Goal: Information Seeking & Learning: Learn about a topic

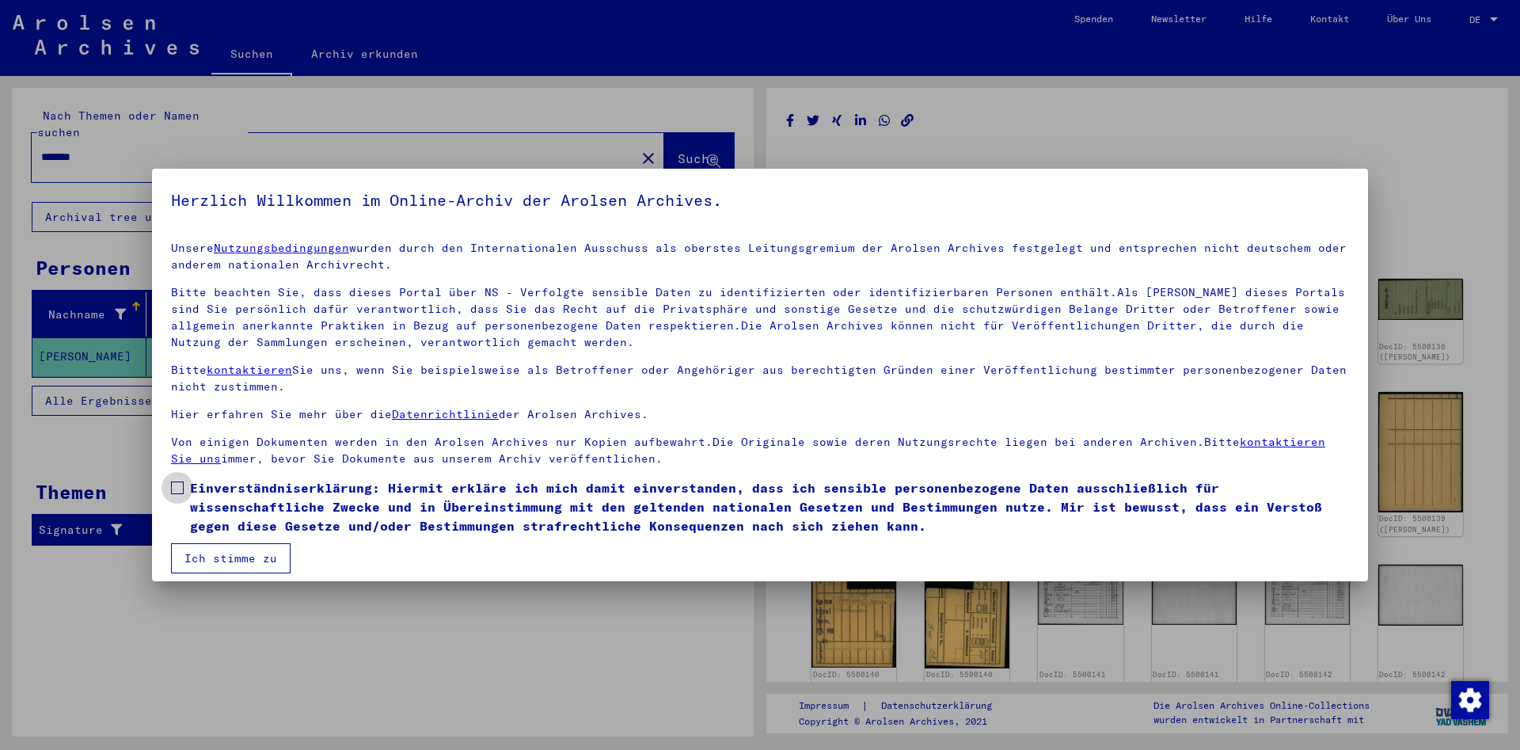
click at [180, 485] on span at bounding box center [177, 487] width 13 height 13
click at [239, 557] on button "Ich stimme zu" at bounding box center [231, 558] width 120 height 30
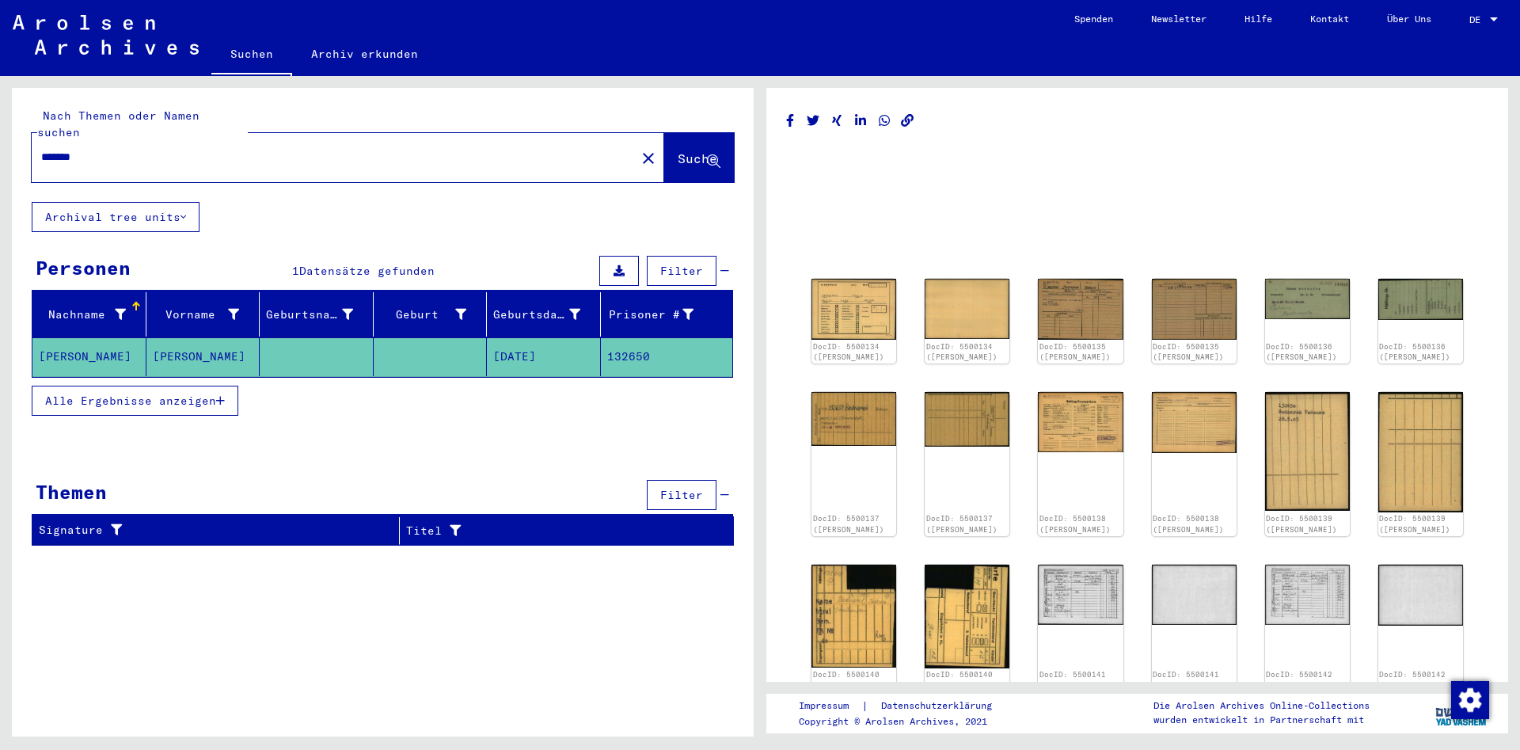
drag, startPoint x: 303, startPoint y: 139, endPoint x: 0, endPoint y: 123, distance: 303.5
click at [41, 149] on input "*******" at bounding box center [333, 157] width 585 height 17
click at [678, 150] on span "Suche" at bounding box center [698, 158] width 40 height 16
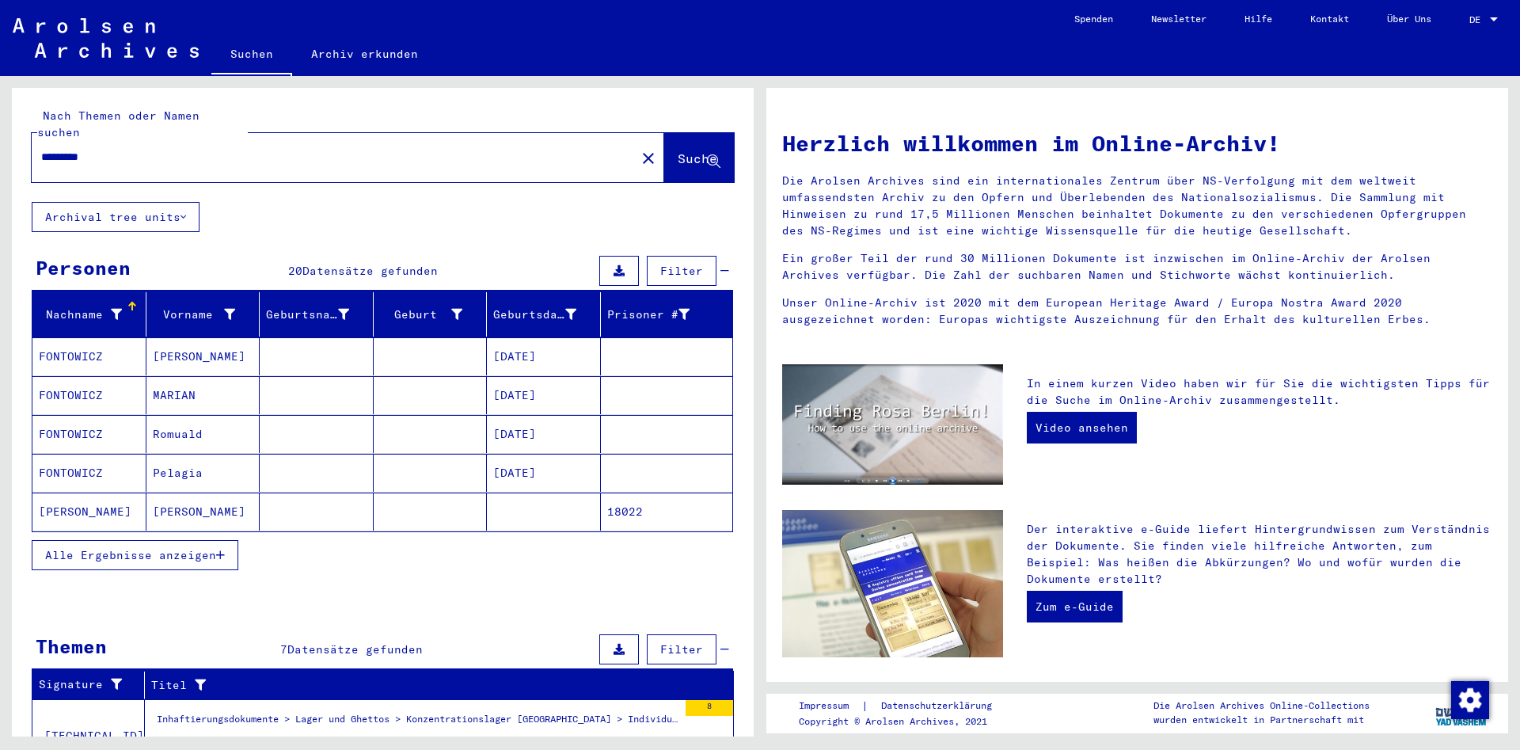
click at [187, 548] on span "Alle Ergebnisse anzeigen" at bounding box center [130, 555] width 171 height 14
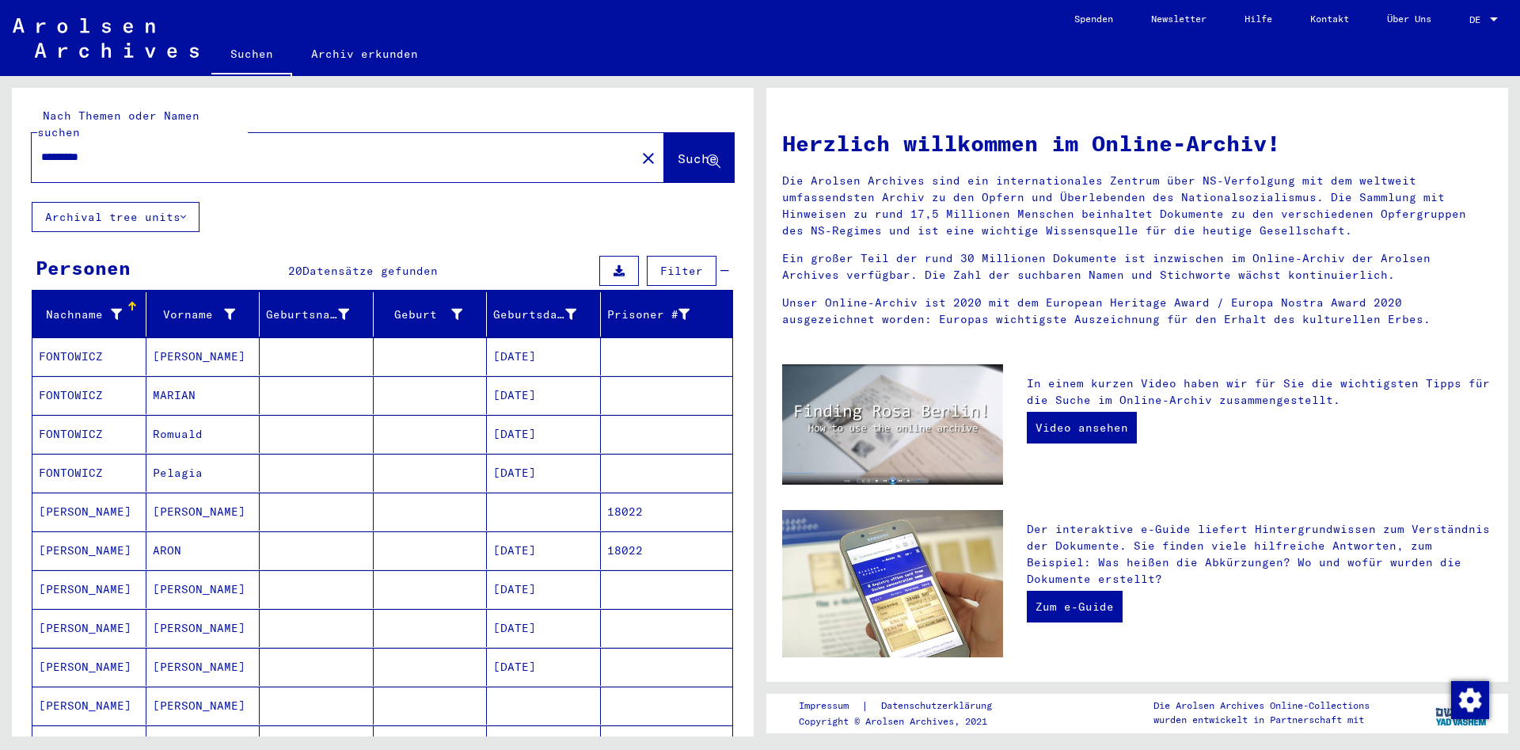
click at [537, 534] on mat-cell "[DATE]" at bounding box center [544, 550] width 114 height 38
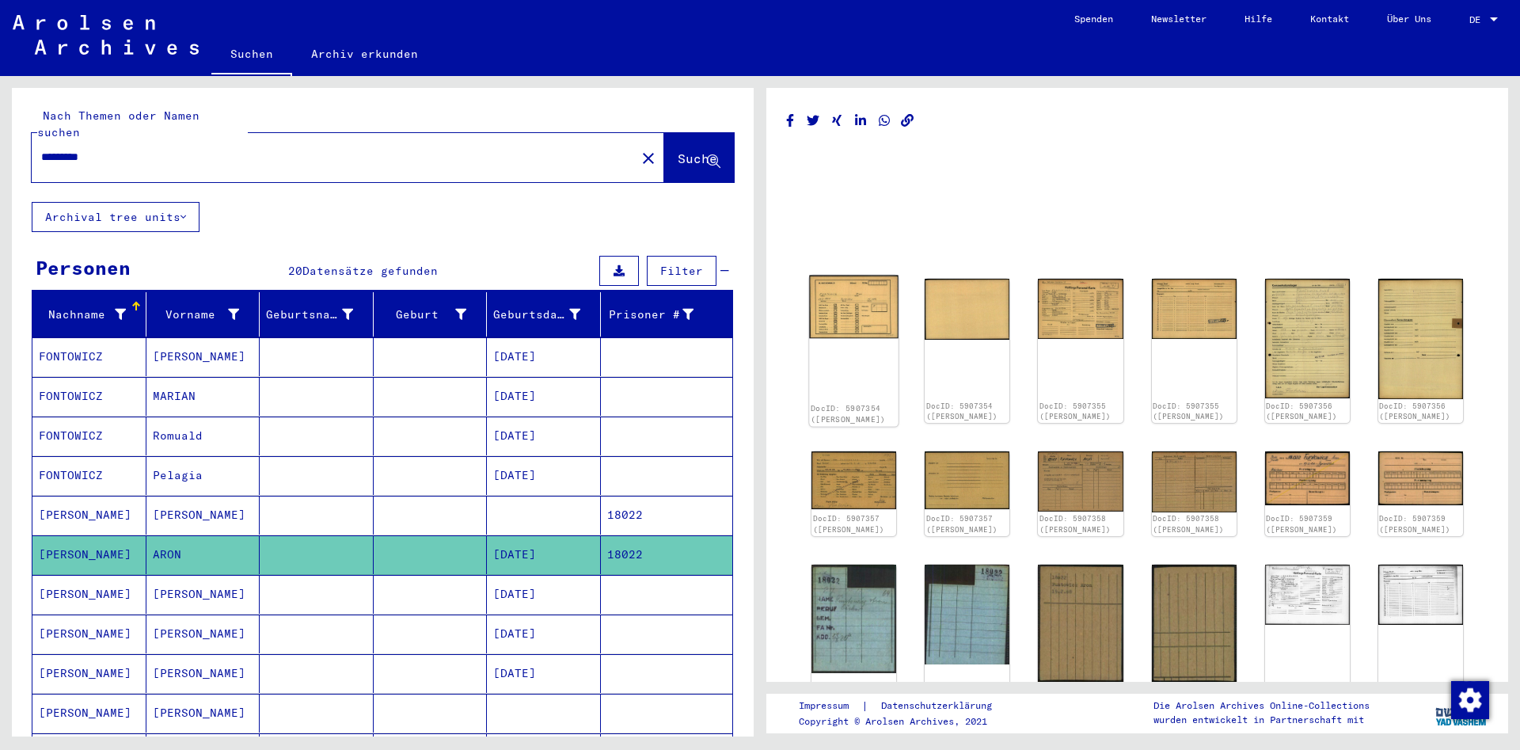
click at [854, 314] on img at bounding box center [853, 306] width 89 height 63
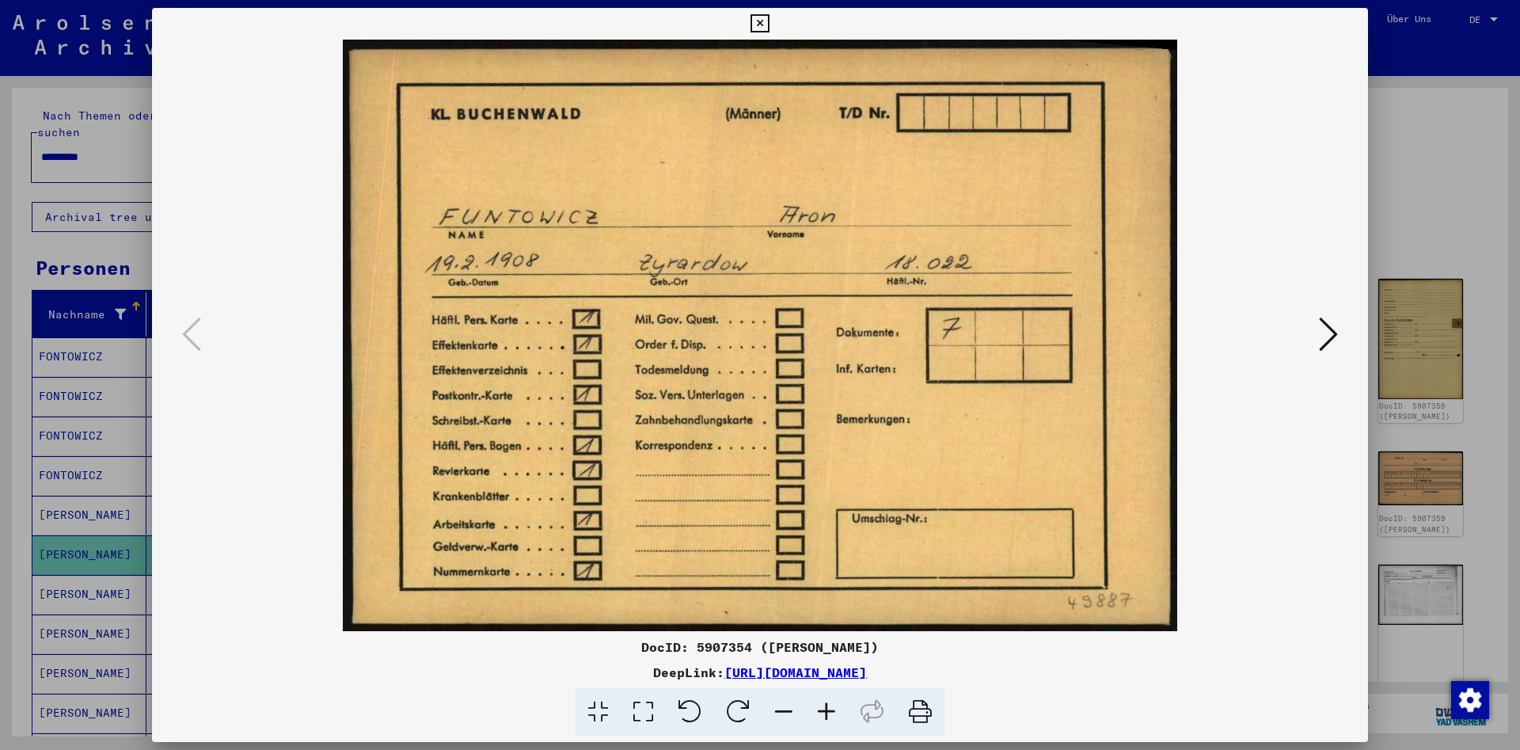
click at [1334, 331] on icon at bounding box center [1328, 334] width 19 height 38
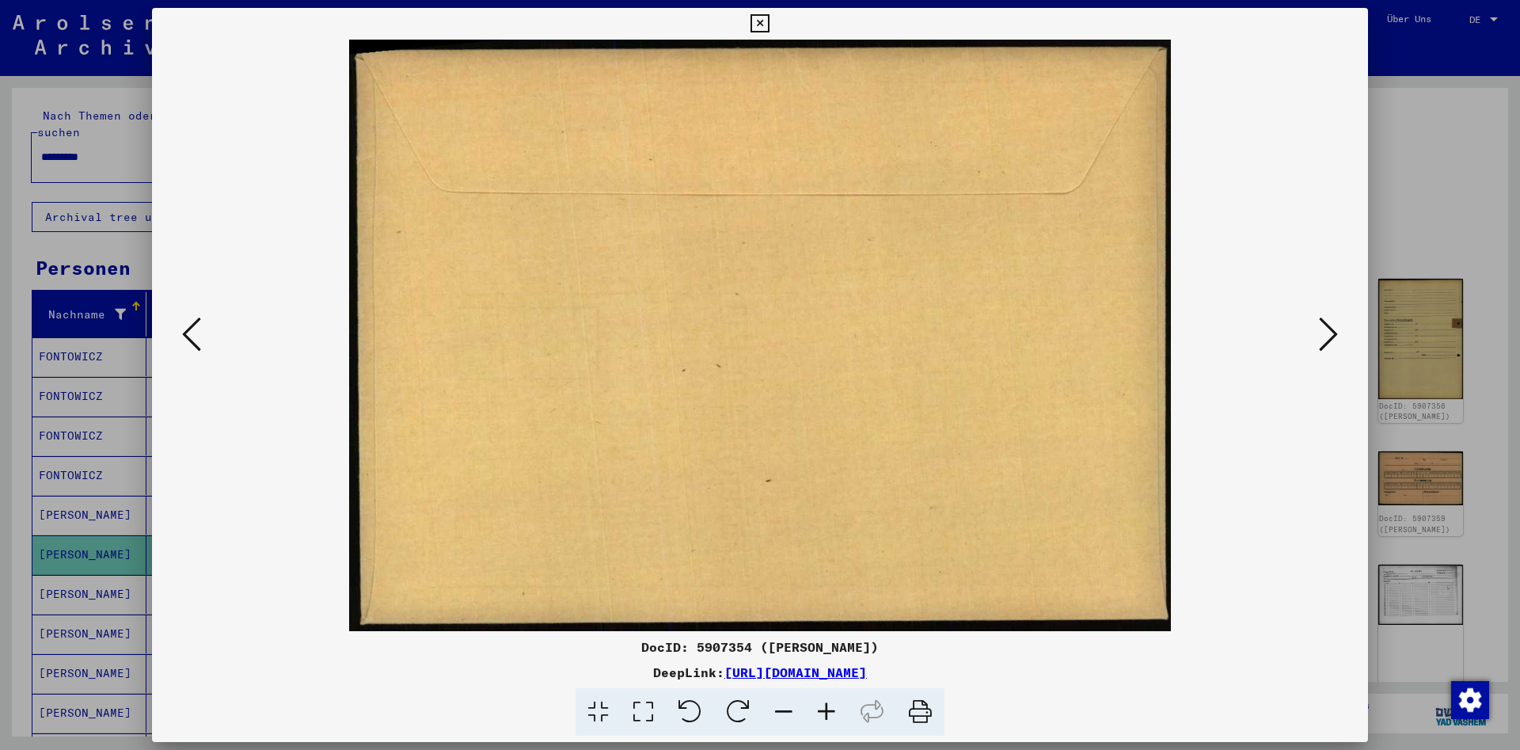
click at [1334, 331] on icon at bounding box center [1328, 334] width 19 height 38
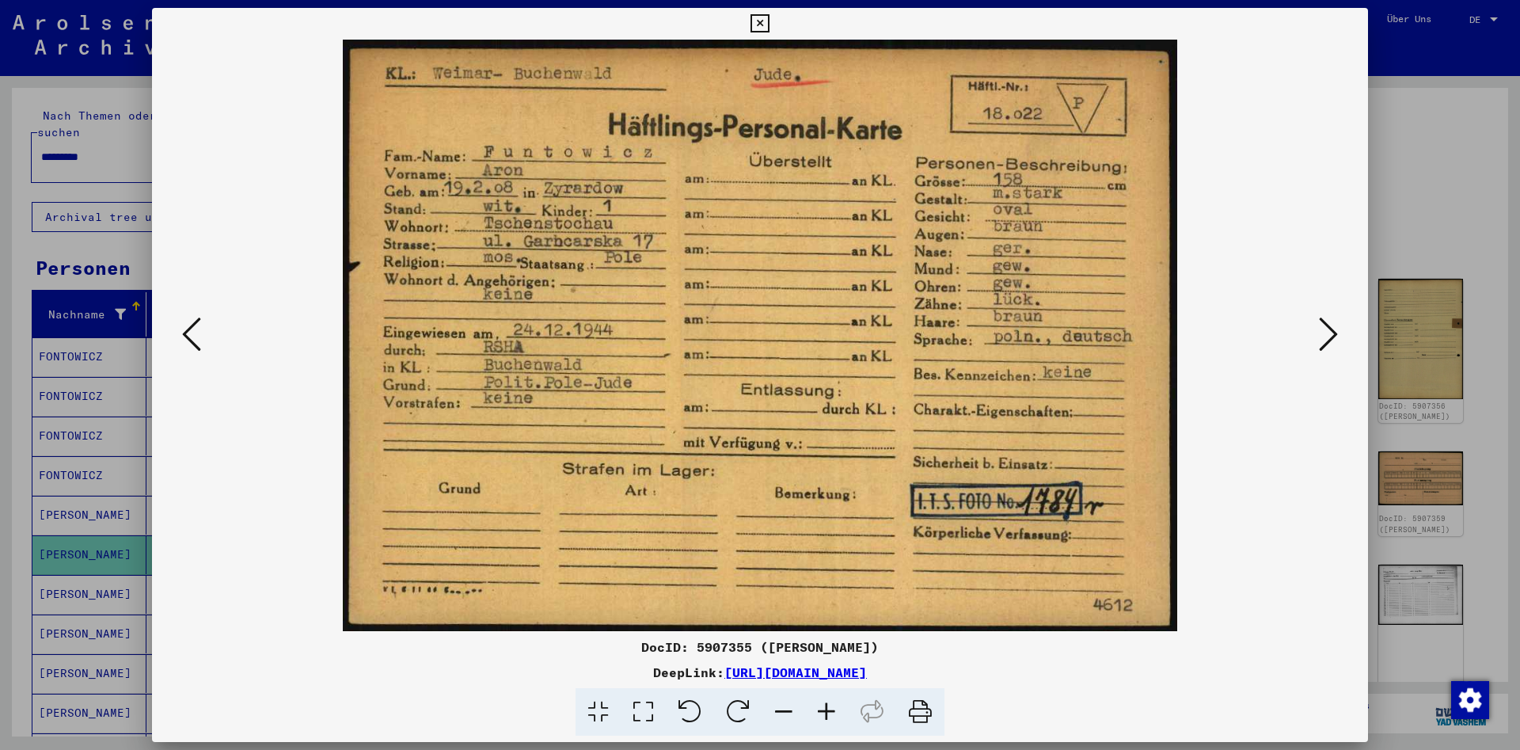
click at [1327, 332] on icon at bounding box center [1328, 334] width 19 height 38
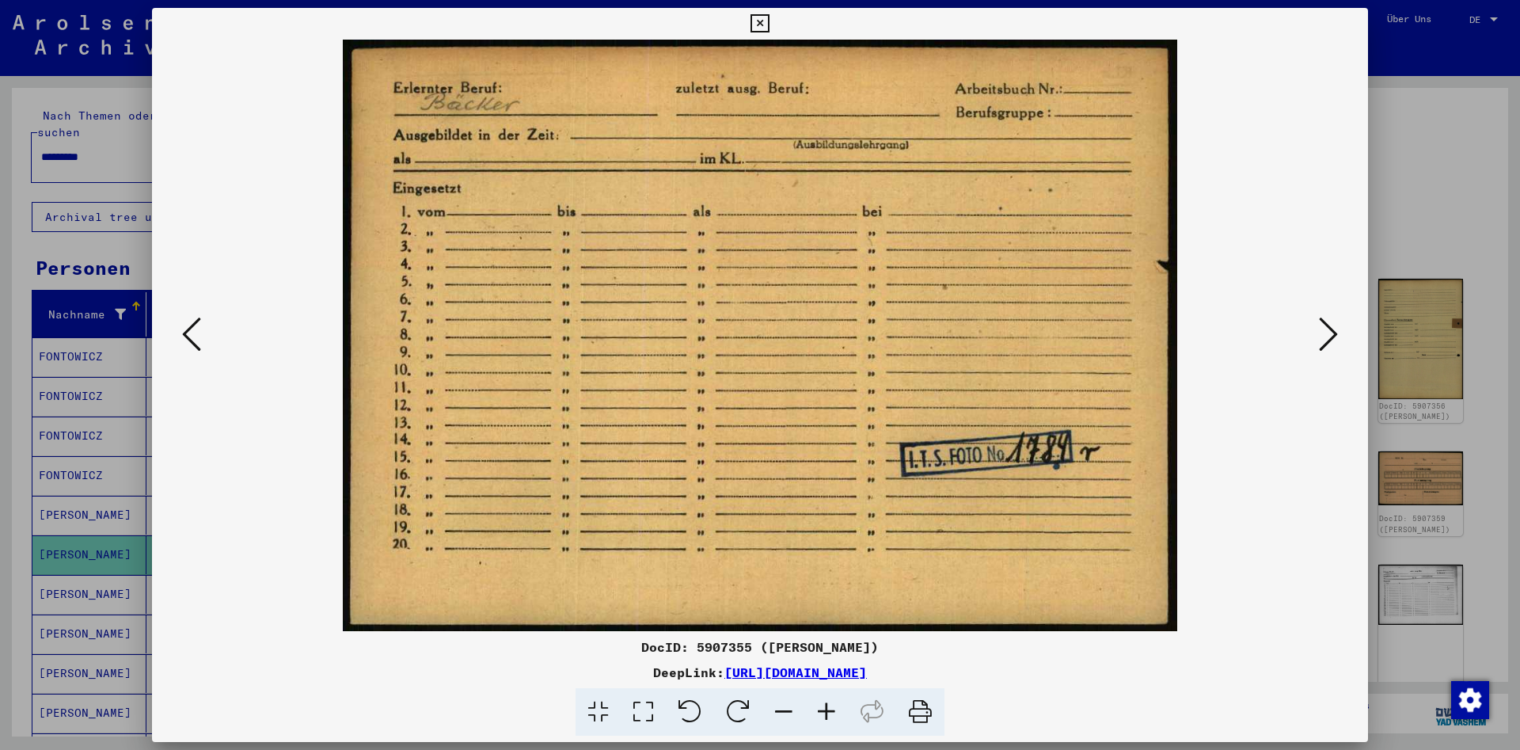
click at [1327, 332] on icon at bounding box center [1328, 334] width 19 height 38
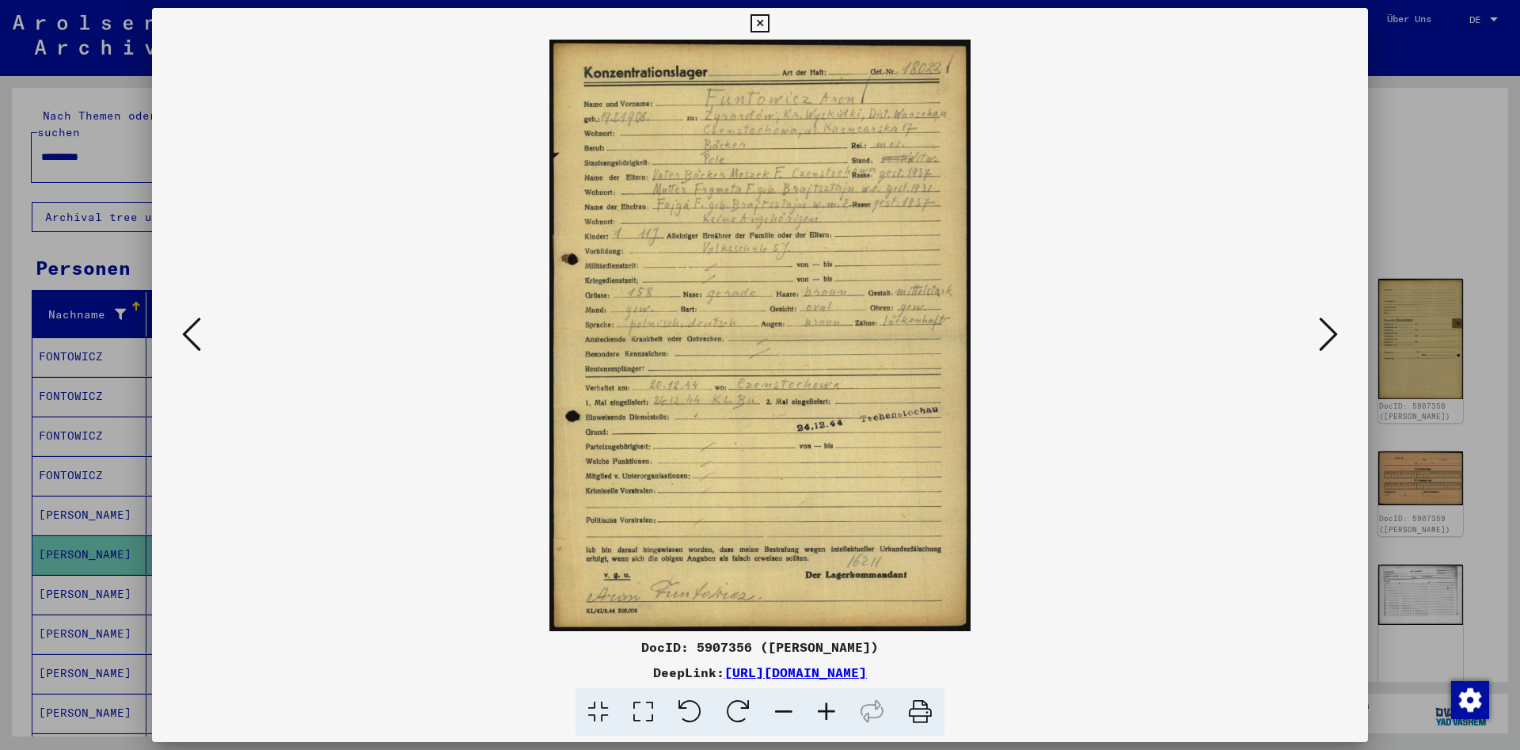
click at [1320, 339] on icon at bounding box center [1328, 334] width 19 height 38
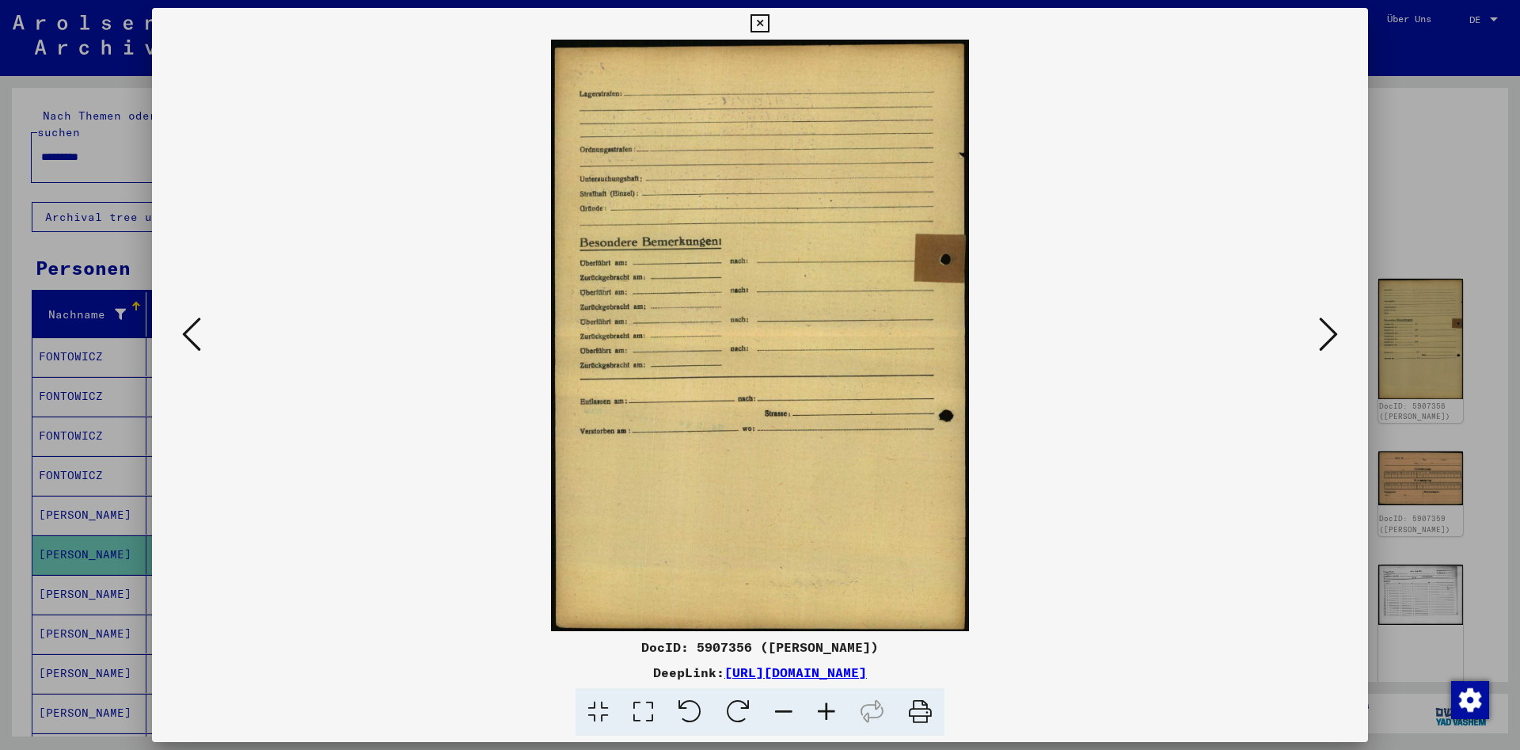
click at [1320, 339] on icon at bounding box center [1328, 334] width 19 height 38
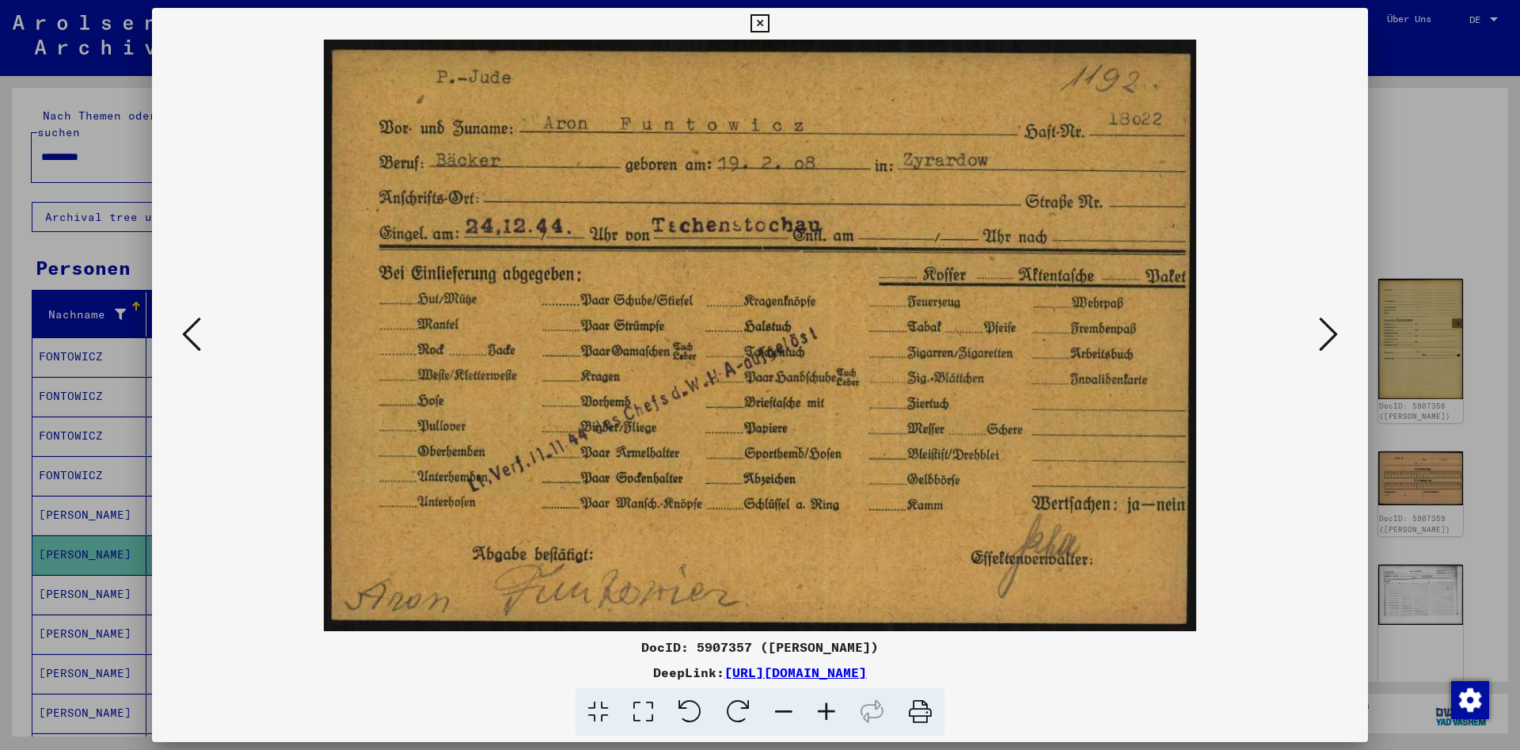
click at [1321, 336] on icon at bounding box center [1328, 334] width 19 height 38
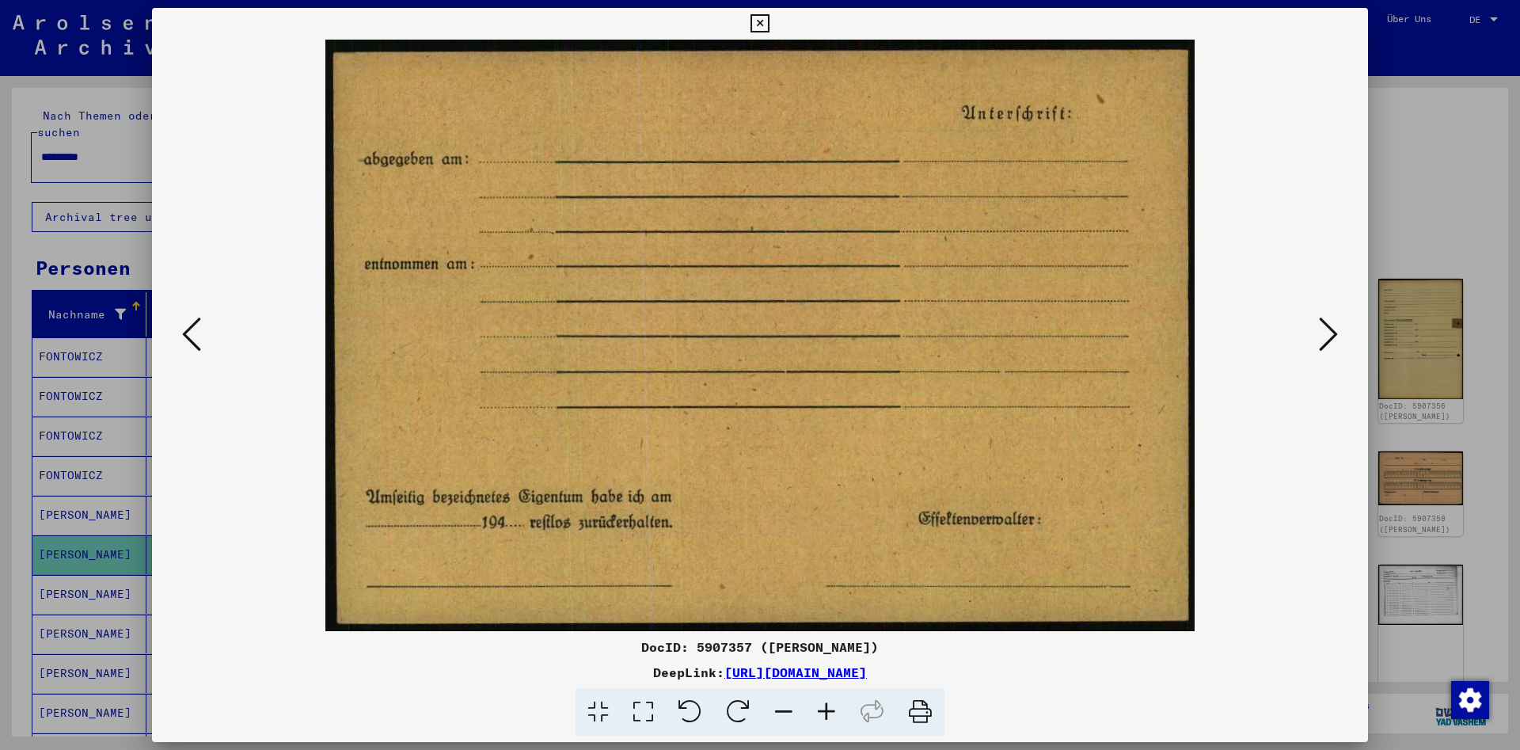
click at [1321, 336] on icon at bounding box center [1328, 334] width 19 height 38
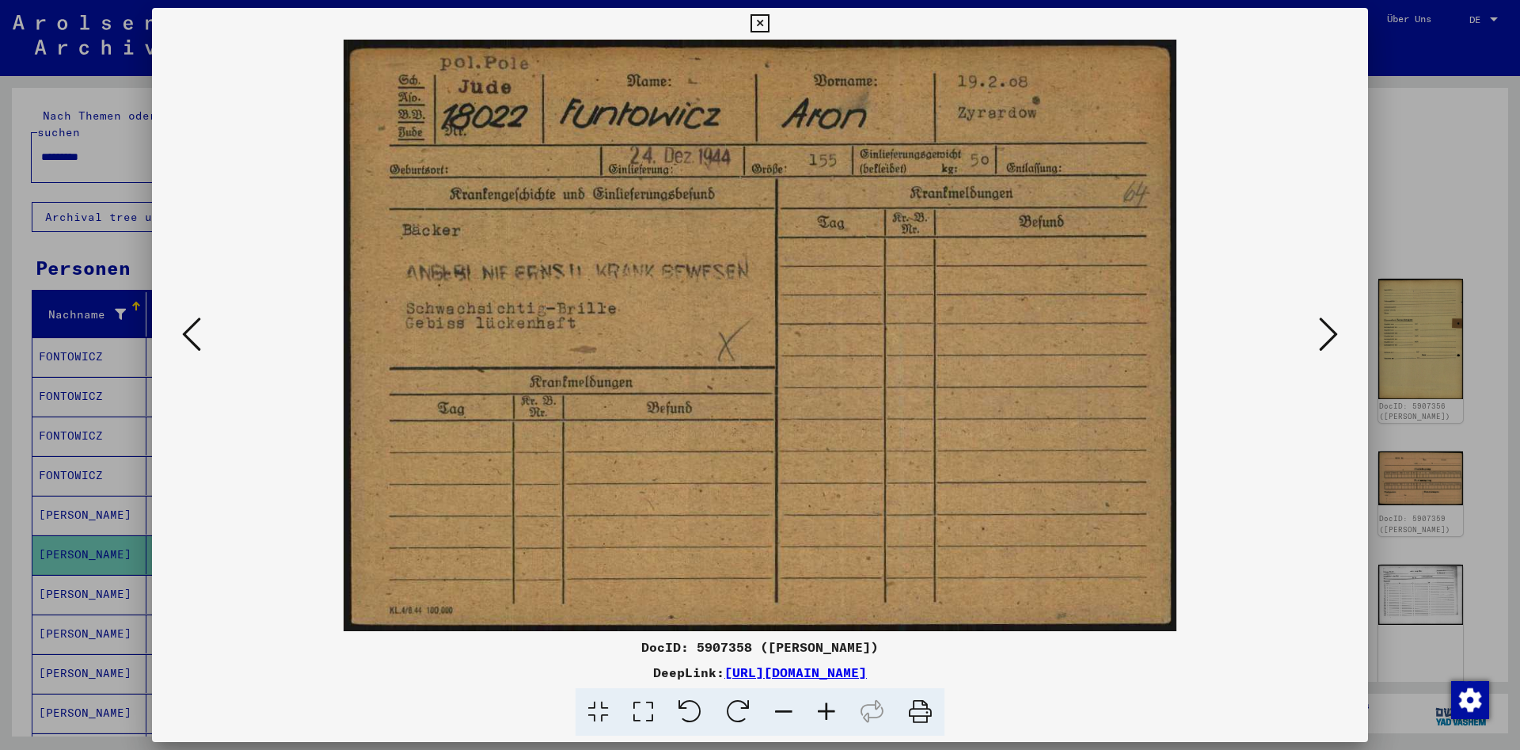
click at [1327, 336] on icon at bounding box center [1328, 334] width 19 height 38
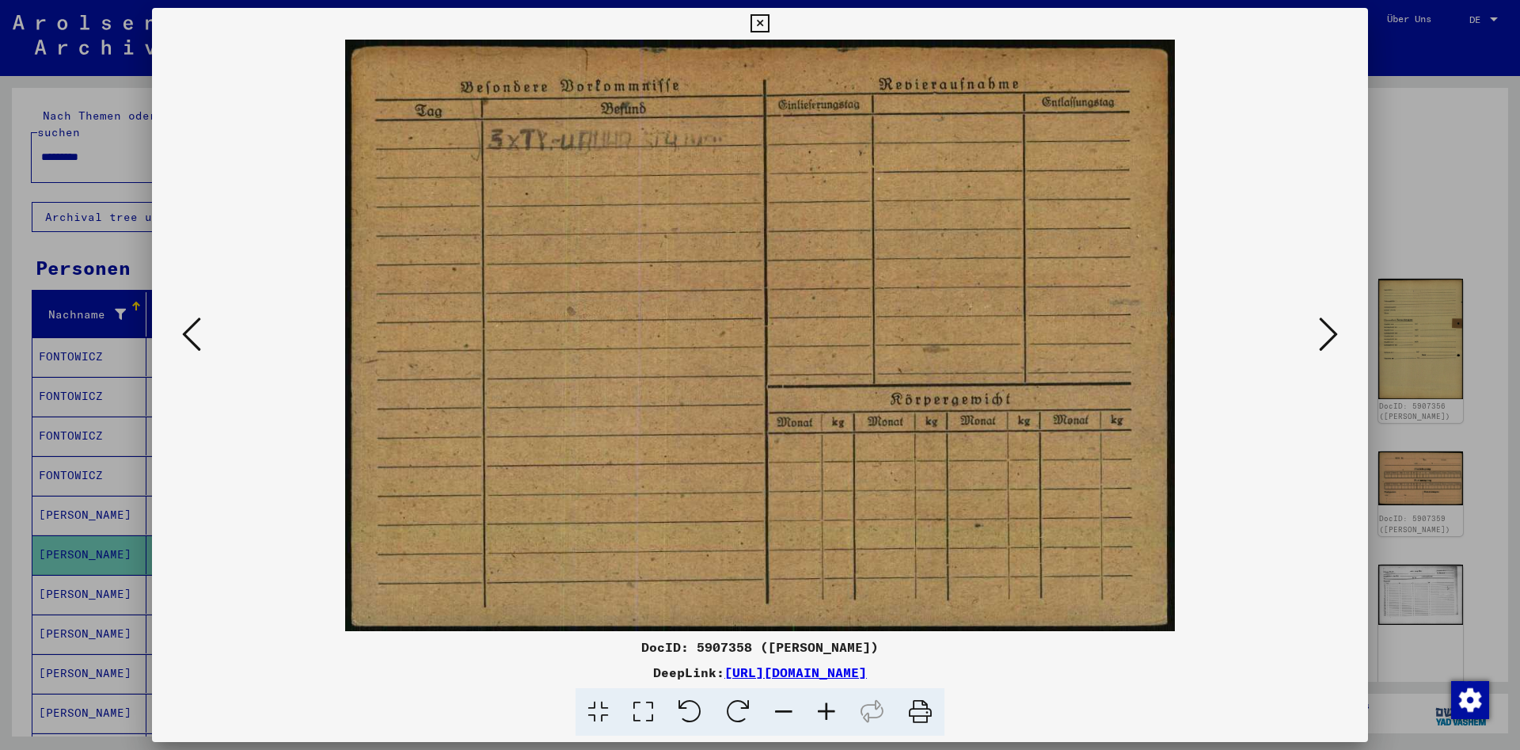
click at [1327, 336] on icon at bounding box center [1328, 334] width 19 height 38
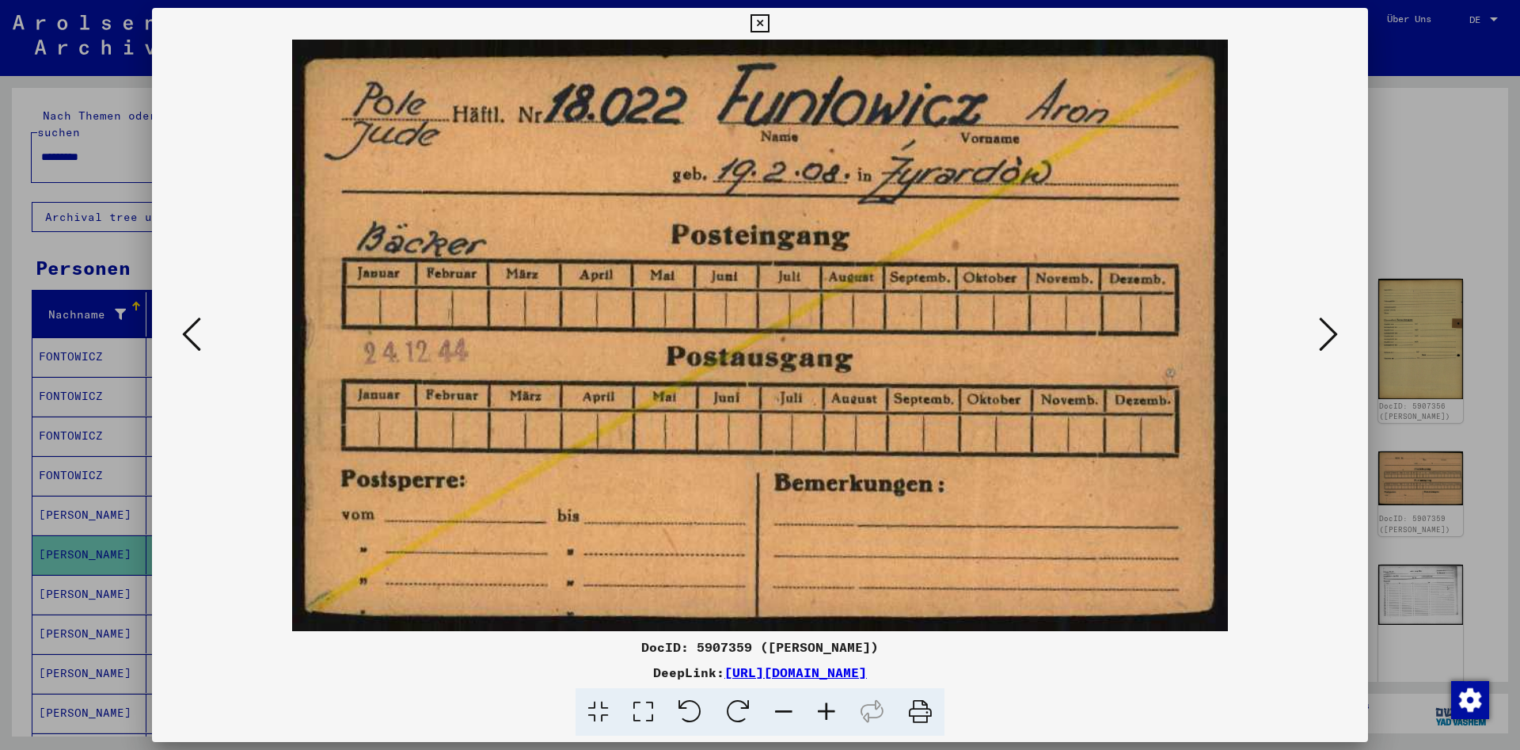
click at [1327, 336] on icon at bounding box center [1328, 334] width 19 height 38
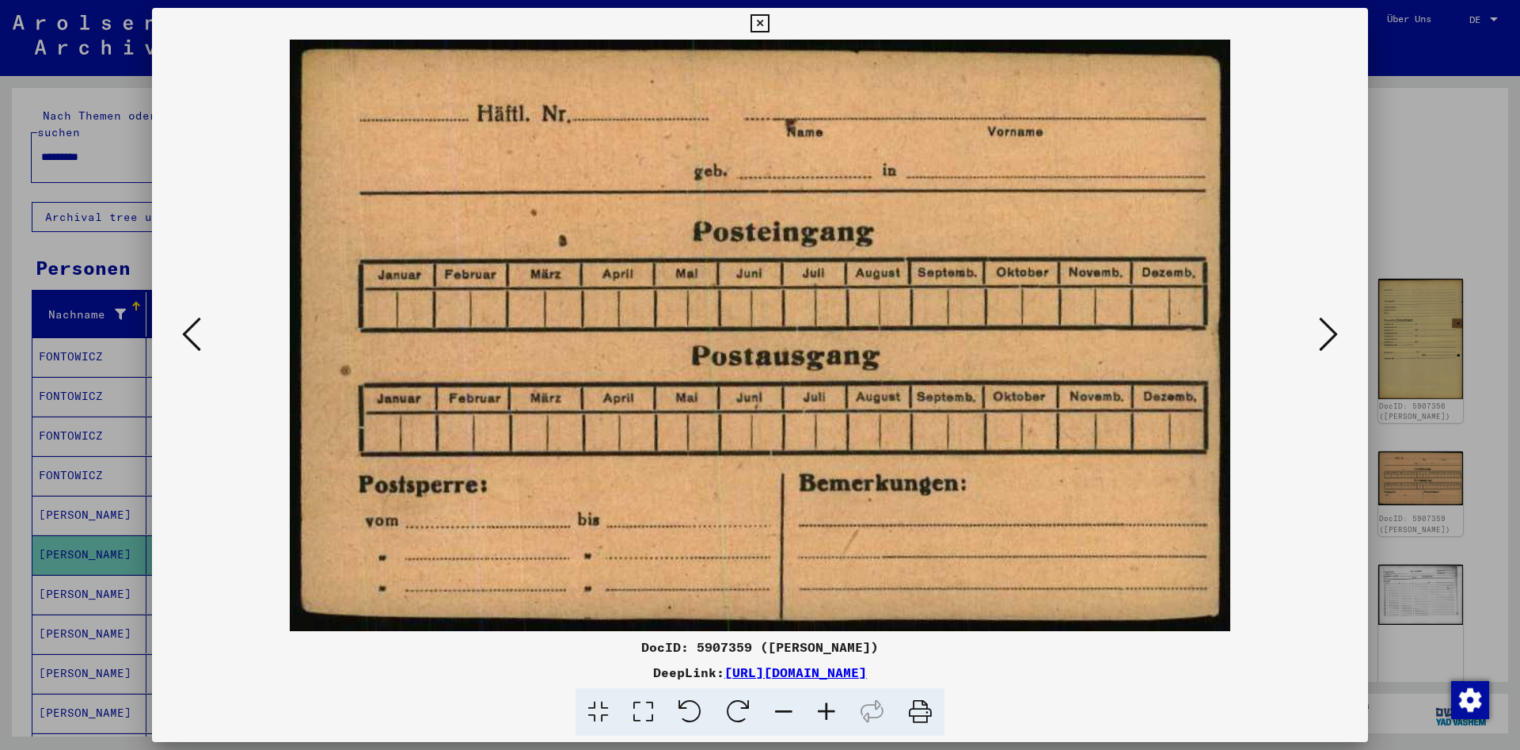
click at [1327, 336] on icon at bounding box center [1328, 334] width 19 height 38
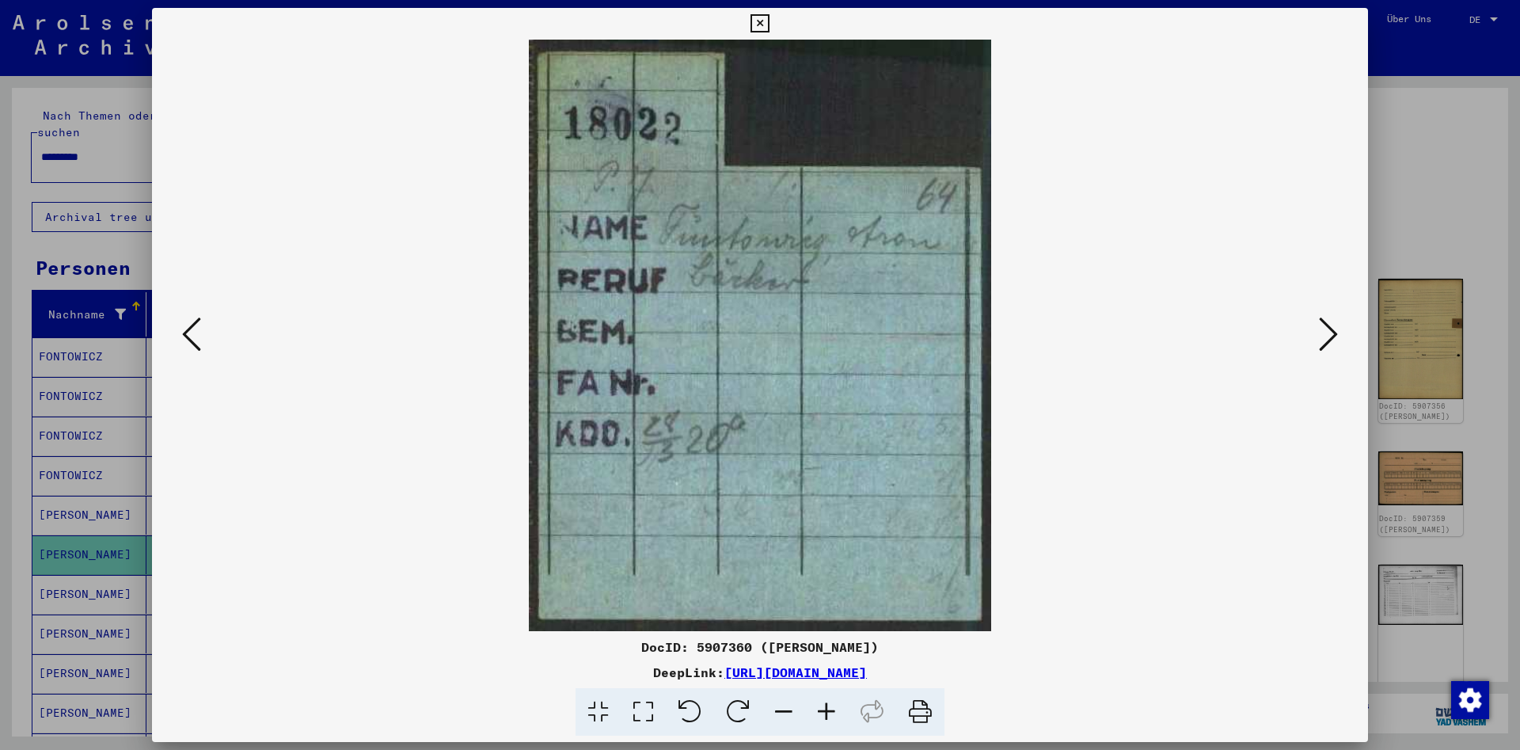
click at [1327, 336] on icon at bounding box center [1328, 334] width 19 height 38
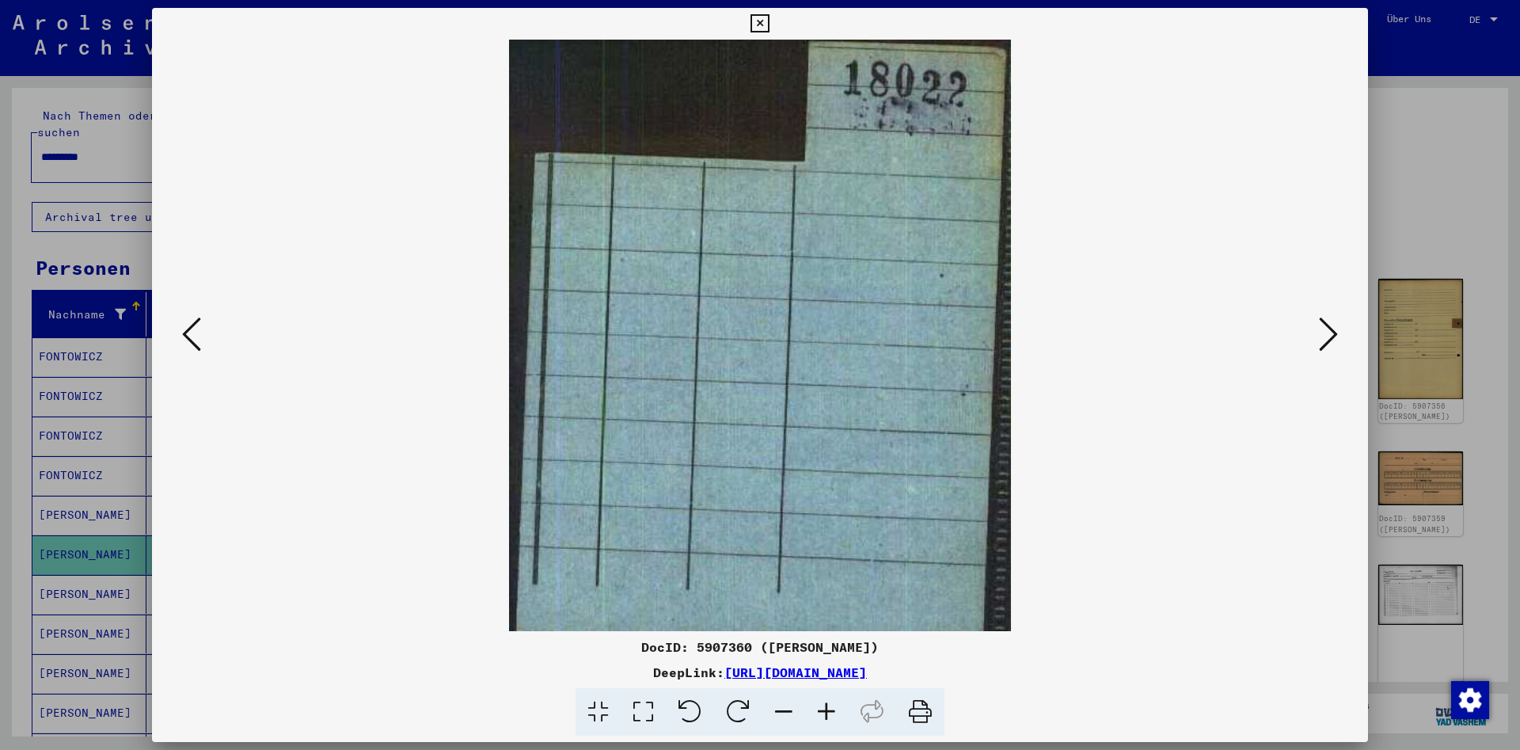
click at [1327, 336] on icon at bounding box center [1328, 334] width 19 height 38
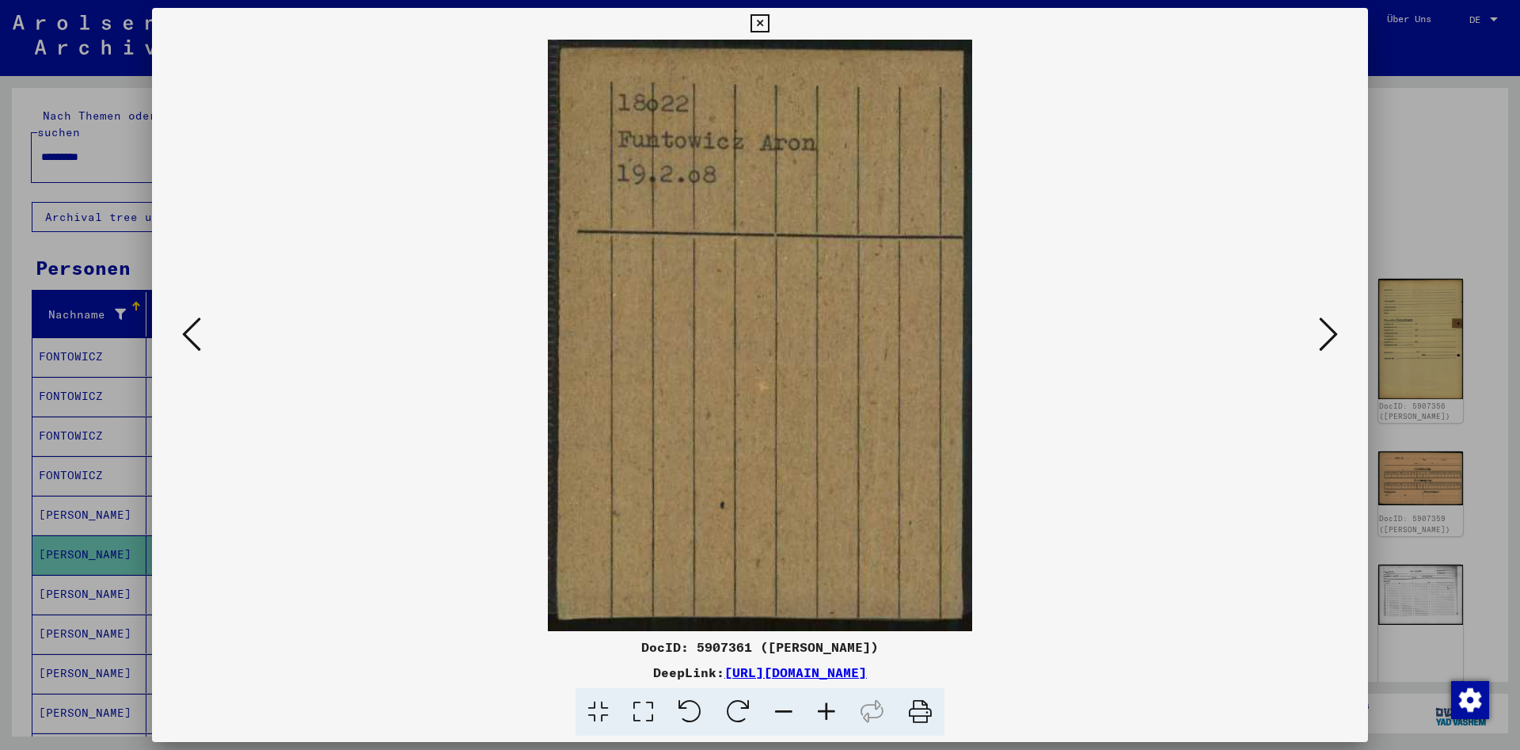
click at [1327, 336] on icon at bounding box center [1328, 334] width 19 height 38
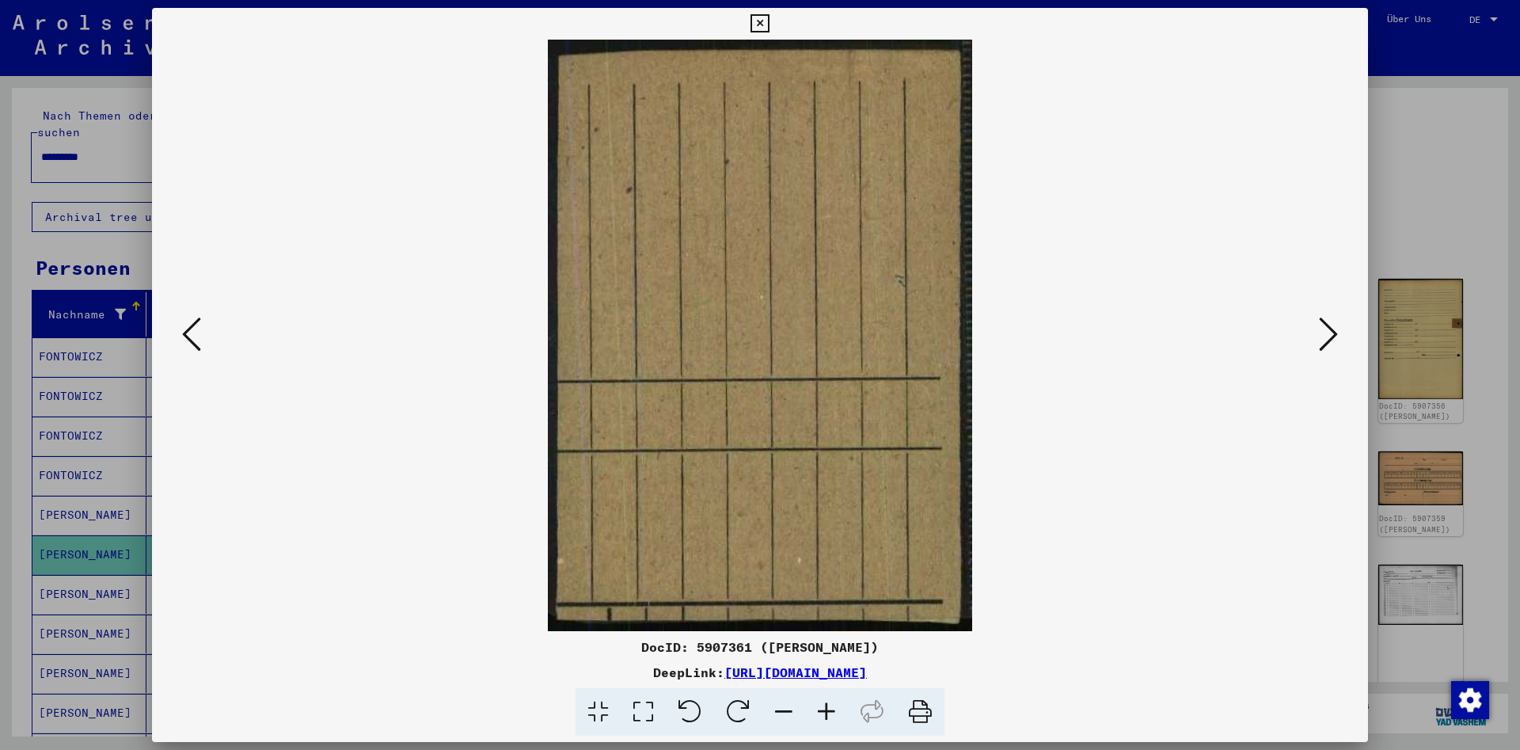
click at [1327, 336] on icon at bounding box center [1328, 334] width 19 height 38
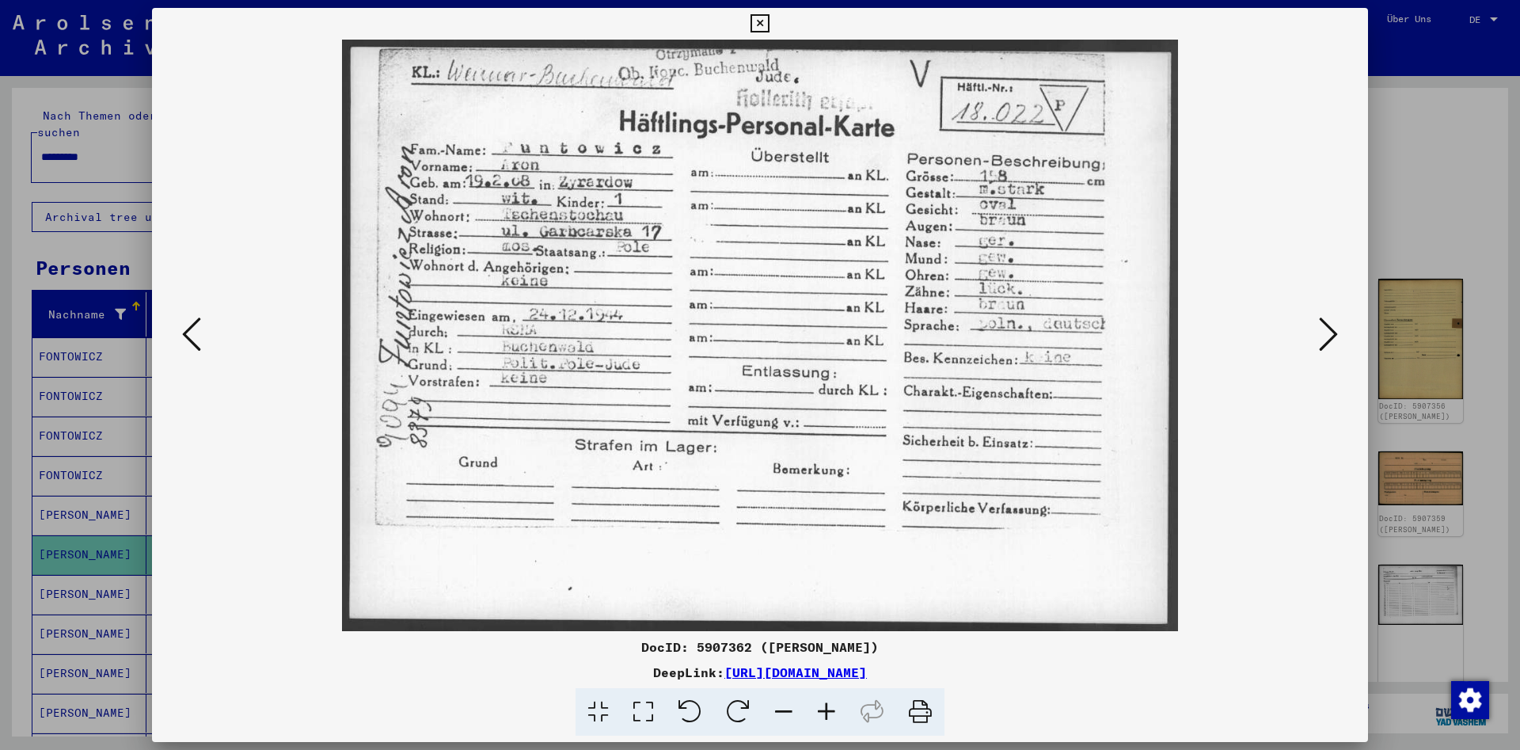
click at [1327, 336] on icon at bounding box center [1328, 334] width 19 height 38
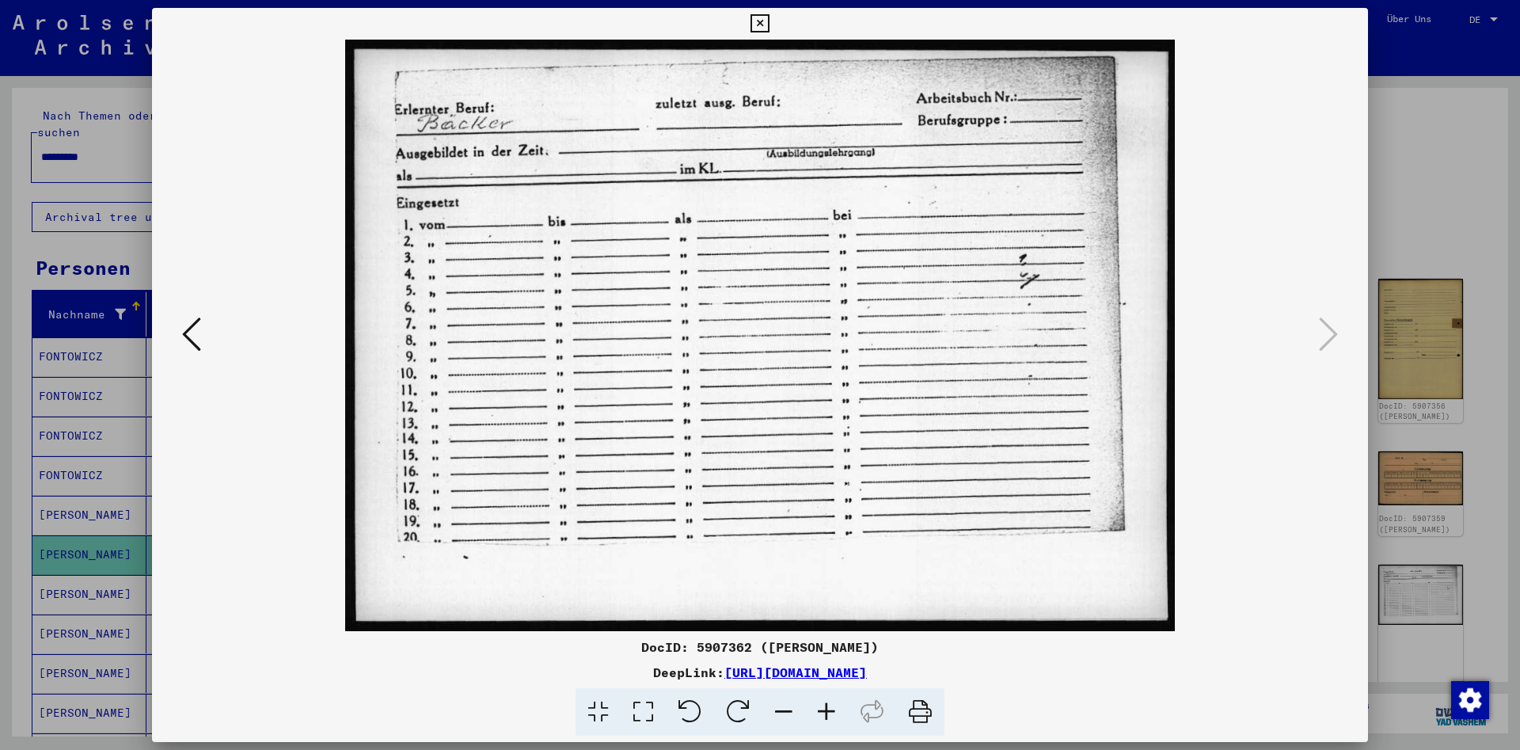
click at [769, 23] on icon at bounding box center [759, 23] width 18 height 19
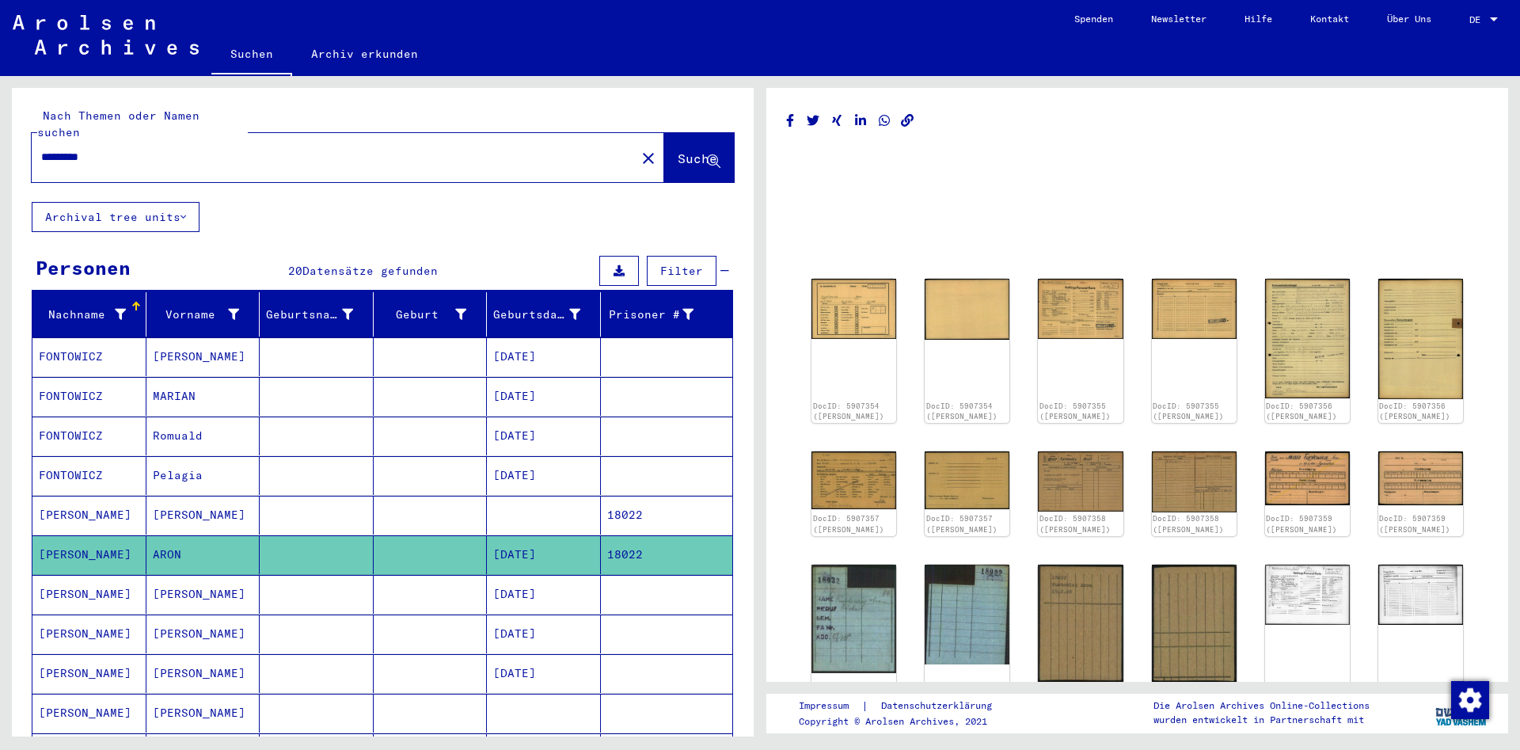
click at [594, 503] on mat-cell at bounding box center [544, 515] width 114 height 39
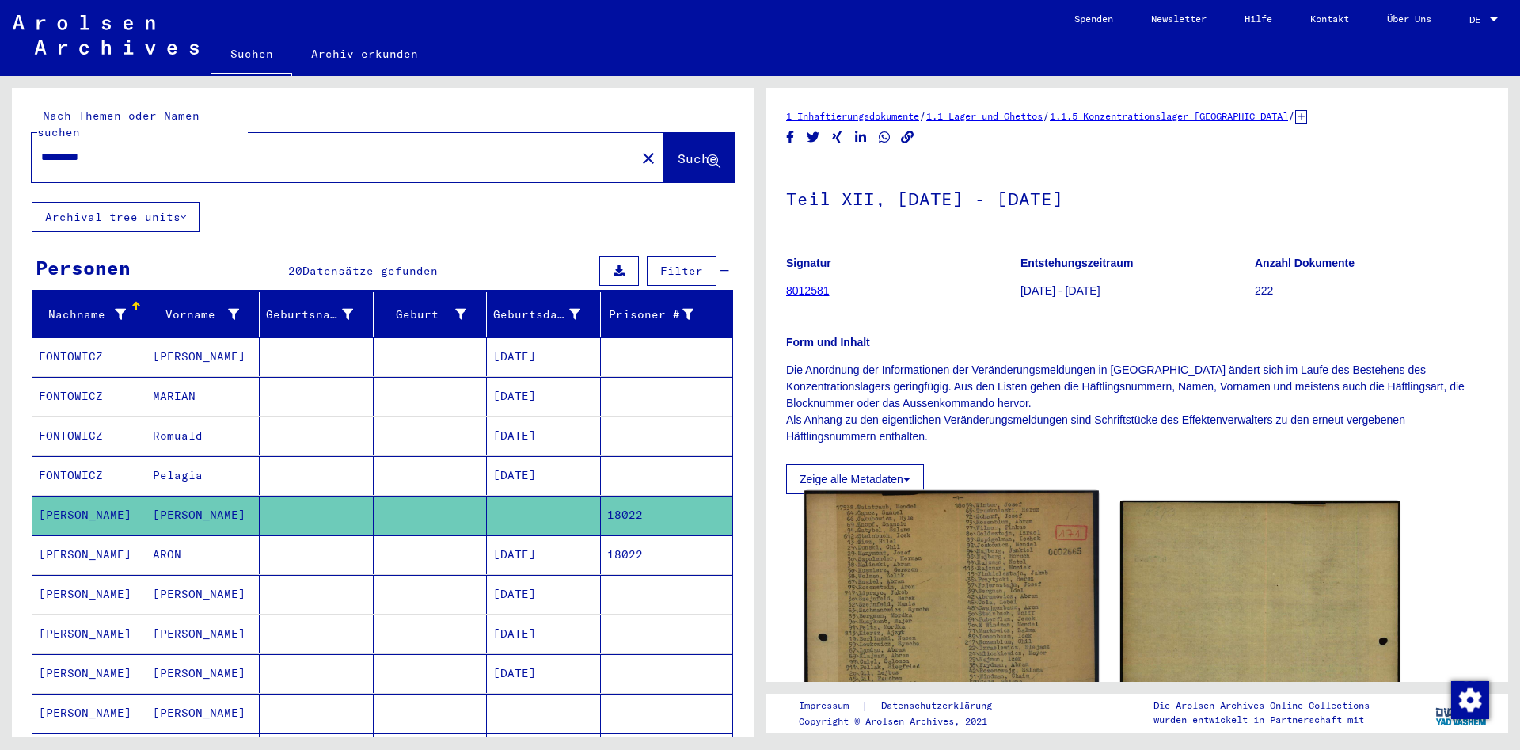
click at [909, 560] on img at bounding box center [951, 691] width 294 height 401
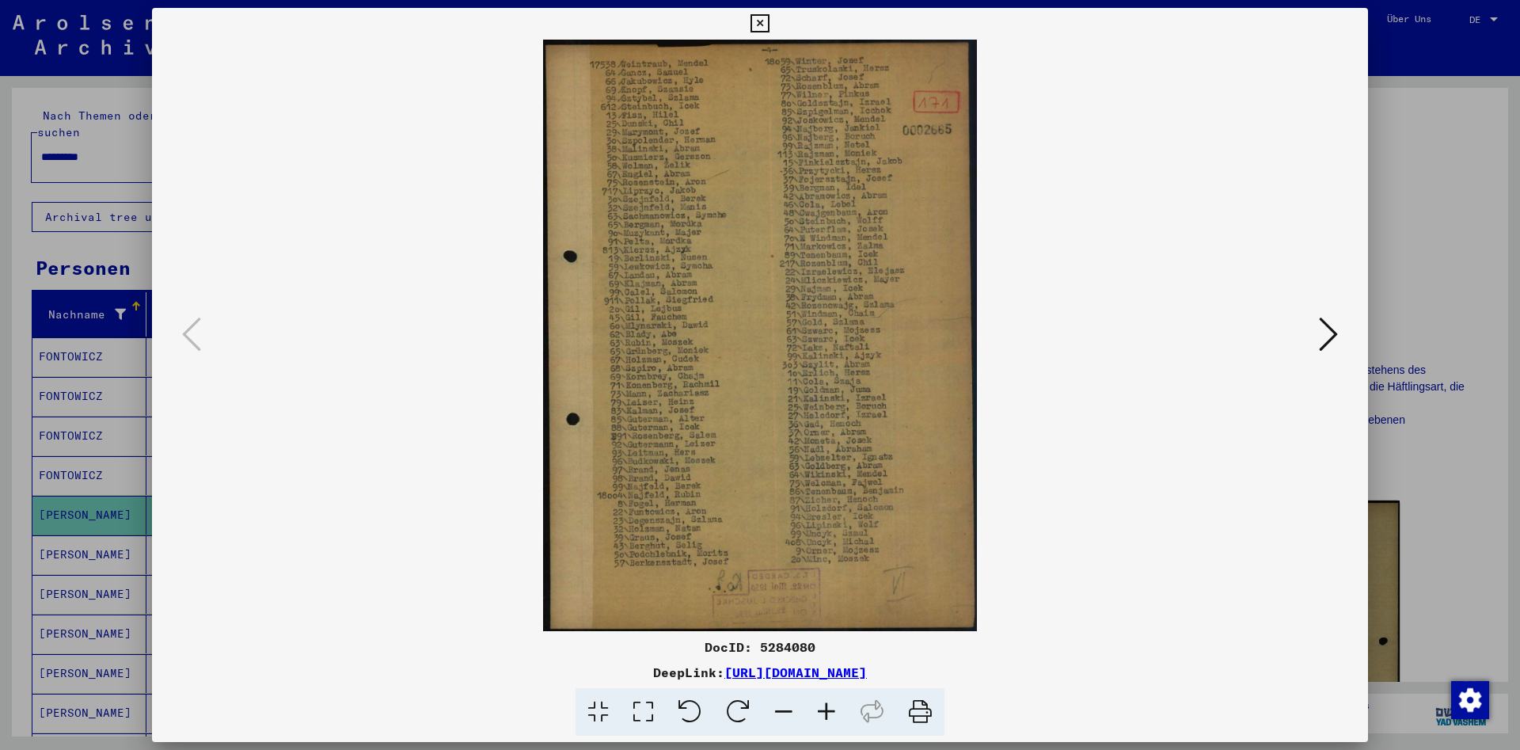
click at [769, 21] on icon at bounding box center [759, 23] width 18 height 19
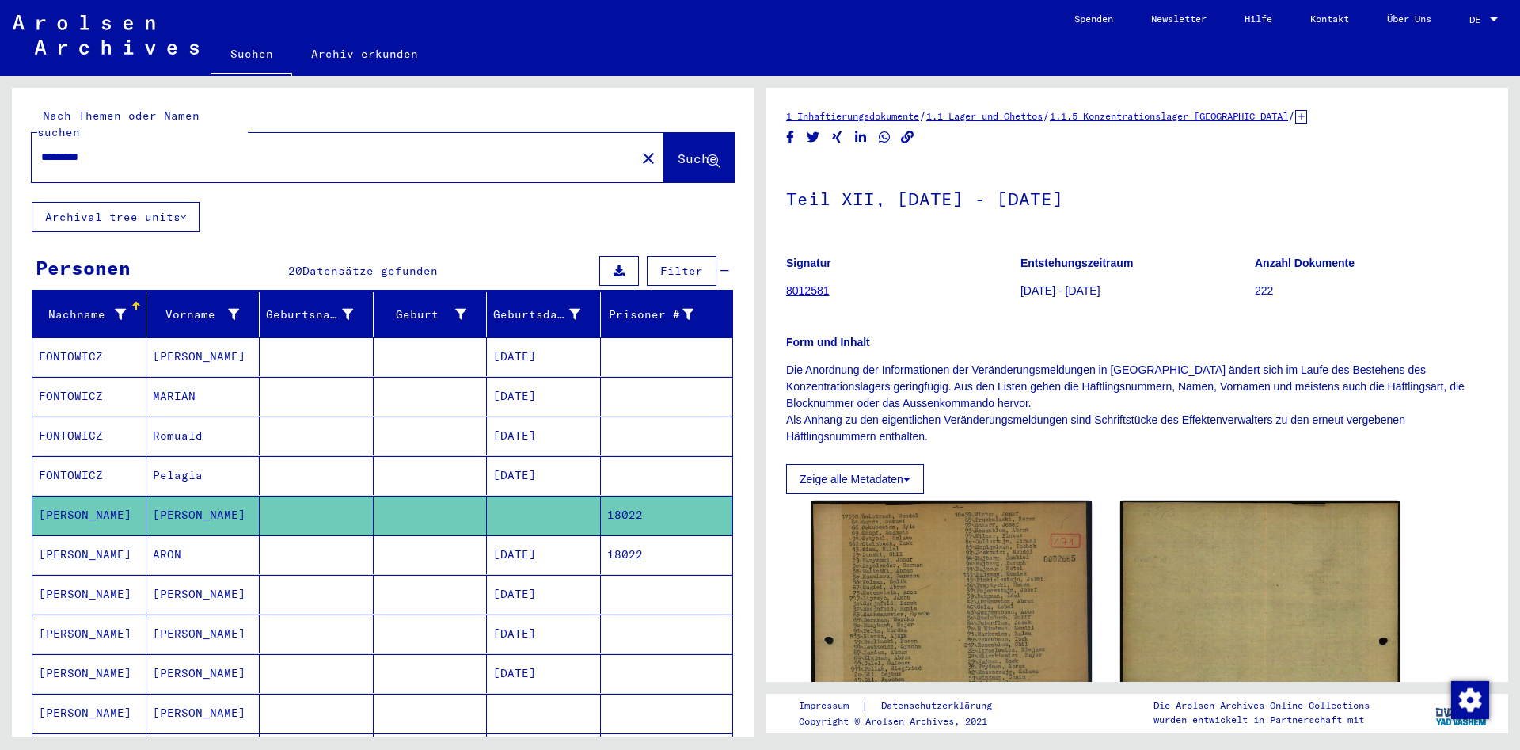
drag, startPoint x: 120, startPoint y: 143, endPoint x: 0, endPoint y: 130, distance: 121.1
click at [41, 149] on input "*********" at bounding box center [333, 157] width 585 height 17
click at [680, 150] on span "Suche" at bounding box center [698, 158] width 40 height 16
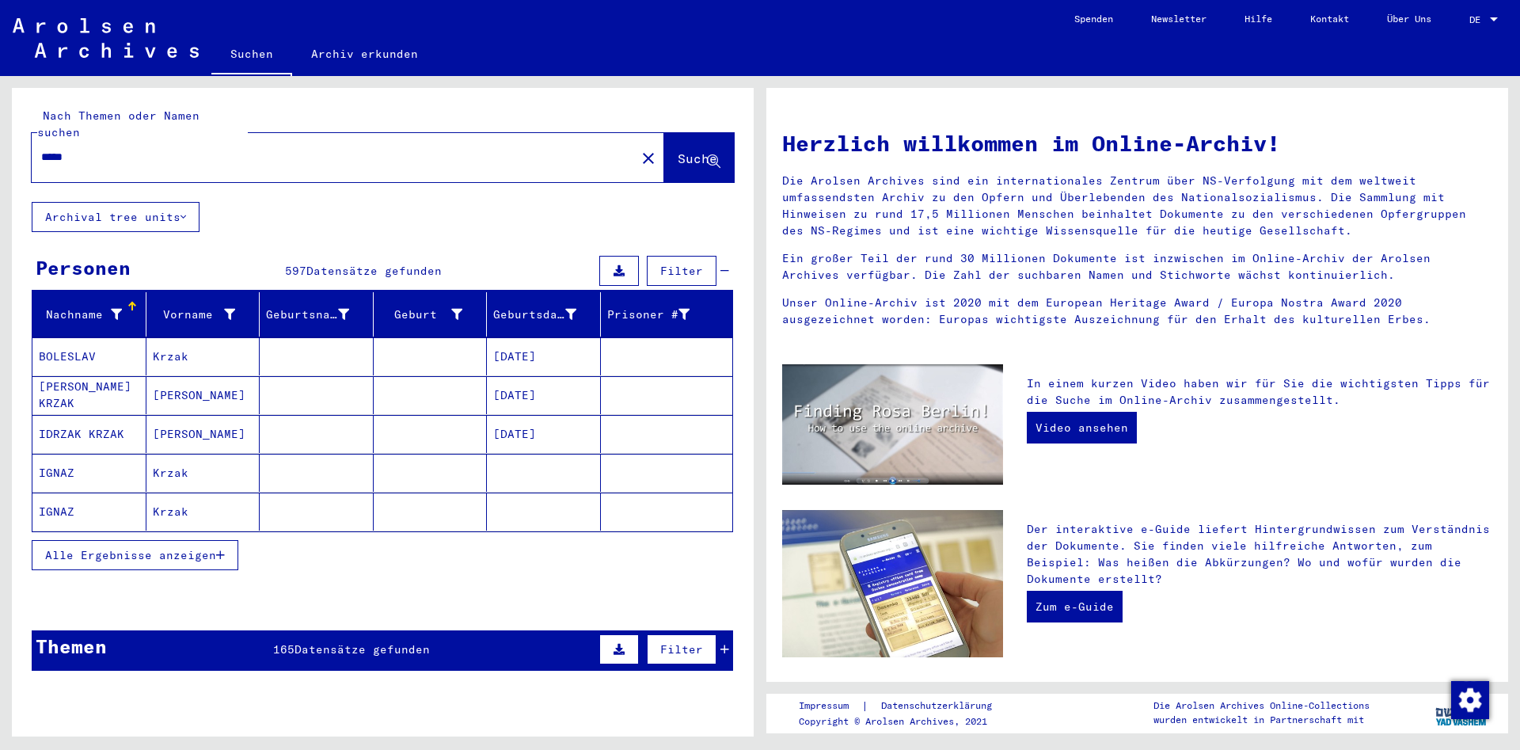
click at [164, 548] on span "Alle Ergebnisse anzeigen" at bounding box center [130, 555] width 171 height 14
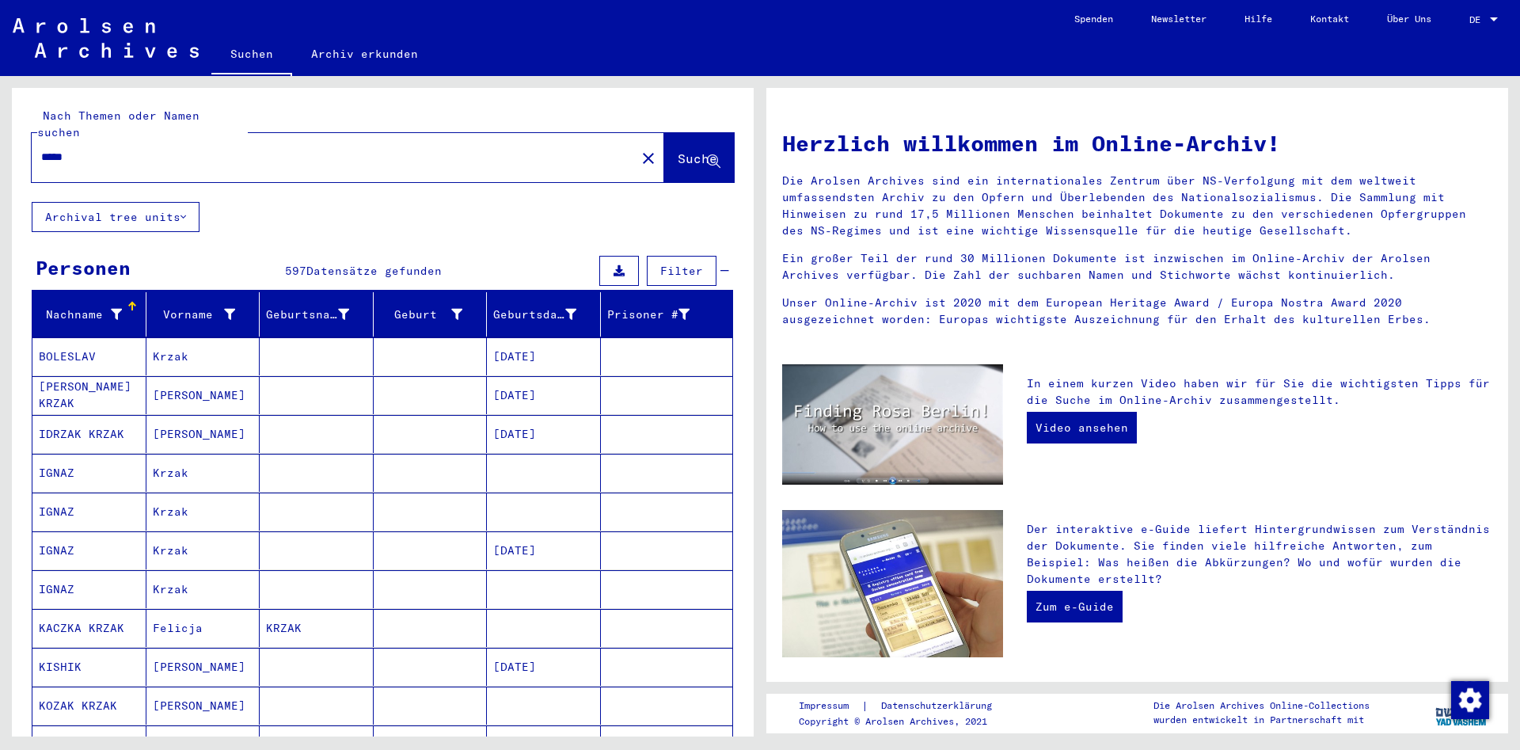
click at [149, 149] on input "*****" at bounding box center [328, 157] width 575 height 17
type input "**********"
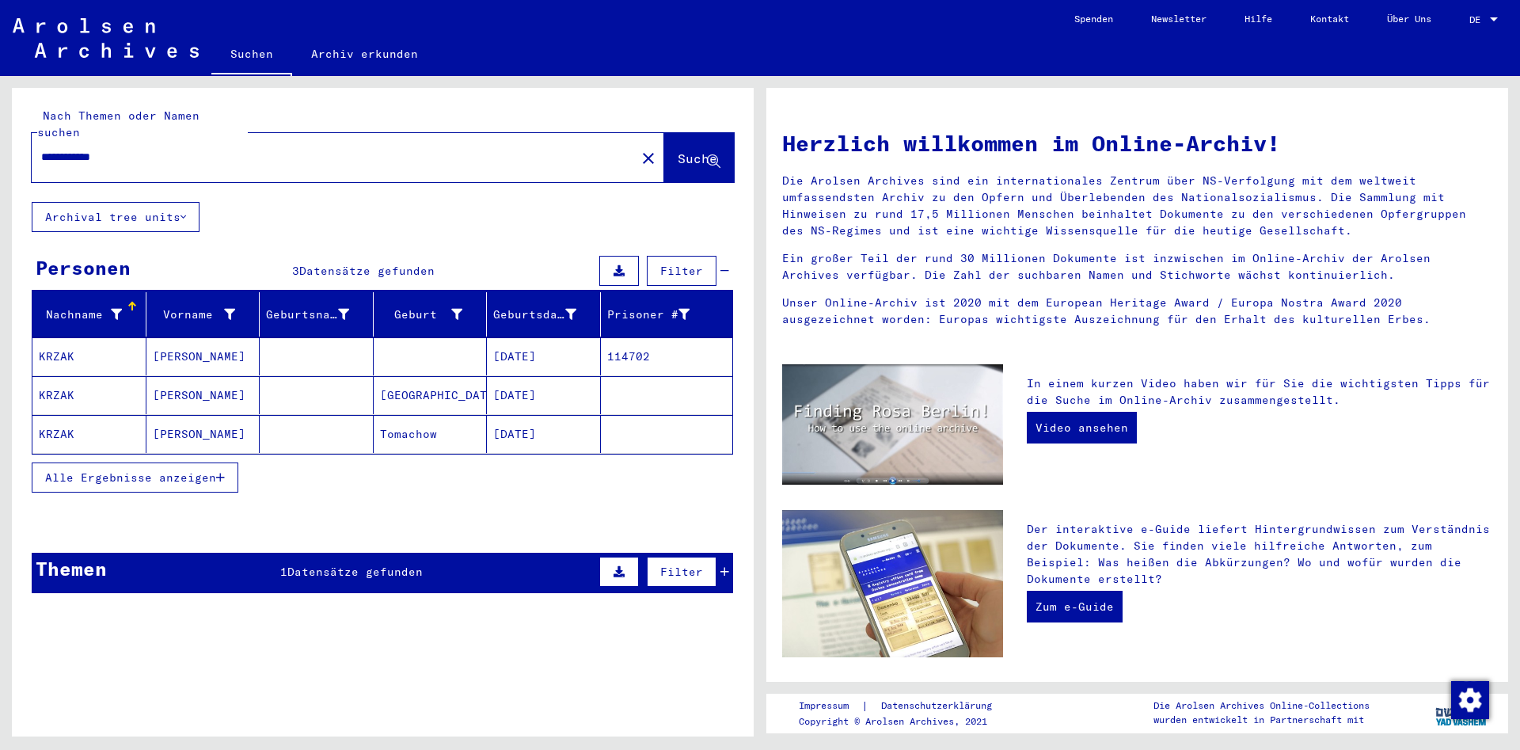
click at [522, 343] on mat-cell "[DATE]" at bounding box center [544, 356] width 114 height 38
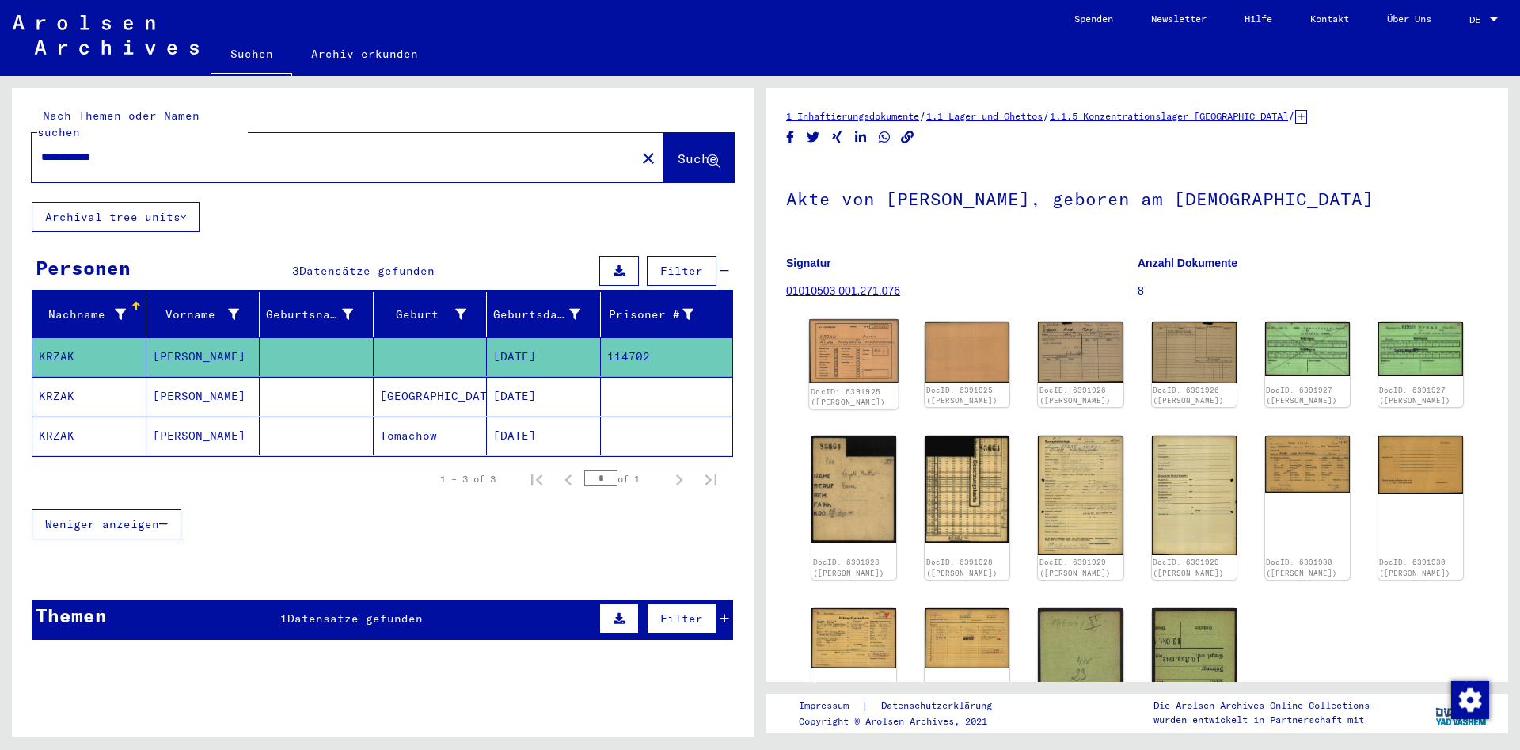
click at [855, 345] on img at bounding box center [853, 351] width 89 height 63
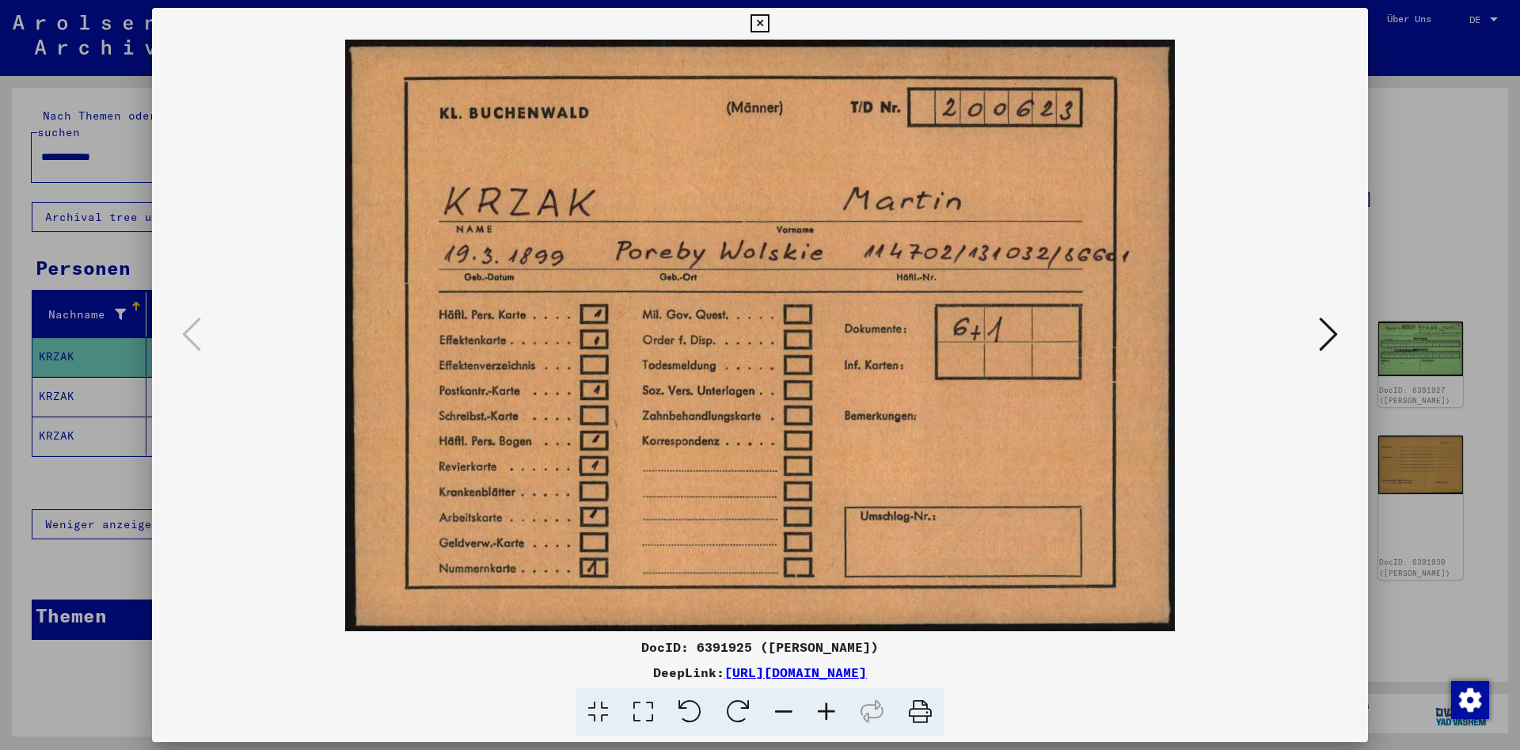
click at [1334, 332] on icon at bounding box center [1328, 334] width 19 height 38
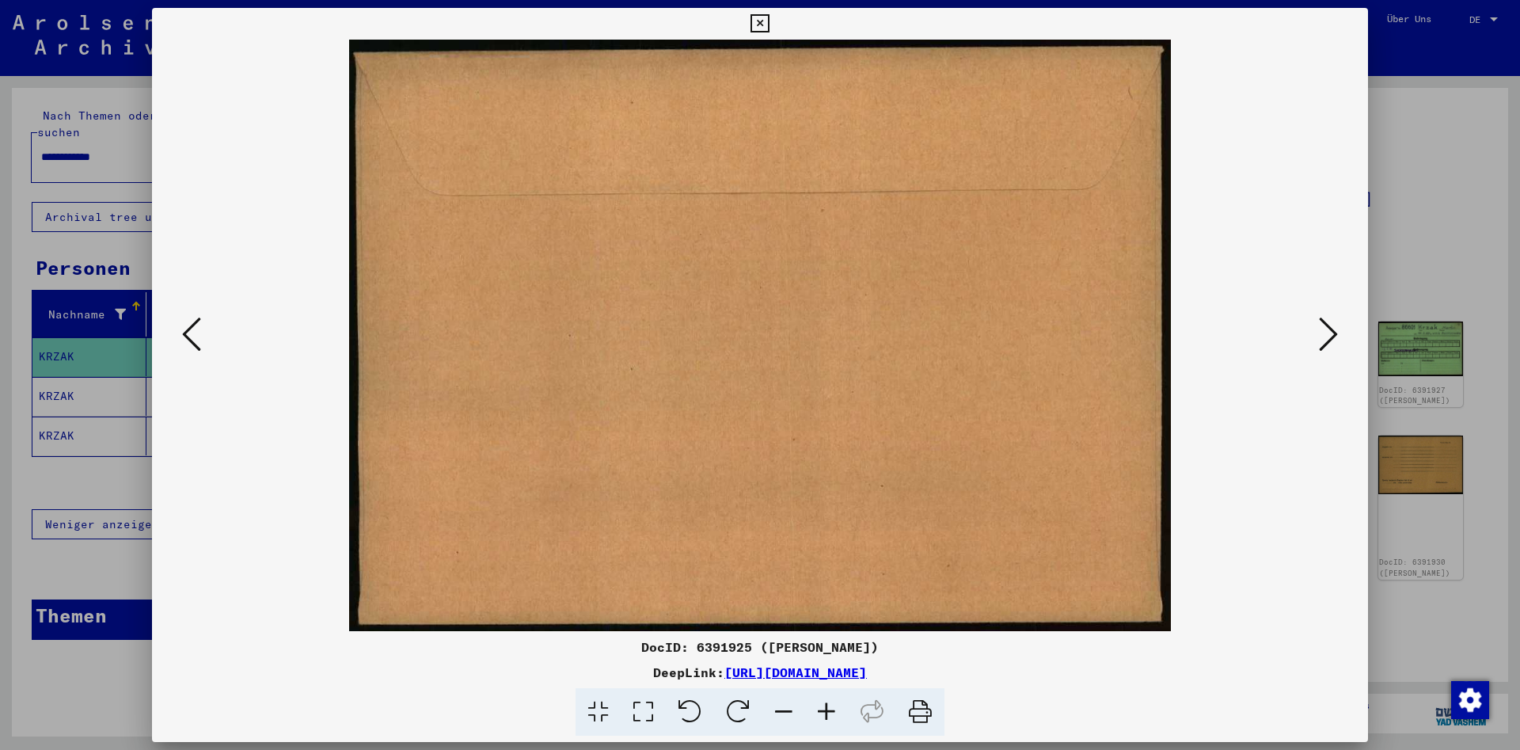
click at [1334, 332] on icon at bounding box center [1328, 334] width 19 height 38
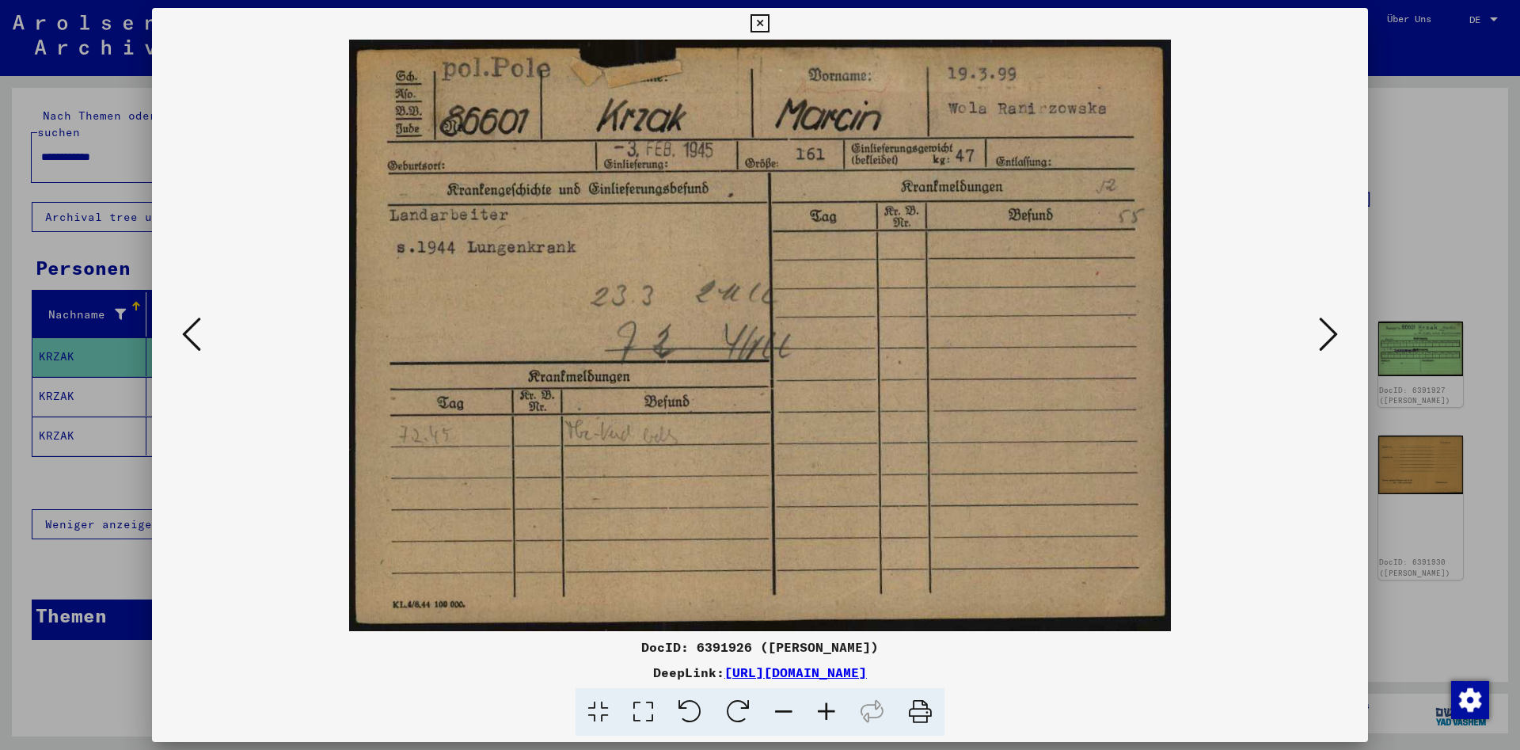
click at [1334, 332] on icon at bounding box center [1328, 334] width 19 height 38
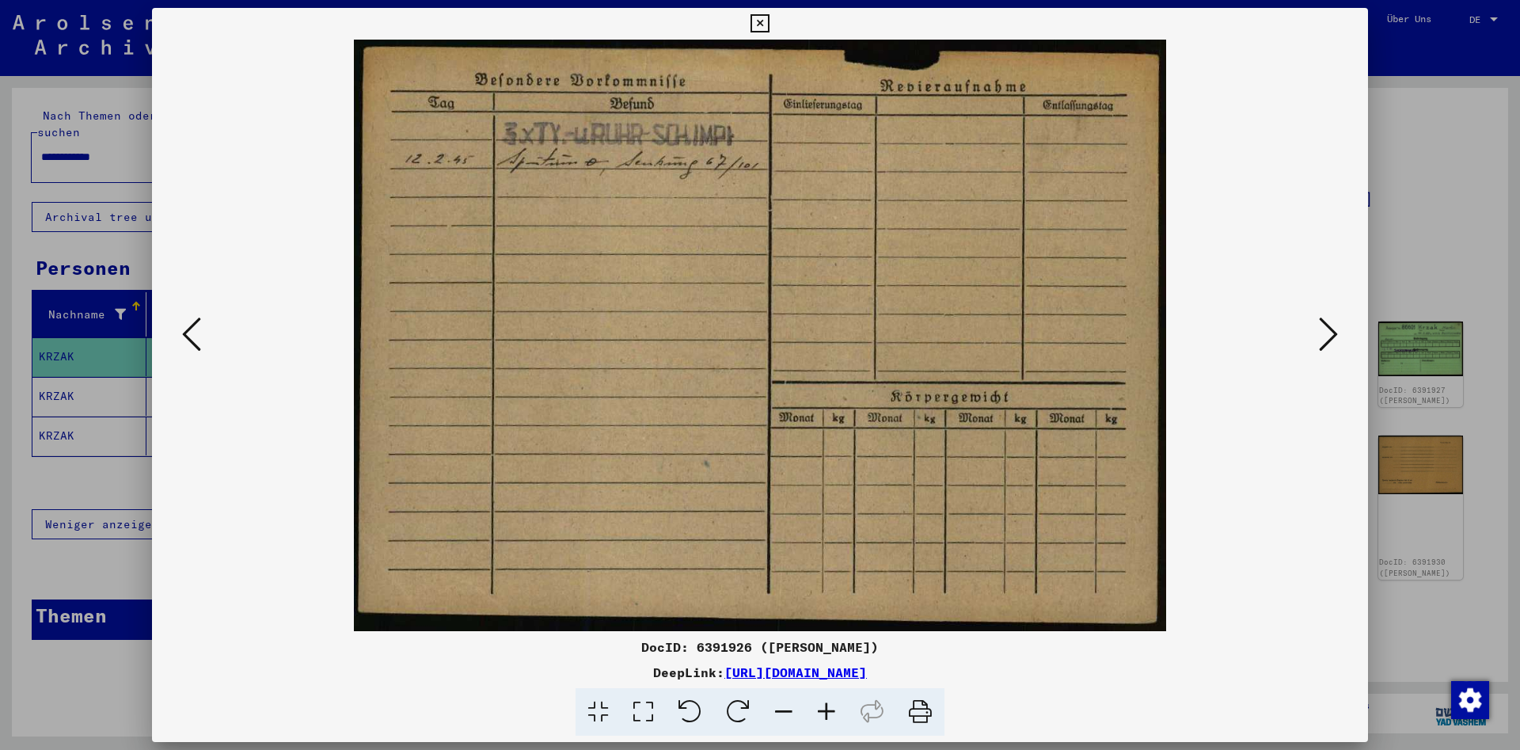
click at [1334, 332] on icon at bounding box center [1328, 334] width 19 height 38
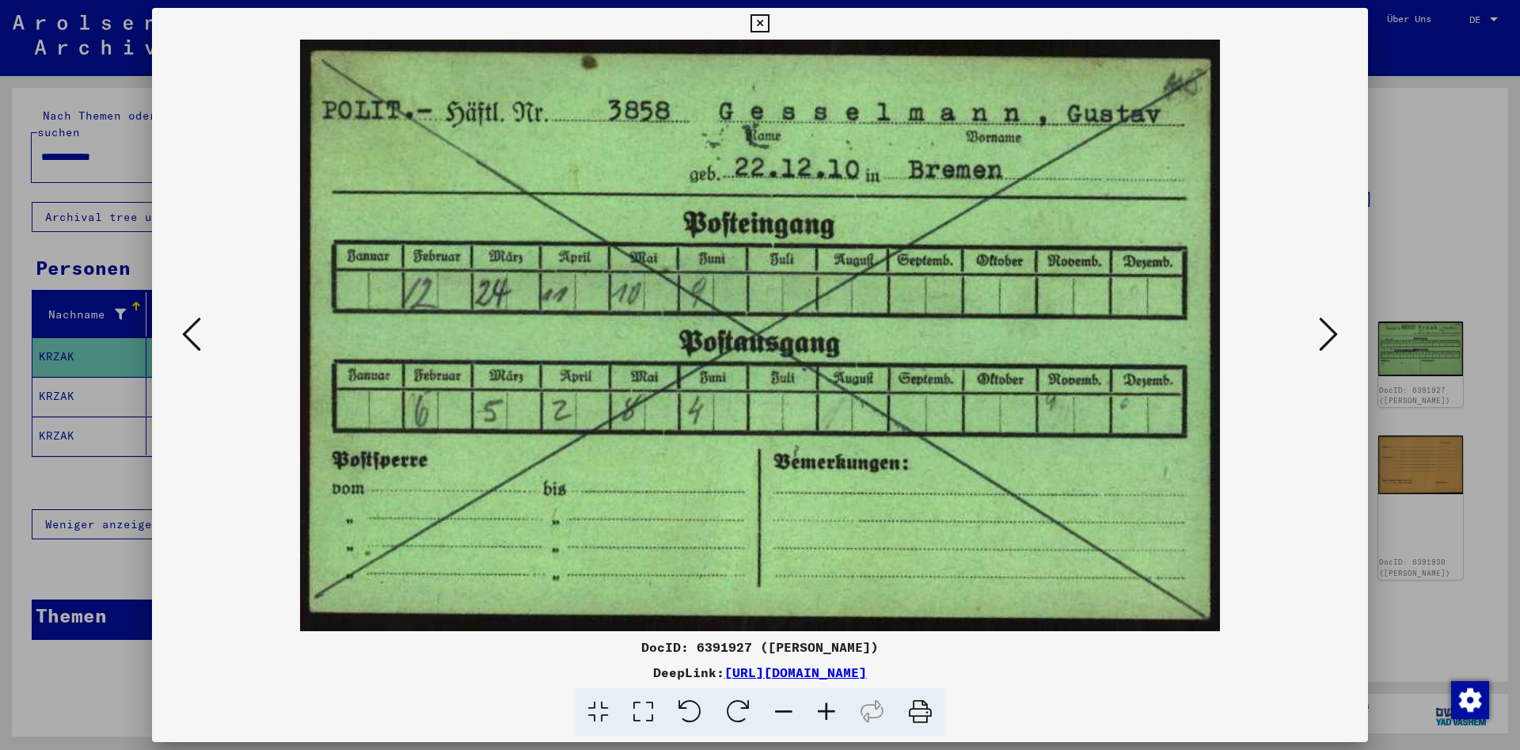
click at [1334, 332] on icon at bounding box center [1328, 334] width 19 height 38
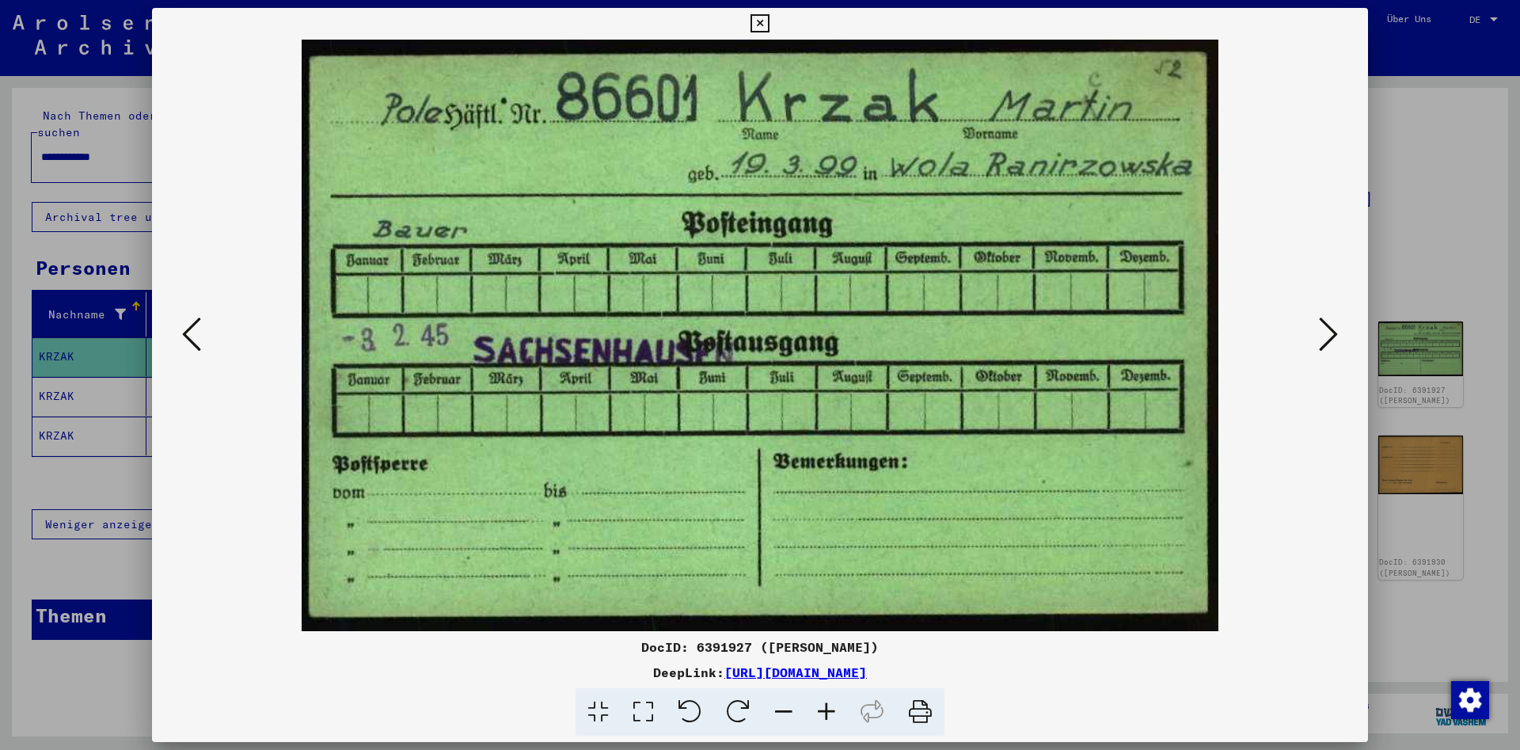
click at [1334, 332] on icon at bounding box center [1328, 334] width 19 height 38
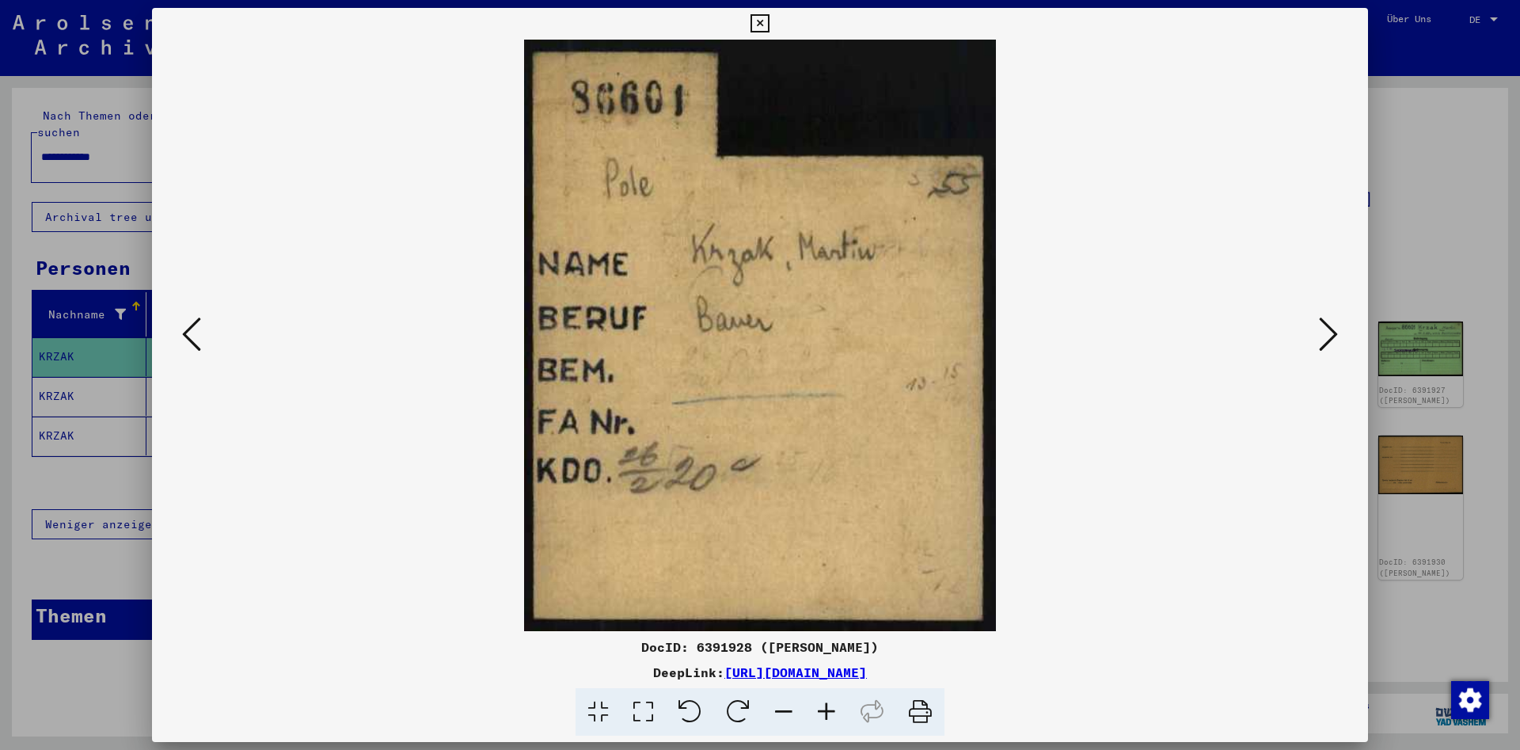
click at [1334, 332] on icon at bounding box center [1328, 334] width 19 height 38
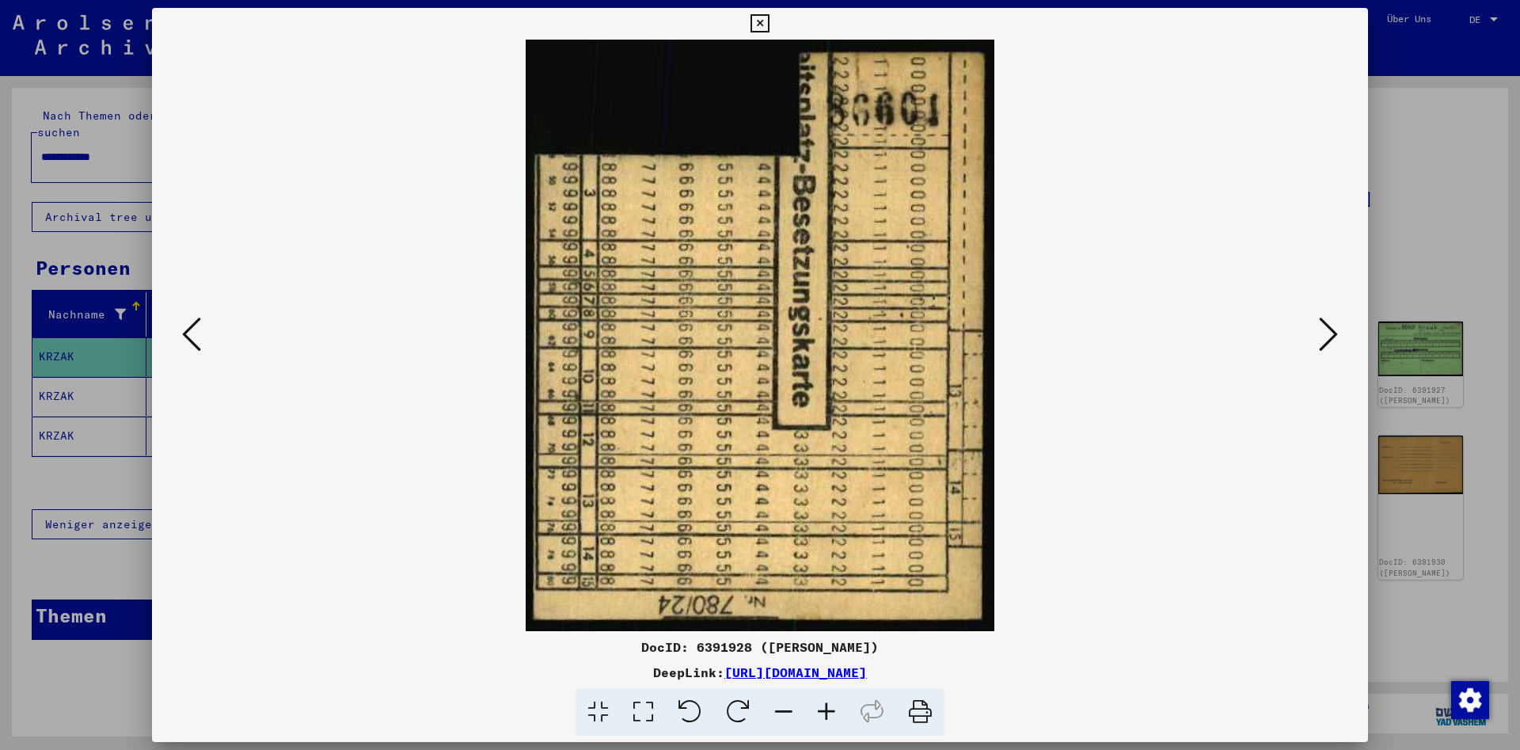
click at [1334, 332] on icon at bounding box center [1328, 334] width 19 height 38
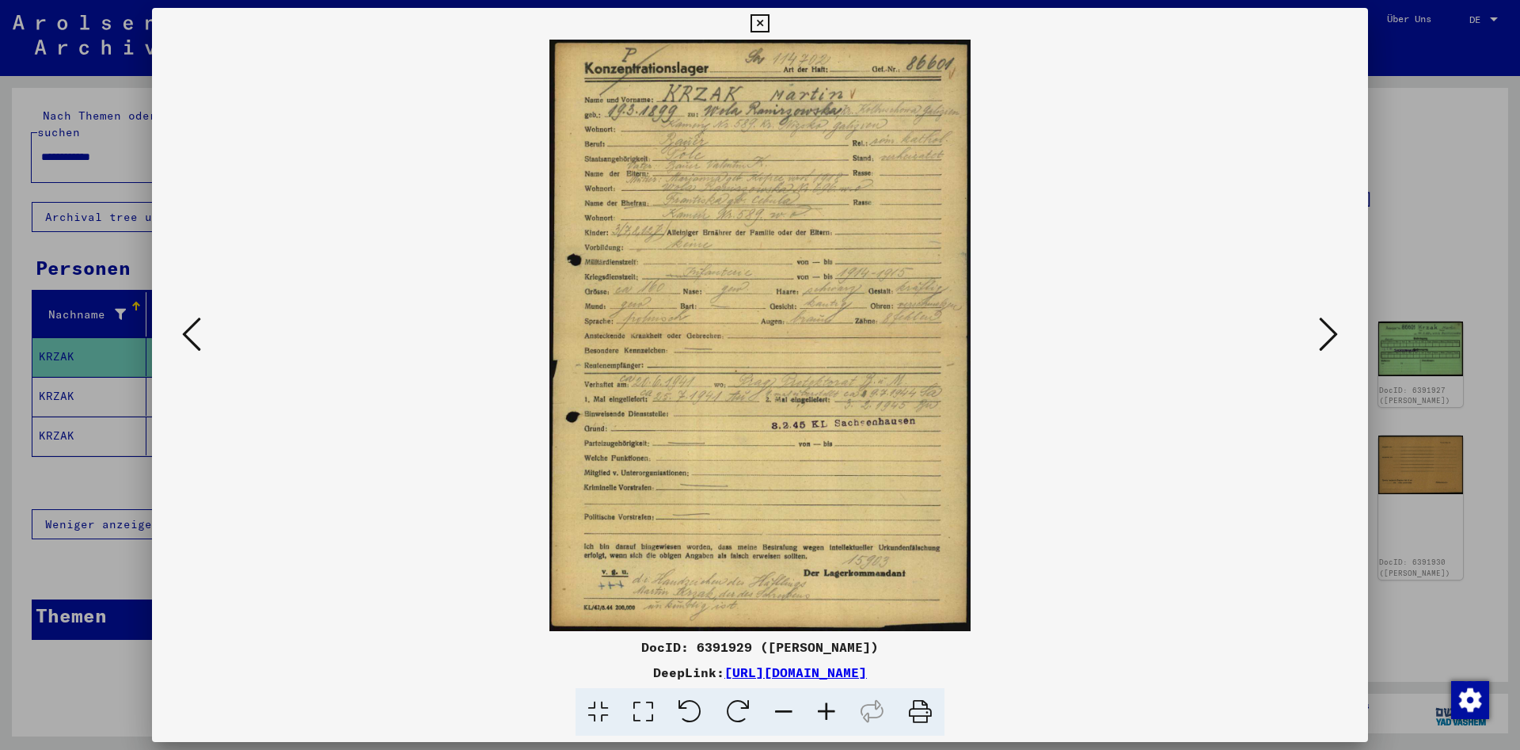
click at [831, 709] on icon at bounding box center [826, 712] width 43 height 48
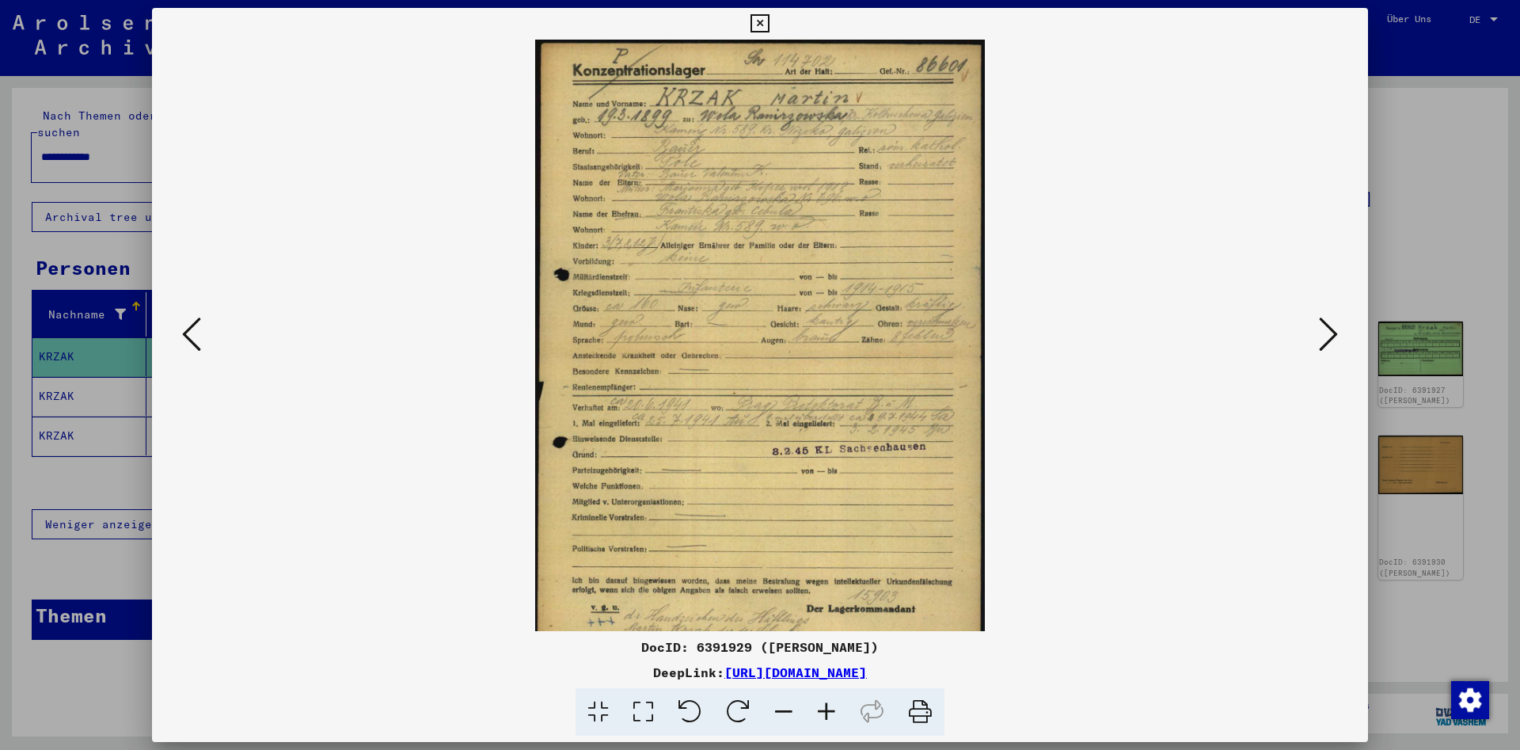
click at [831, 709] on icon at bounding box center [826, 712] width 43 height 48
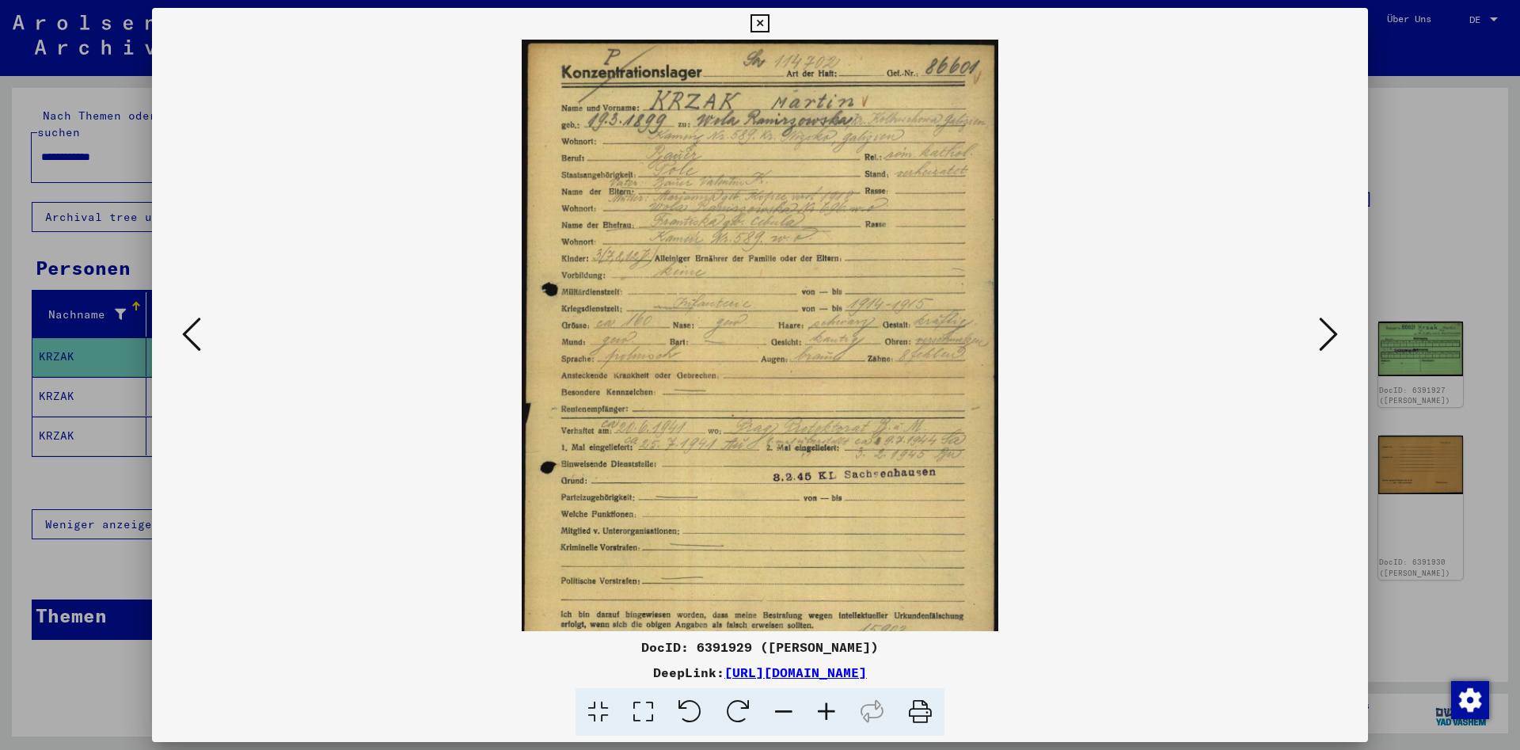
click at [831, 709] on icon at bounding box center [826, 712] width 43 height 48
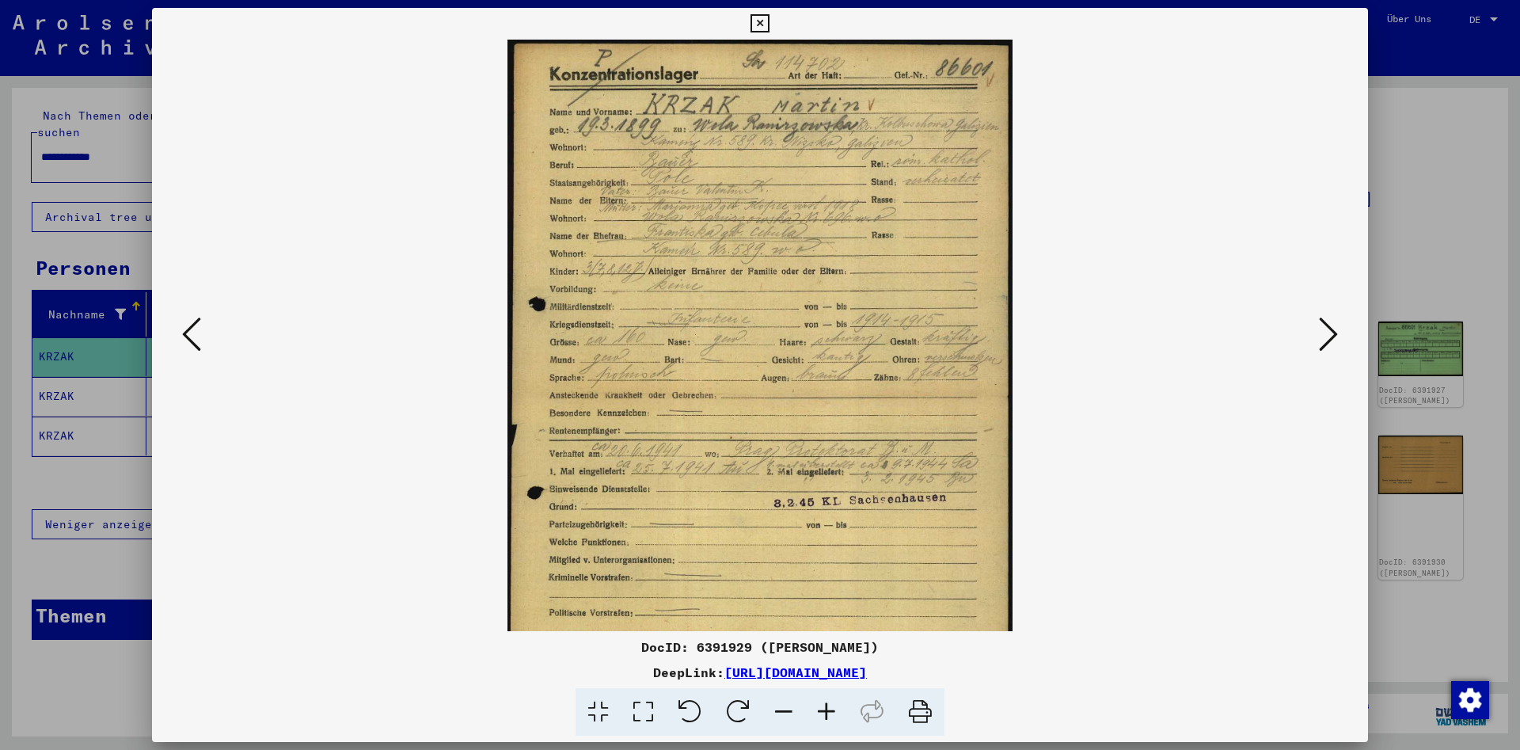
click at [831, 709] on icon at bounding box center [826, 712] width 43 height 48
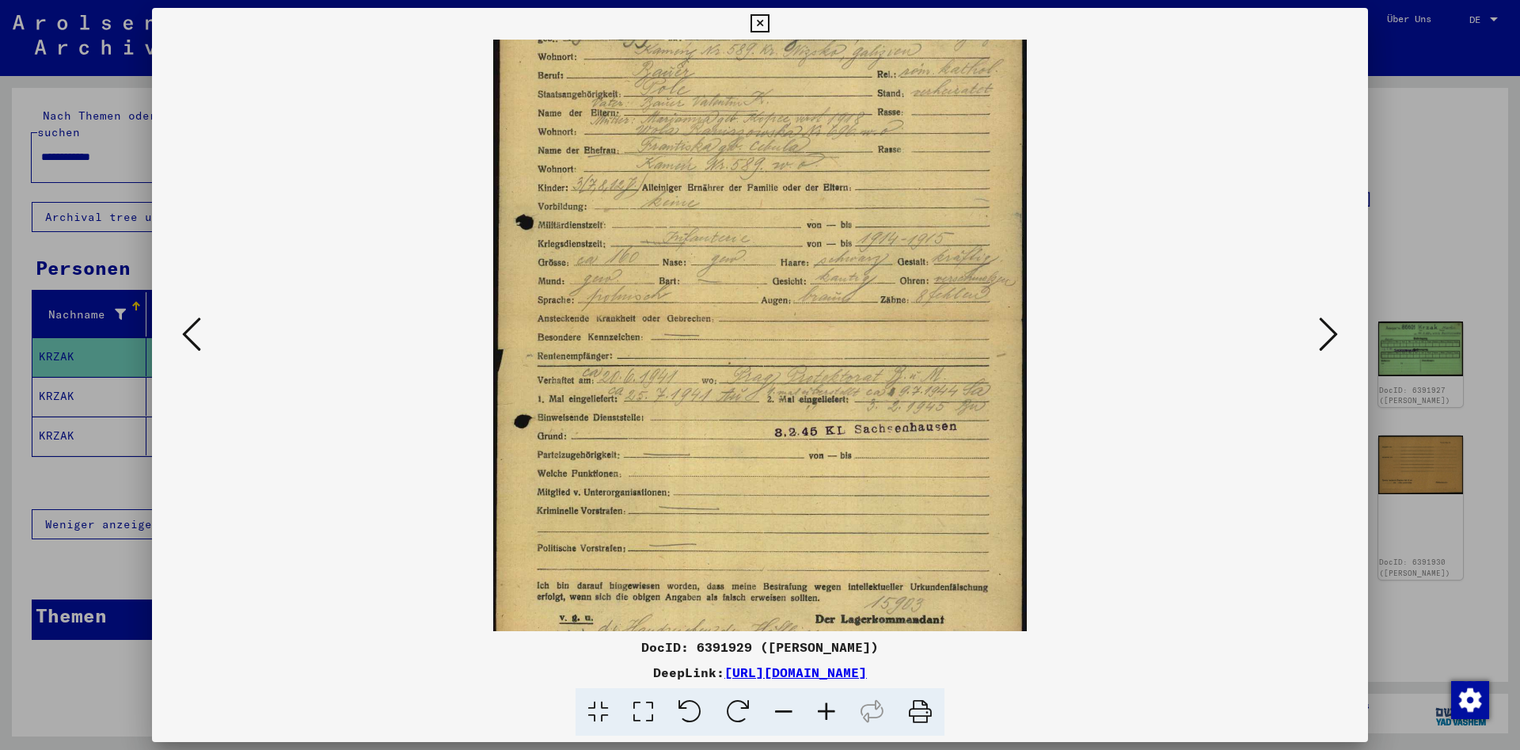
scroll to position [158, 0]
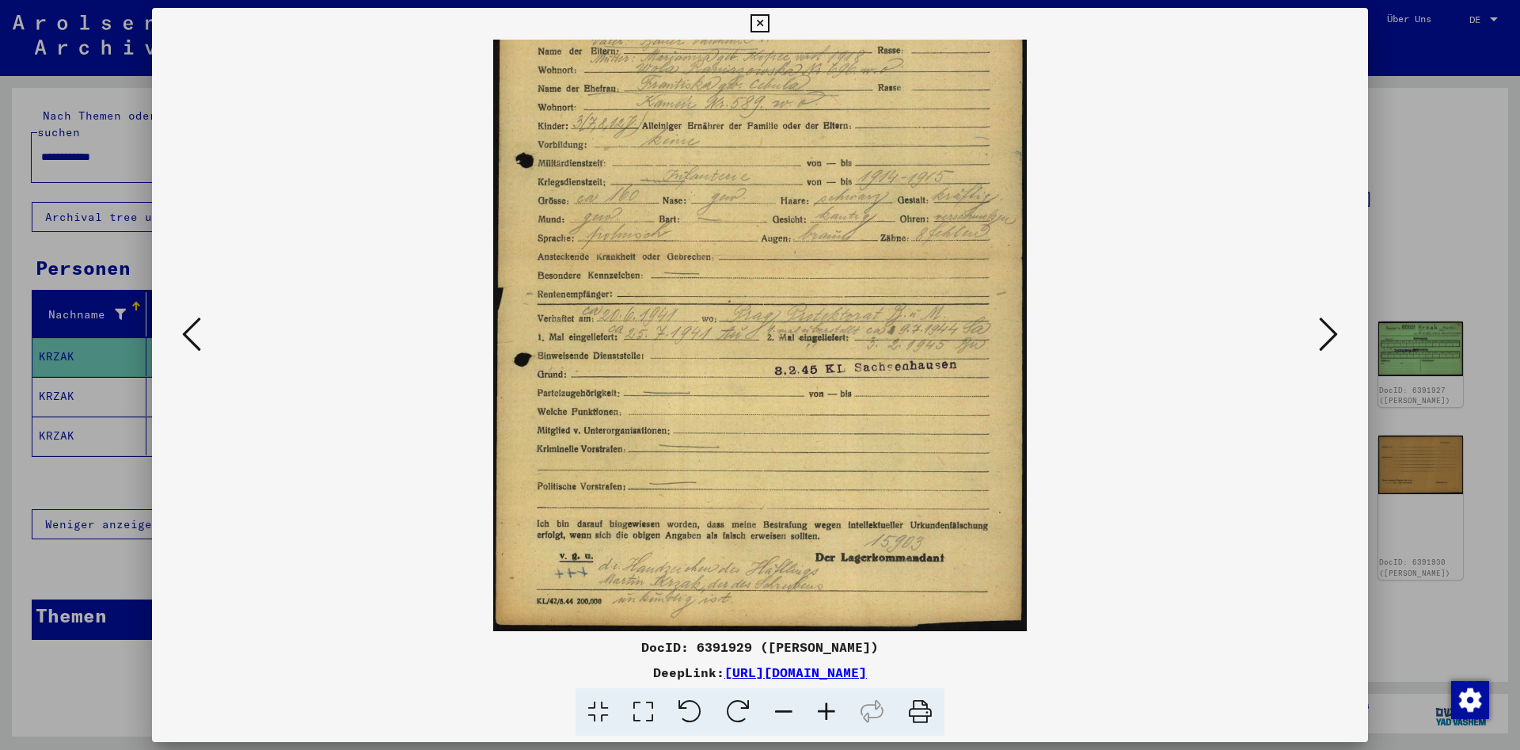
drag, startPoint x: 739, startPoint y: 550, endPoint x: 750, endPoint y: 329, distance: 221.2
click at [750, 329] on img at bounding box center [760, 256] width 534 height 750
click at [833, 704] on icon at bounding box center [826, 712] width 43 height 48
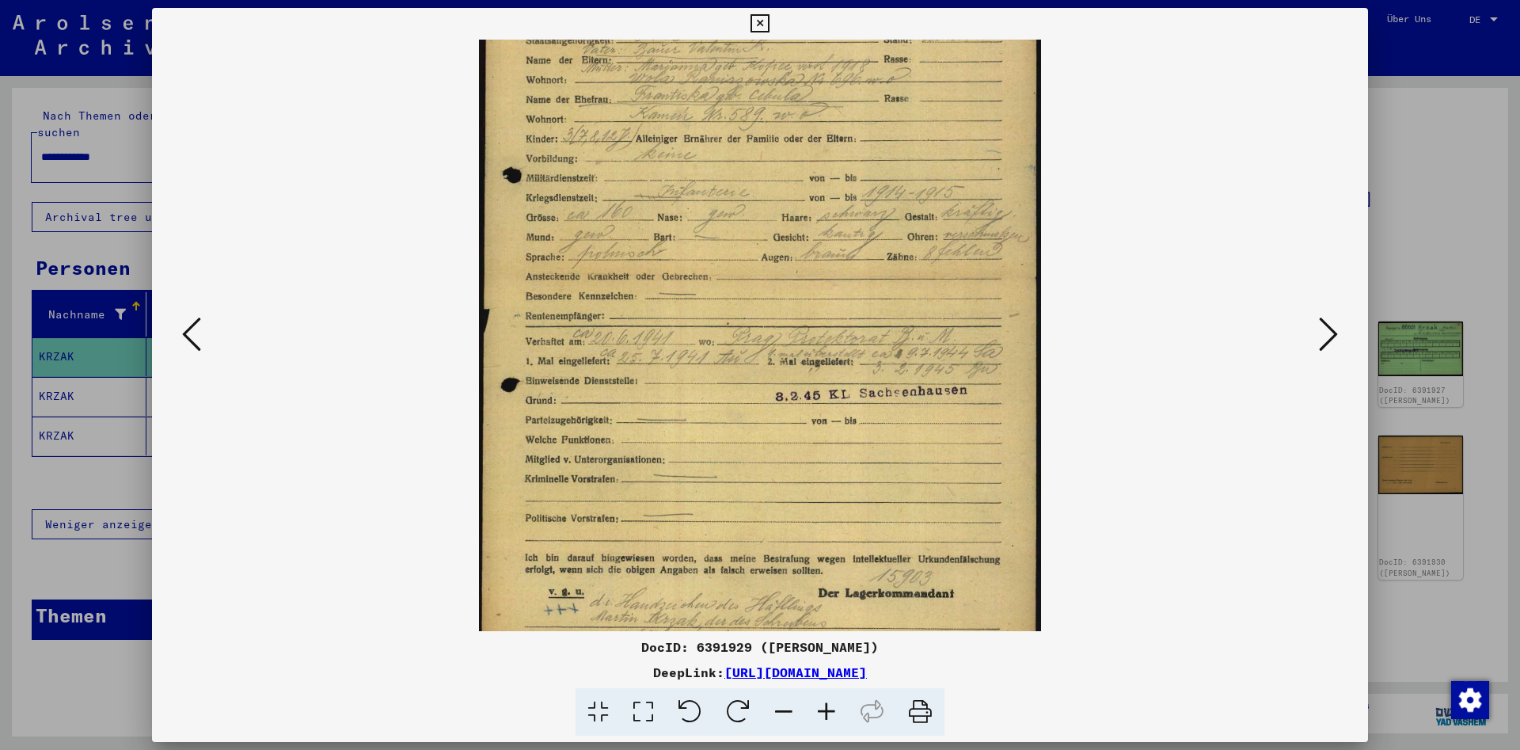
click at [833, 704] on icon at bounding box center [826, 712] width 43 height 48
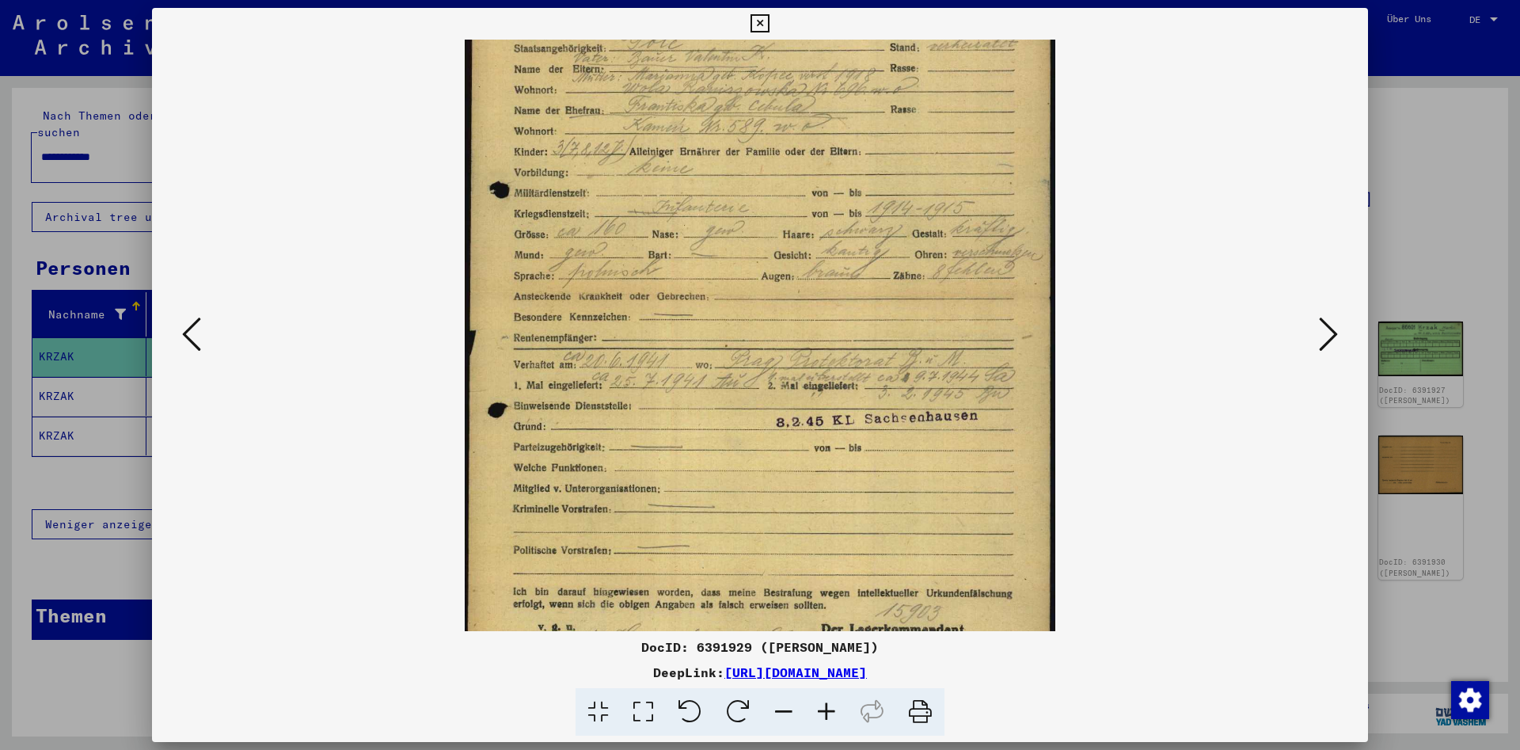
click at [833, 704] on icon at bounding box center [826, 712] width 43 height 48
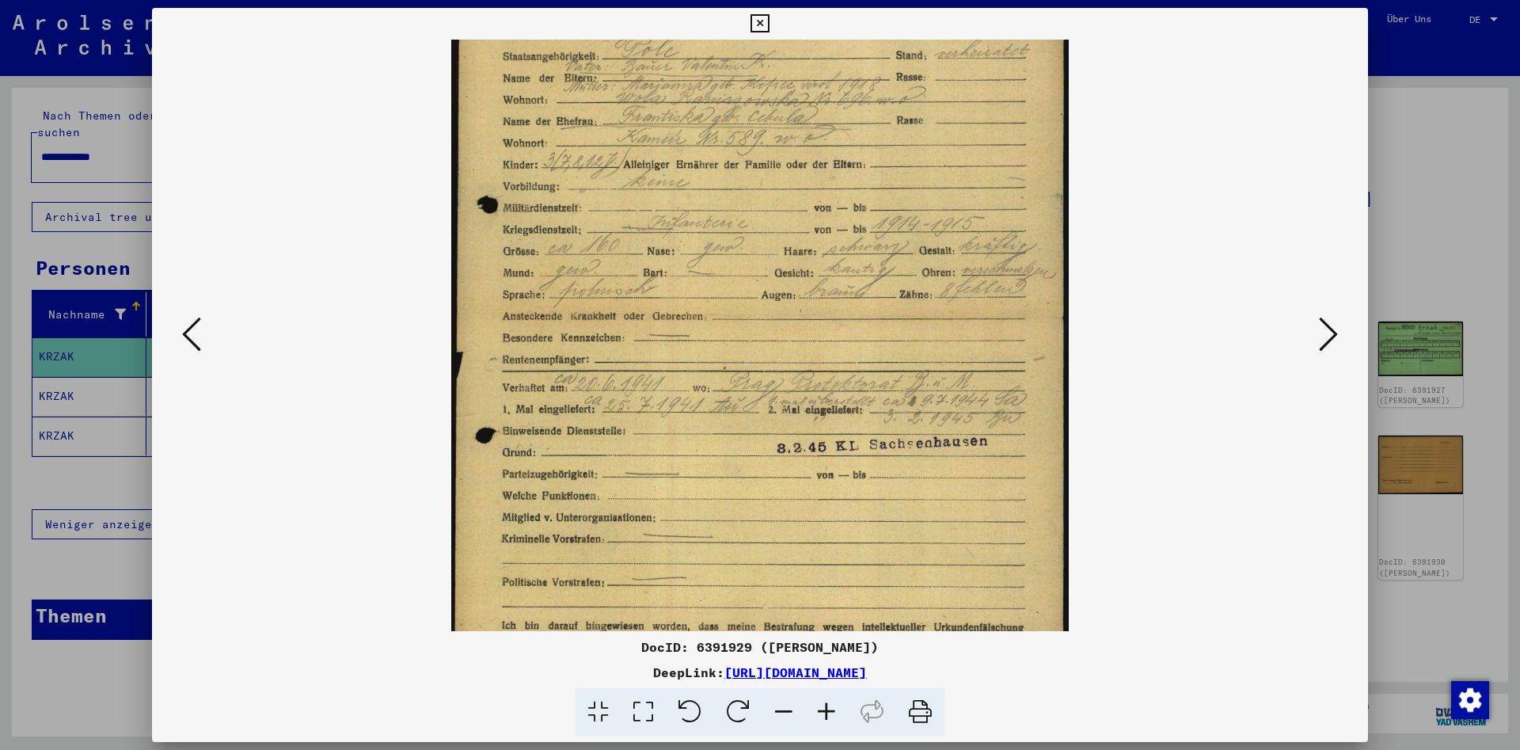
click at [833, 704] on icon at bounding box center [826, 712] width 43 height 48
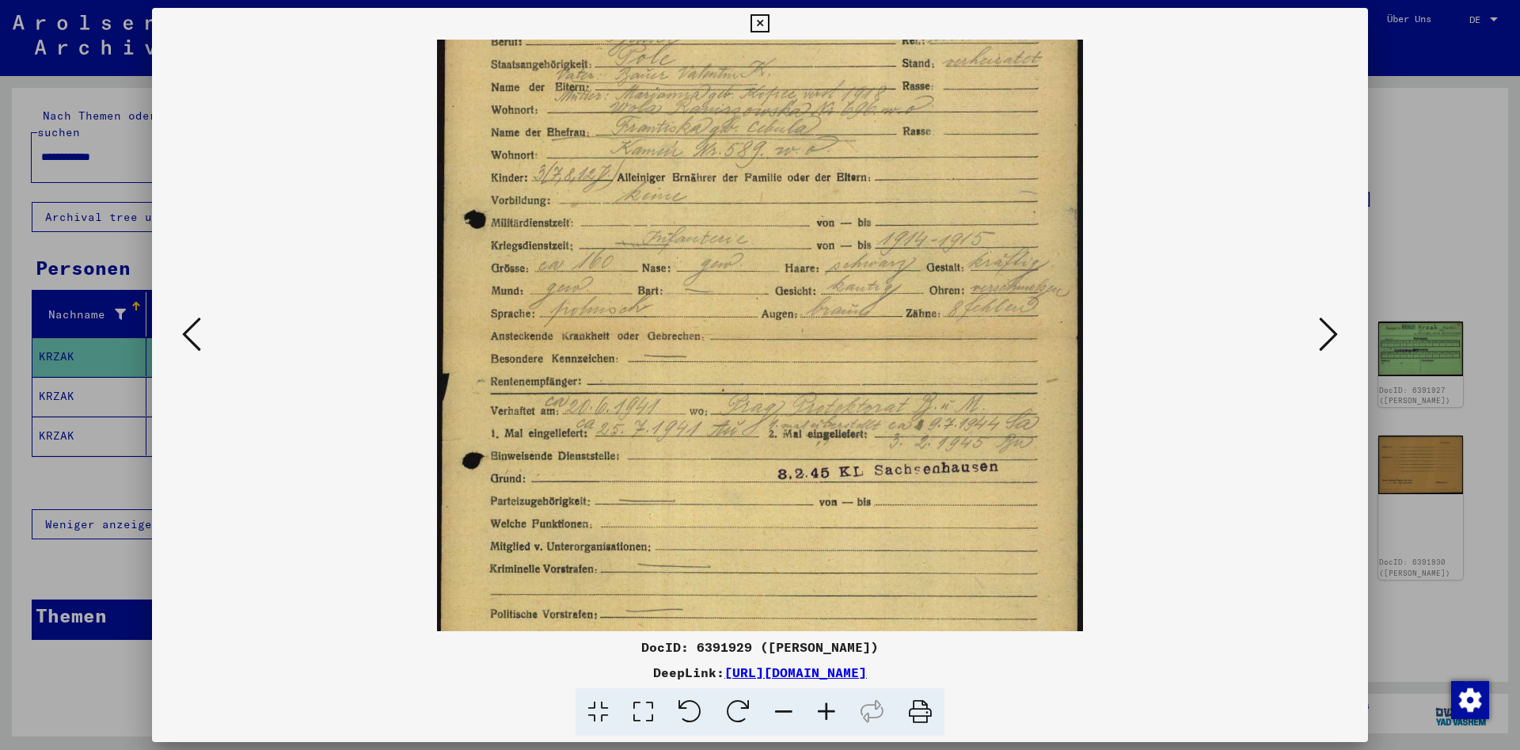
click at [833, 704] on icon at bounding box center [826, 712] width 43 height 48
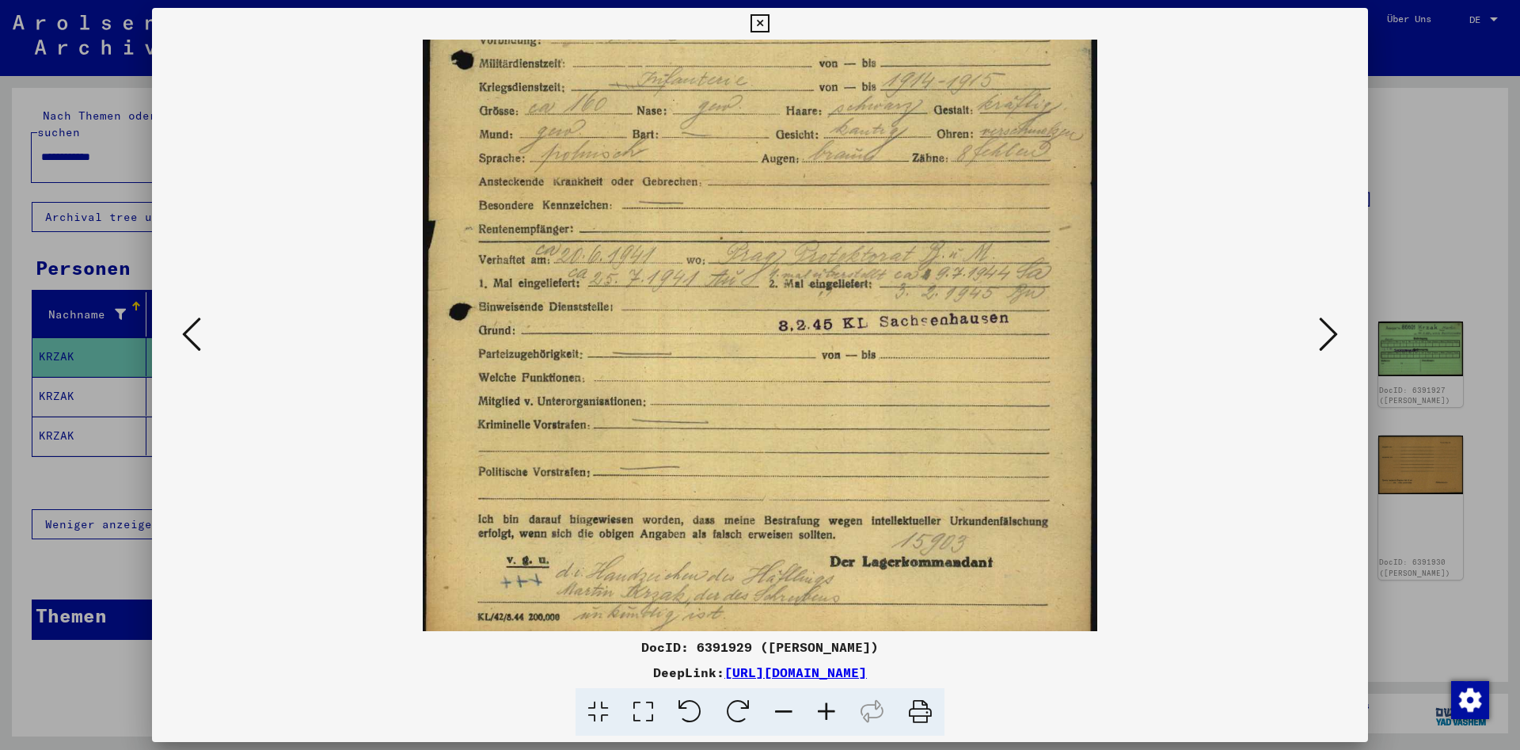
scroll to position [356, 0]
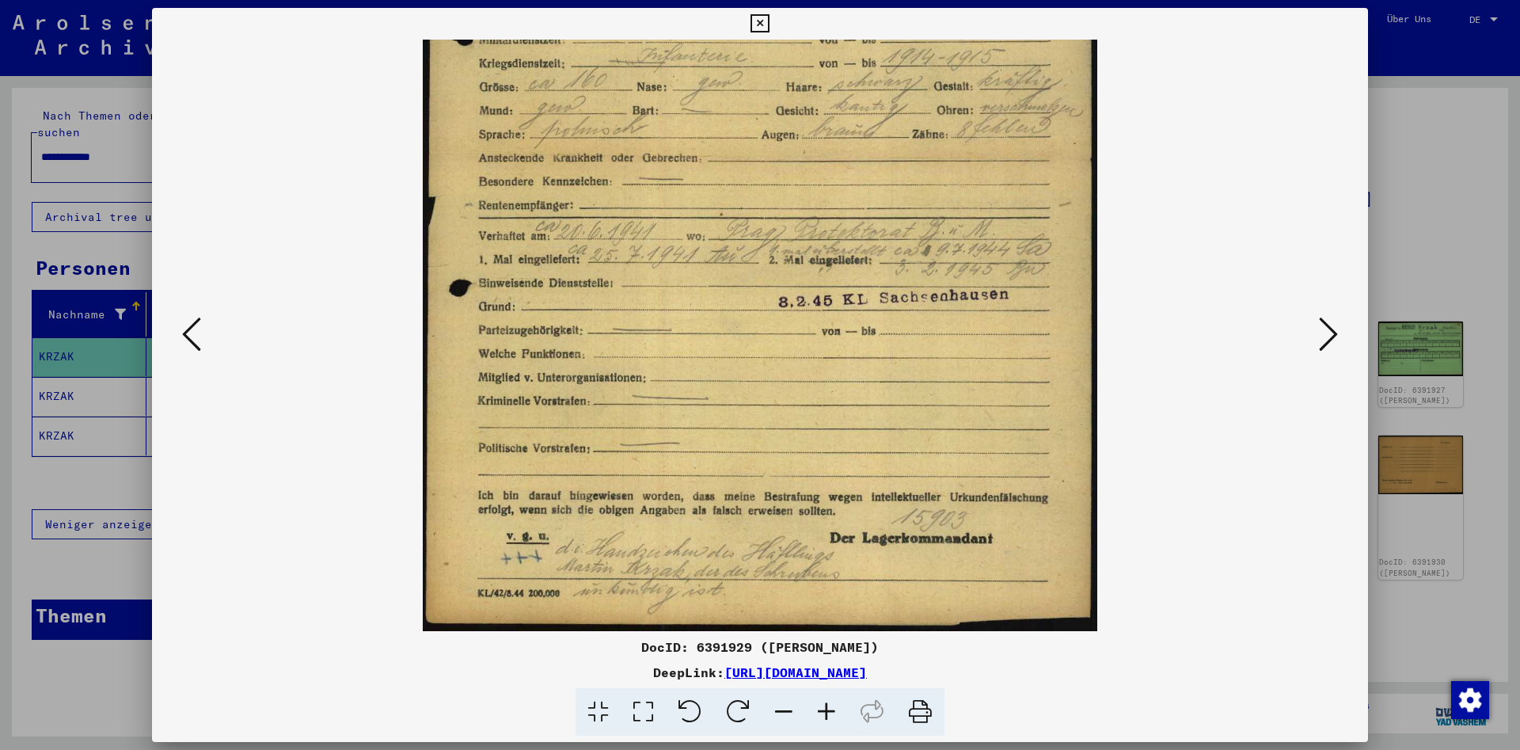
drag, startPoint x: 806, startPoint y: 515, endPoint x: 793, endPoint y: 291, distance: 224.4
click at [793, 291] on img at bounding box center [760, 156] width 674 height 947
click at [1338, 332] on icon at bounding box center [1328, 334] width 19 height 38
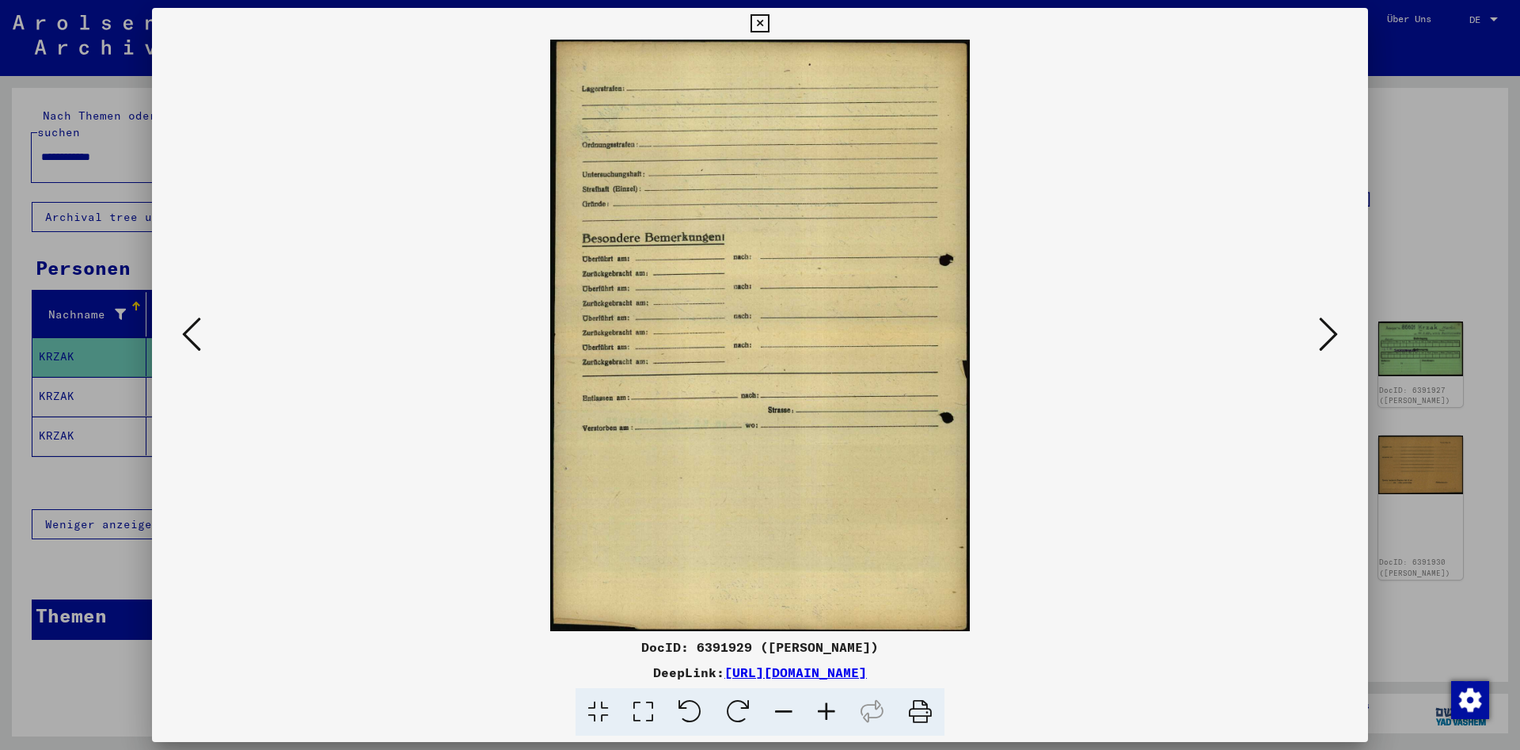
click at [1332, 340] on icon at bounding box center [1328, 334] width 19 height 38
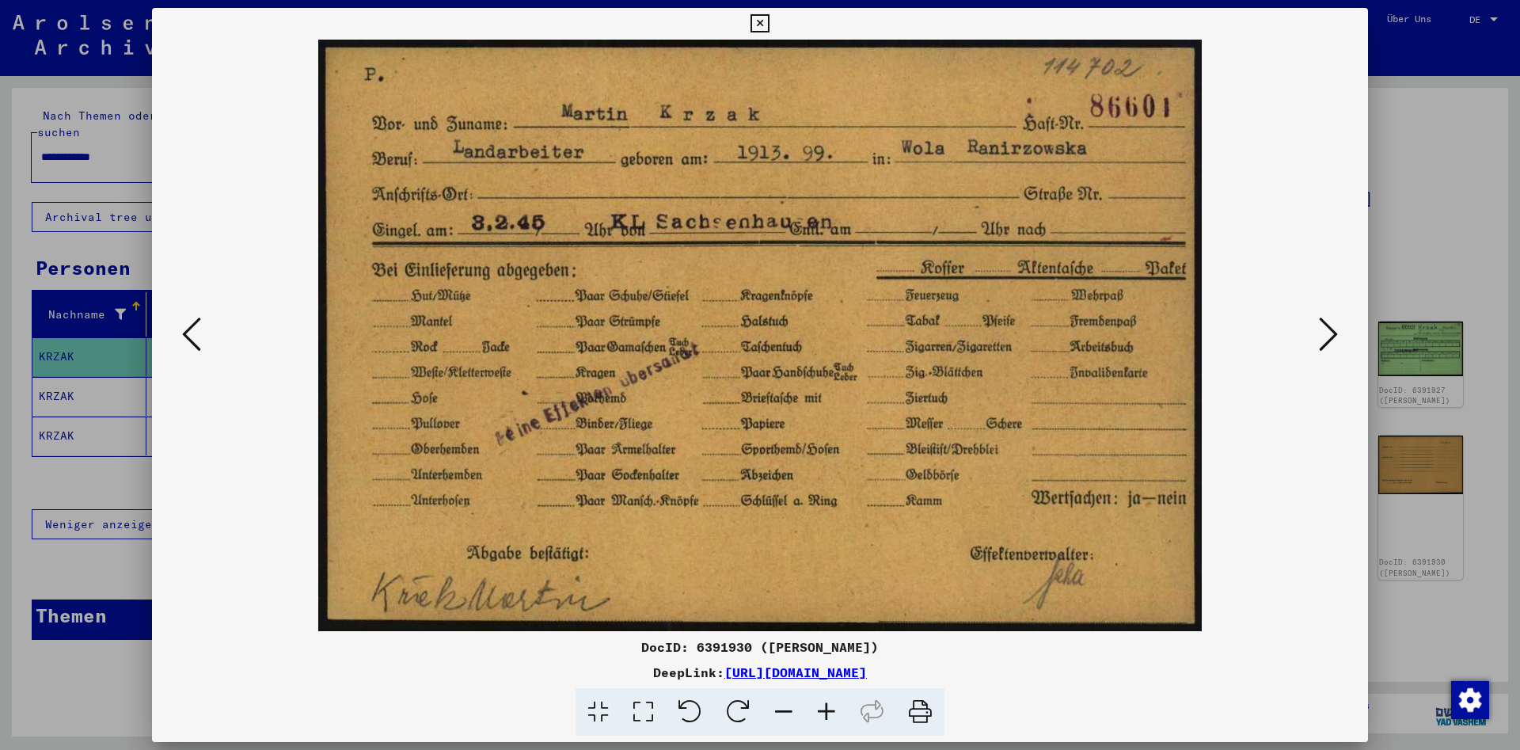
click at [1332, 339] on icon at bounding box center [1328, 334] width 19 height 38
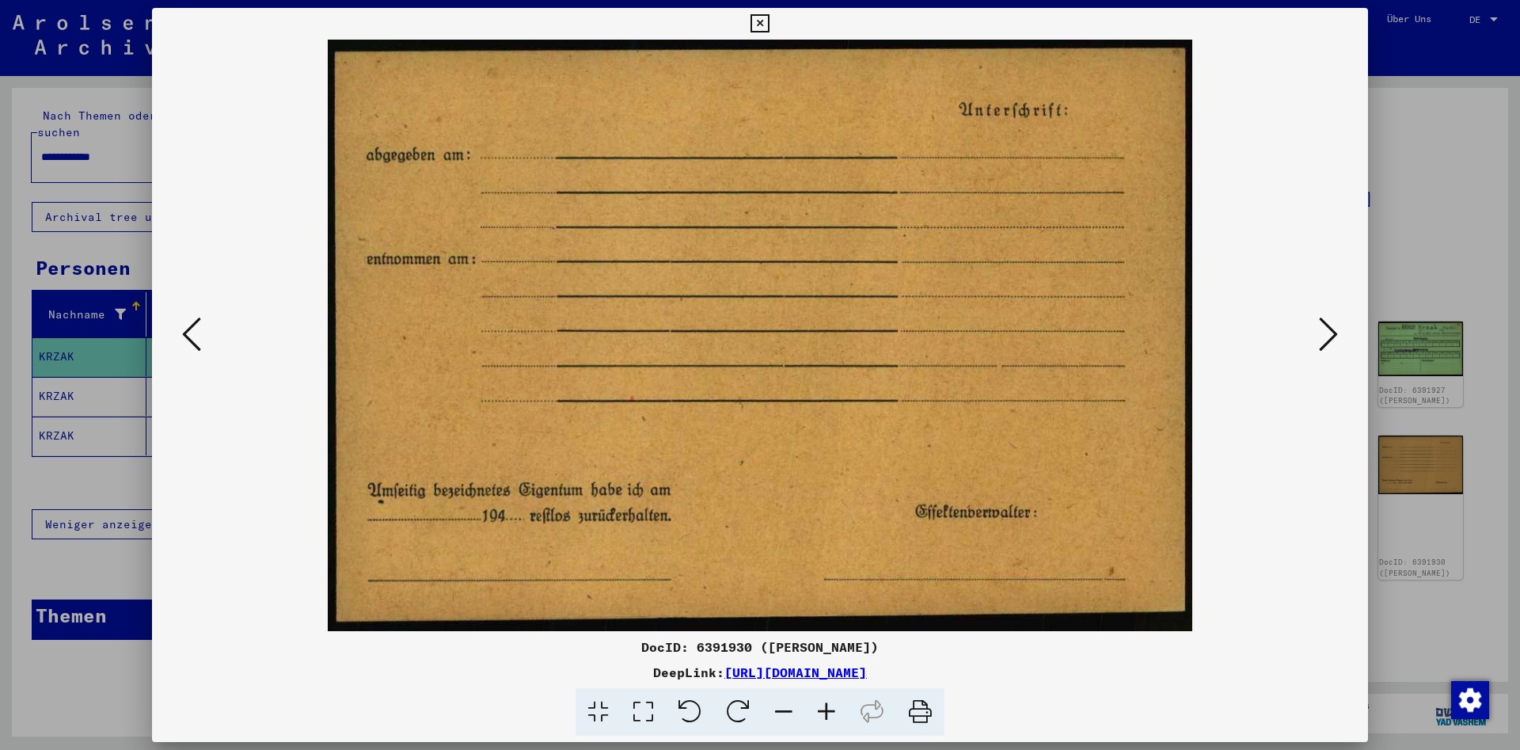
click at [1332, 339] on icon at bounding box center [1328, 334] width 19 height 38
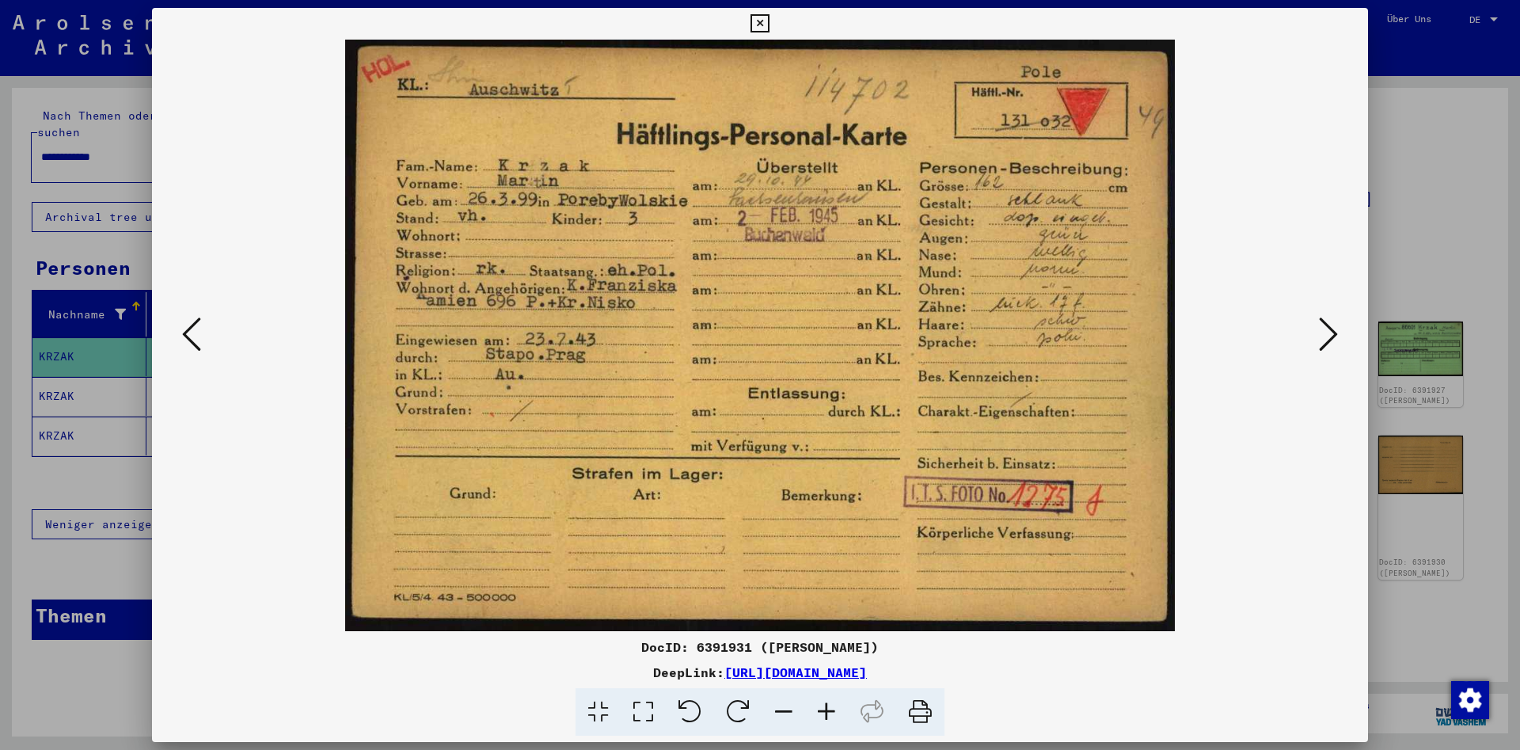
click at [1333, 338] on icon at bounding box center [1328, 334] width 19 height 38
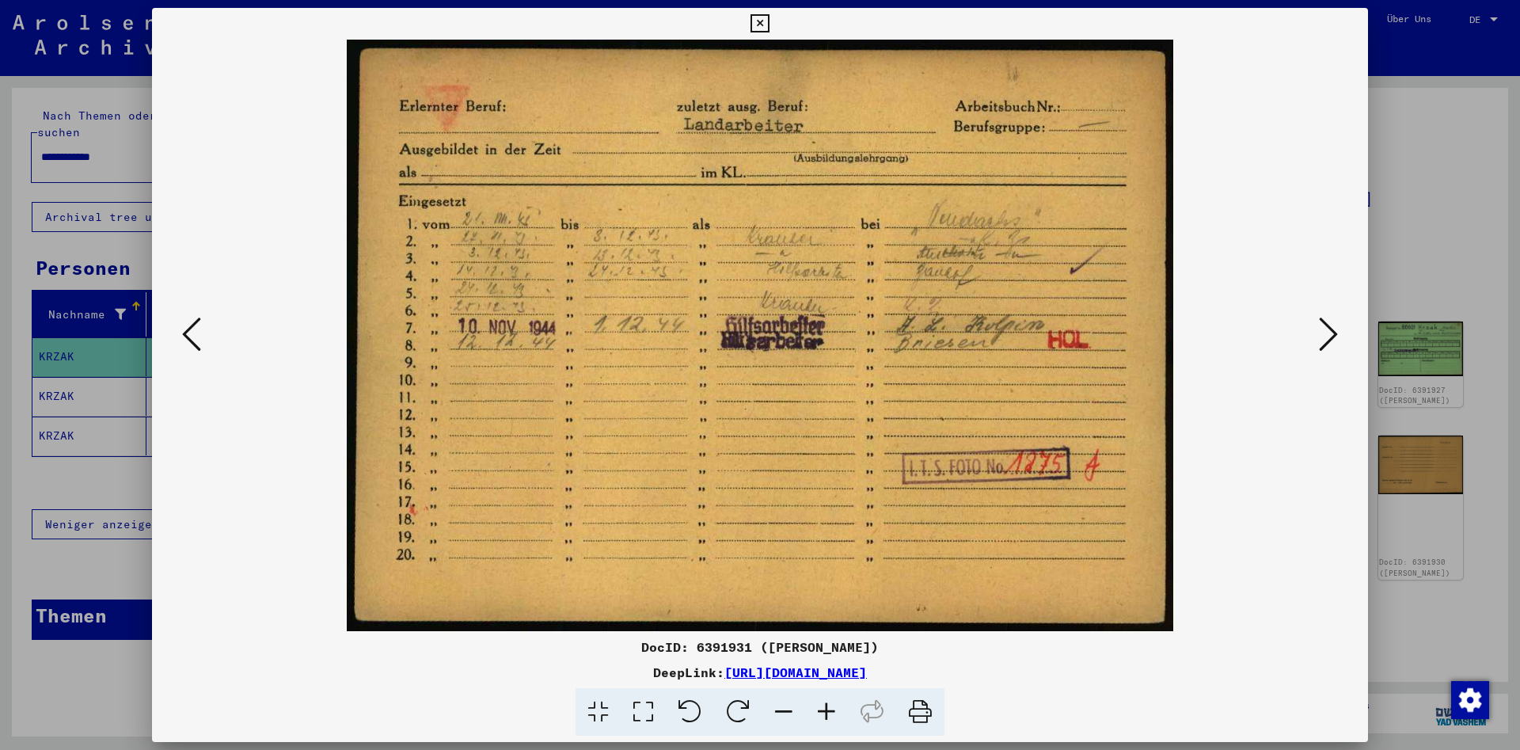
click at [1333, 338] on icon at bounding box center [1328, 334] width 19 height 38
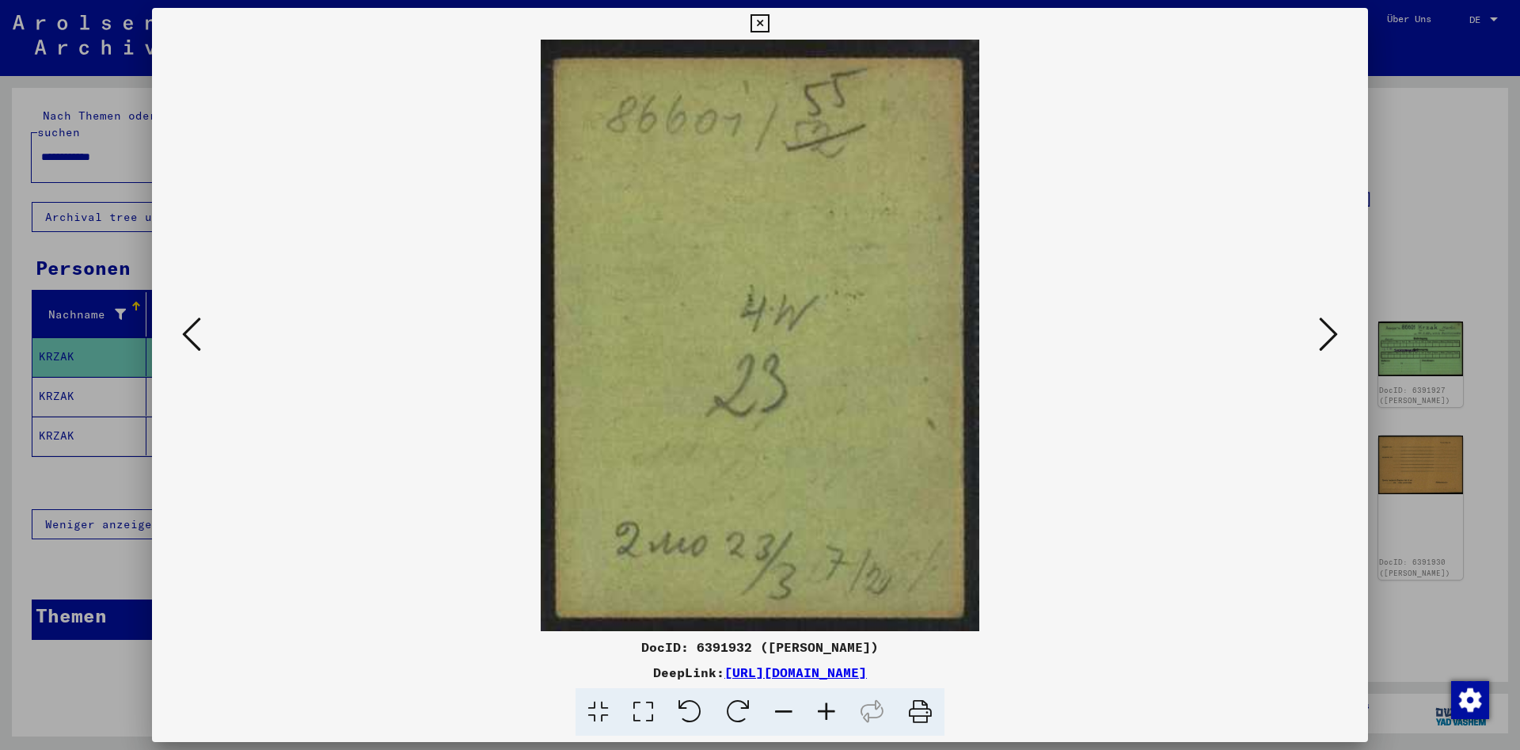
click at [1333, 338] on icon at bounding box center [1328, 334] width 19 height 38
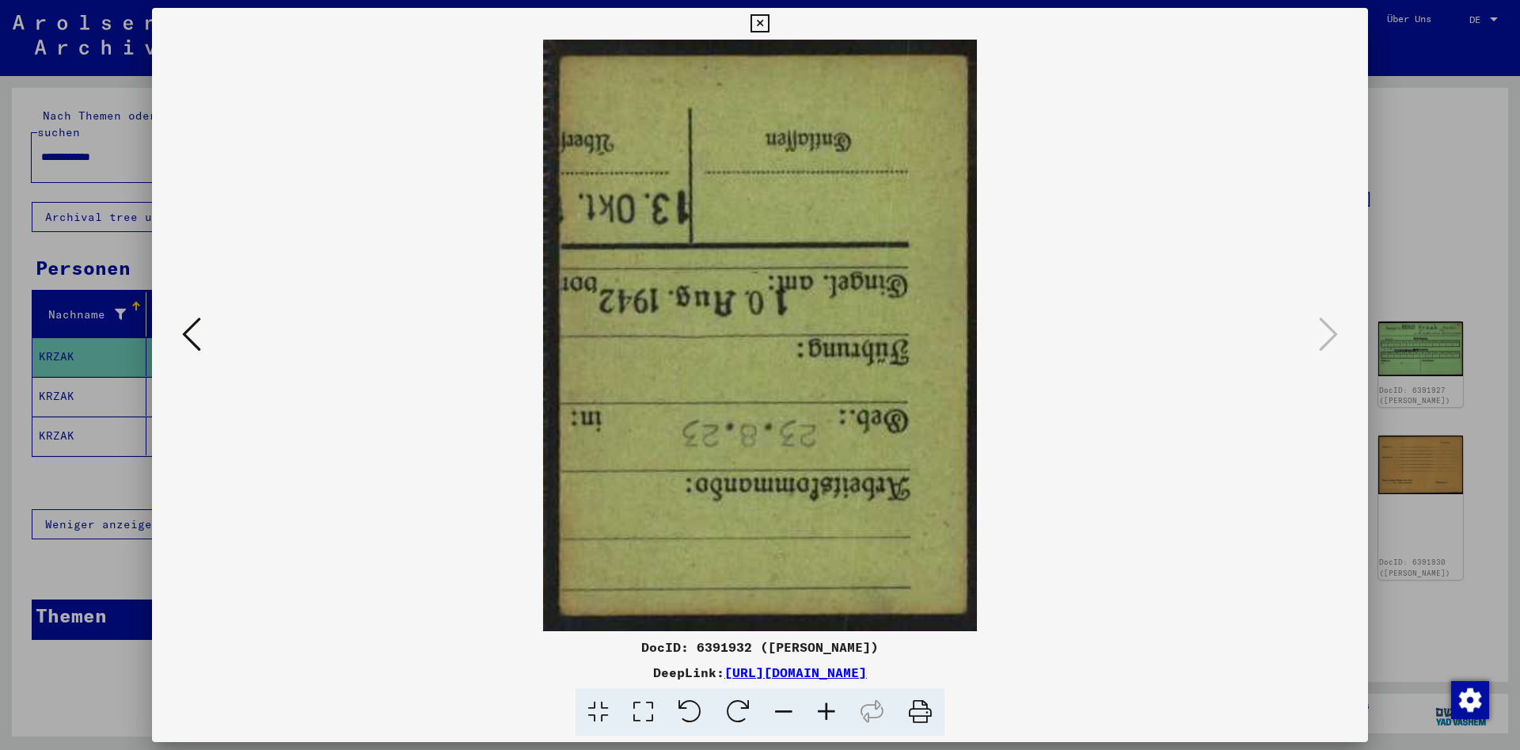
click at [769, 19] on icon at bounding box center [759, 23] width 18 height 19
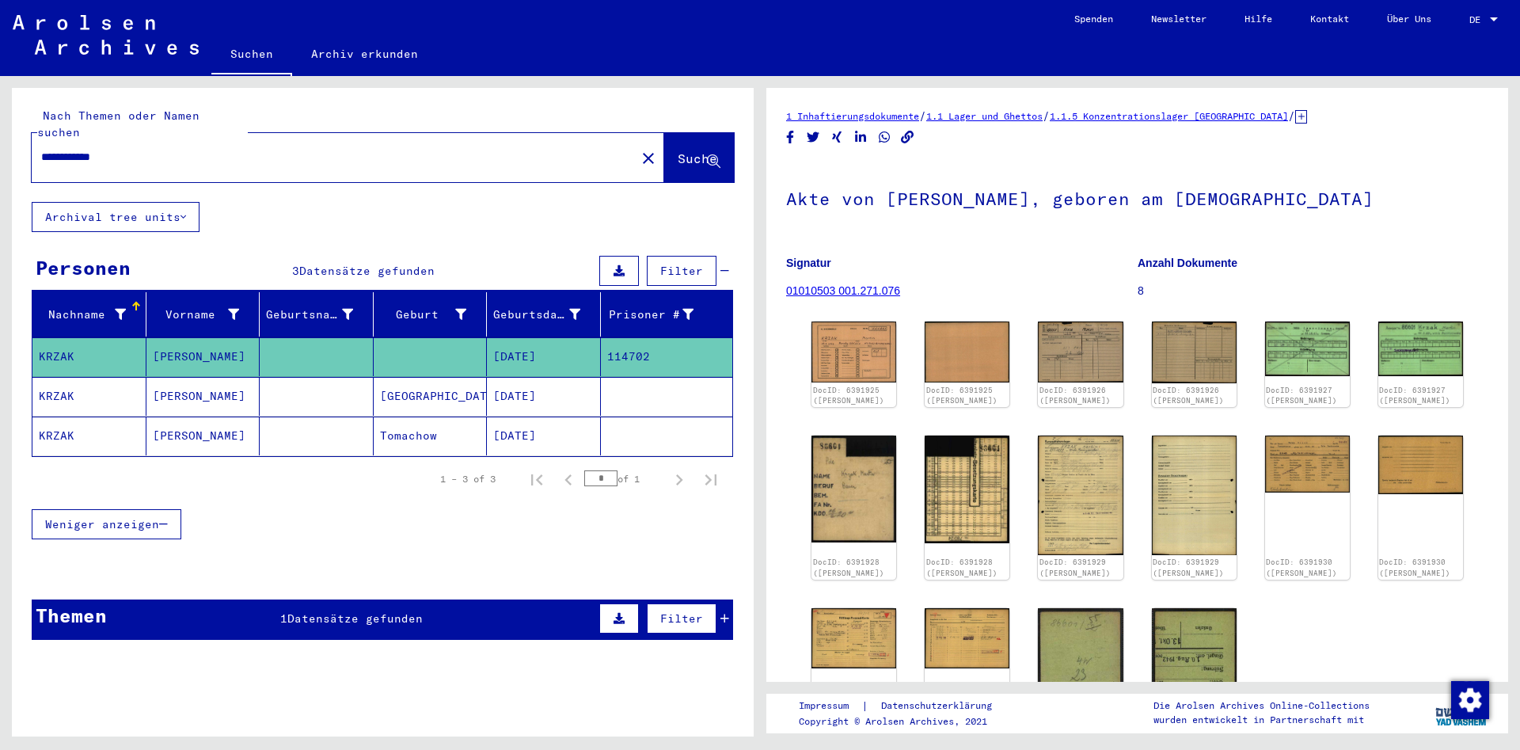
click at [991, 114] on link "1.1 Lager und Ghettos" at bounding box center [984, 116] width 116 height 12
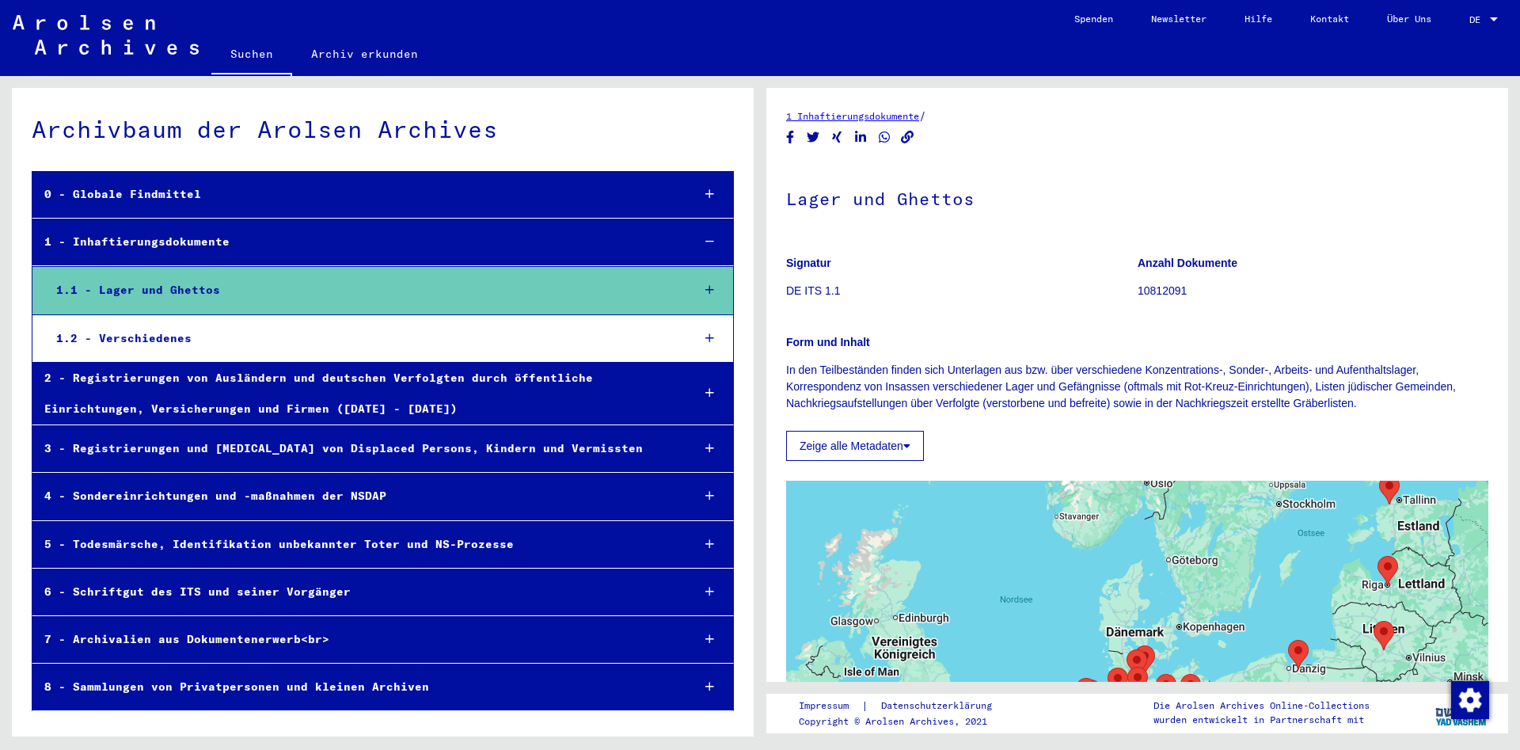
click at [295, 541] on div "5 - Todesmärsche, Identifikation unbekannter Toter und NS-Prozesse" at bounding box center [355, 544] width 647 height 31
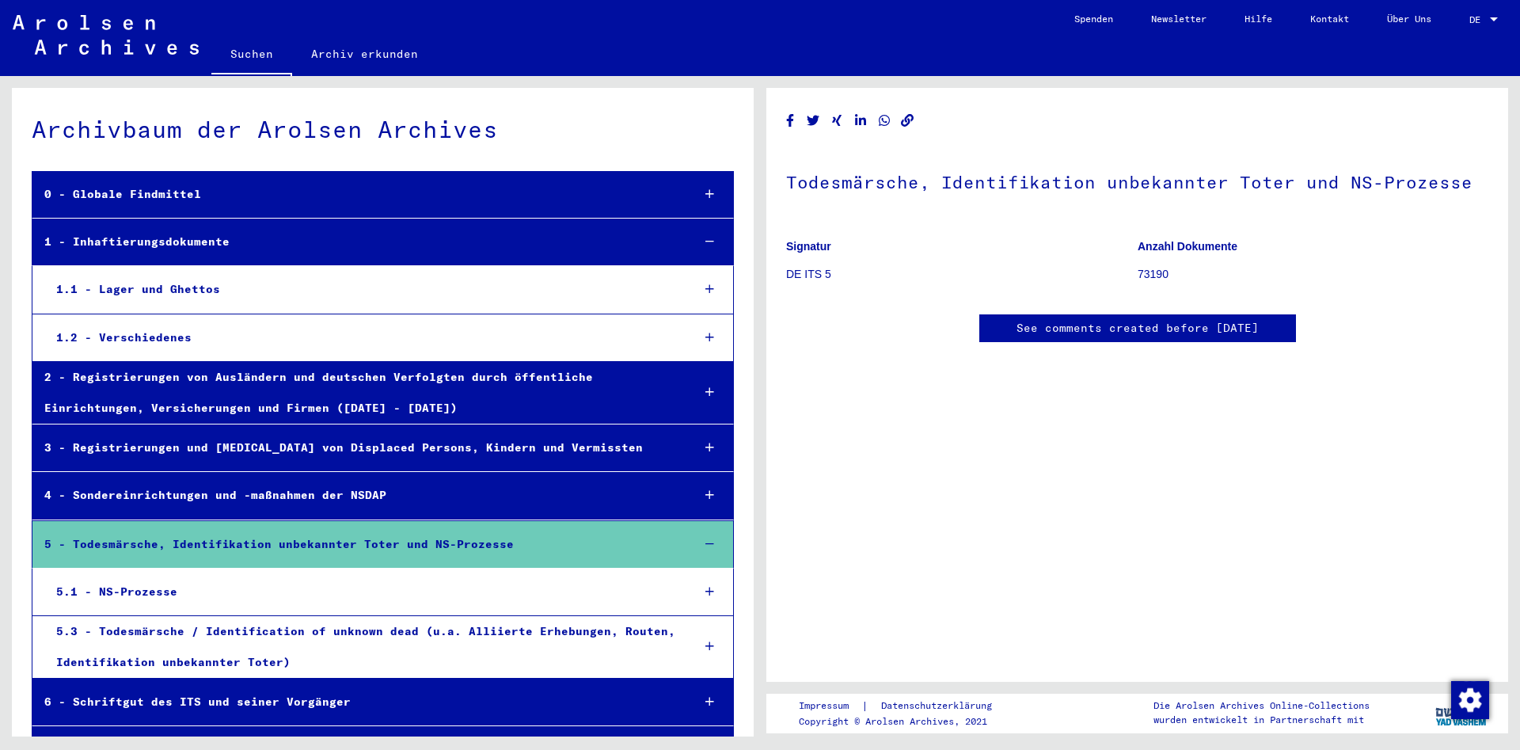
click at [125, 594] on div "5.1 - NS-Prozesse" at bounding box center [361, 591] width 635 height 31
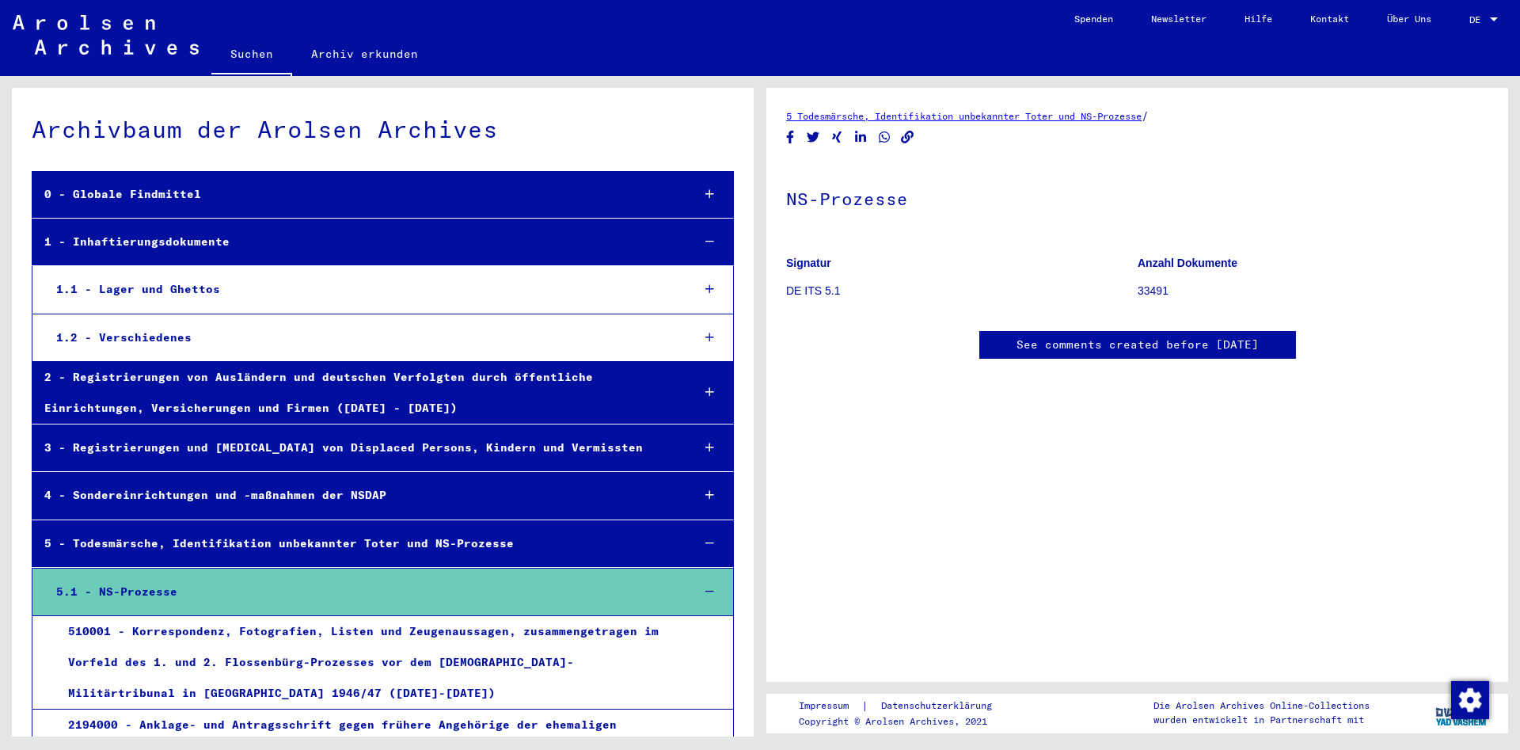
click at [141, 629] on div "510001 - Korrespondenz, Fotografien, Listen und Zeugenaussagen, zusammengetrage…" at bounding box center [366, 662] width 621 height 93
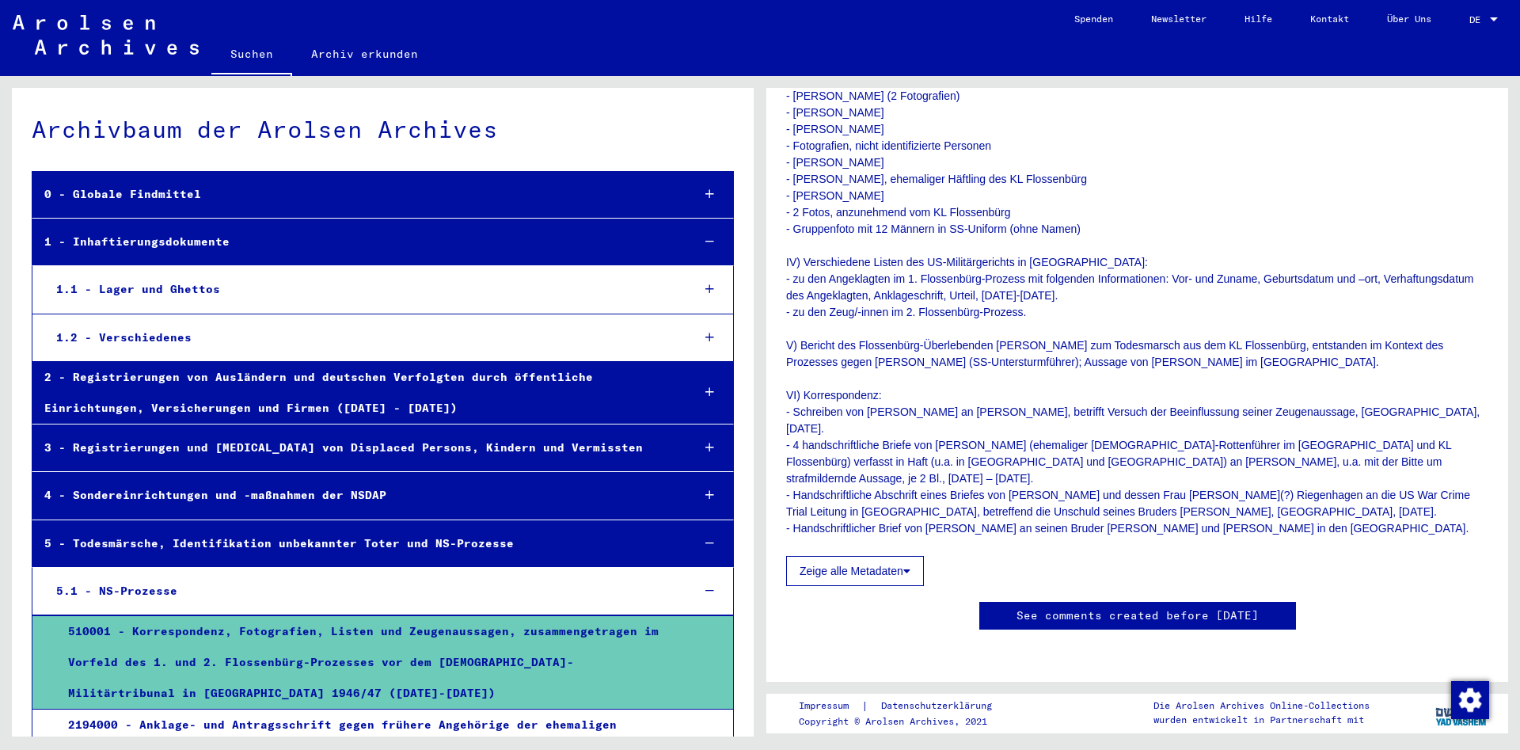
scroll to position [940, 0]
click at [902, 556] on button "Zeige alle Metadaten" at bounding box center [855, 571] width 138 height 30
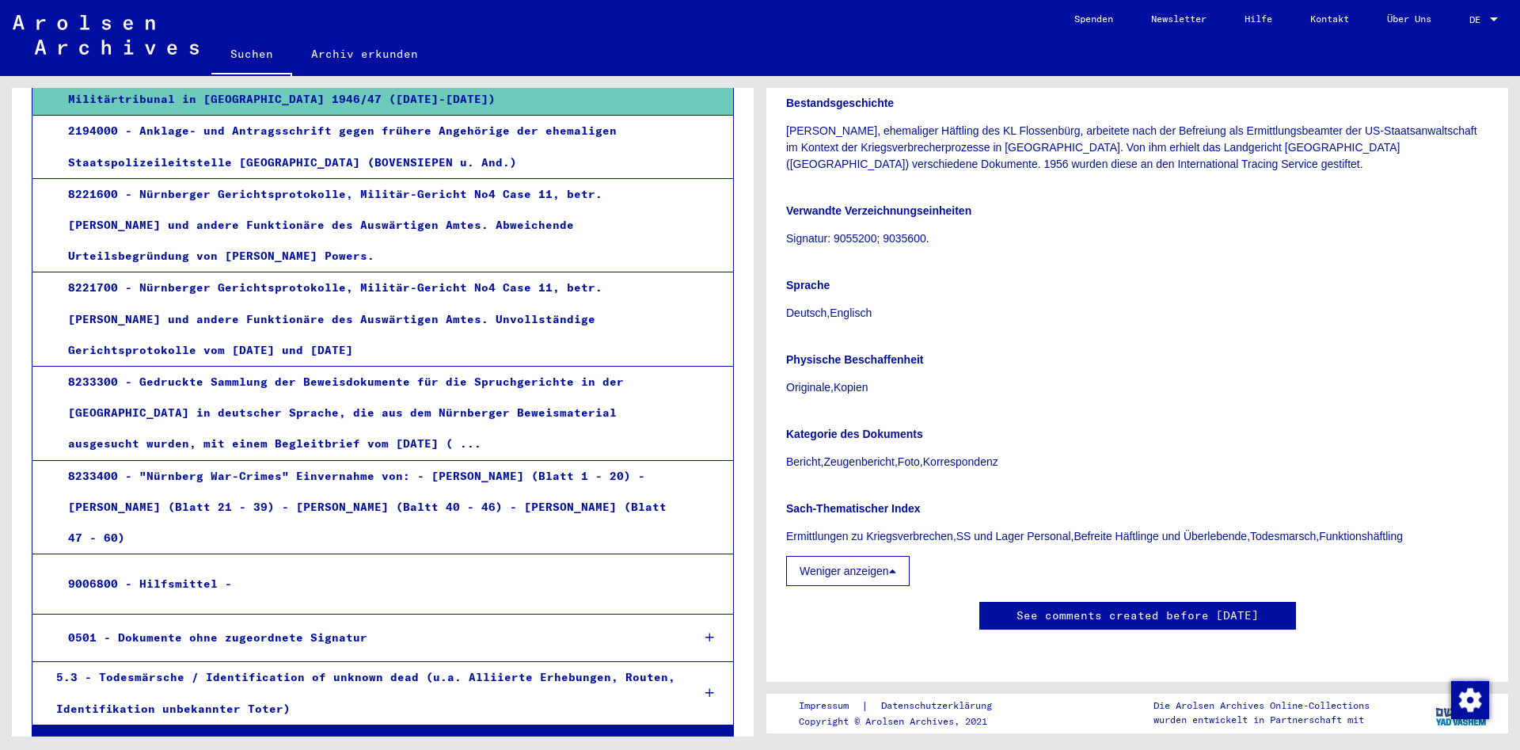
scroll to position [598, 0]
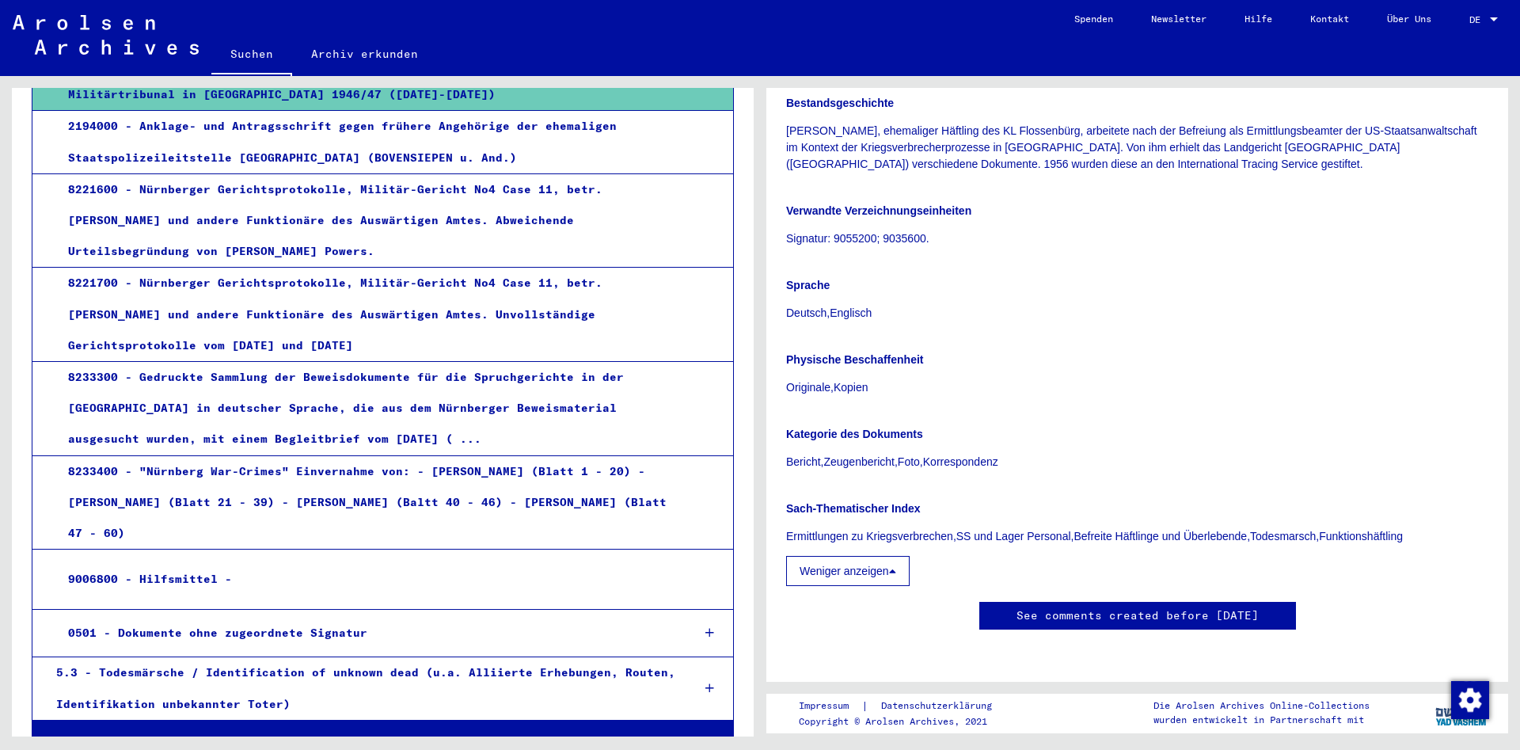
click at [239, 657] on div "5.3 - Todesmärsche / Identification of unknown dead (u.a. Alliierte Erhebungen,…" at bounding box center [361, 688] width 635 height 62
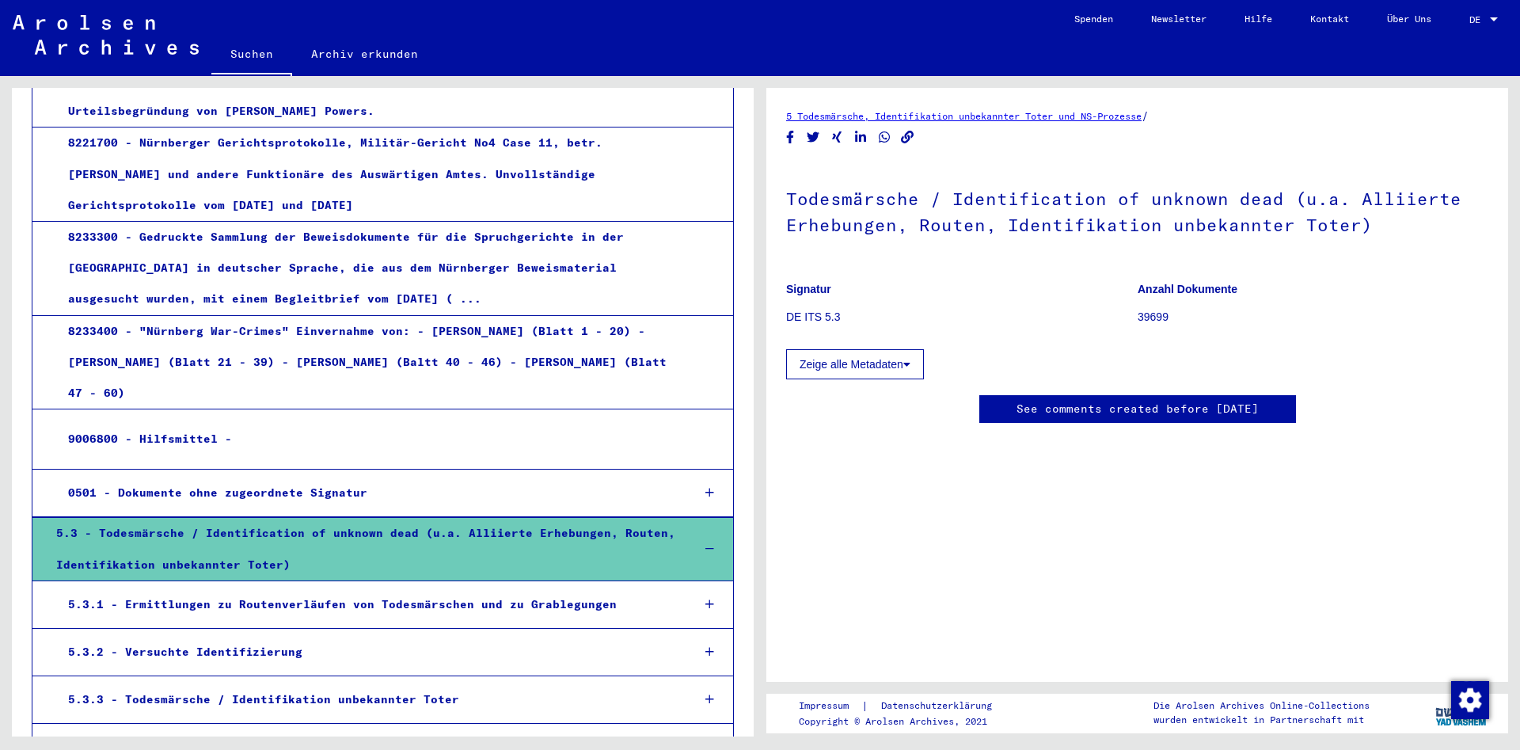
scroll to position [769, 0]
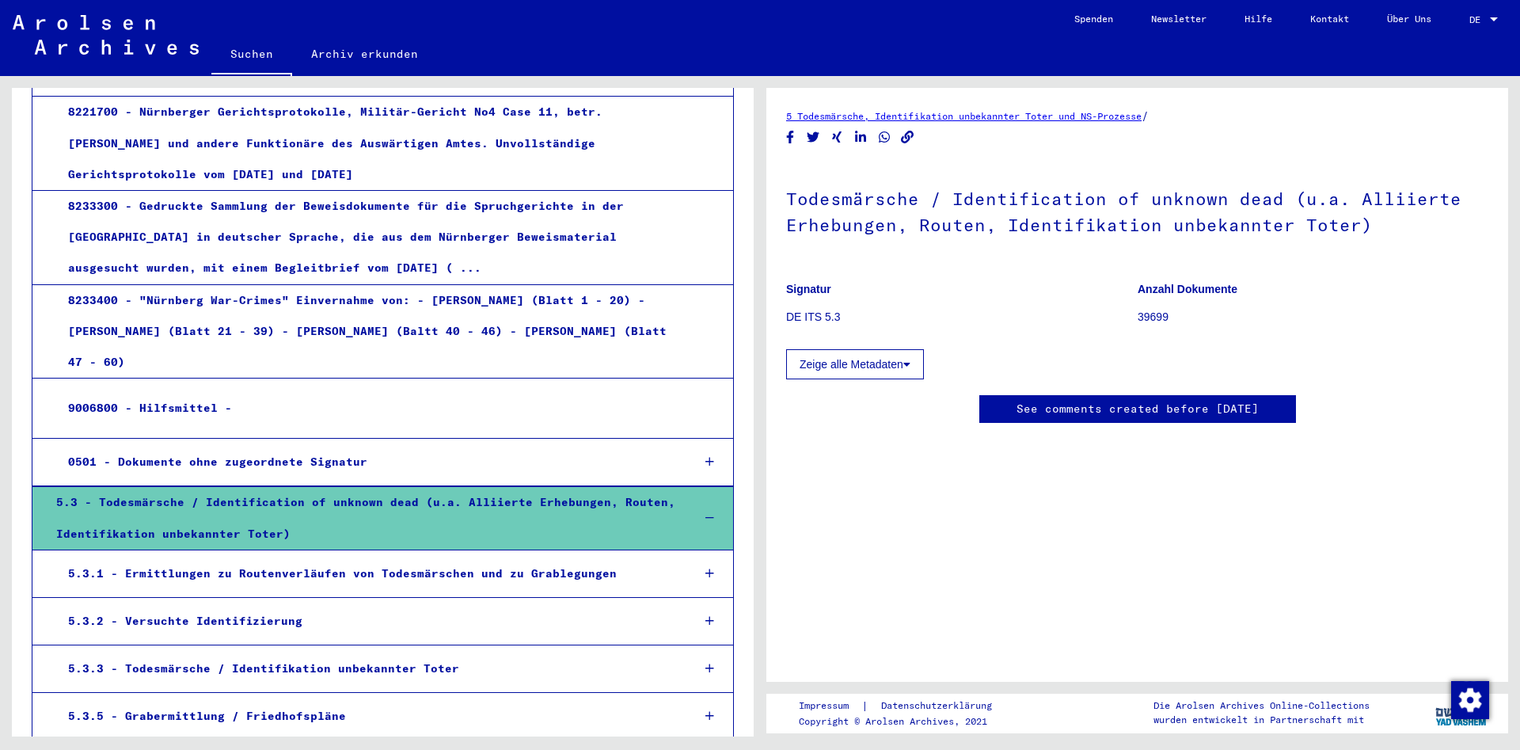
click at [234, 558] on div "5.3.1 - Ermittlungen zu Routenverläufen von Todesmärschen und zu Grablegungen" at bounding box center [367, 573] width 623 height 31
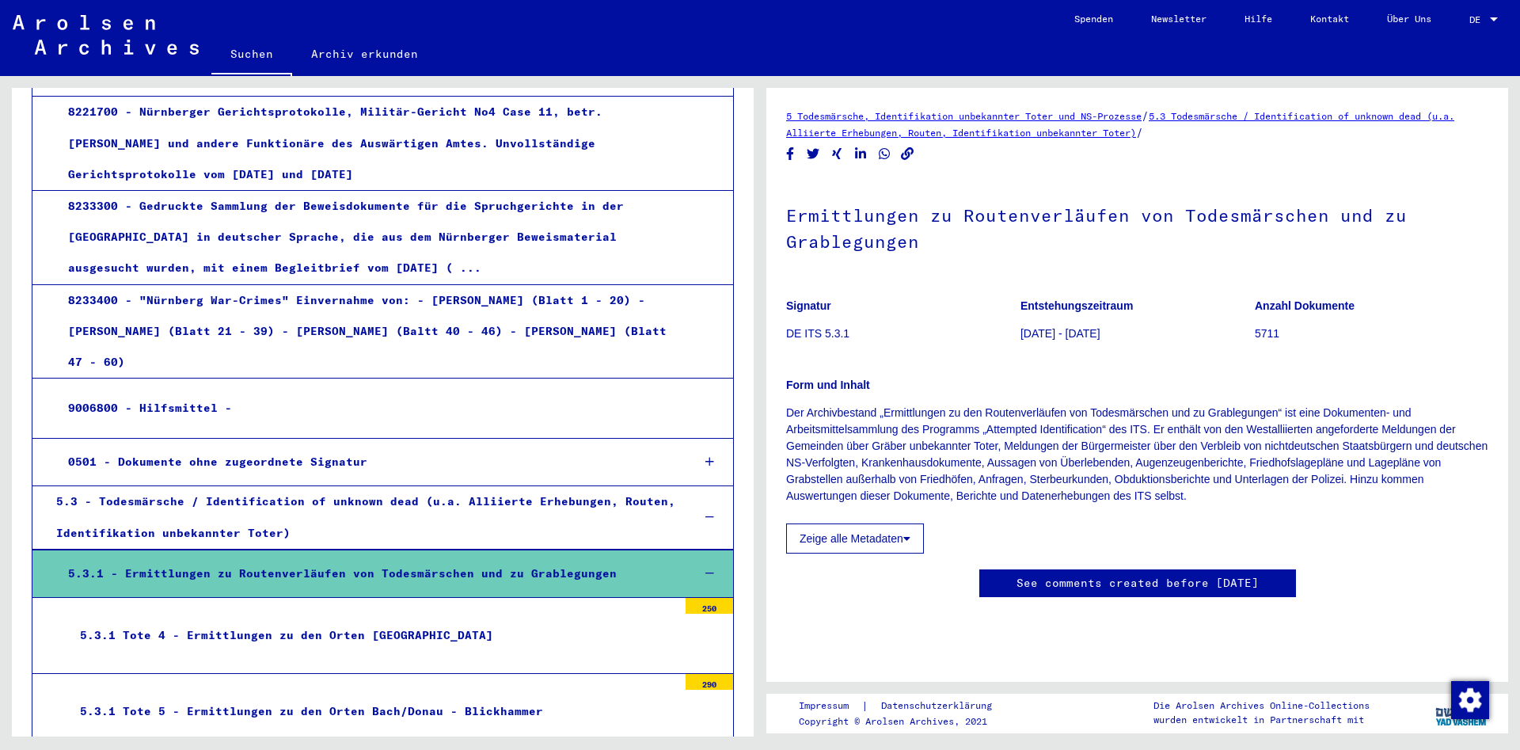
click at [813, 542] on button "Zeige alle Metadaten" at bounding box center [855, 538] width 138 height 30
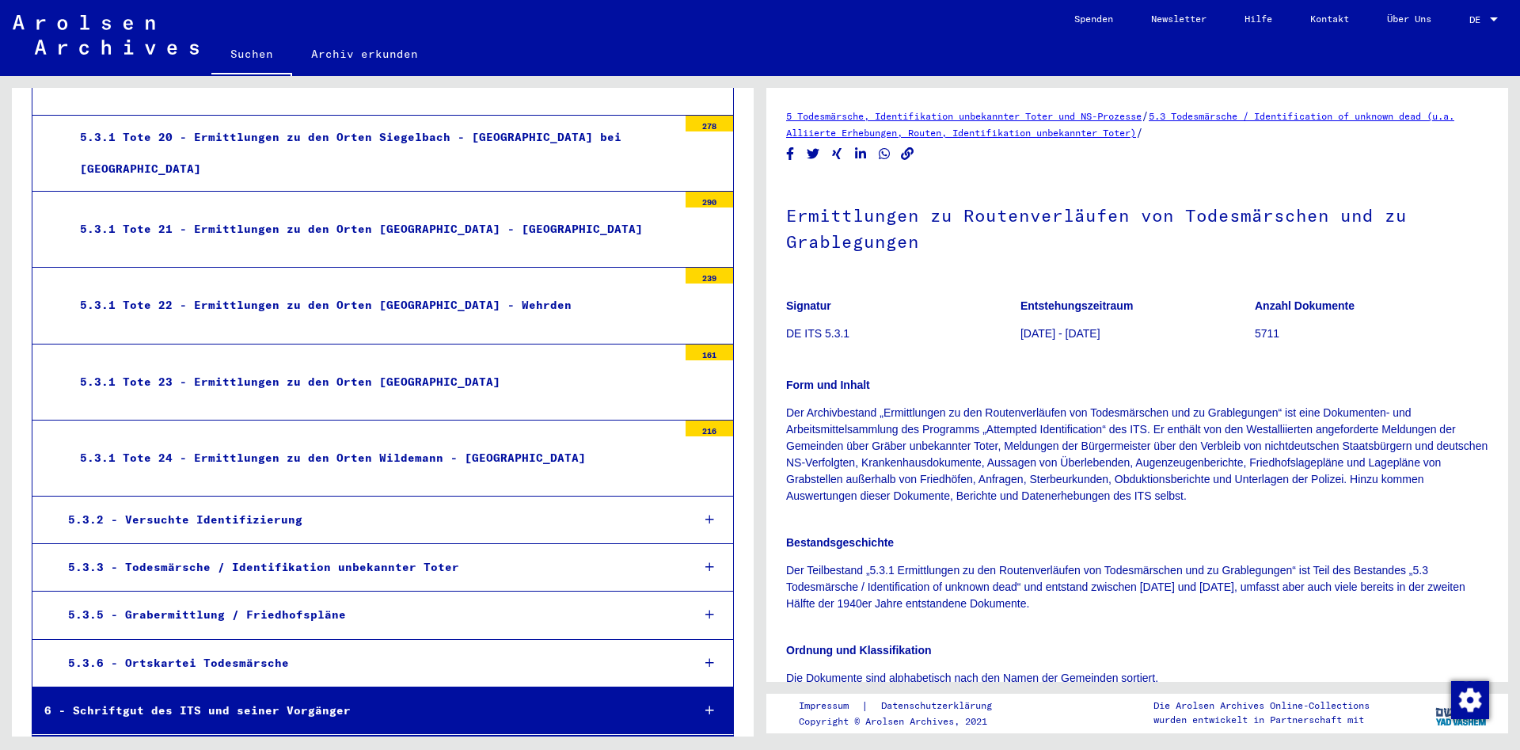
scroll to position [2478, 0]
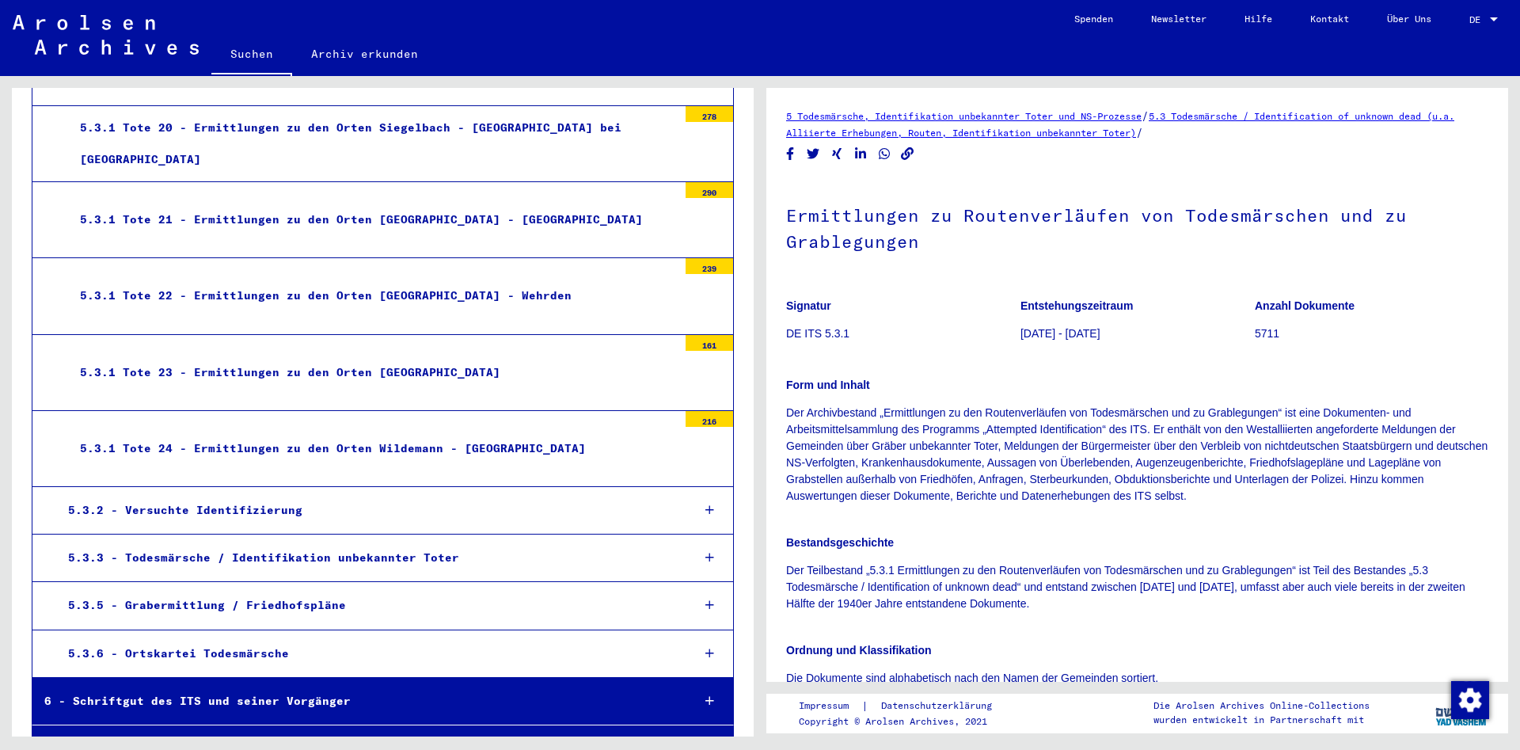
click at [268, 638] on div "5.3.6 - Ortskartei Todesmärsche" at bounding box center [367, 653] width 623 height 31
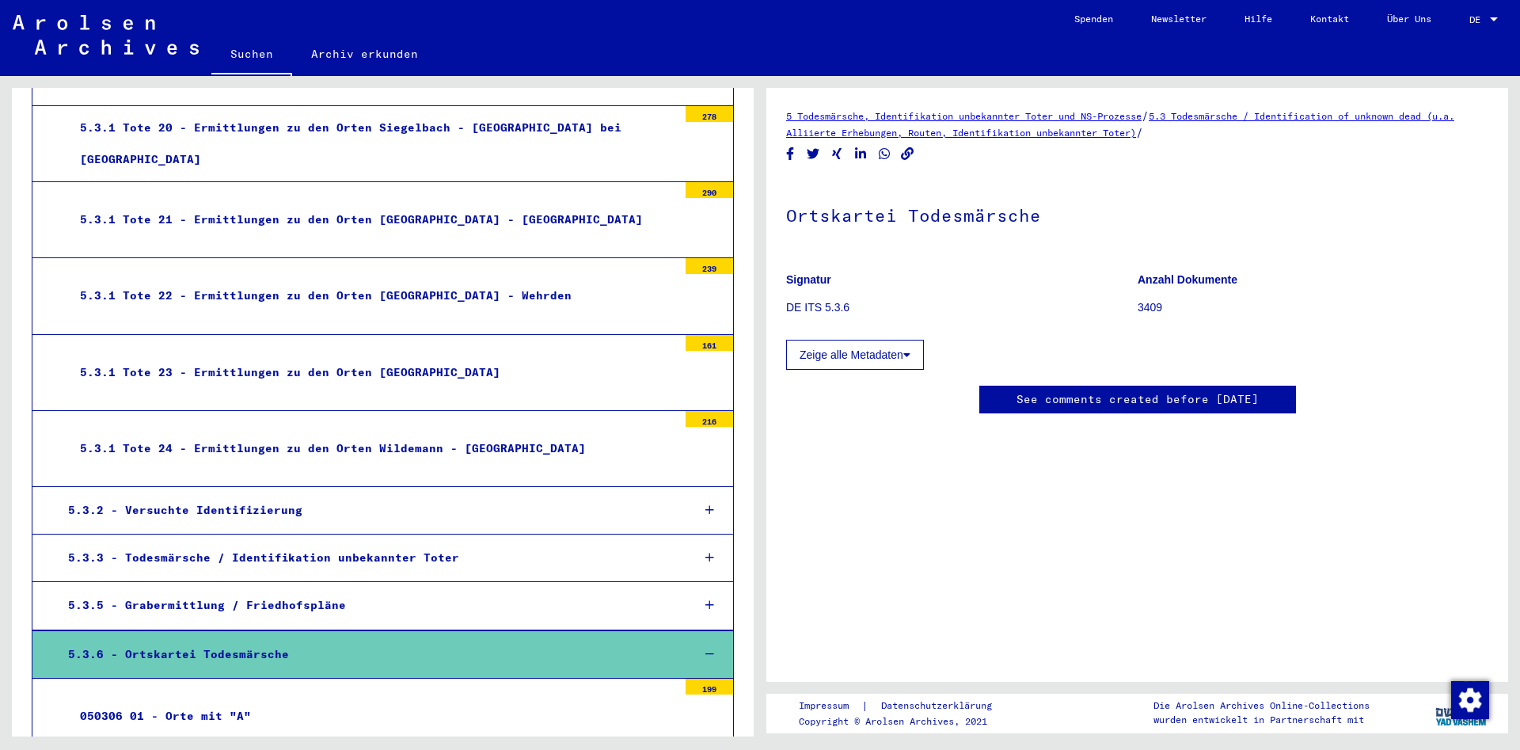
click at [226, 701] on div "050306 01 - Orte mit "A"" at bounding box center [372, 716] width 609 height 31
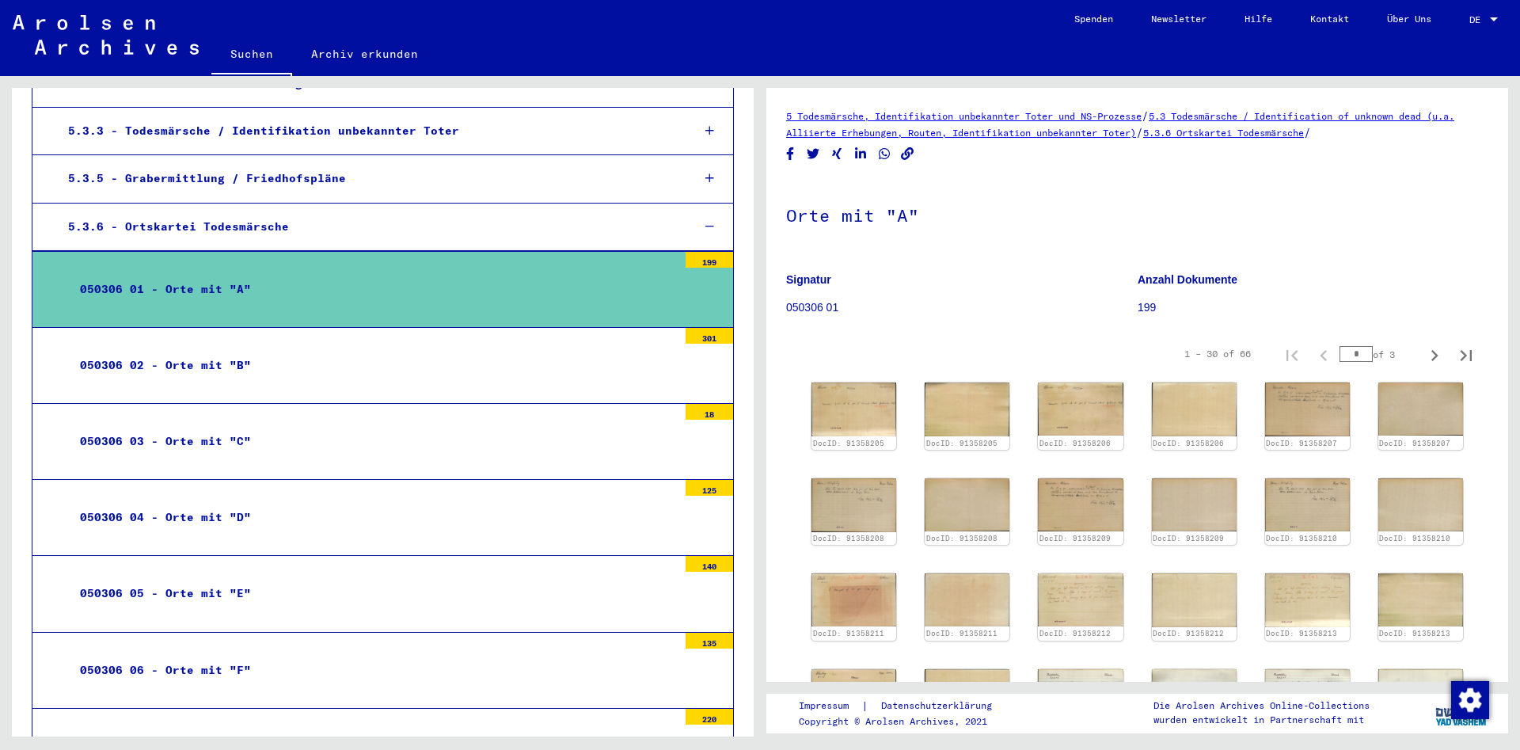
scroll to position [2905, 0]
click at [480, 577] on div "050306 05 - Orte mit "E"" at bounding box center [372, 592] width 609 height 31
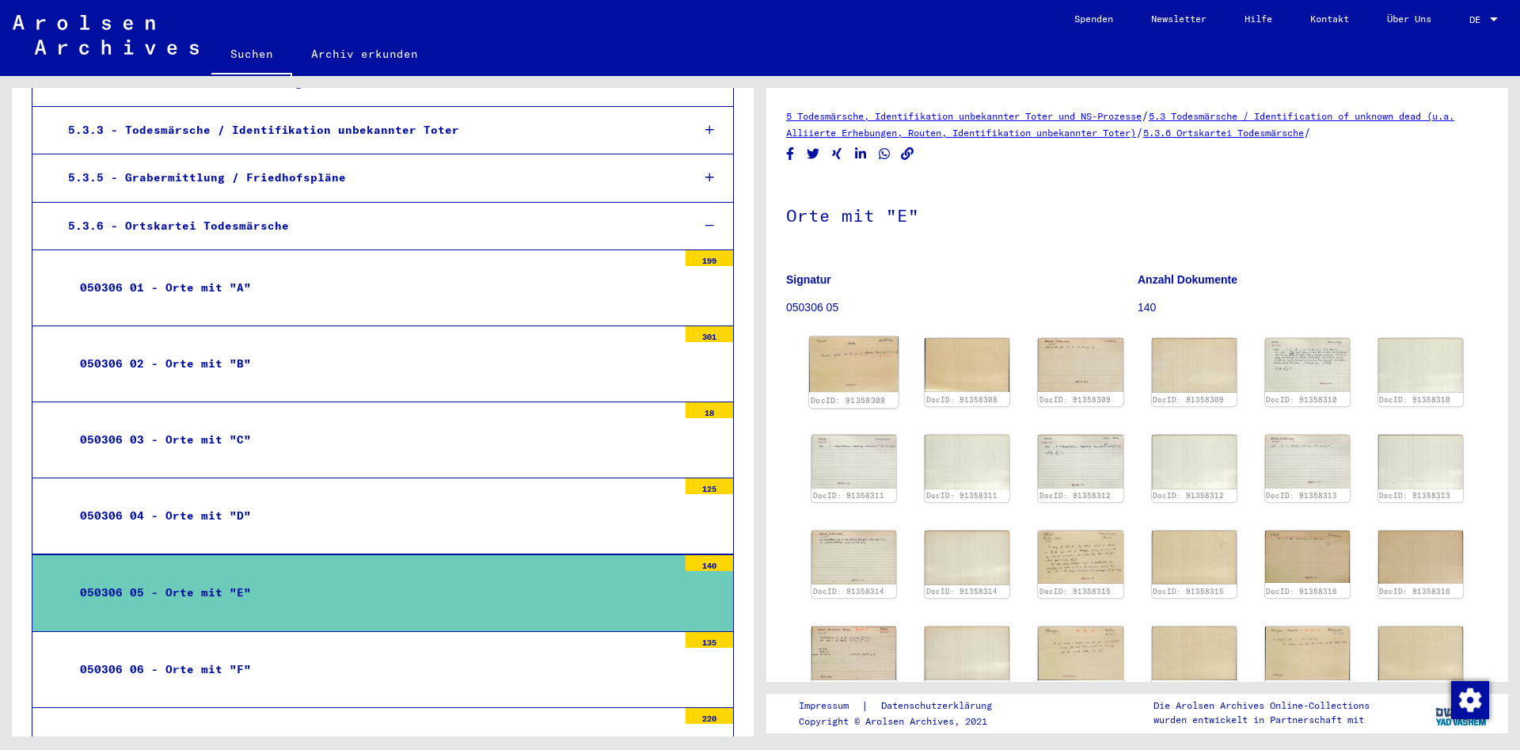
click at [845, 379] on img at bounding box center [853, 364] width 89 height 56
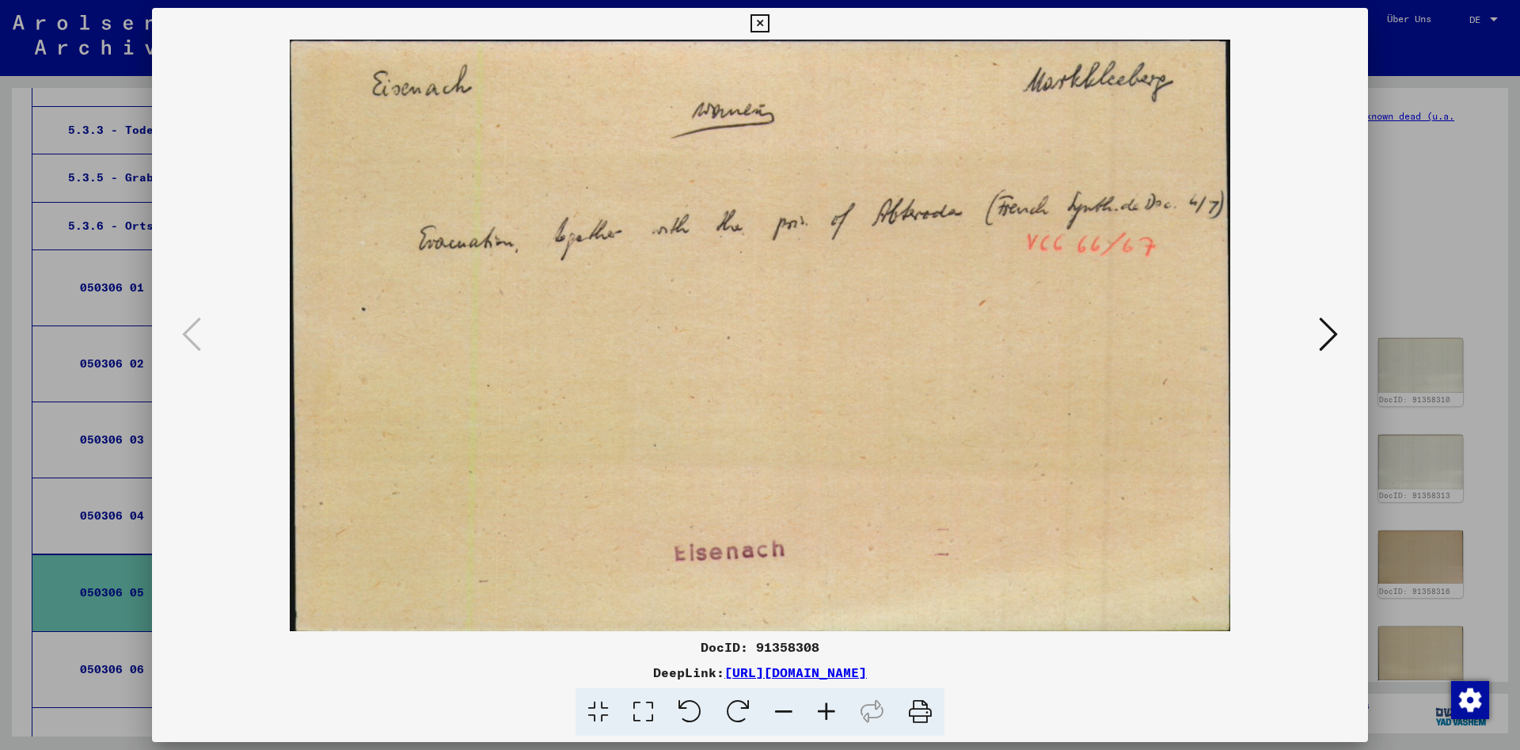
click at [1331, 327] on icon at bounding box center [1328, 334] width 19 height 38
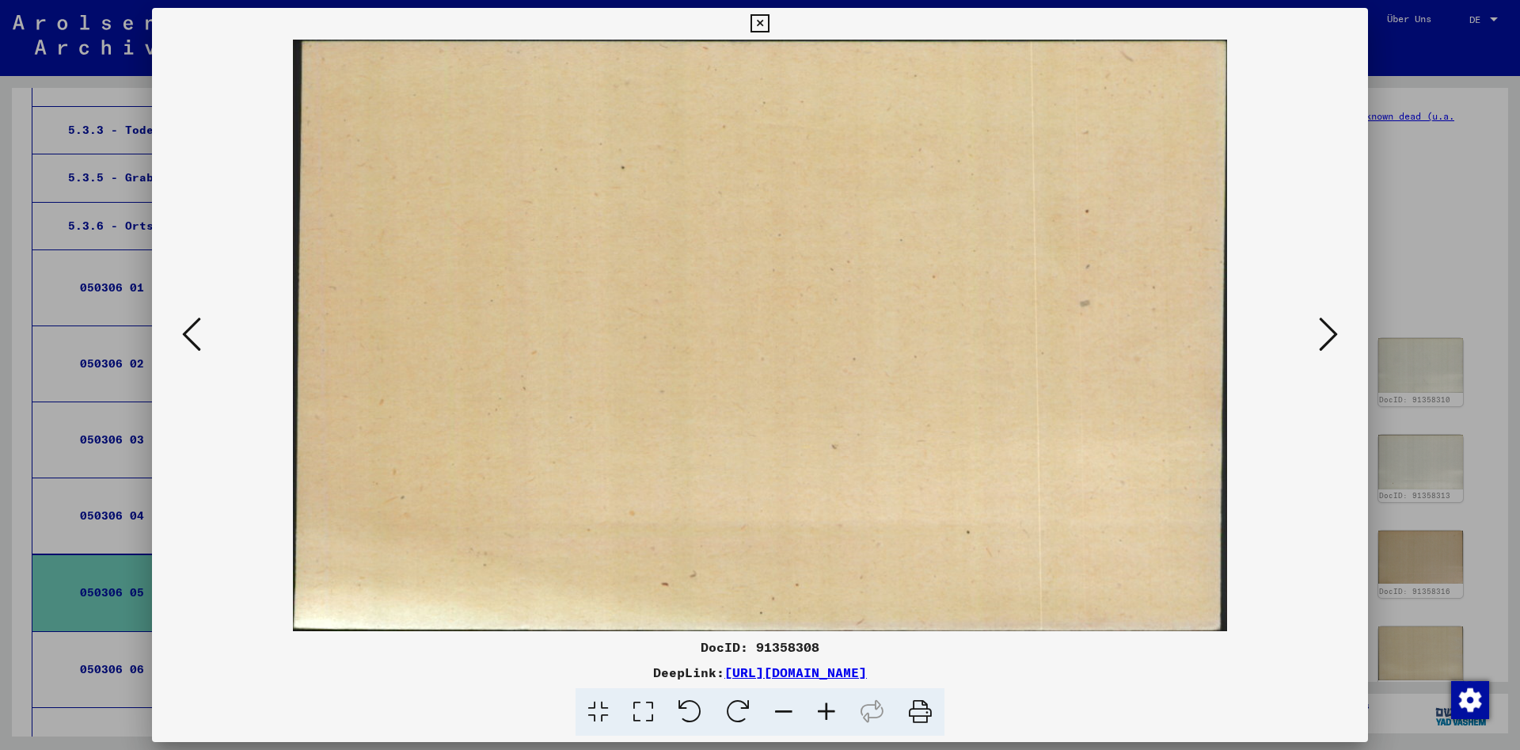
click at [1331, 327] on icon at bounding box center [1328, 334] width 19 height 38
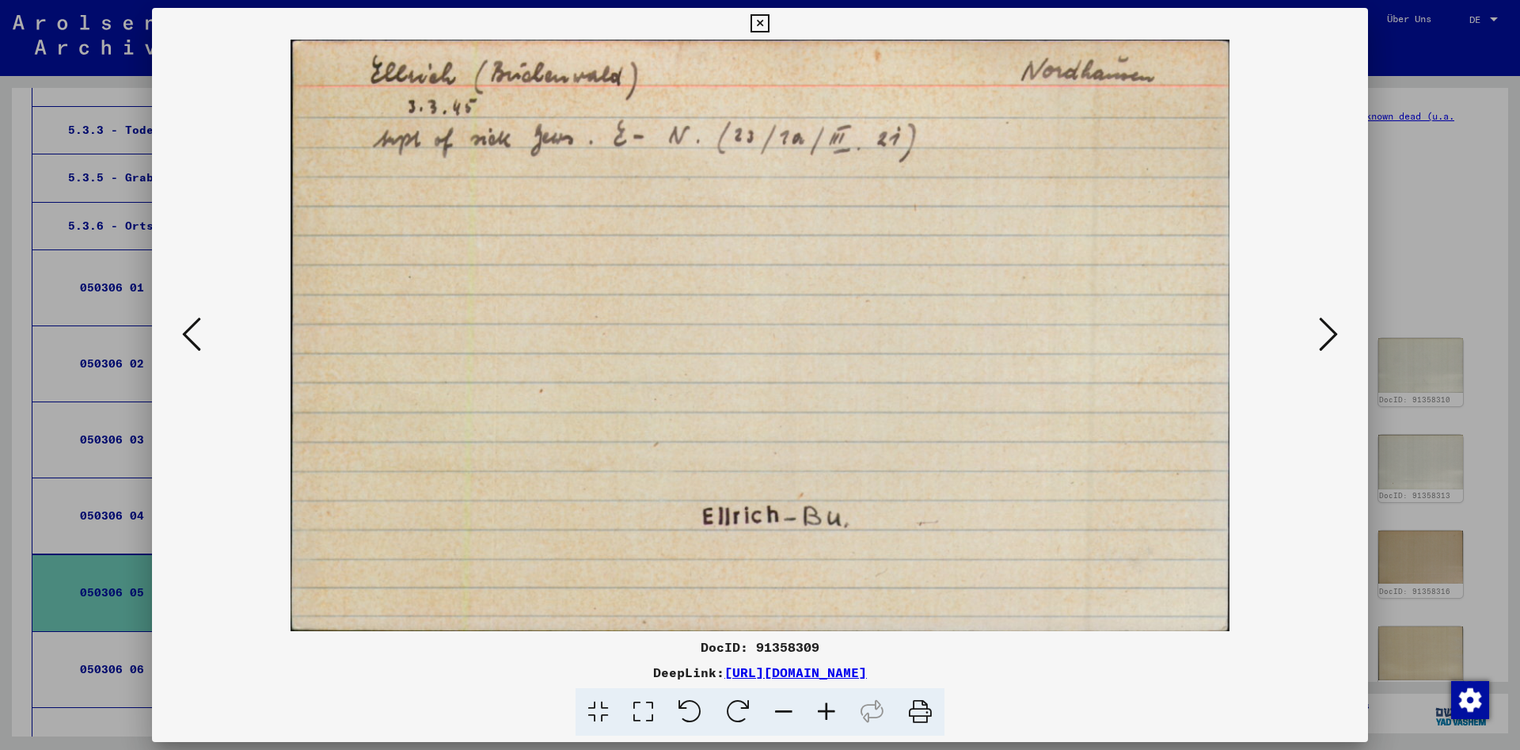
click at [1331, 327] on icon at bounding box center [1328, 334] width 19 height 38
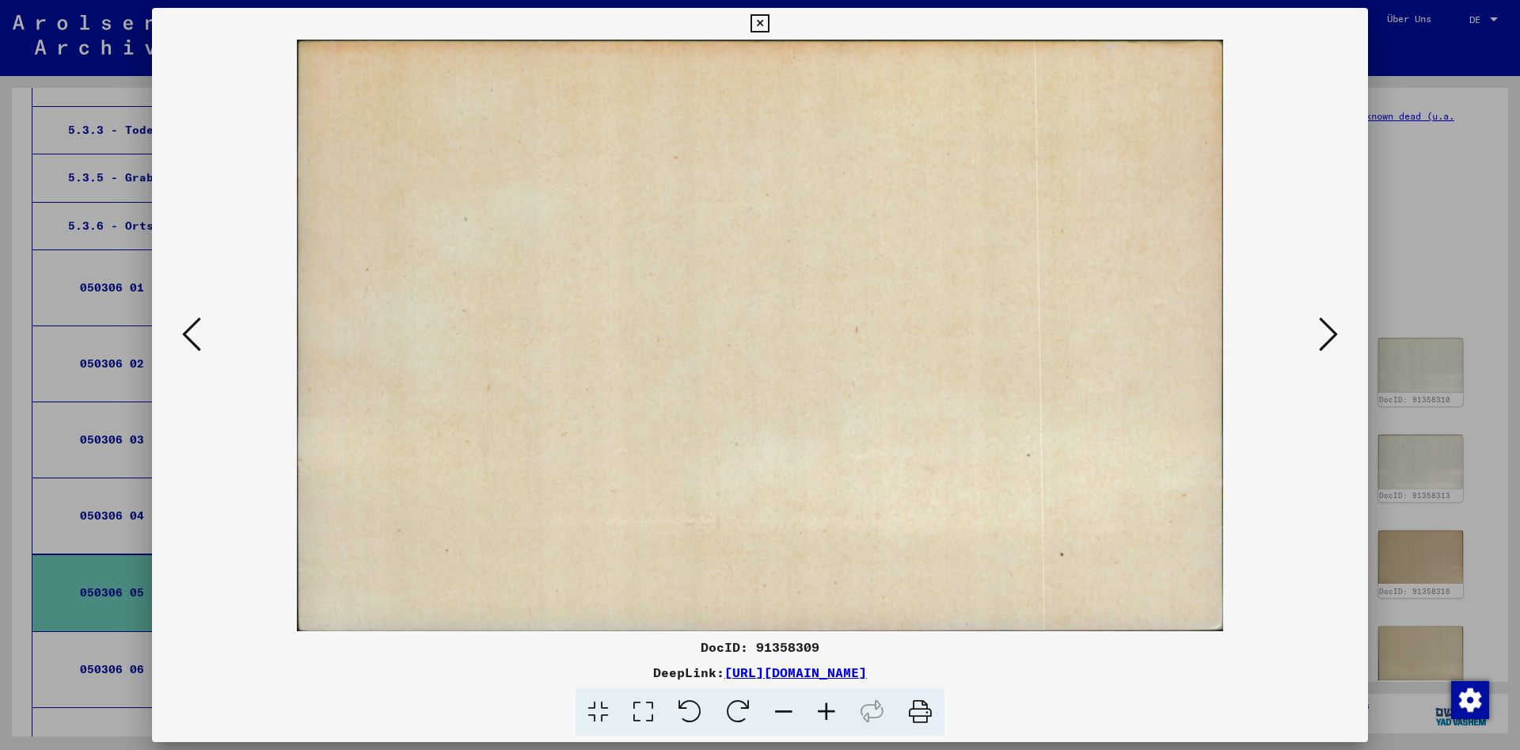
click at [1331, 327] on icon at bounding box center [1328, 334] width 19 height 38
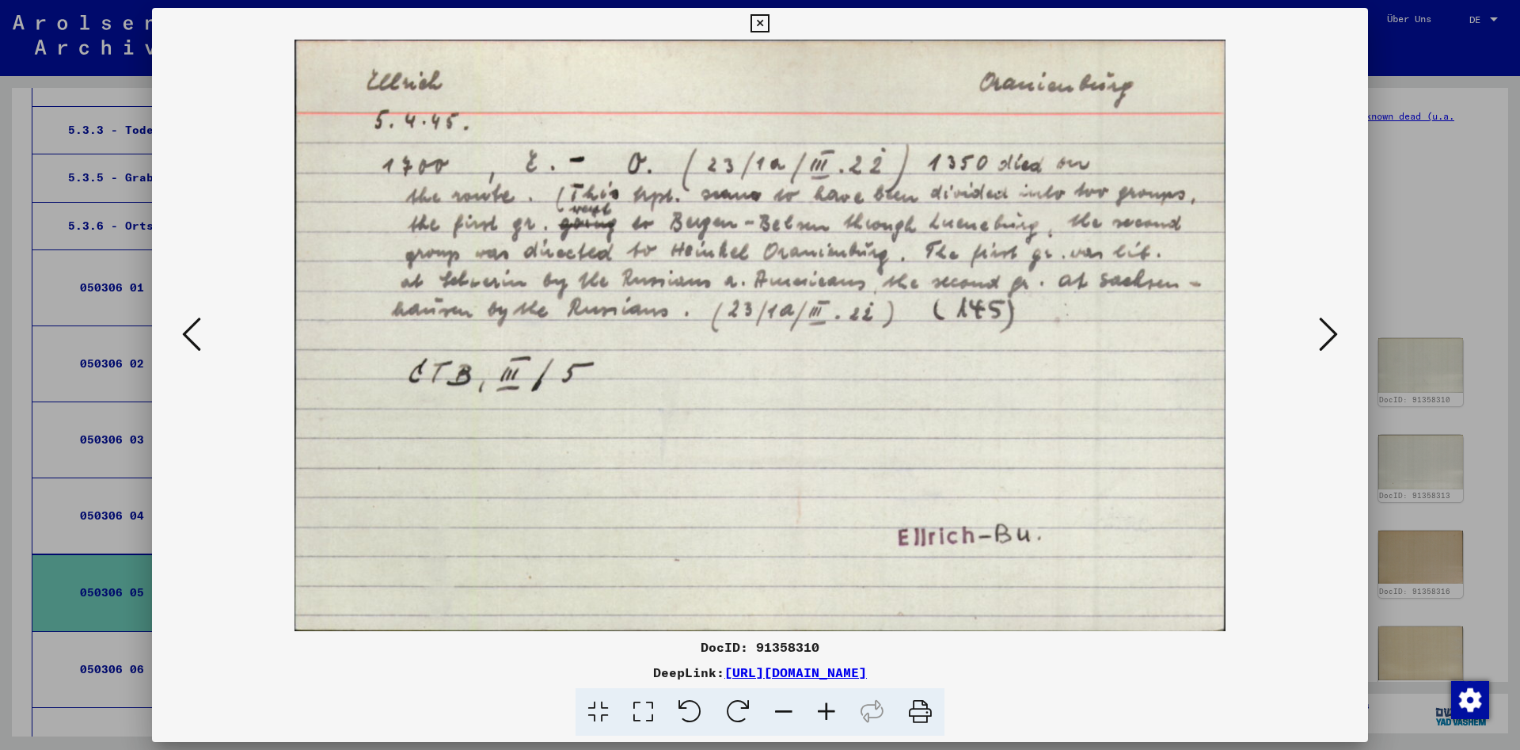
click at [1331, 327] on icon at bounding box center [1328, 334] width 19 height 38
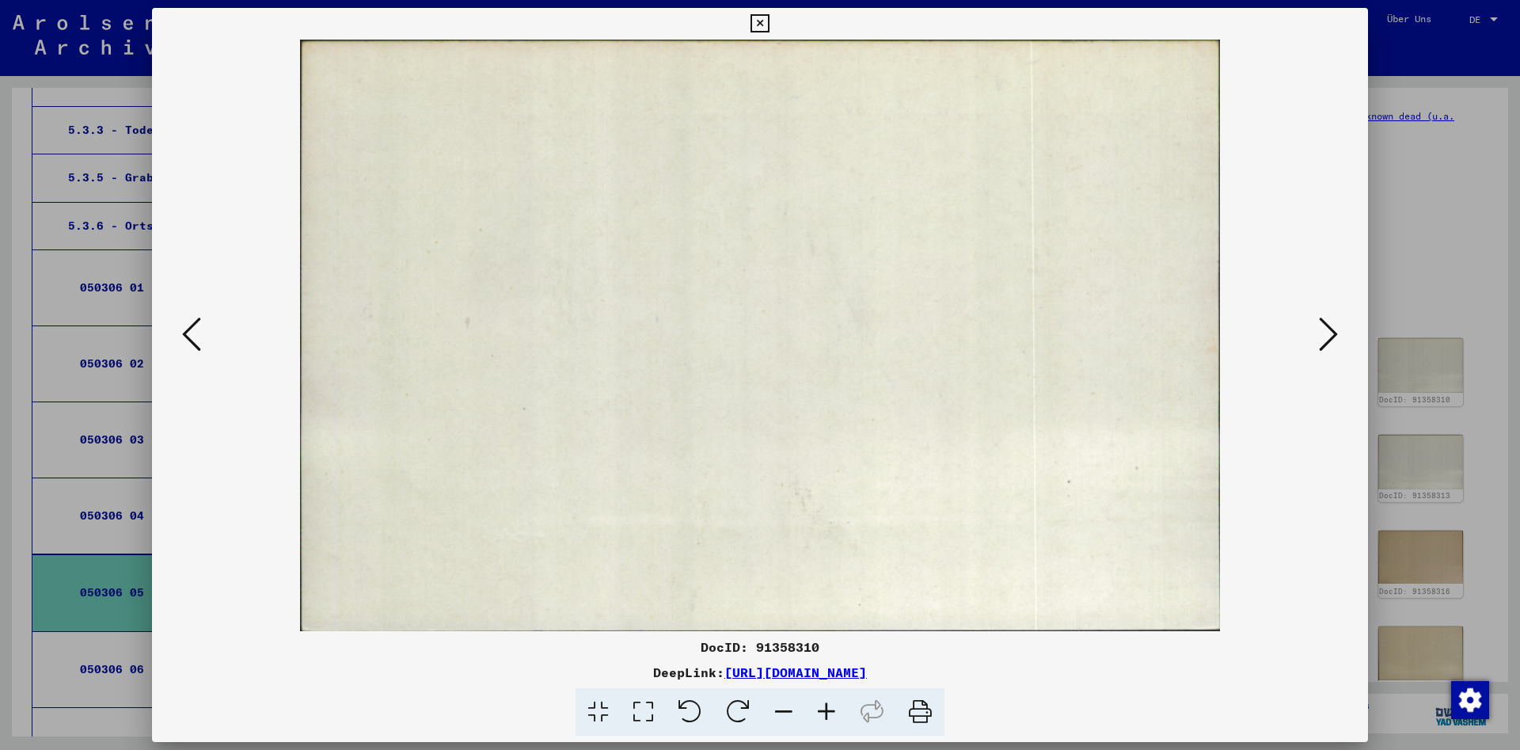
click at [1331, 327] on icon at bounding box center [1328, 334] width 19 height 38
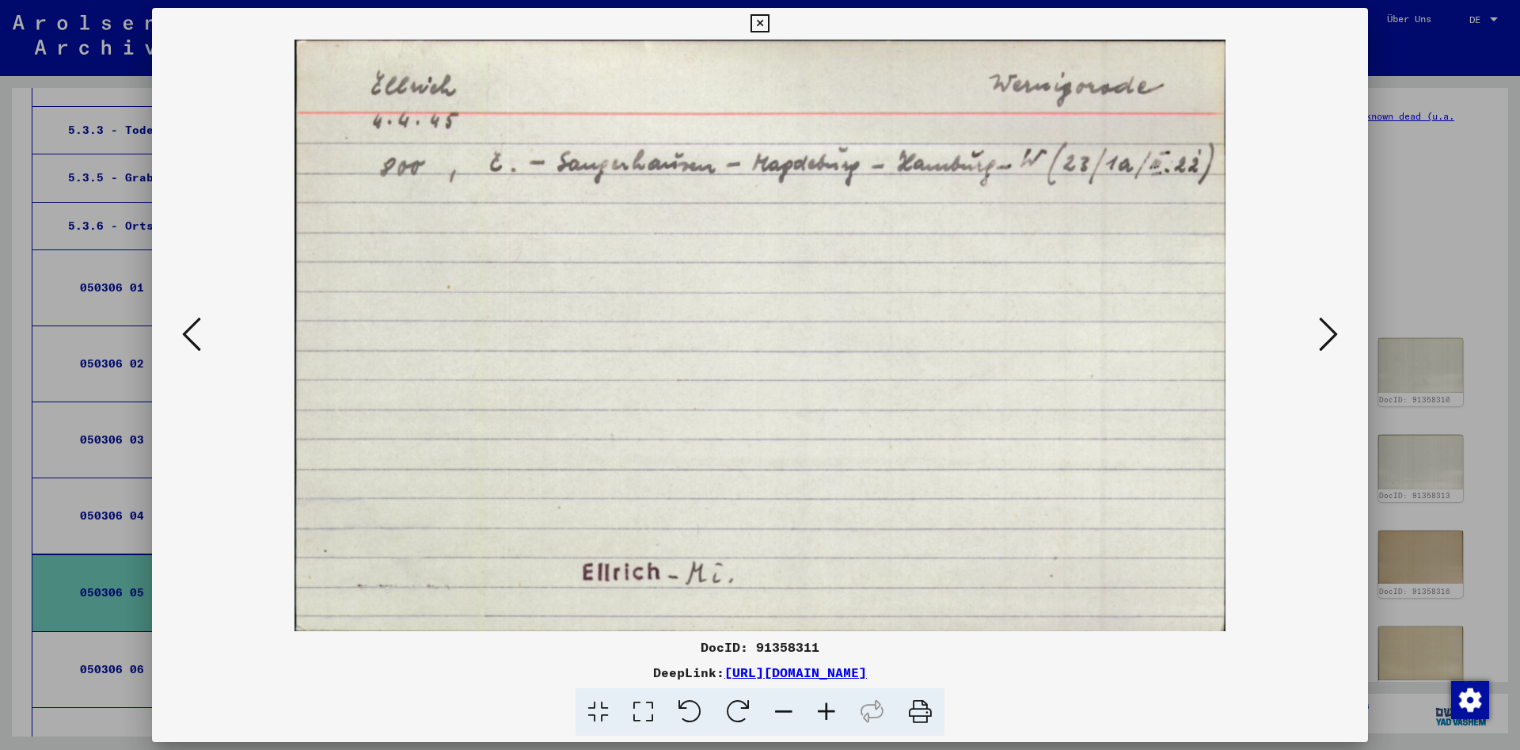
click at [1331, 327] on icon at bounding box center [1328, 334] width 19 height 38
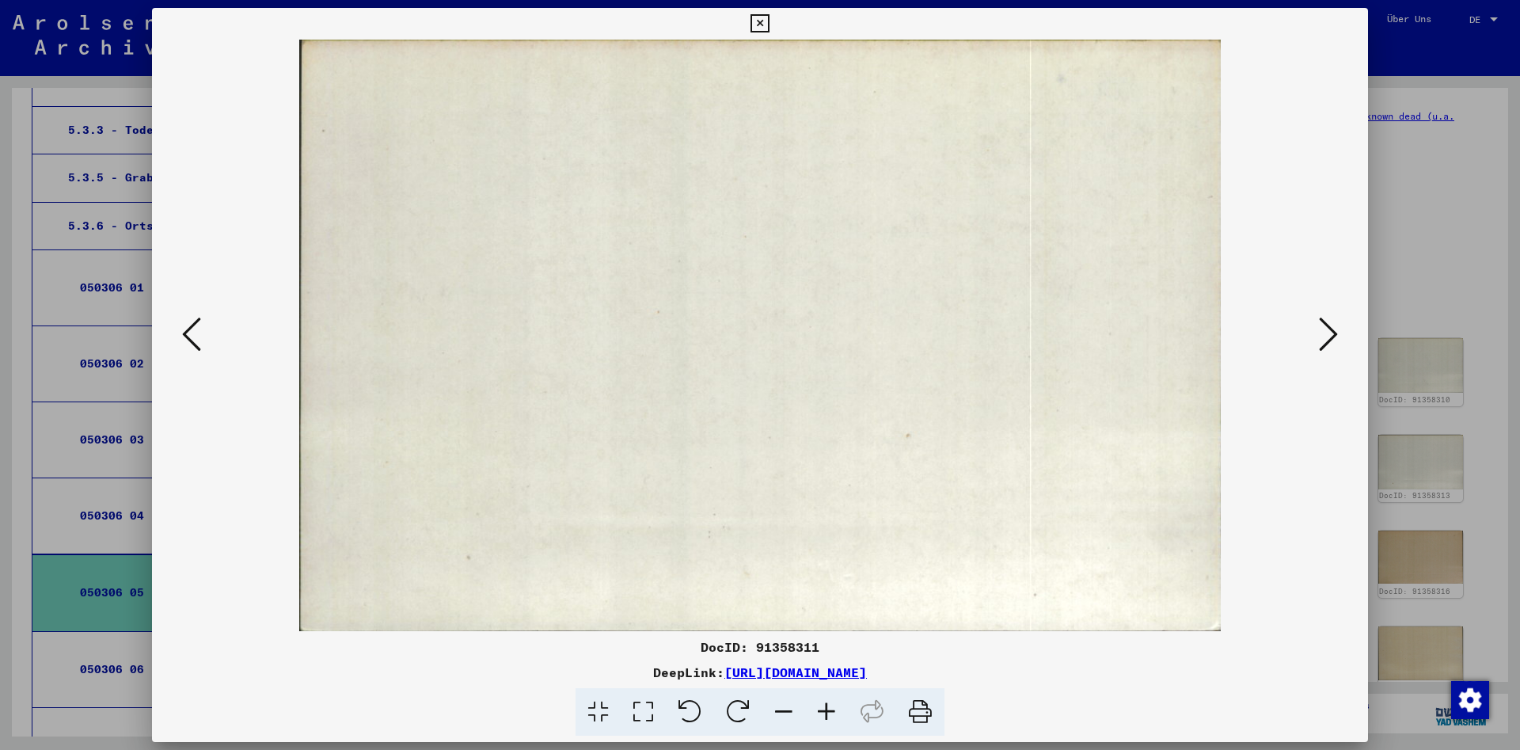
click at [1331, 327] on icon at bounding box center [1328, 334] width 19 height 38
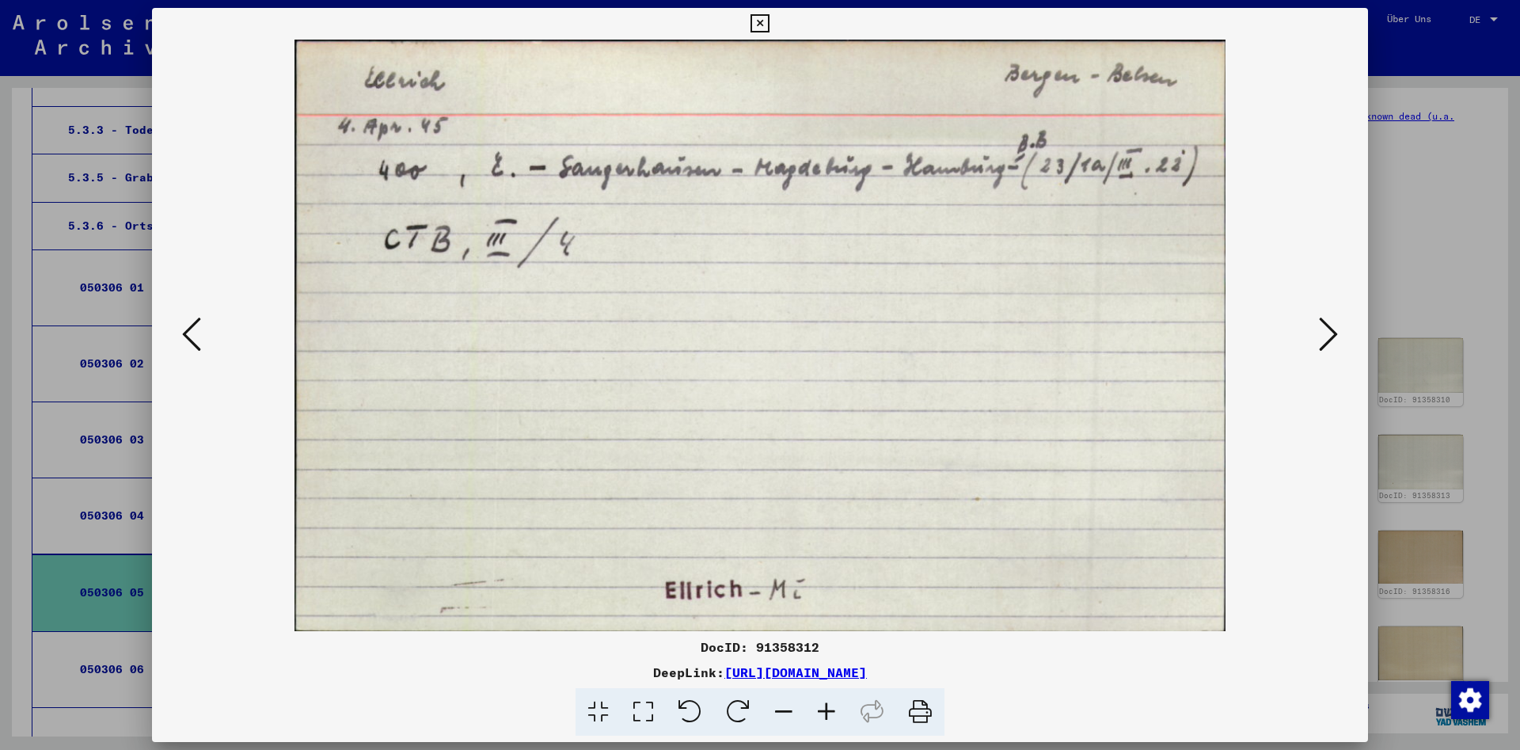
click at [1331, 327] on icon at bounding box center [1328, 334] width 19 height 38
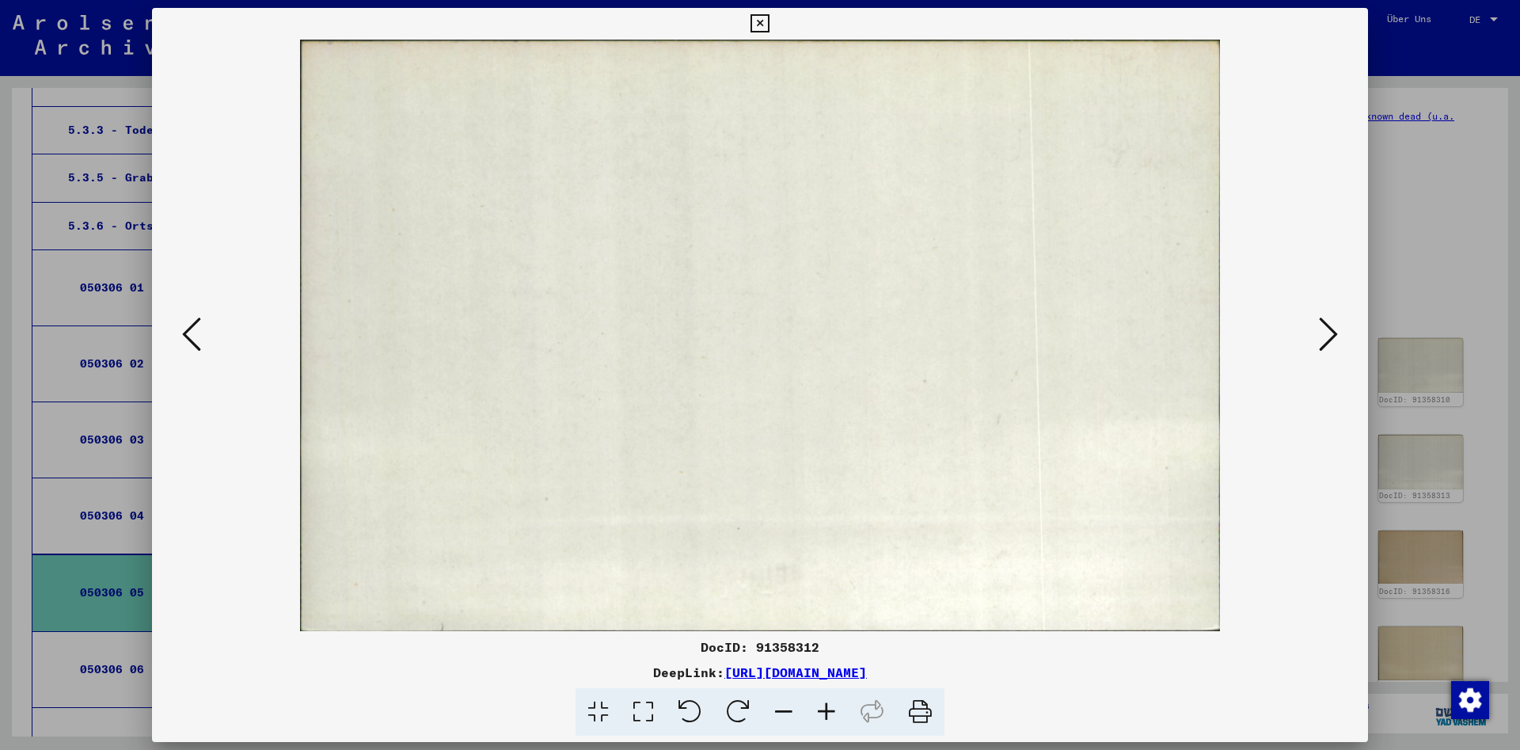
click at [1331, 327] on icon at bounding box center [1328, 334] width 19 height 38
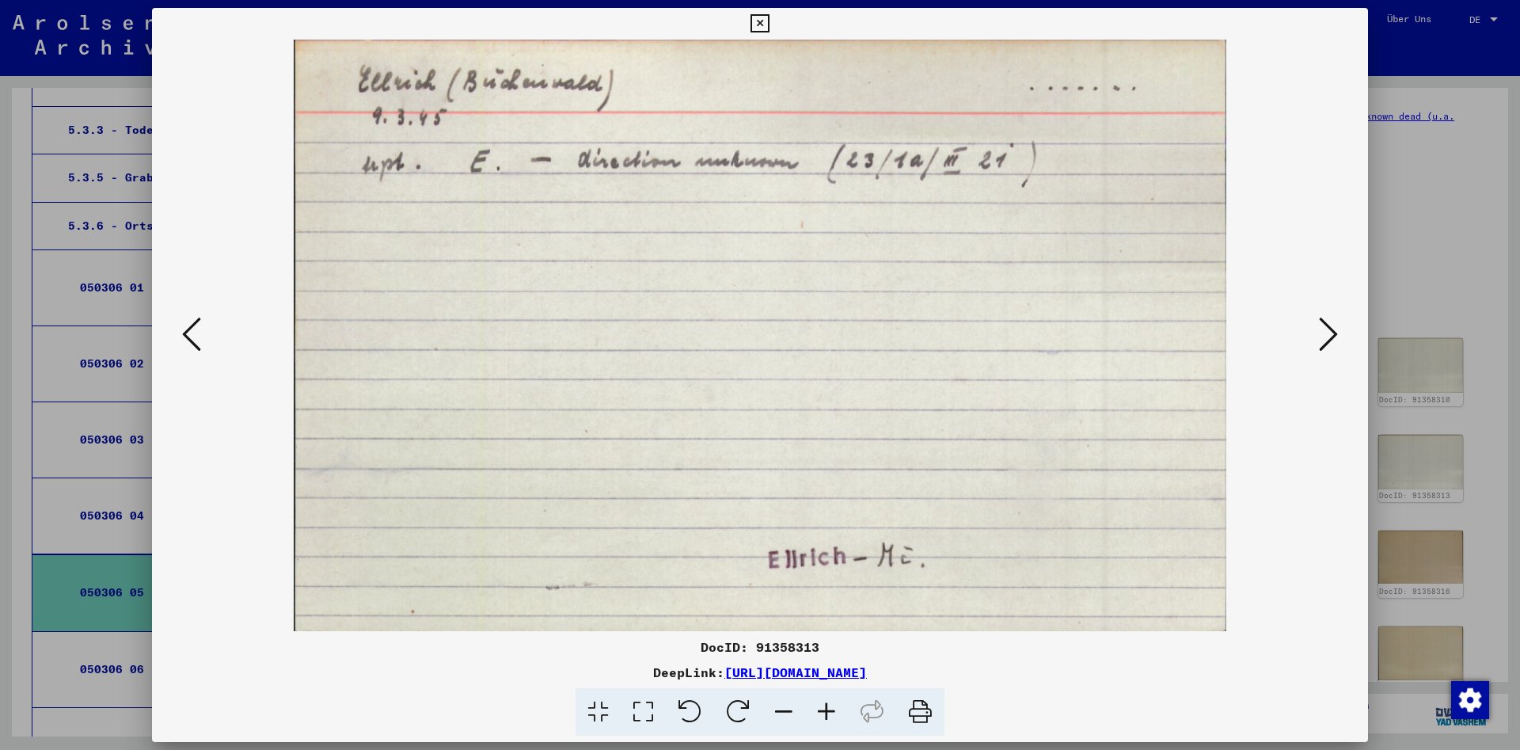
click at [1331, 327] on icon at bounding box center [1328, 334] width 19 height 38
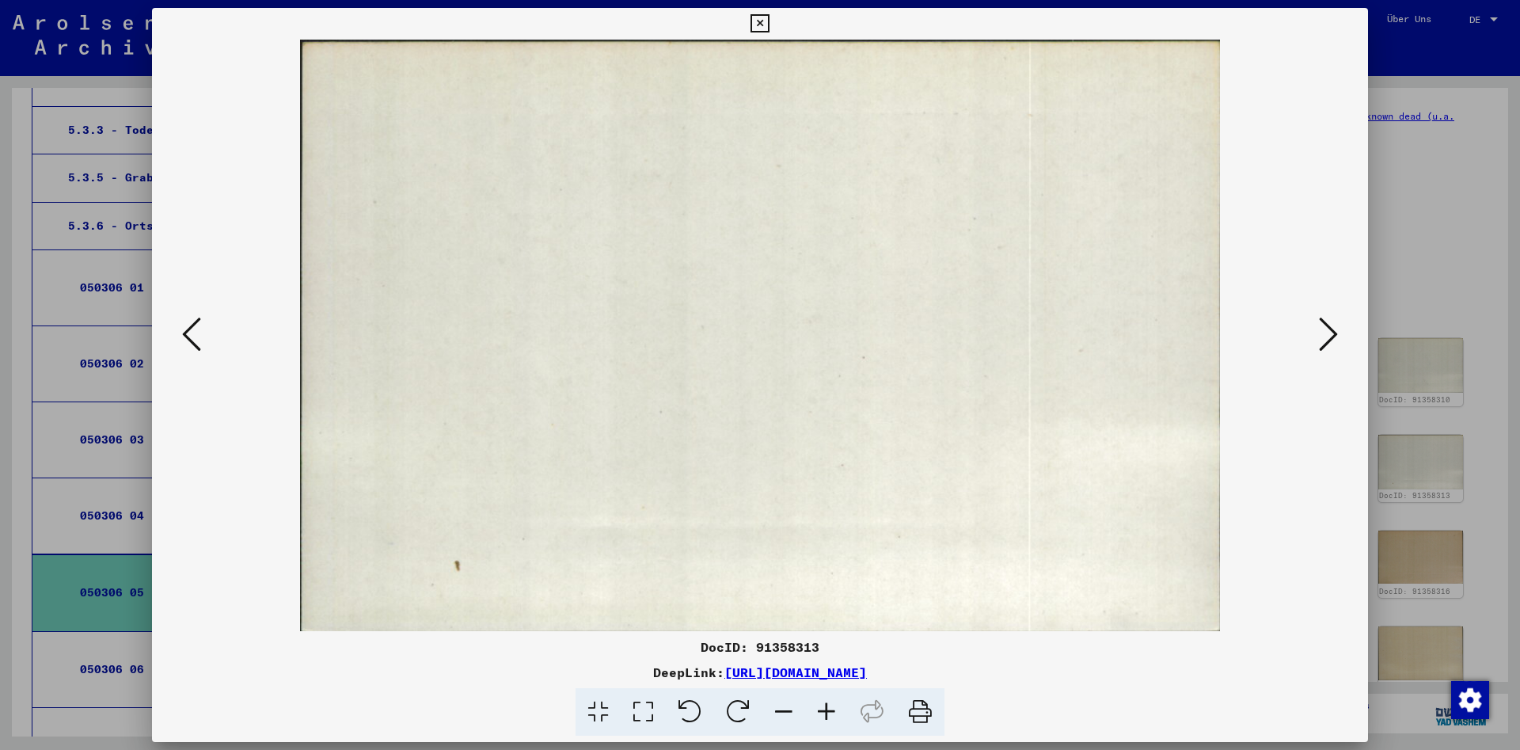
click at [1331, 327] on icon at bounding box center [1328, 334] width 19 height 38
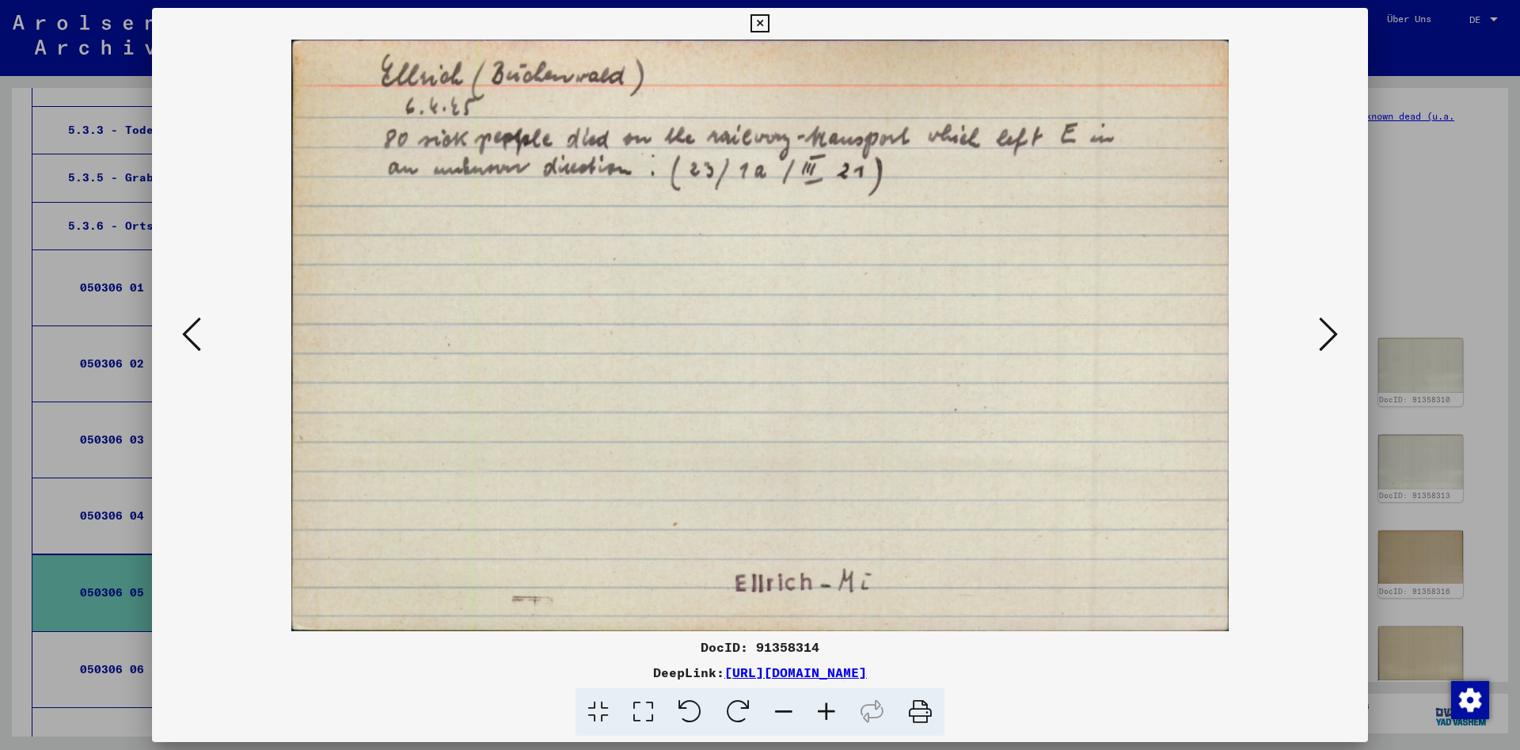
click at [1331, 327] on icon at bounding box center [1328, 334] width 19 height 38
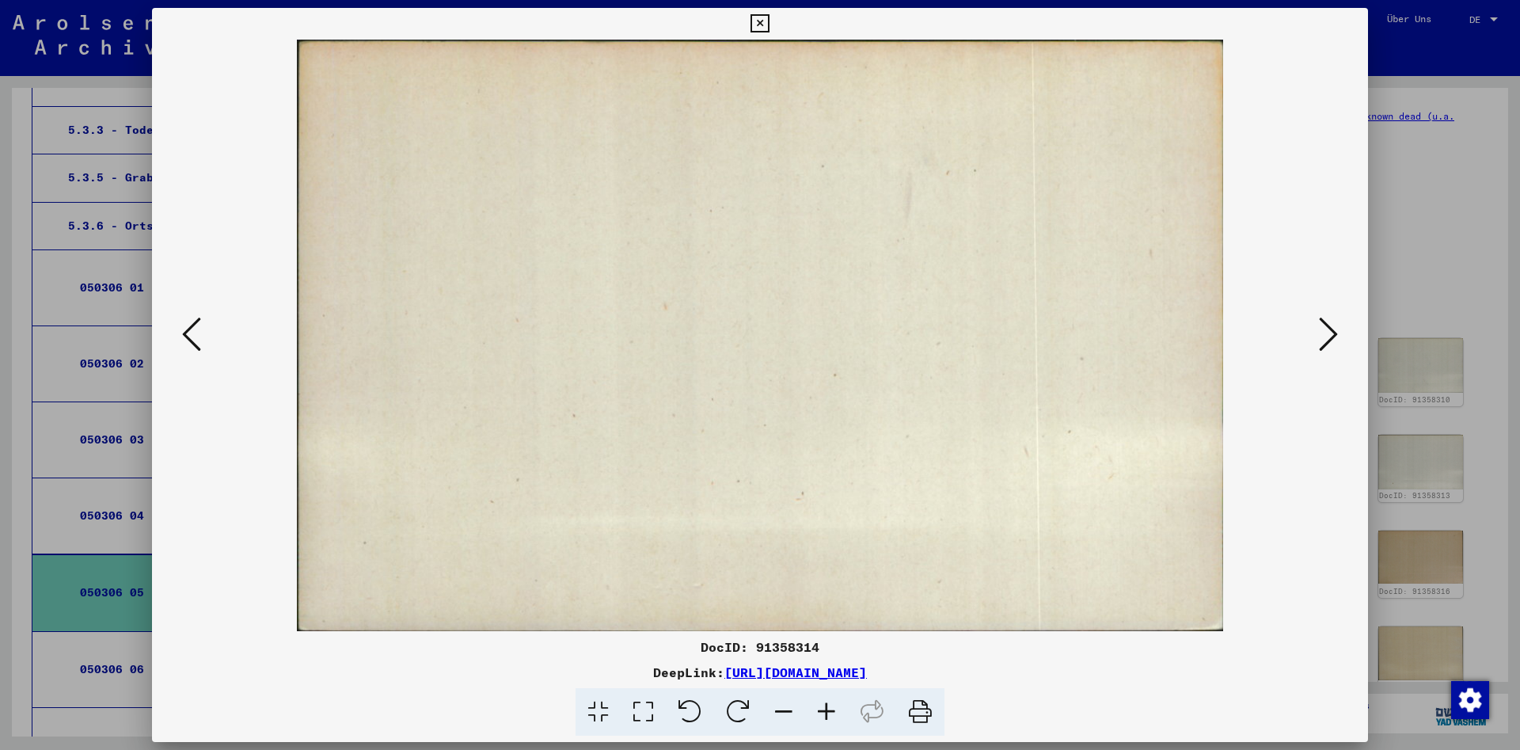
click at [1331, 327] on icon at bounding box center [1328, 334] width 19 height 38
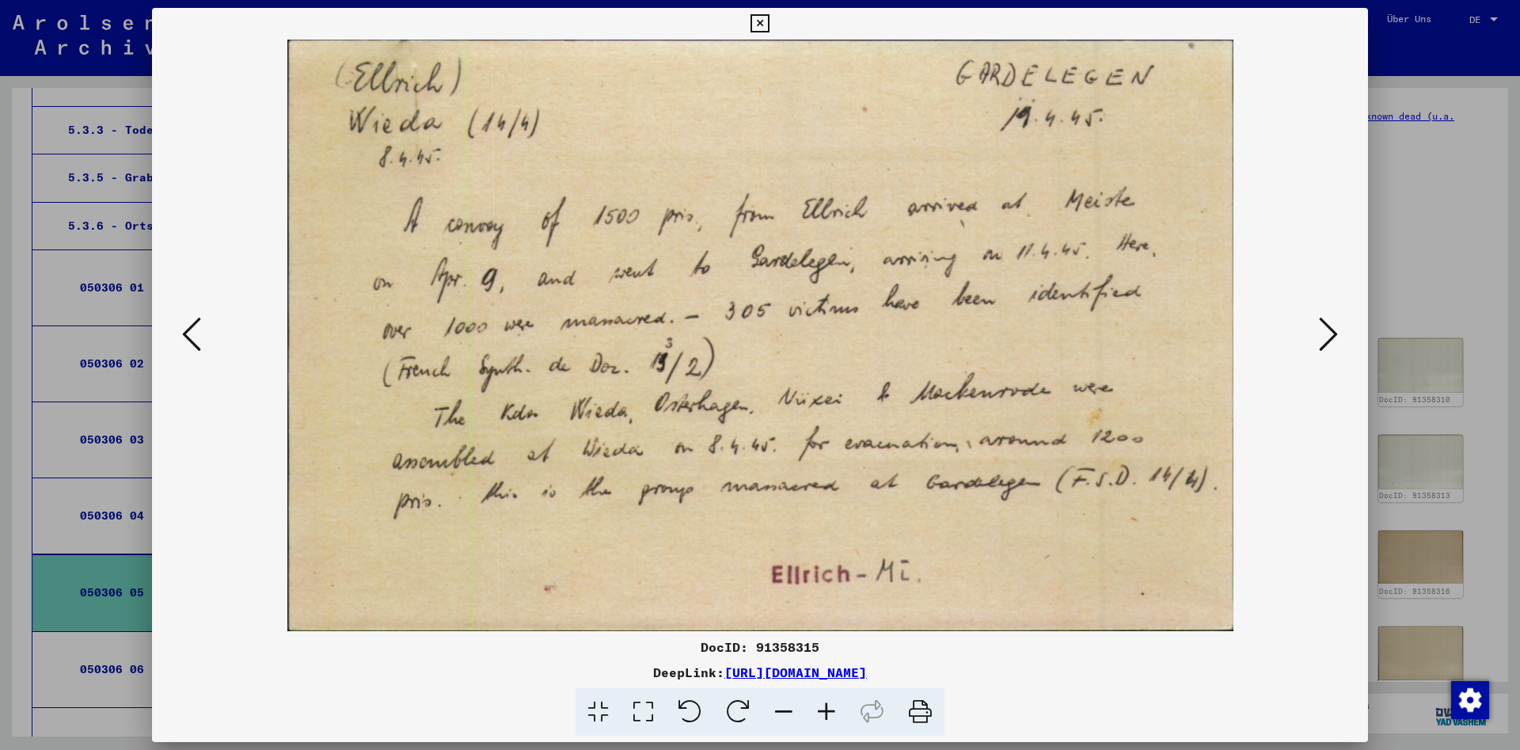
click at [1331, 327] on icon at bounding box center [1328, 334] width 19 height 38
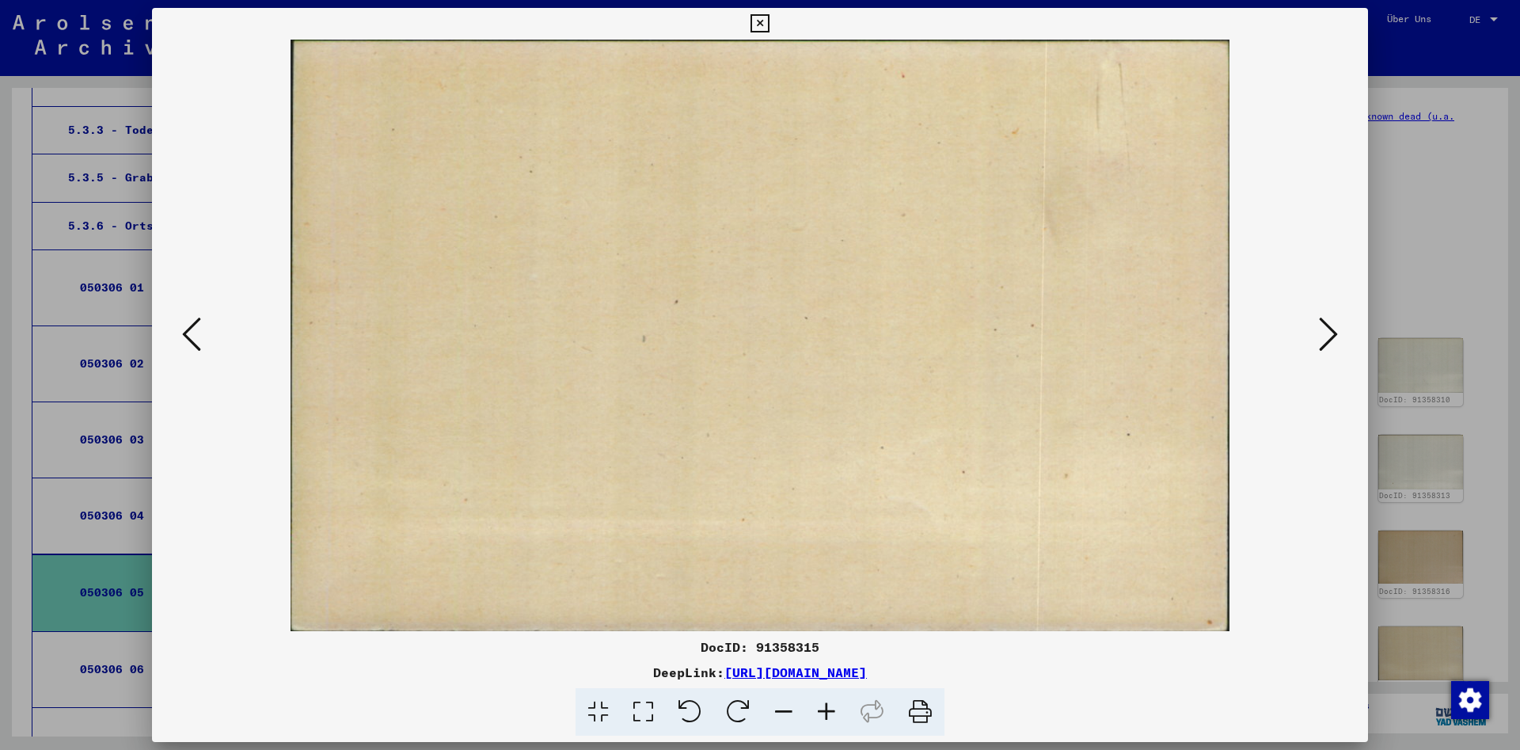
click at [1331, 327] on icon at bounding box center [1328, 334] width 19 height 38
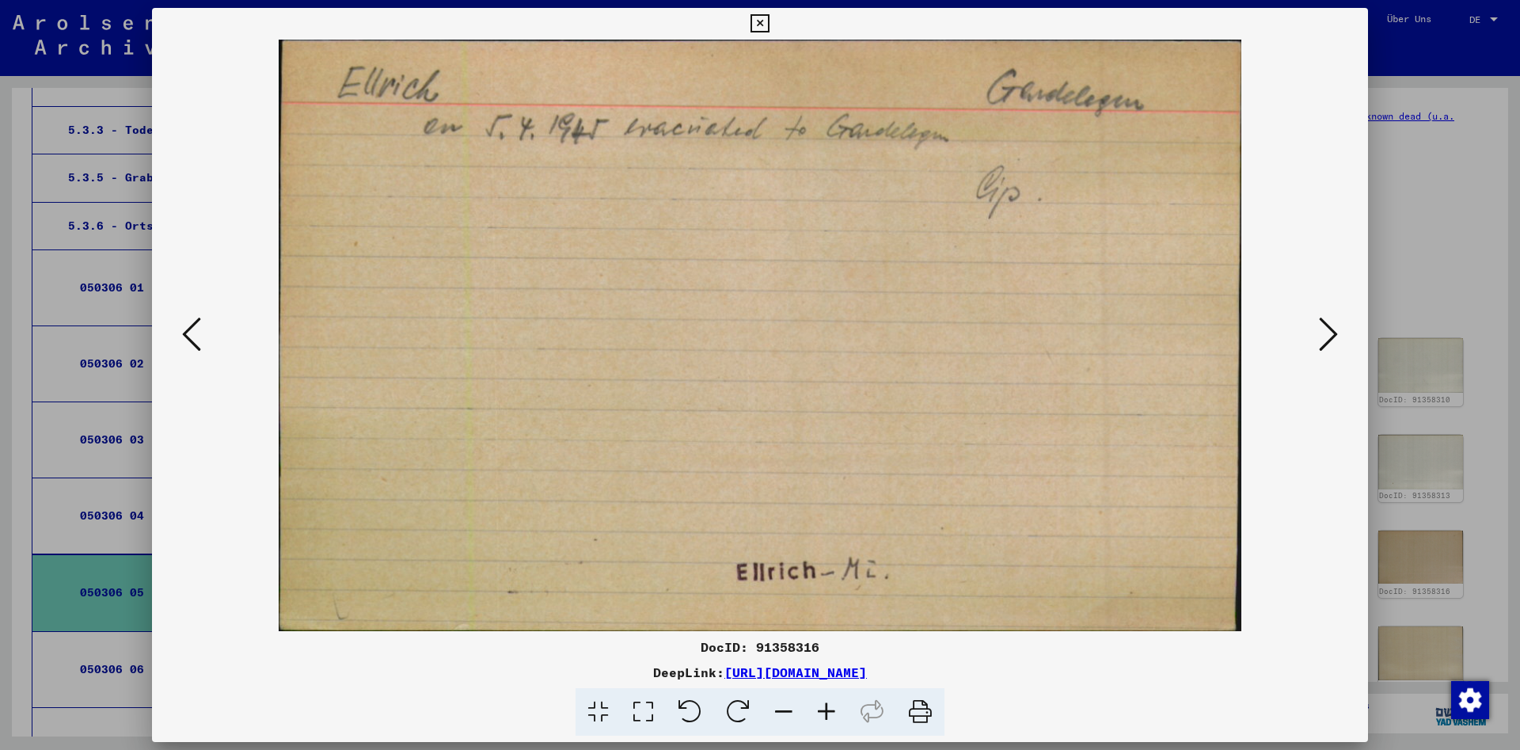
click at [1331, 327] on icon at bounding box center [1328, 334] width 19 height 38
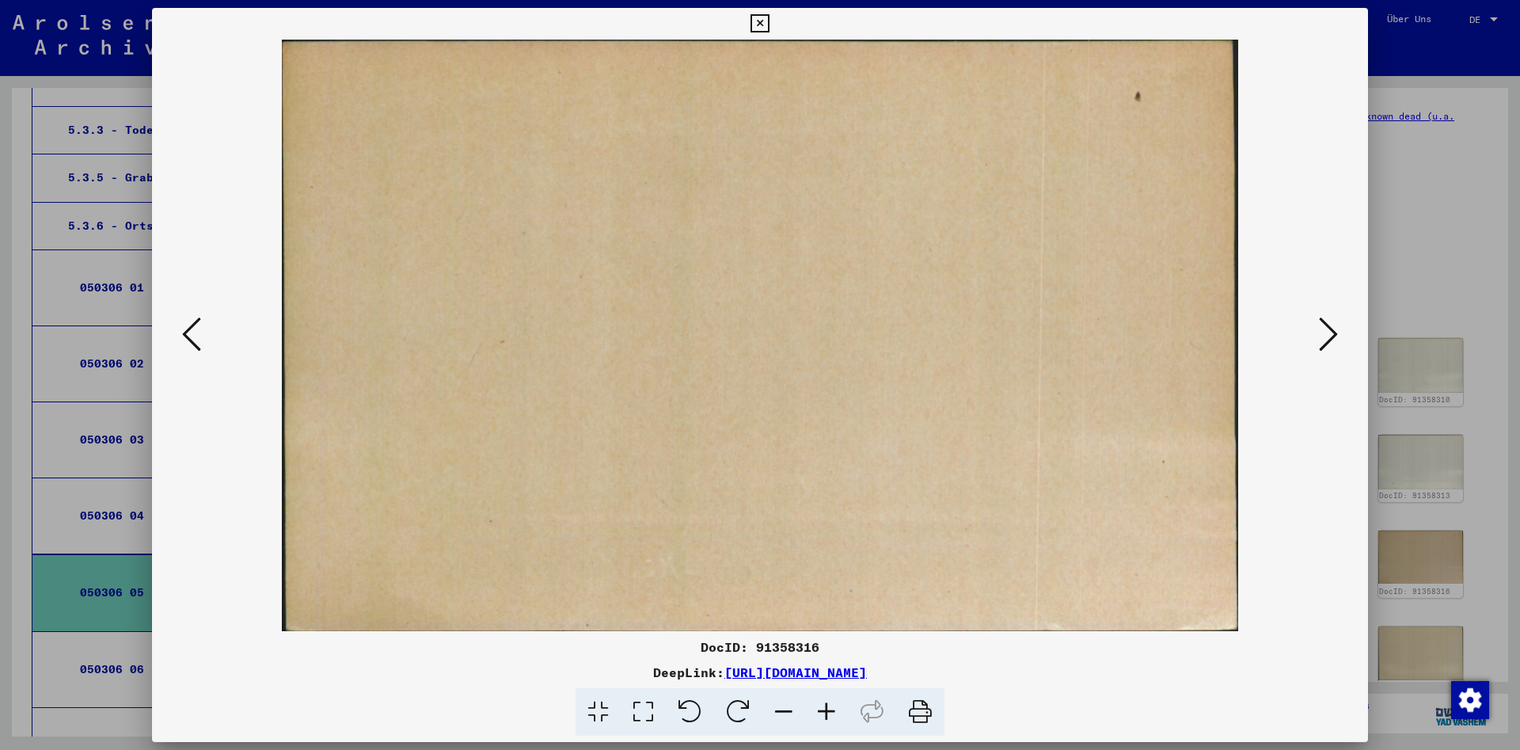
click at [1331, 327] on icon at bounding box center [1328, 334] width 19 height 38
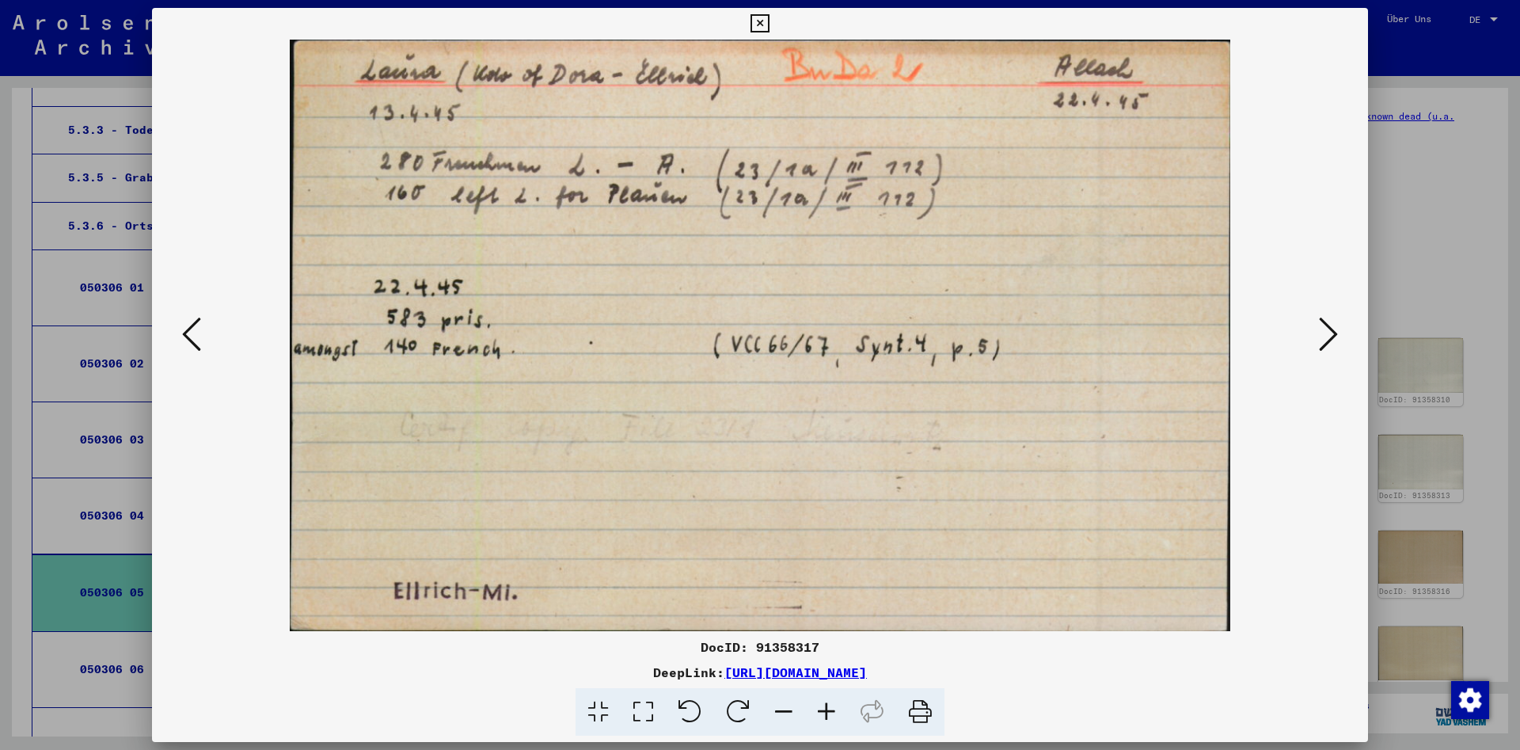
click at [1331, 327] on icon at bounding box center [1328, 334] width 19 height 38
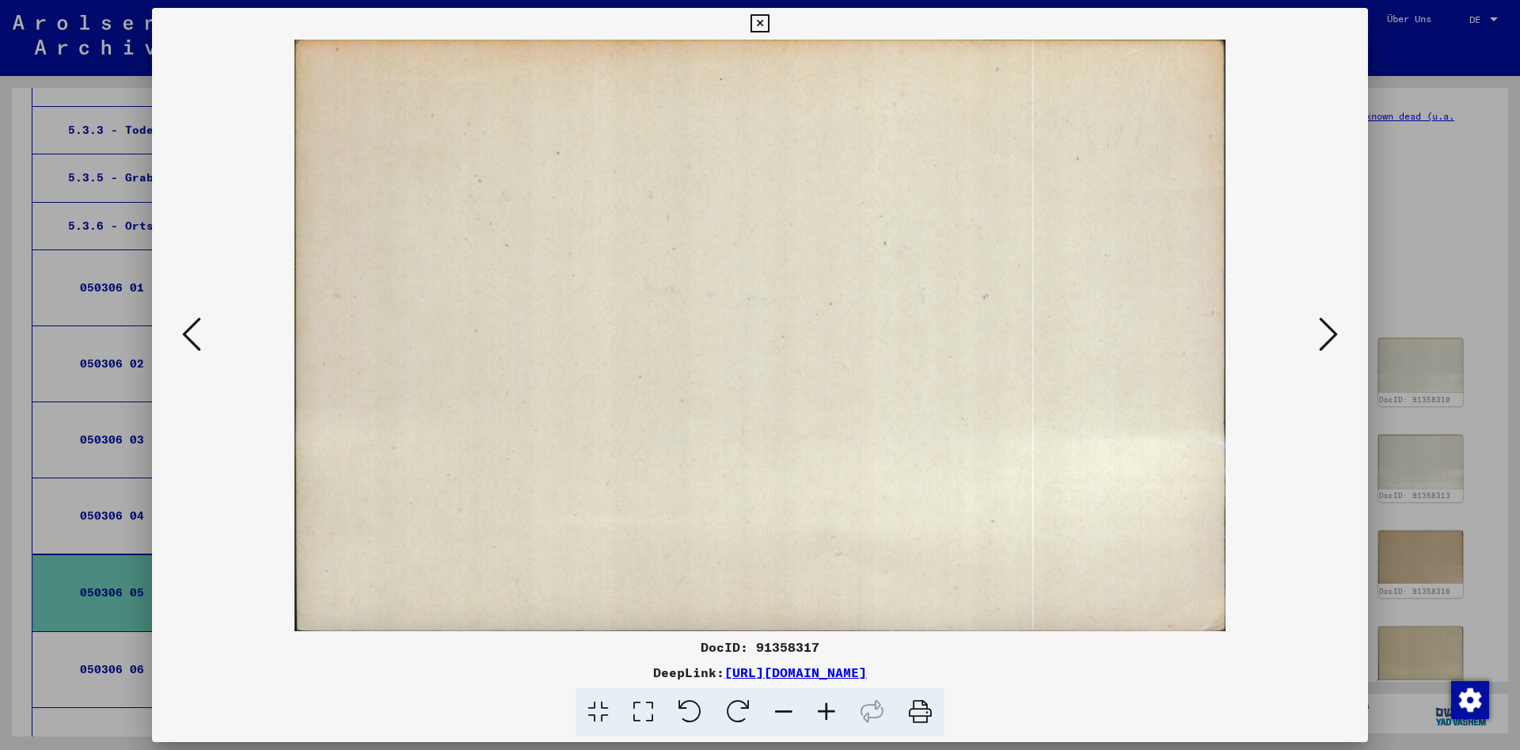
click at [1331, 327] on icon at bounding box center [1328, 334] width 19 height 38
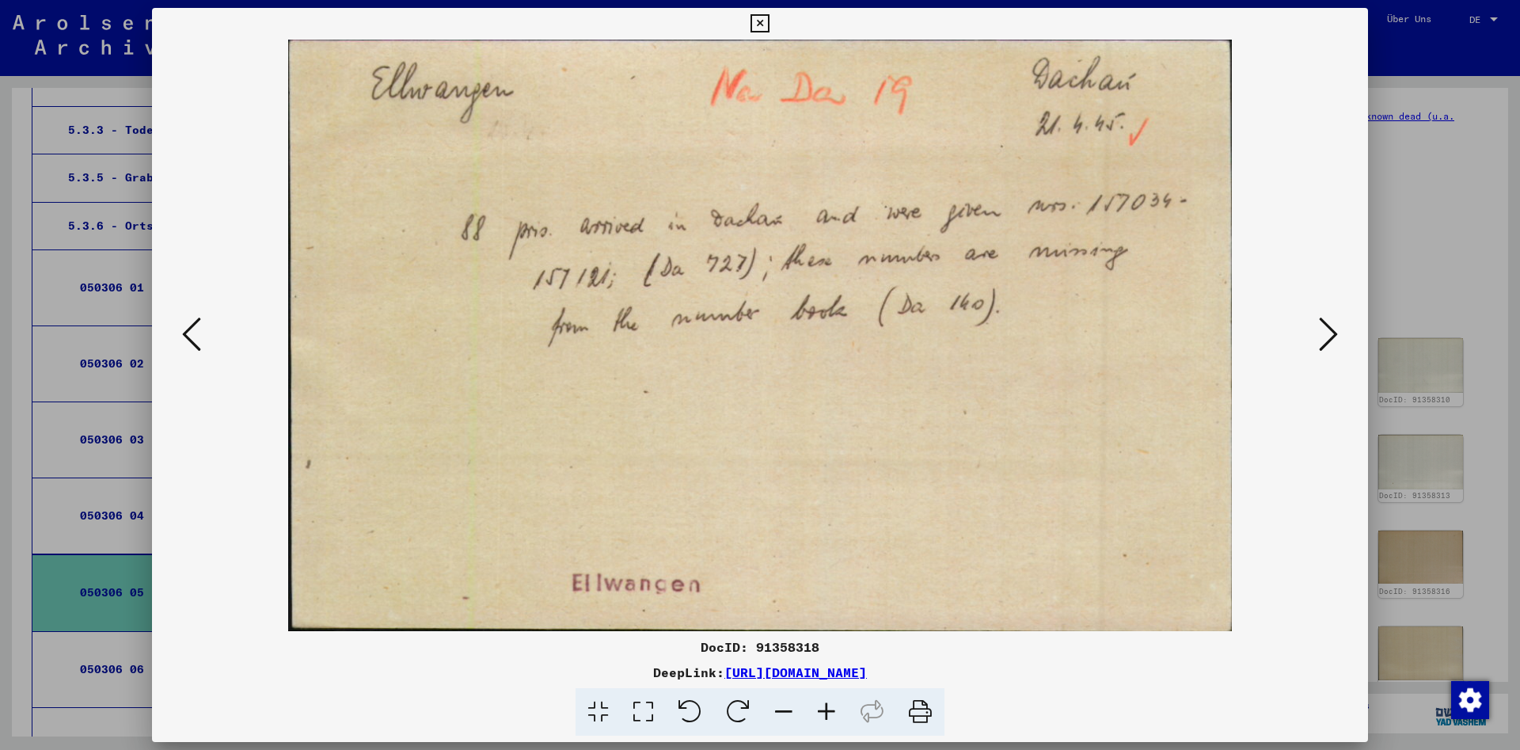
click at [1331, 327] on icon at bounding box center [1328, 334] width 19 height 38
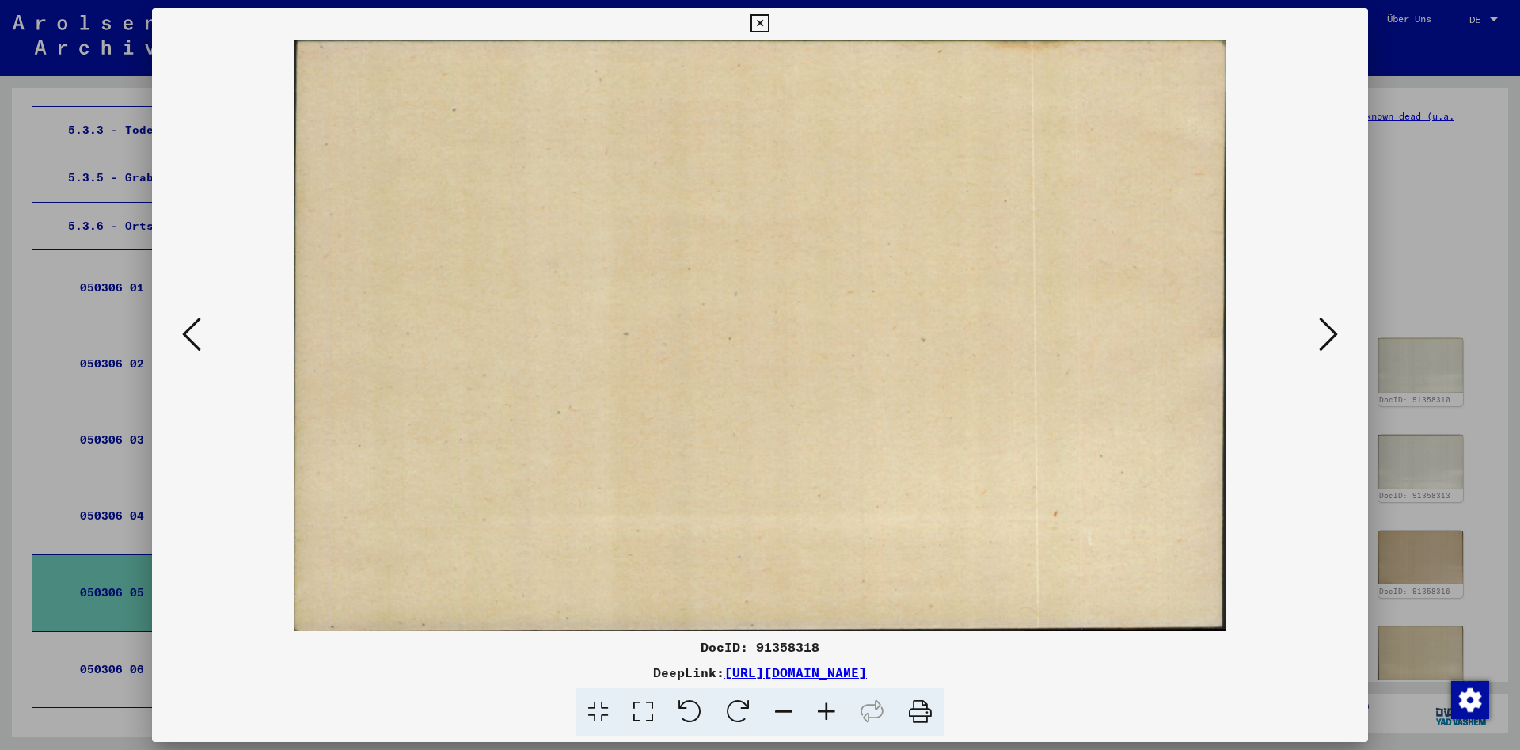
click at [1331, 327] on icon at bounding box center [1328, 334] width 19 height 38
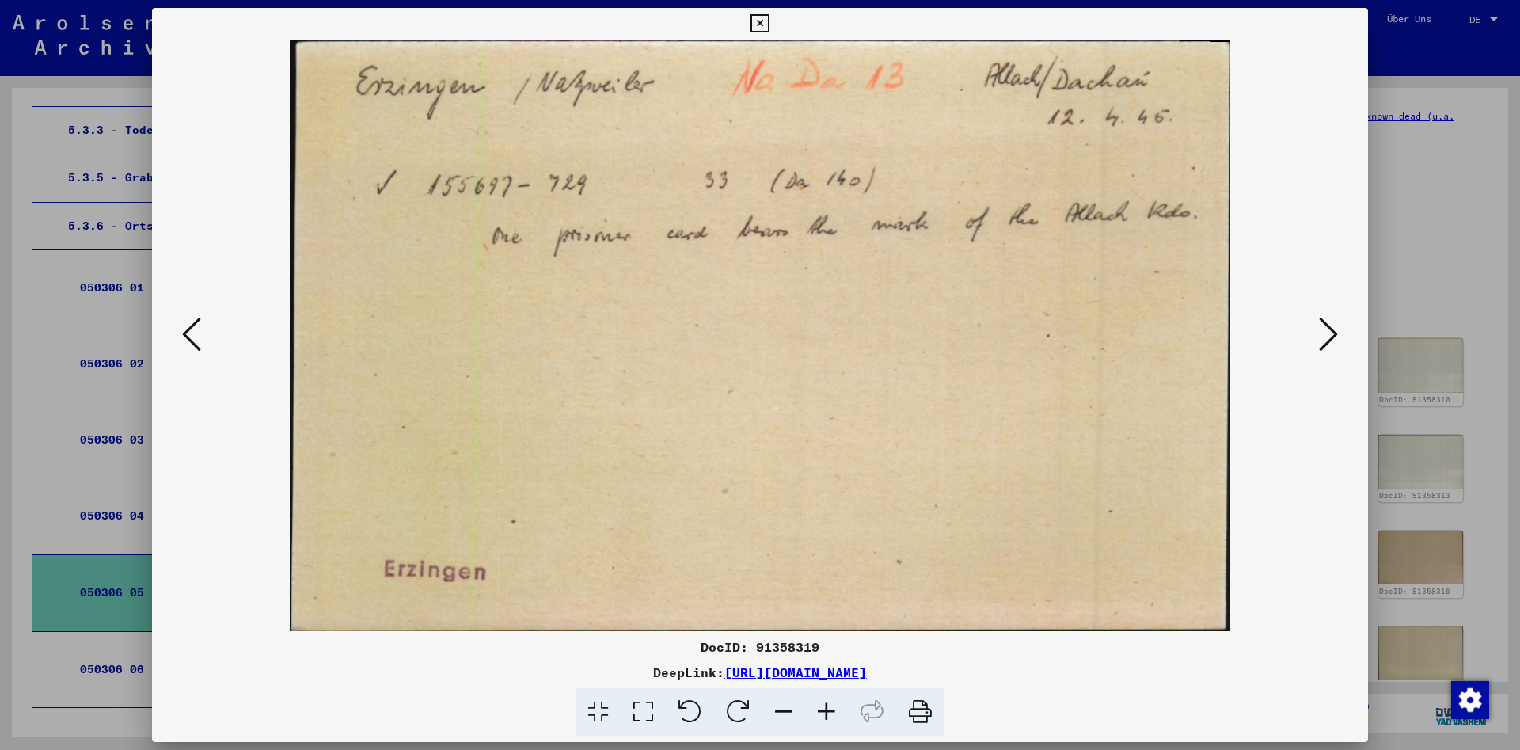
click at [1331, 327] on icon at bounding box center [1328, 334] width 19 height 38
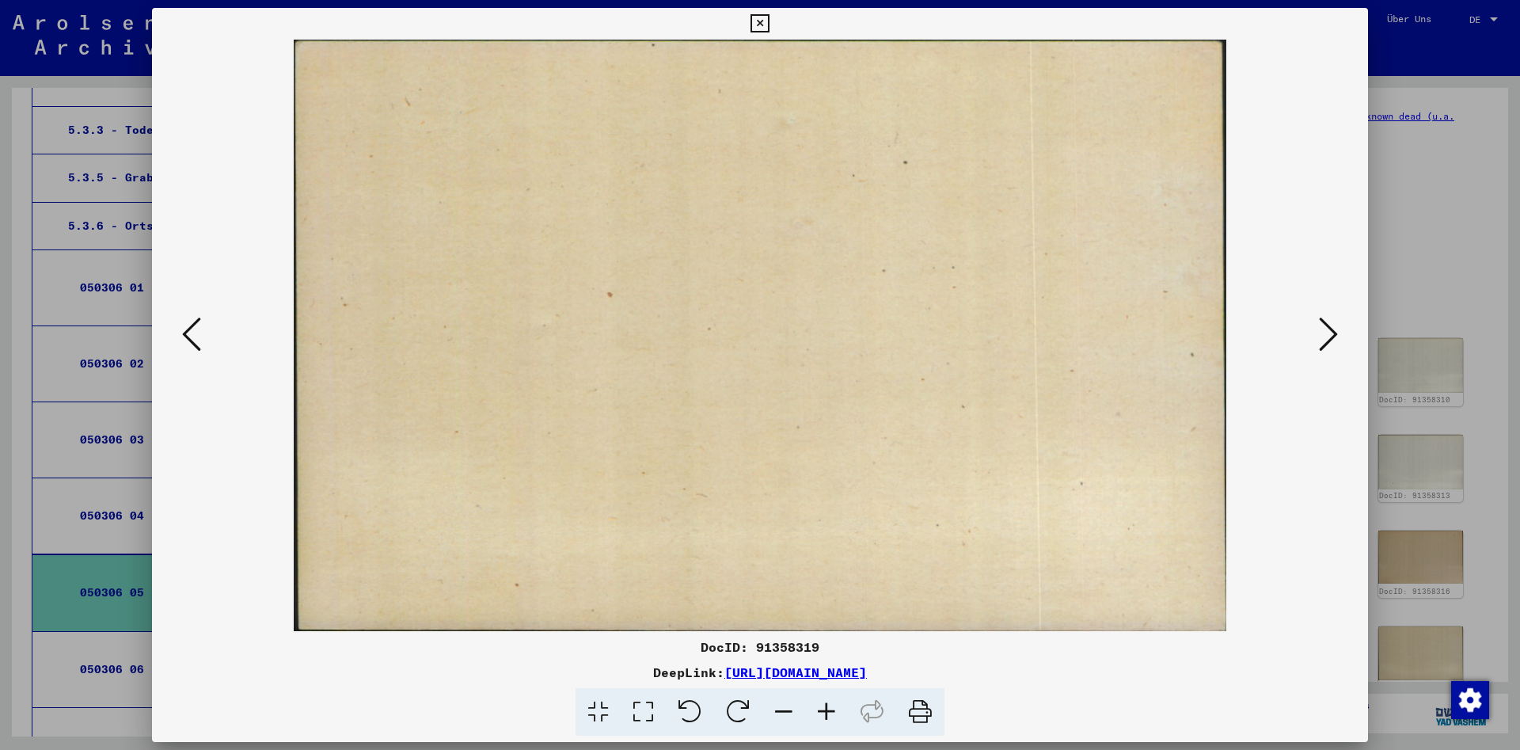
click at [1331, 327] on icon at bounding box center [1328, 334] width 19 height 38
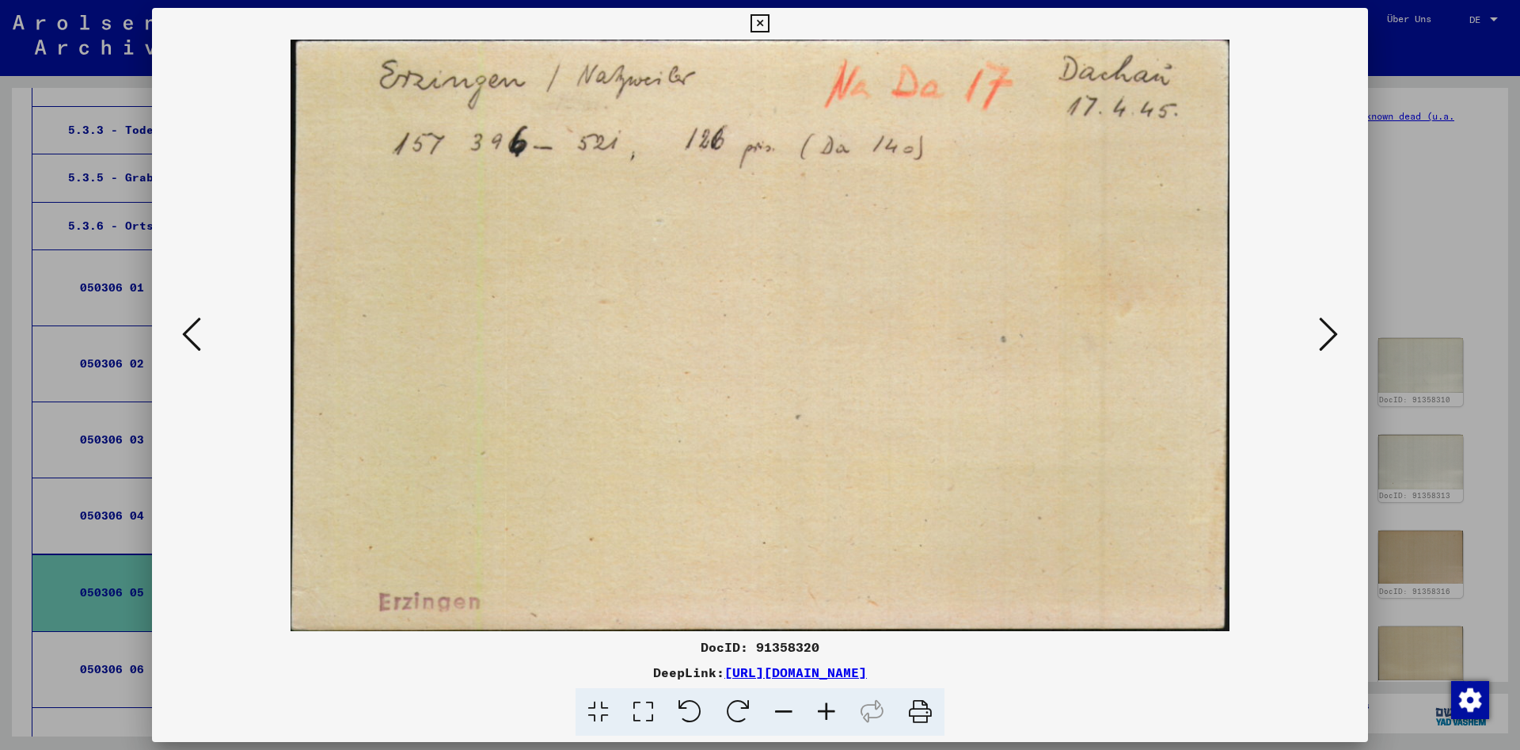
click at [1331, 327] on icon at bounding box center [1328, 334] width 19 height 38
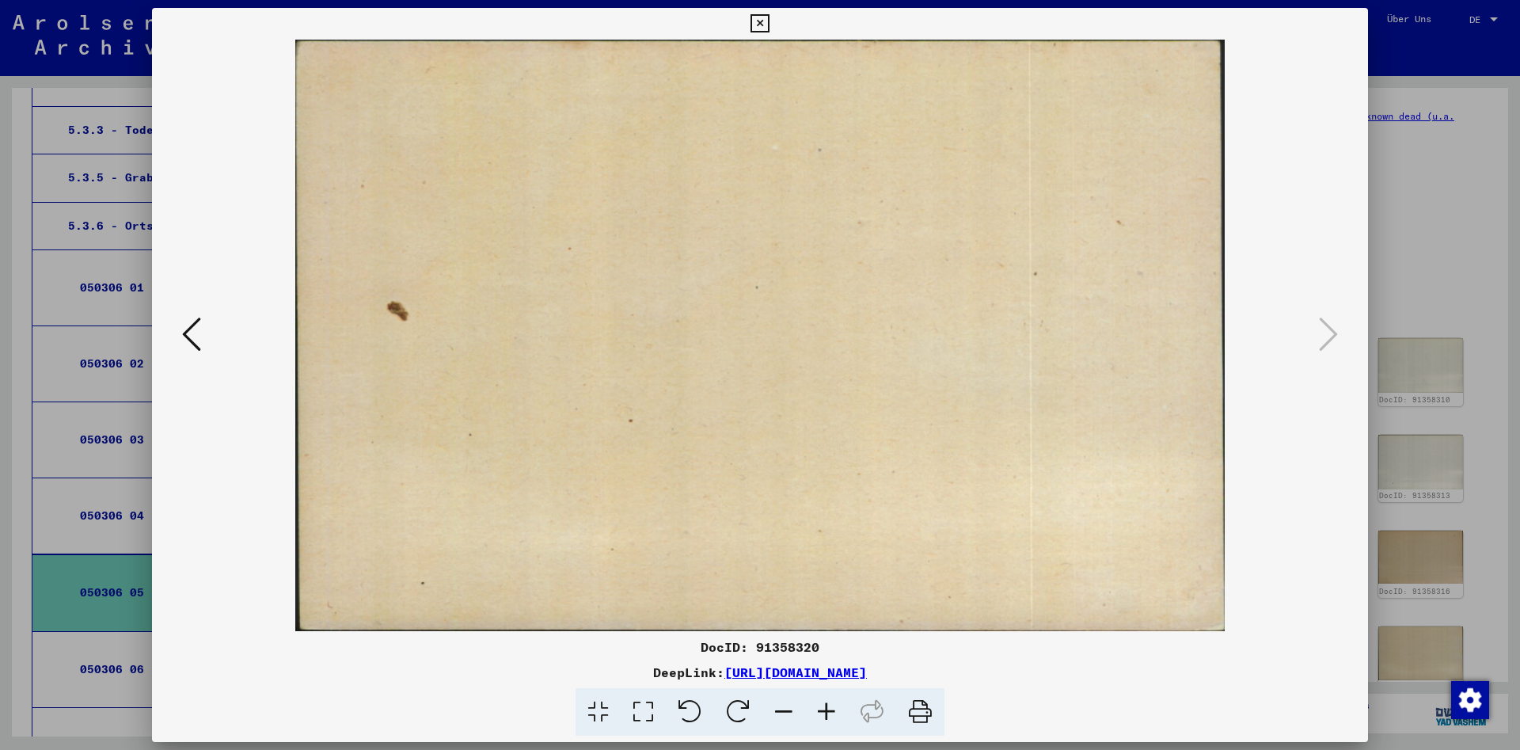
click at [769, 28] on icon at bounding box center [759, 23] width 18 height 19
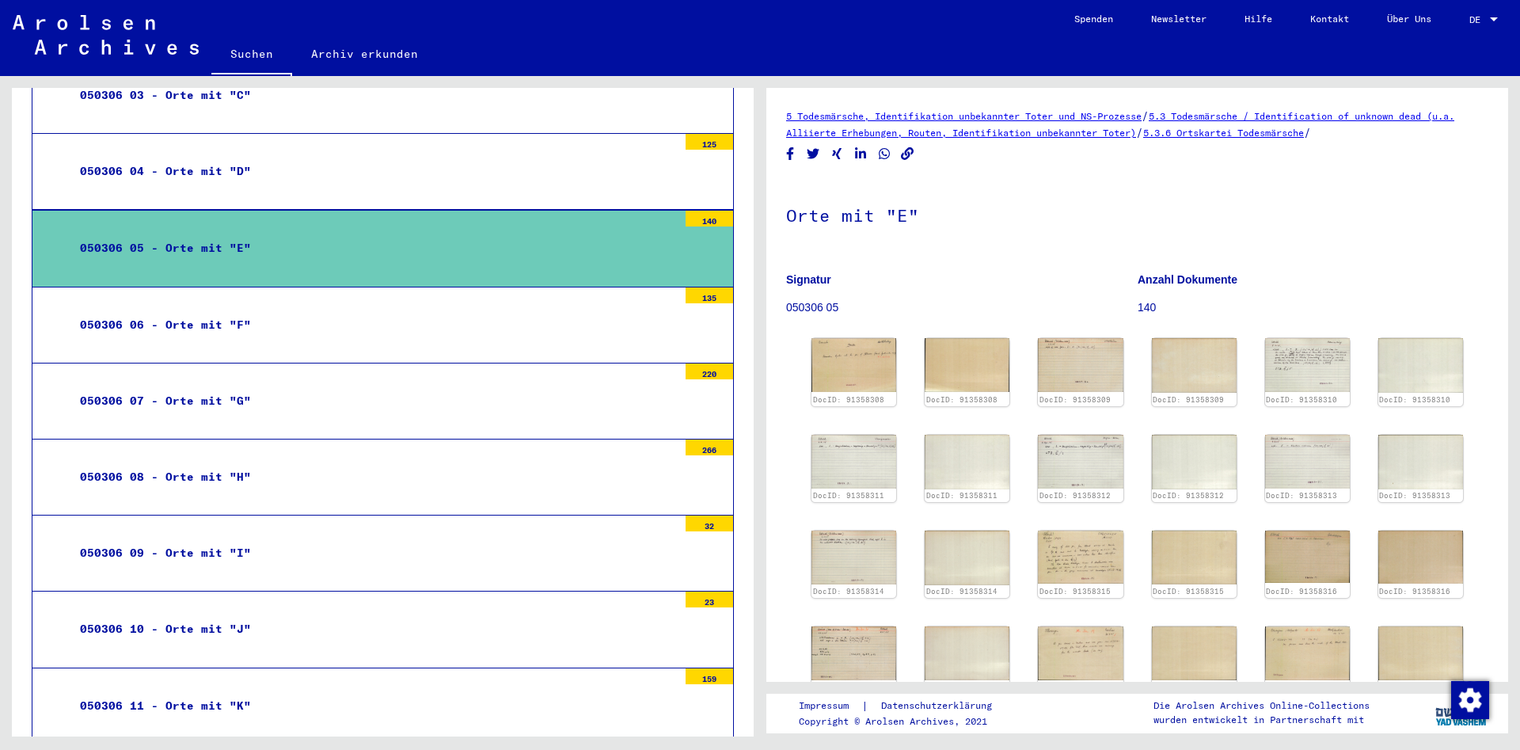
scroll to position [3247, 0]
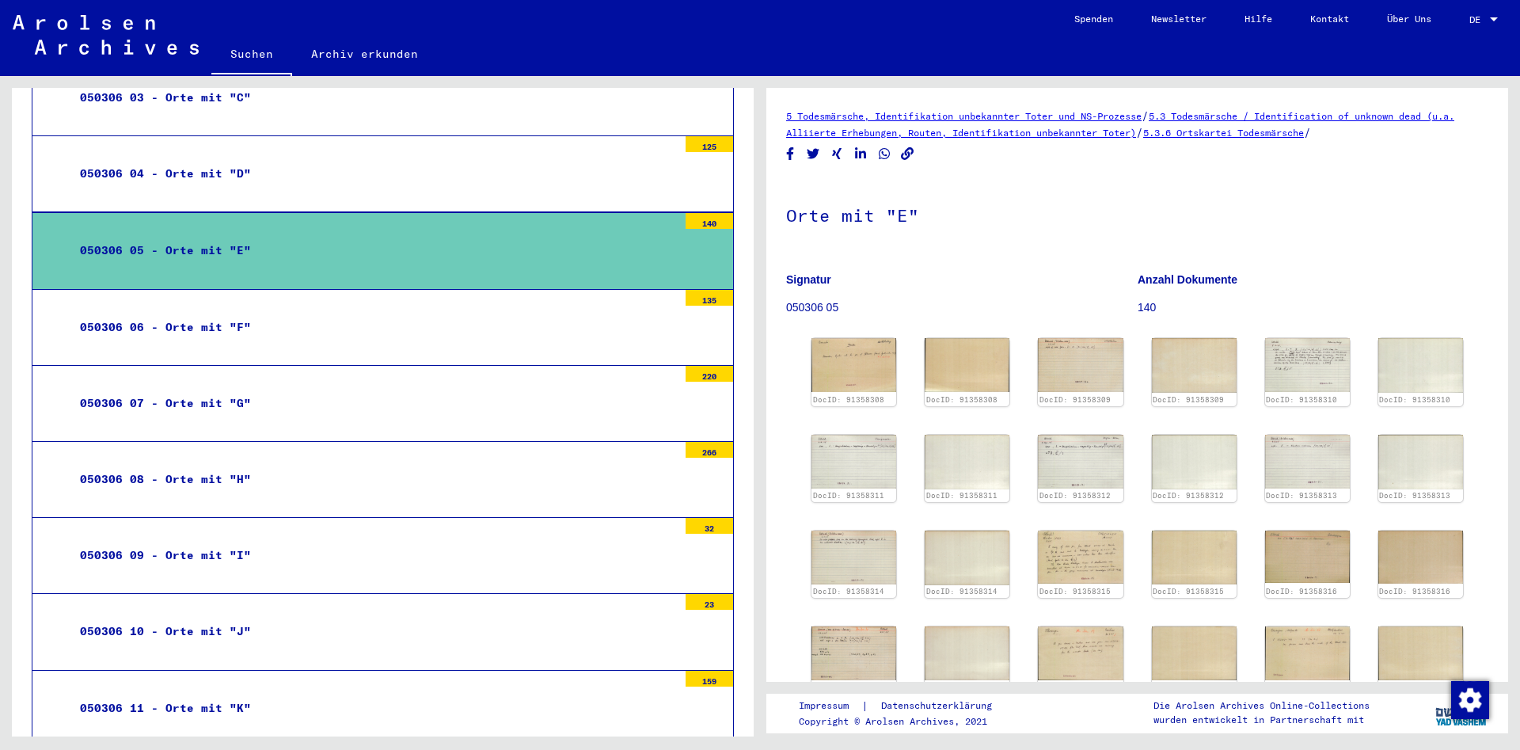
click at [228, 464] on div "050306 08 - Orte mit "H"" at bounding box center [372, 479] width 609 height 31
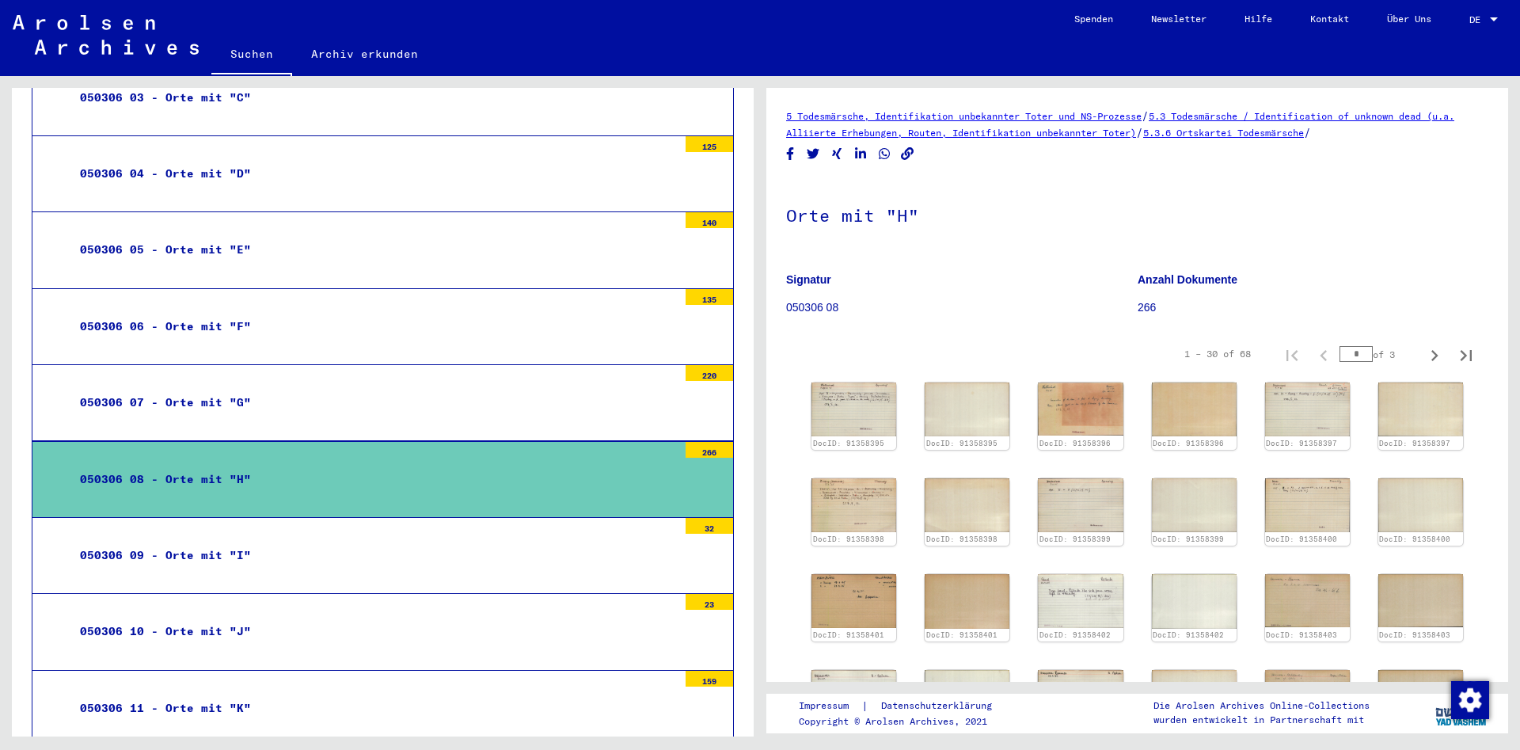
click at [287, 234] on div "050306 05 - Orte mit "E"" at bounding box center [372, 249] width 609 height 31
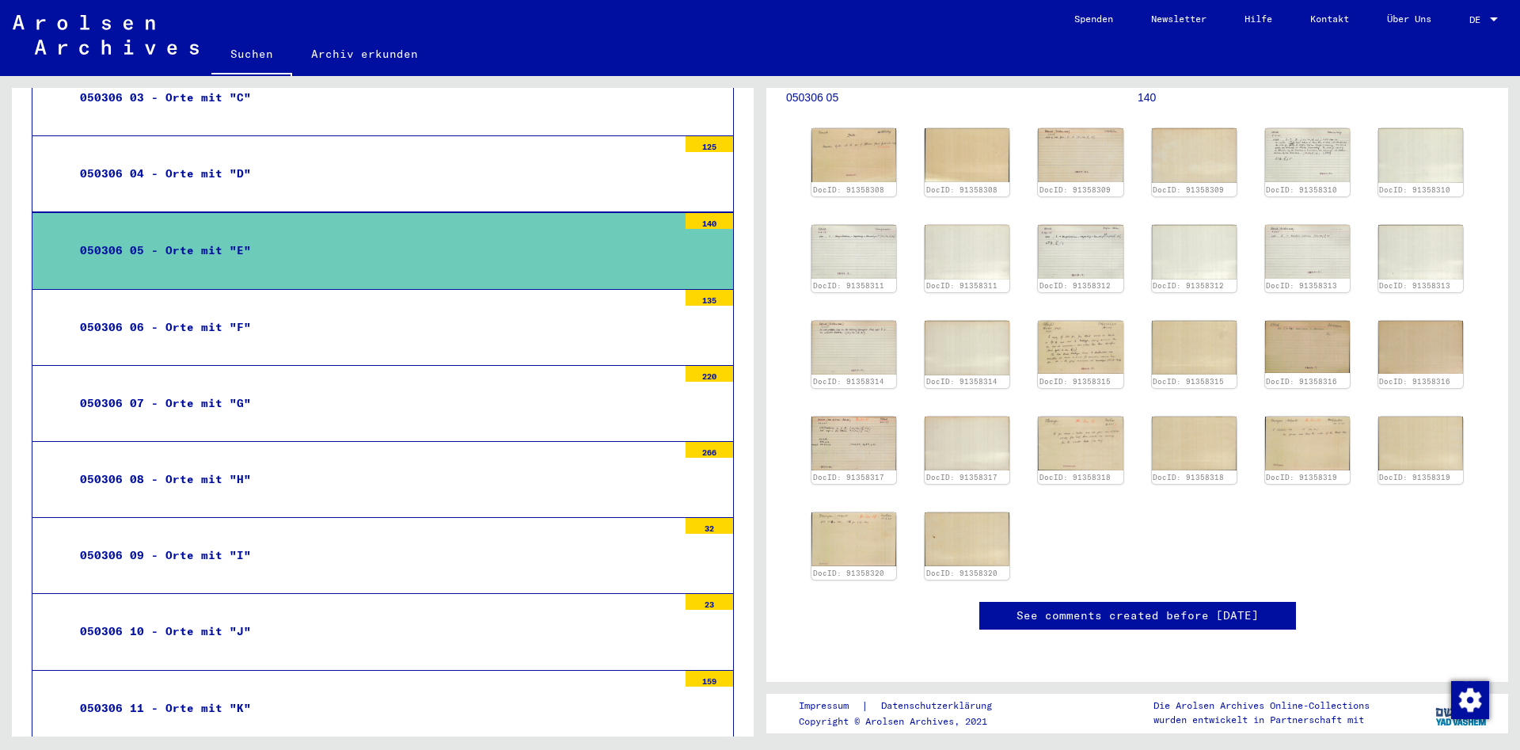
scroll to position [427, 0]
click at [863, 511] on img at bounding box center [853, 539] width 89 height 56
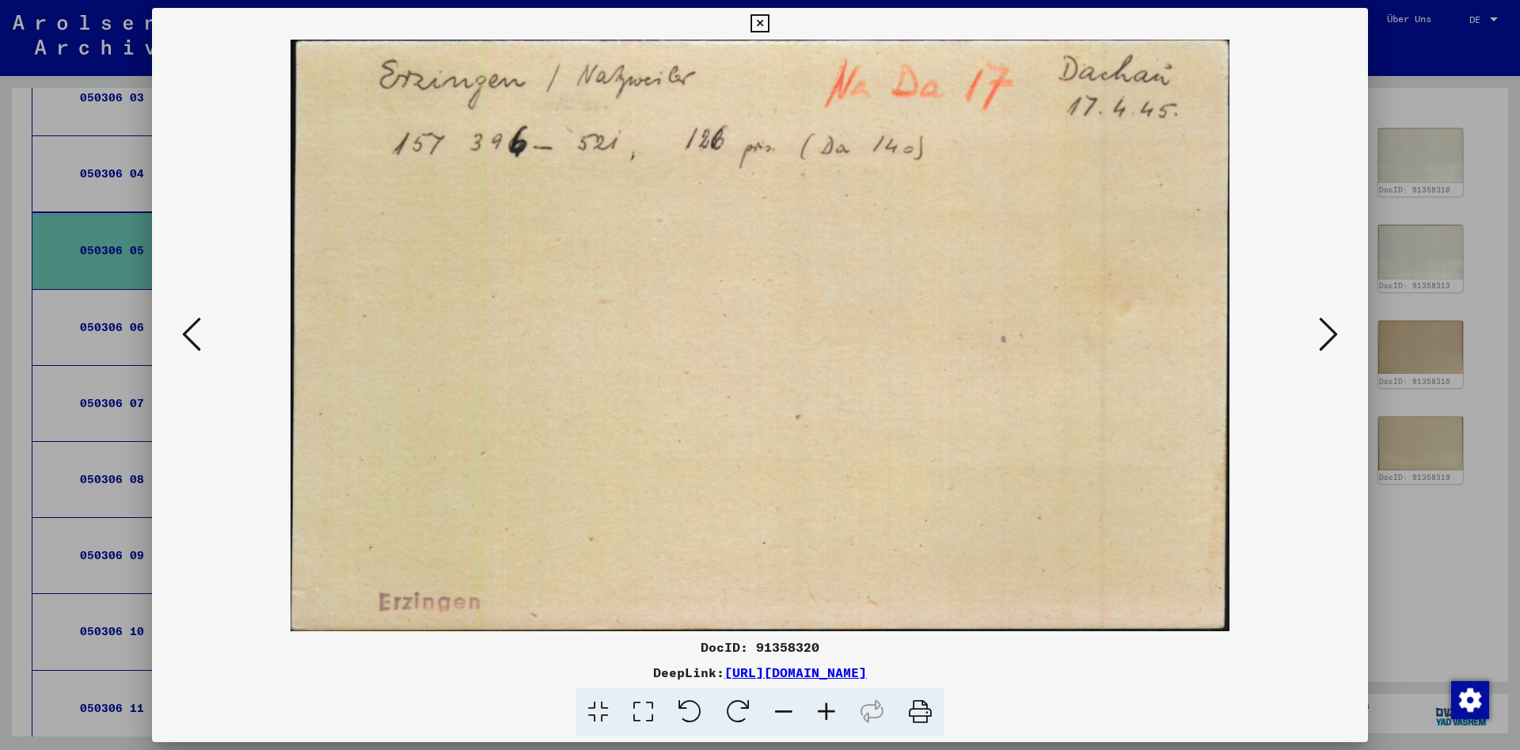
click at [1330, 333] on icon at bounding box center [1328, 334] width 19 height 38
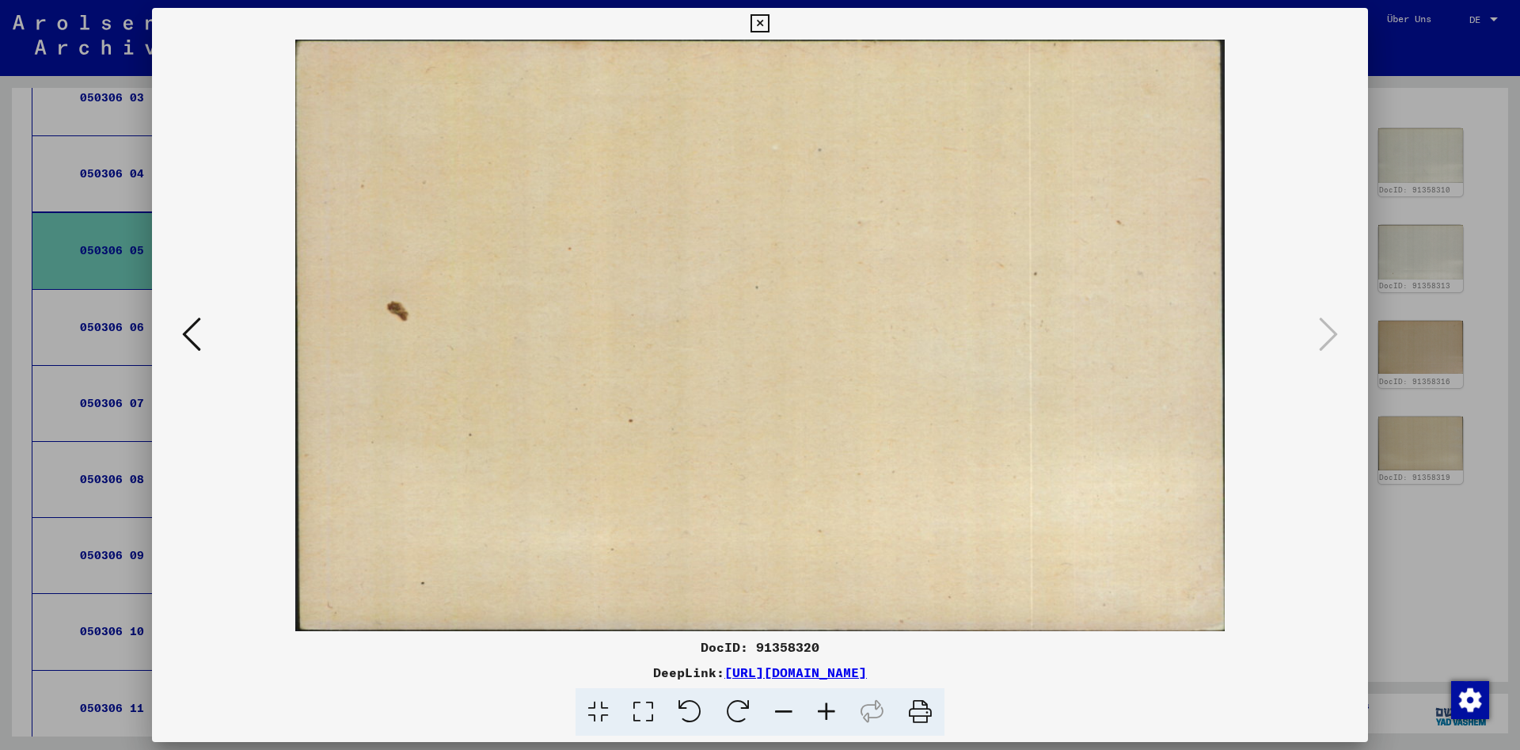
click at [769, 16] on icon at bounding box center [759, 23] width 18 height 19
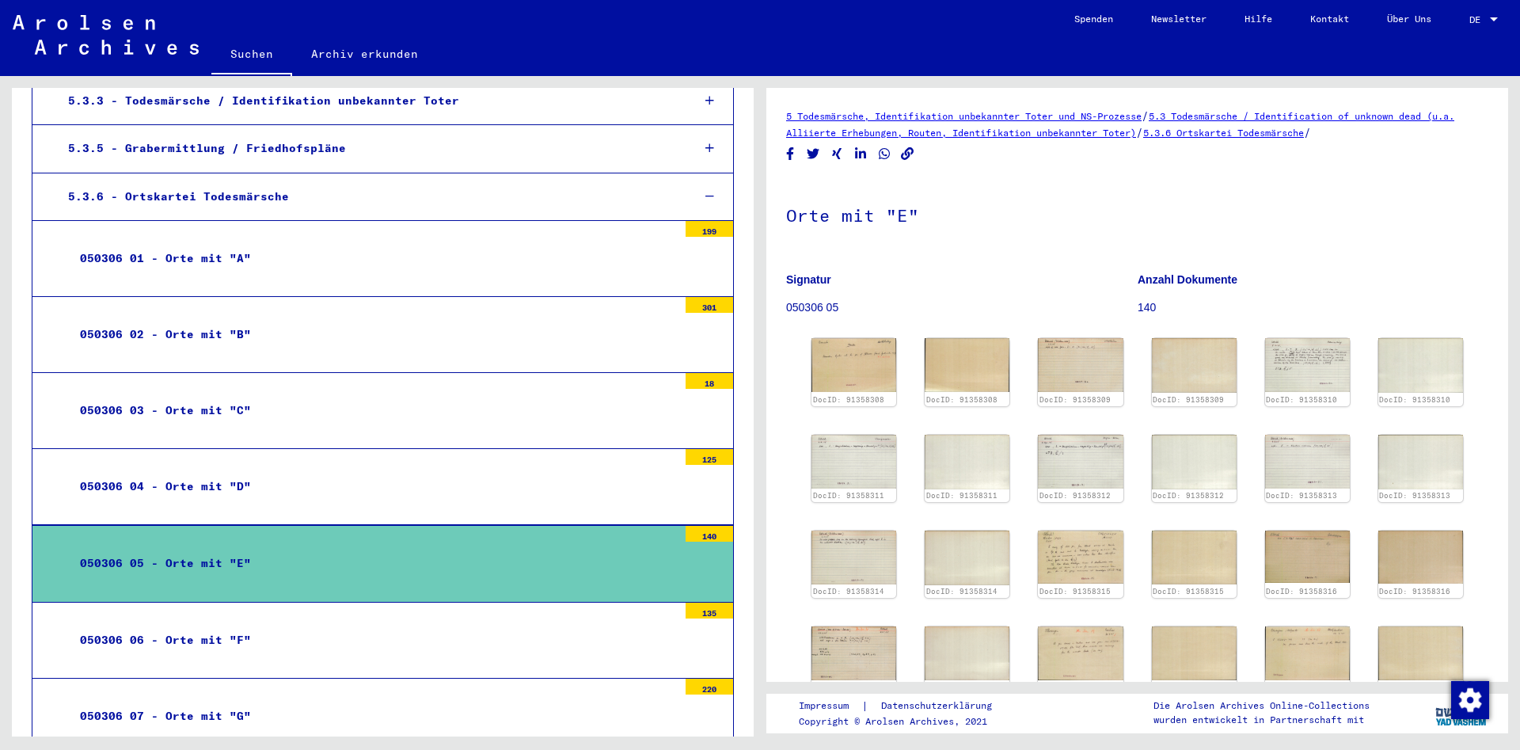
scroll to position [2905, 0]
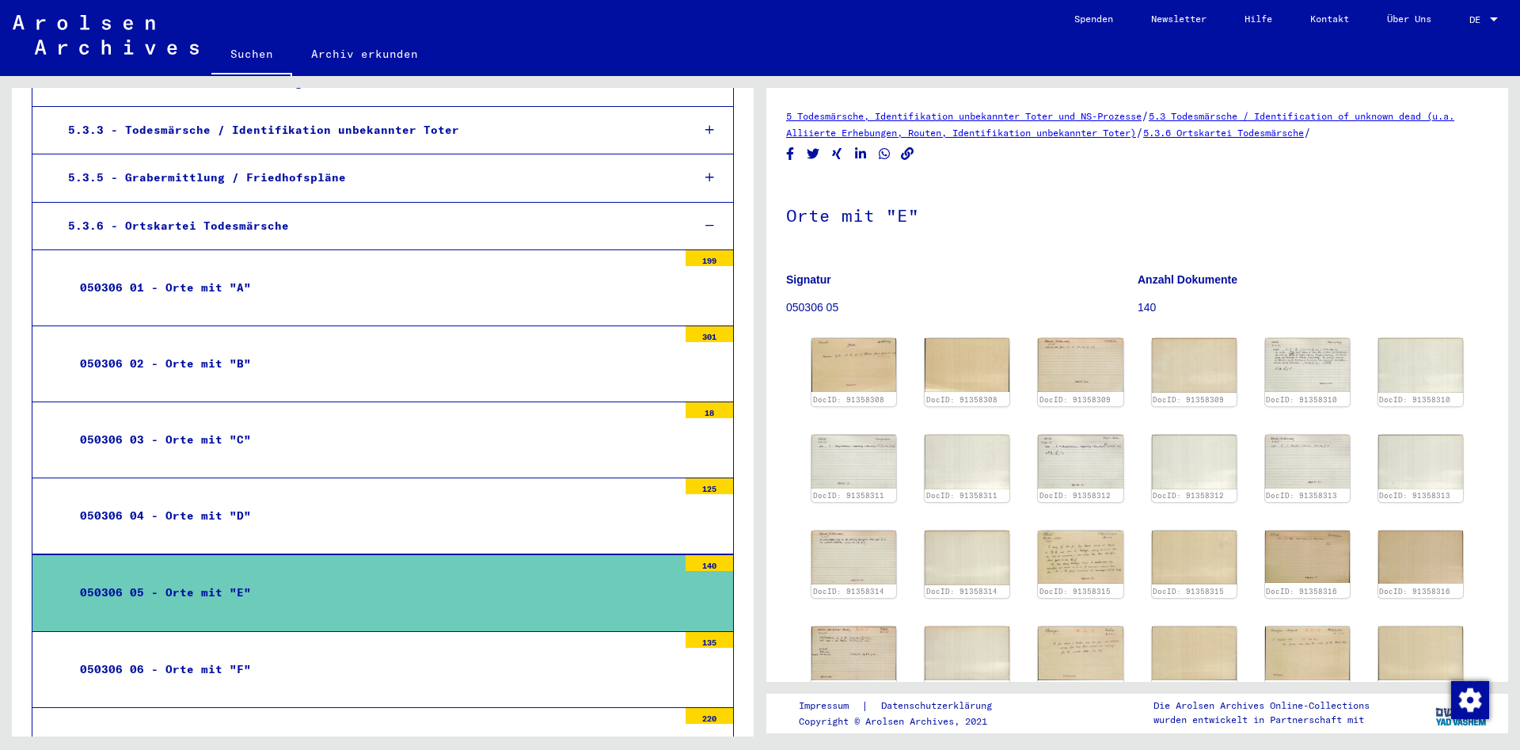
click at [317, 162] on div "5.3.5 - Grabermittlung / Friedhofspläne" at bounding box center [367, 177] width 623 height 31
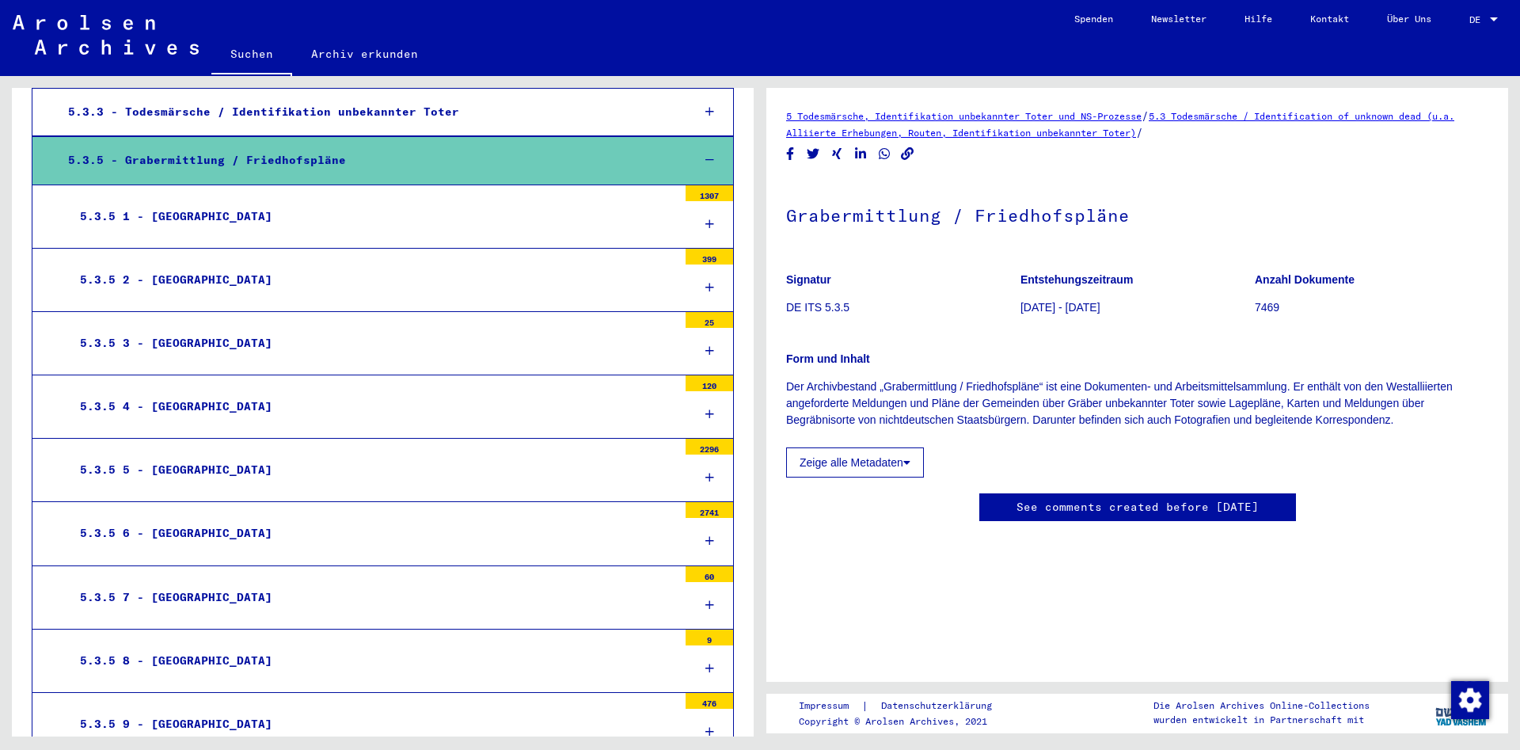
scroll to position [2991, 0]
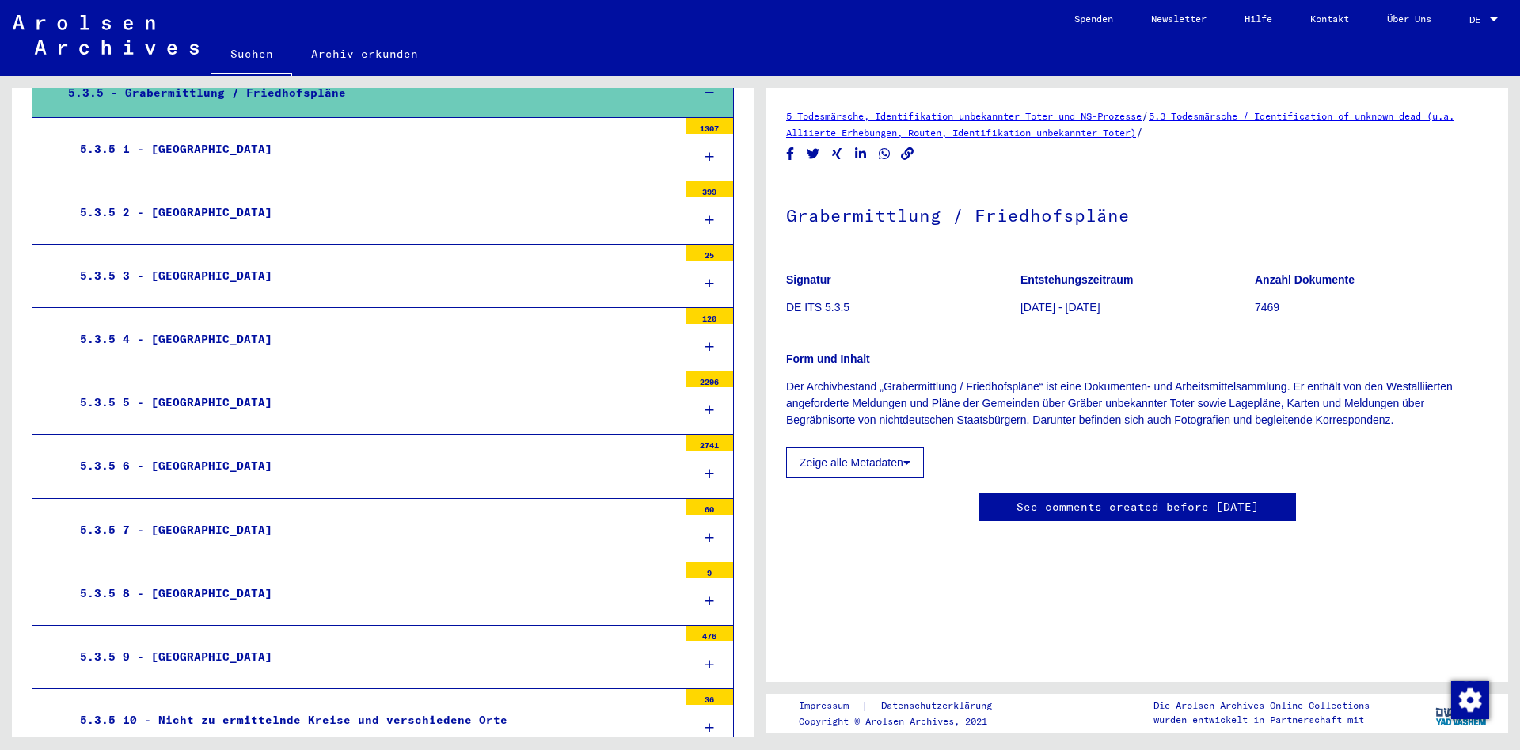
click at [182, 578] on div "5.3.5 8 - [GEOGRAPHIC_DATA]" at bounding box center [372, 593] width 609 height 31
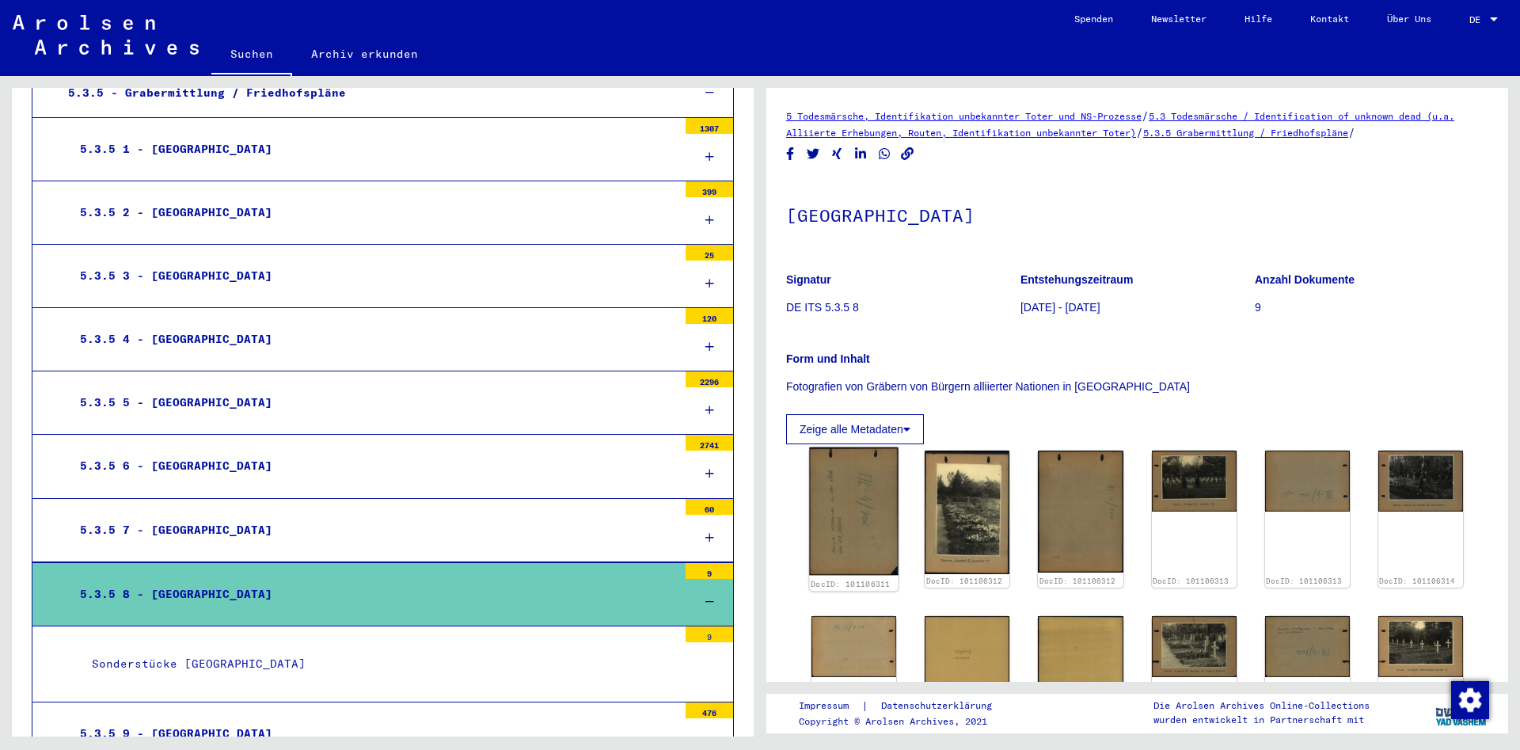
click at [852, 498] on img at bounding box center [853, 511] width 89 height 128
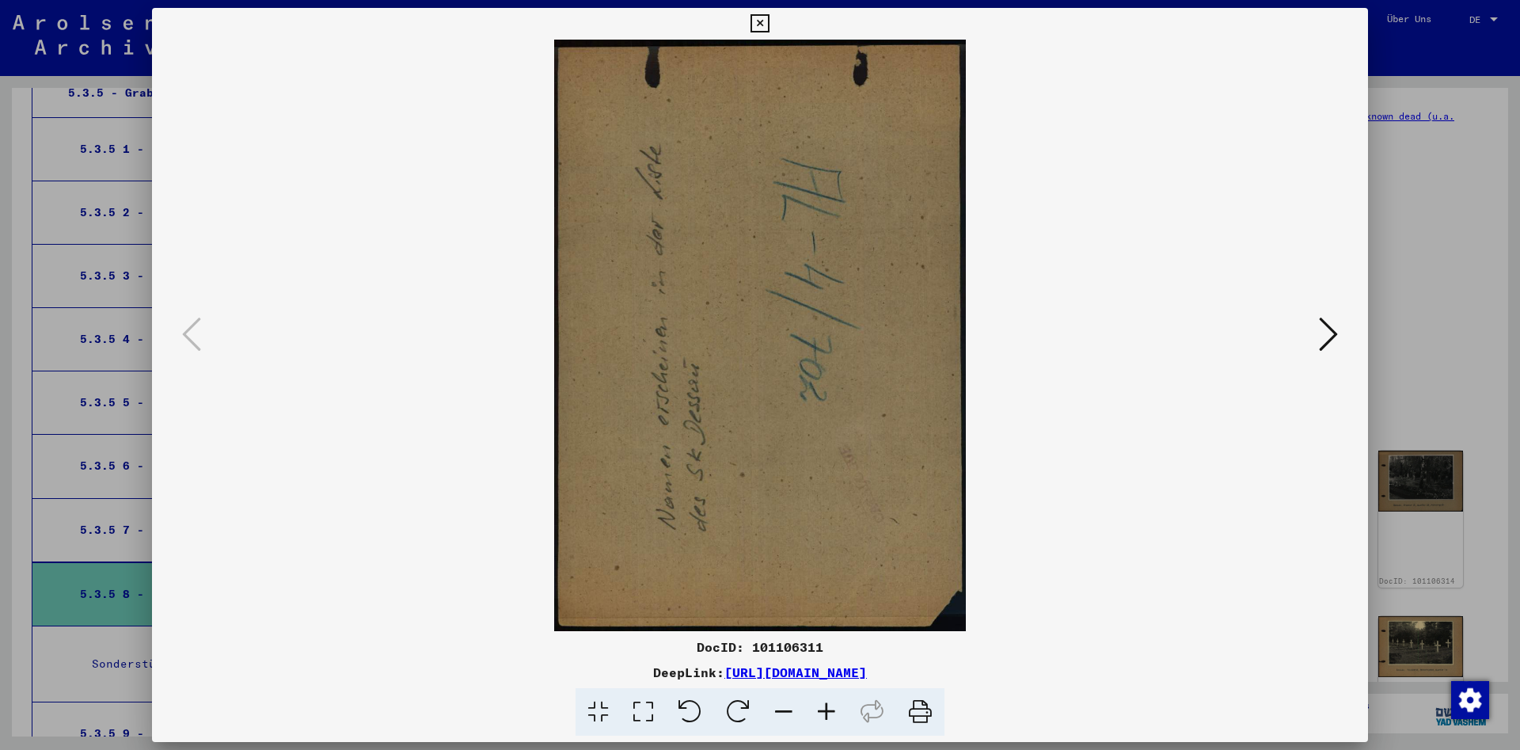
click at [1323, 325] on icon at bounding box center [1328, 334] width 19 height 38
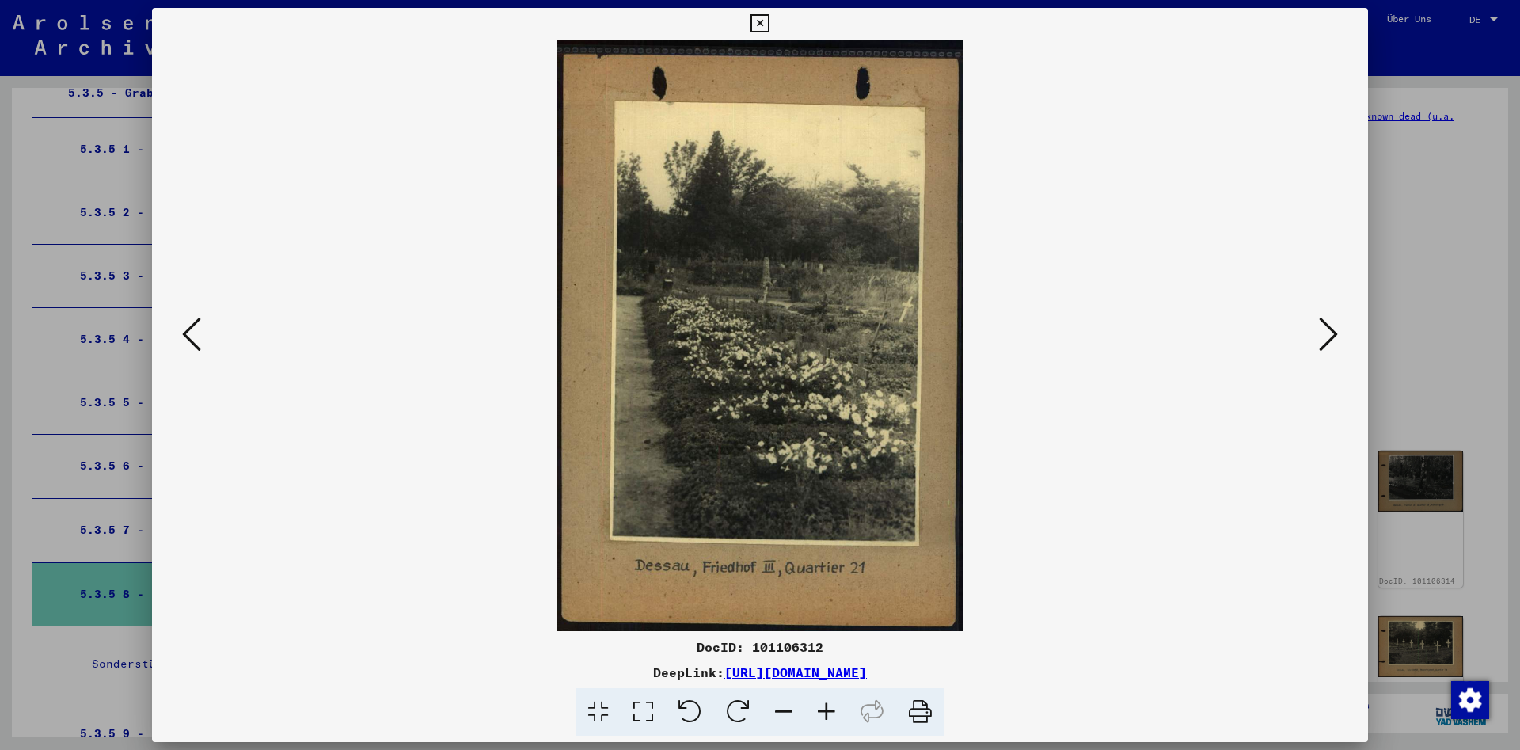
click at [1323, 325] on icon at bounding box center [1328, 334] width 19 height 38
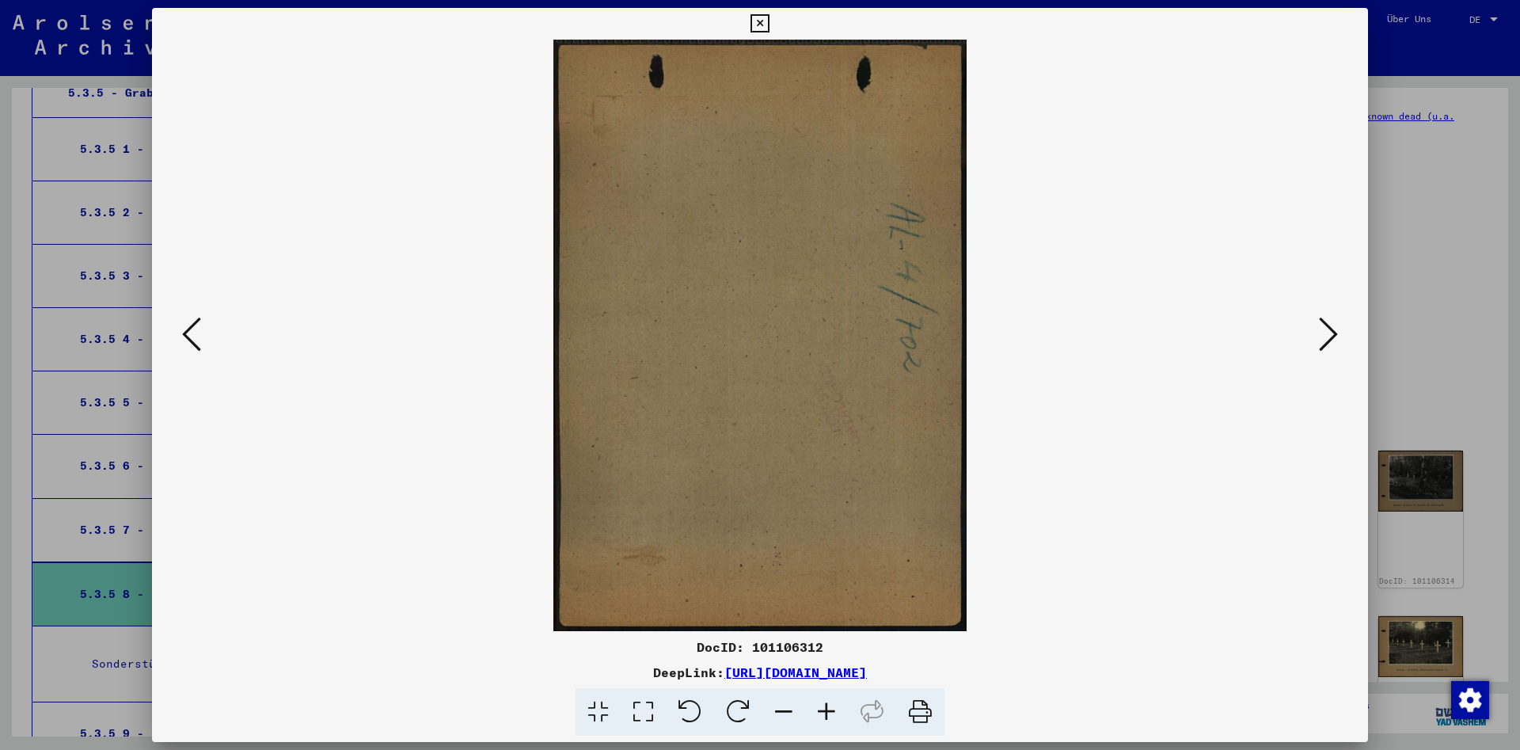
click at [1323, 325] on icon at bounding box center [1328, 334] width 19 height 38
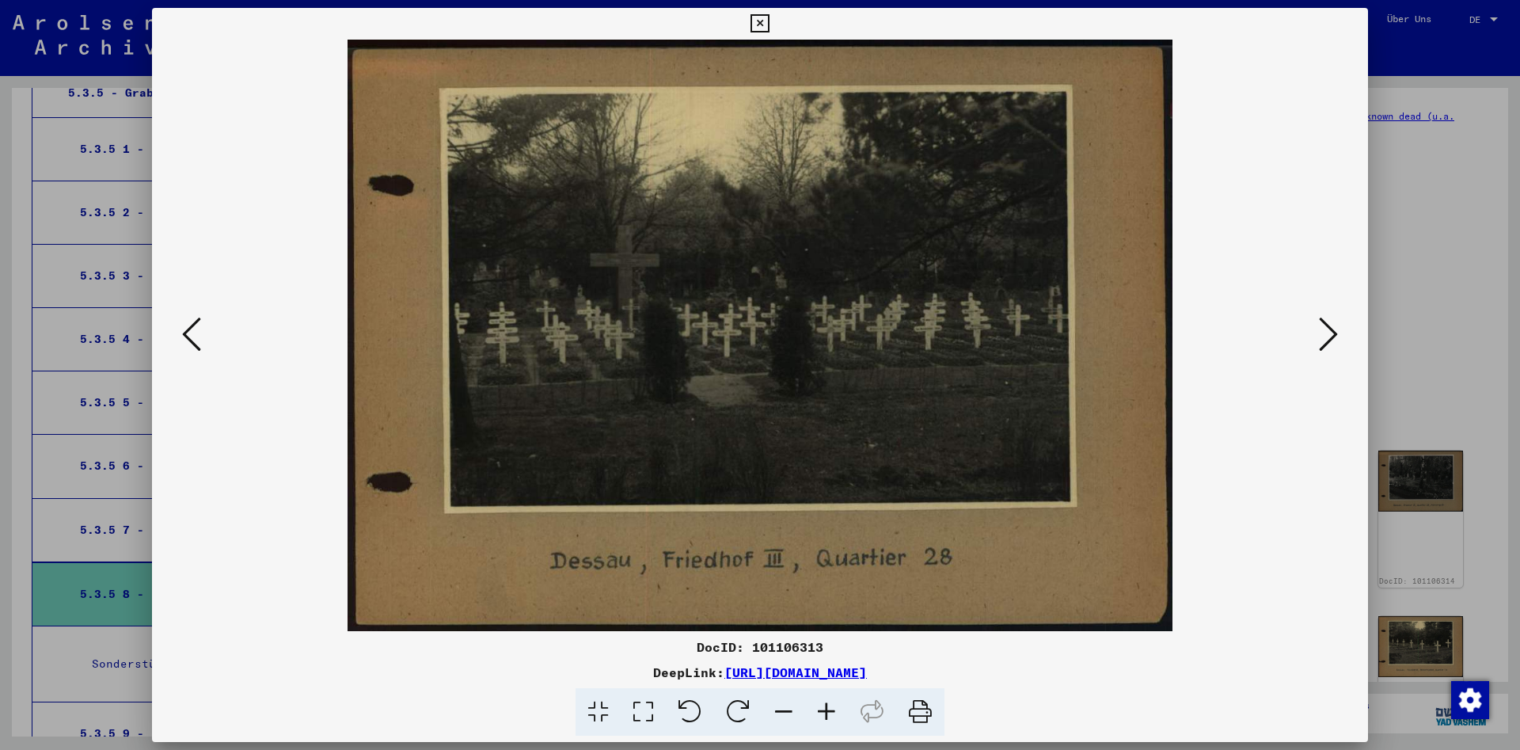
click at [1323, 325] on icon at bounding box center [1328, 334] width 19 height 38
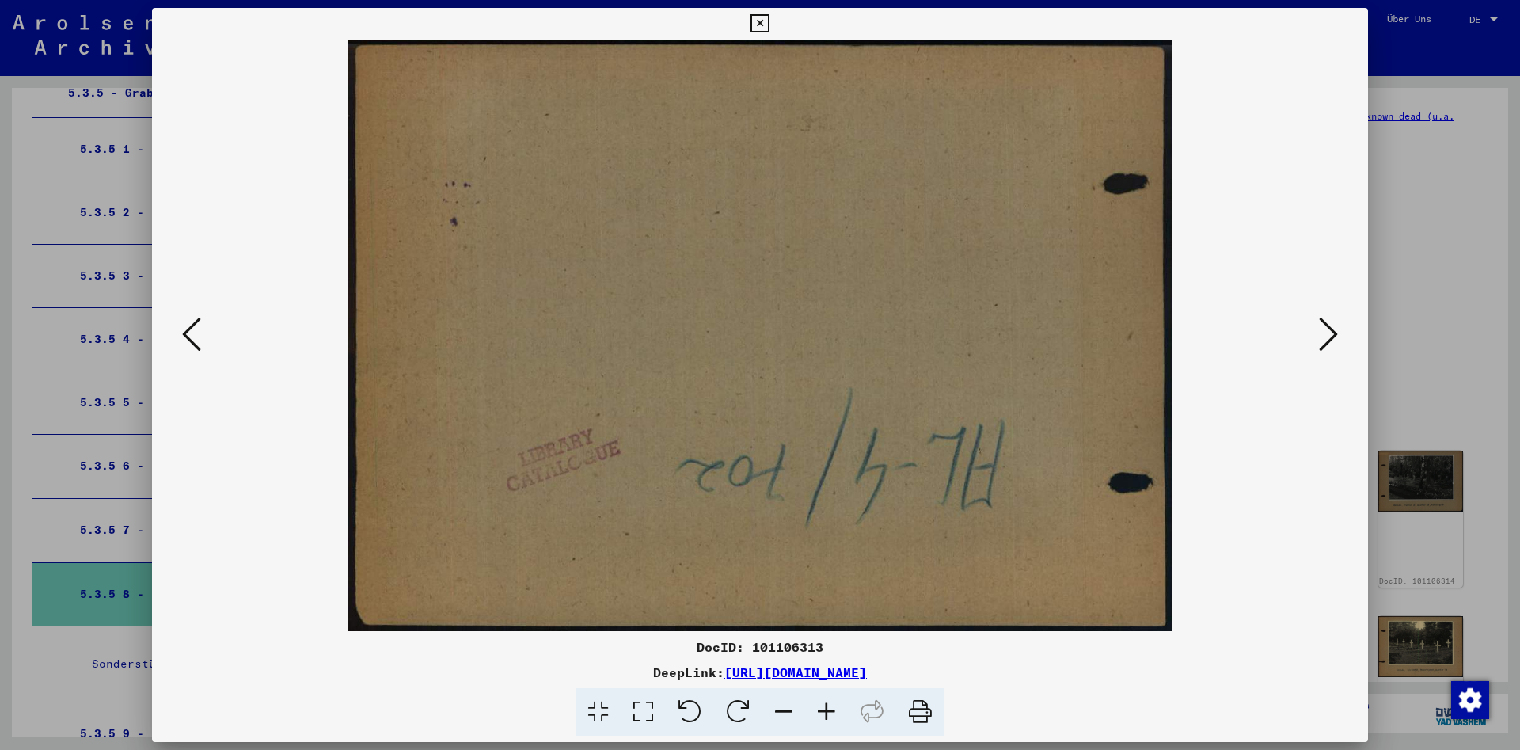
click at [1323, 325] on icon at bounding box center [1328, 334] width 19 height 38
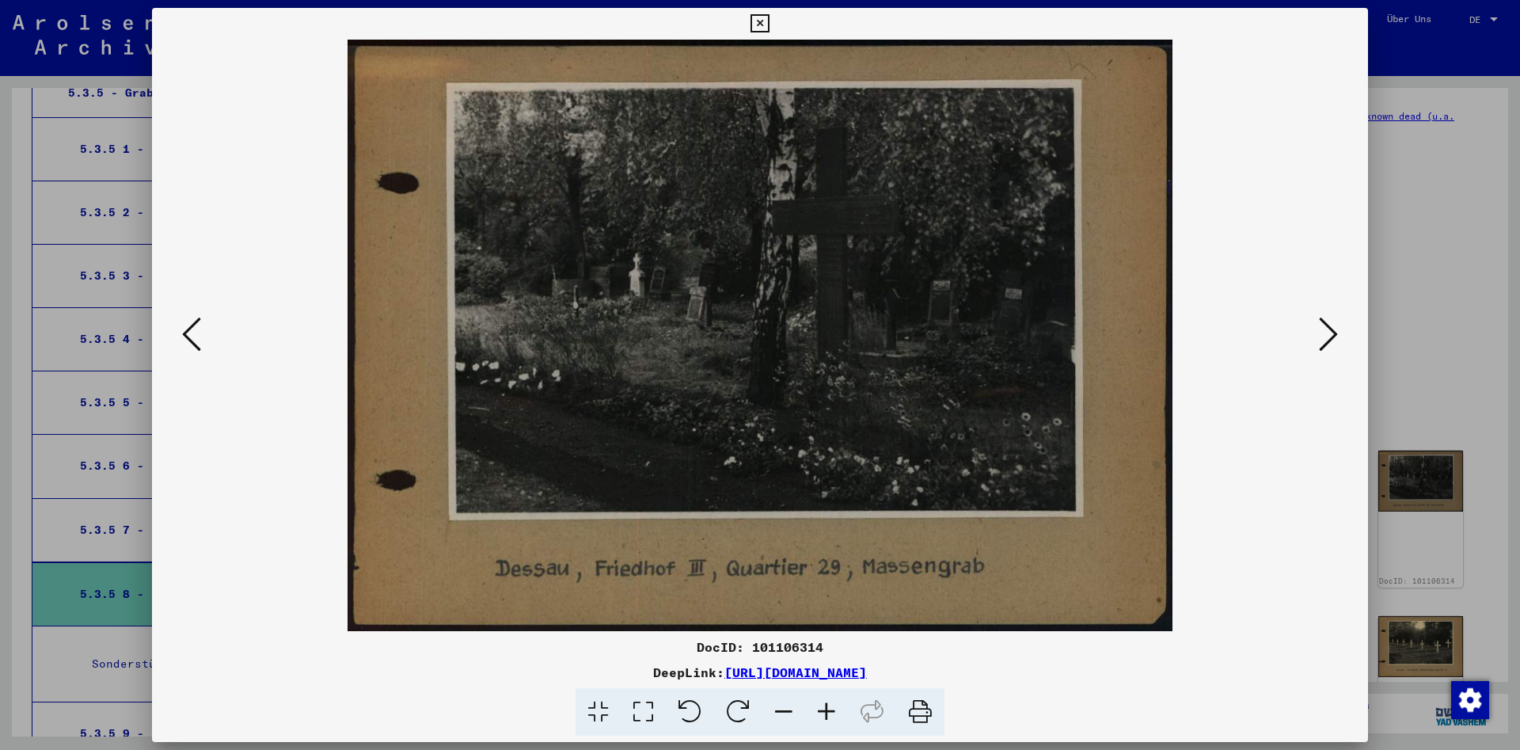
click at [1323, 325] on icon at bounding box center [1328, 334] width 19 height 38
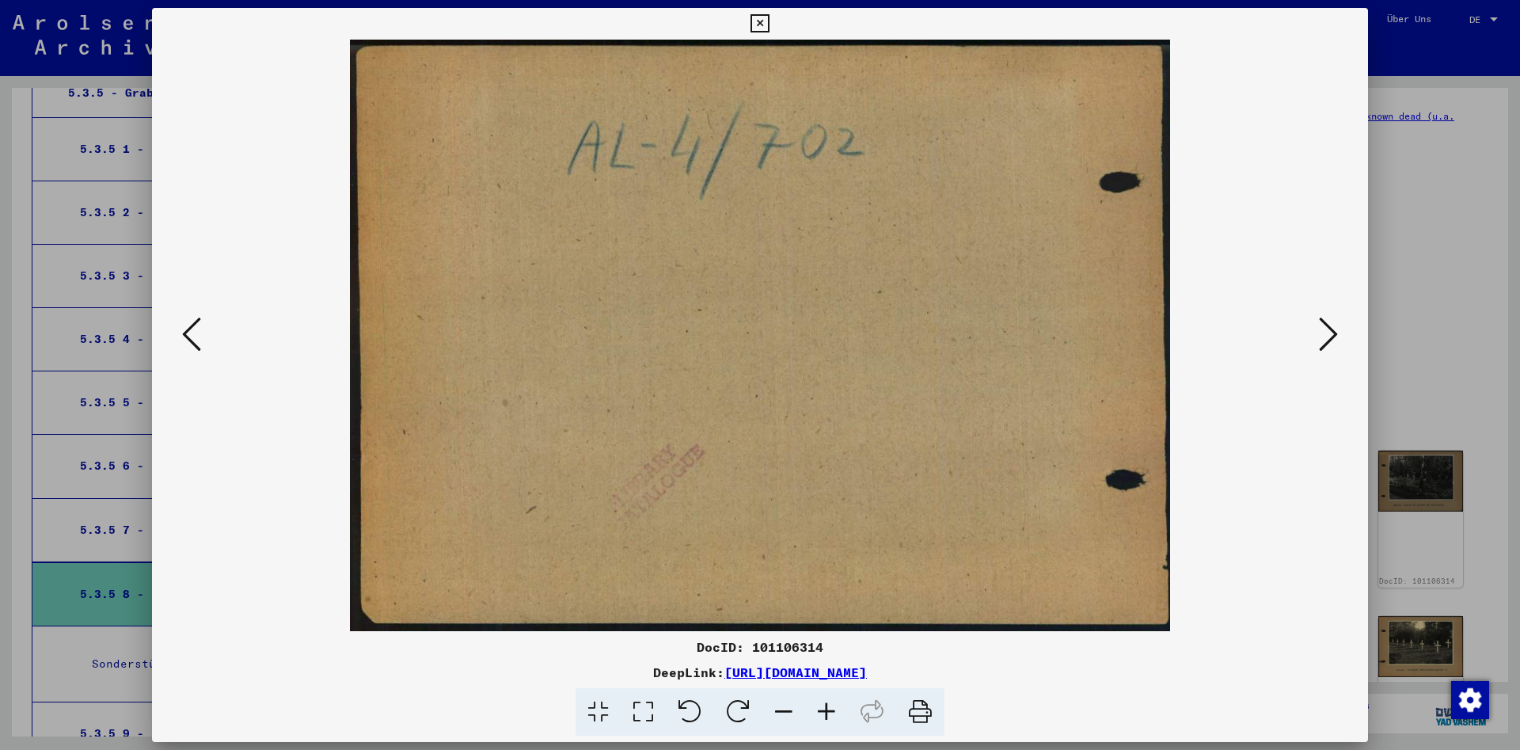
click at [1323, 325] on icon at bounding box center [1328, 334] width 19 height 38
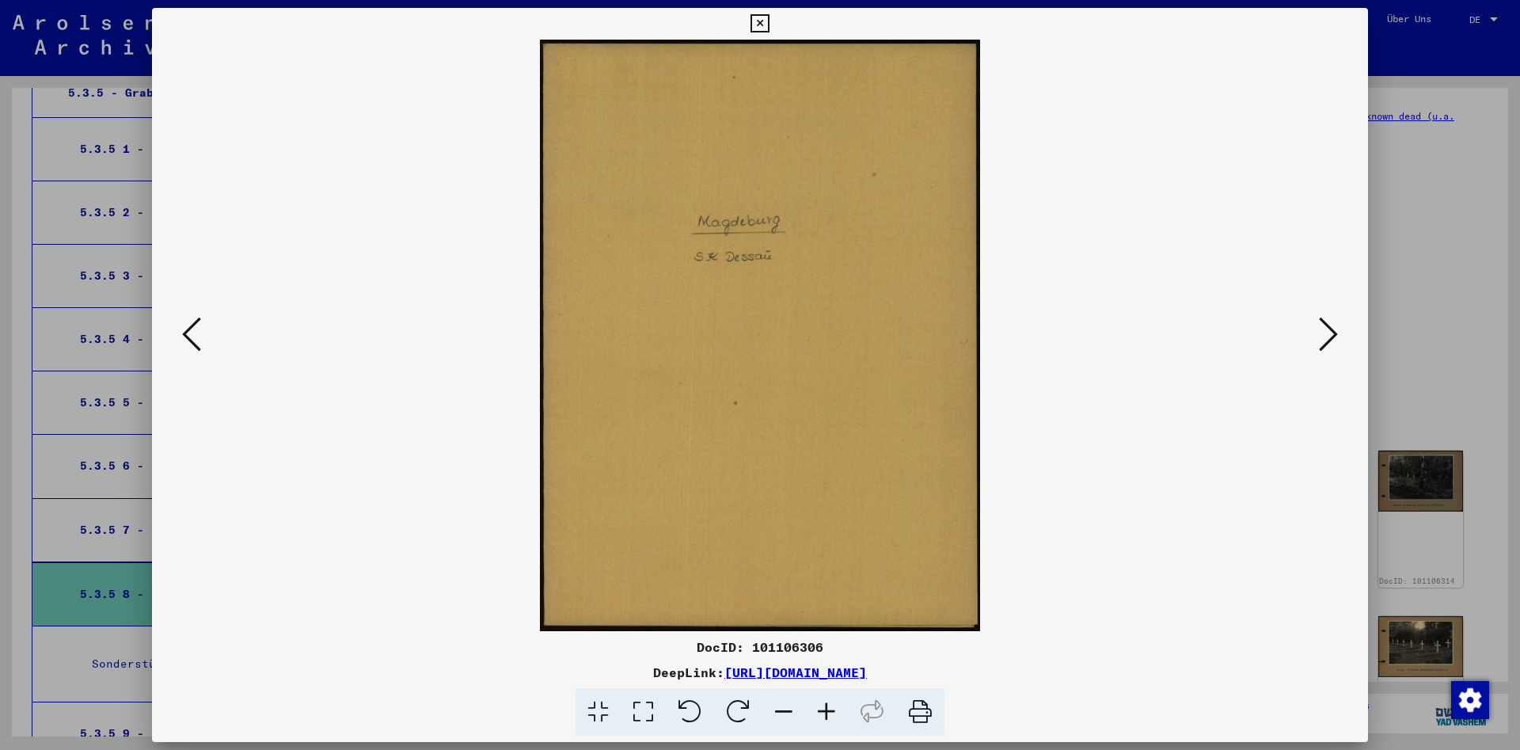
click at [1323, 325] on icon at bounding box center [1328, 334] width 19 height 38
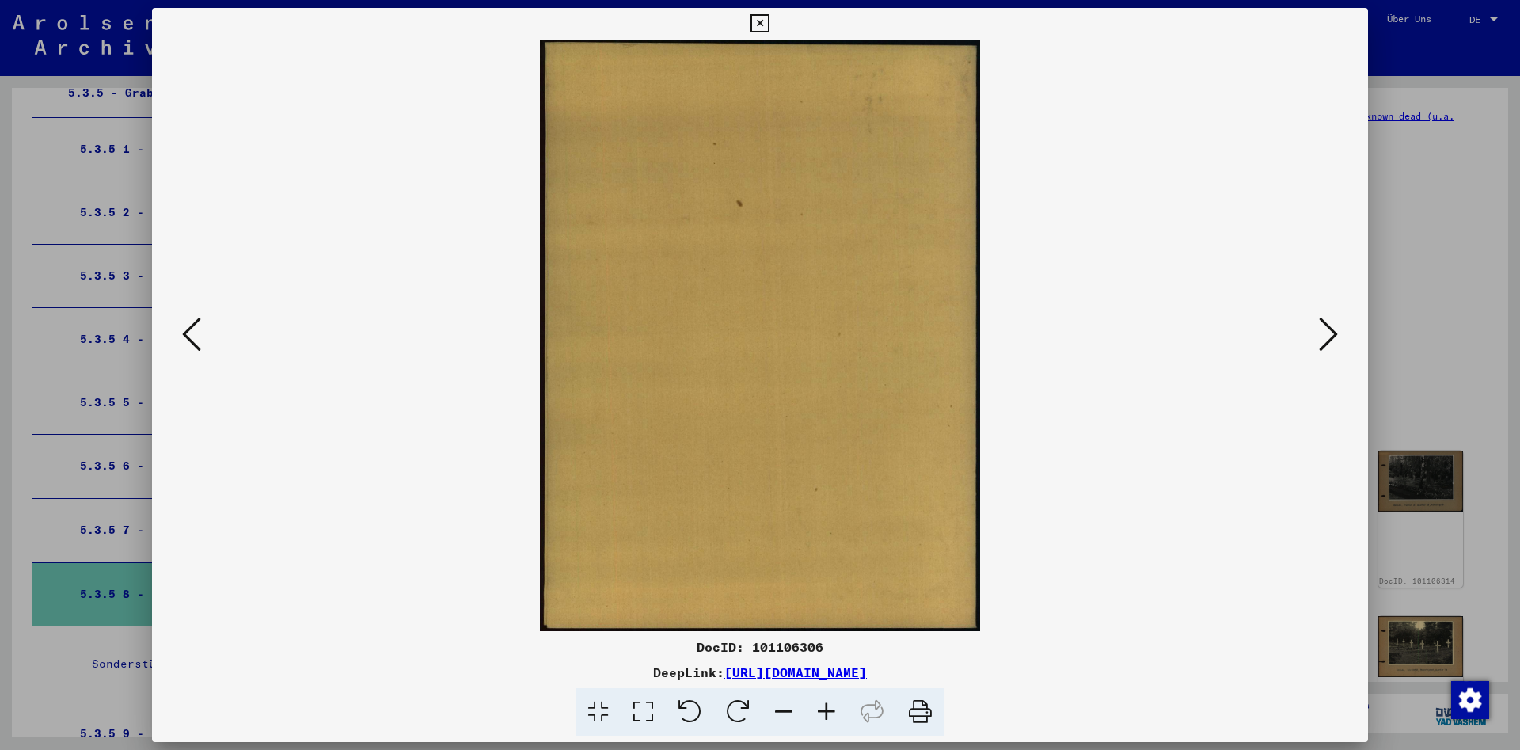
click at [1323, 325] on icon at bounding box center [1328, 334] width 19 height 38
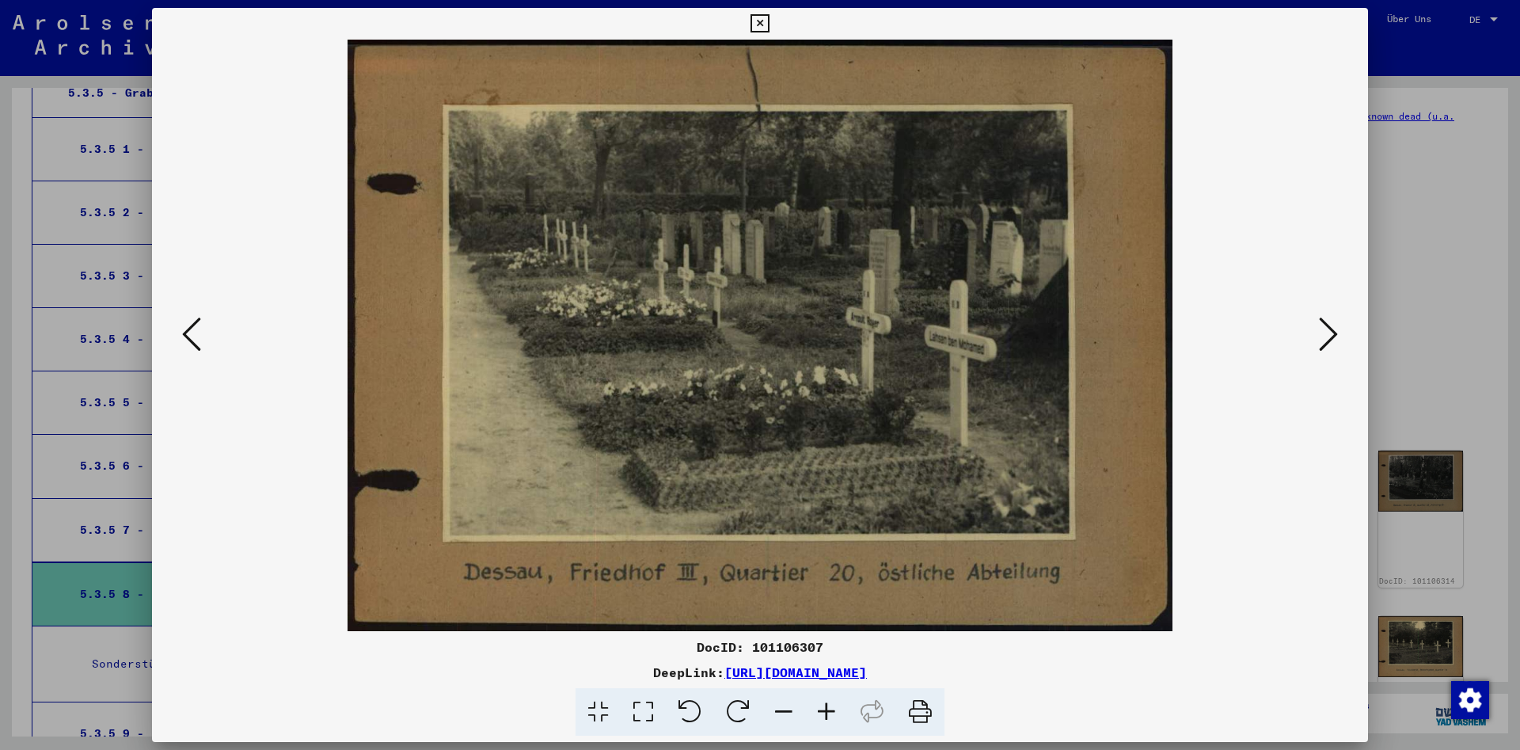
click at [1323, 325] on icon at bounding box center [1328, 334] width 19 height 38
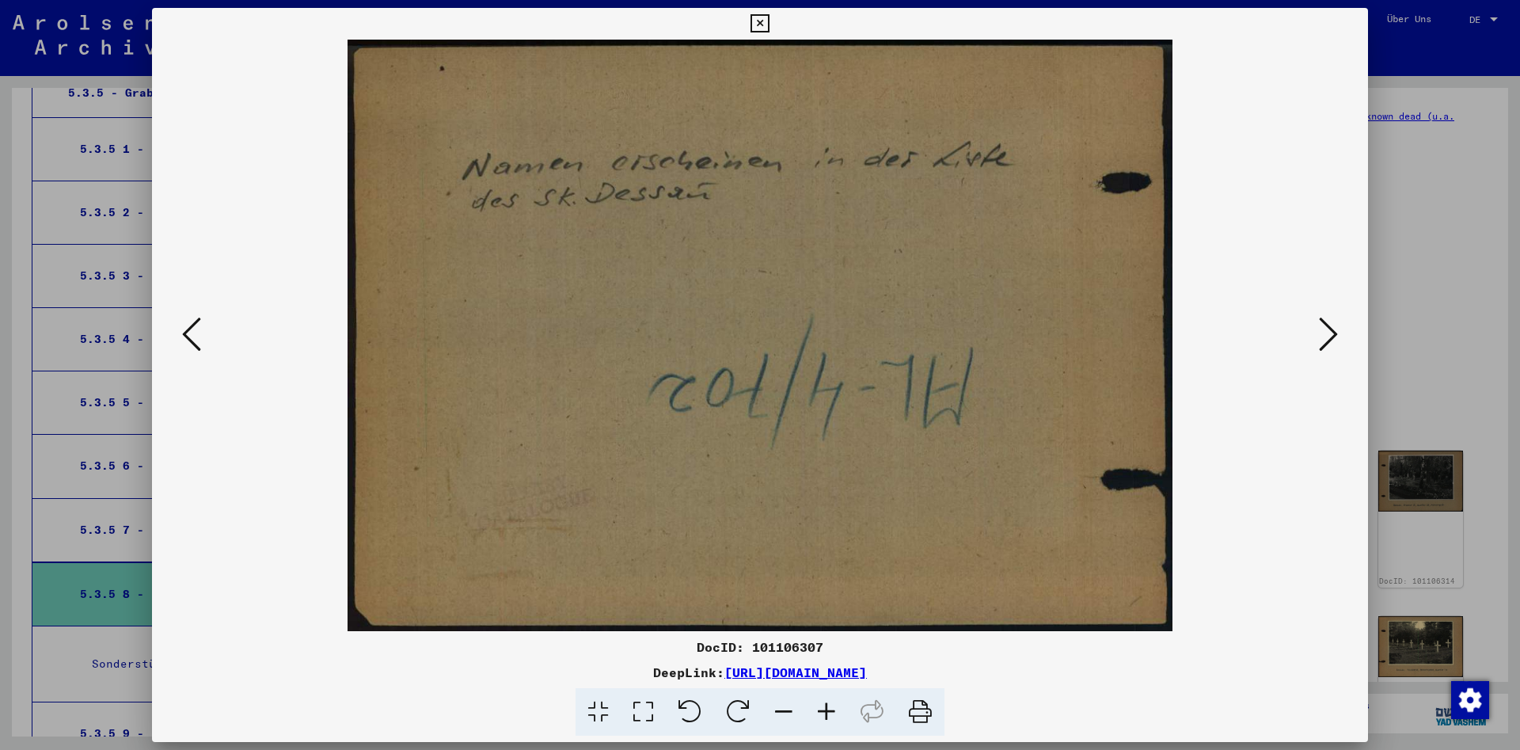
click at [1323, 325] on icon at bounding box center [1328, 334] width 19 height 38
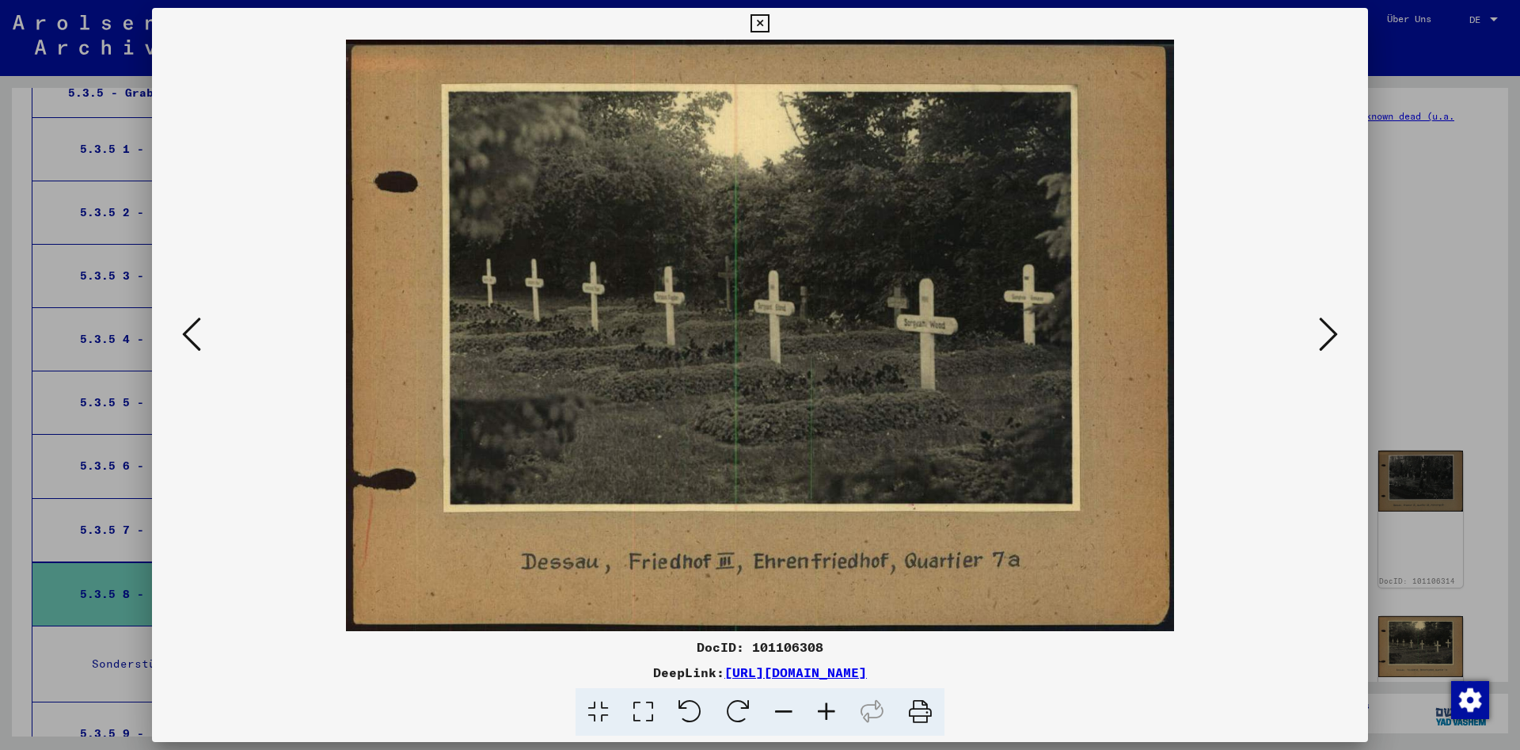
click at [1323, 325] on icon at bounding box center [1328, 334] width 19 height 38
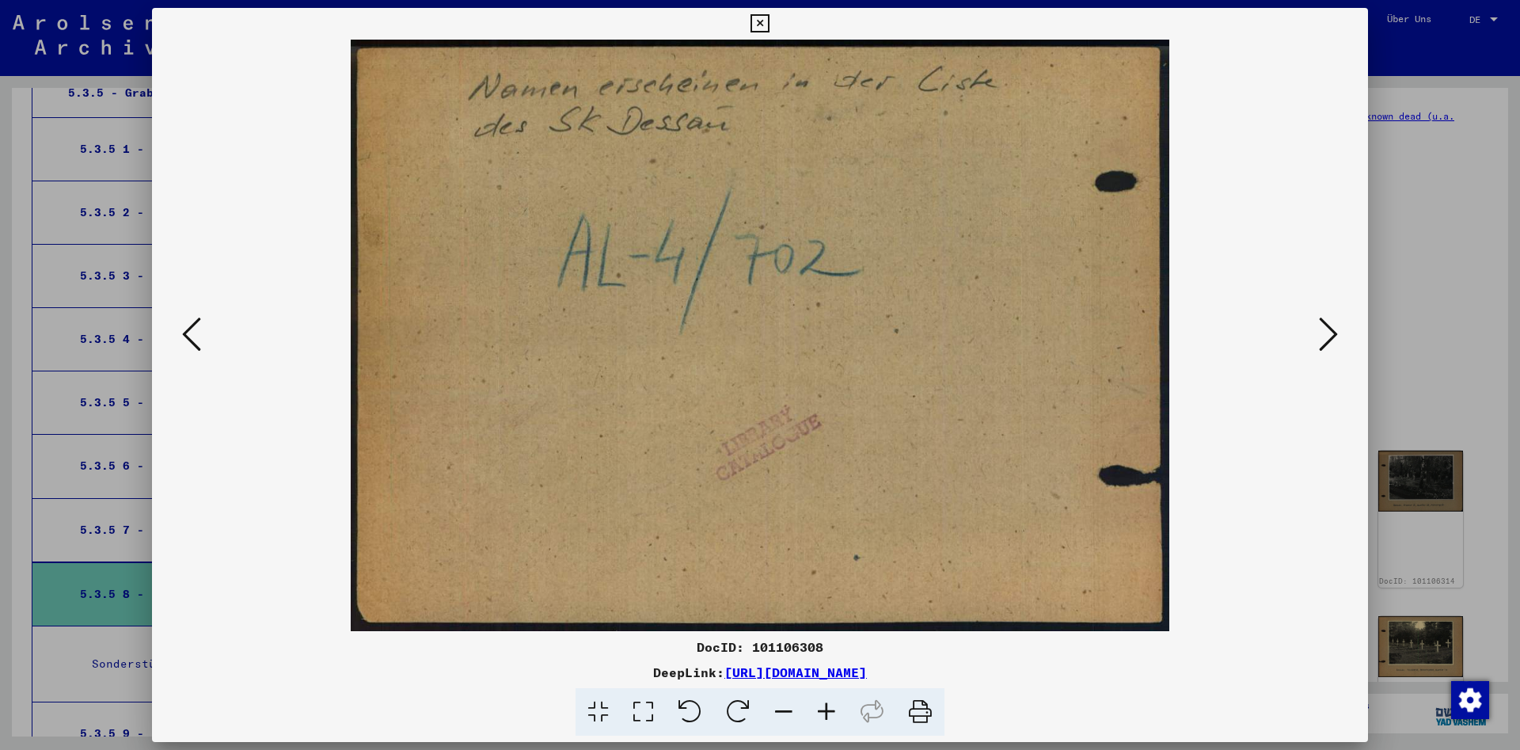
click at [1323, 325] on icon at bounding box center [1328, 334] width 19 height 38
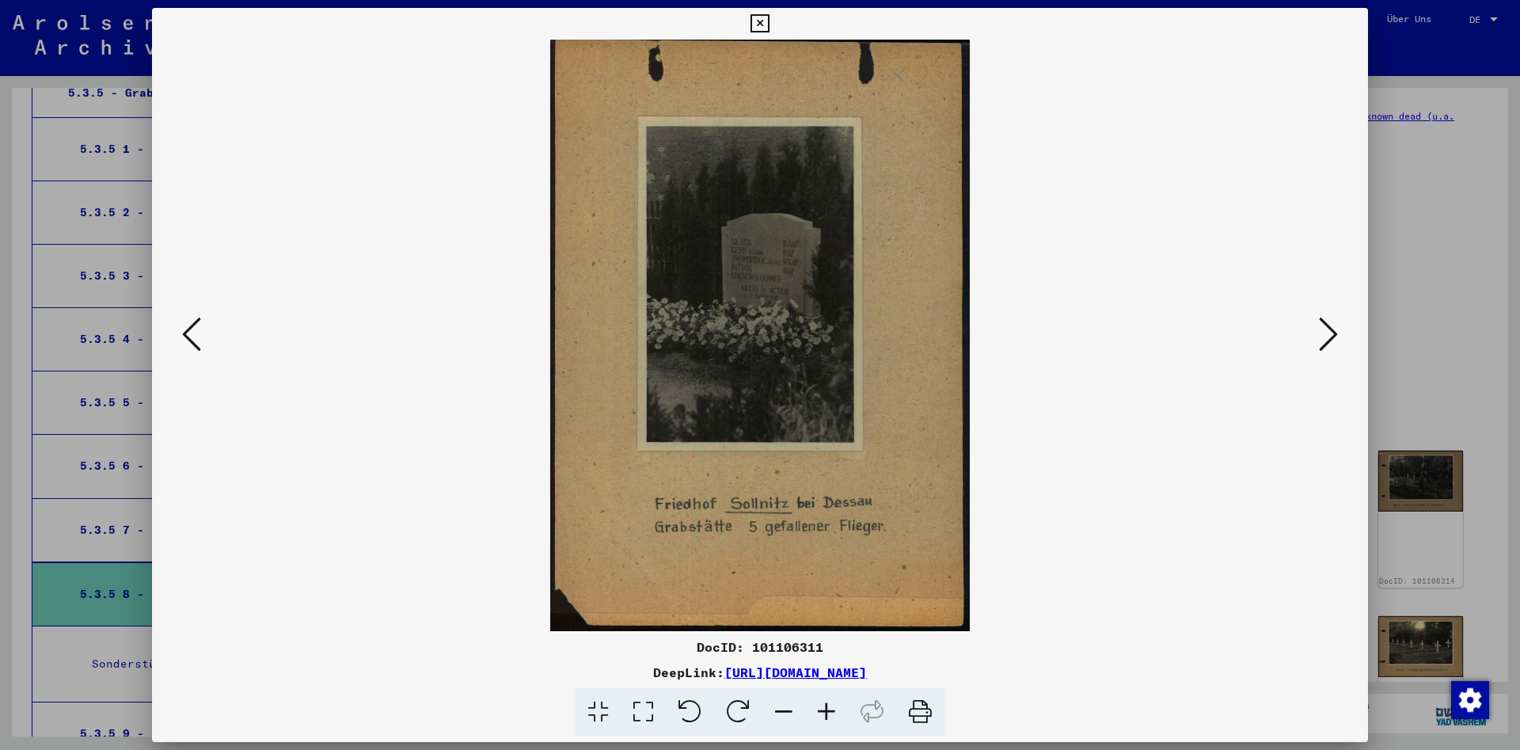
click at [1323, 325] on icon at bounding box center [1328, 334] width 19 height 38
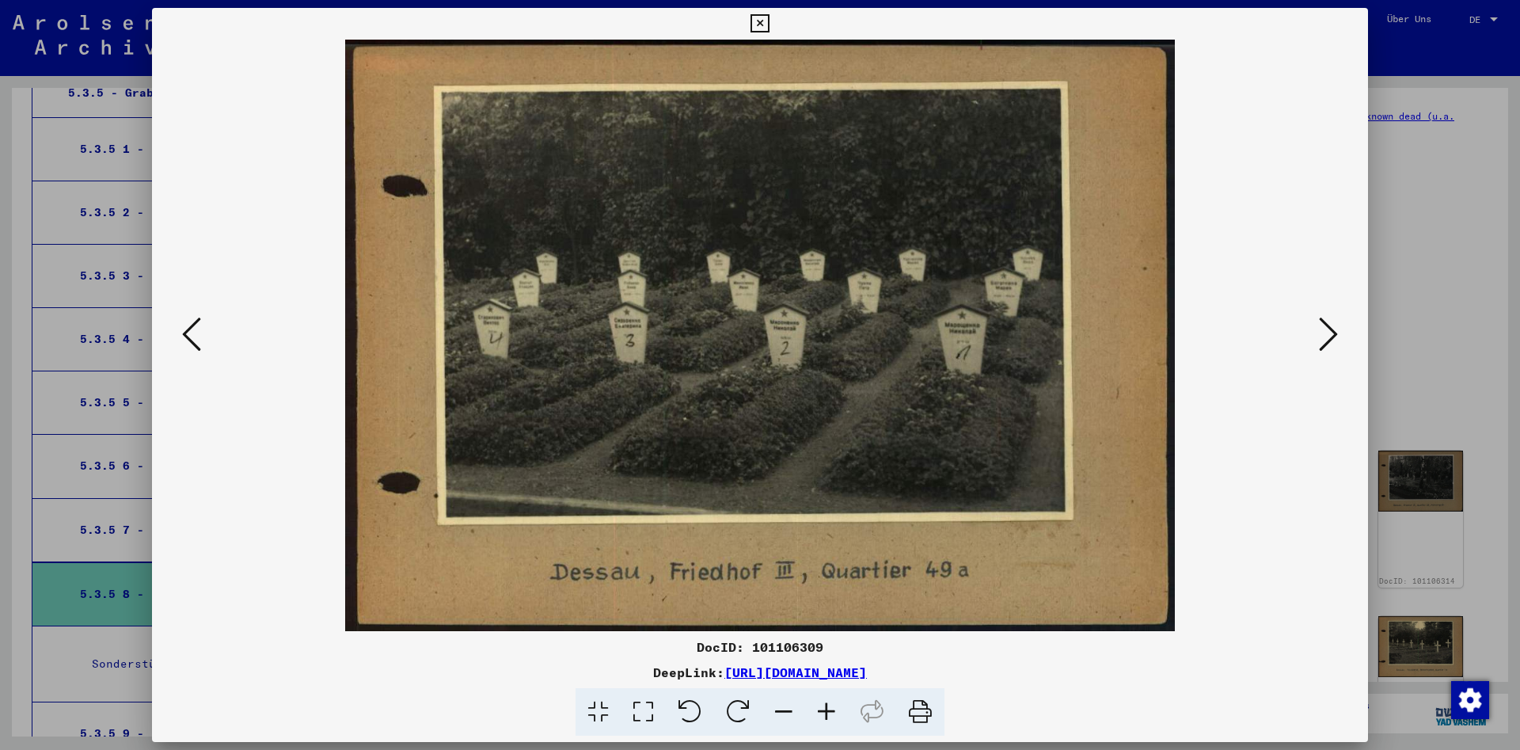
click at [1323, 325] on icon at bounding box center [1328, 334] width 19 height 38
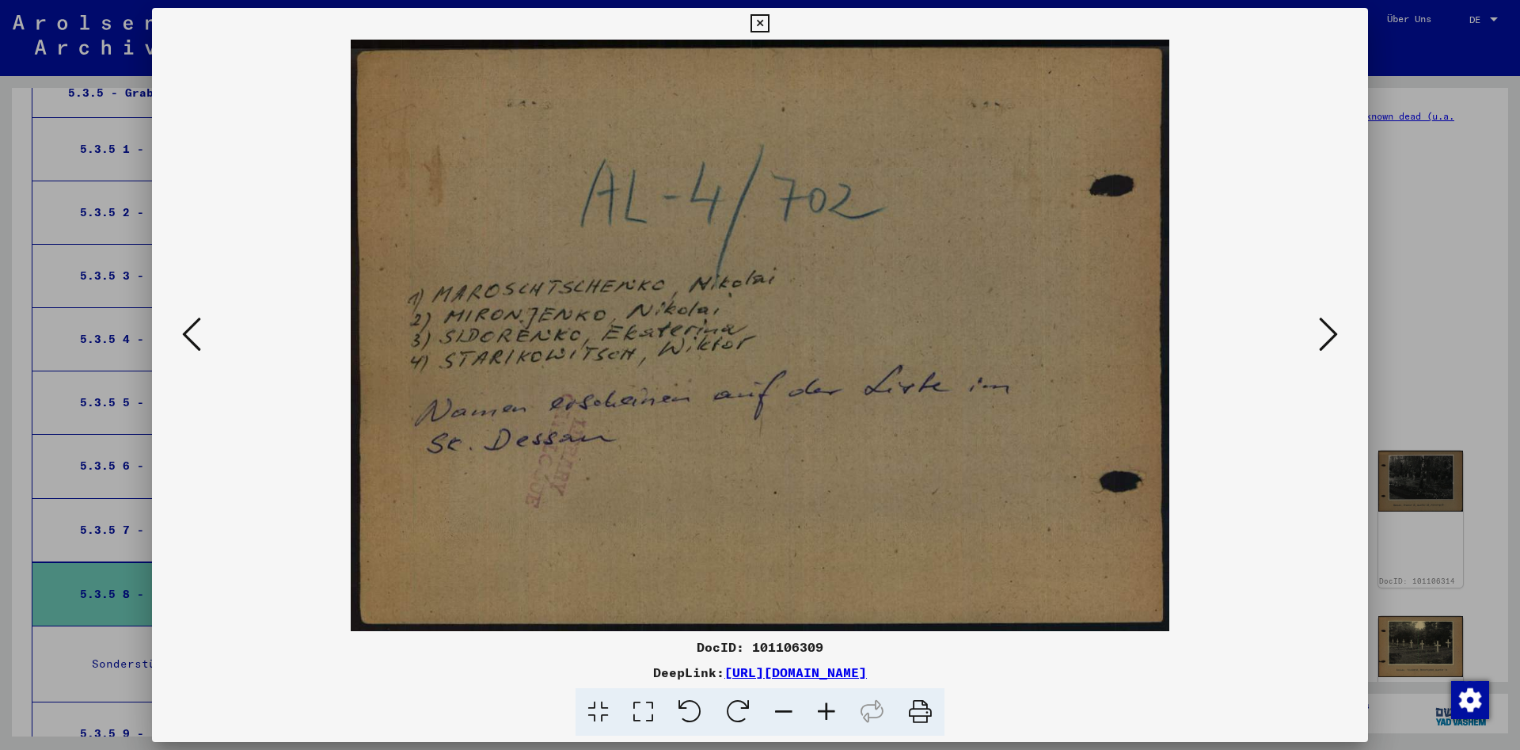
click at [1323, 318] on icon at bounding box center [1328, 334] width 19 height 38
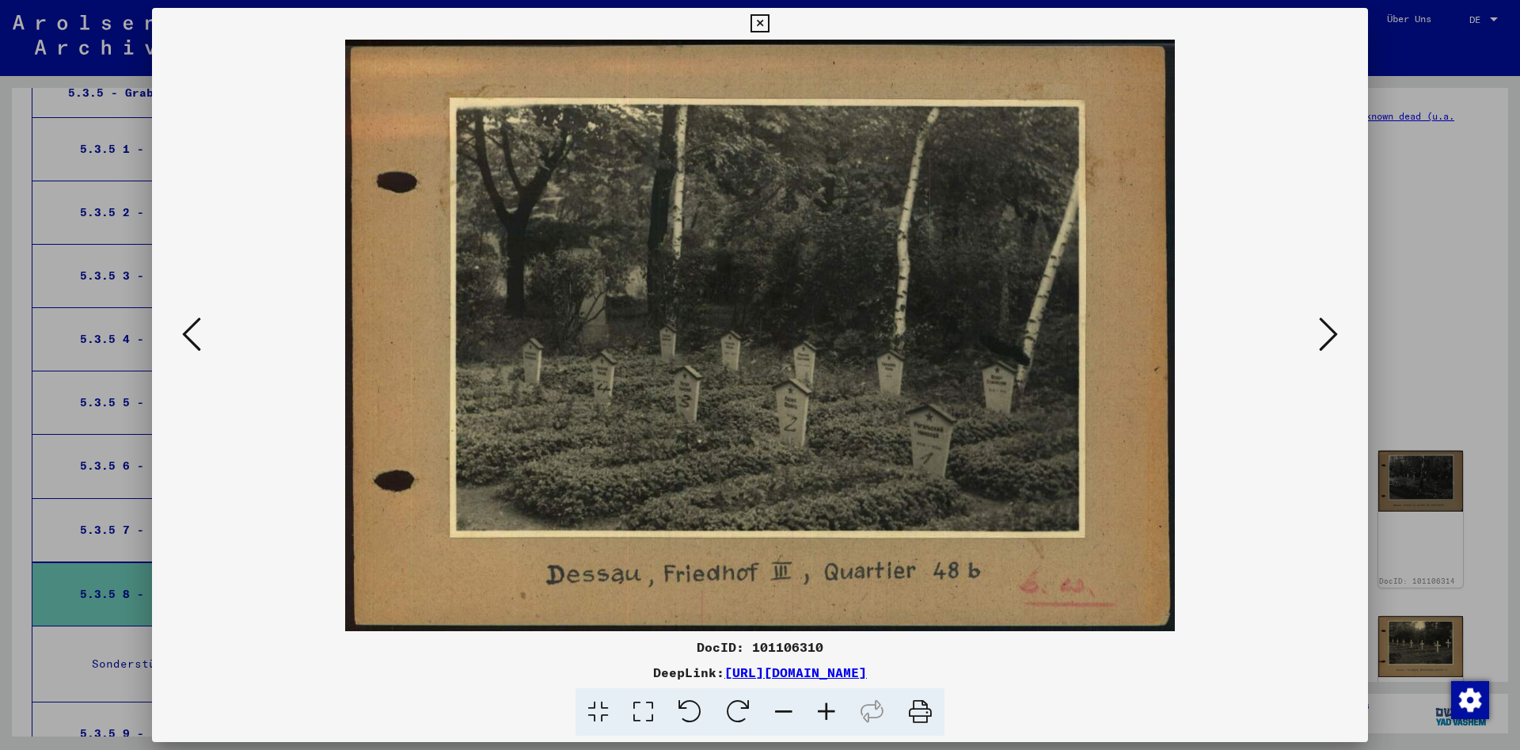
click at [1323, 318] on icon at bounding box center [1328, 334] width 19 height 38
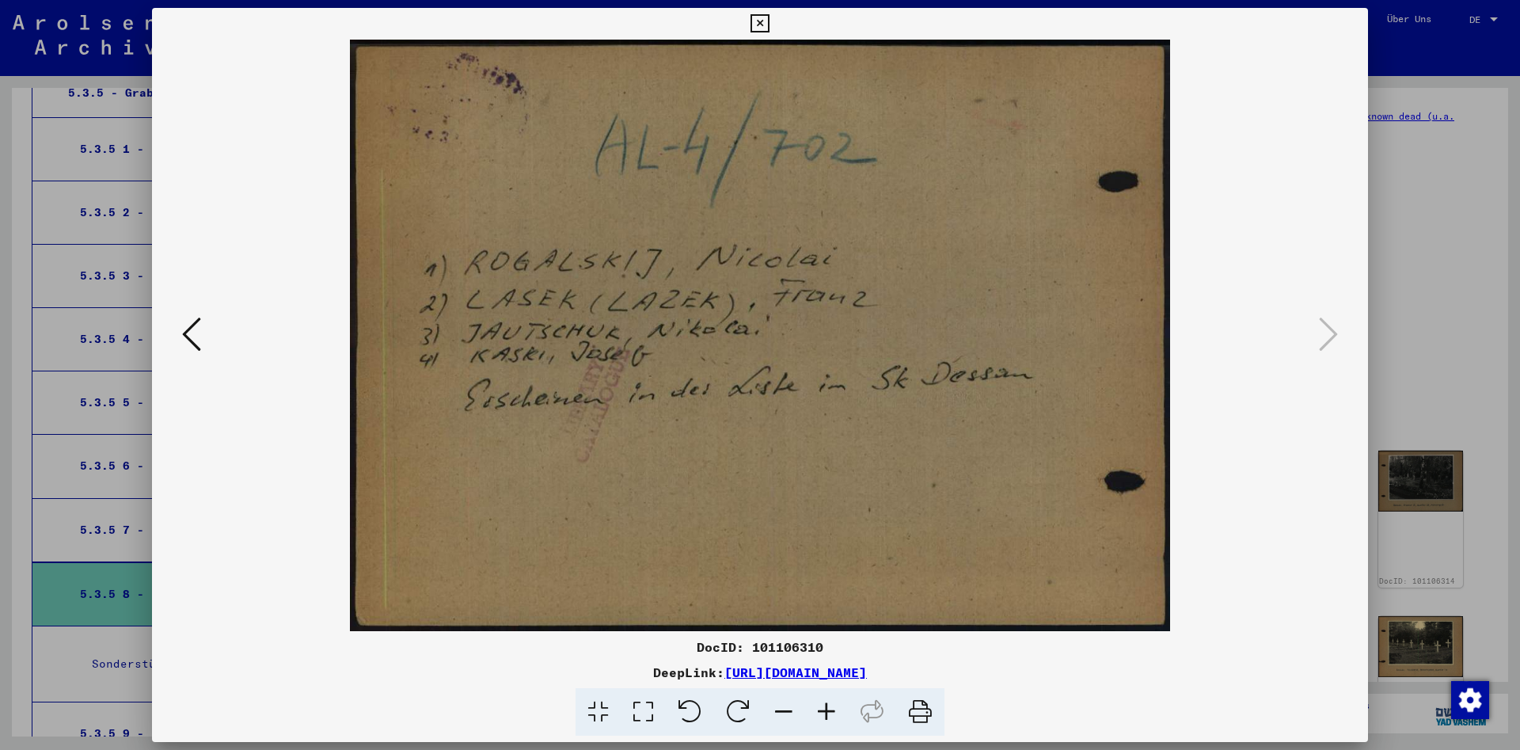
click at [769, 20] on icon at bounding box center [759, 23] width 18 height 19
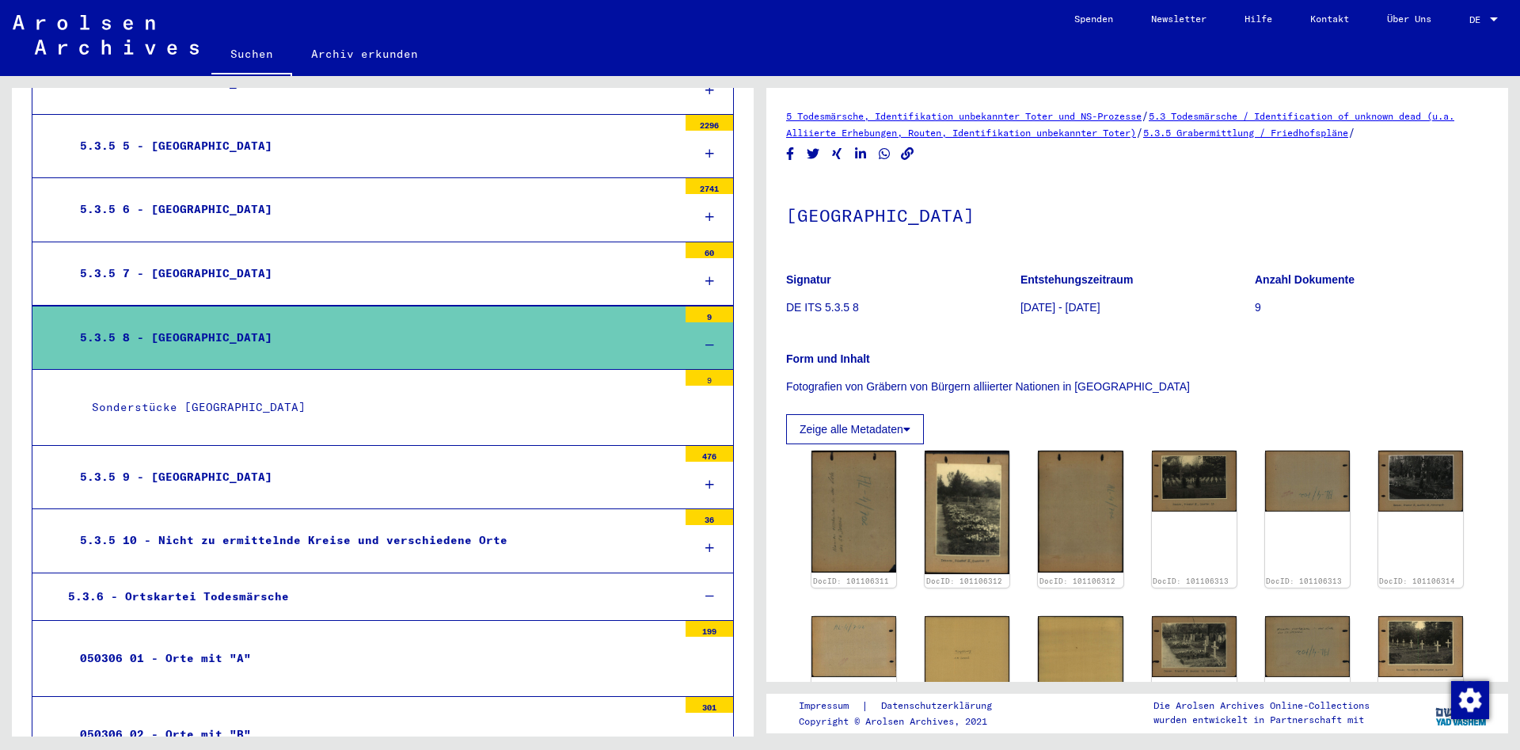
scroll to position [3332, 0]
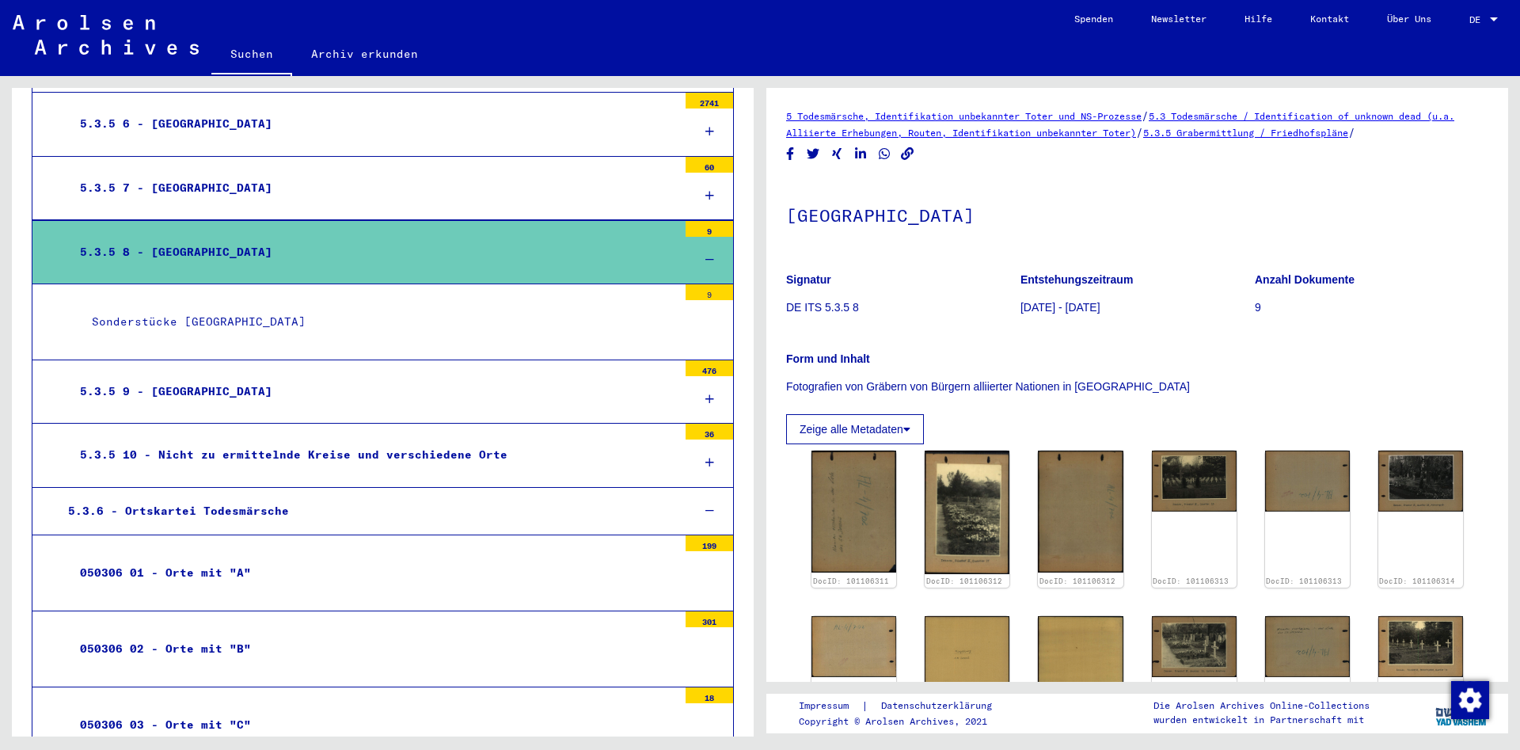
click at [290, 439] on div "5.3.5 10 - Nicht zu ermittelnde Kreise und verschiedene Orte" at bounding box center [372, 454] width 609 height 31
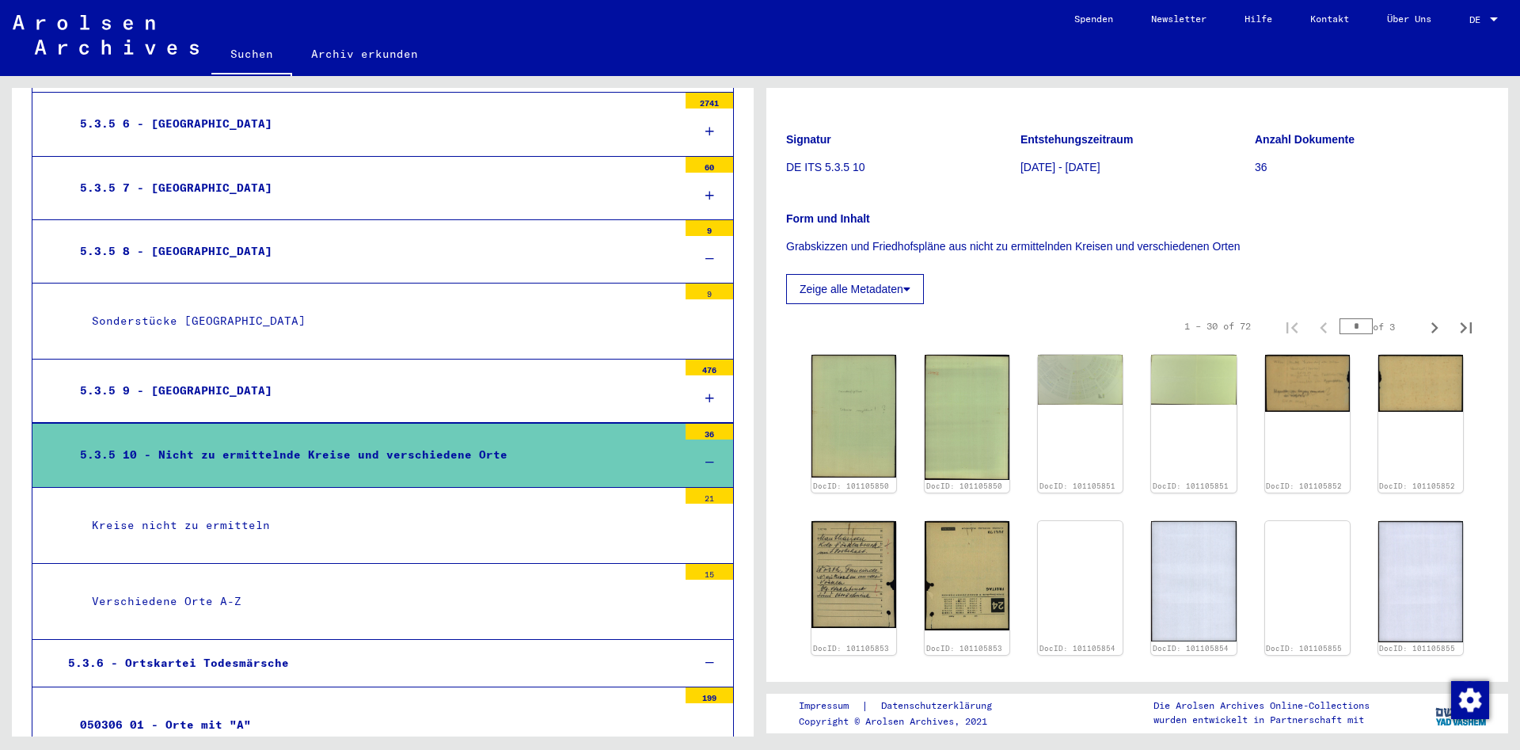
scroll to position [171, 0]
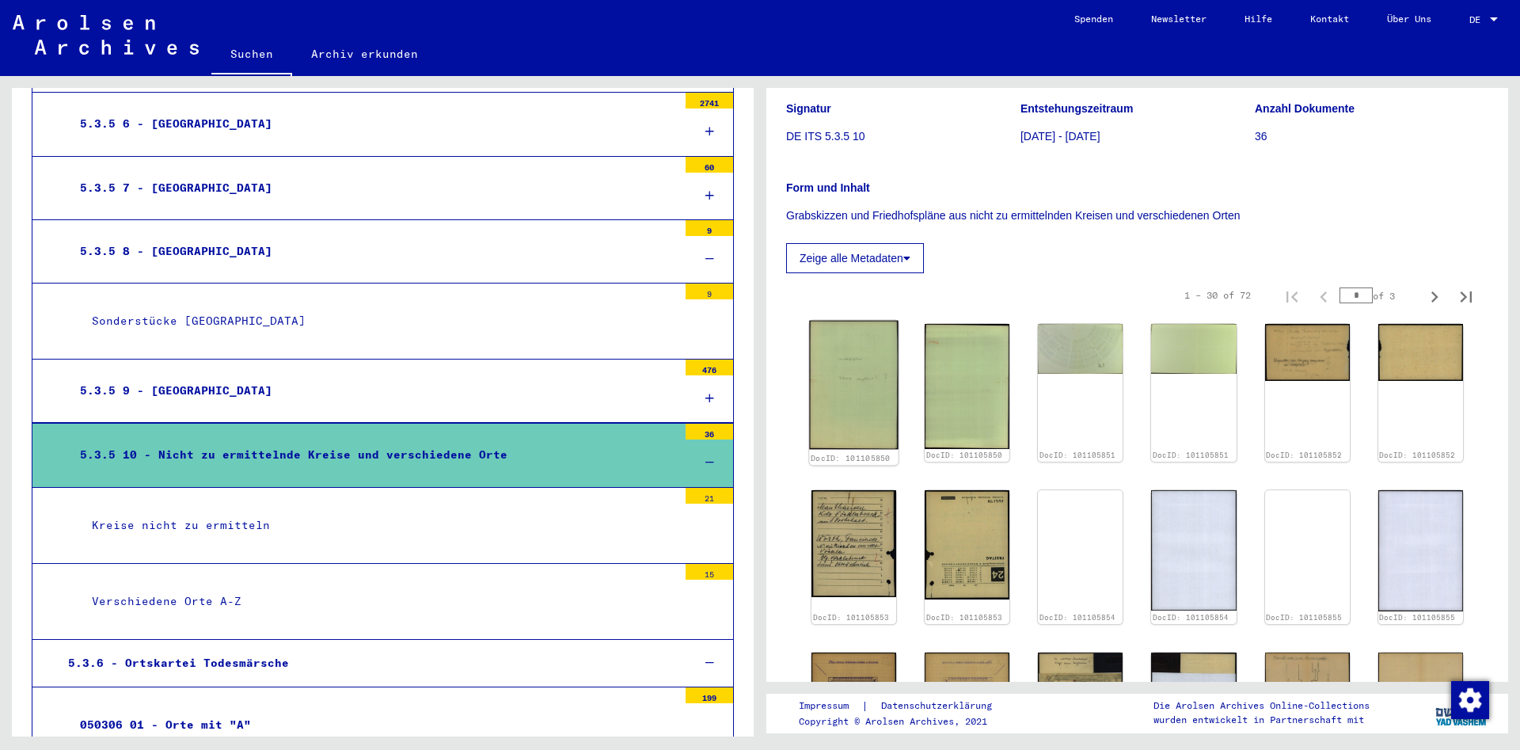
click at [864, 382] on img at bounding box center [853, 385] width 89 height 129
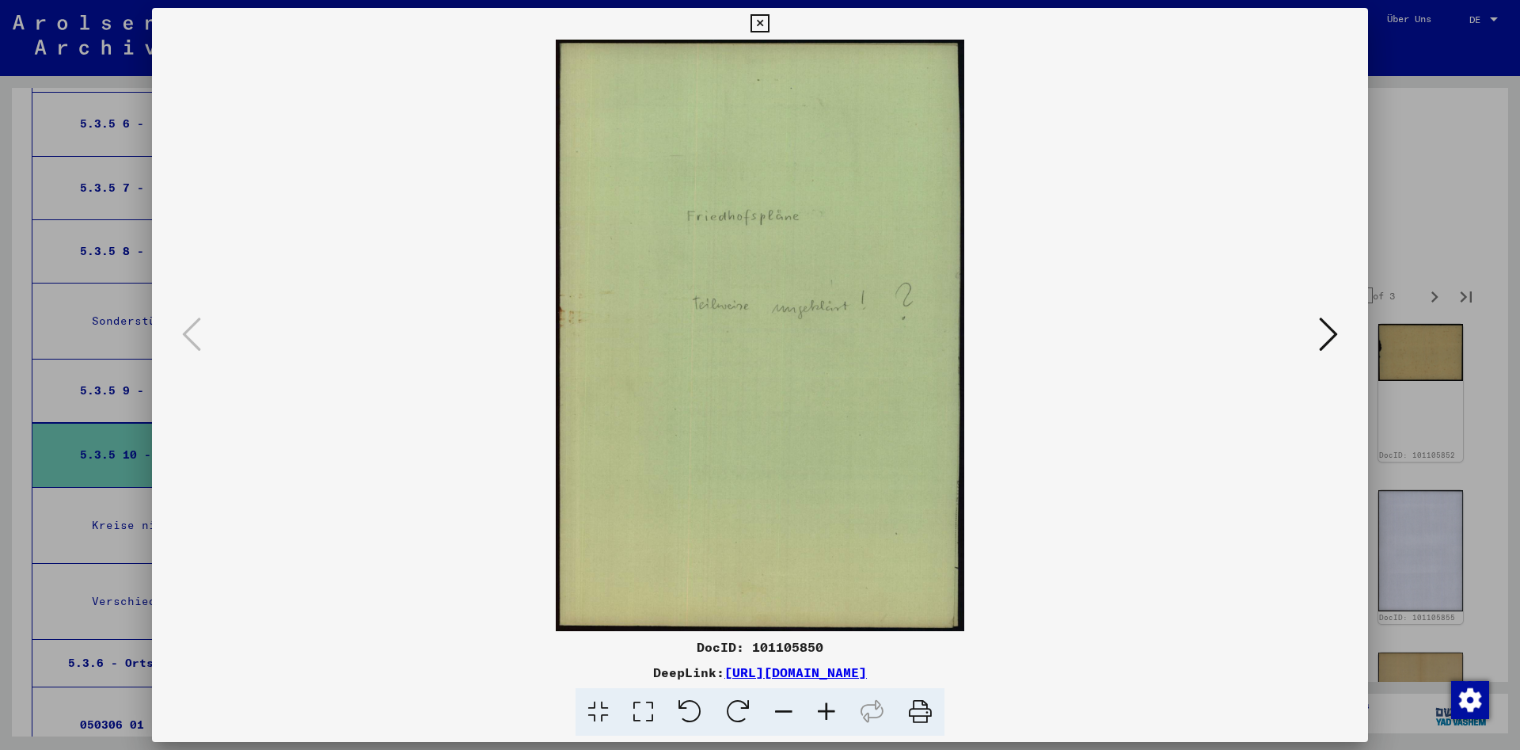
click at [1325, 340] on icon at bounding box center [1328, 334] width 19 height 38
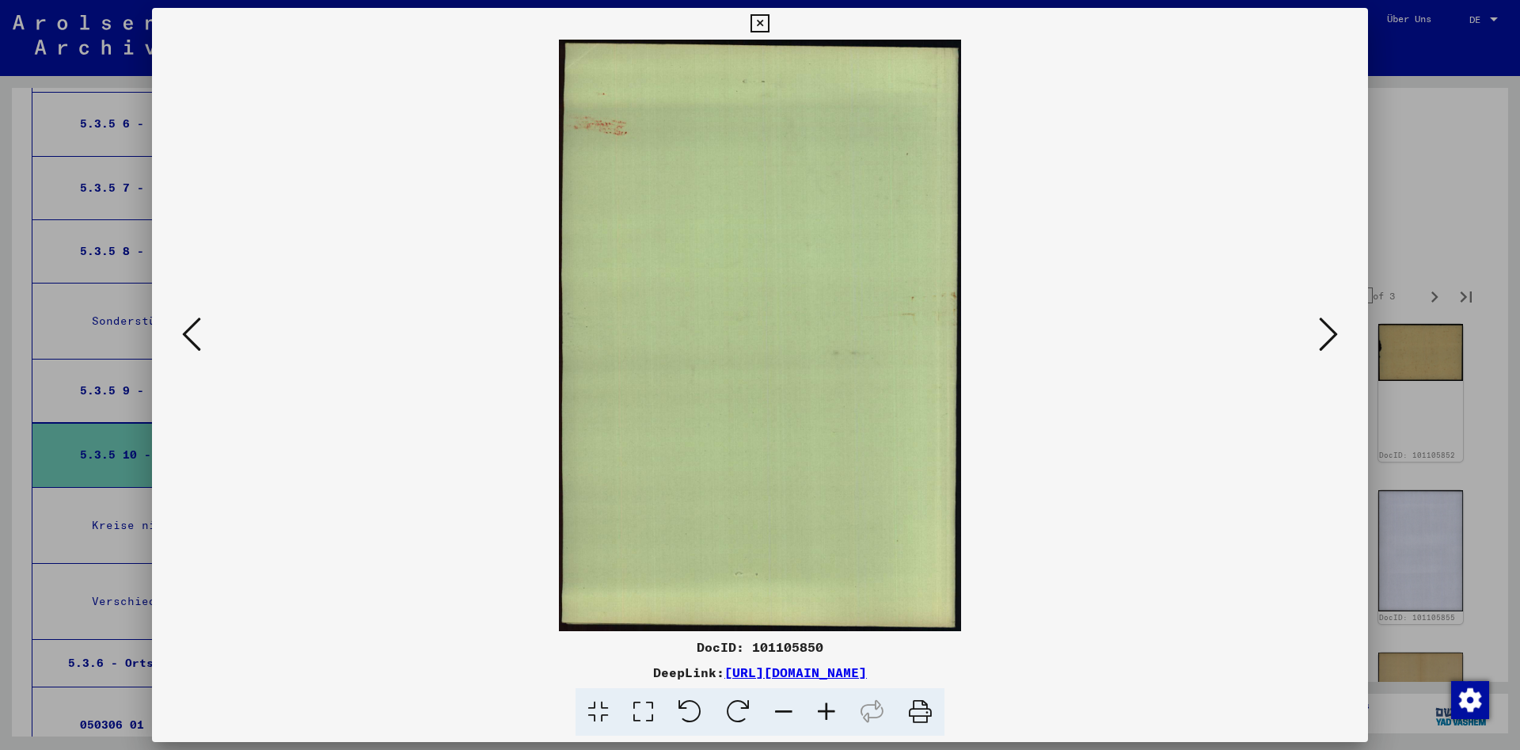
click at [1325, 340] on icon at bounding box center [1328, 334] width 19 height 38
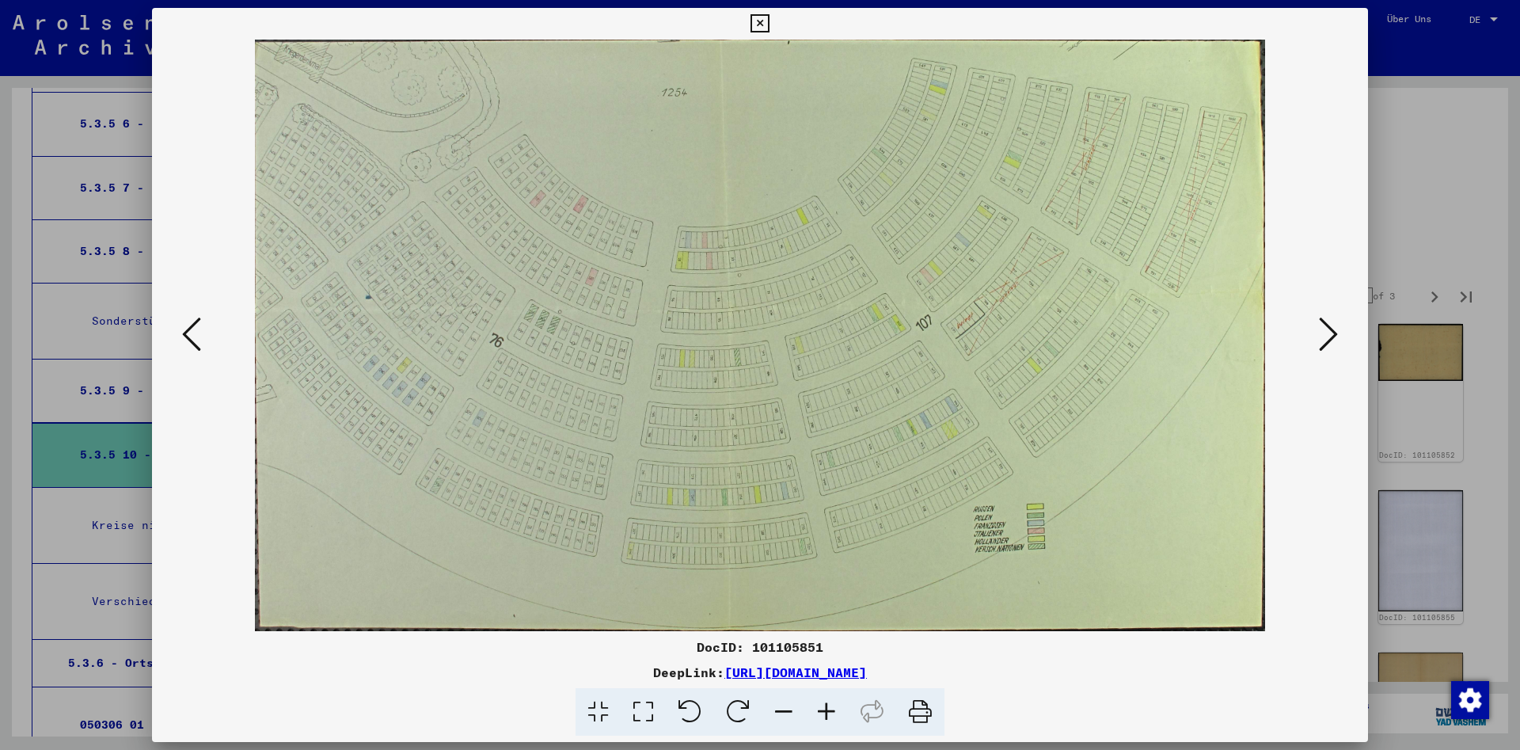
click at [1326, 340] on icon at bounding box center [1328, 334] width 19 height 38
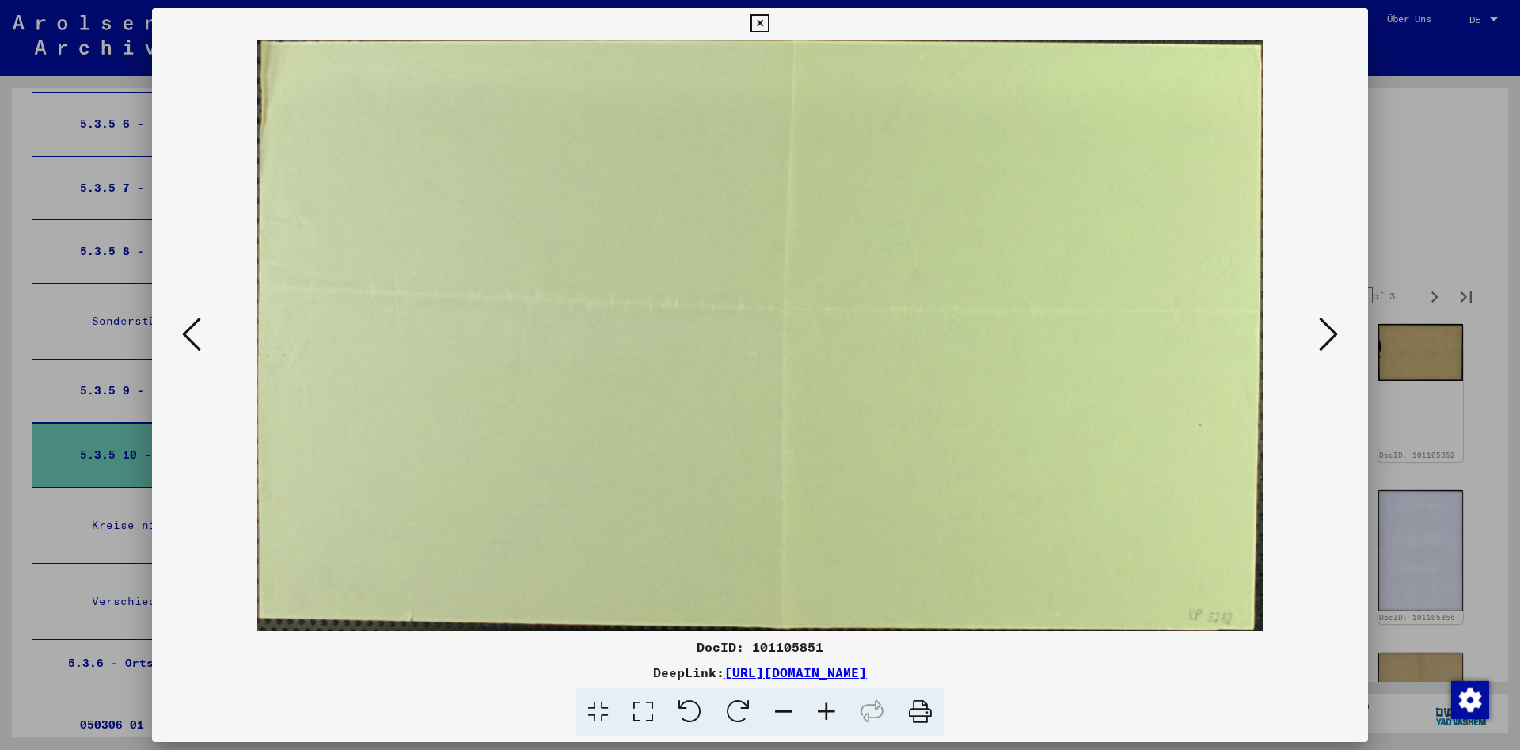
click at [1326, 340] on icon at bounding box center [1328, 334] width 19 height 38
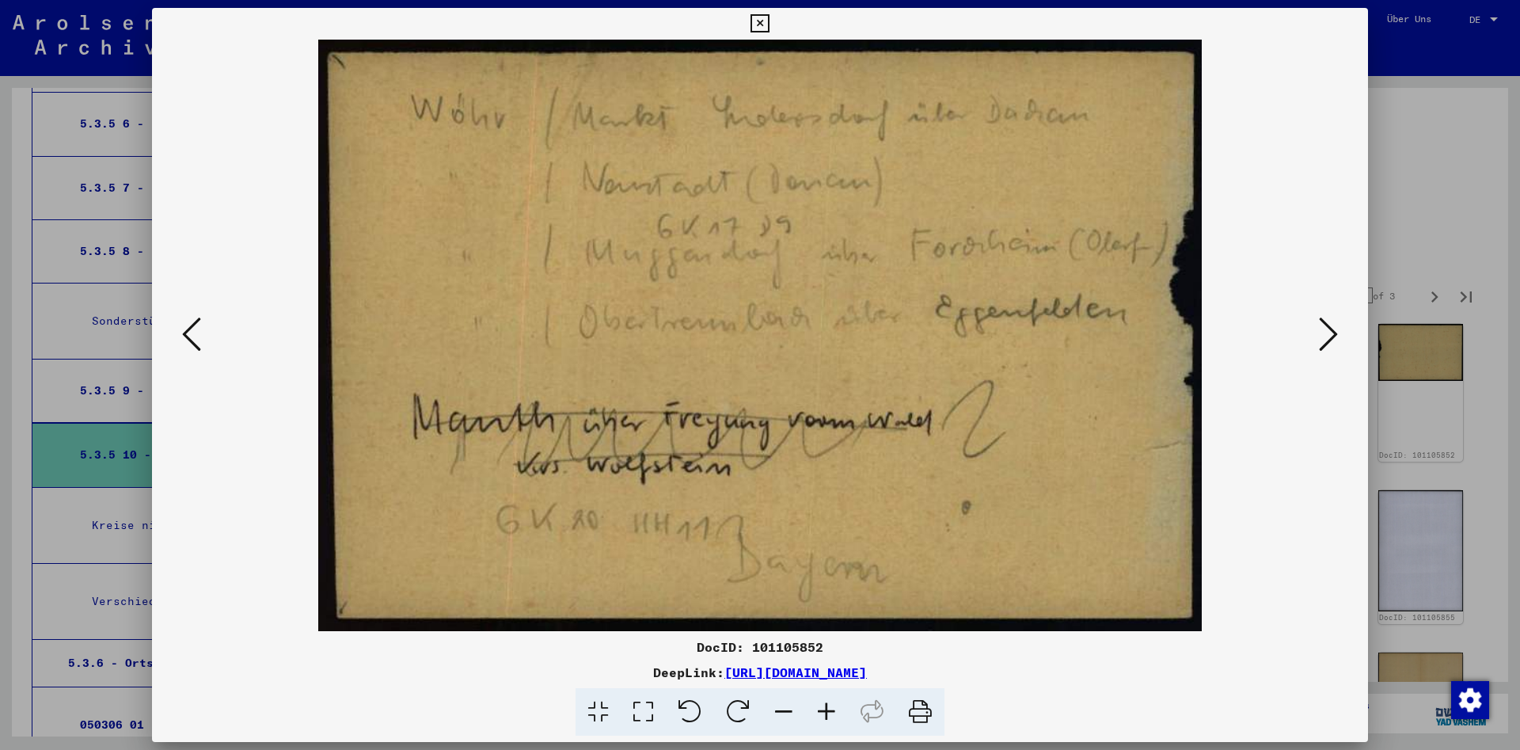
click at [1326, 340] on icon at bounding box center [1328, 334] width 19 height 38
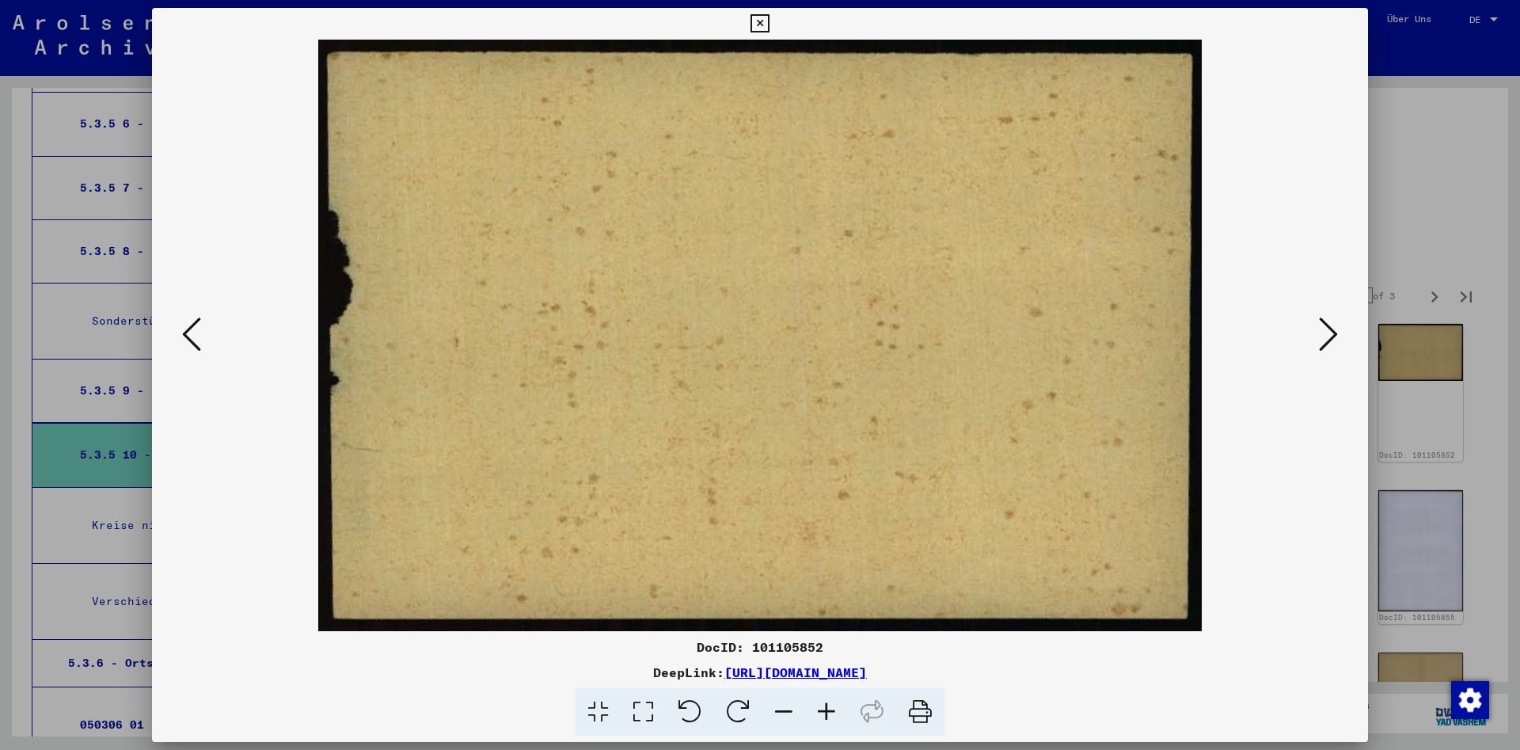
click at [1326, 340] on icon at bounding box center [1328, 334] width 19 height 38
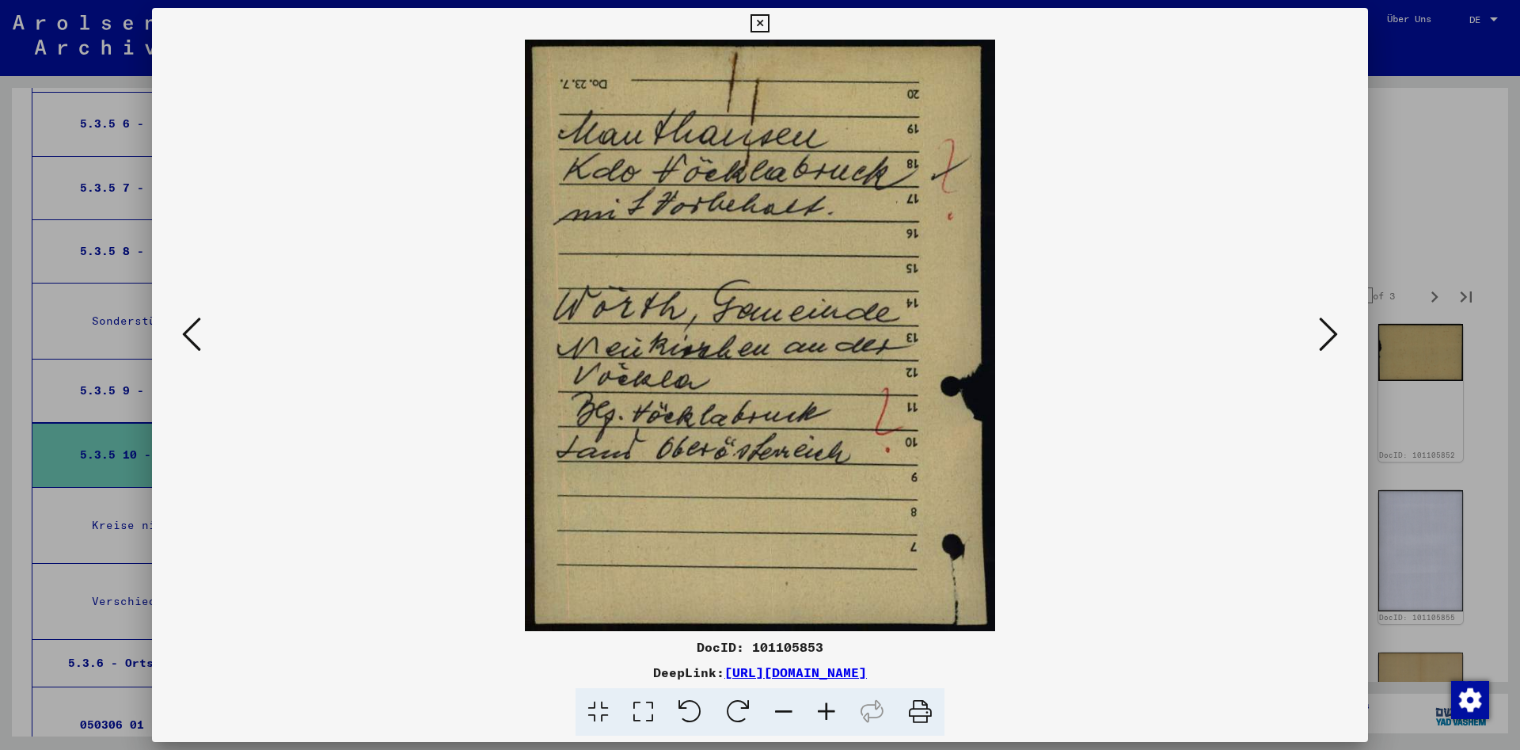
click at [1326, 340] on icon at bounding box center [1328, 334] width 19 height 38
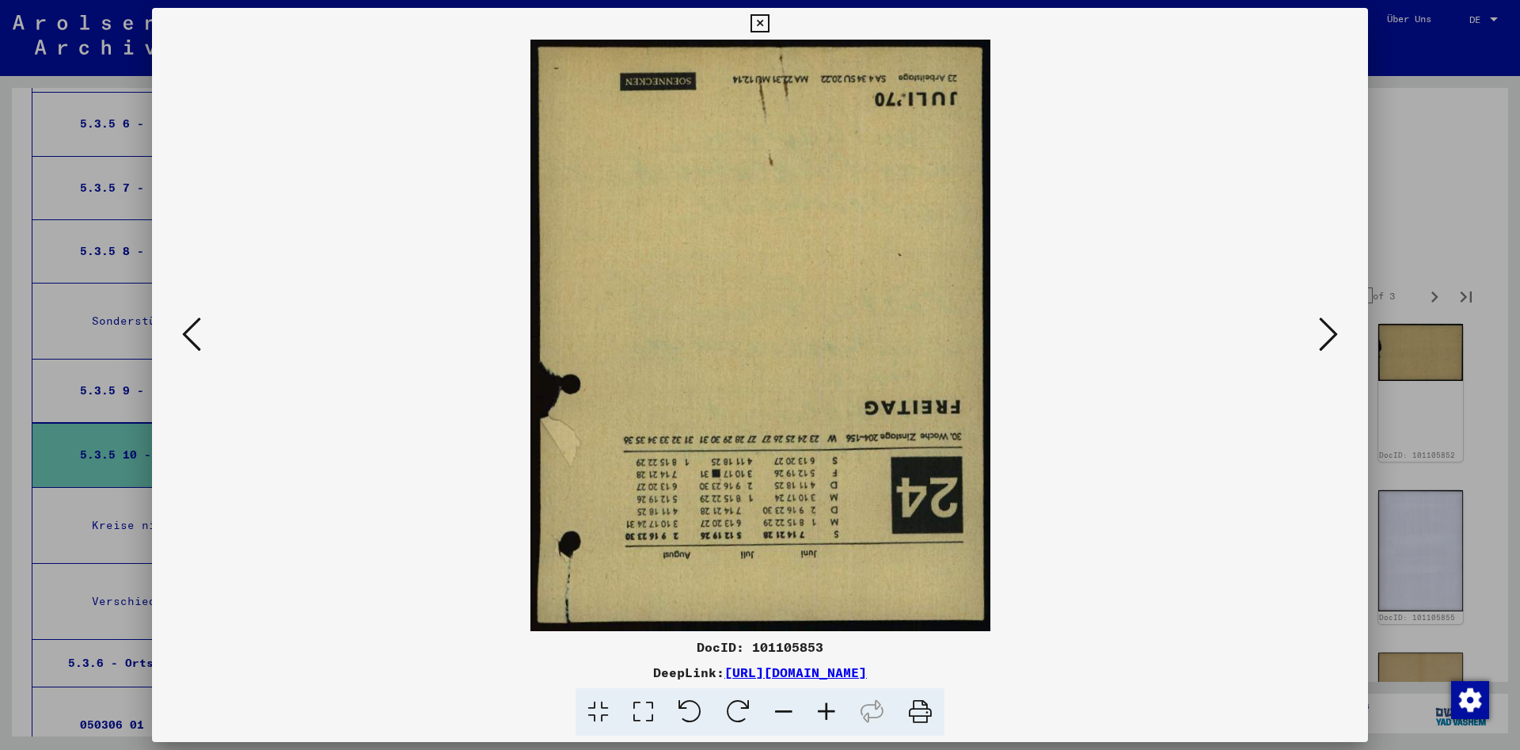
click at [1326, 340] on icon at bounding box center [1328, 334] width 19 height 38
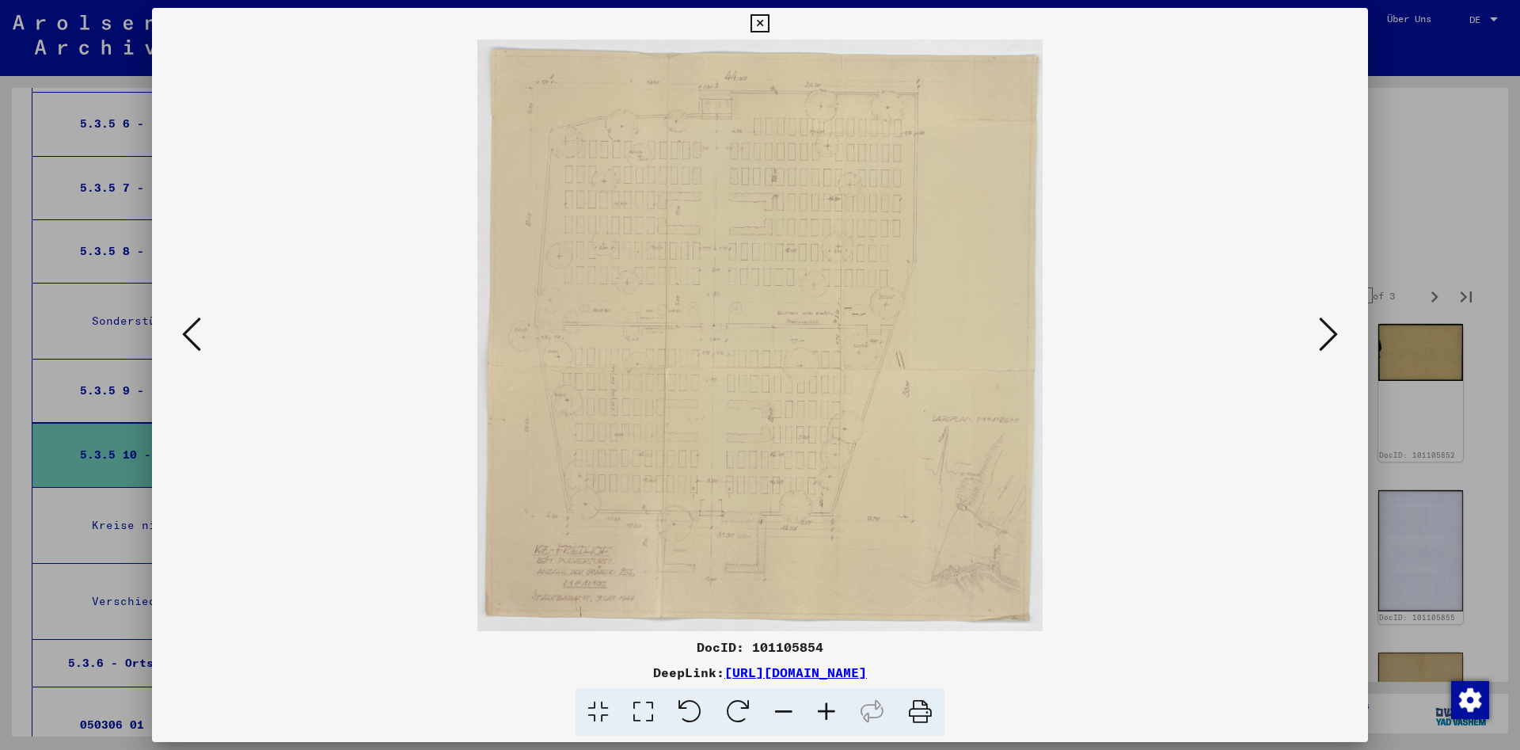
click at [1320, 336] on icon at bounding box center [1328, 334] width 19 height 38
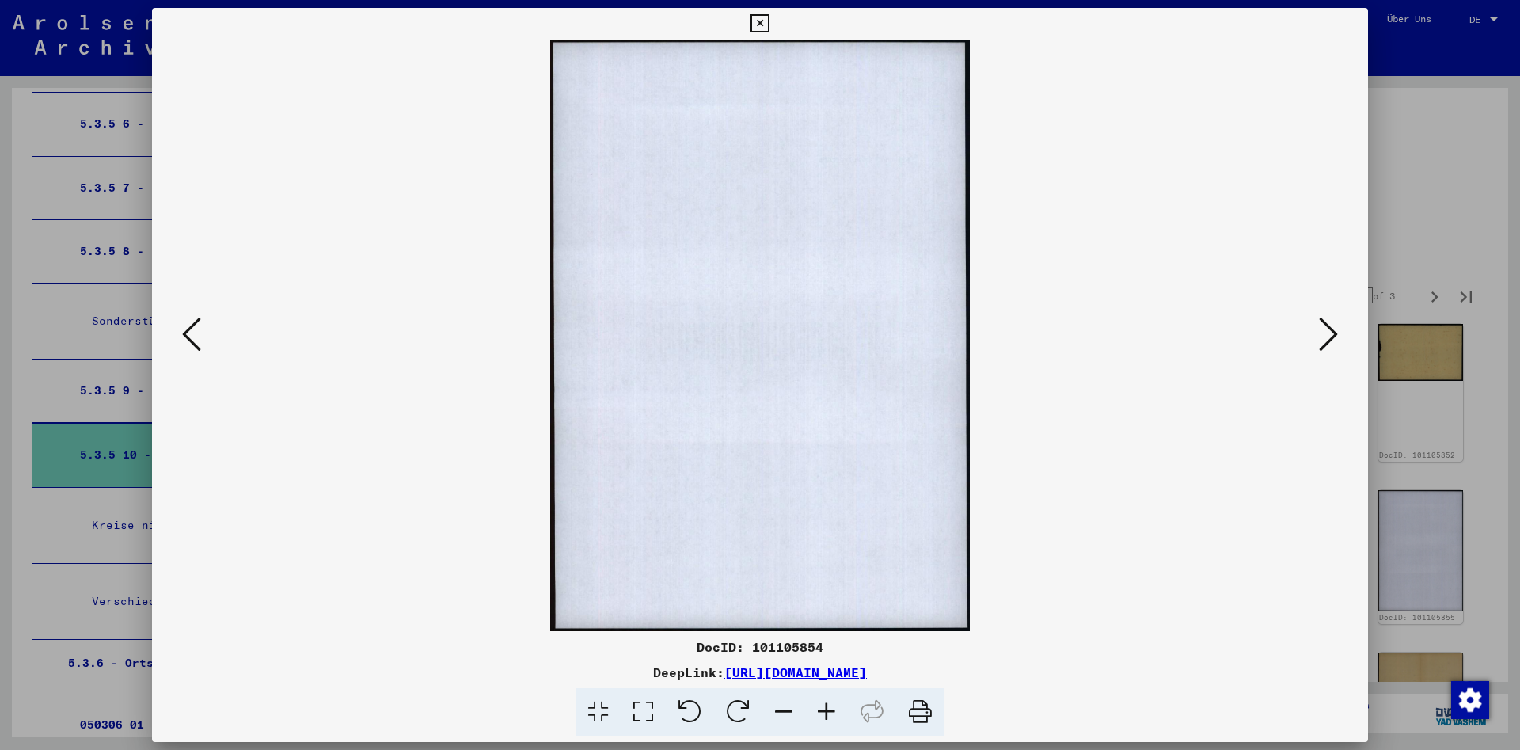
click at [1320, 336] on icon at bounding box center [1328, 334] width 19 height 38
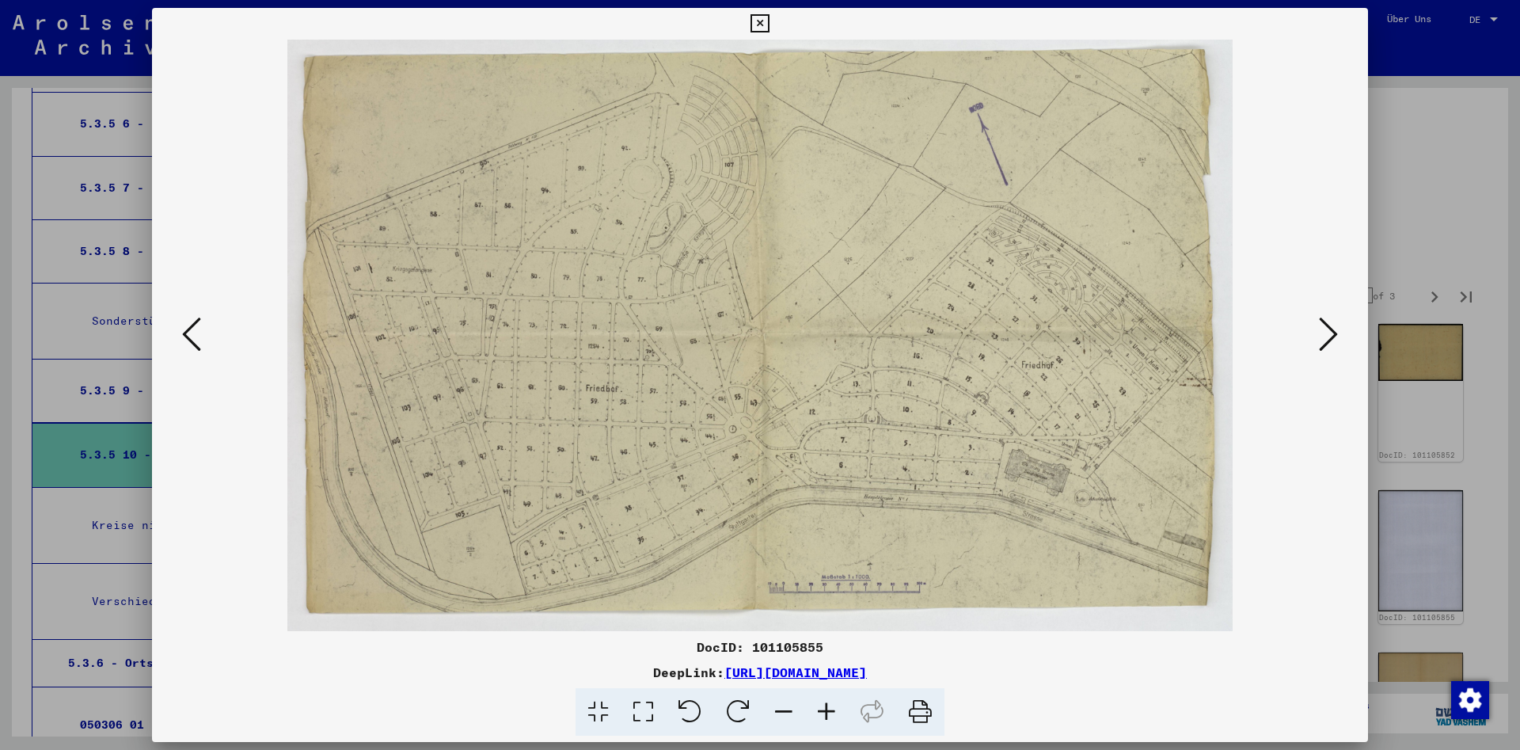
click at [1320, 336] on icon at bounding box center [1328, 334] width 19 height 38
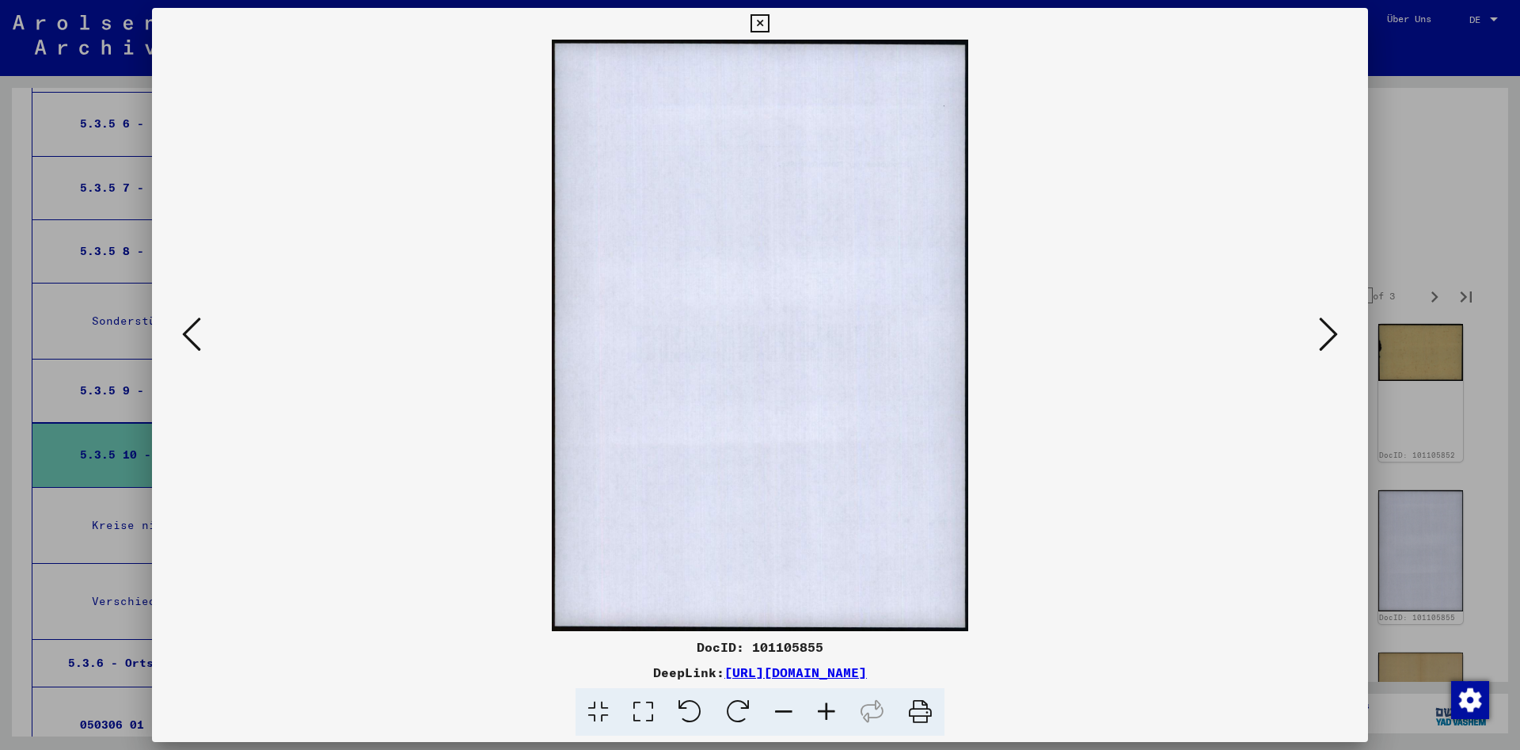
click at [1320, 336] on icon at bounding box center [1328, 334] width 19 height 38
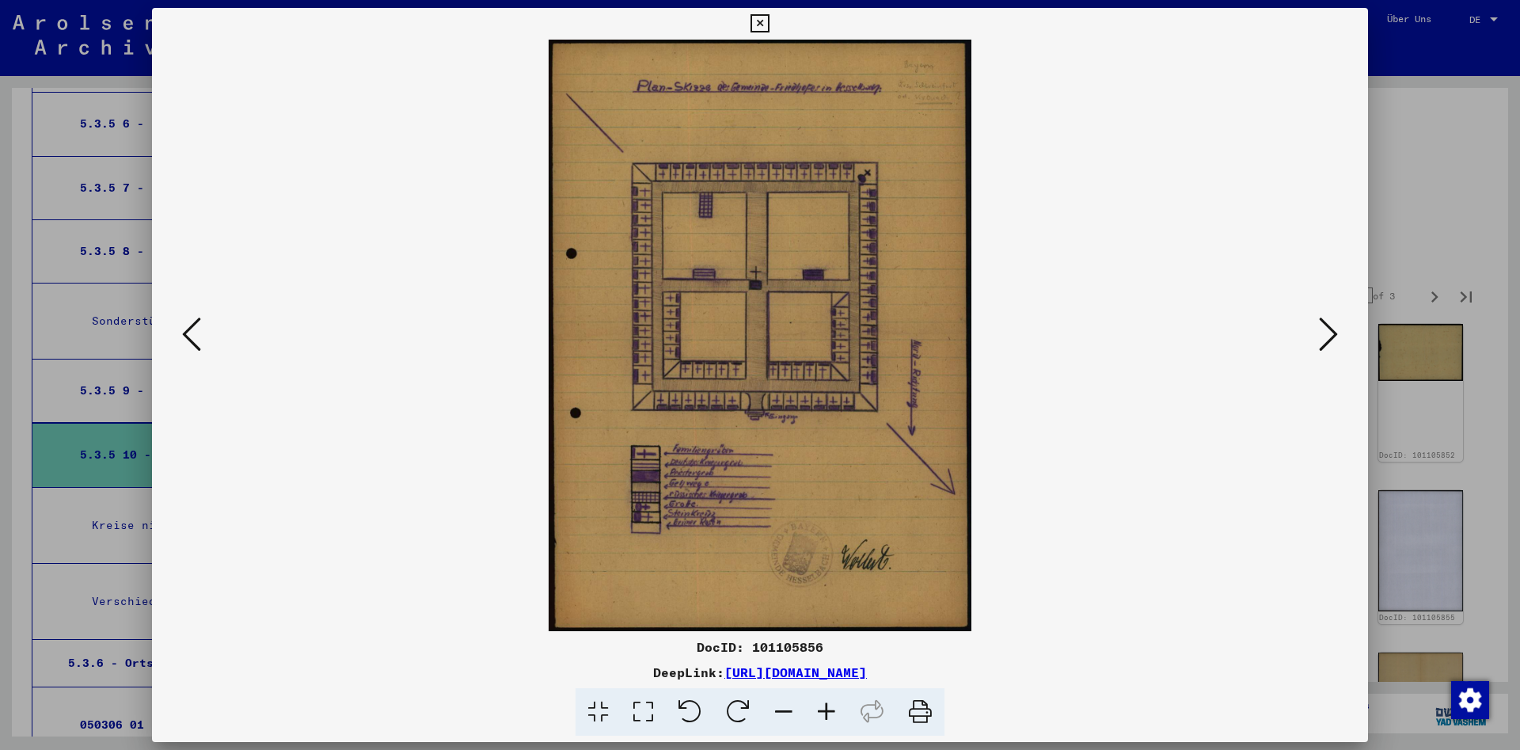
click at [1320, 336] on icon at bounding box center [1328, 334] width 19 height 38
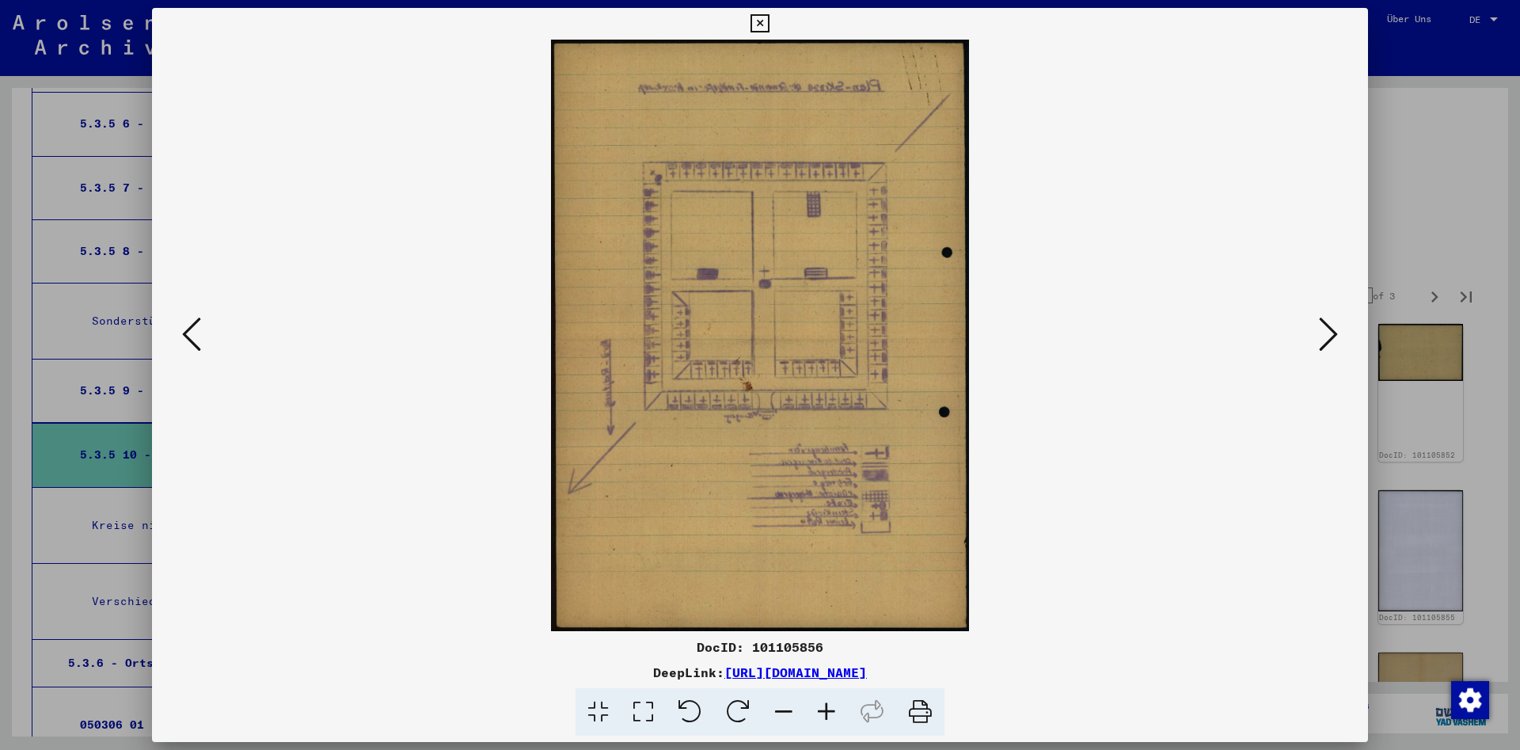
click at [1320, 336] on icon at bounding box center [1328, 334] width 19 height 38
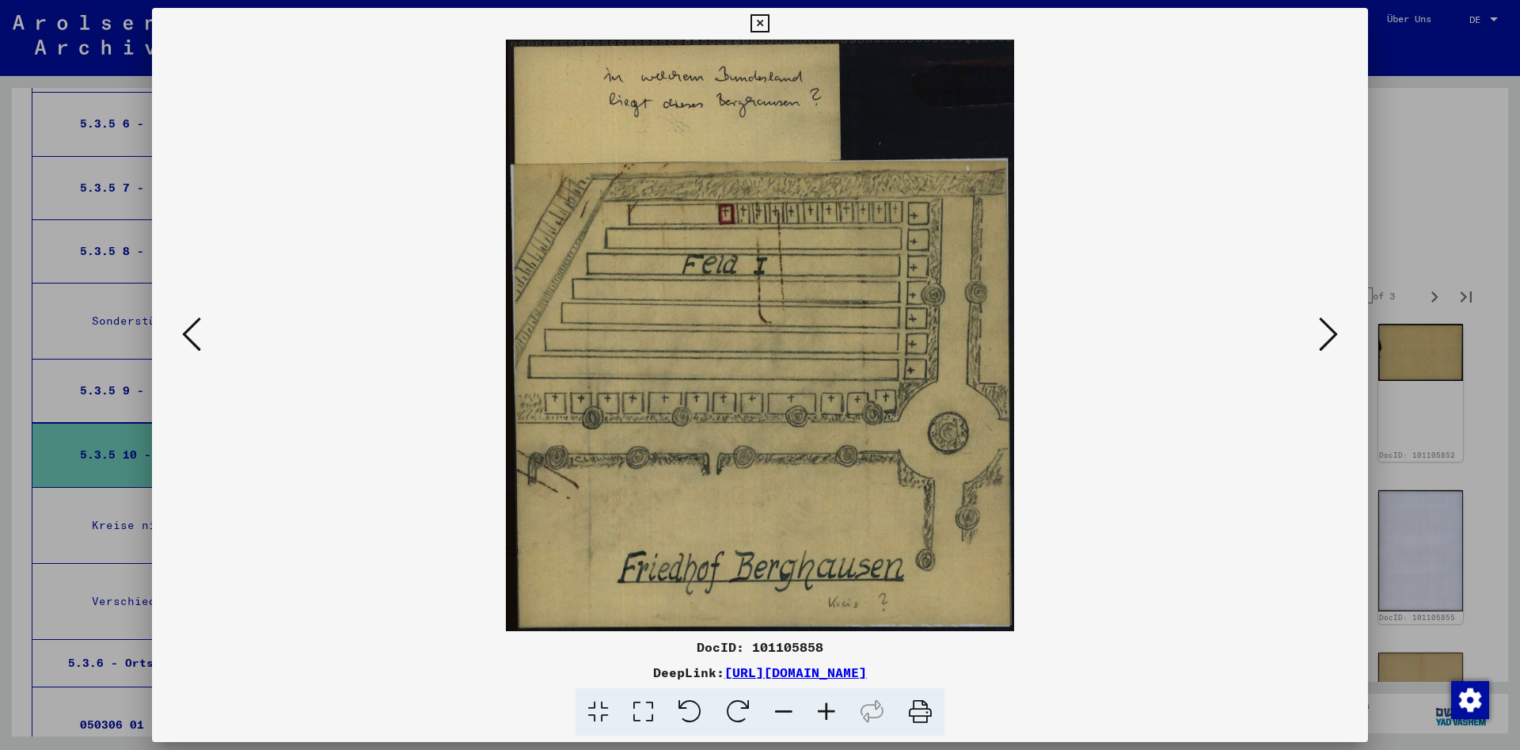
click at [1320, 336] on icon at bounding box center [1328, 334] width 19 height 38
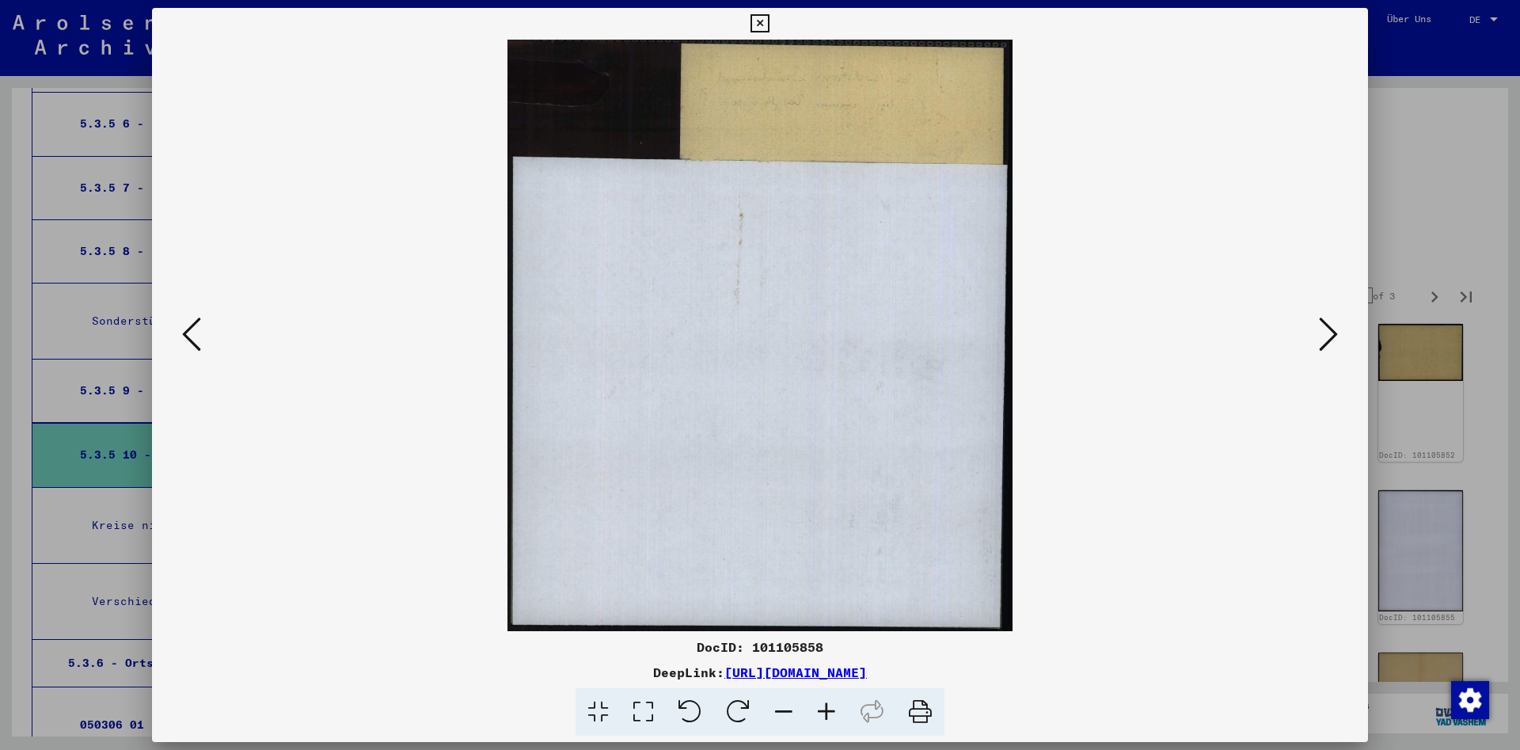
click at [1320, 336] on icon at bounding box center [1328, 334] width 19 height 38
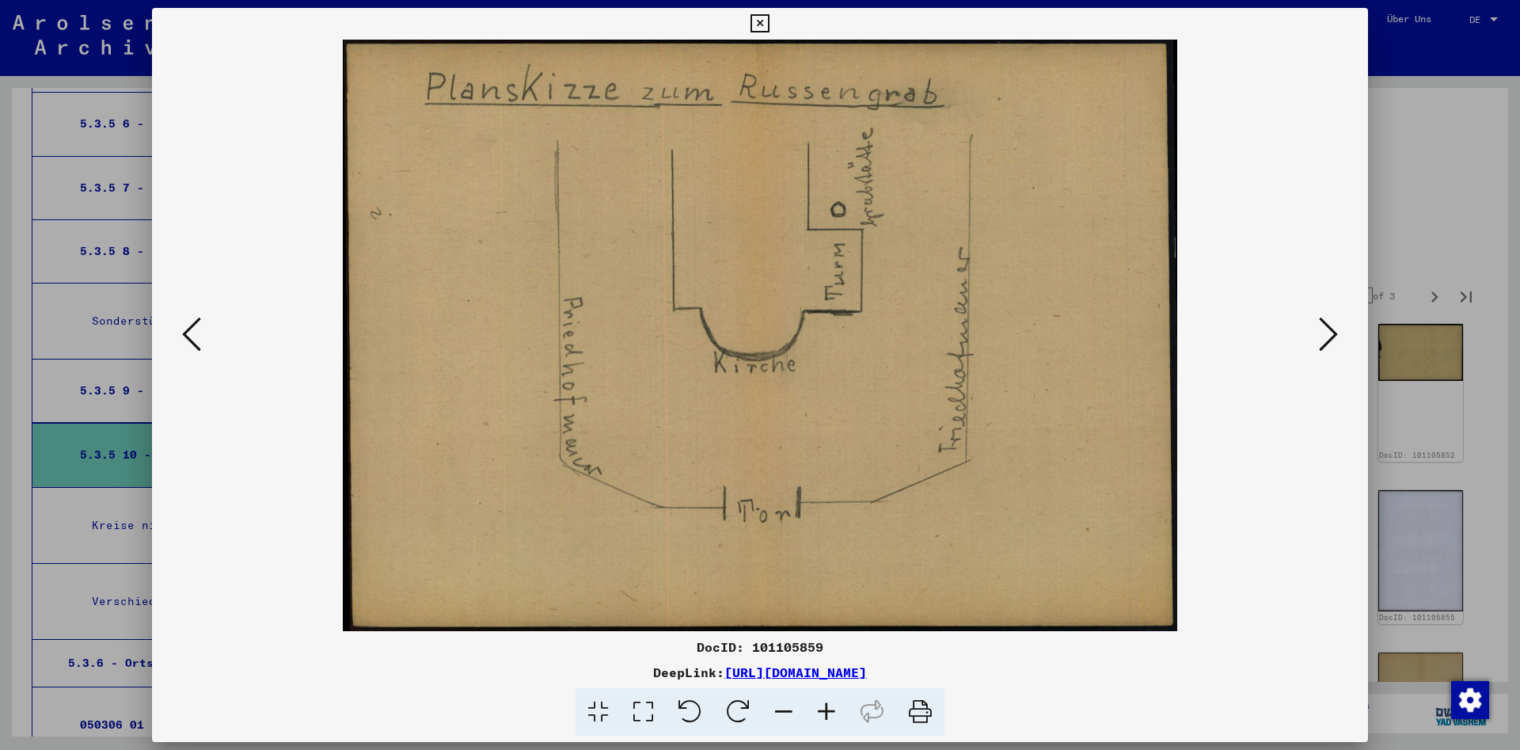
click at [1320, 336] on icon at bounding box center [1328, 334] width 19 height 38
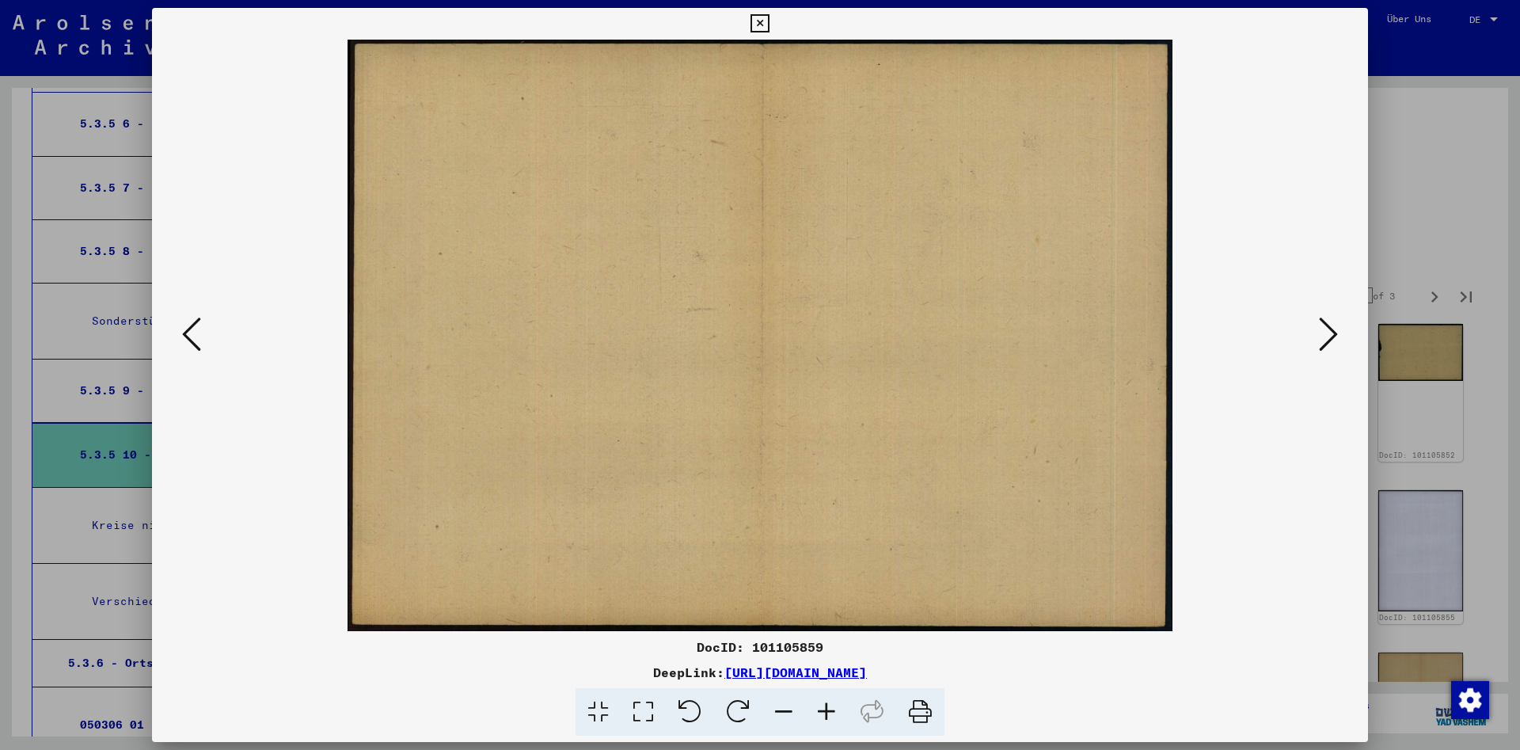
click at [1320, 336] on icon at bounding box center [1328, 334] width 19 height 38
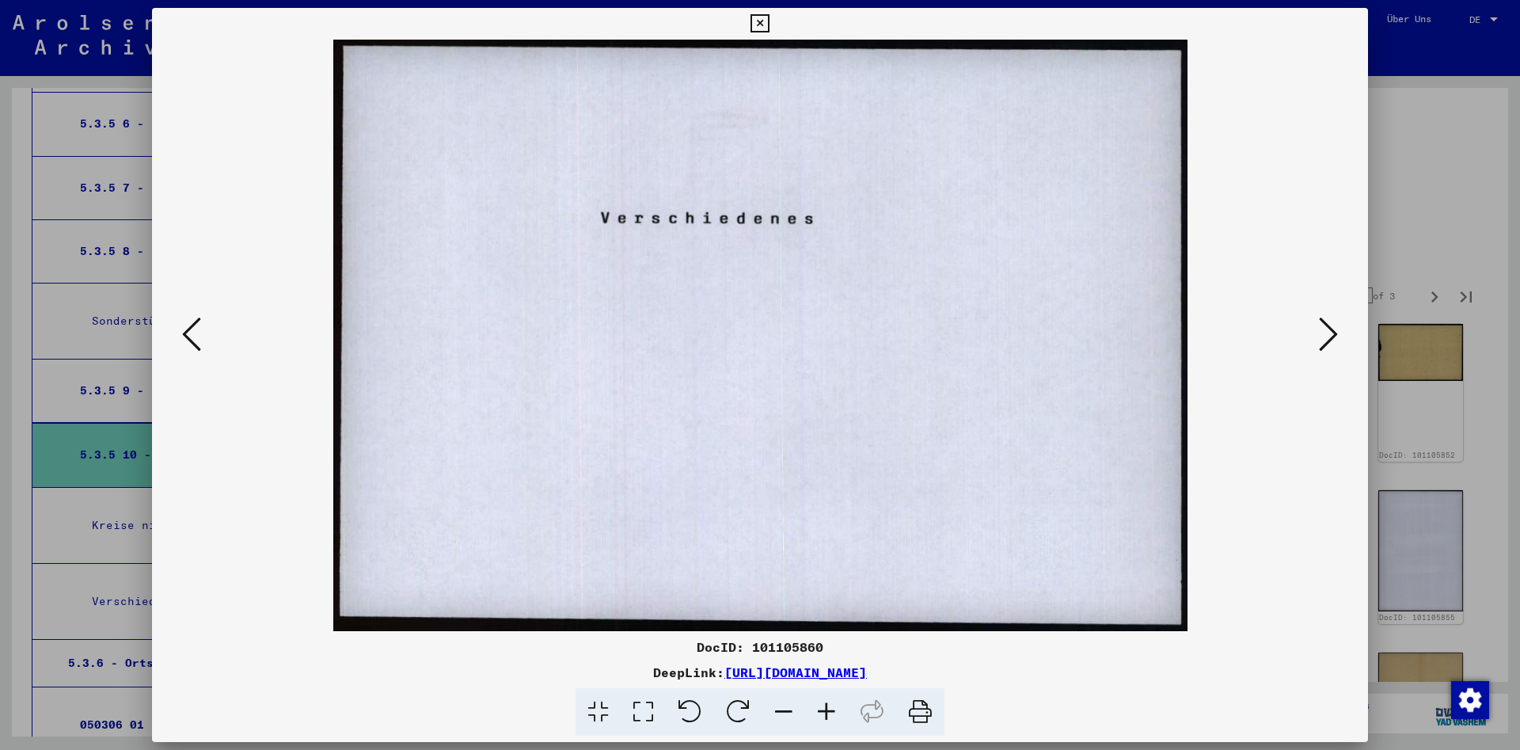
click at [1320, 336] on icon at bounding box center [1328, 334] width 19 height 38
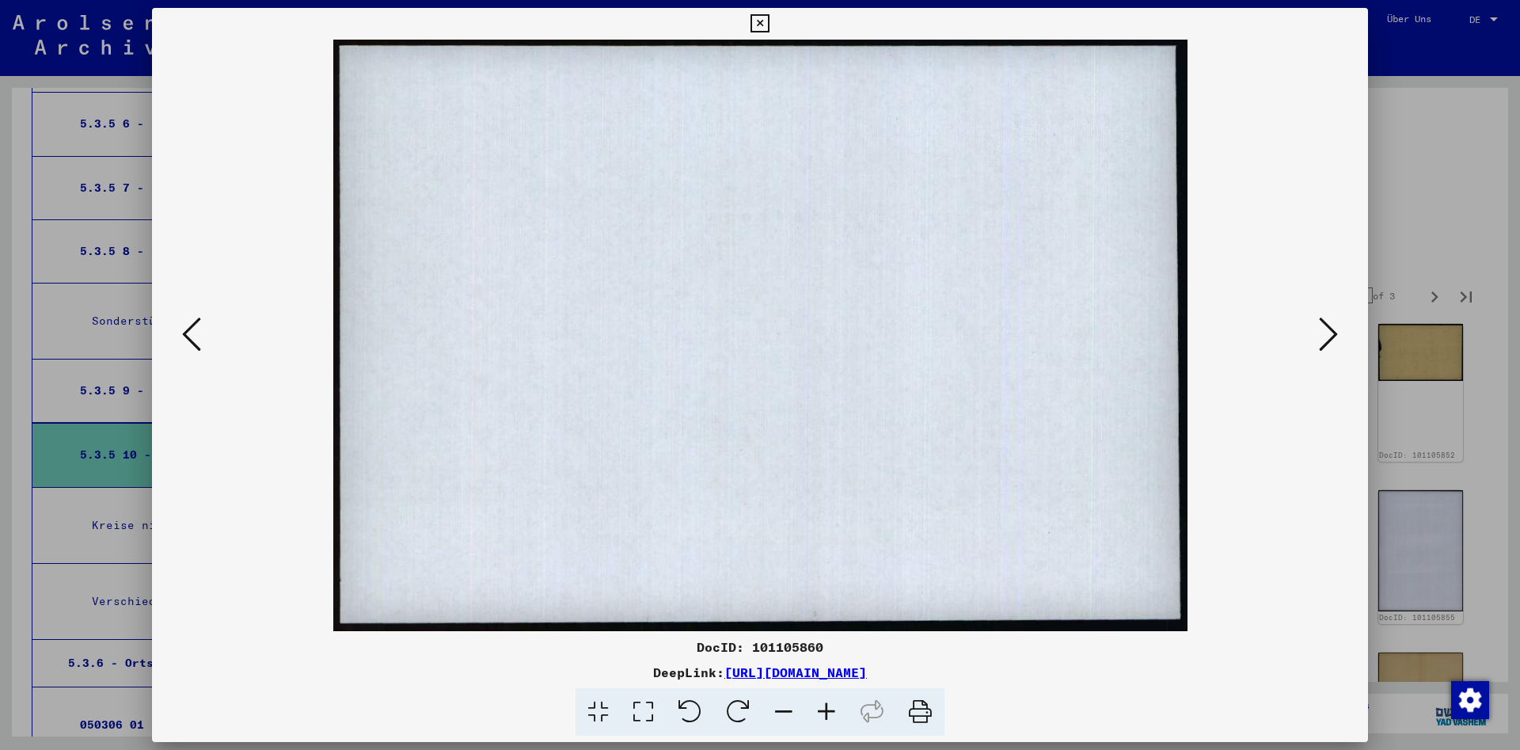
click at [1320, 336] on icon at bounding box center [1328, 334] width 19 height 38
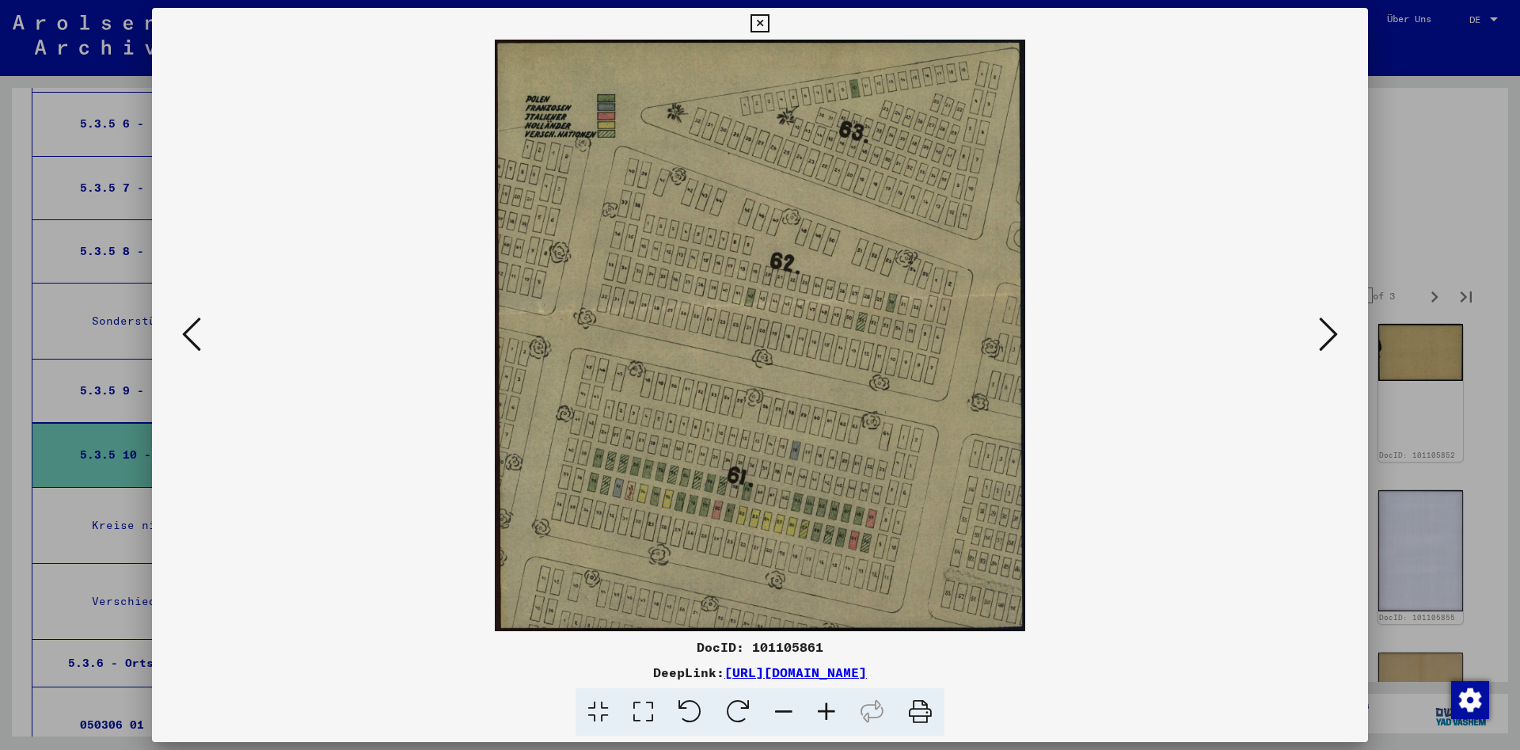
click at [1320, 336] on icon at bounding box center [1328, 334] width 19 height 38
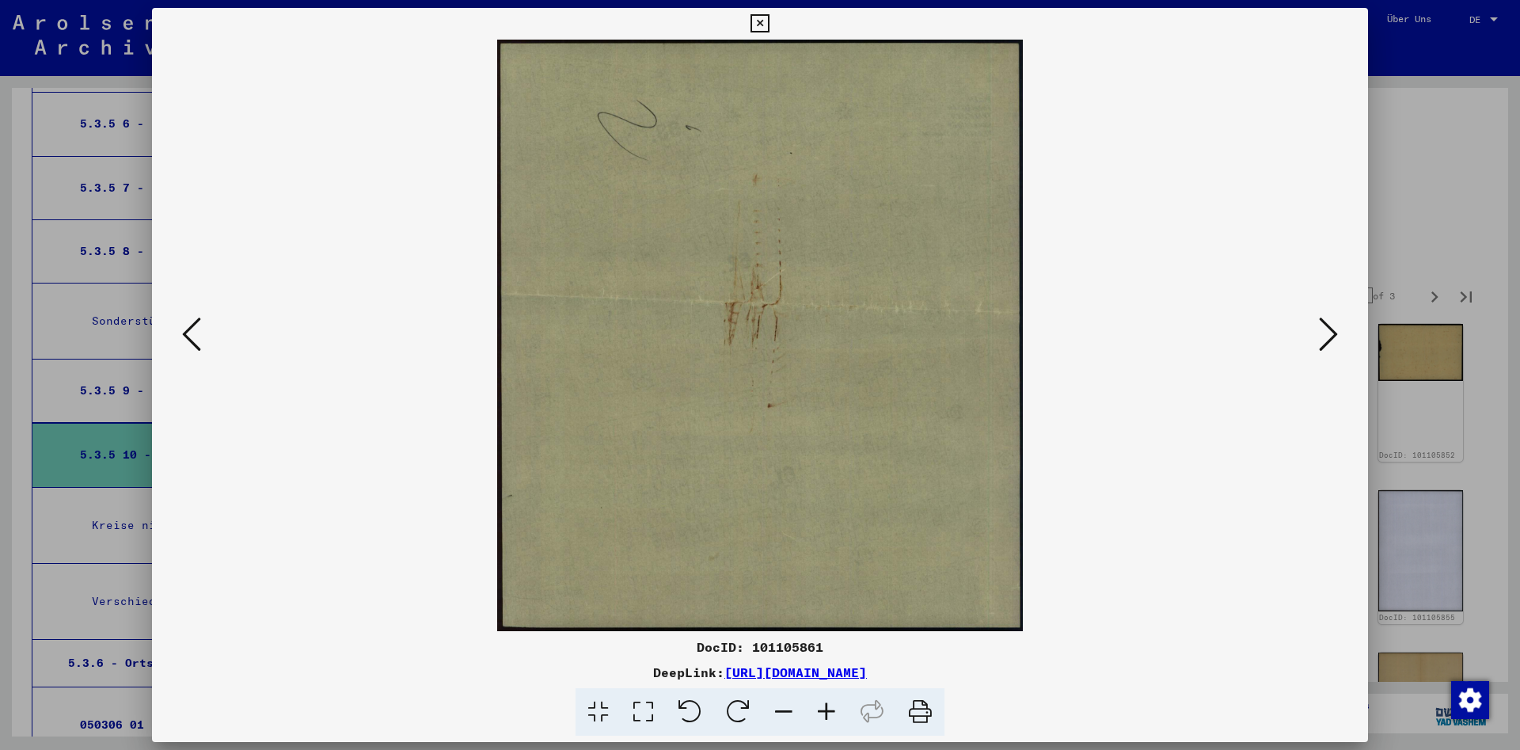
click at [1320, 336] on icon at bounding box center [1328, 334] width 19 height 38
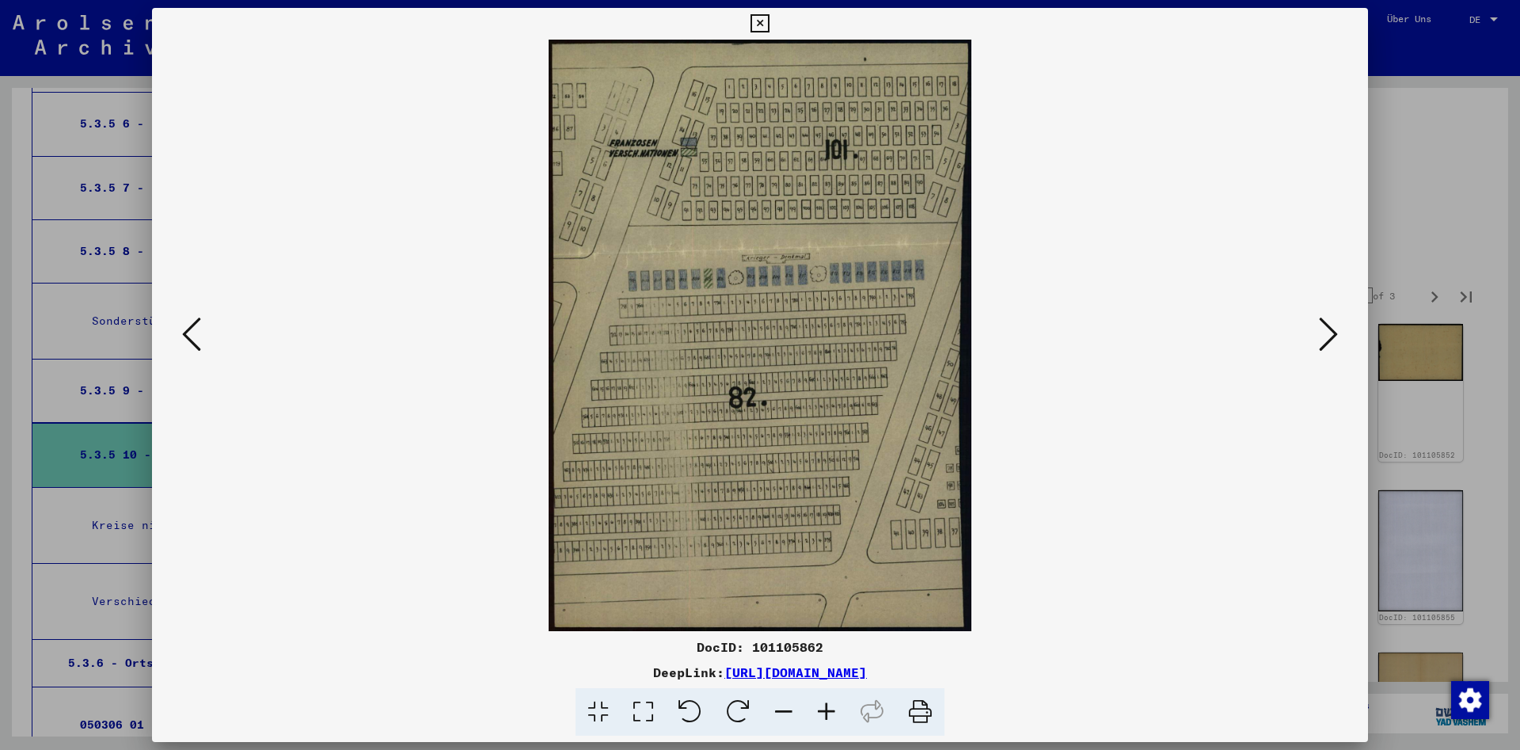
click at [1320, 336] on icon at bounding box center [1328, 334] width 19 height 38
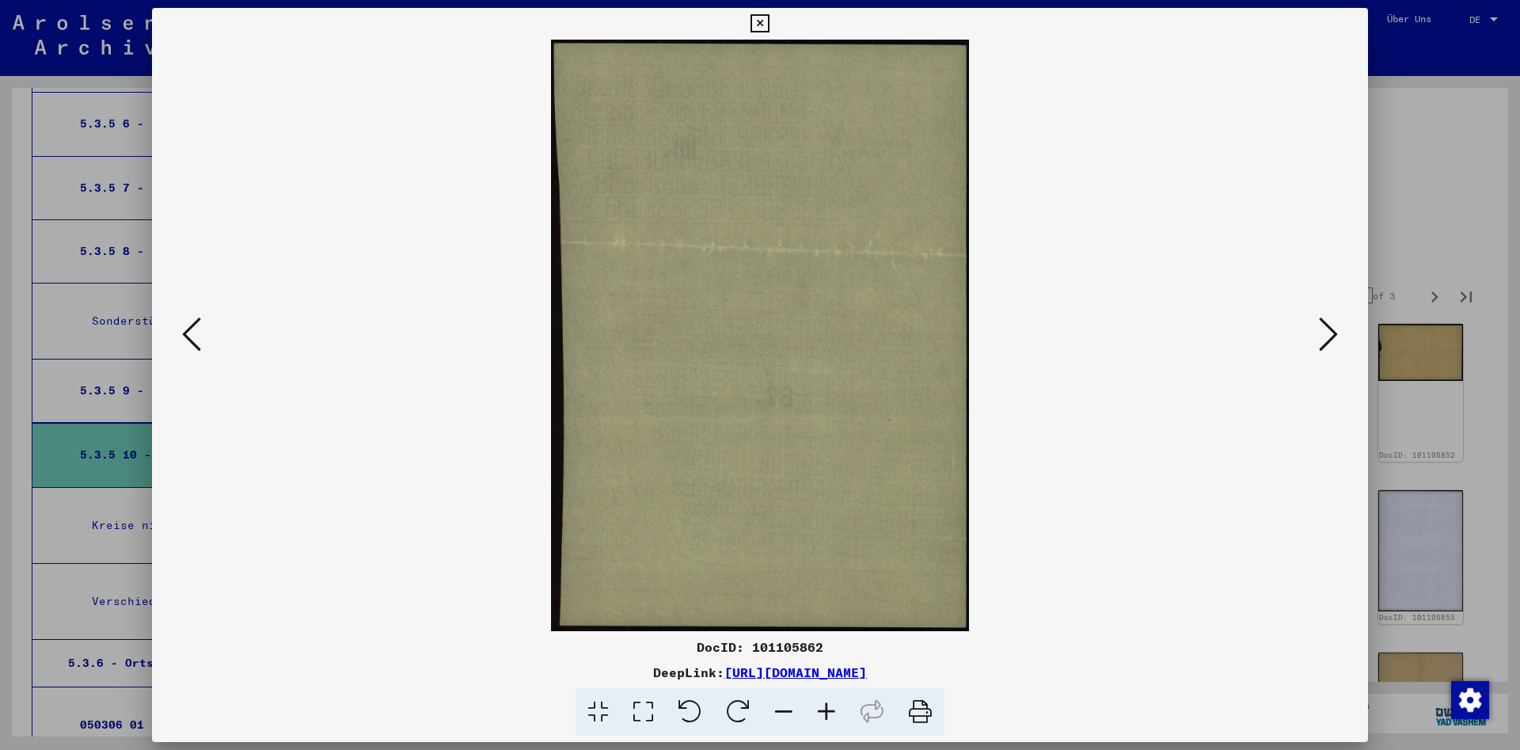
click at [1320, 336] on icon at bounding box center [1328, 334] width 19 height 38
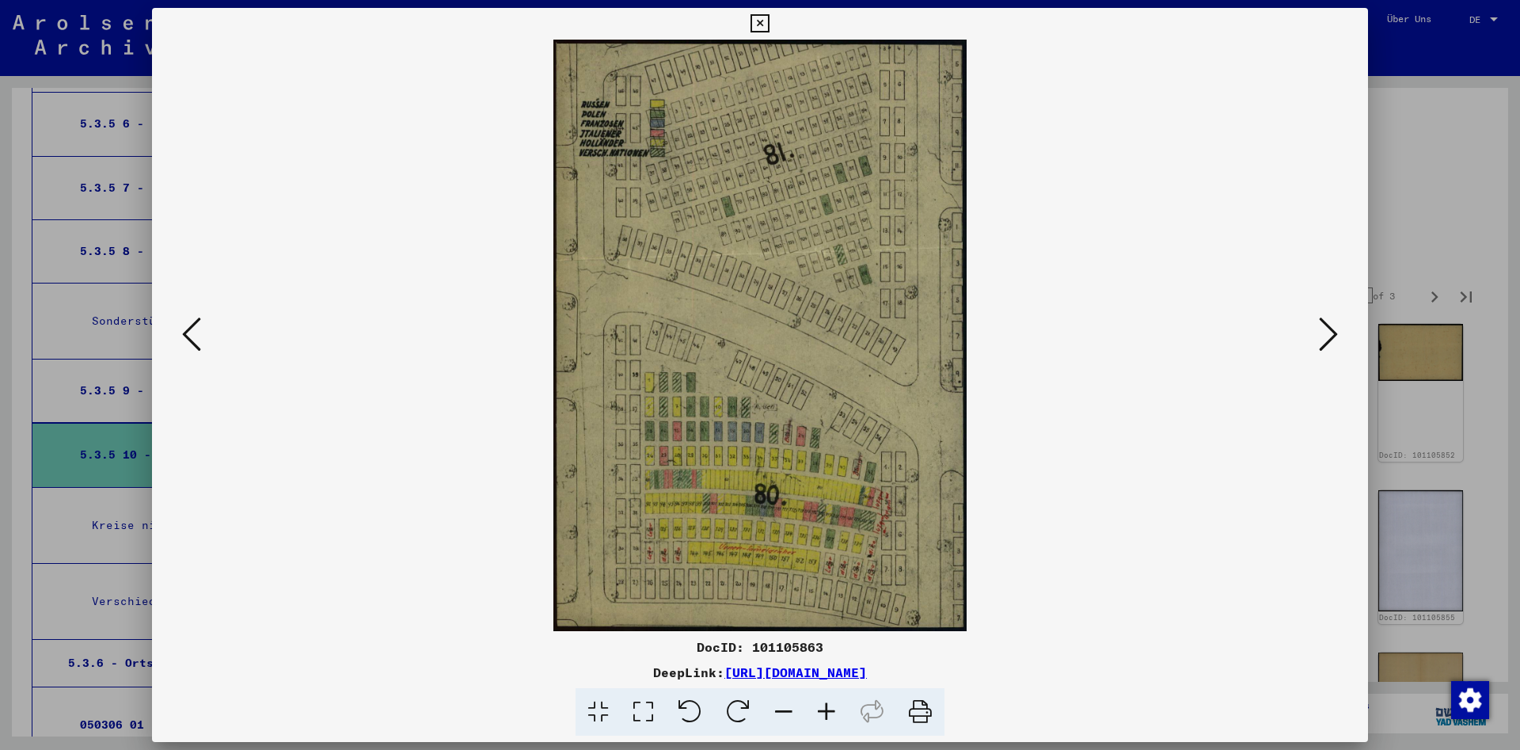
click at [1320, 336] on icon at bounding box center [1328, 334] width 19 height 38
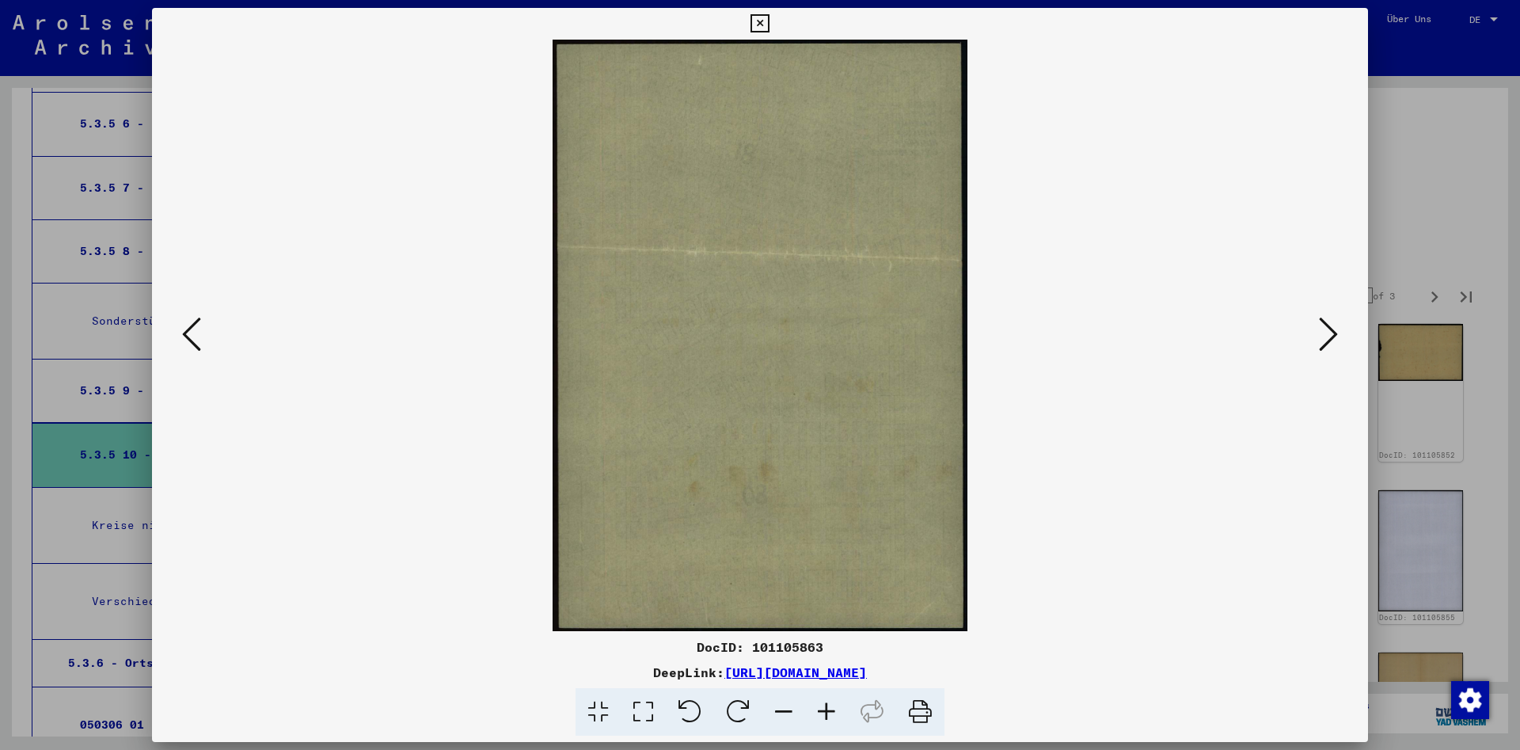
click at [1320, 336] on icon at bounding box center [1328, 334] width 19 height 38
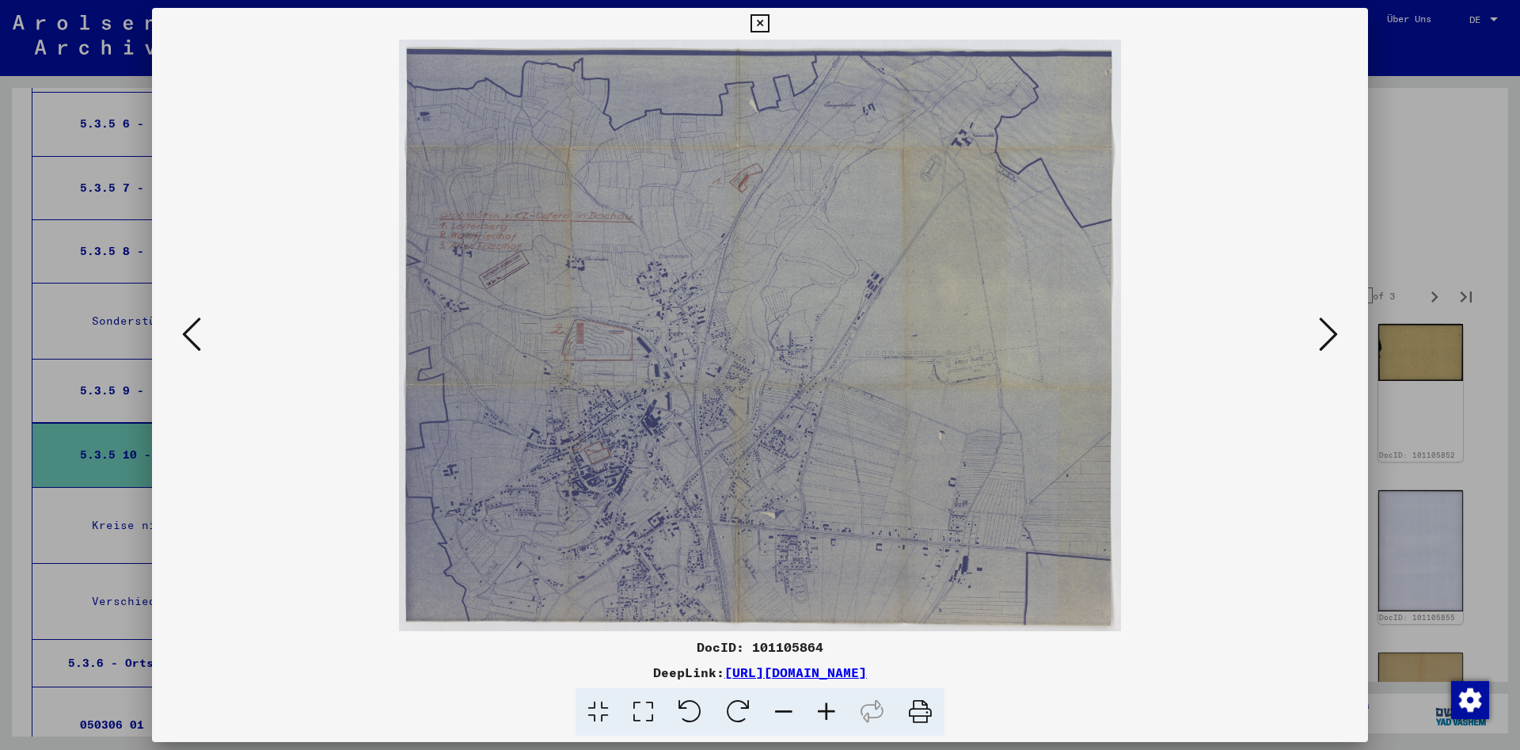
click at [1320, 336] on icon at bounding box center [1328, 334] width 19 height 38
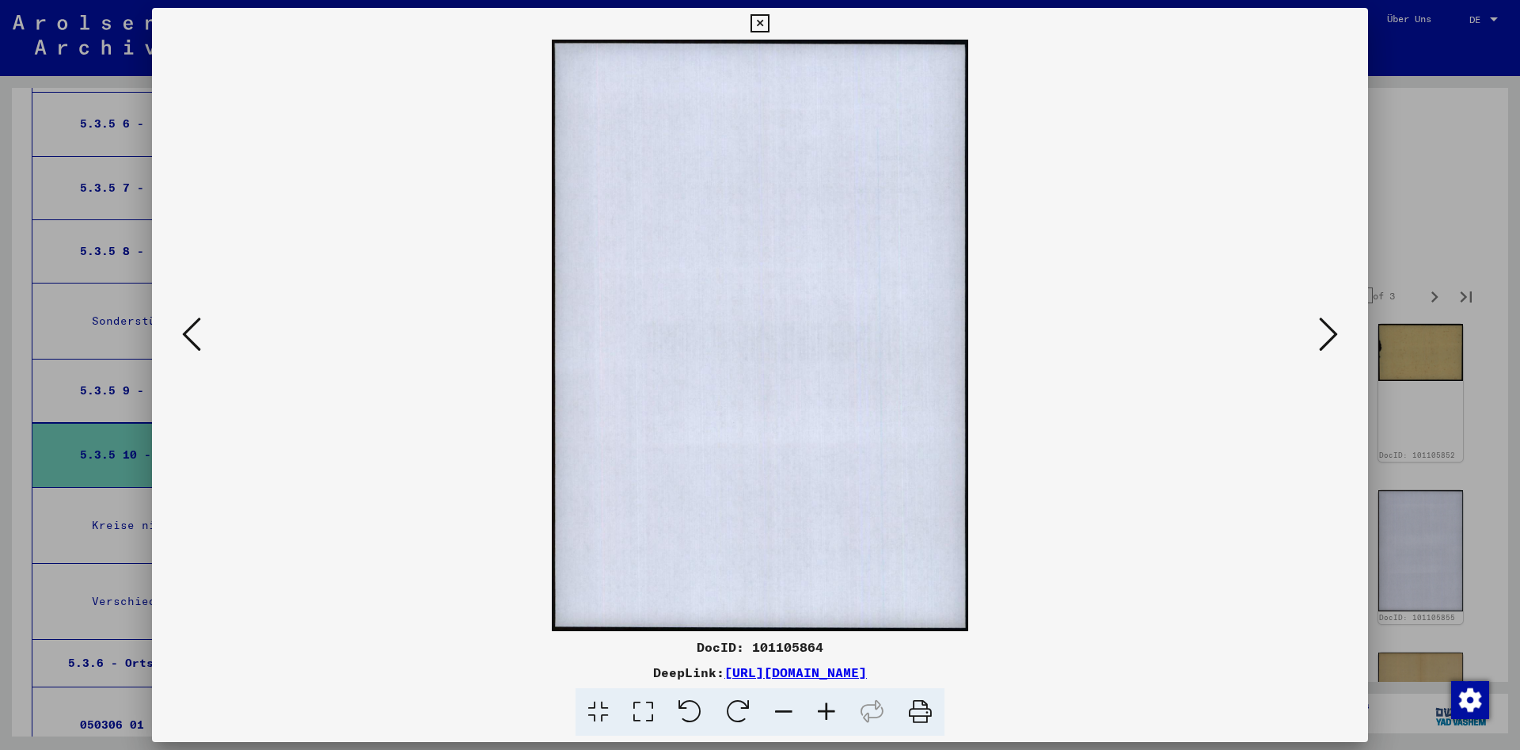
click at [1320, 336] on icon at bounding box center [1328, 334] width 19 height 38
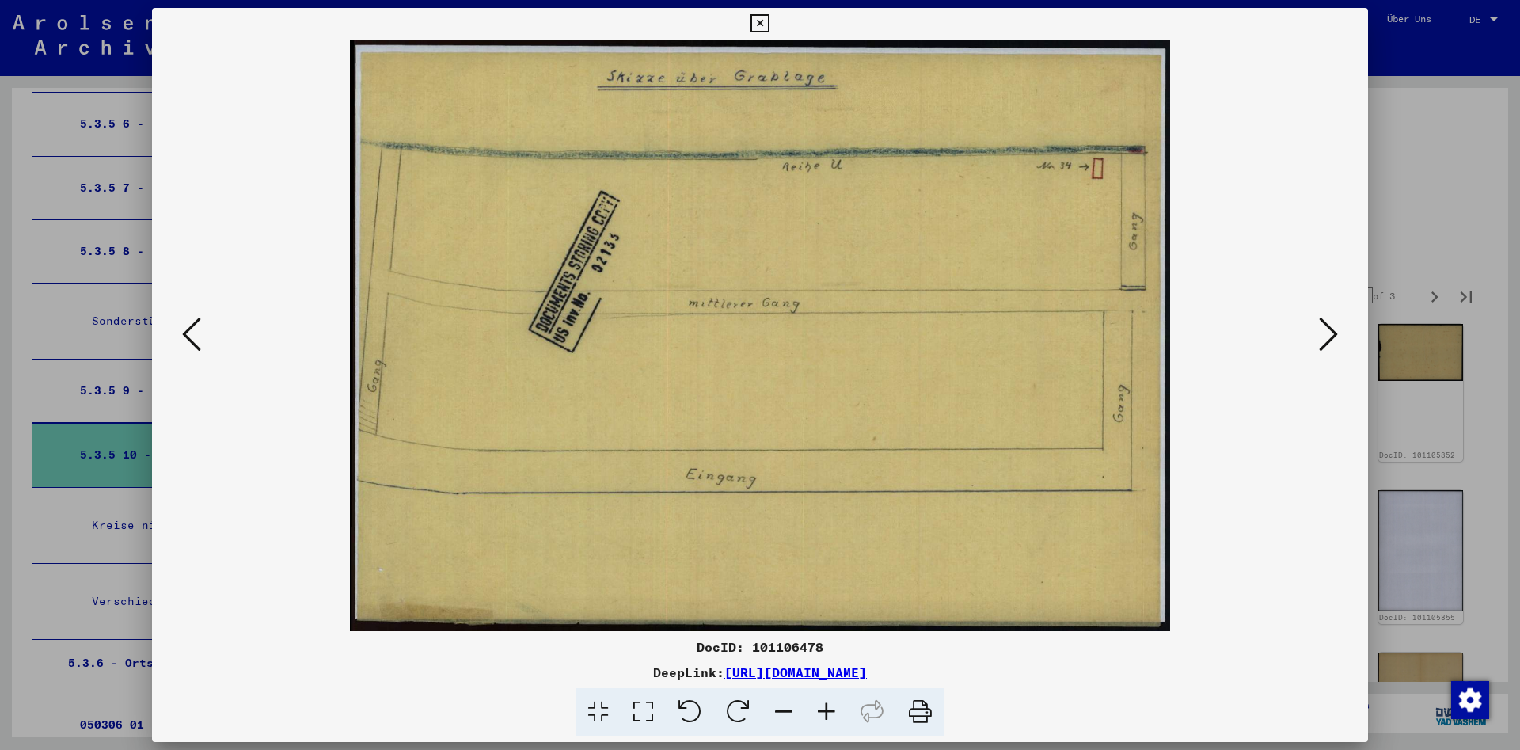
click at [1320, 336] on icon at bounding box center [1328, 334] width 19 height 38
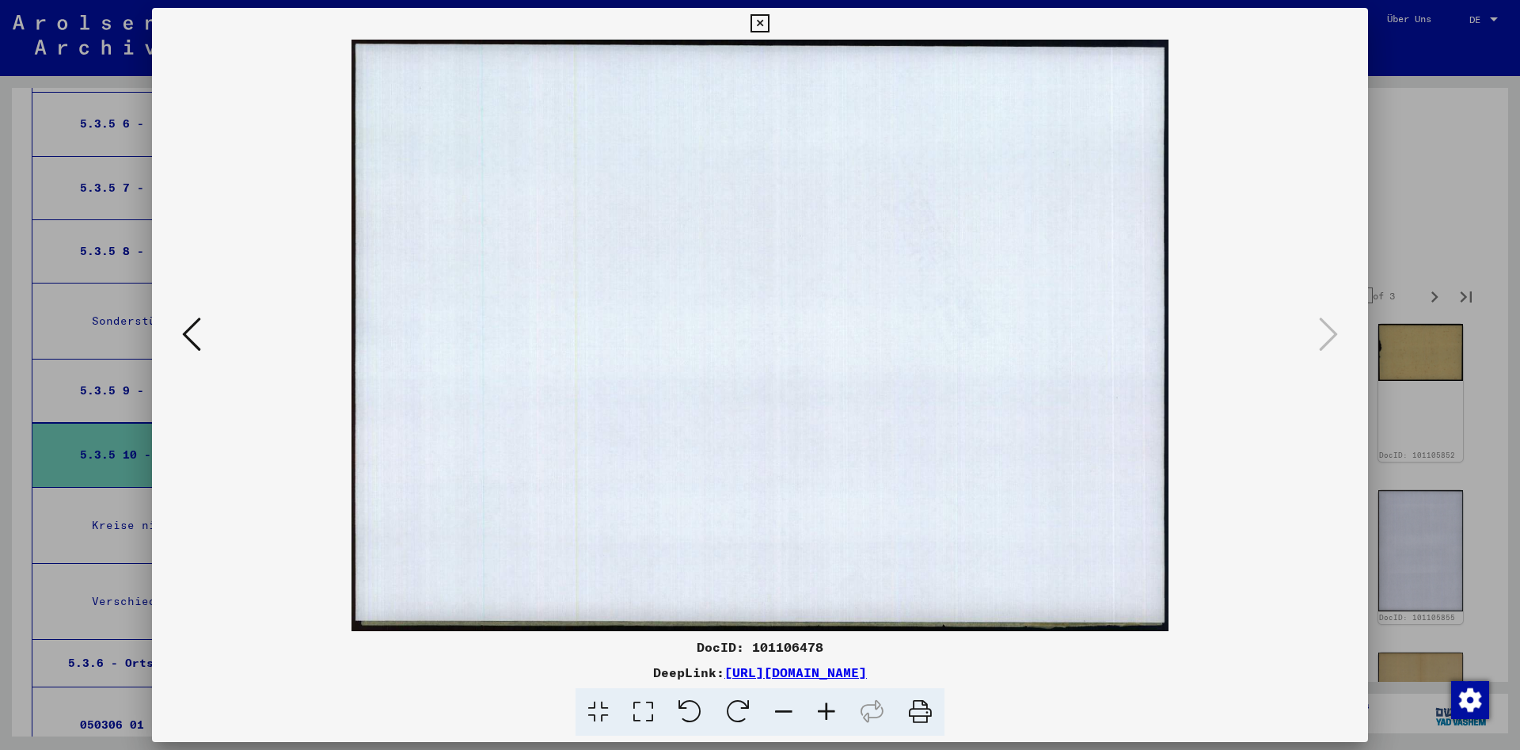
click at [769, 17] on icon at bounding box center [759, 23] width 18 height 19
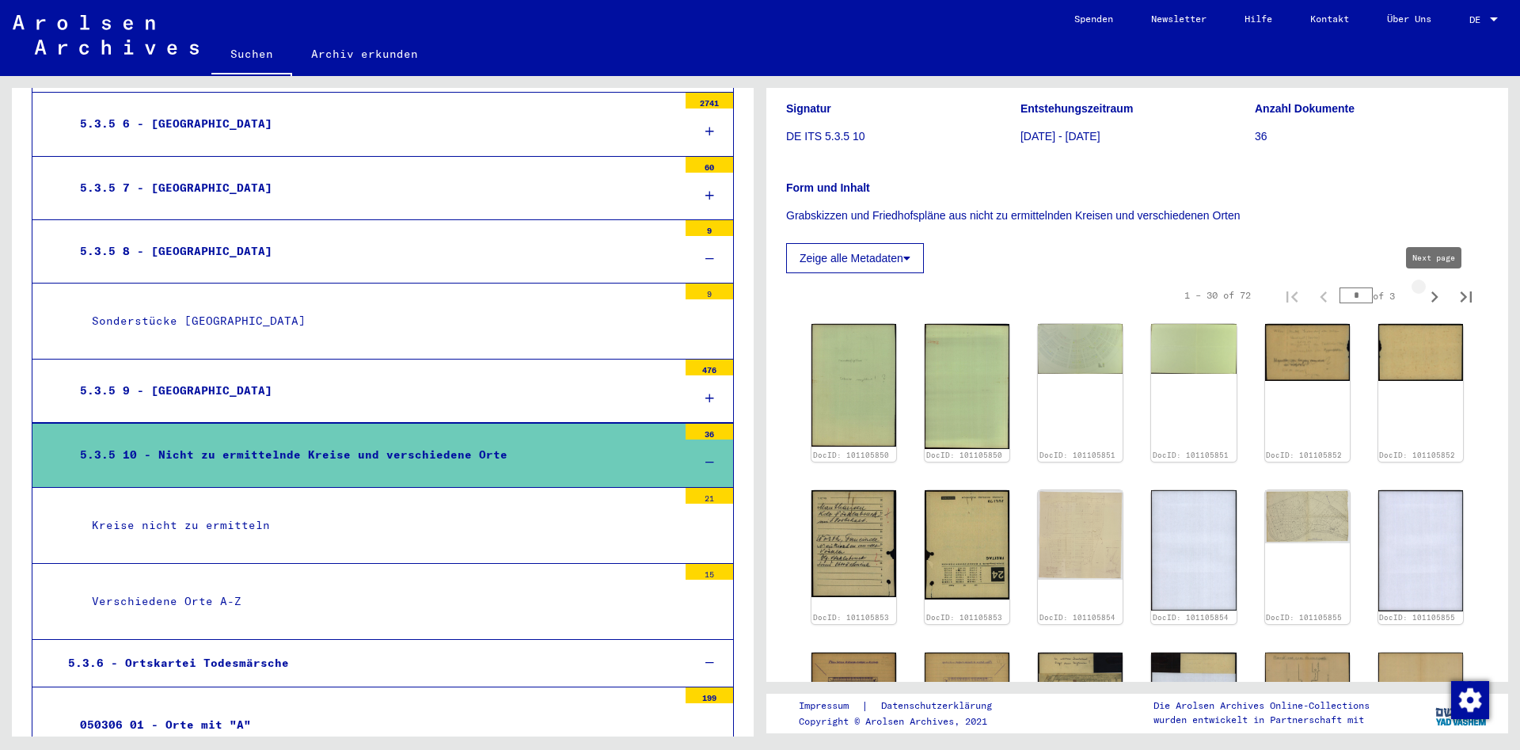
click at [1433, 295] on icon "Next page" at bounding box center [1434, 297] width 22 height 22
type input "*"
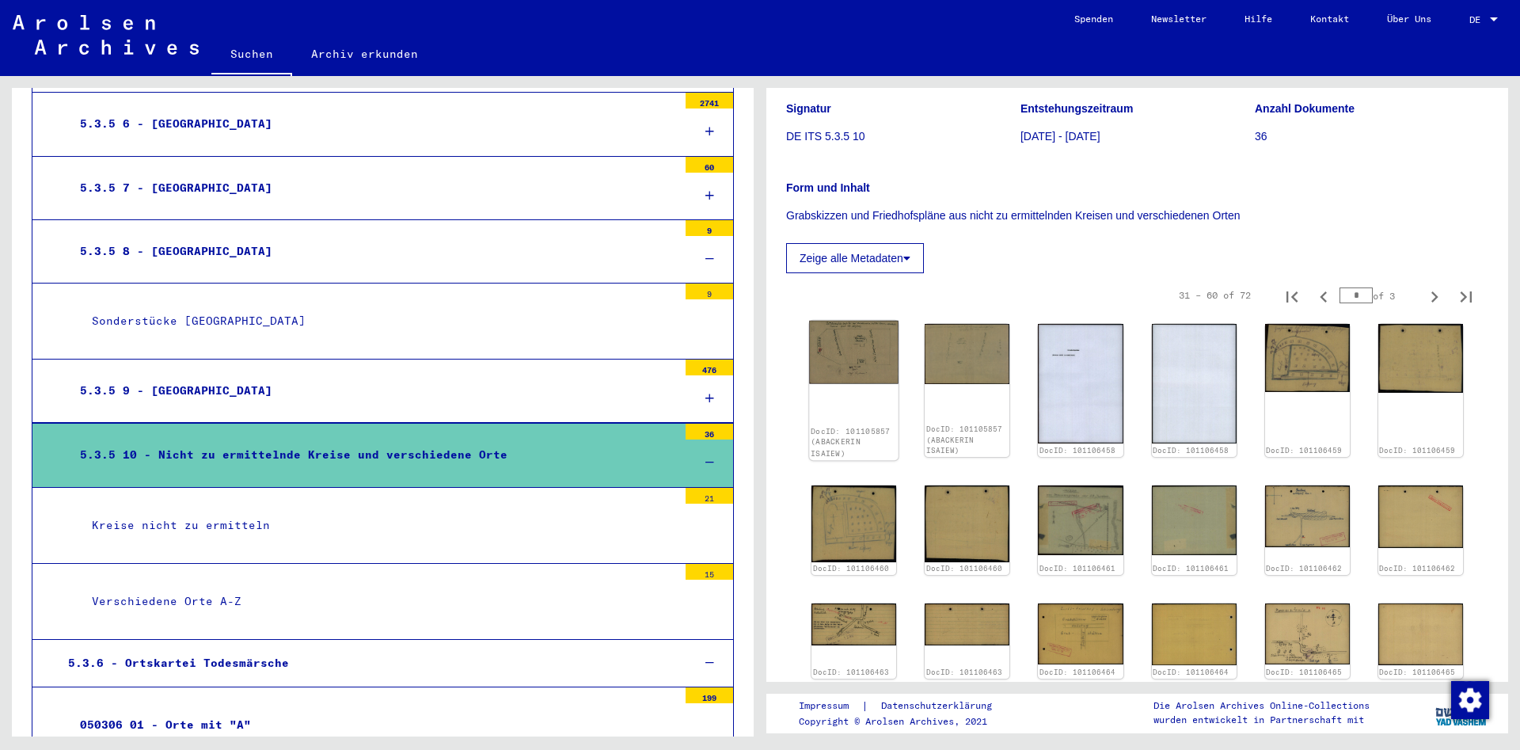
click at [830, 355] on img at bounding box center [853, 352] width 89 height 63
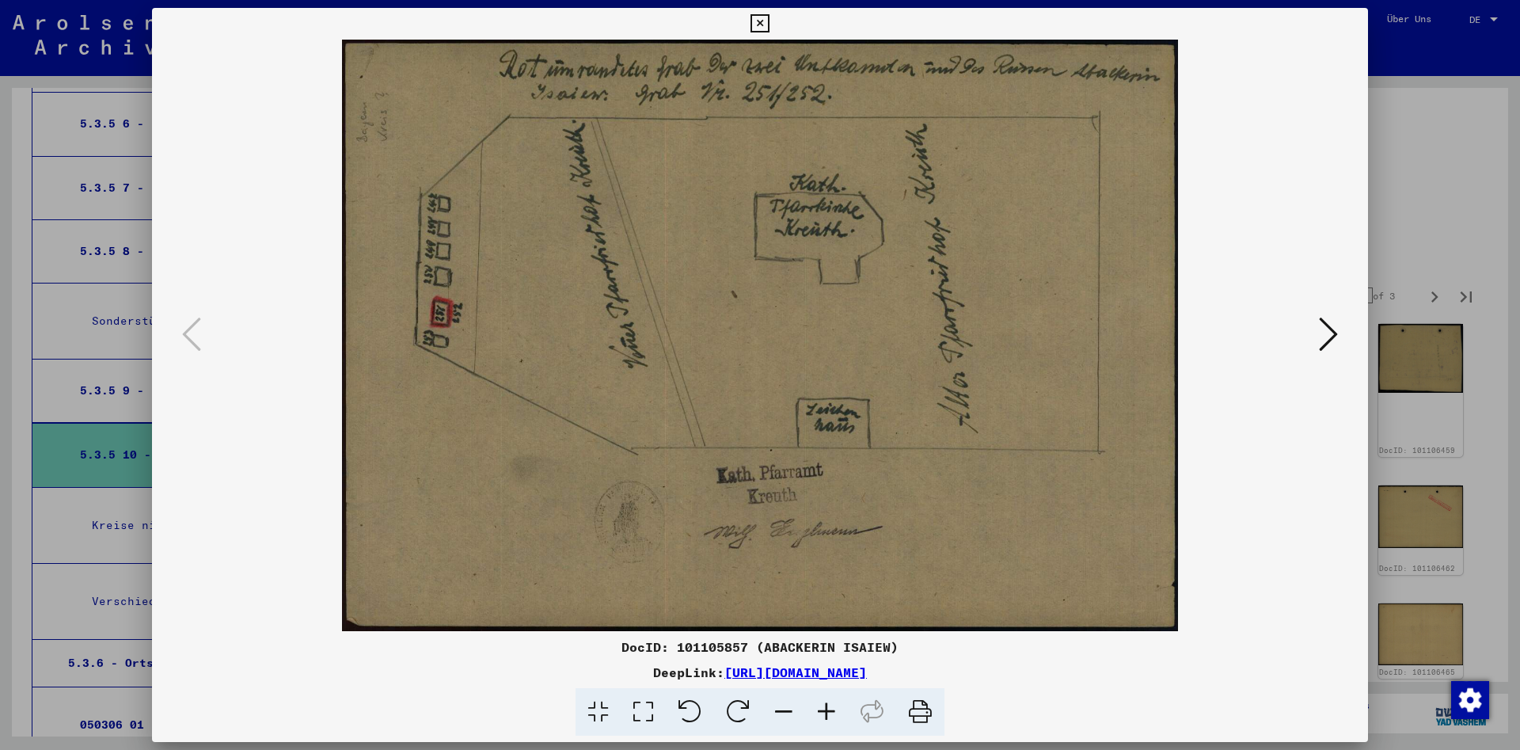
click at [1331, 337] on icon at bounding box center [1328, 334] width 19 height 38
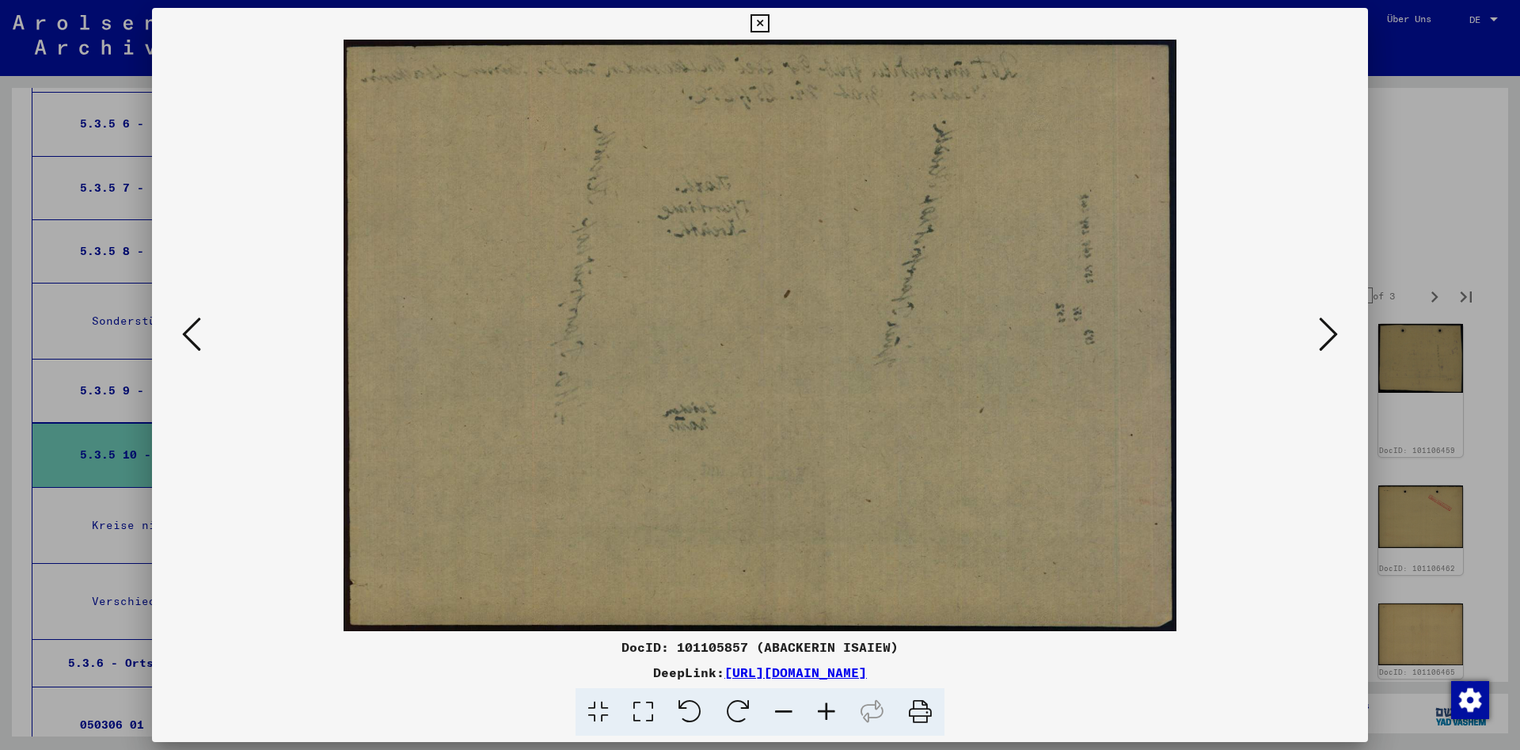
click at [1331, 337] on icon at bounding box center [1328, 334] width 19 height 38
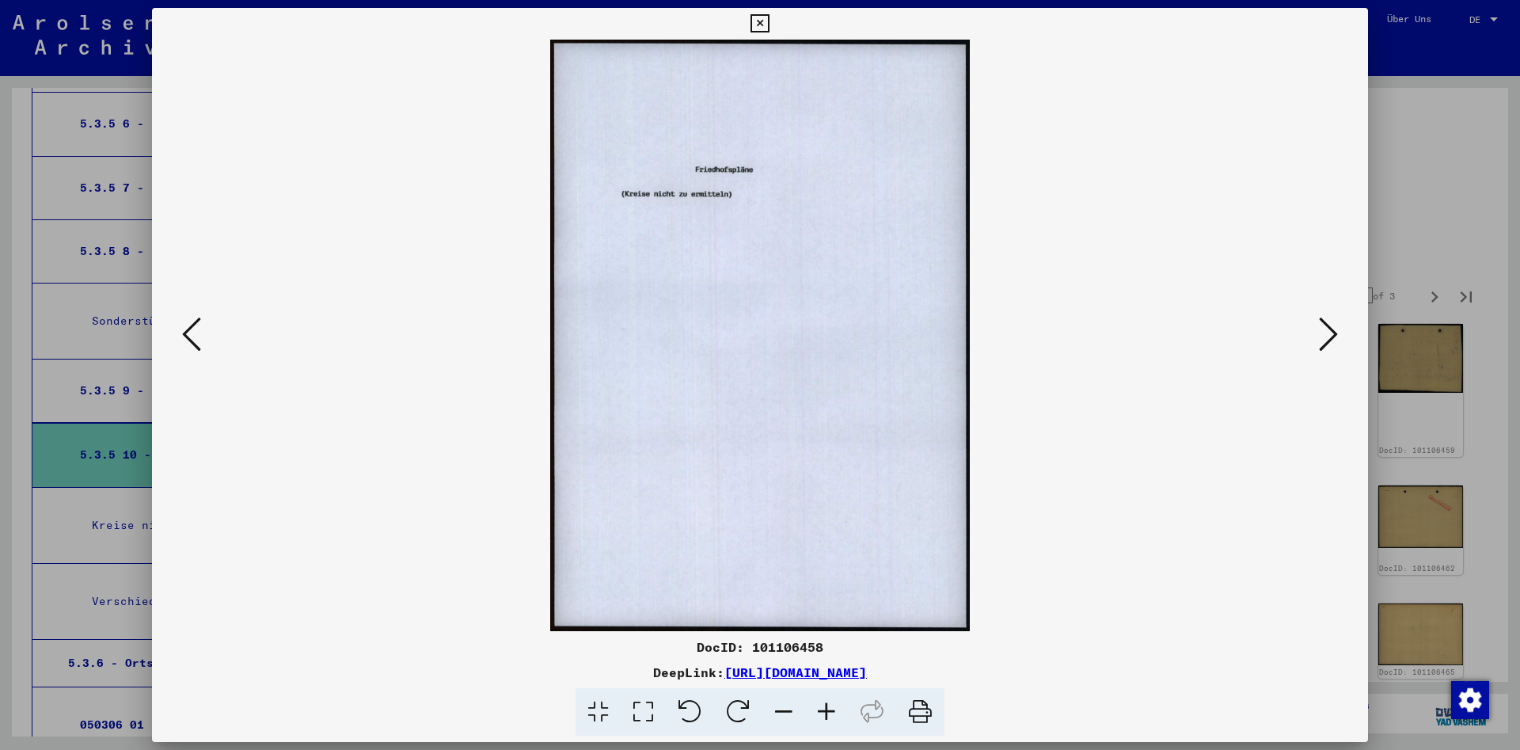
click at [1331, 337] on icon at bounding box center [1328, 334] width 19 height 38
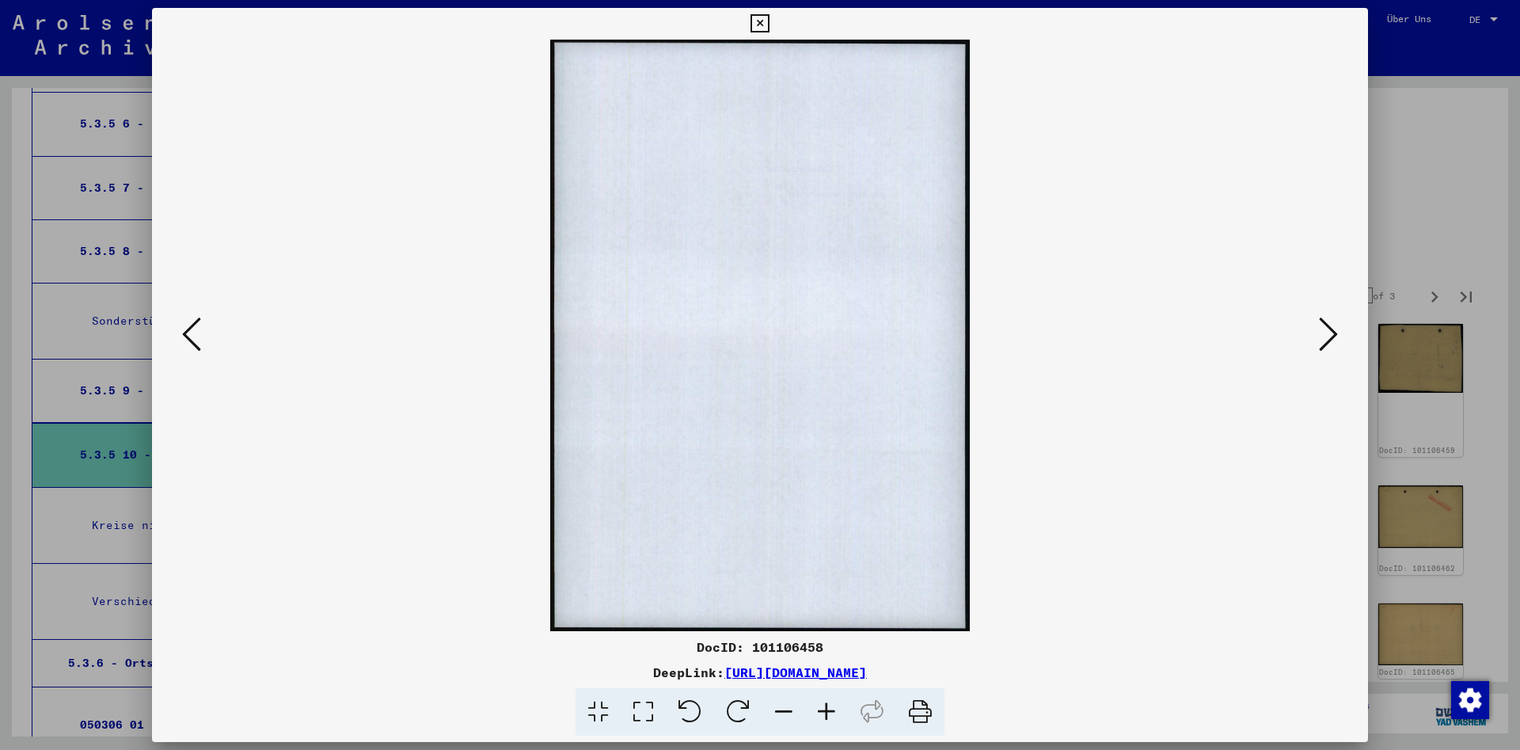
click at [1331, 337] on icon at bounding box center [1328, 334] width 19 height 38
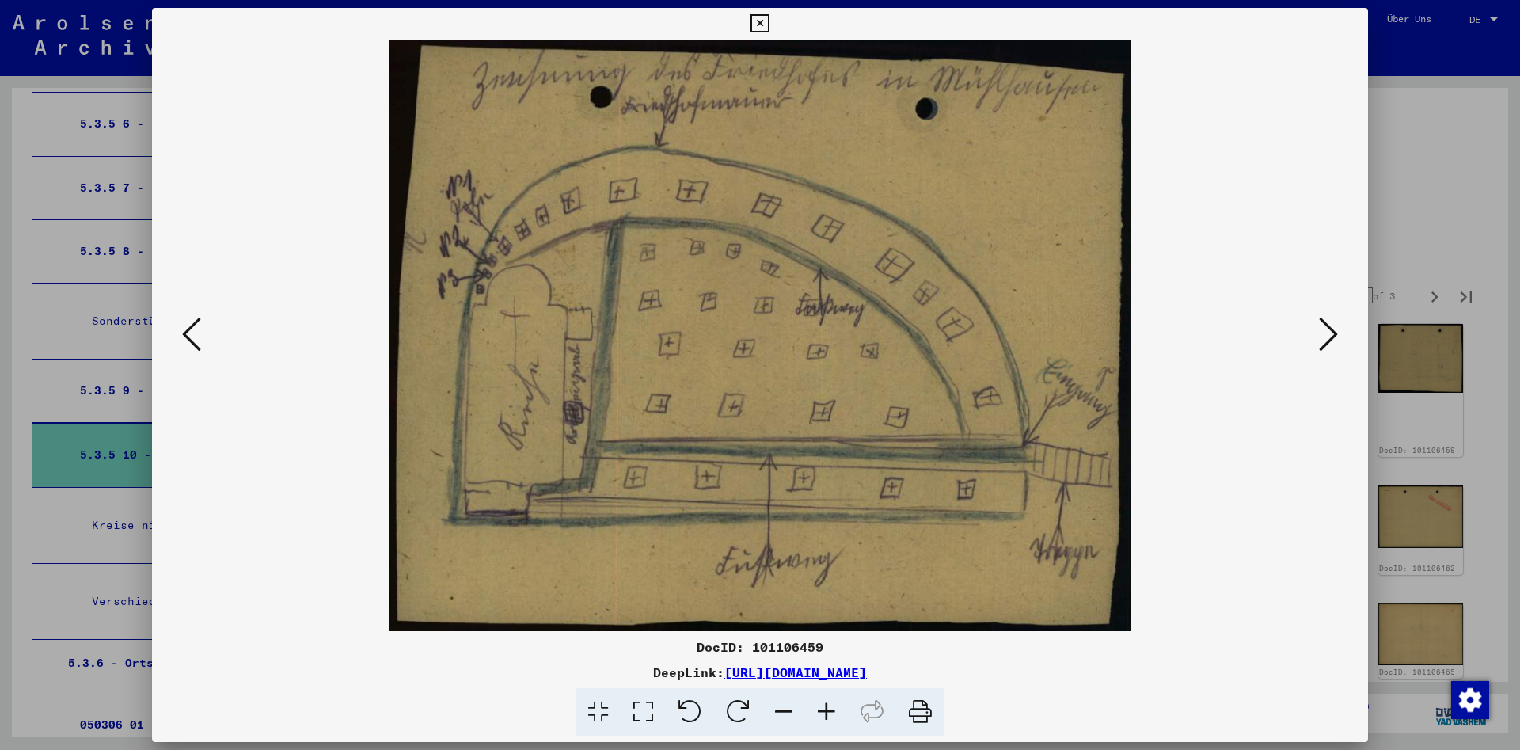
click at [1331, 337] on icon at bounding box center [1328, 334] width 19 height 38
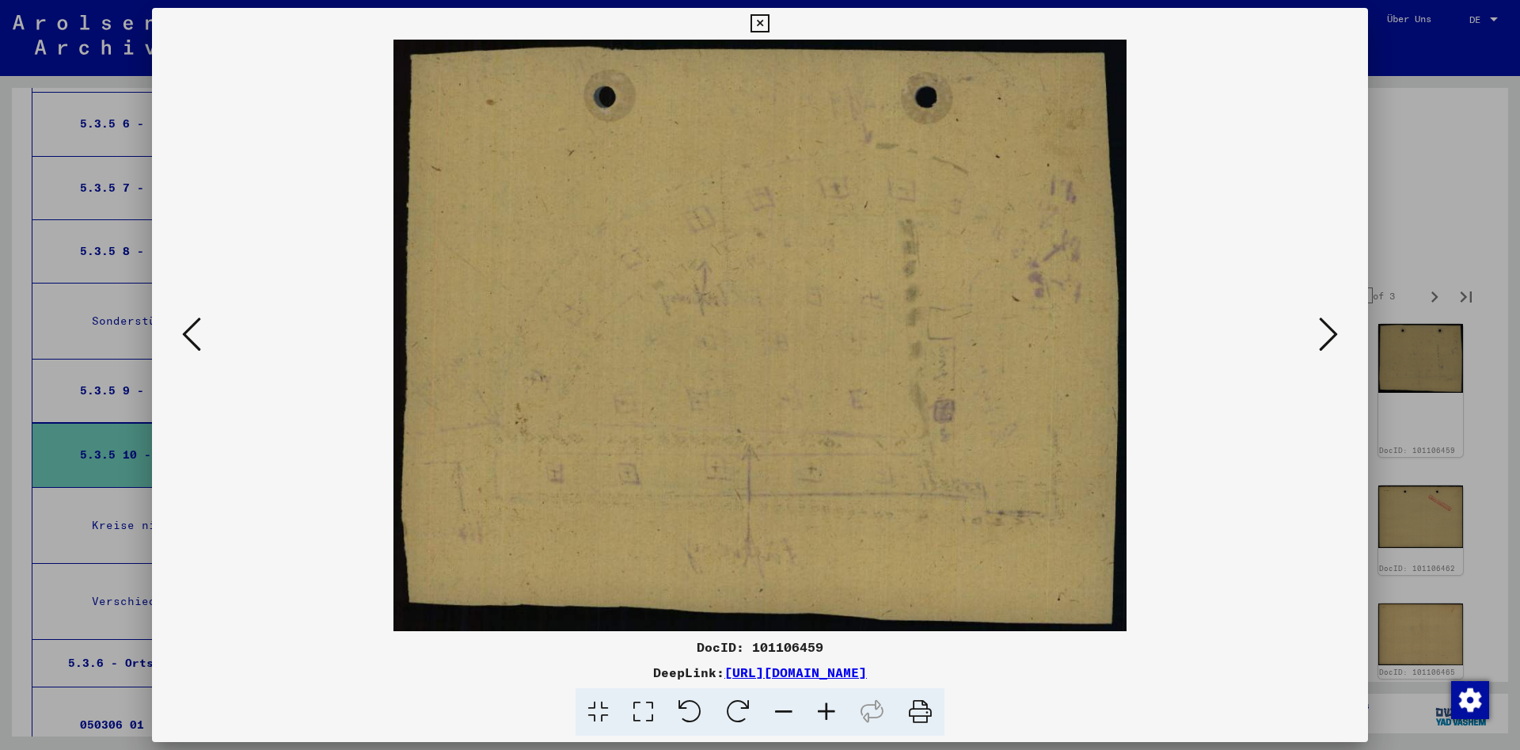
click at [1331, 337] on icon at bounding box center [1328, 334] width 19 height 38
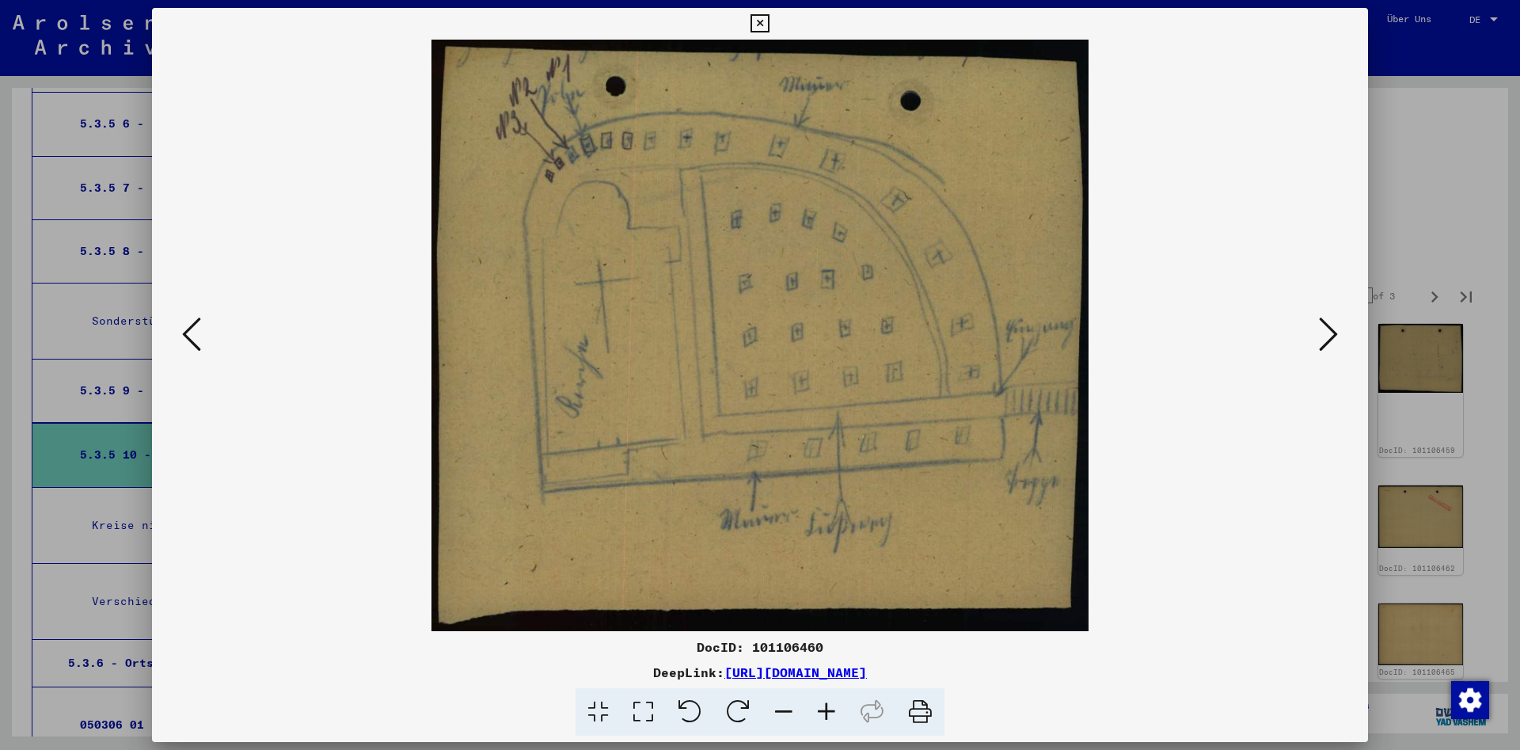
click at [1331, 337] on icon at bounding box center [1328, 334] width 19 height 38
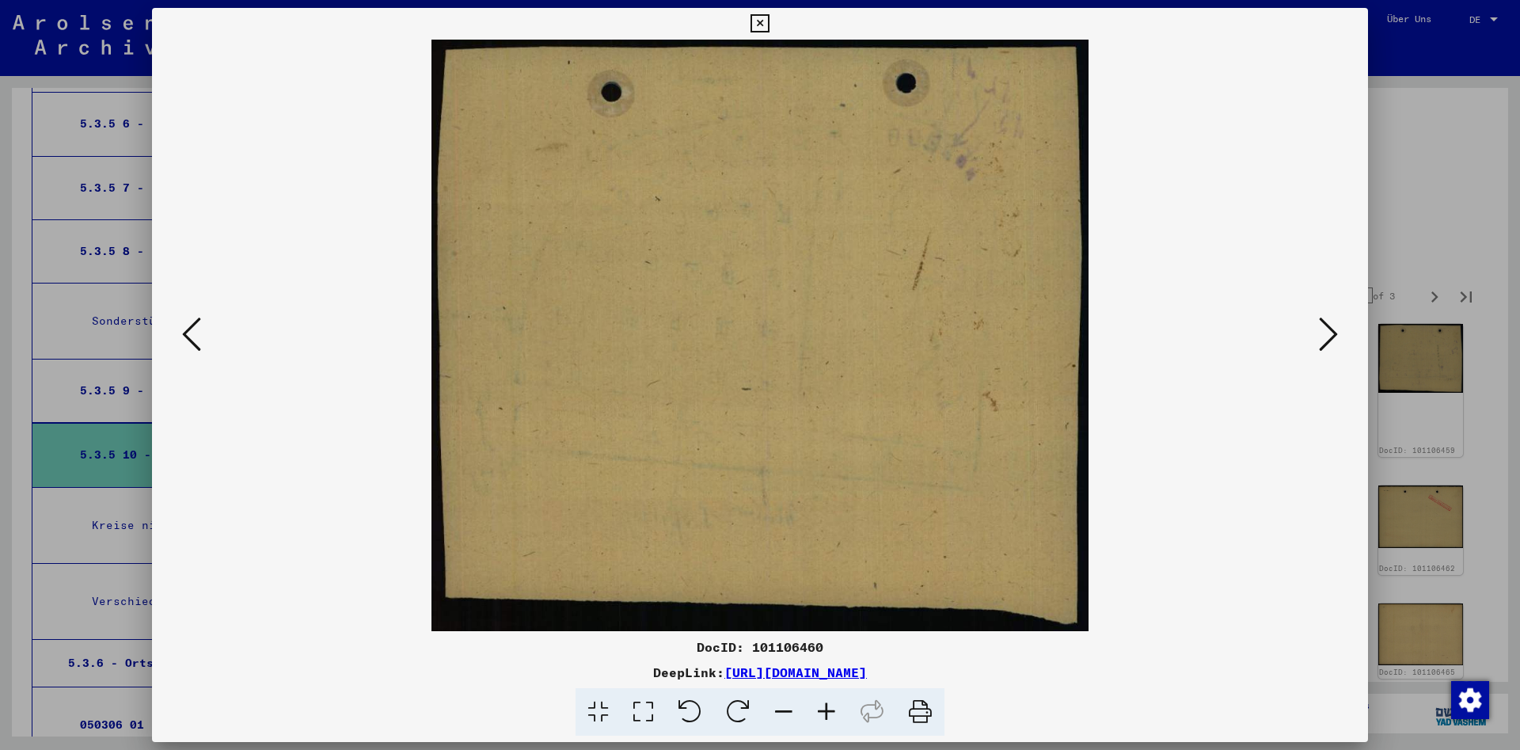
click at [1331, 337] on icon at bounding box center [1328, 334] width 19 height 38
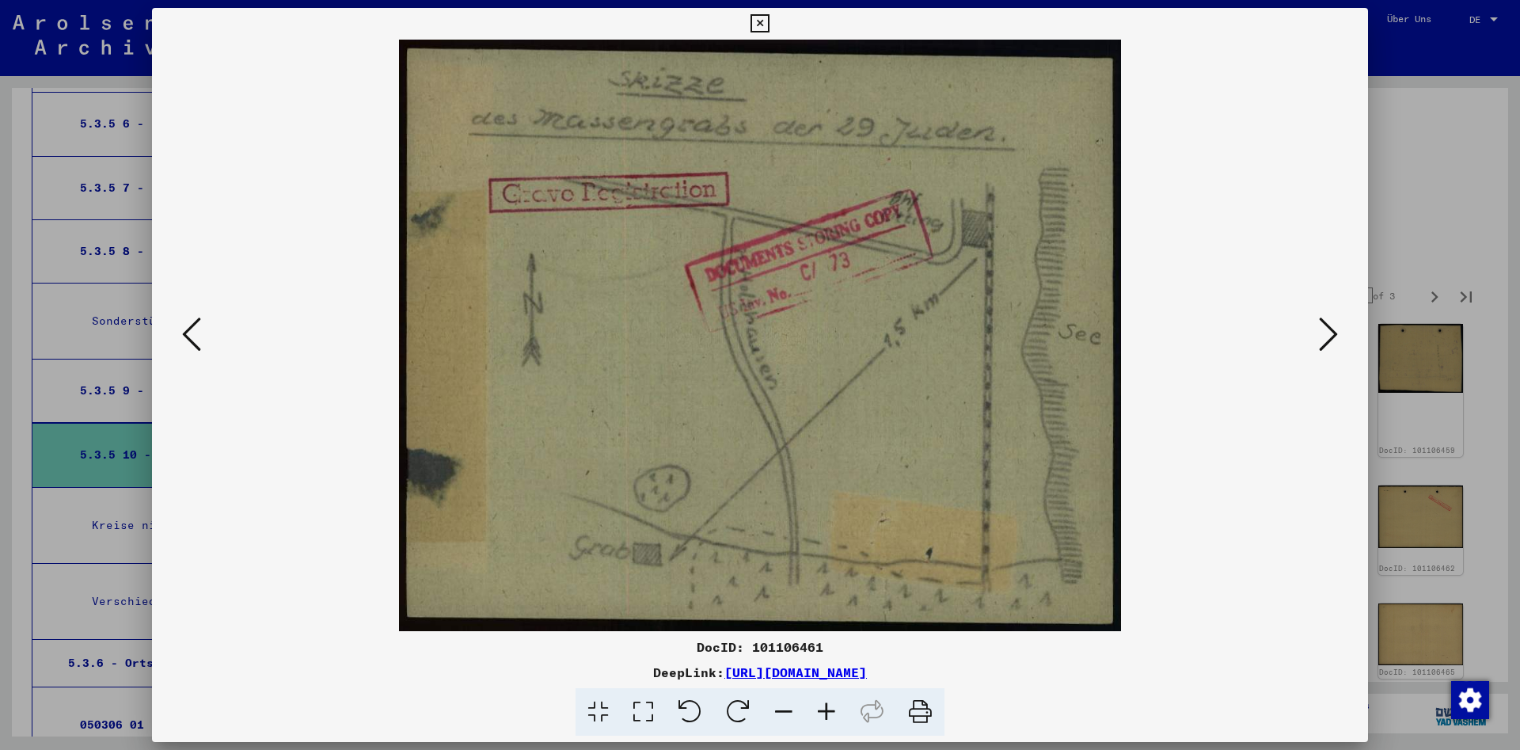
click at [1331, 337] on icon at bounding box center [1328, 334] width 19 height 38
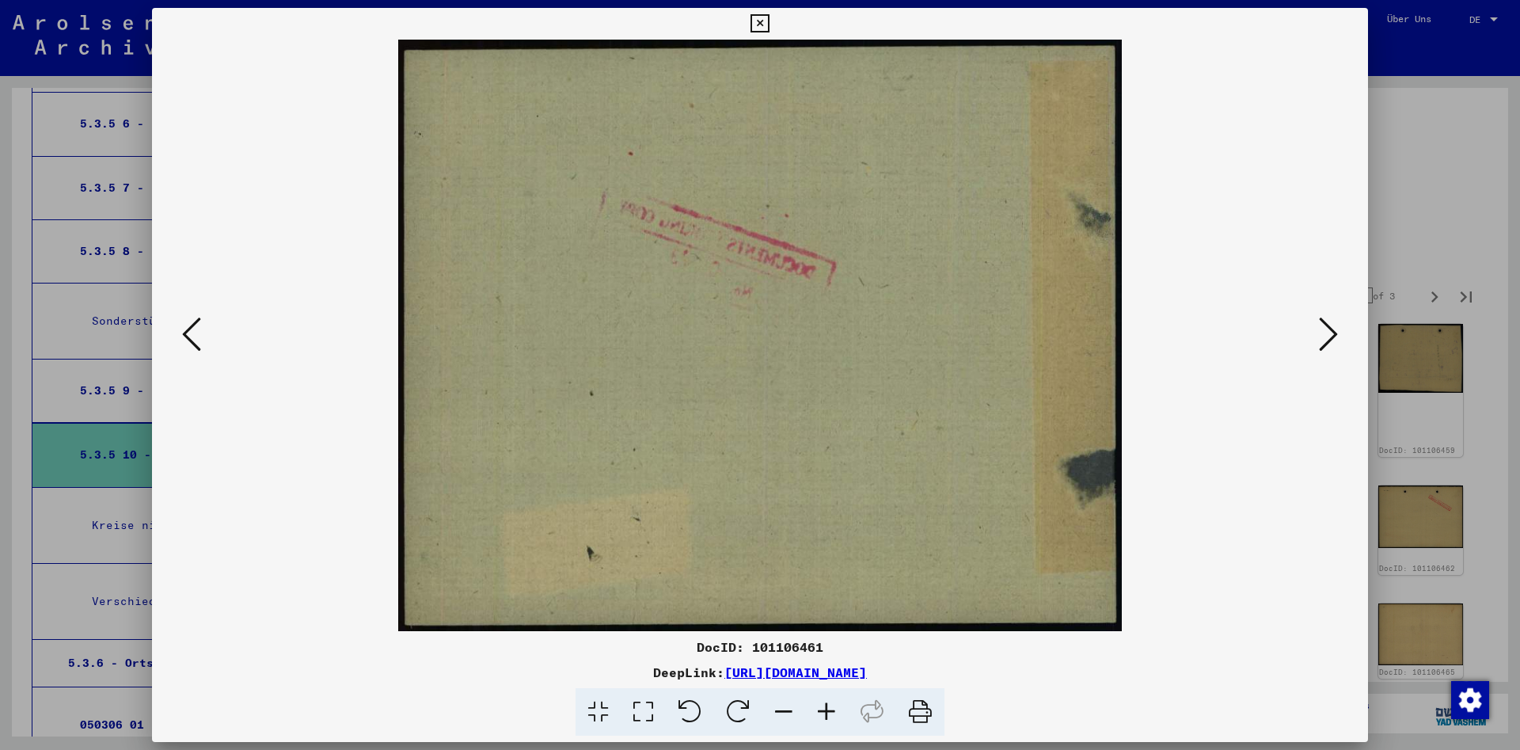
click at [1331, 337] on icon at bounding box center [1328, 334] width 19 height 38
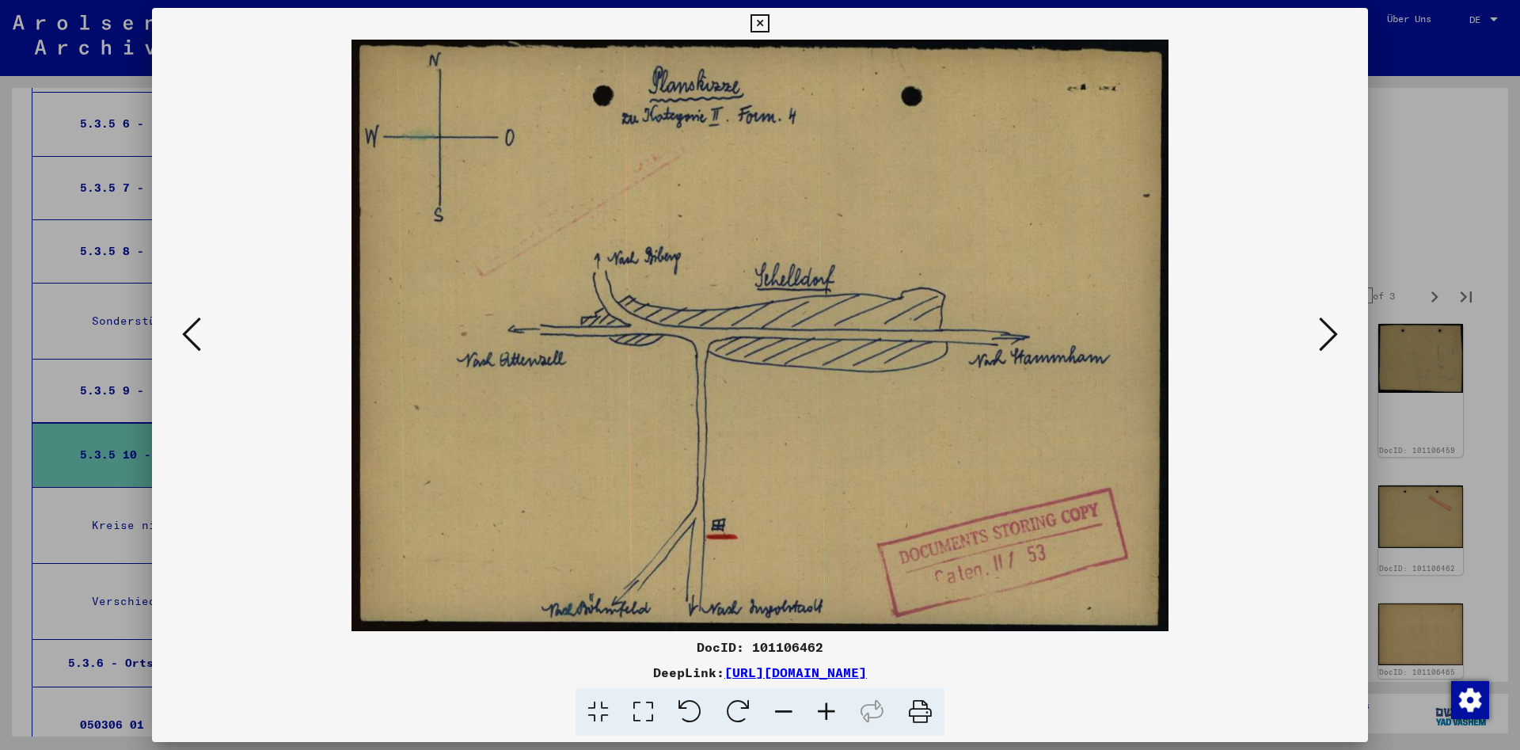
click at [1331, 337] on icon at bounding box center [1328, 334] width 19 height 38
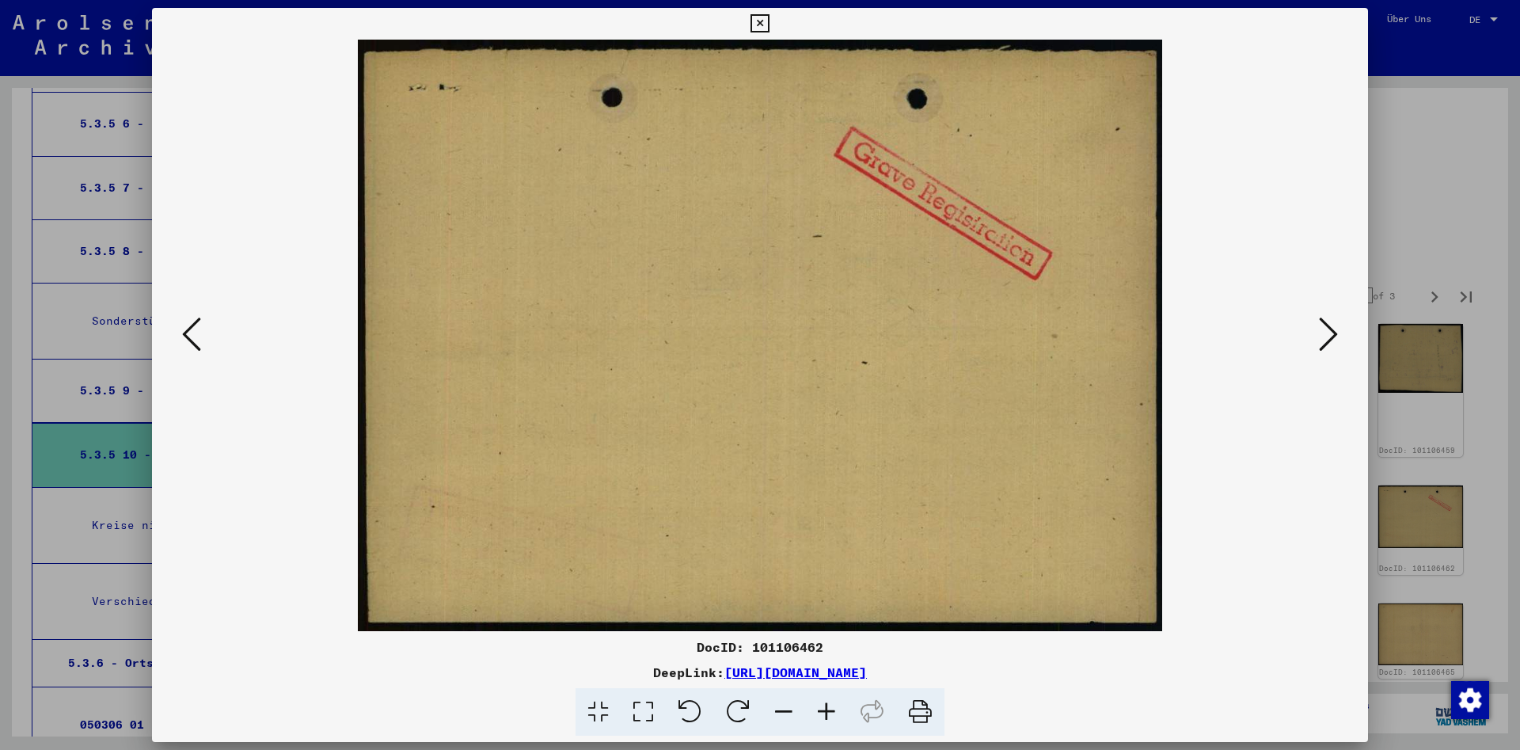
click at [1331, 337] on icon at bounding box center [1328, 334] width 19 height 38
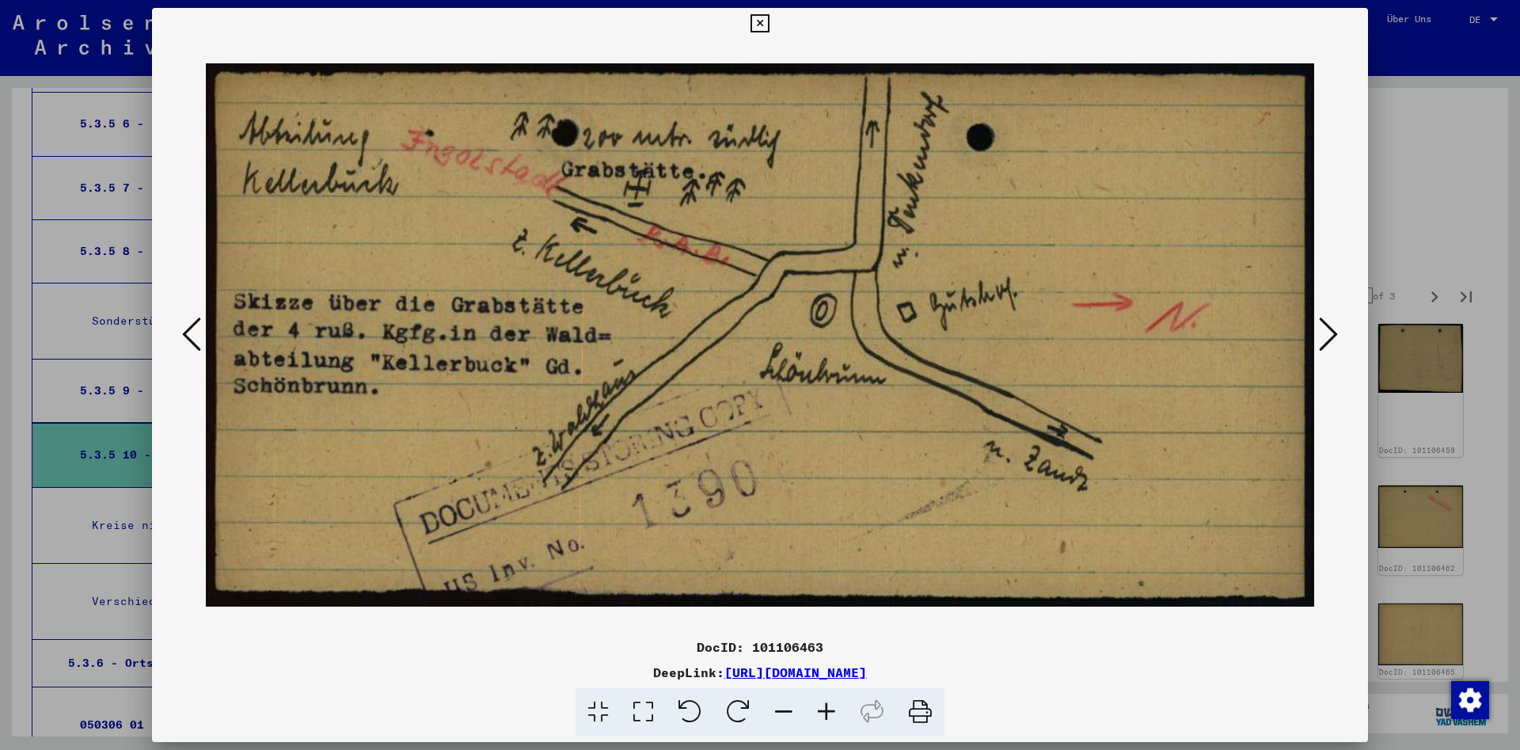
click at [1331, 337] on icon at bounding box center [1328, 334] width 19 height 38
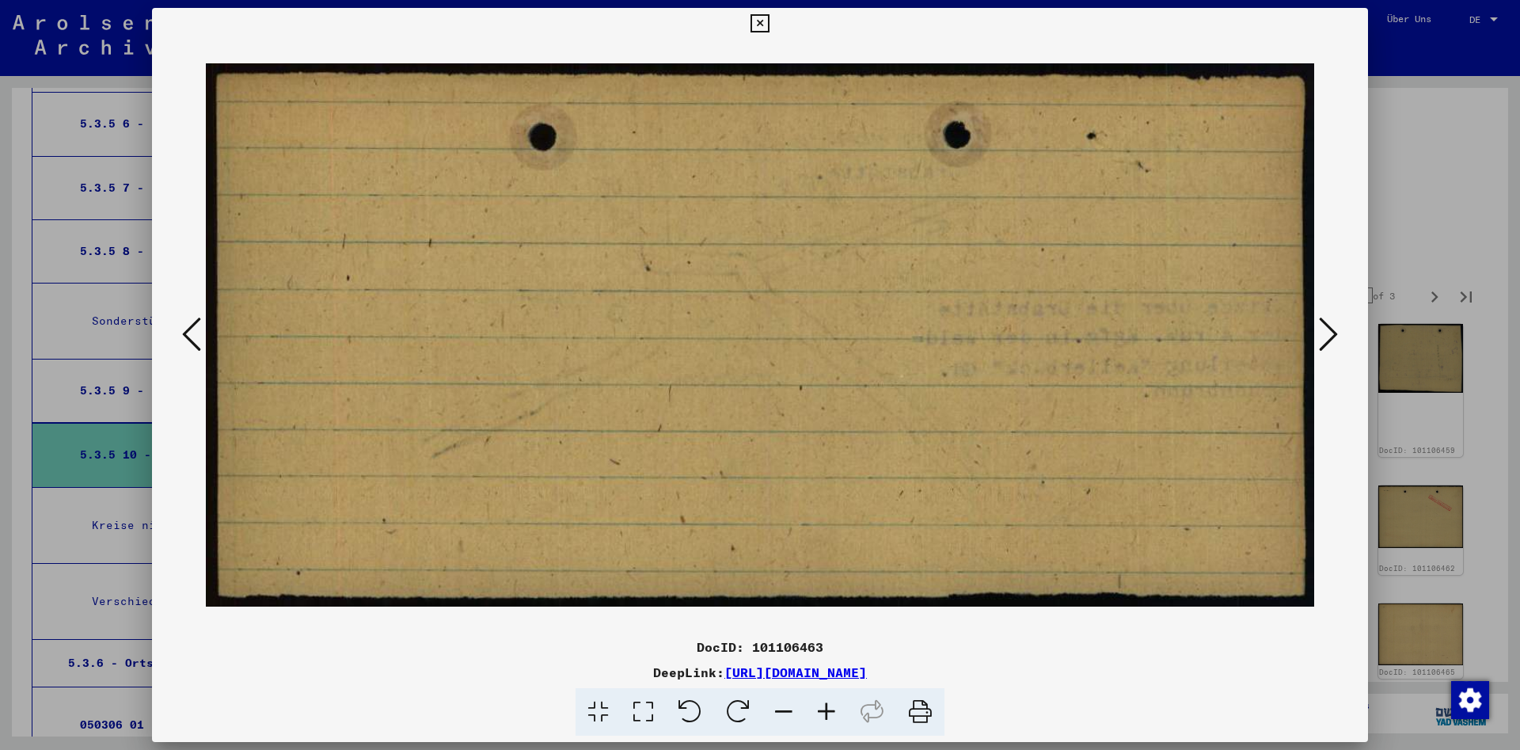
click at [1331, 337] on icon at bounding box center [1328, 334] width 19 height 38
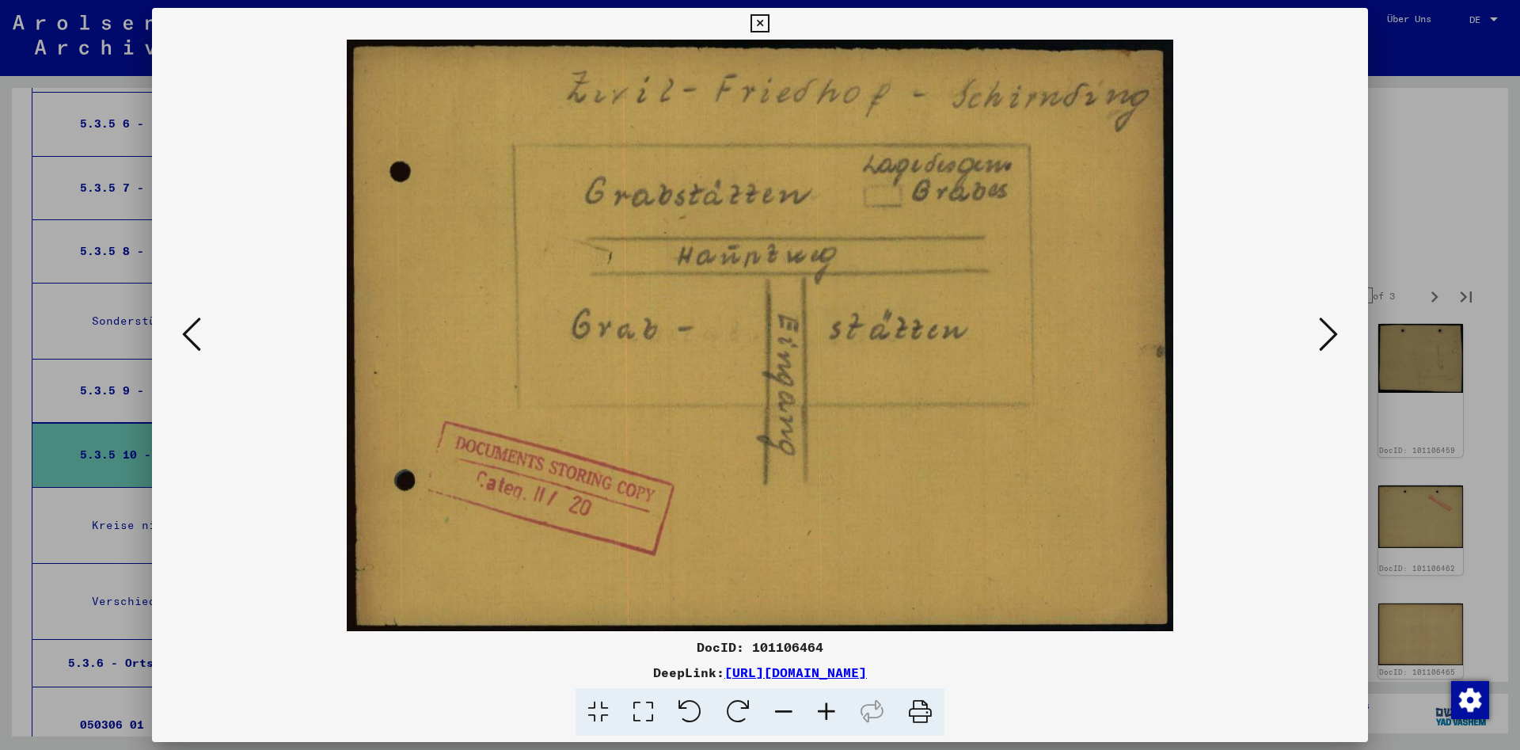
click at [1331, 337] on icon at bounding box center [1328, 334] width 19 height 38
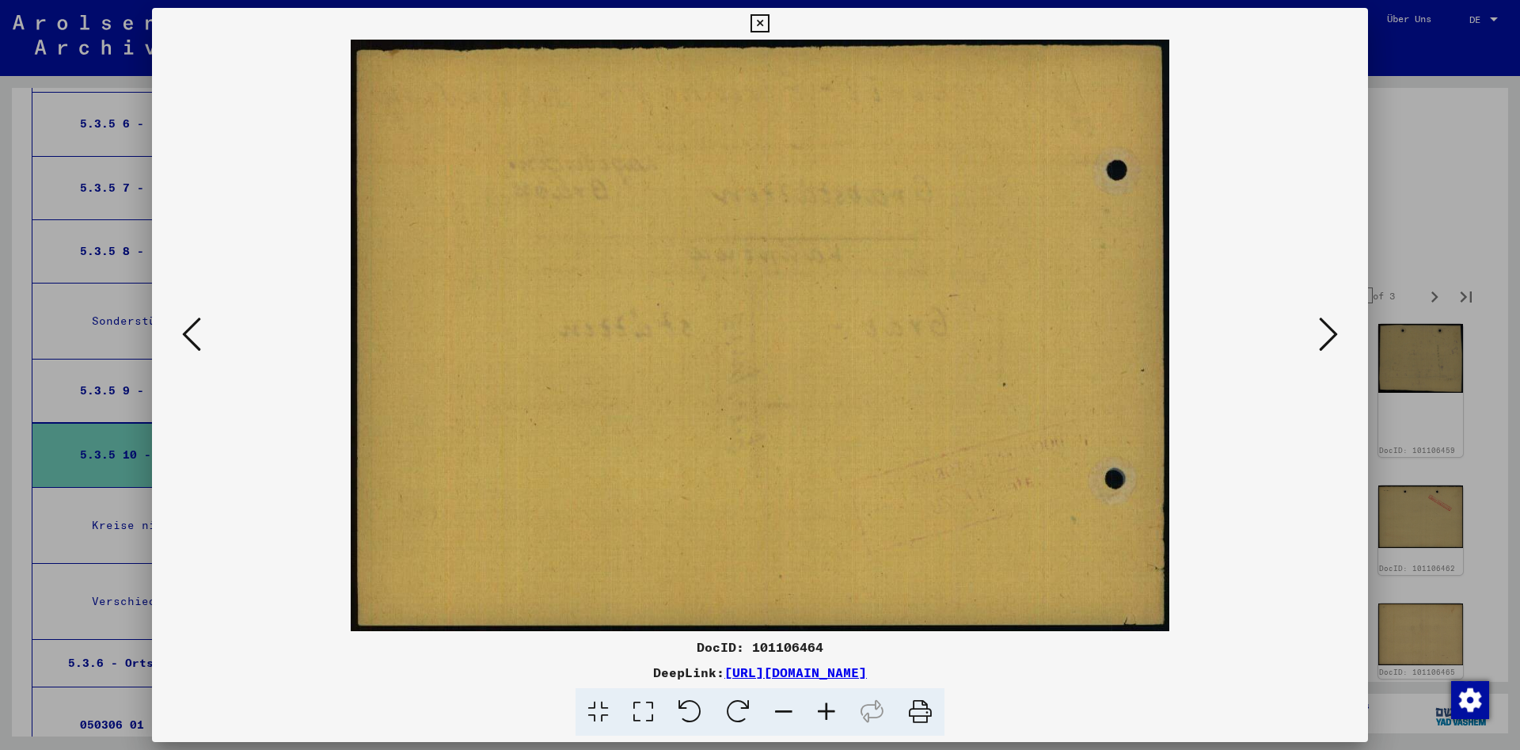
click at [1331, 337] on icon at bounding box center [1328, 334] width 19 height 38
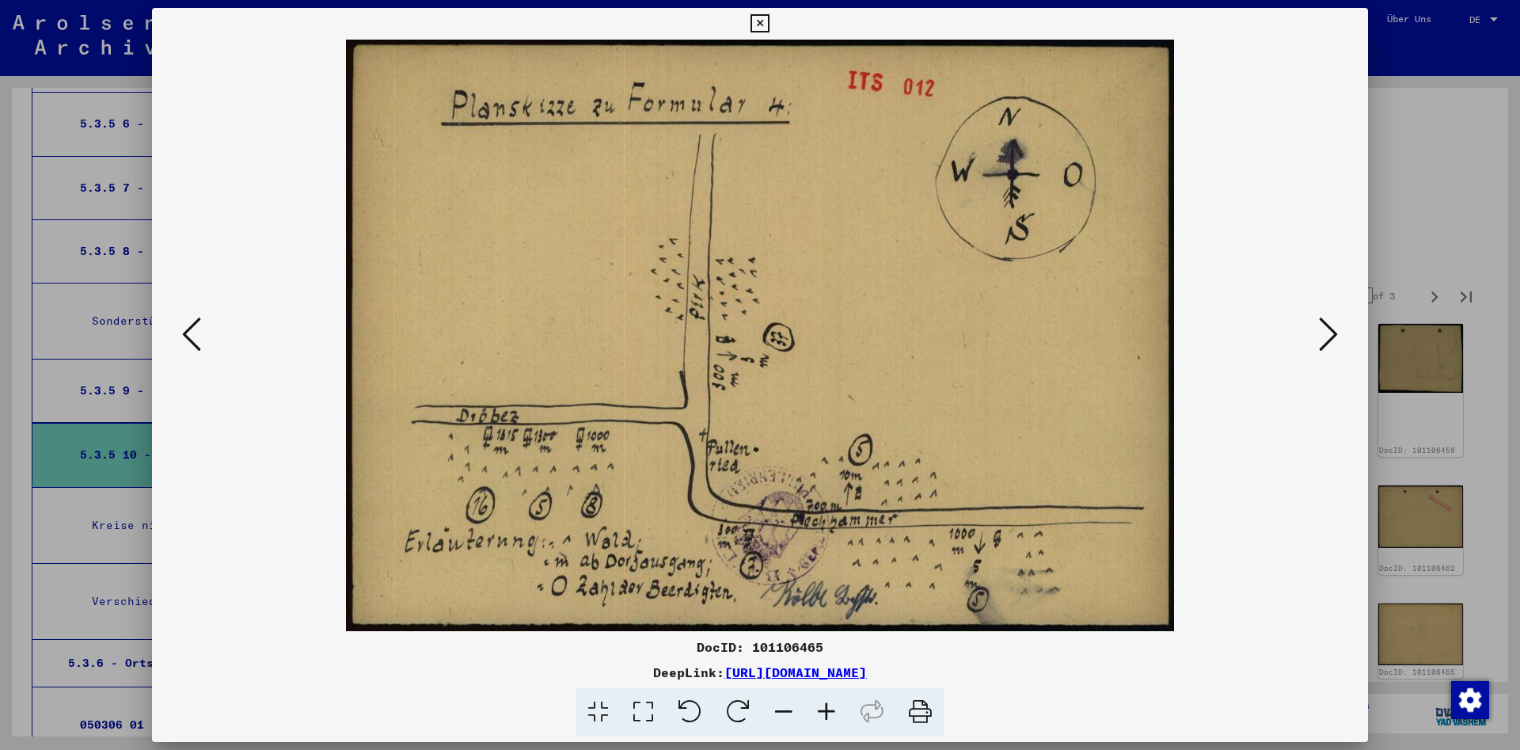
click at [1331, 337] on icon at bounding box center [1328, 334] width 19 height 38
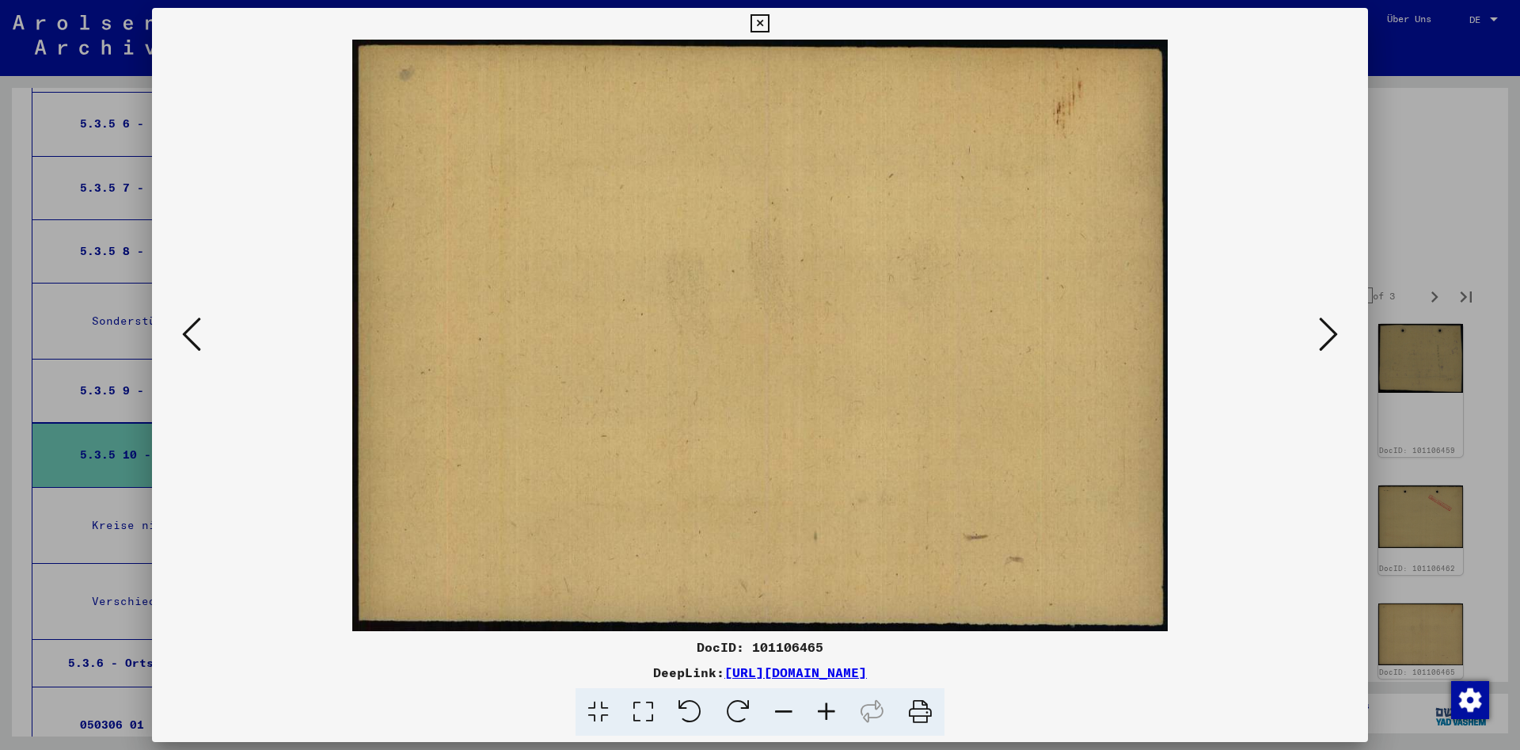
click at [1331, 337] on icon at bounding box center [1328, 334] width 19 height 38
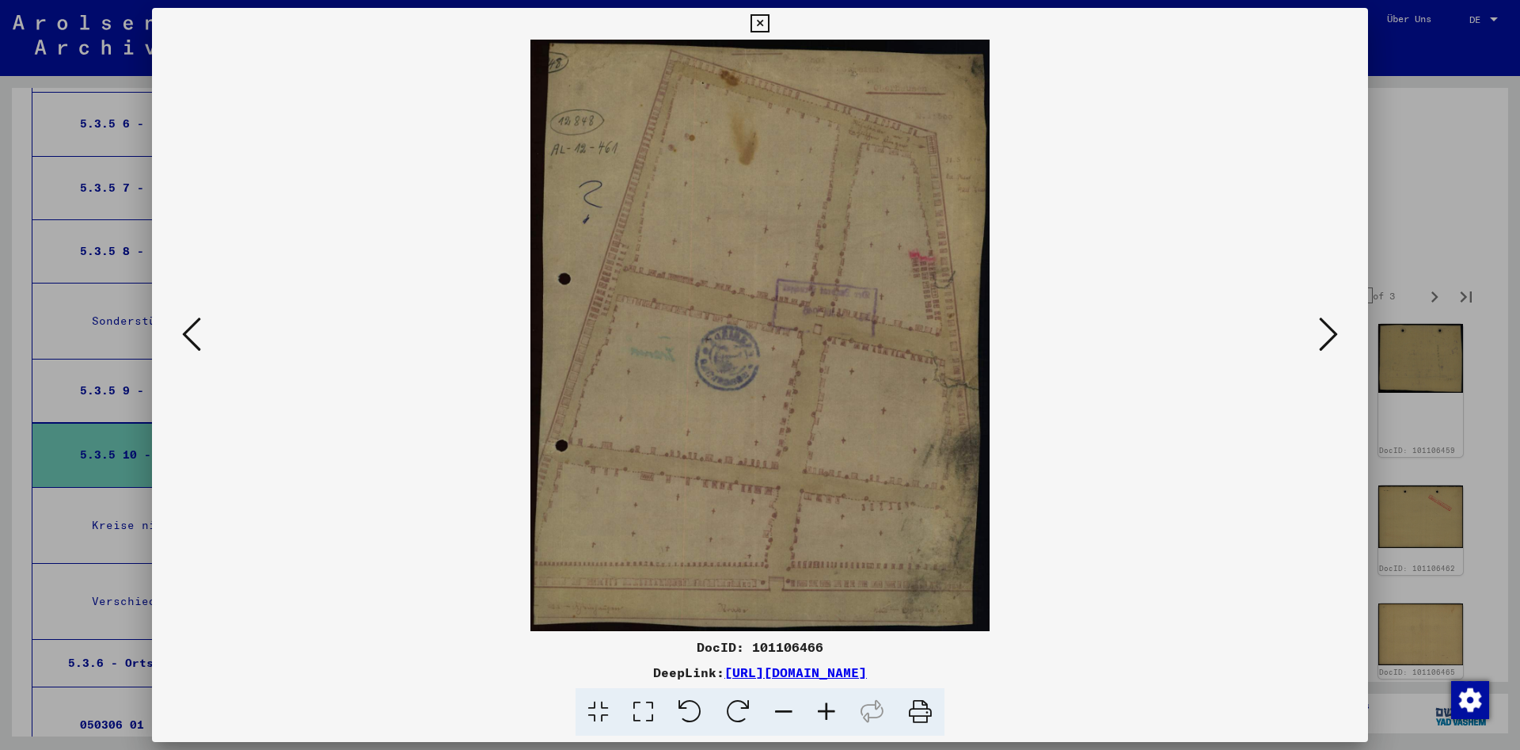
click at [1331, 337] on icon at bounding box center [1328, 334] width 19 height 38
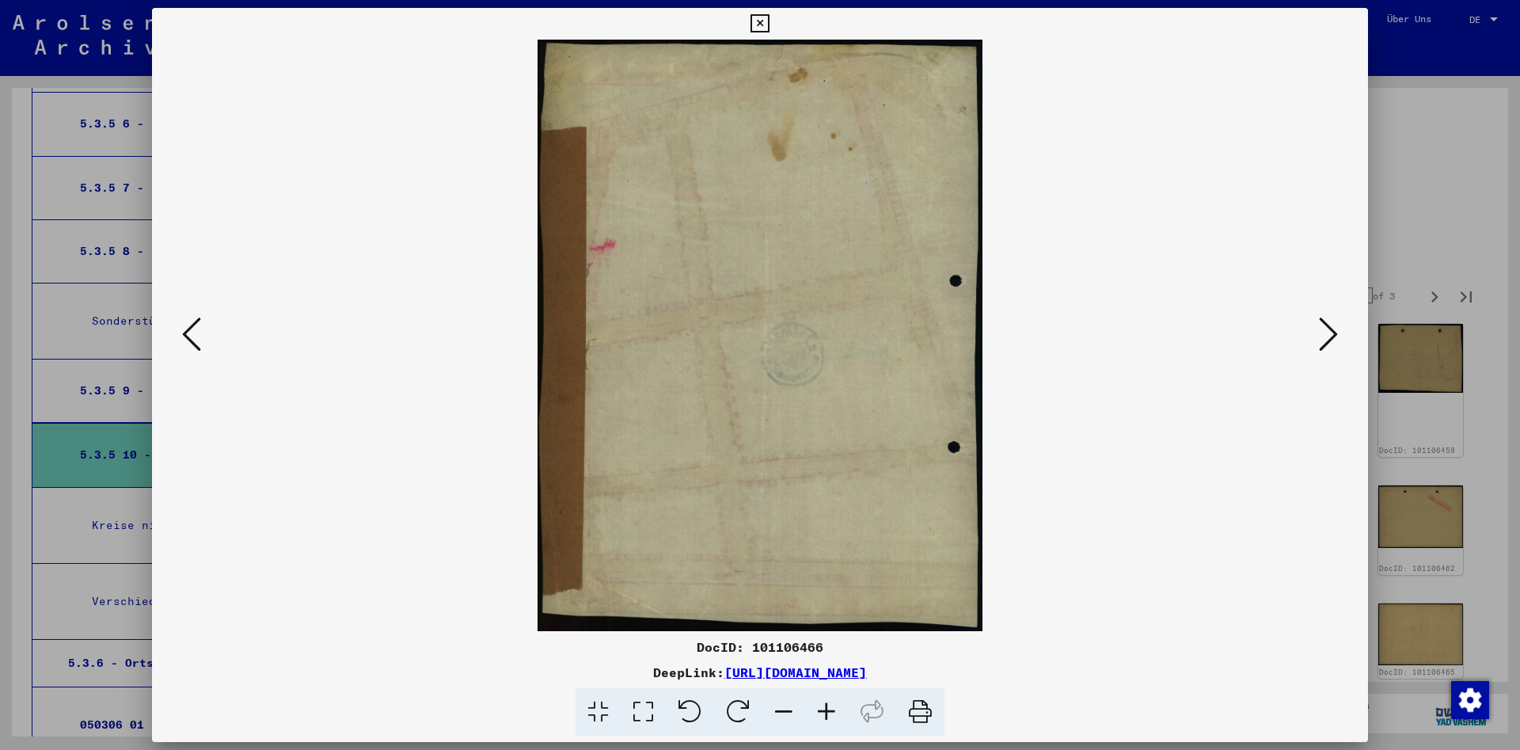
click at [1331, 337] on icon at bounding box center [1328, 334] width 19 height 38
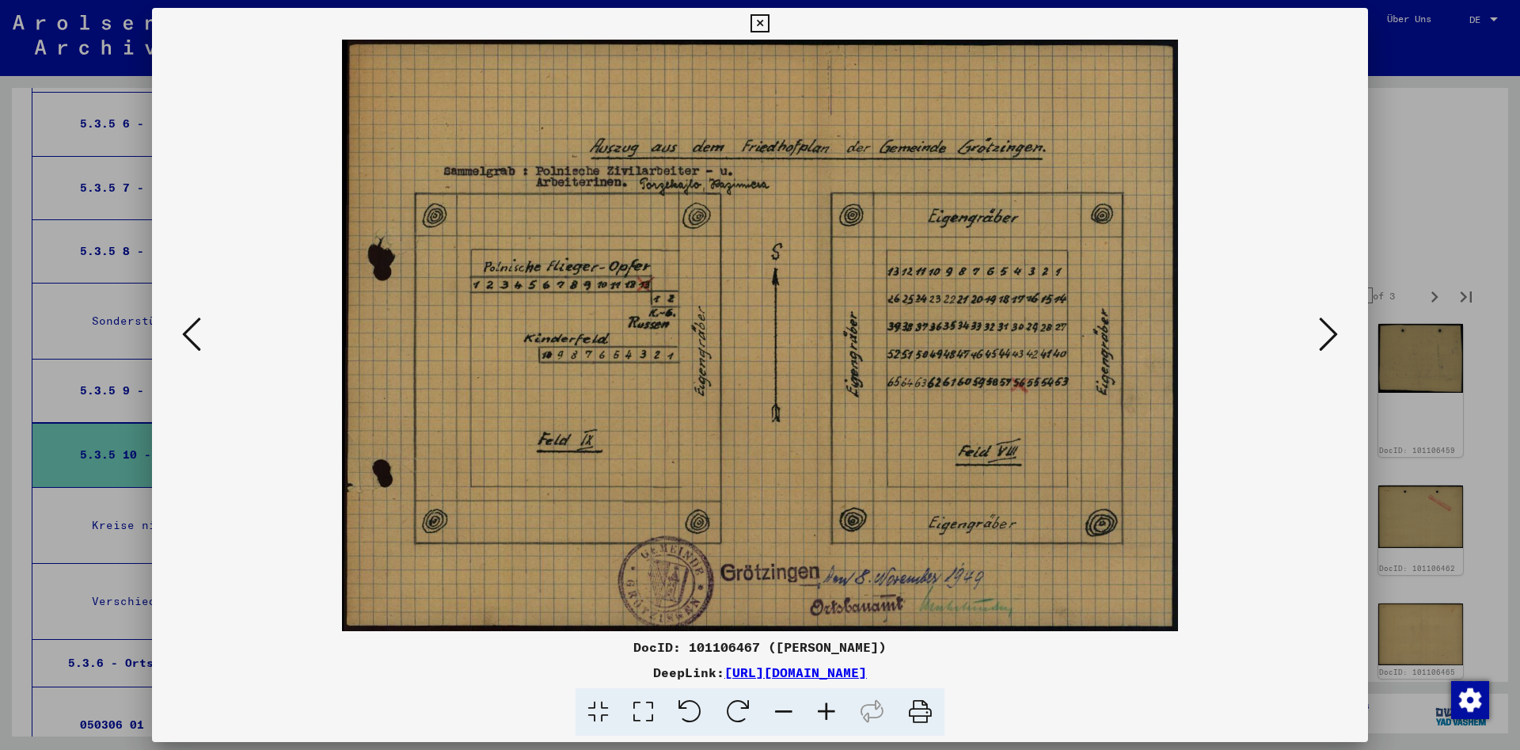
click at [1331, 337] on icon at bounding box center [1328, 334] width 19 height 38
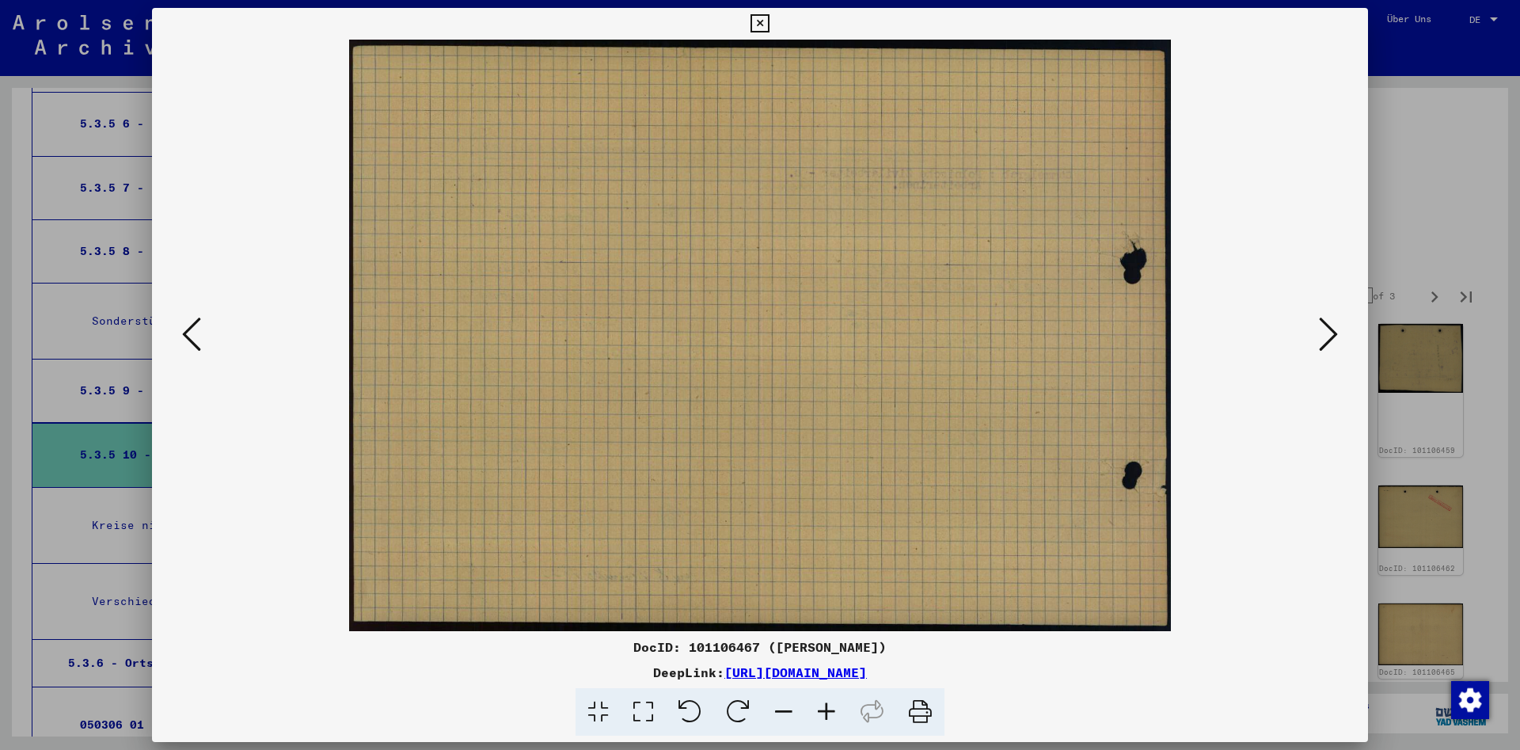
click at [1331, 337] on icon at bounding box center [1328, 334] width 19 height 38
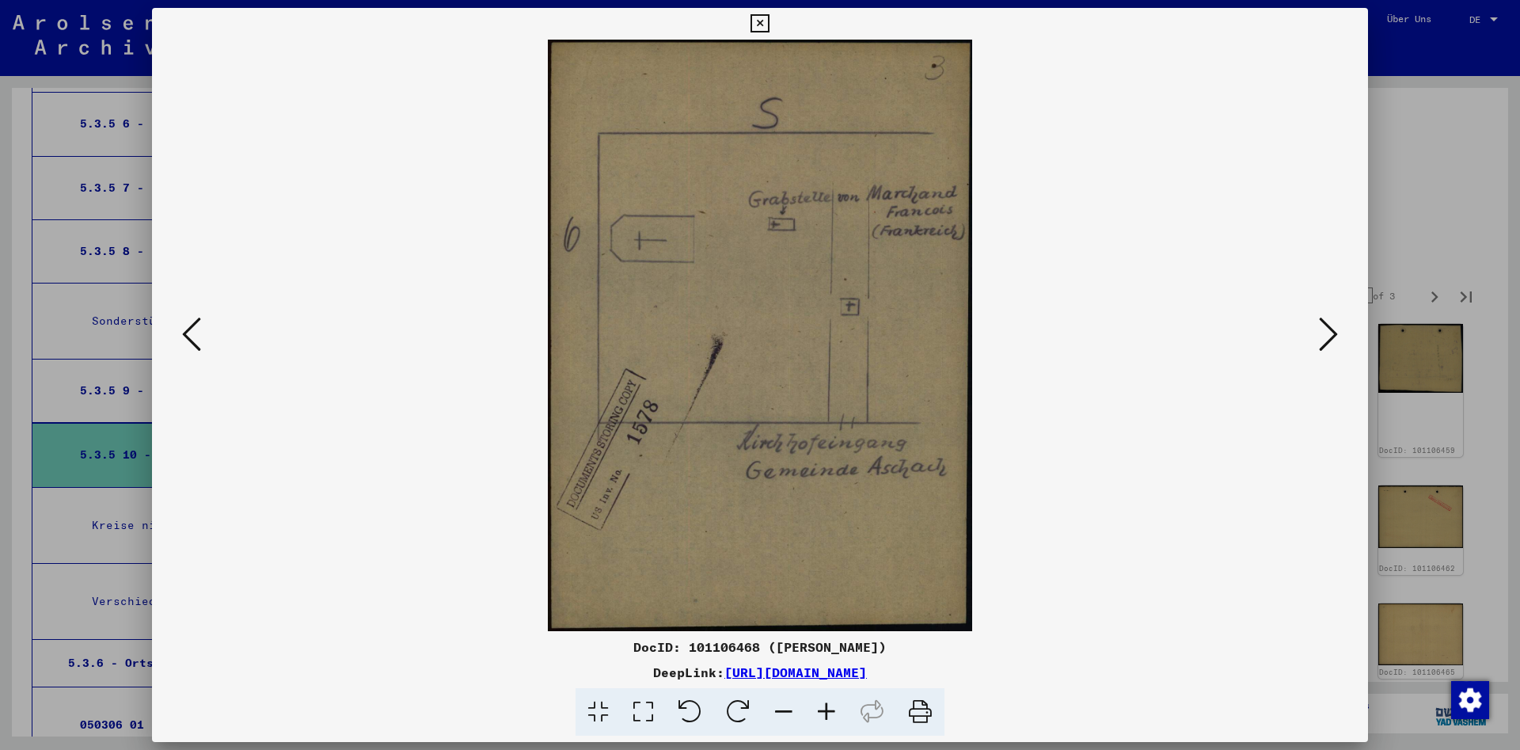
click at [1331, 337] on icon at bounding box center [1328, 334] width 19 height 38
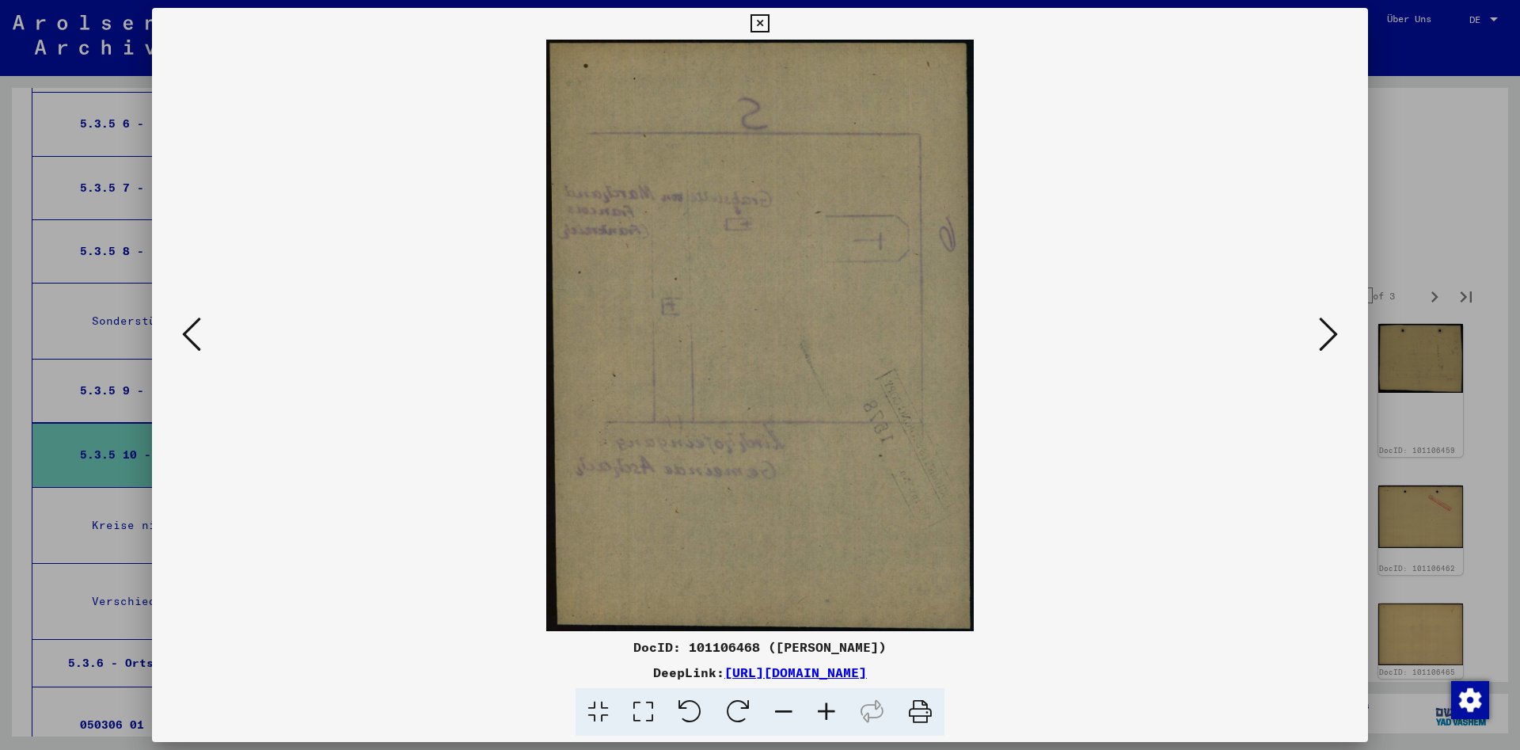
click at [1331, 337] on icon at bounding box center [1328, 334] width 19 height 38
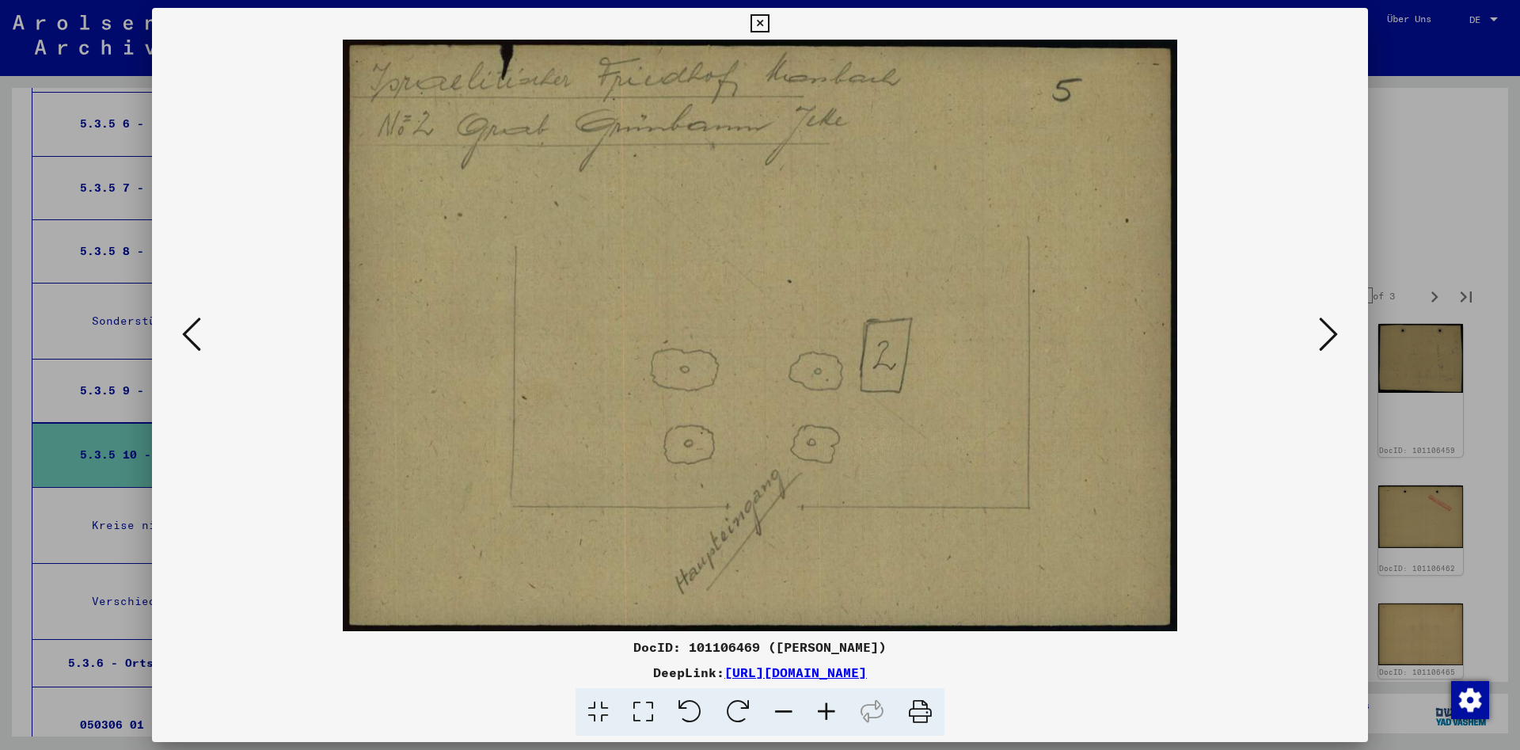
click at [1331, 337] on icon at bounding box center [1328, 334] width 19 height 38
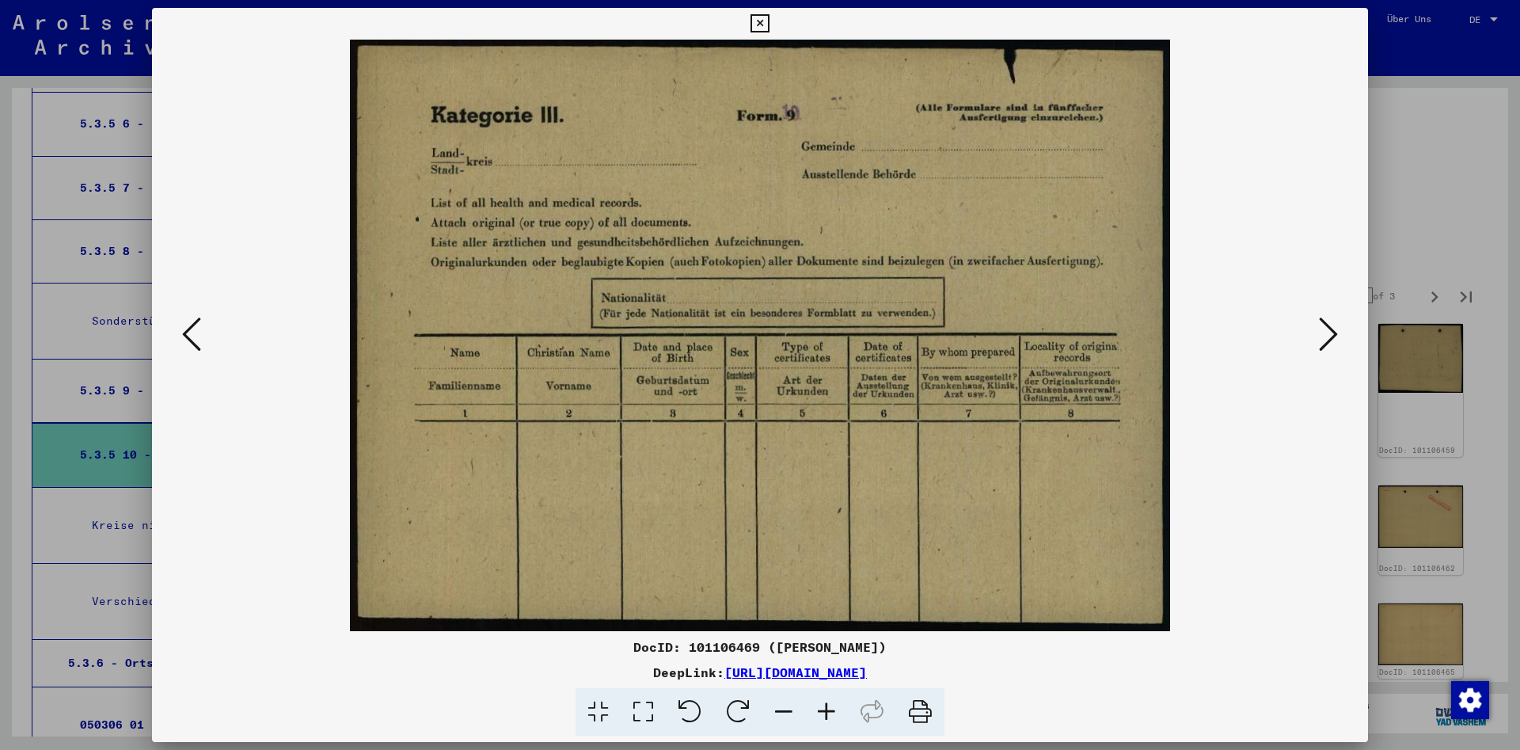
click at [1331, 337] on icon at bounding box center [1328, 334] width 19 height 38
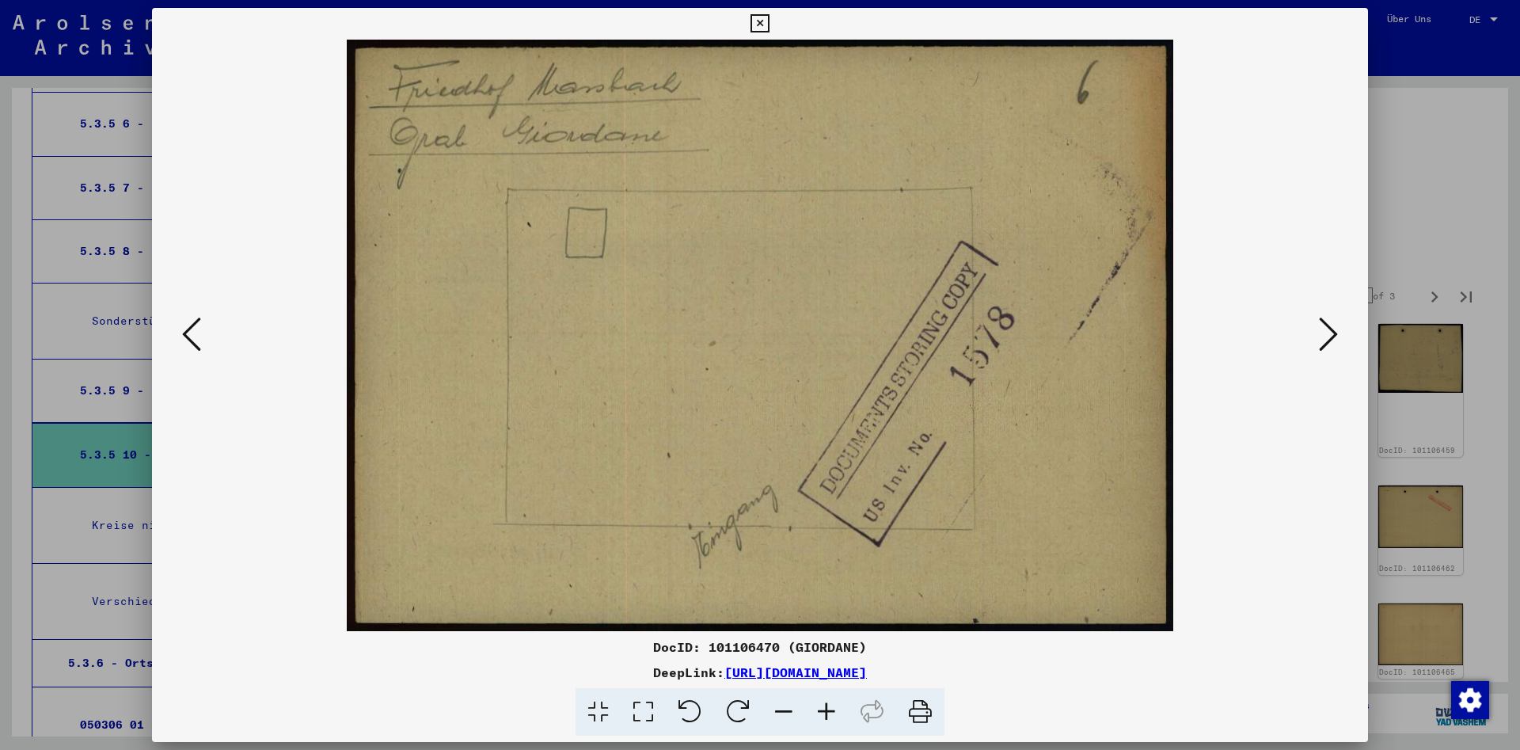
click at [1331, 337] on icon at bounding box center [1328, 334] width 19 height 38
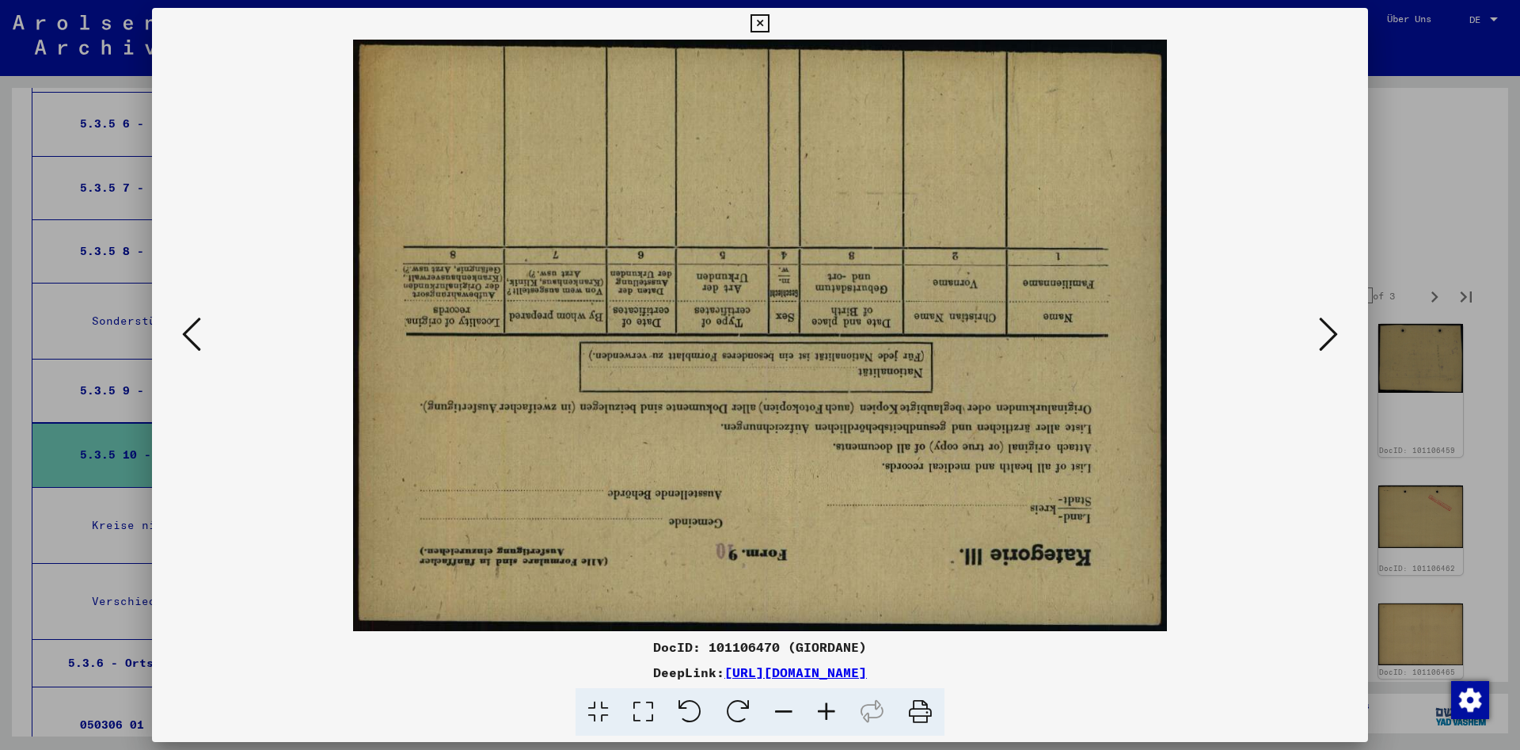
click at [1331, 337] on icon at bounding box center [1328, 334] width 19 height 38
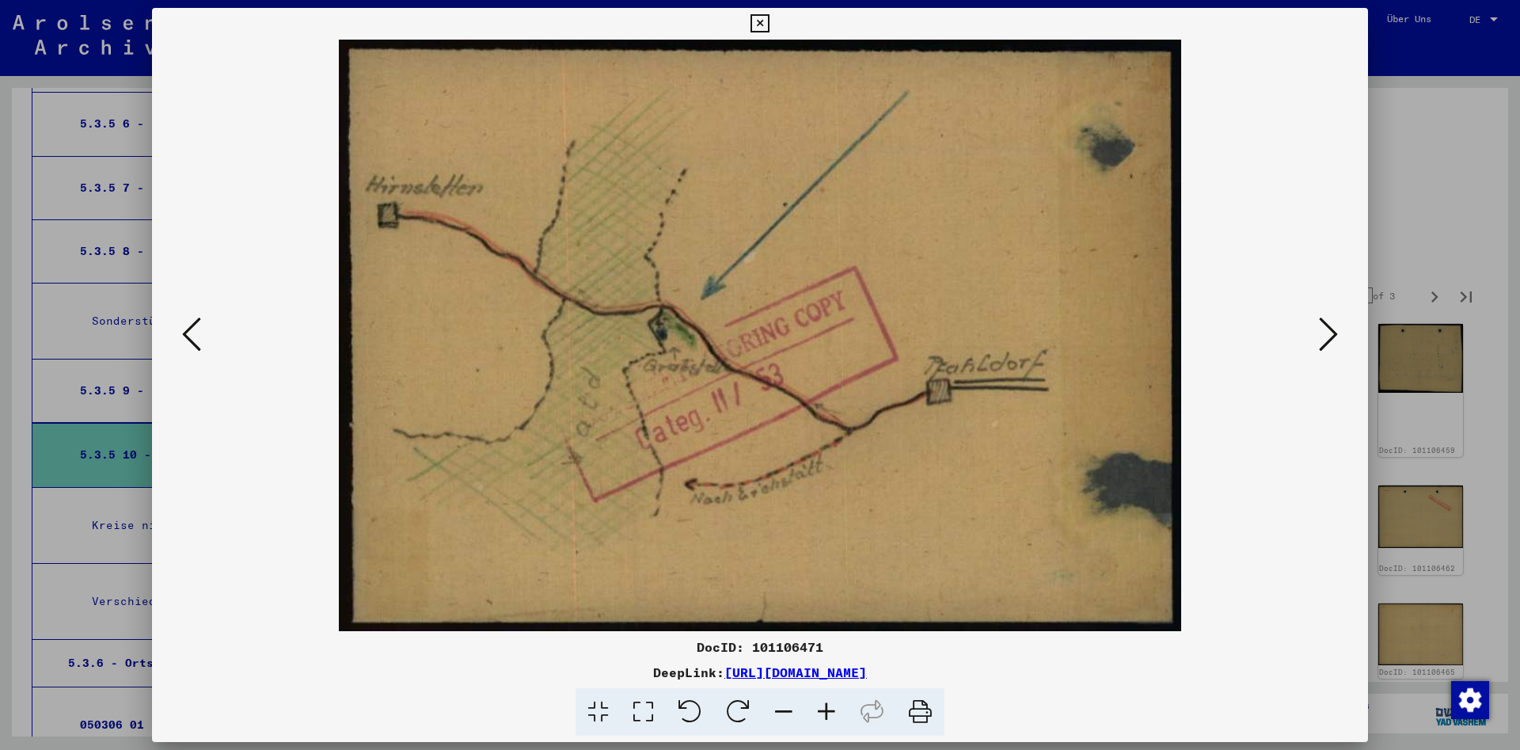
click at [1331, 337] on icon at bounding box center [1328, 334] width 19 height 38
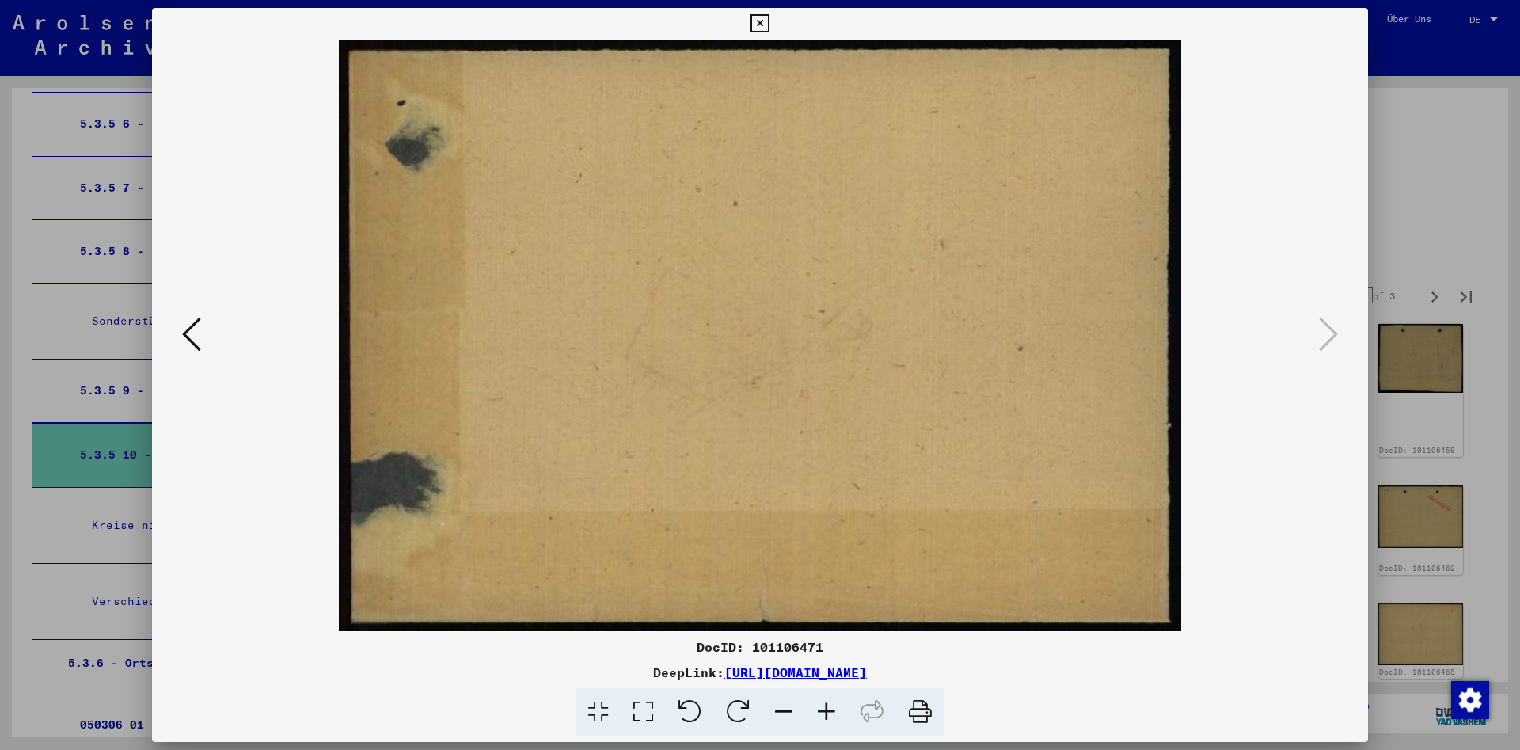
click at [769, 25] on icon at bounding box center [759, 23] width 18 height 19
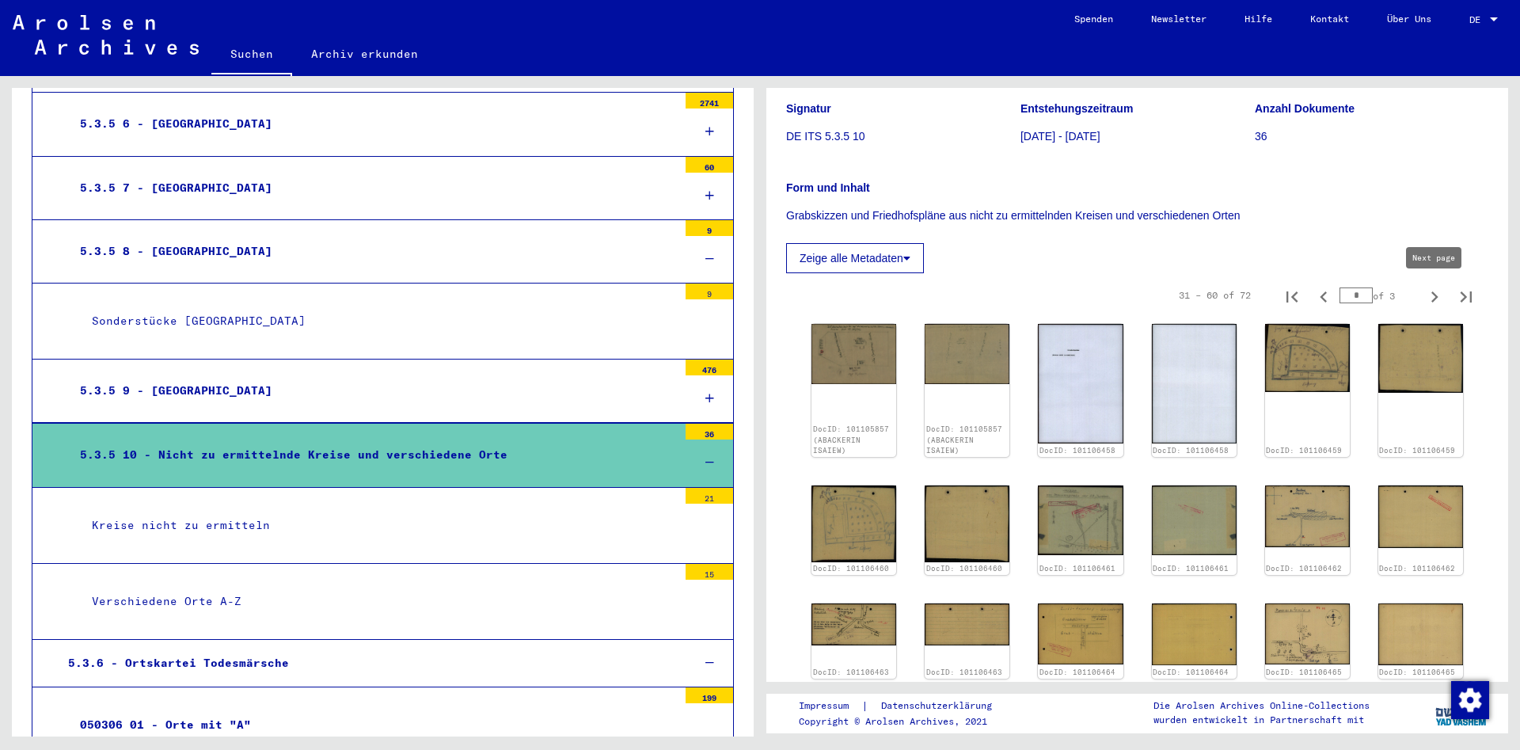
click at [1432, 294] on icon "Next page" at bounding box center [1434, 297] width 22 height 22
type input "*"
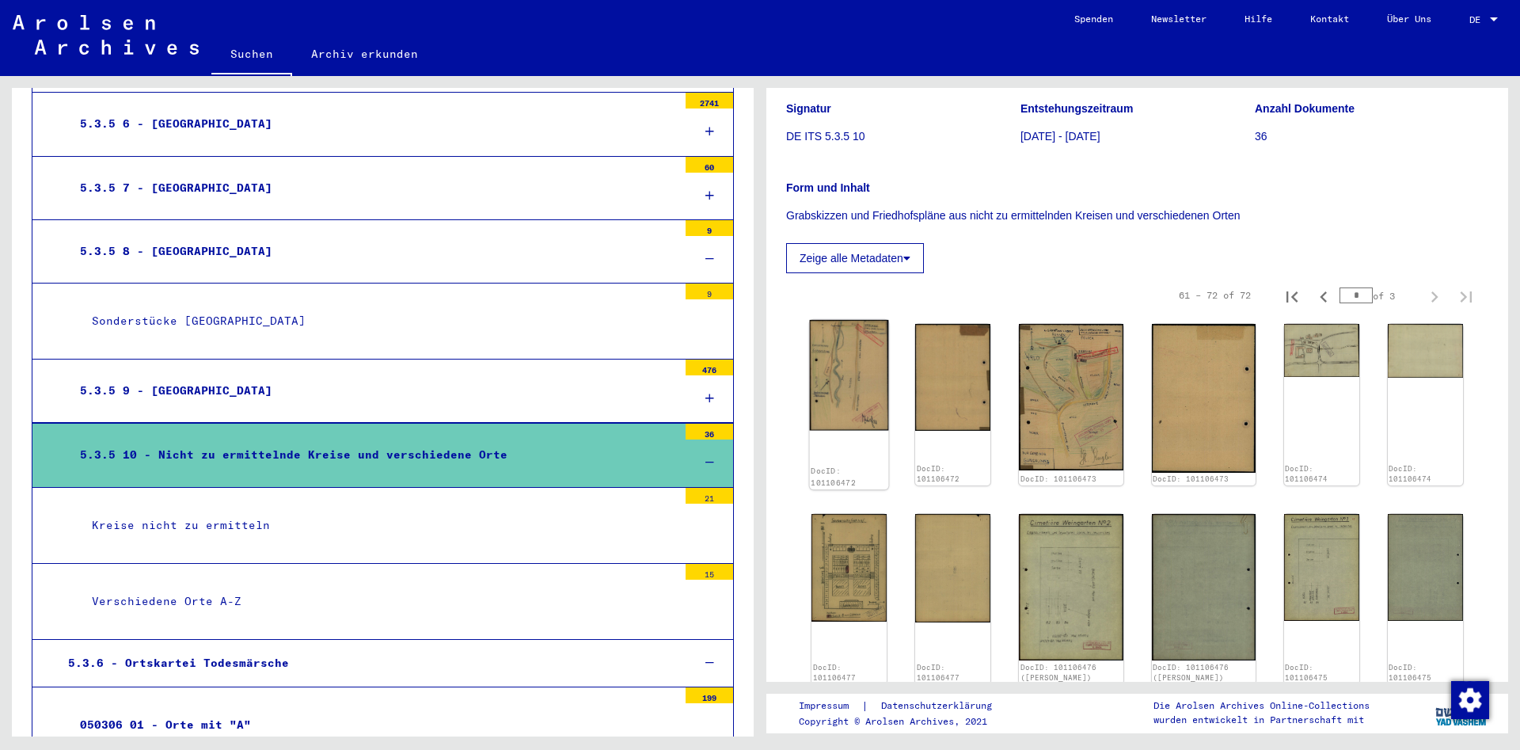
click at [826, 364] on img at bounding box center [849, 375] width 79 height 111
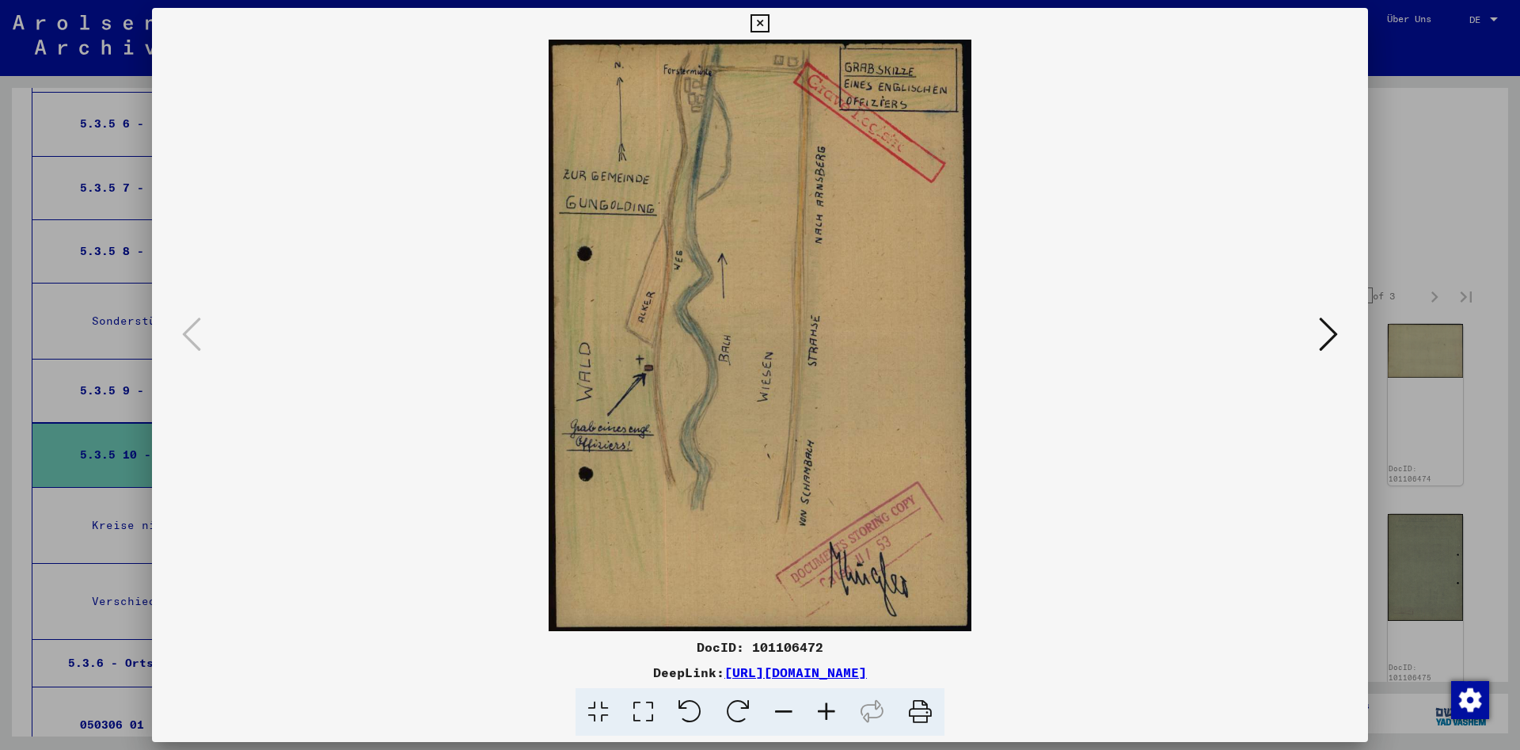
click at [1332, 335] on icon at bounding box center [1328, 334] width 19 height 38
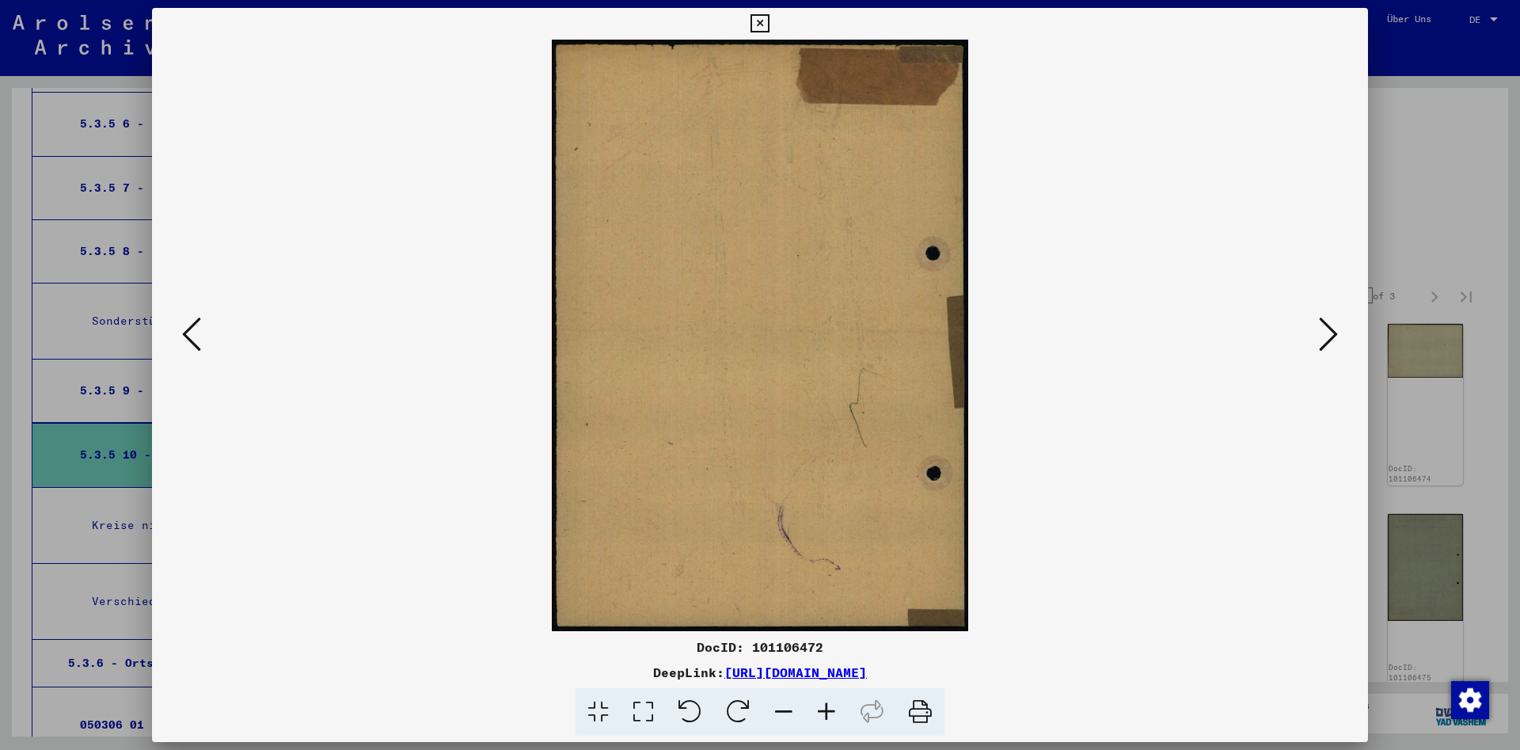
click at [1332, 335] on icon at bounding box center [1328, 334] width 19 height 38
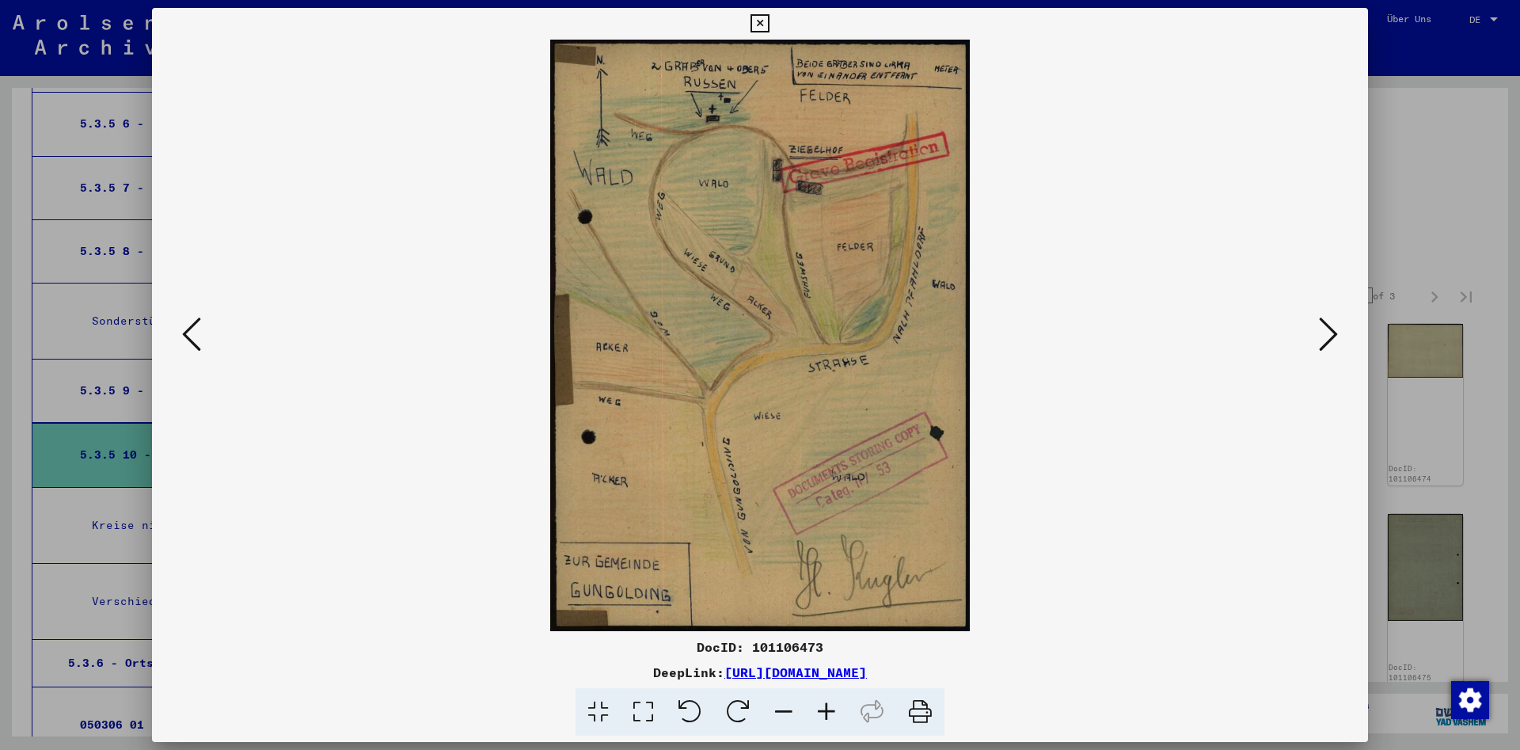
click at [1332, 335] on icon at bounding box center [1328, 334] width 19 height 38
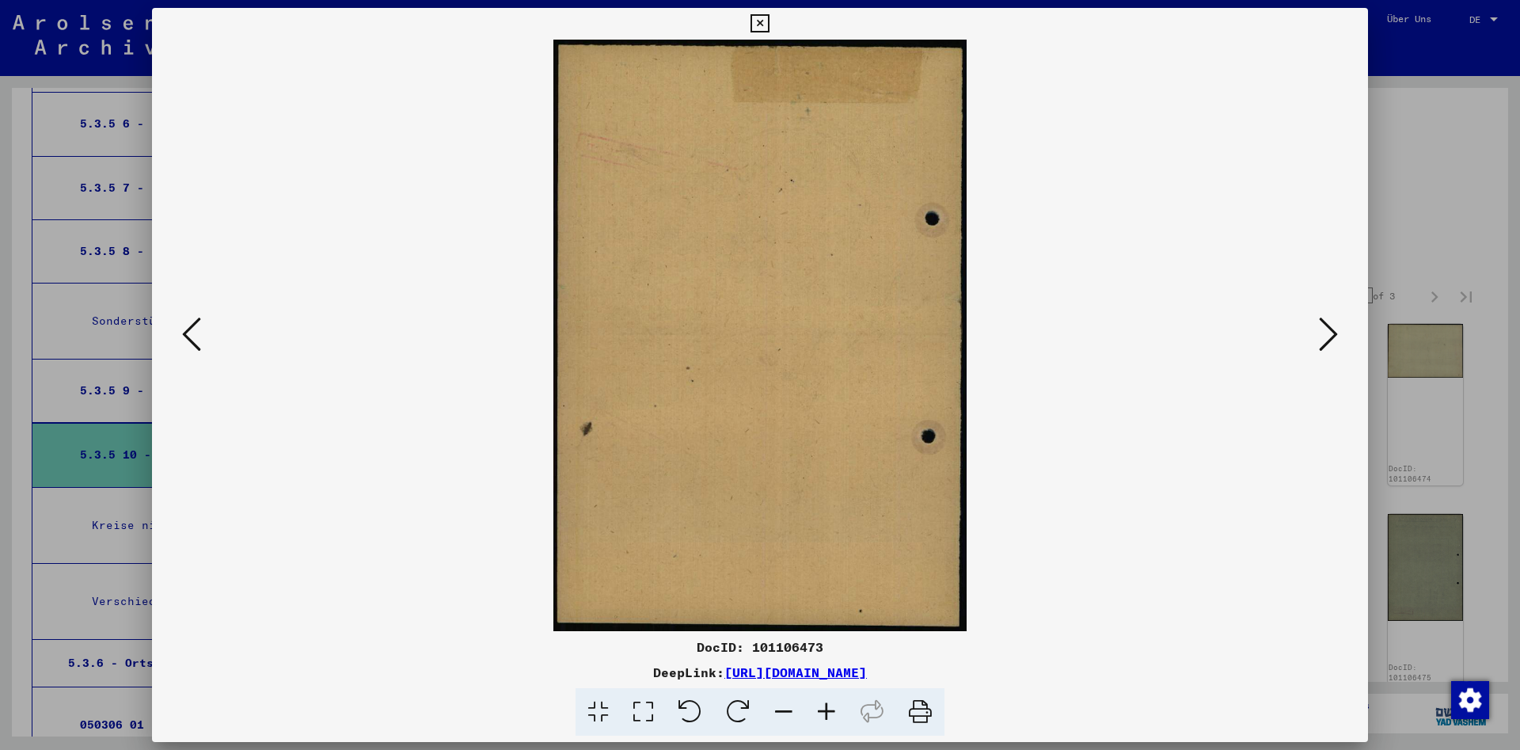
click at [1332, 335] on icon at bounding box center [1328, 334] width 19 height 38
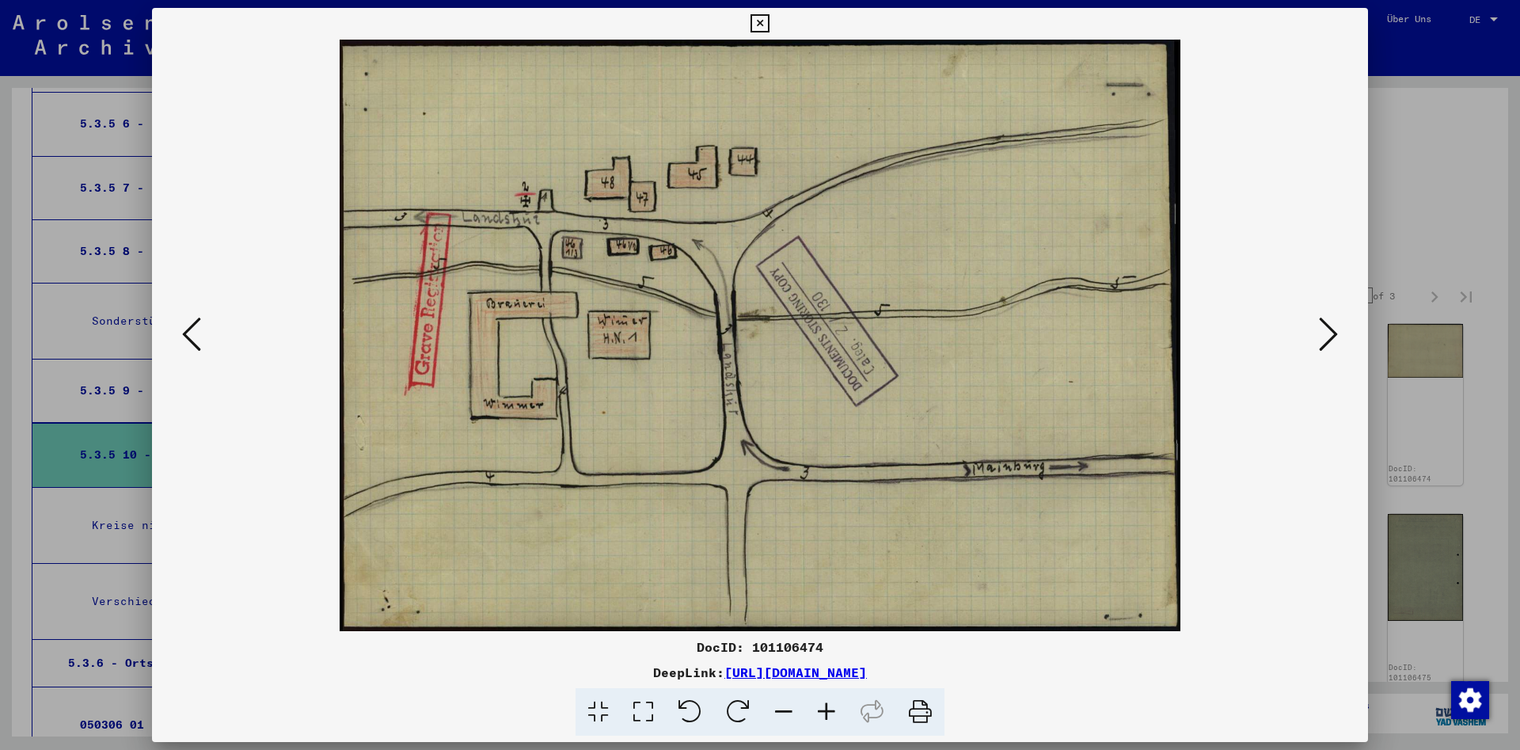
click at [1332, 335] on icon at bounding box center [1328, 334] width 19 height 38
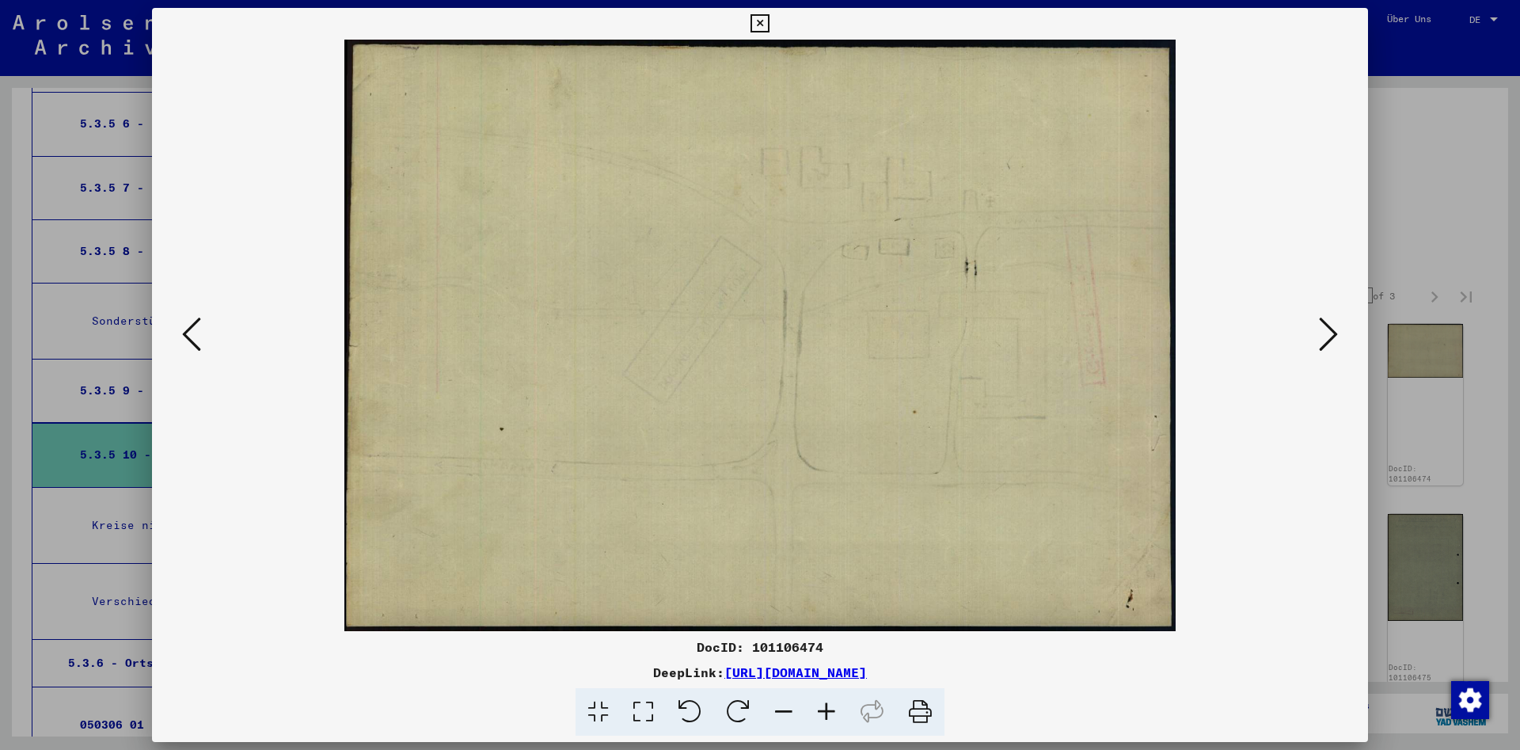
click at [1332, 335] on icon at bounding box center [1328, 334] width 19 height 38
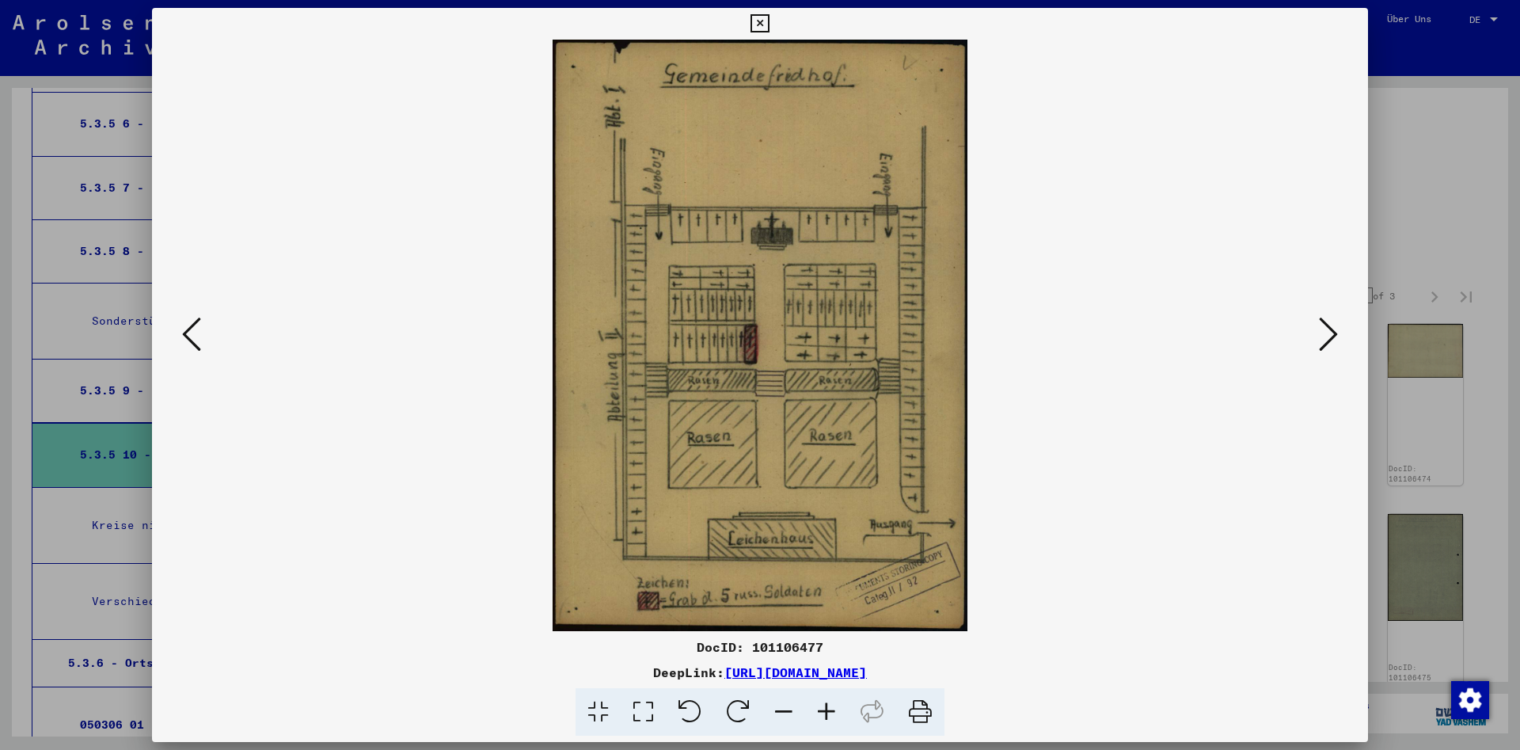
click at [1332, 335] on icon at bounding box center [1328, 334] width 19 height 38
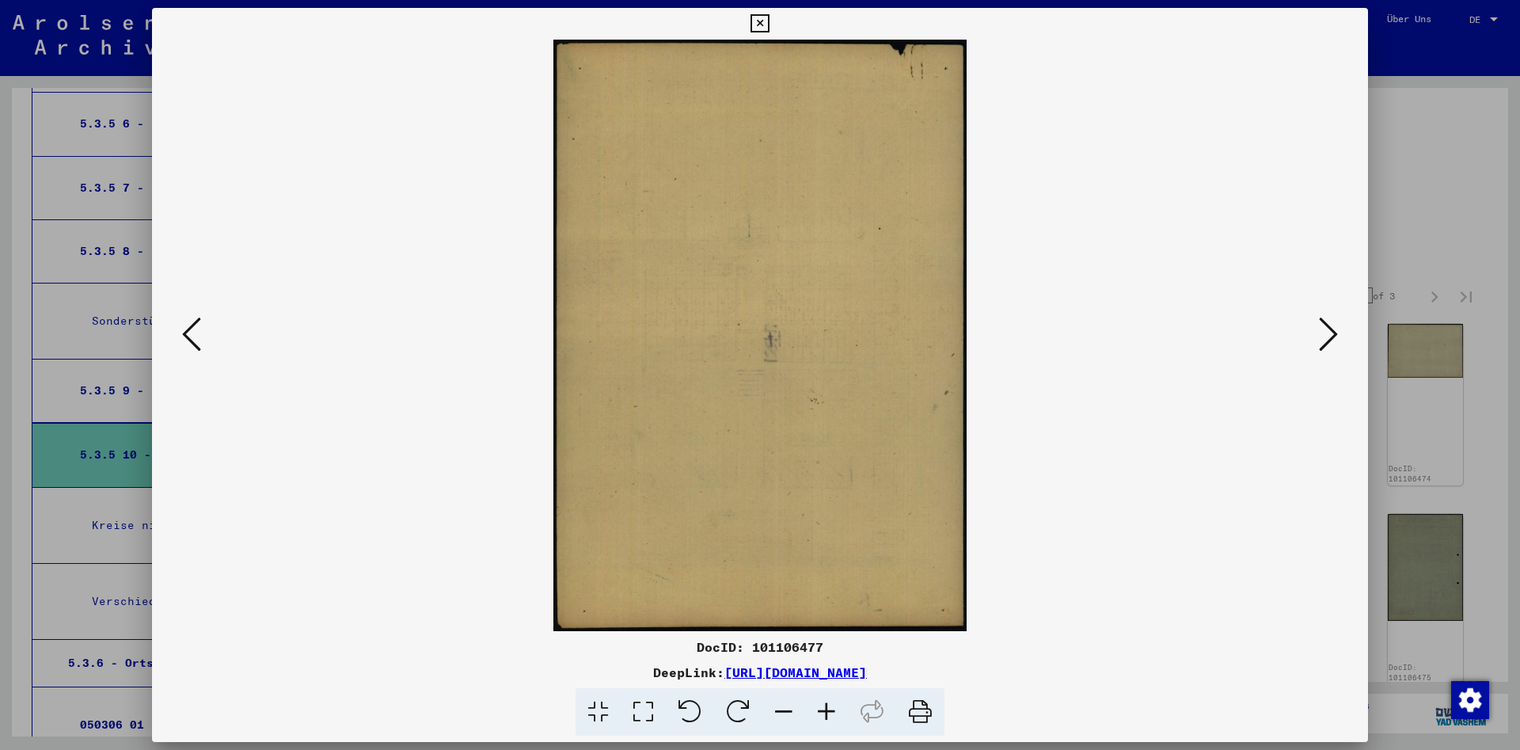
click at [1332, 335] on icon at bounding box center [1328, 334] width 19 height 38
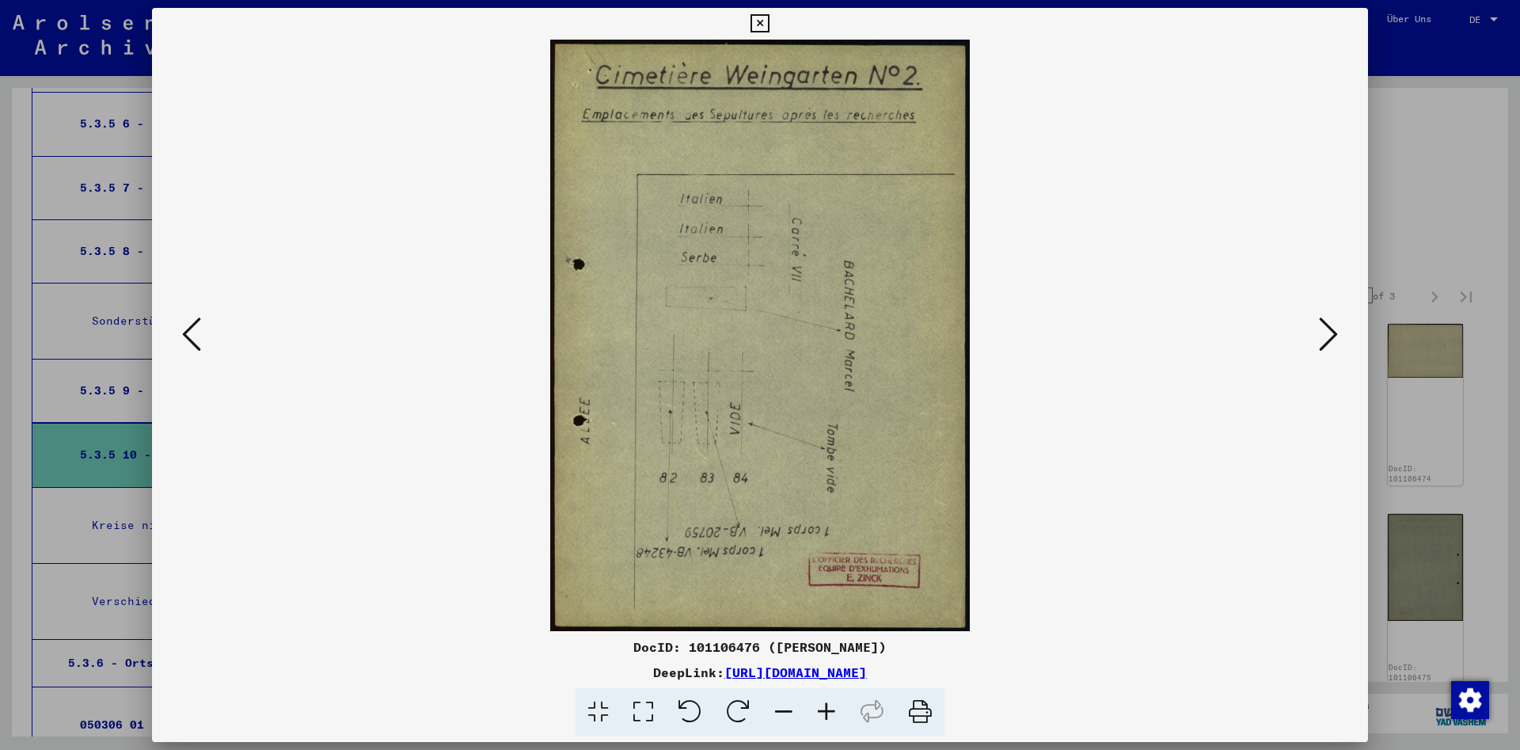
click at [1332, 335] on icon at bounding box center [1328, 334] width 19 height 38
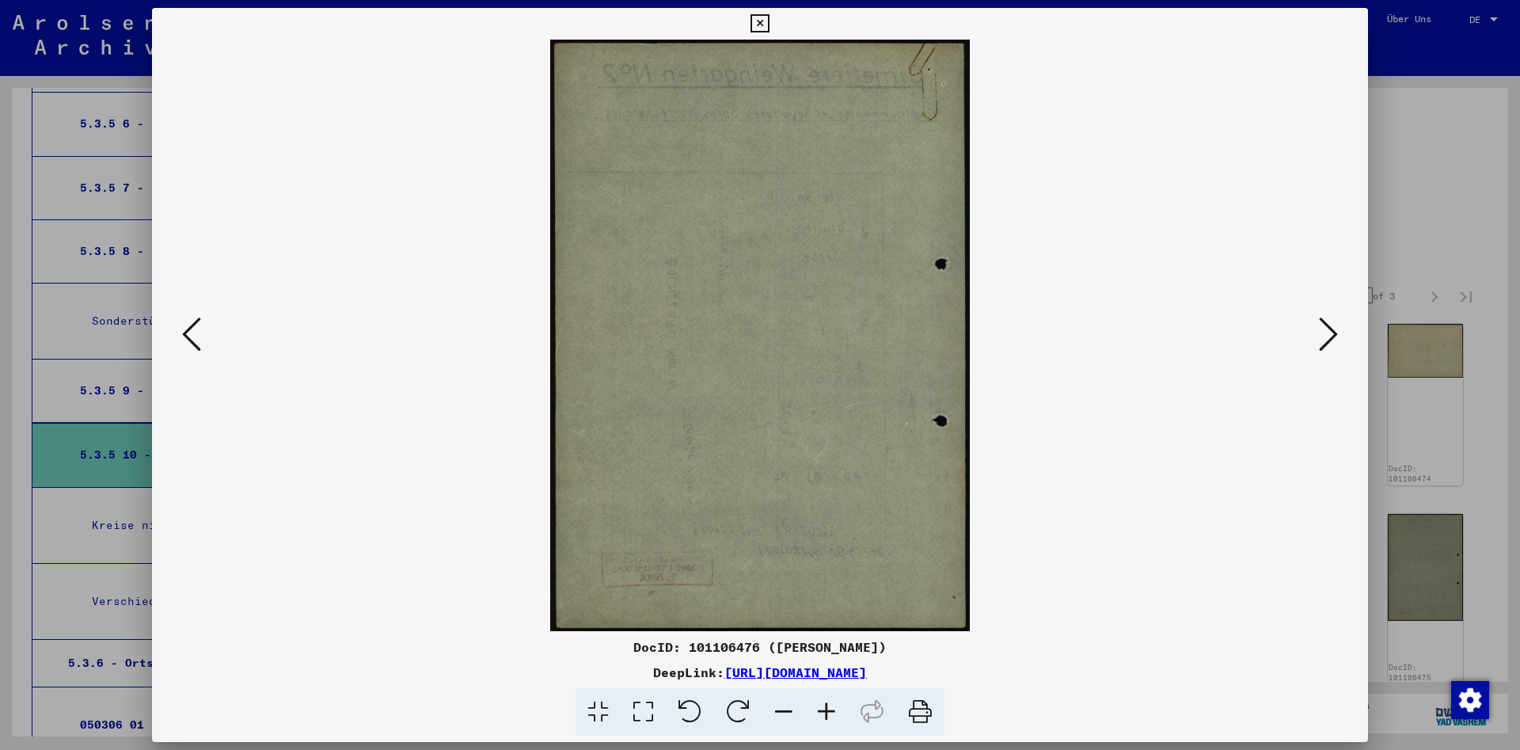
click at [1332, 335] on icon at bounding box center [1328, 334] width 19 height 38
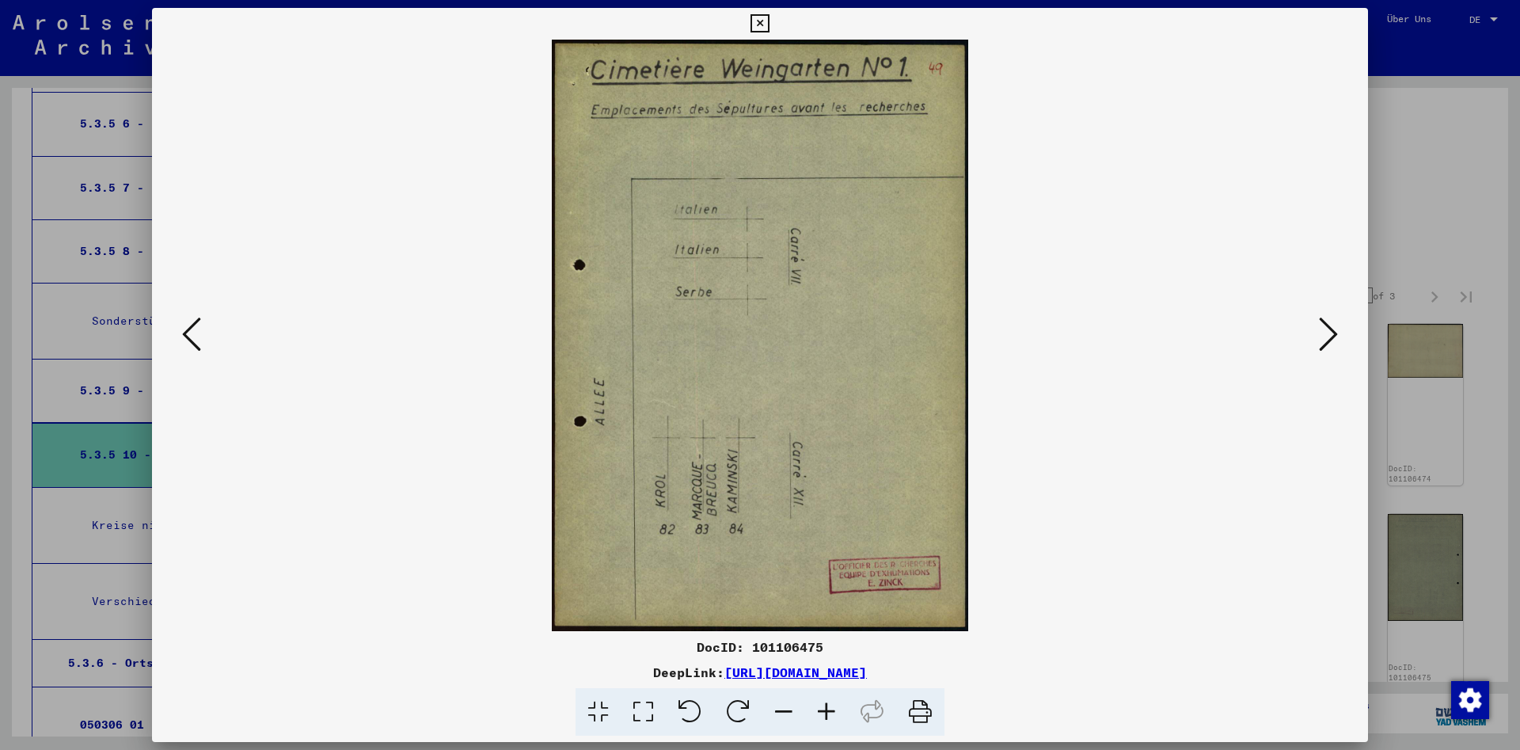
click at [1332, 335] on icon at bounding box center [1328, 334] width 19 height 38
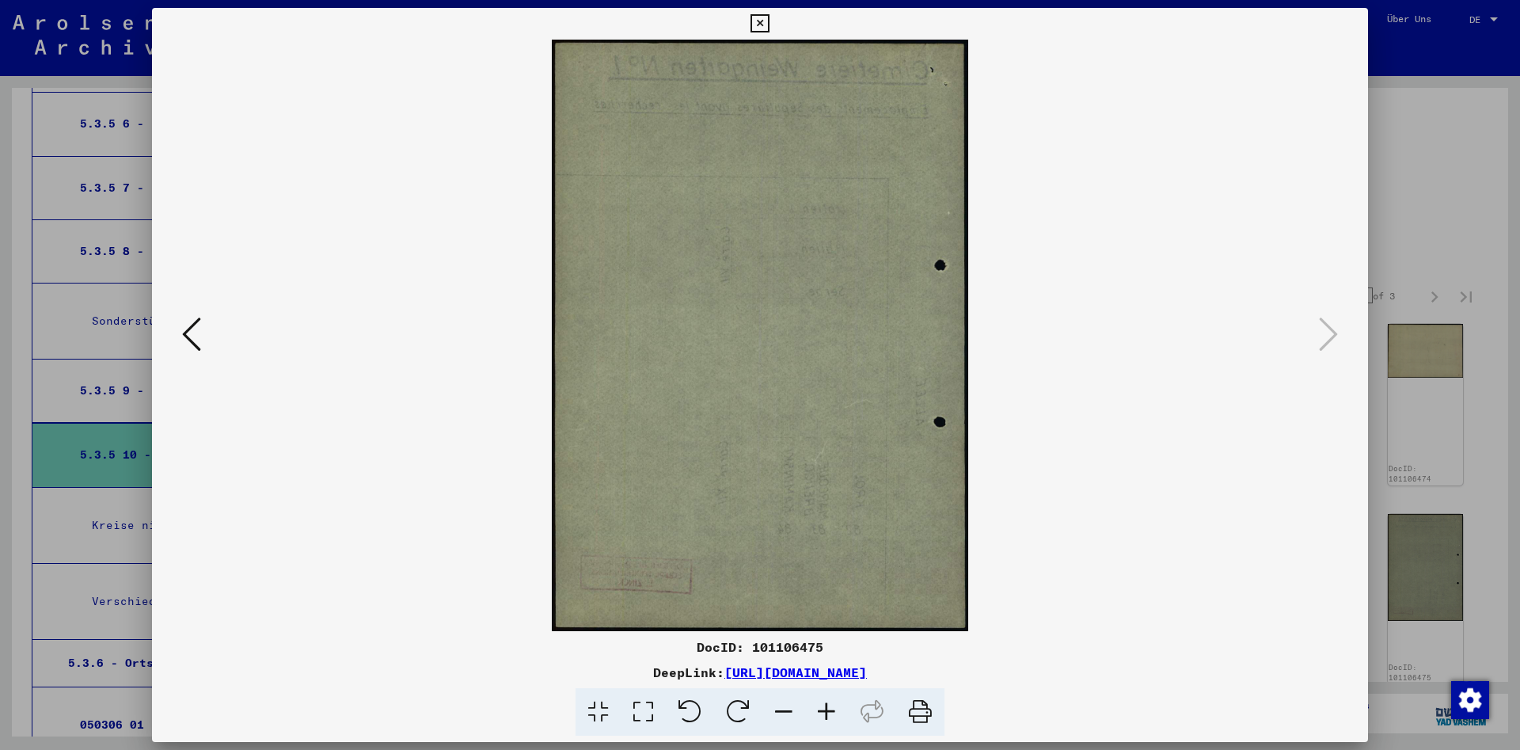
click at [769, 21] on icon at bounding box center [759, 23] width 18 height 19
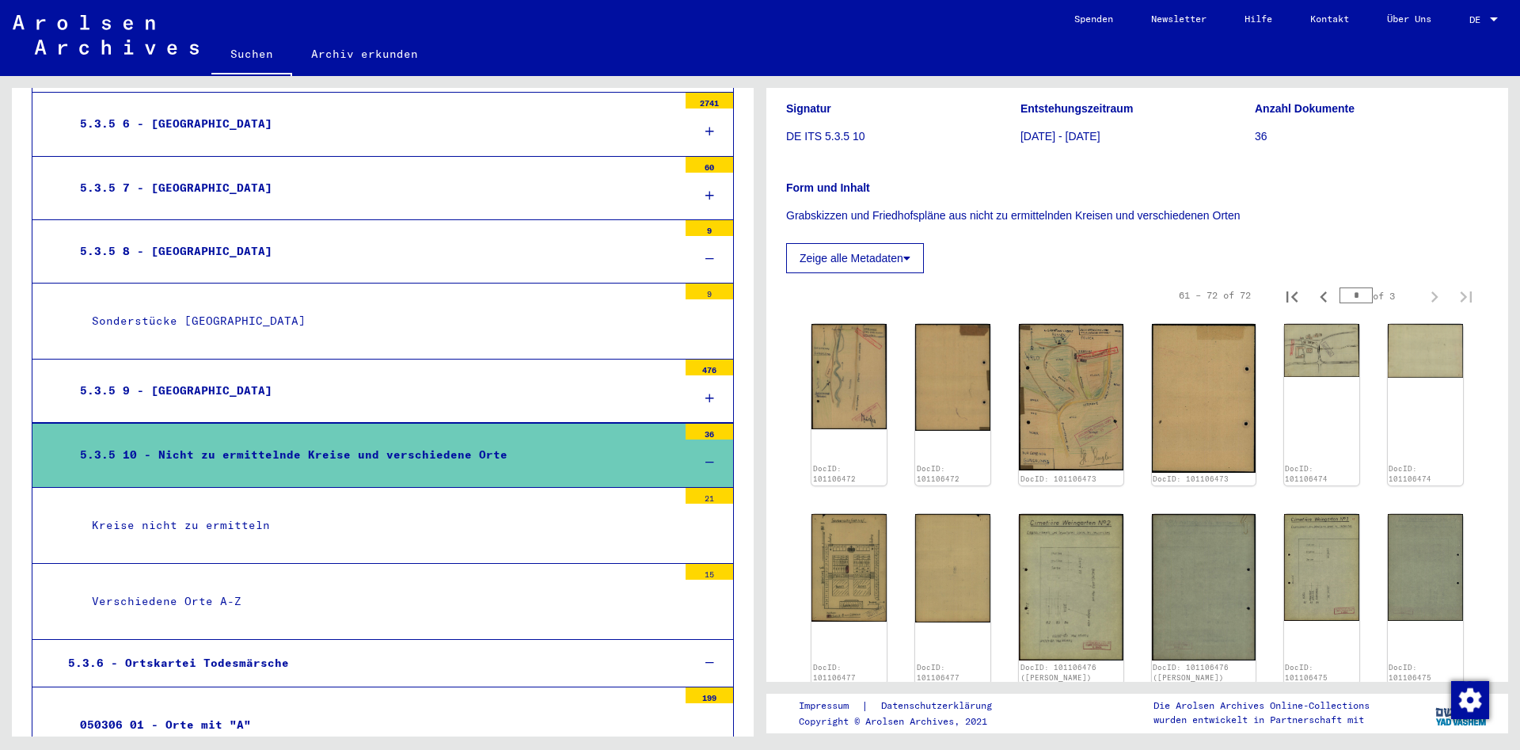
click at [213, 586] on div "Verschiedene Orte A-Z" at bounding box center [379, 601] width 598 height 31
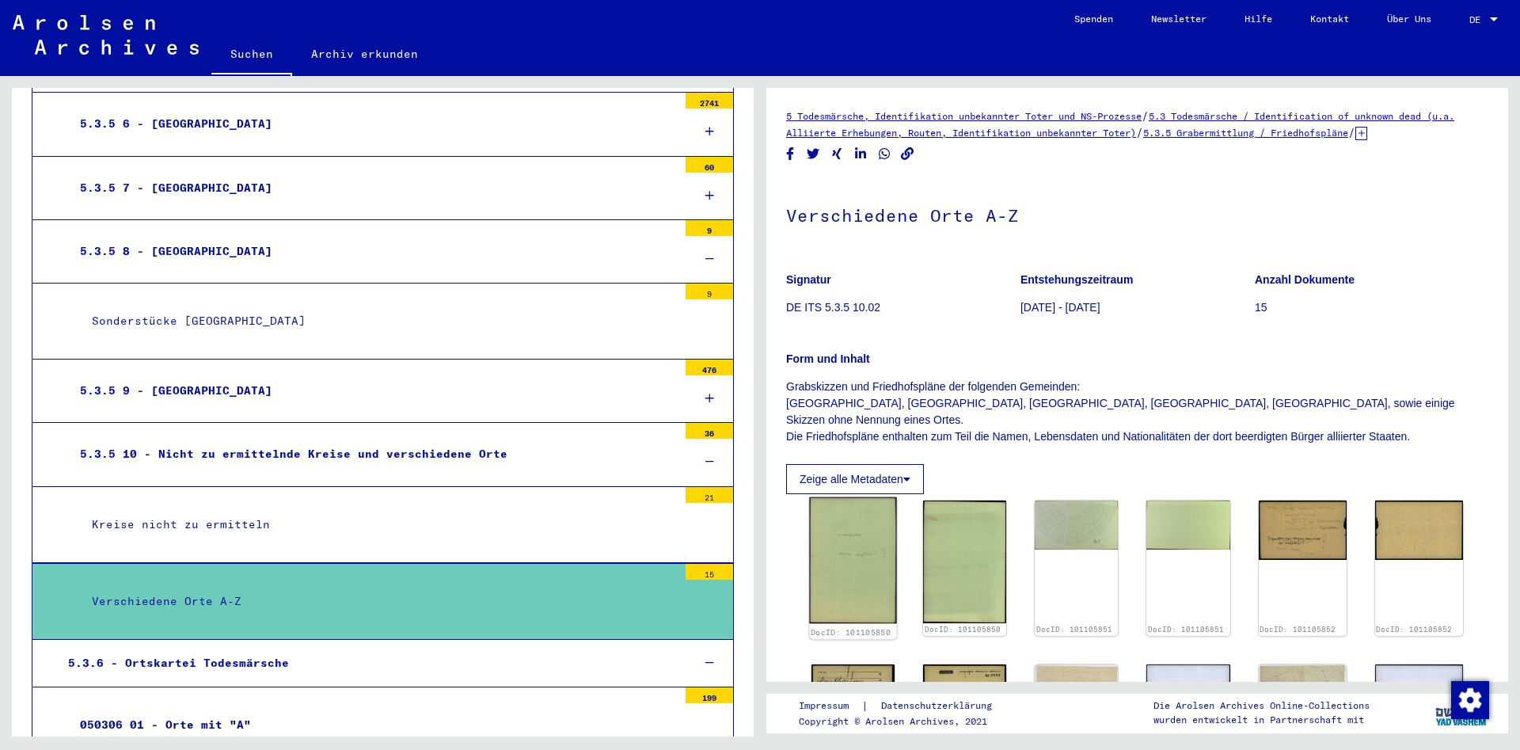
click at [853, 528] on img at bounding box center [852, 560] width 87 height 127
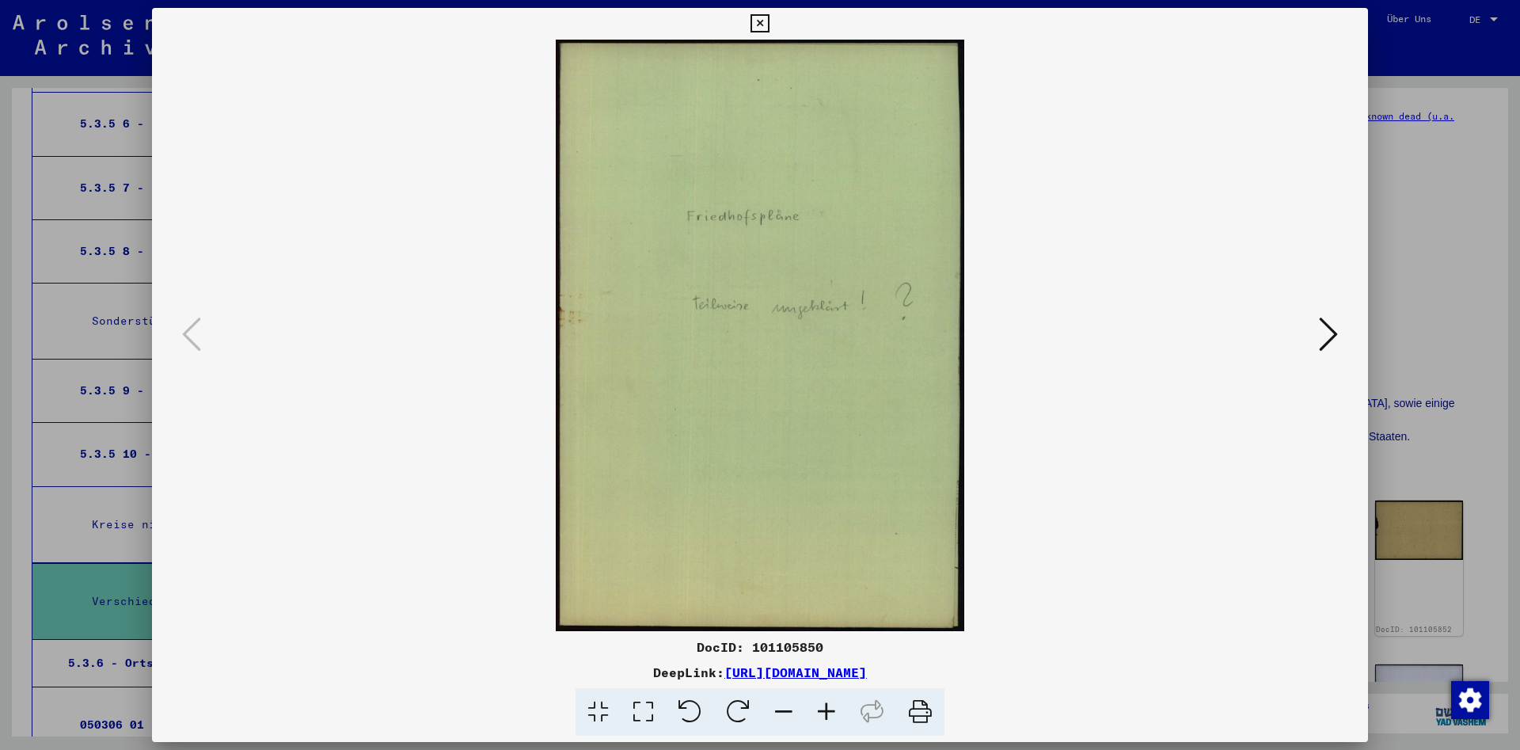
click at [1333, 329] on icon at bounding box center [1328, 334] width 19 height 38
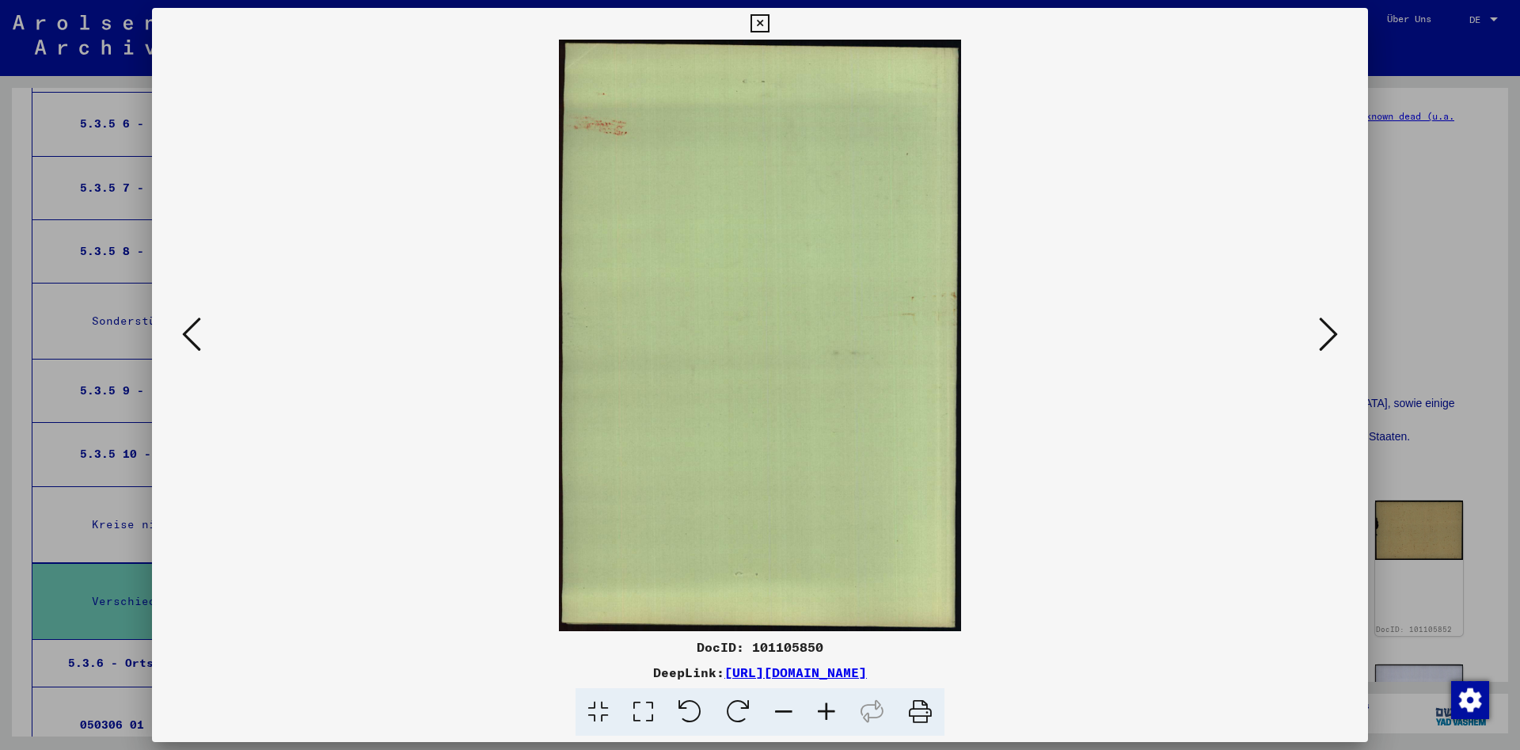
click at [1333, 329] on icon at bounding box center [1328, 334] width 19 height 38
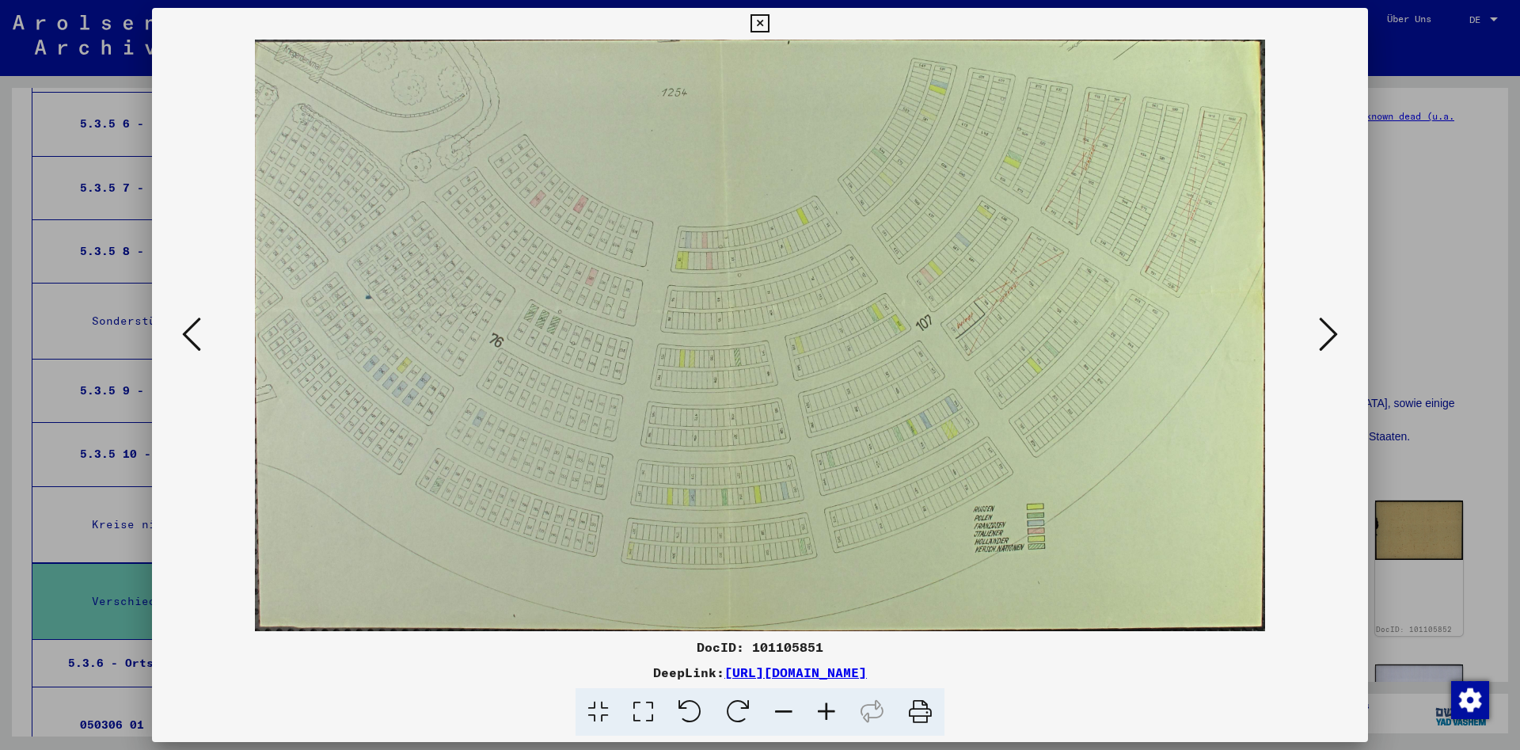
click at [1333, 329] on icon at bounding box center [1328, 334] width 19 height 38
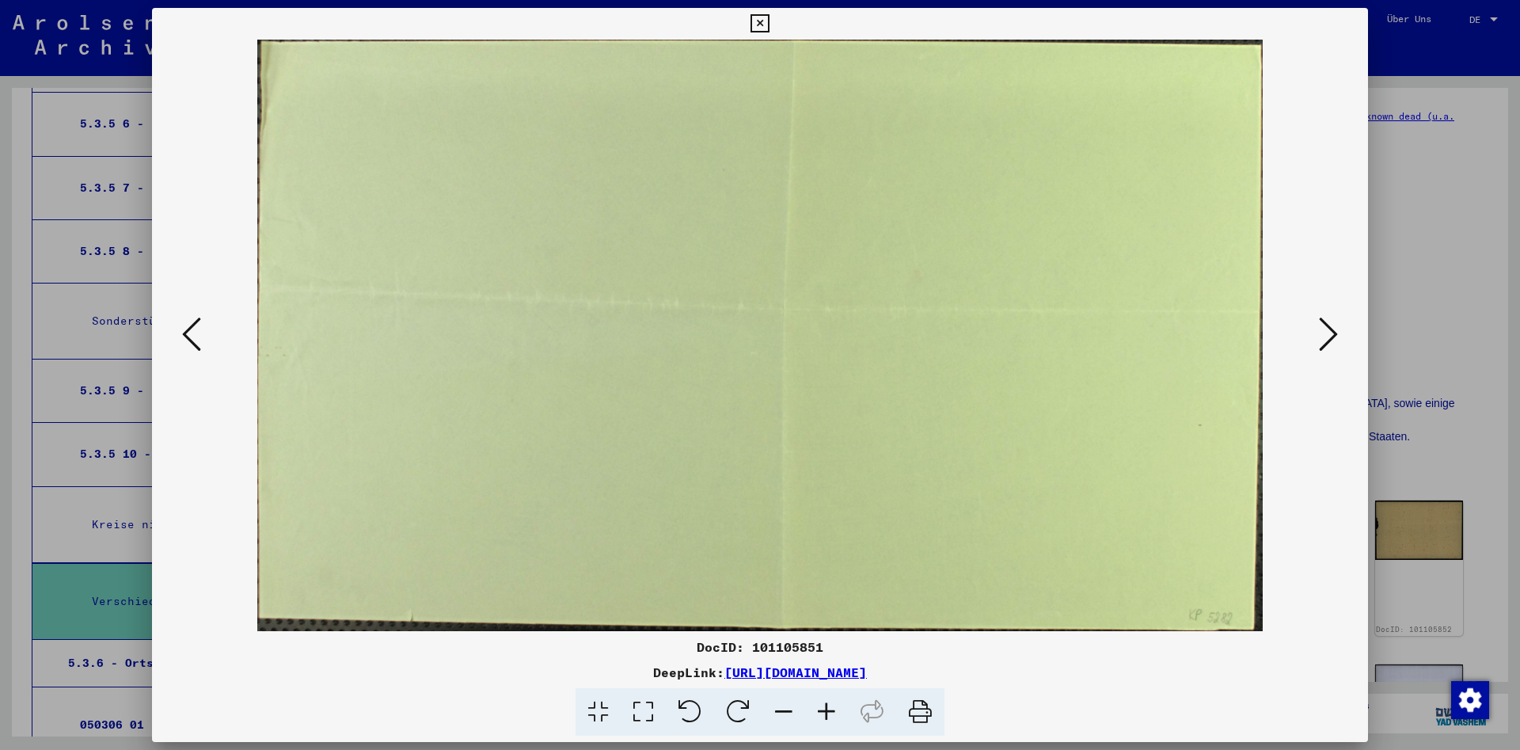
click at [1333, 329] on icon at bounding box center [1328, 334] width 19 height 38
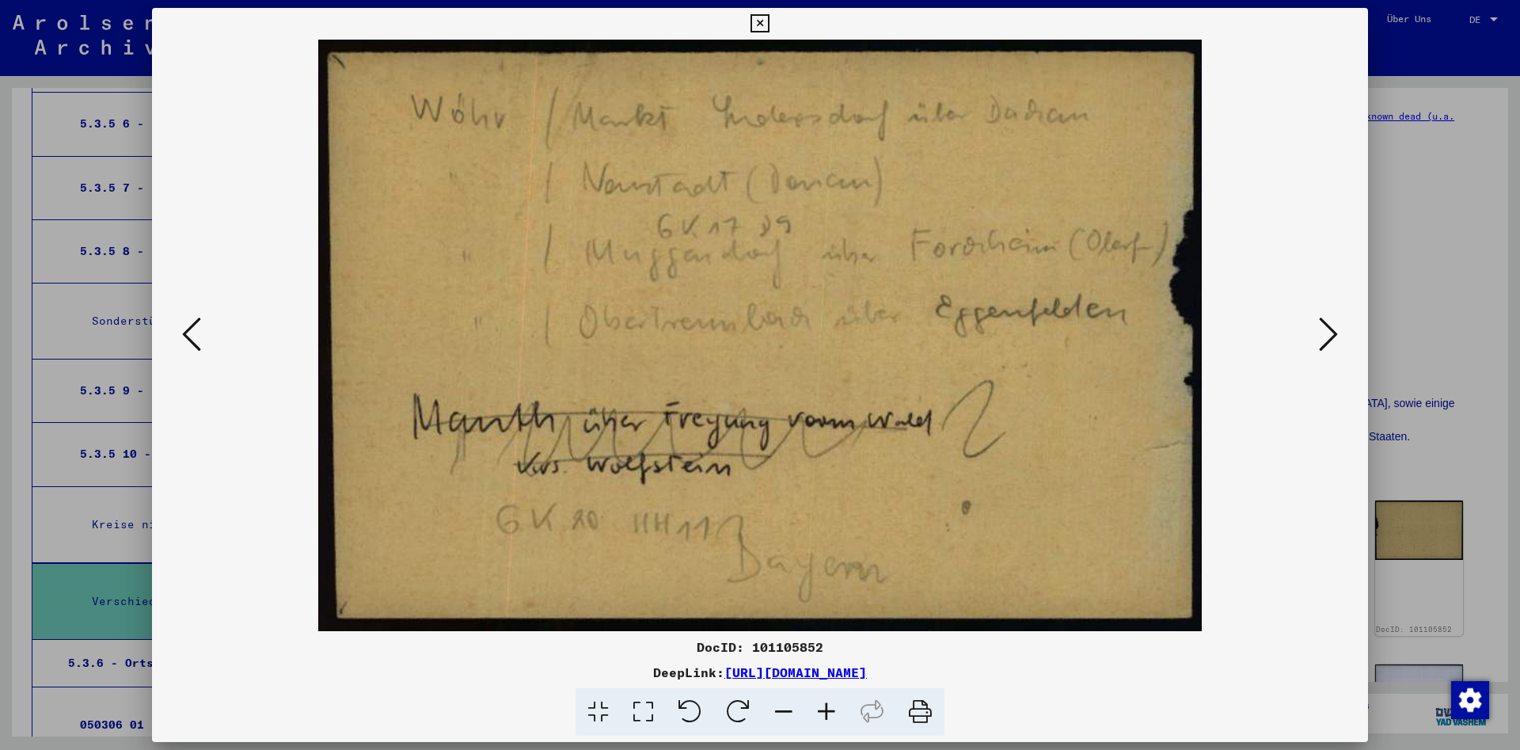
click at [769, 16] on icon at bounding box center [759, 23] width 18 height 19
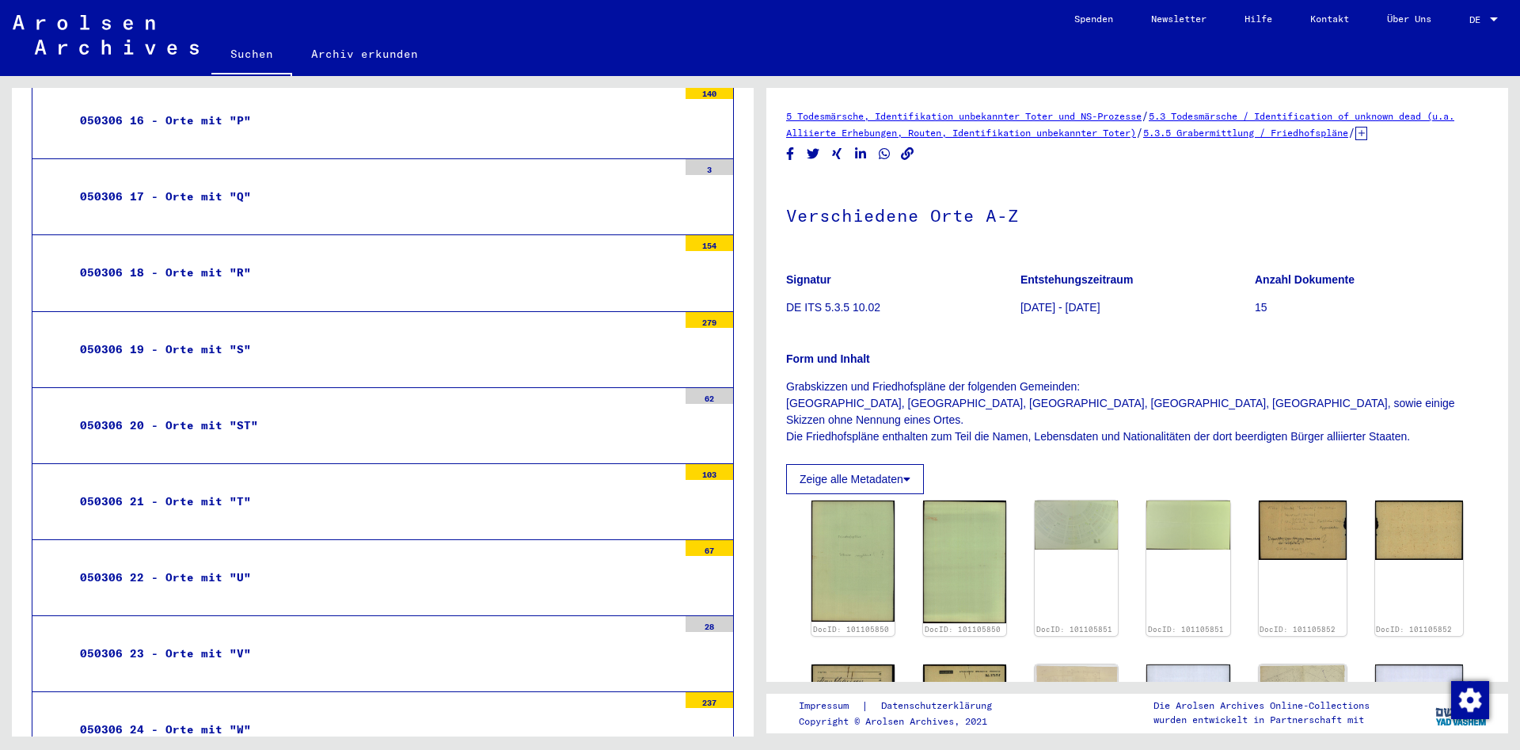
scroll to position [5041, 0]
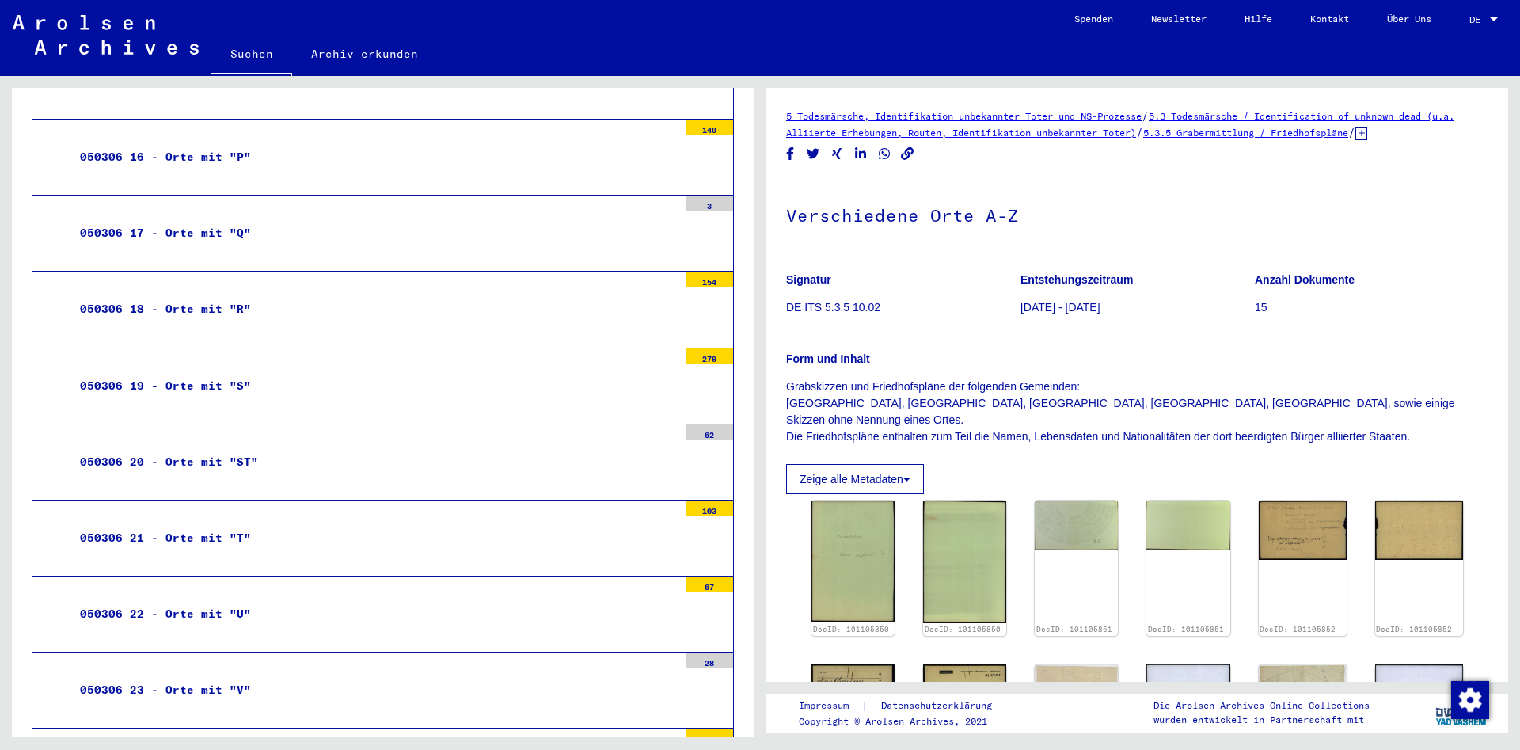
click at [239, 370] on div "050306 19 - Orte mit "S"" at bounding box center [372, 385] width 609 height 31
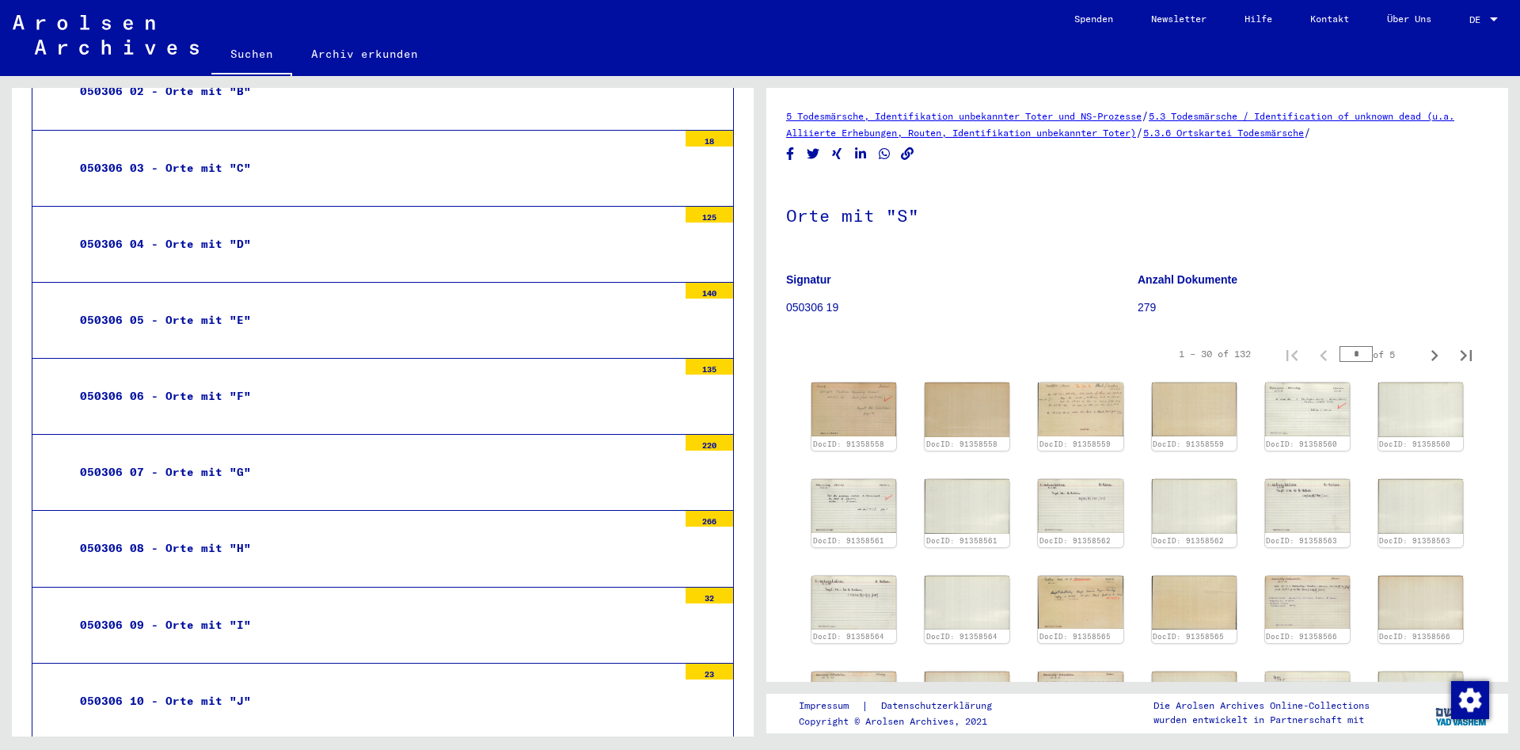
scroll to position [4015, 0]
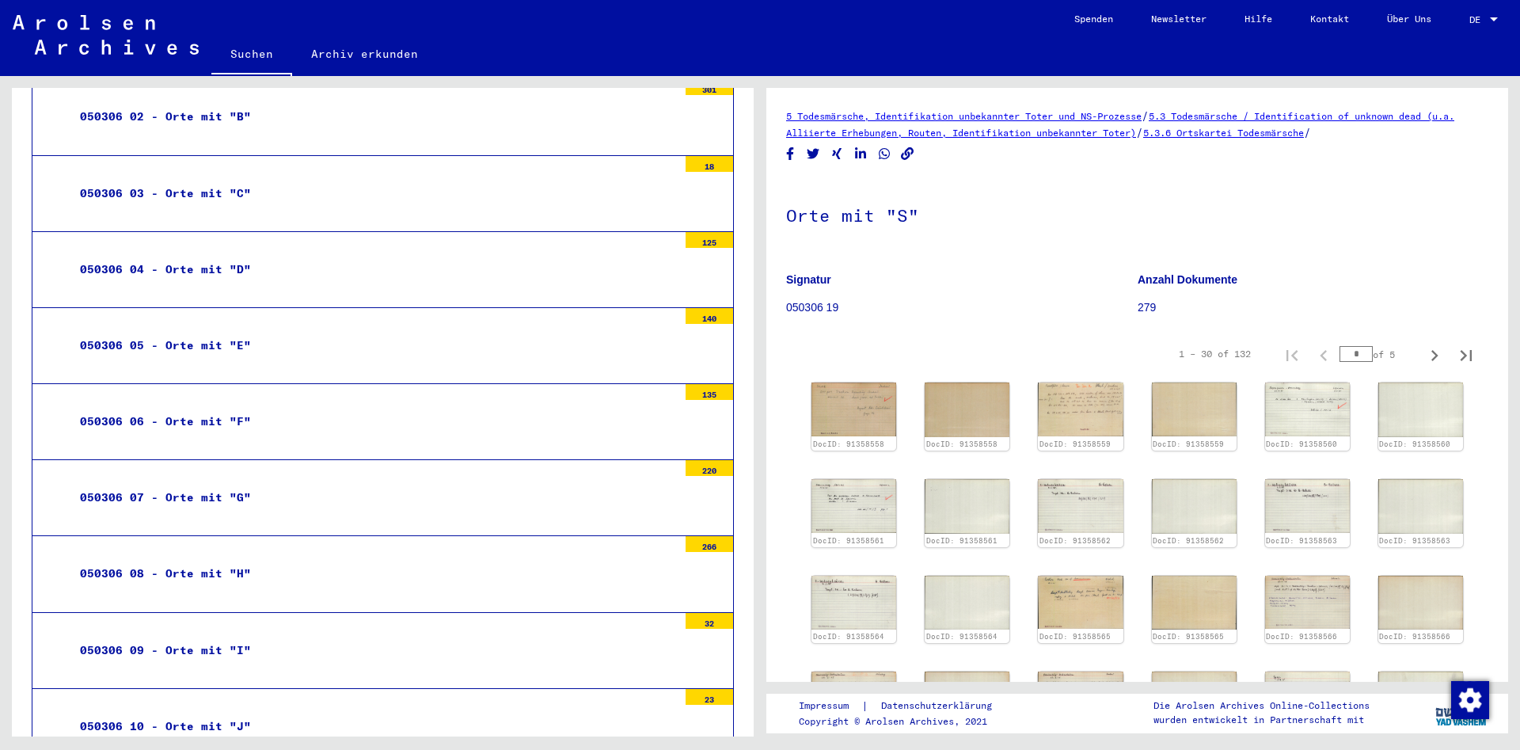
click at [237, 330] on div "050306 05 - Orte mit "E"" at bounding box center [372, 345] width 609 height 31
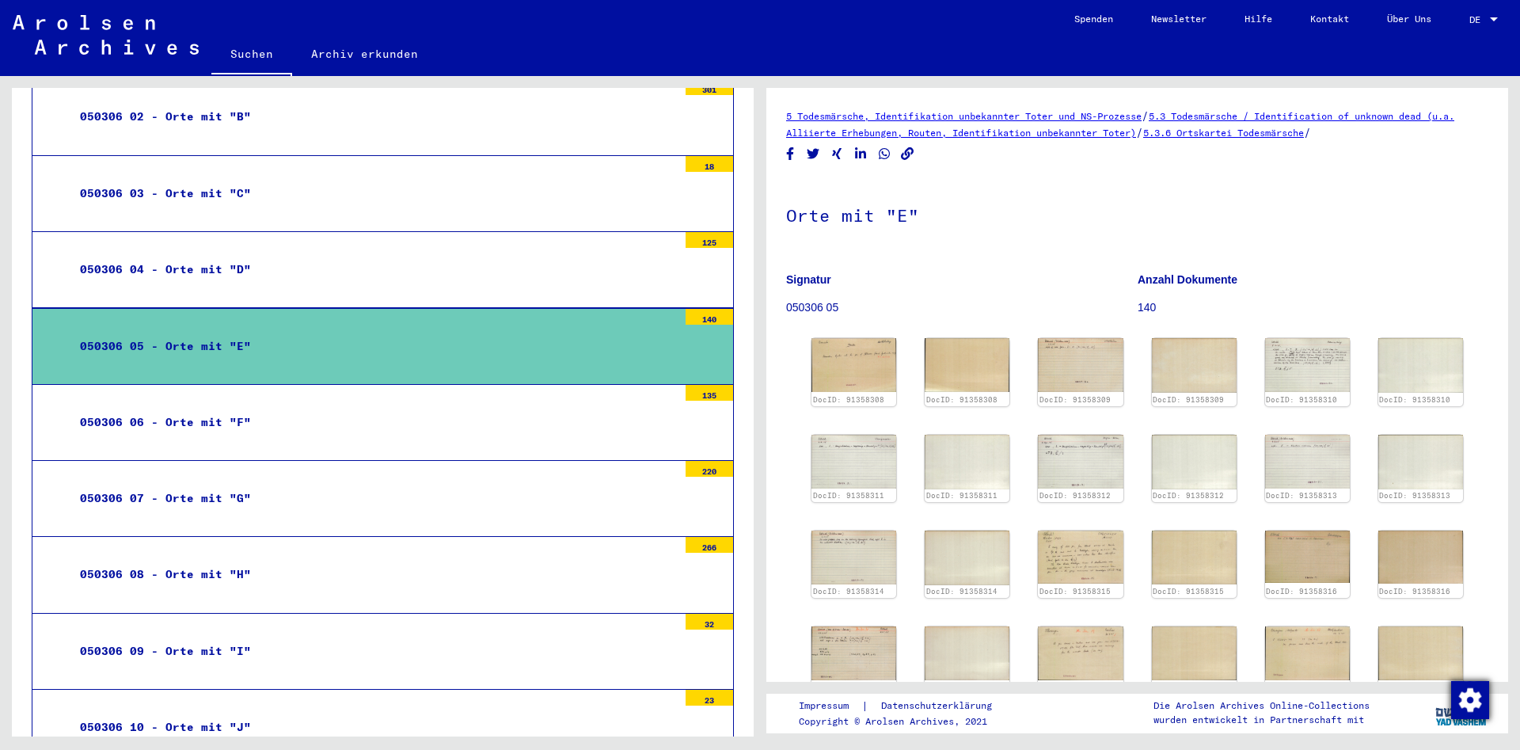
click at [1472, 696] on img "Zustimmung ändern" at bounding box center [1470, 700] width 38 height 38
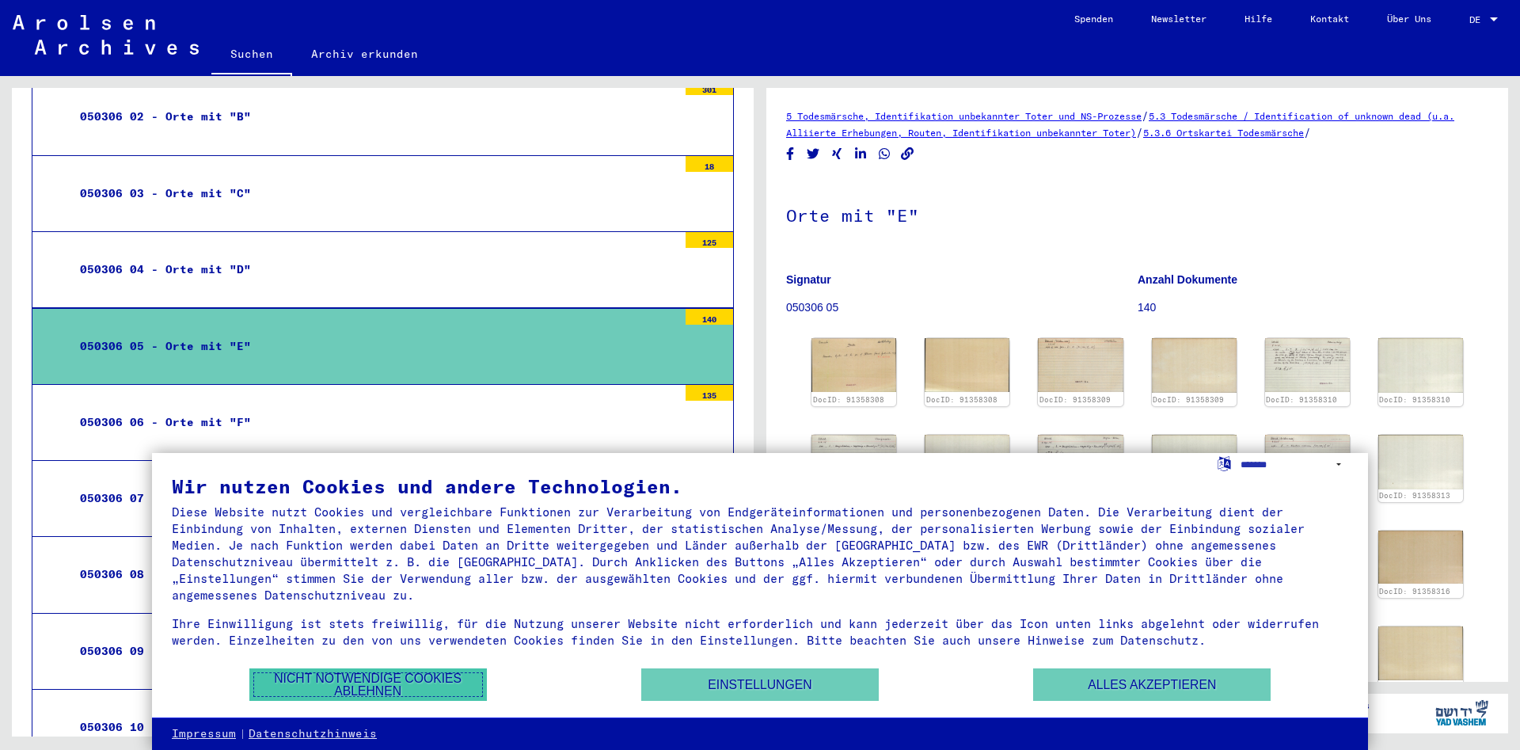
click at [427, 685] on button "Nicht notwendige Cookies ablehnen" at bounding box center [367, 684] width 237 height 32
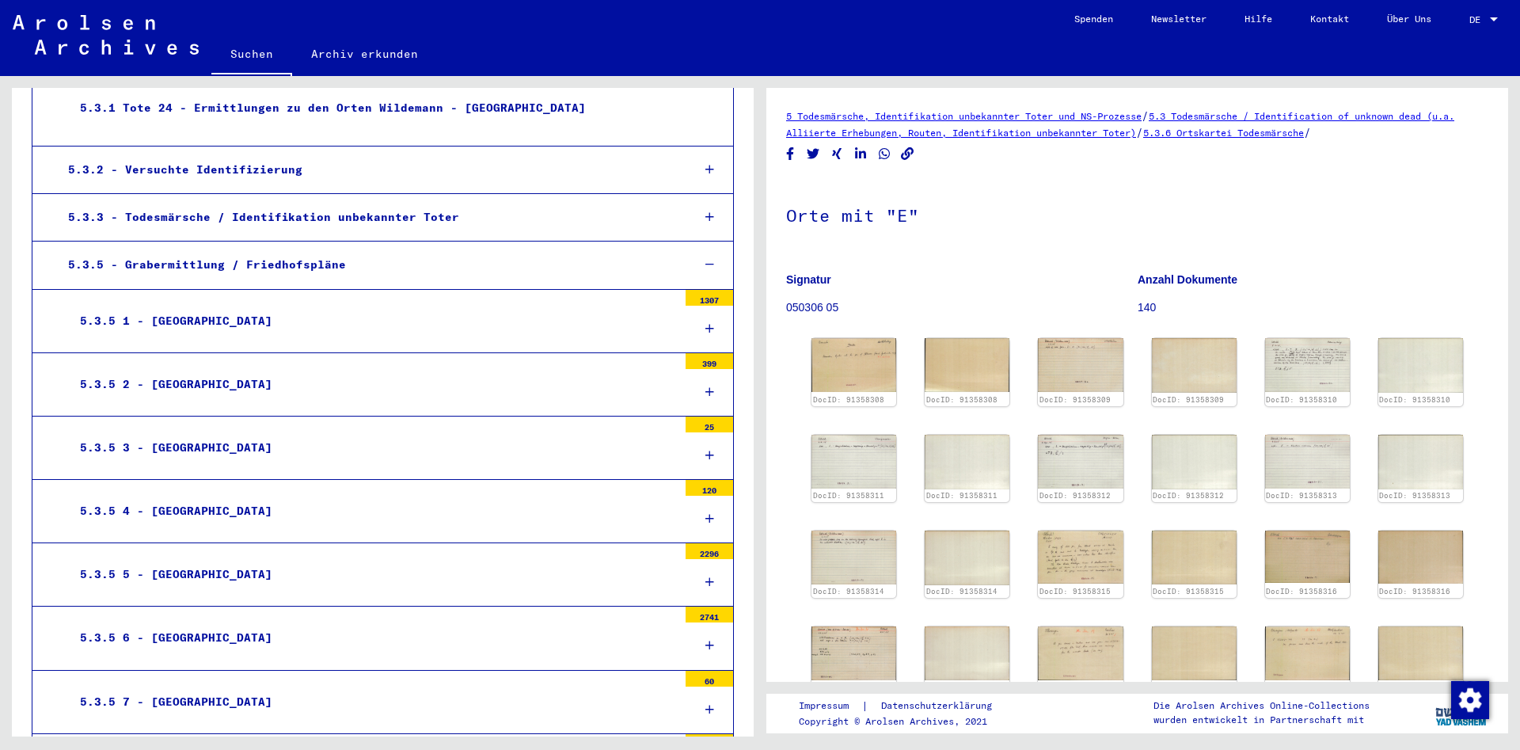
scroll to position [2561, 0]
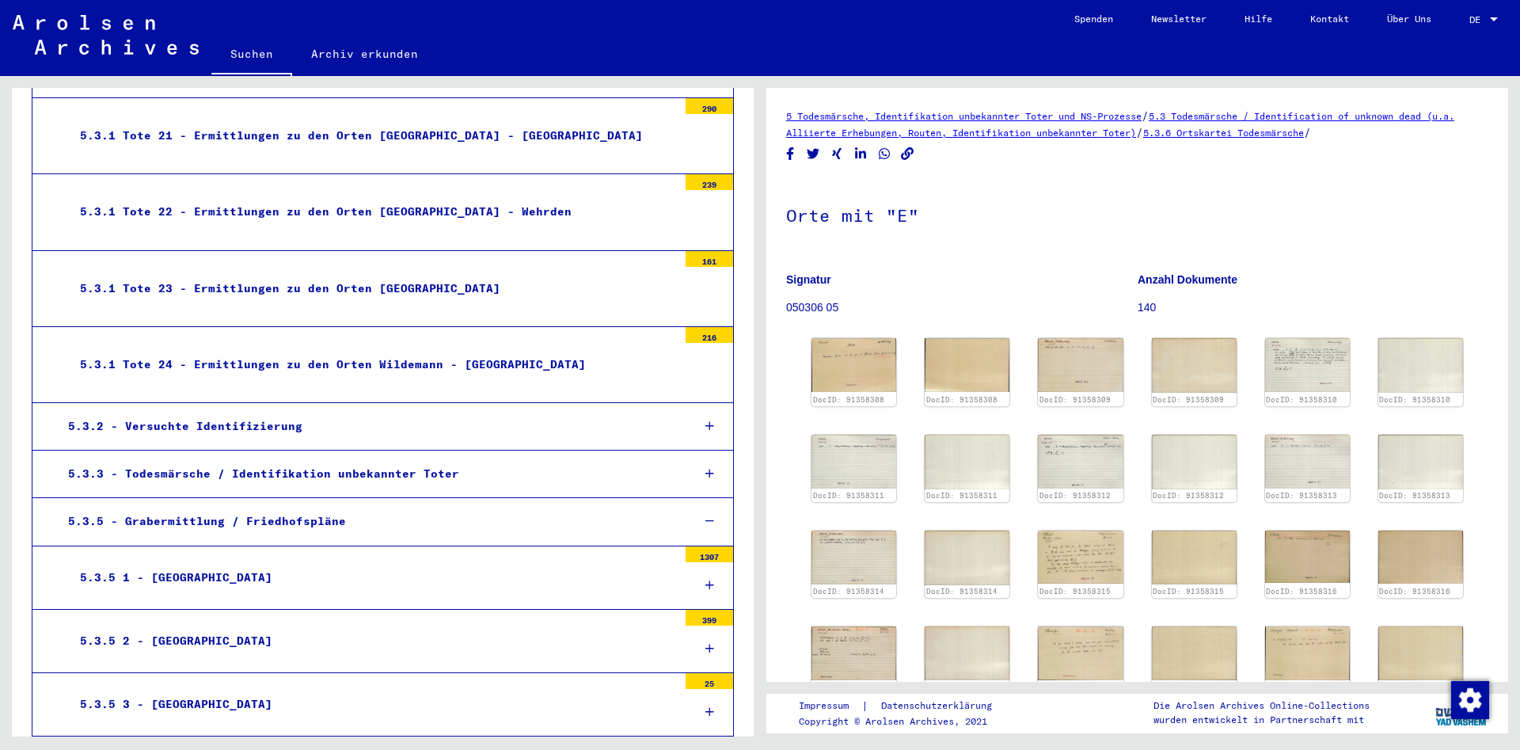
click at [286, 411] on div "5.3.2 - Versuchte Identifizierung" at bounding box center [367, 426] width 623 height 31
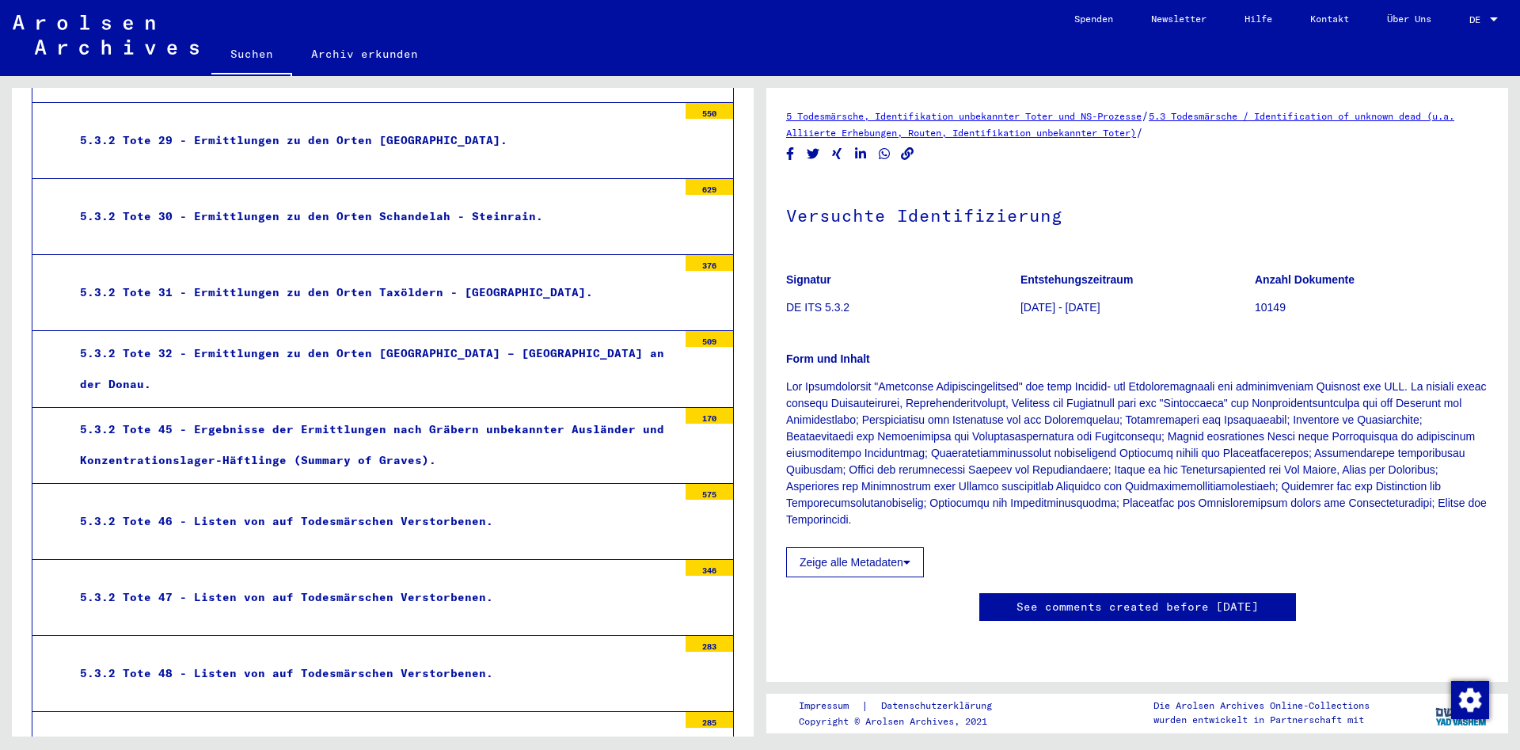
scroll to position [3245, 0]
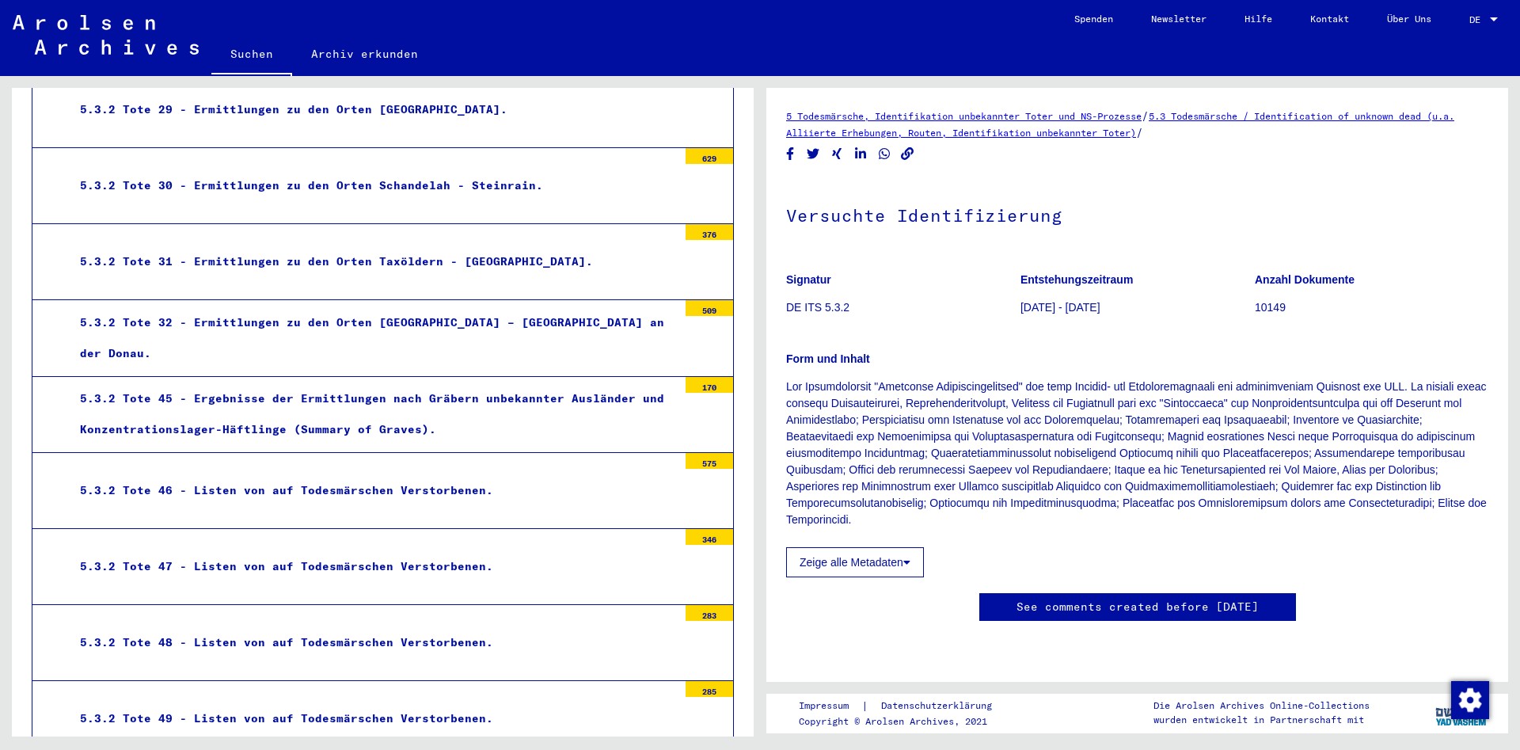
click at [433, 475] on div "5.3.2 Tote 46 - Listen von auf Todesmärschen Verstorbenen." at bounding box center [372, 490] width 609 height 31
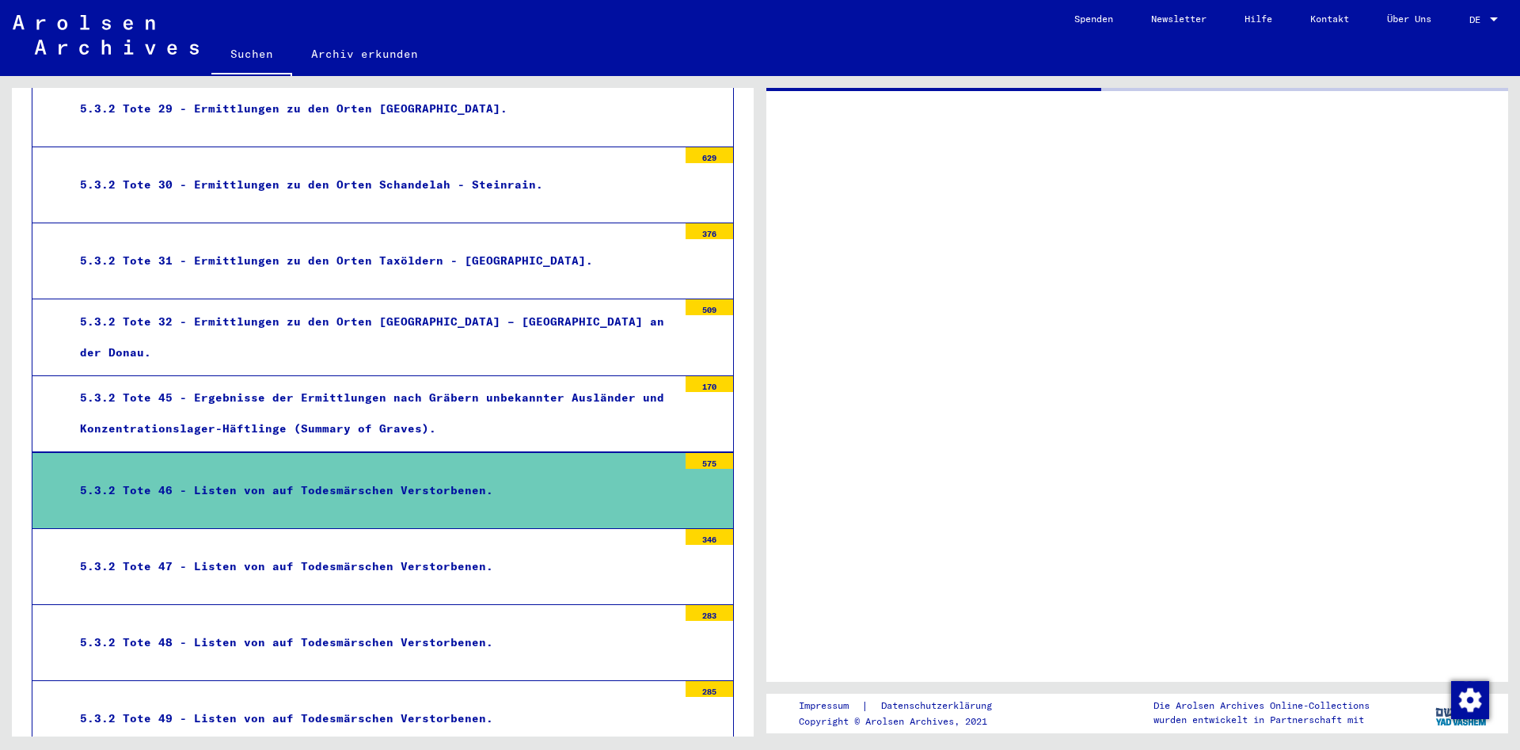
scroll to position [3245, 0]
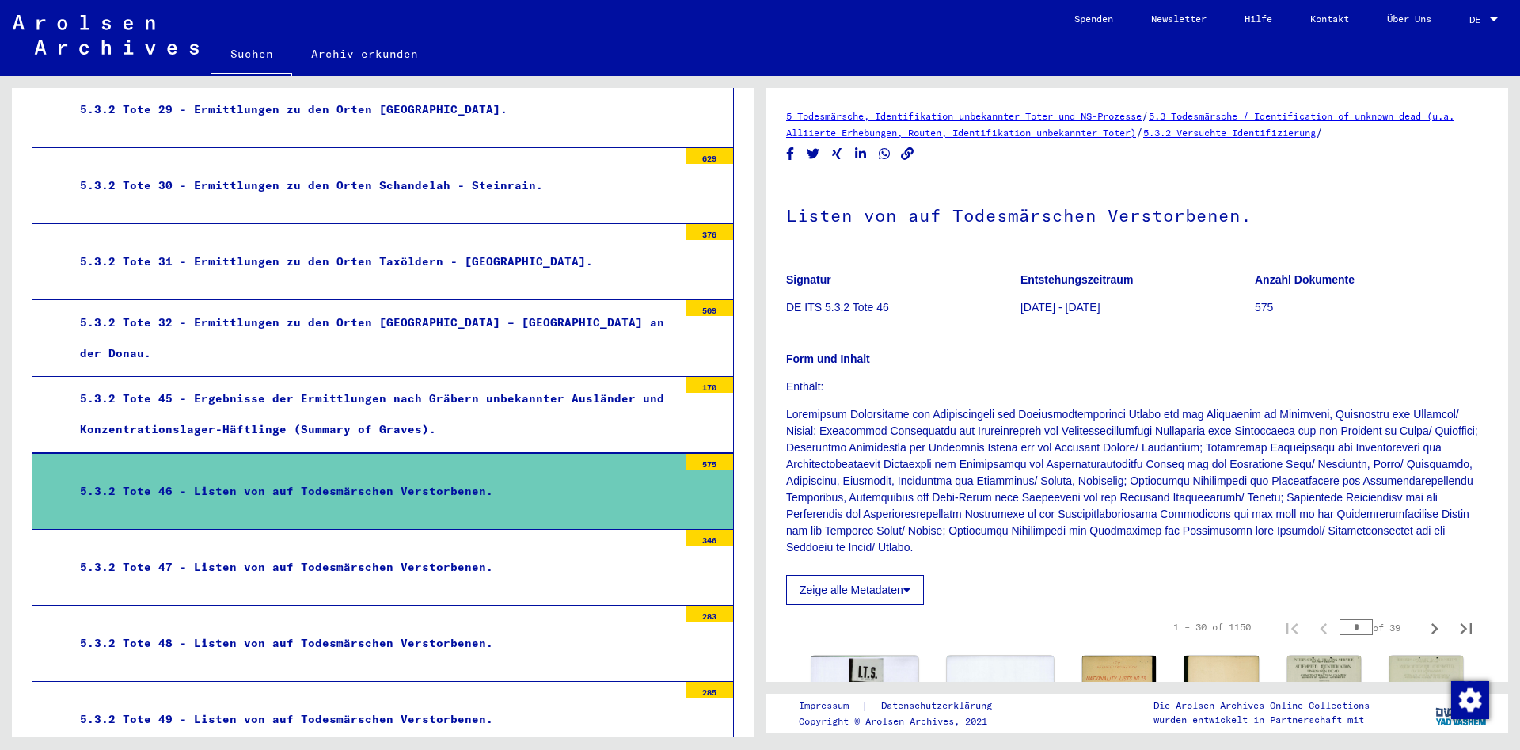
click at [822, 594] on button "Zeige alle Metadaten" at bounding box center [855, 590] width 138 height 30
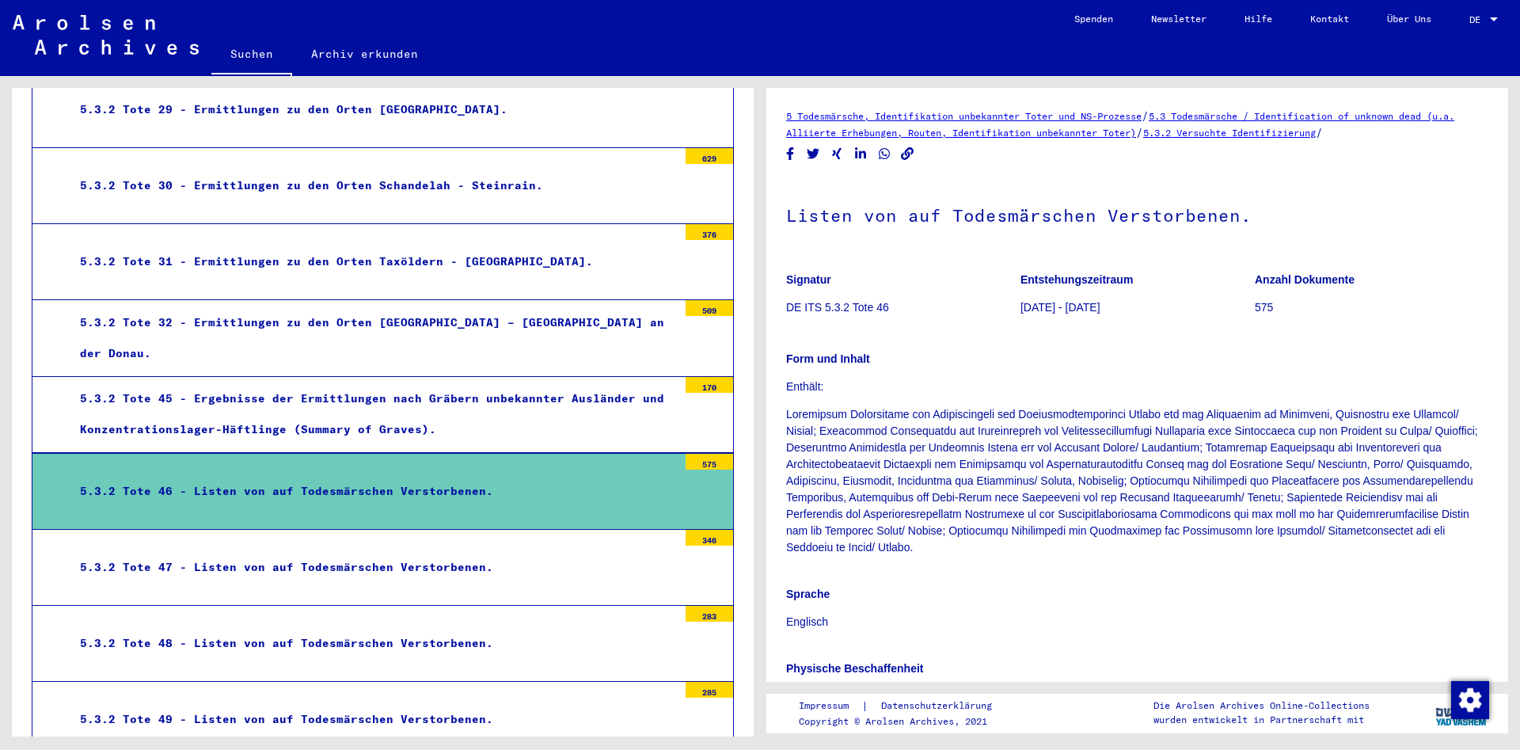
click at [364, 552] on div "5.3.2 Tote 47 - Listen von auf Todesmärschen Verstorbenen." at bounding box center [372, 567] width 609 height 31
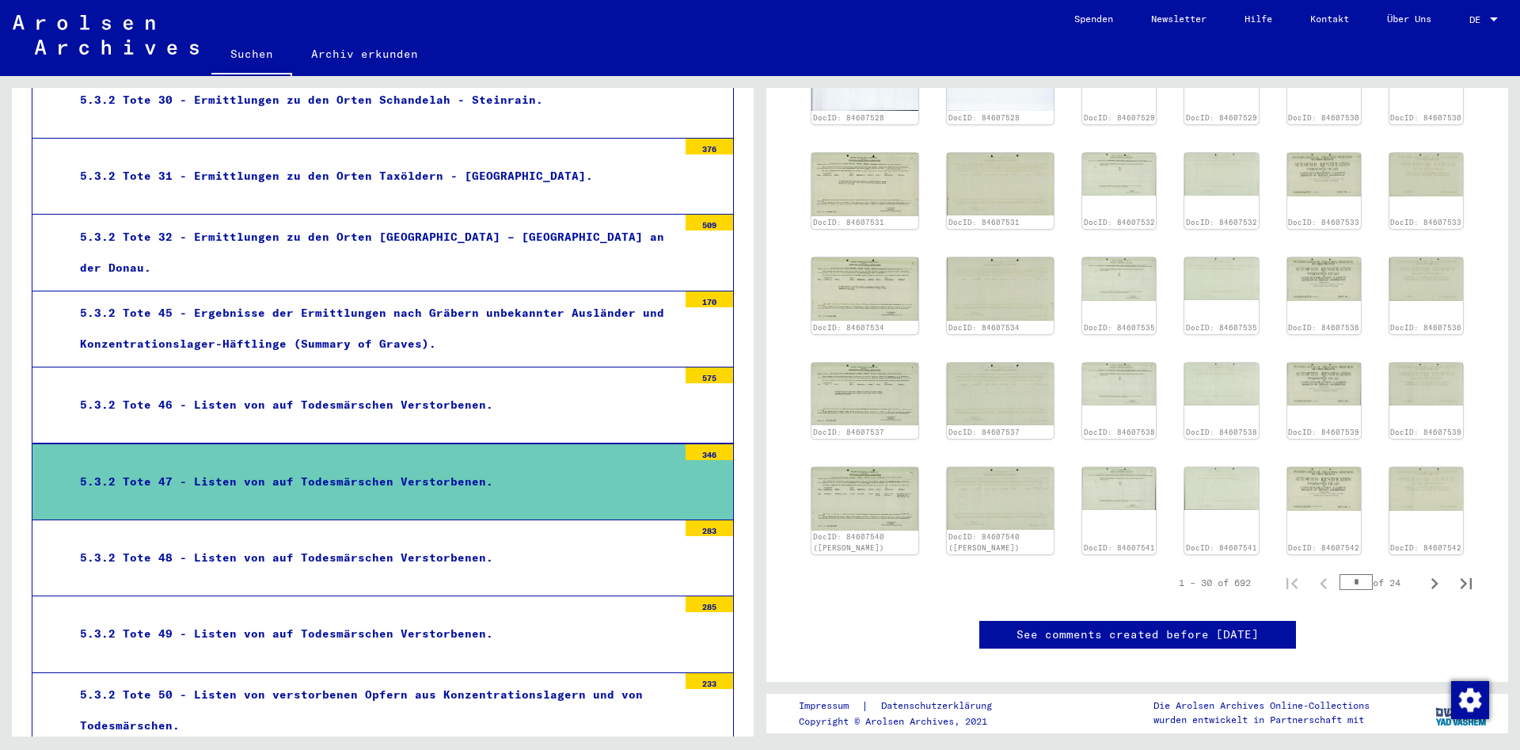
scroll to position [684, 0]
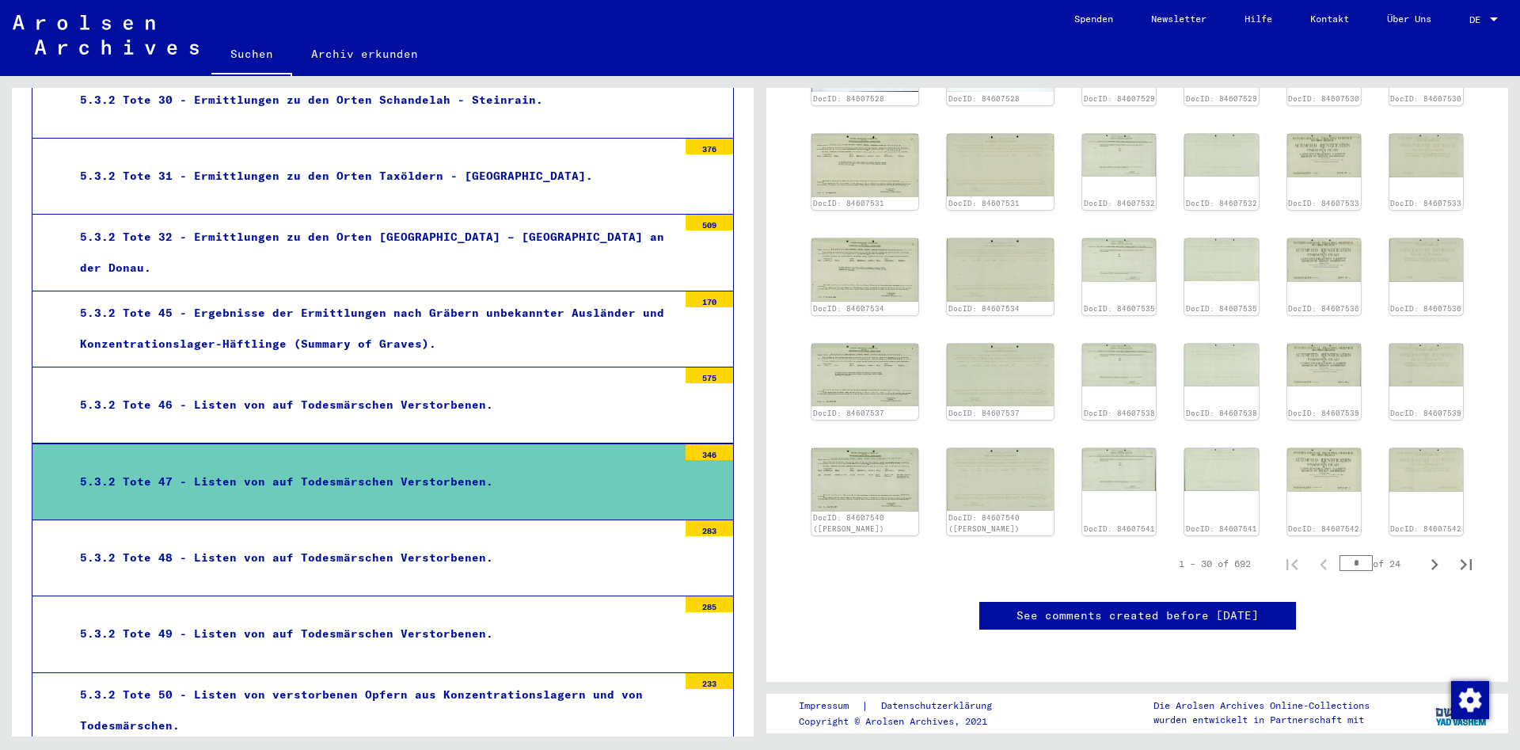
click at [416, 542] on div "5.3.2 Tote 48 - Listen von auf Todesmärschen Verstorbenen." at bounding box center [372, 557] width 609 height 31
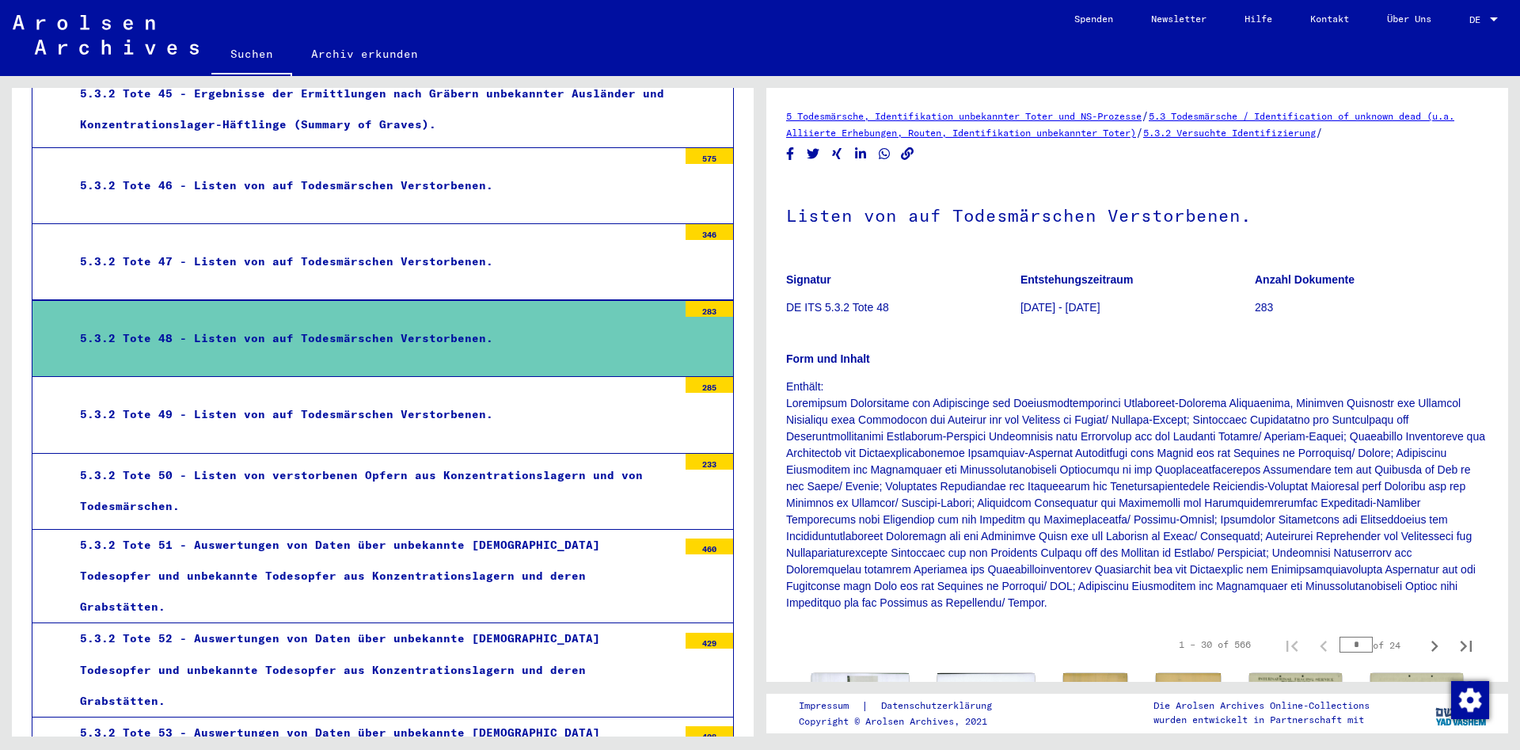
scroll to position [3587, 0]
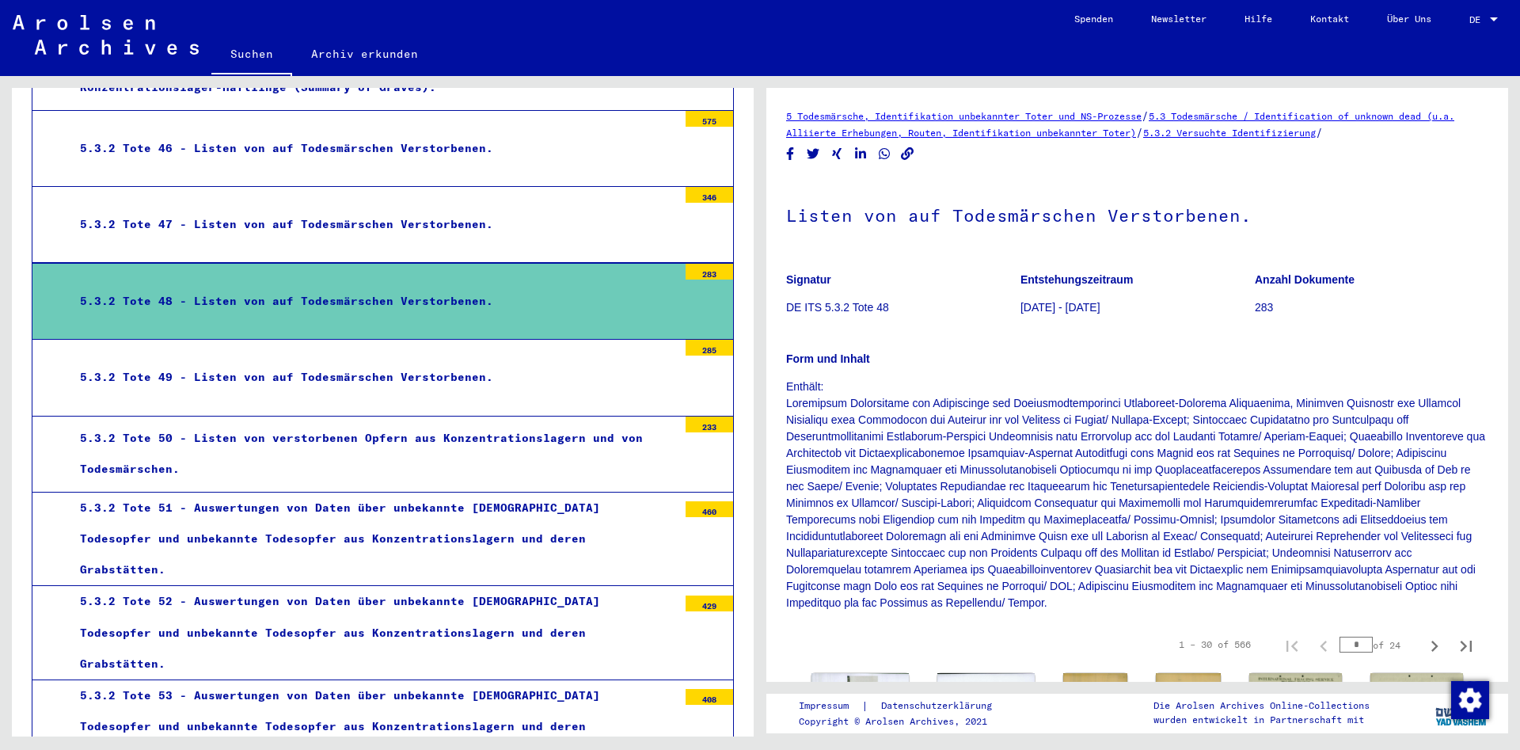
click at [302, 423] on div "5.3.2 Tote 50 - Listen von verstorbenen Opfern aus Konzentrationslagern und von…" at bounding box center [372, 454] width 609 height 62
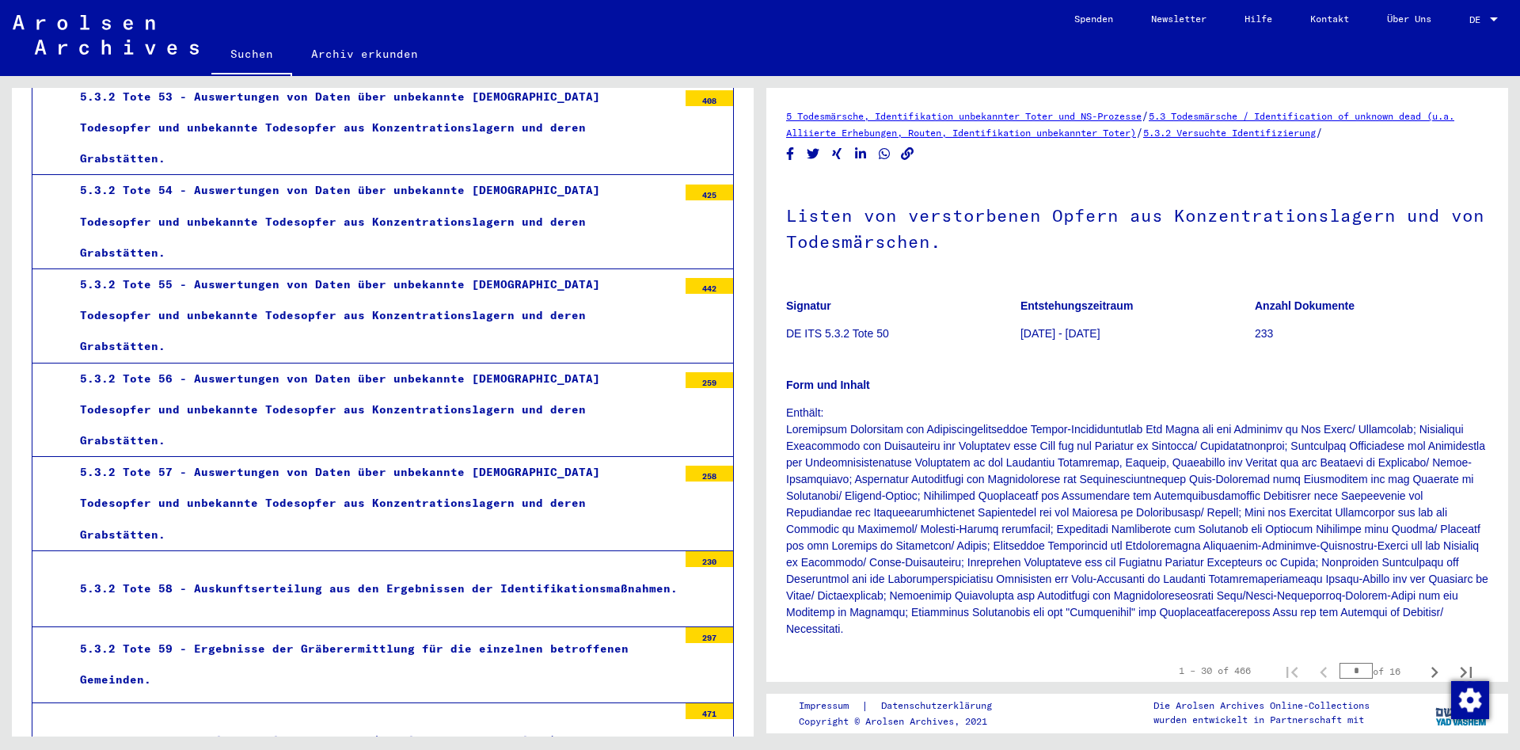
scroll to position [4270, 0]
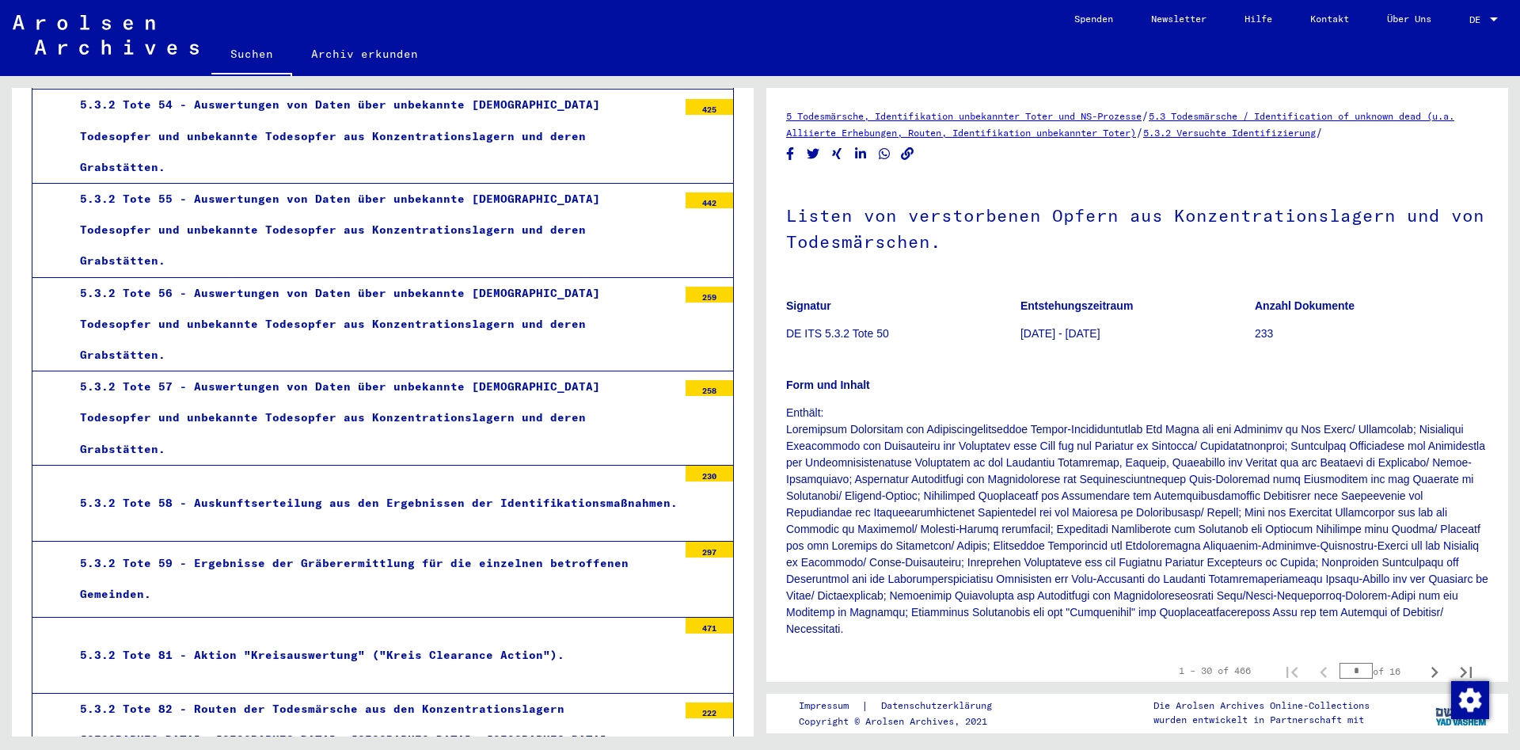
click at [364, 693] on div "5.3.2 Tote 82 - Routen der Todesmärsche aus den Konzentrationslagern [GEOGRAPHI…" at bounding box center [372, 739] width 609 height 93
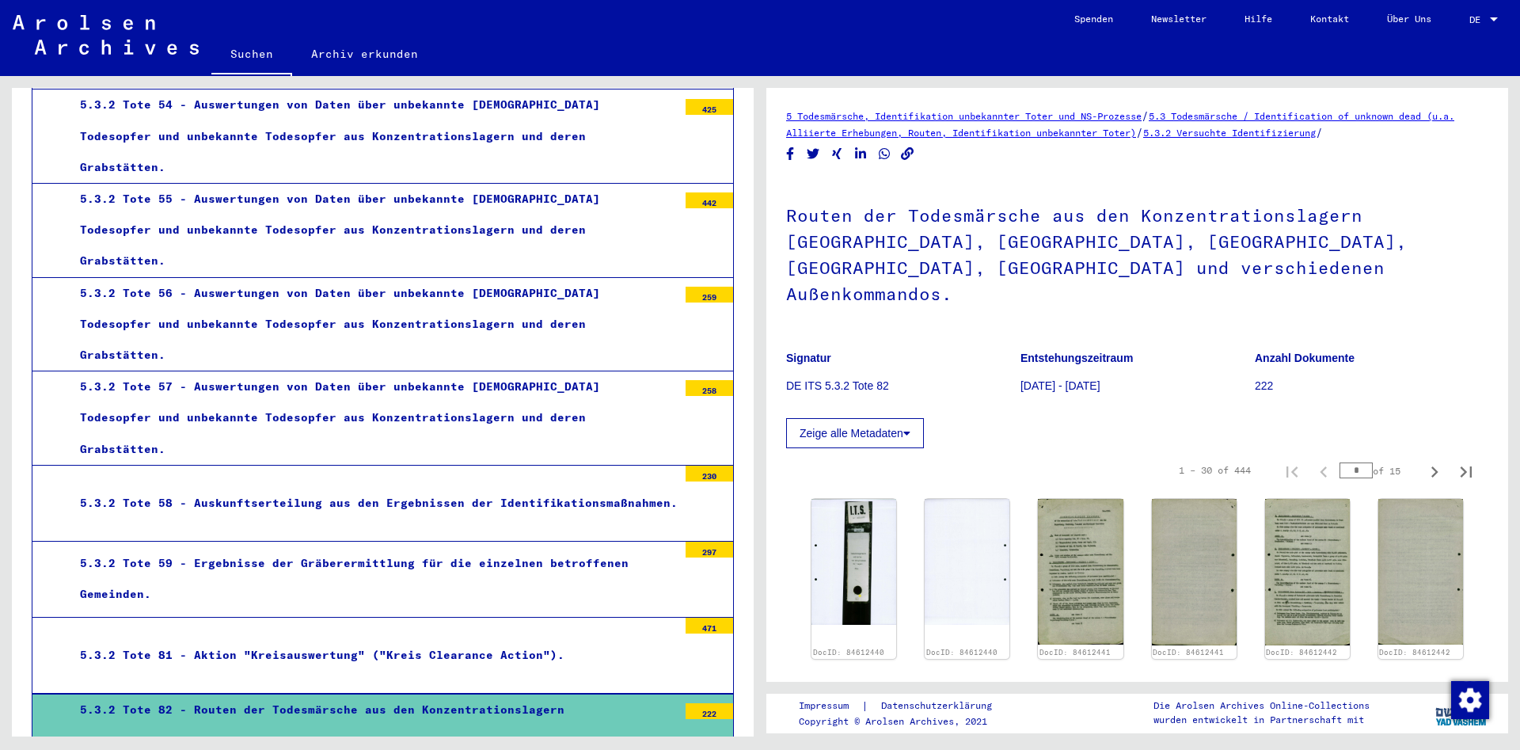
click at [886, 418] on button "Zeige alle Metadaten" at bounding box center [855, 433] width 138 height 30
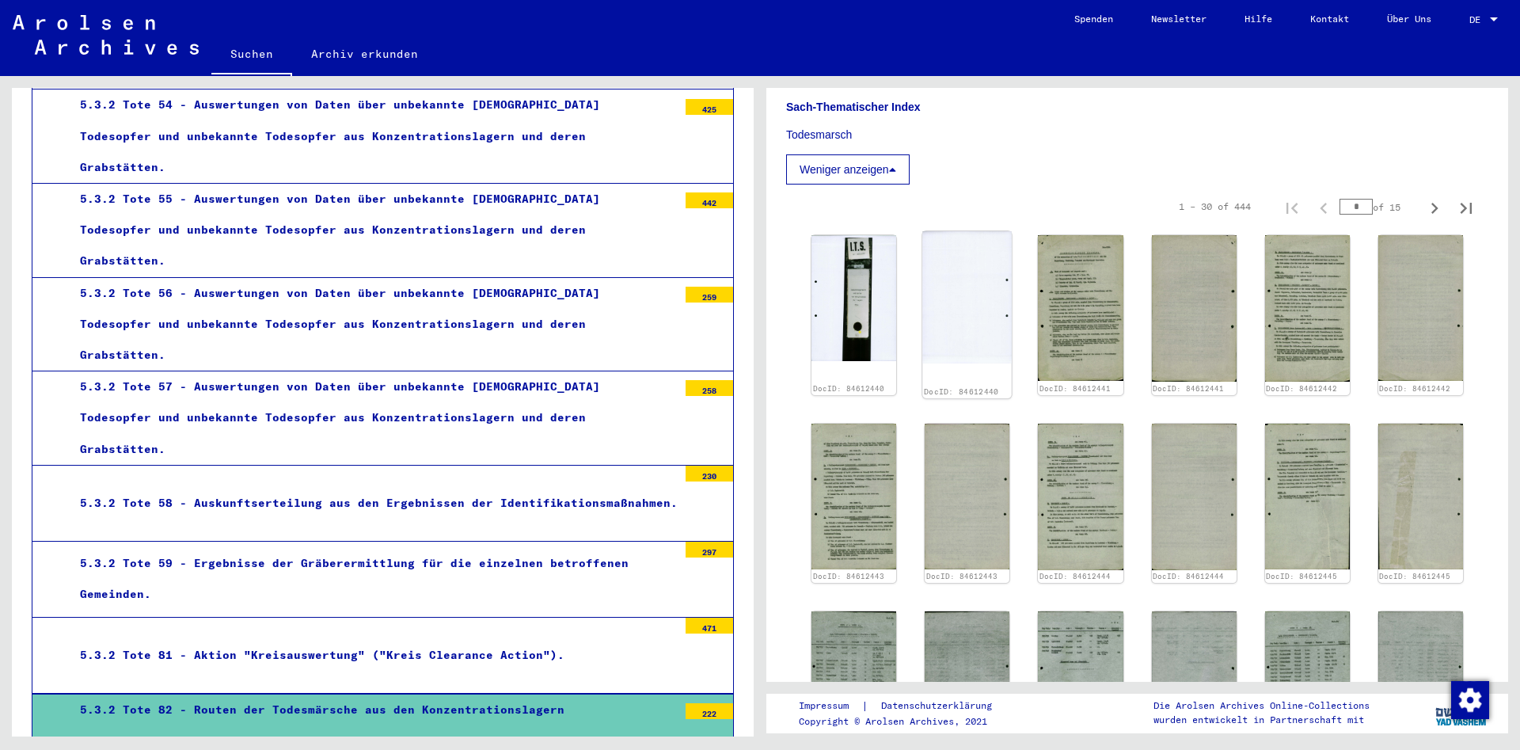
scroll to position [427, 0]
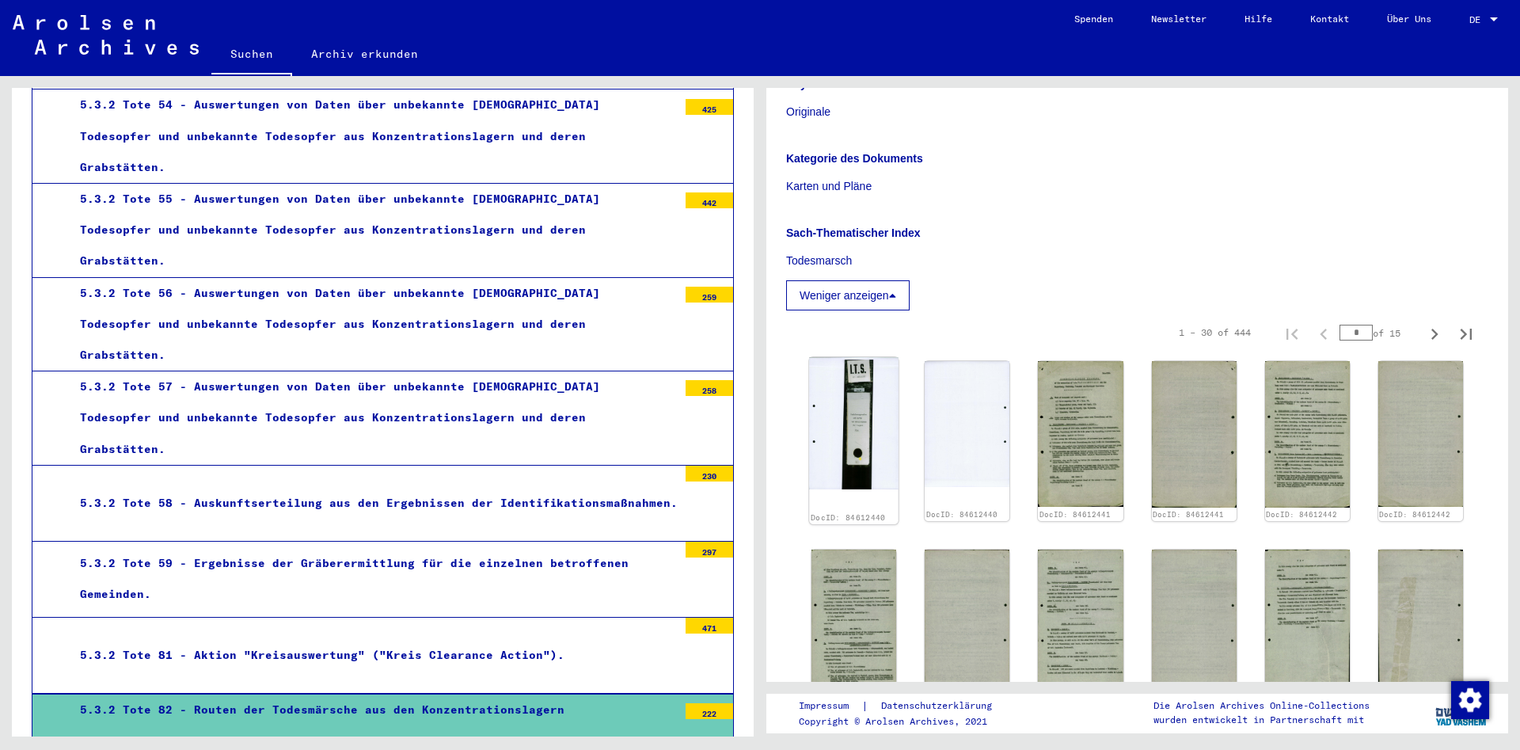
click at [879, 447] on img at bounding box center [853, 423] width 89 height 132
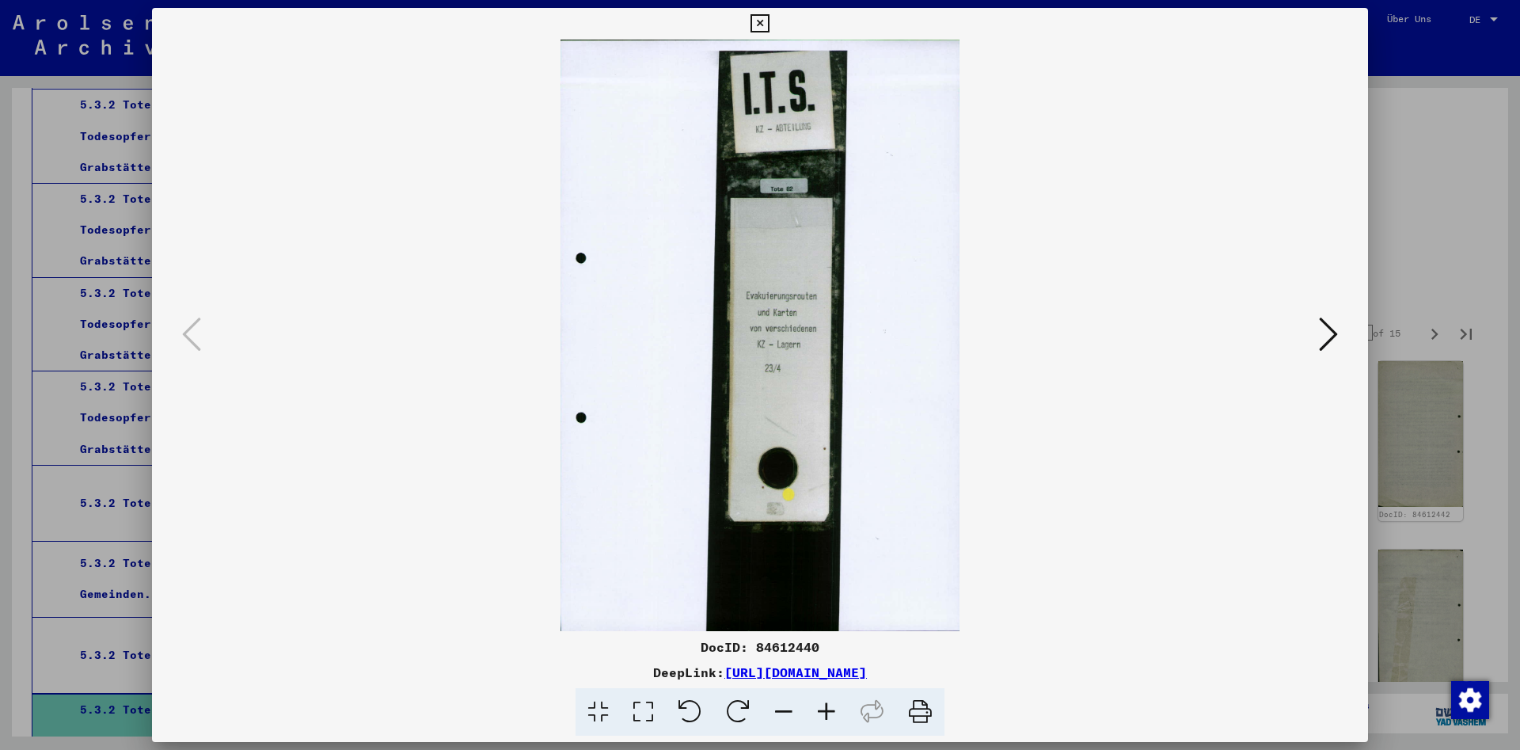
click at [1328, 339] on icon at bounding box center [1328, 334] width 19 height 38
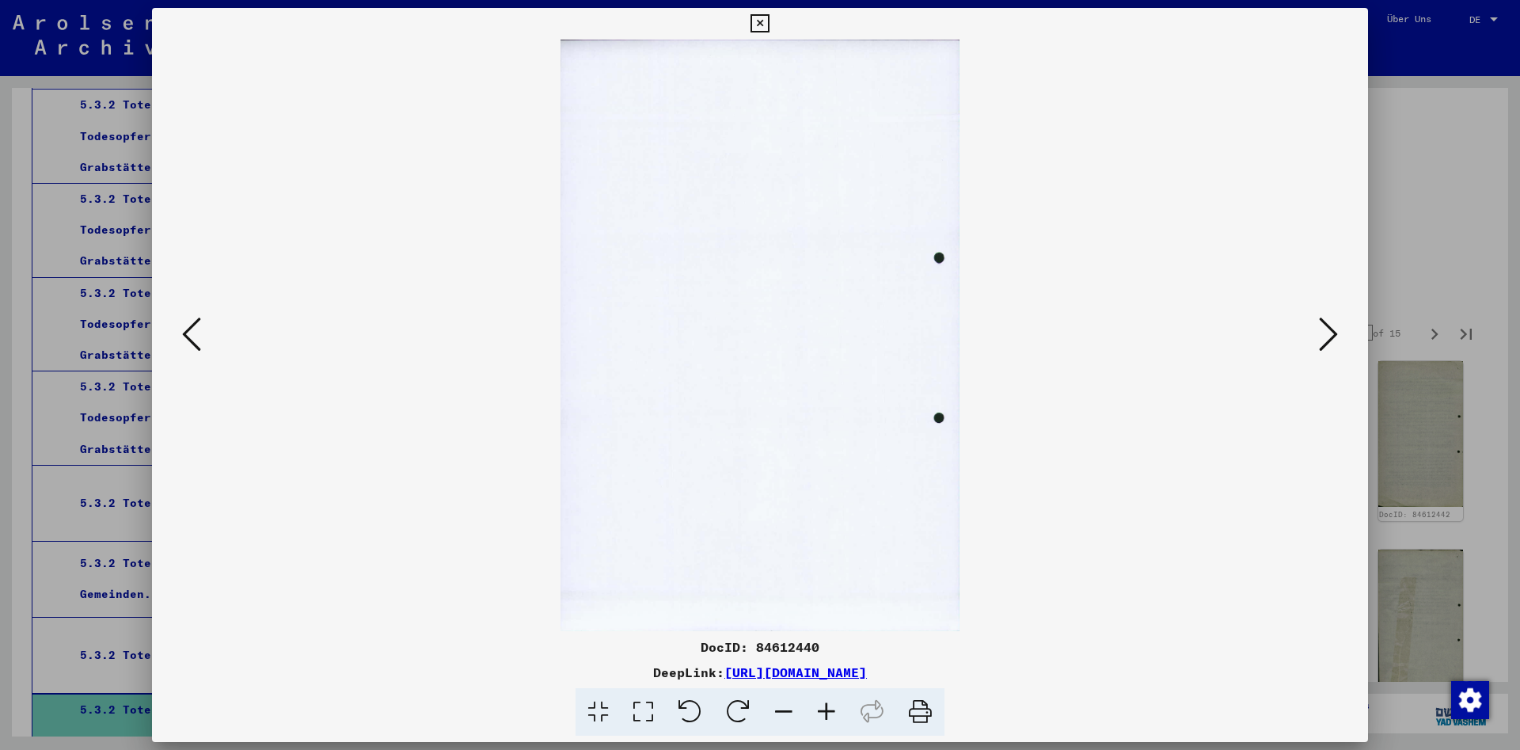
click at [1328, 339] on icon at bounding box center [1328, 334] width 19 height 38
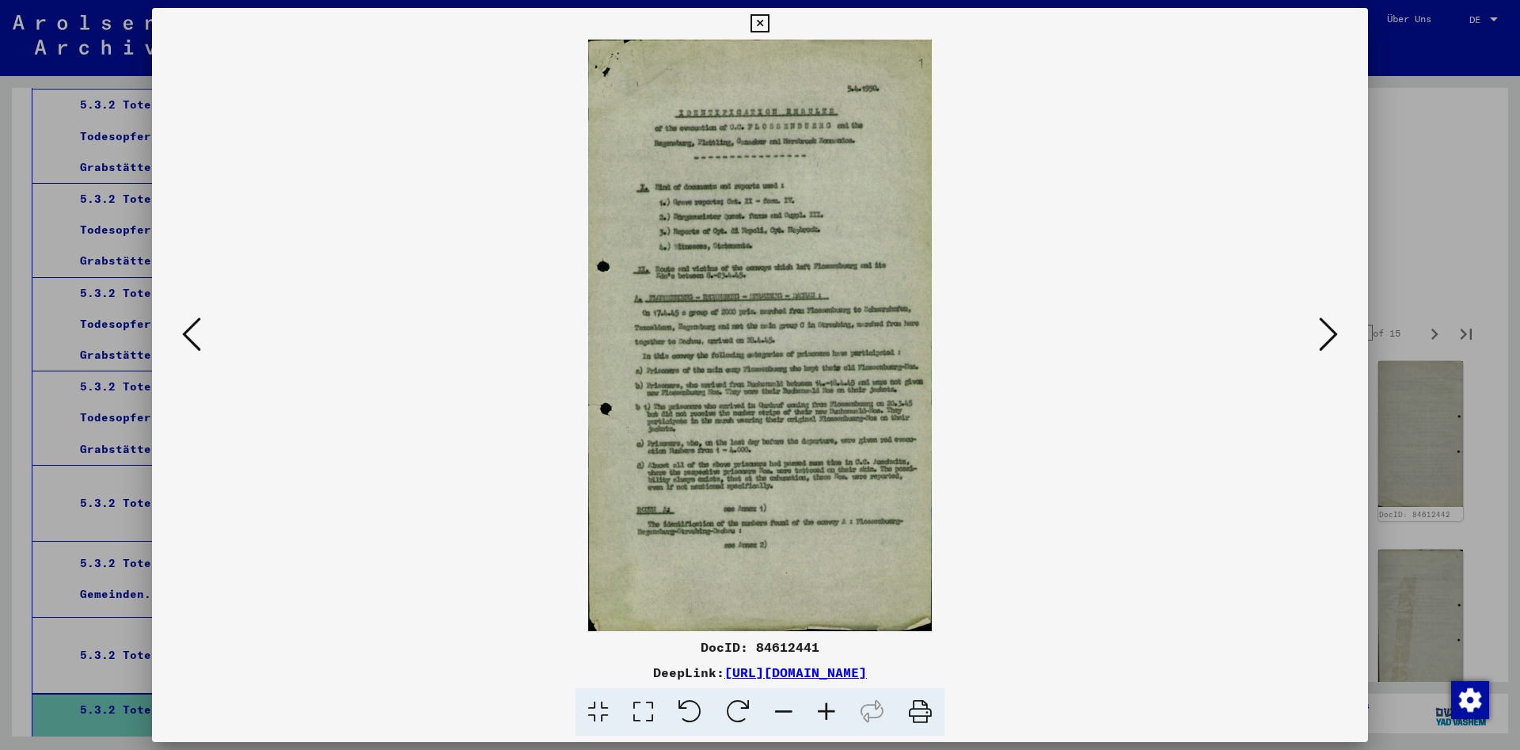
click at [1335, 336] on icon at bounding box center [1328, 334] width 19 height 38
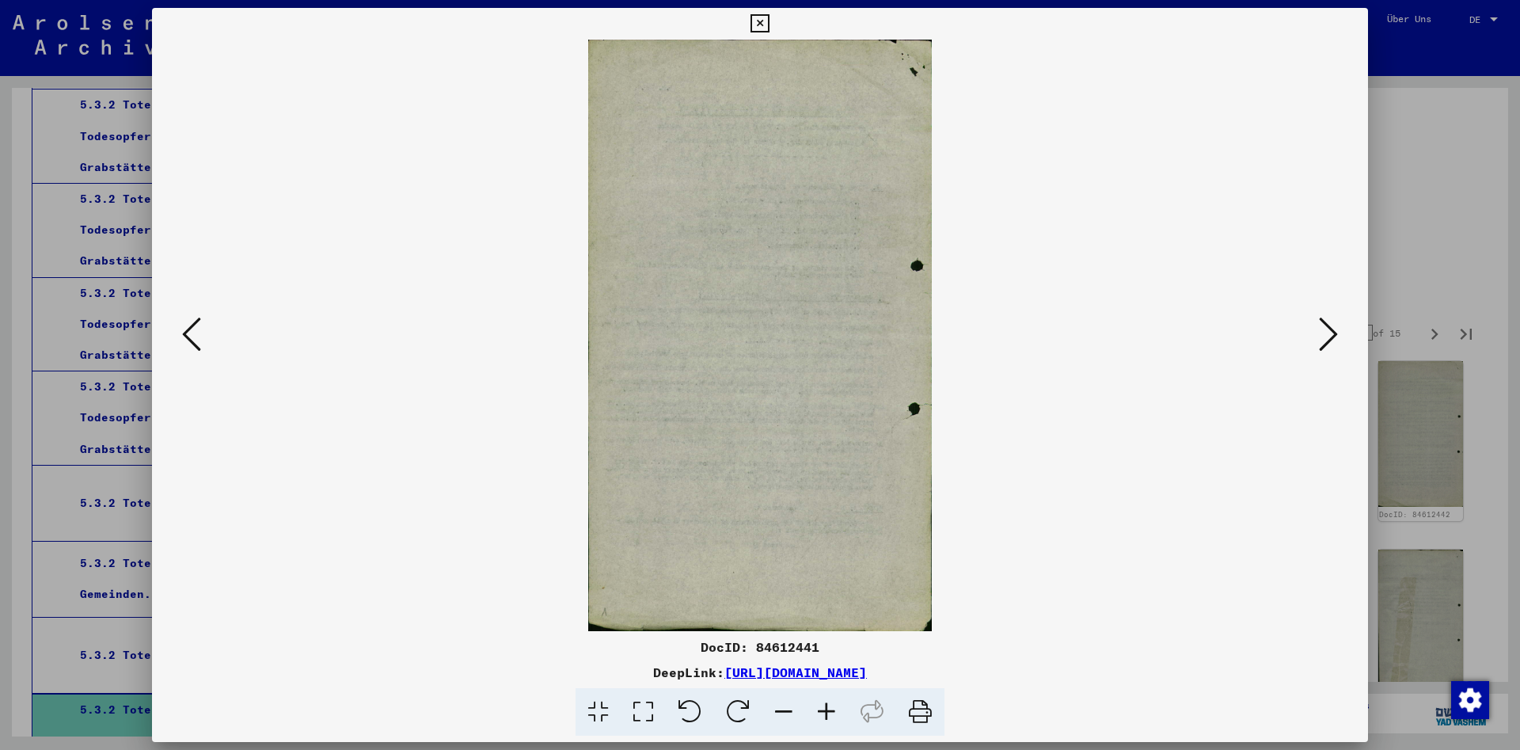
click at [1332, 335] on icon at bounding box center [1328, 334] width 19 height 38
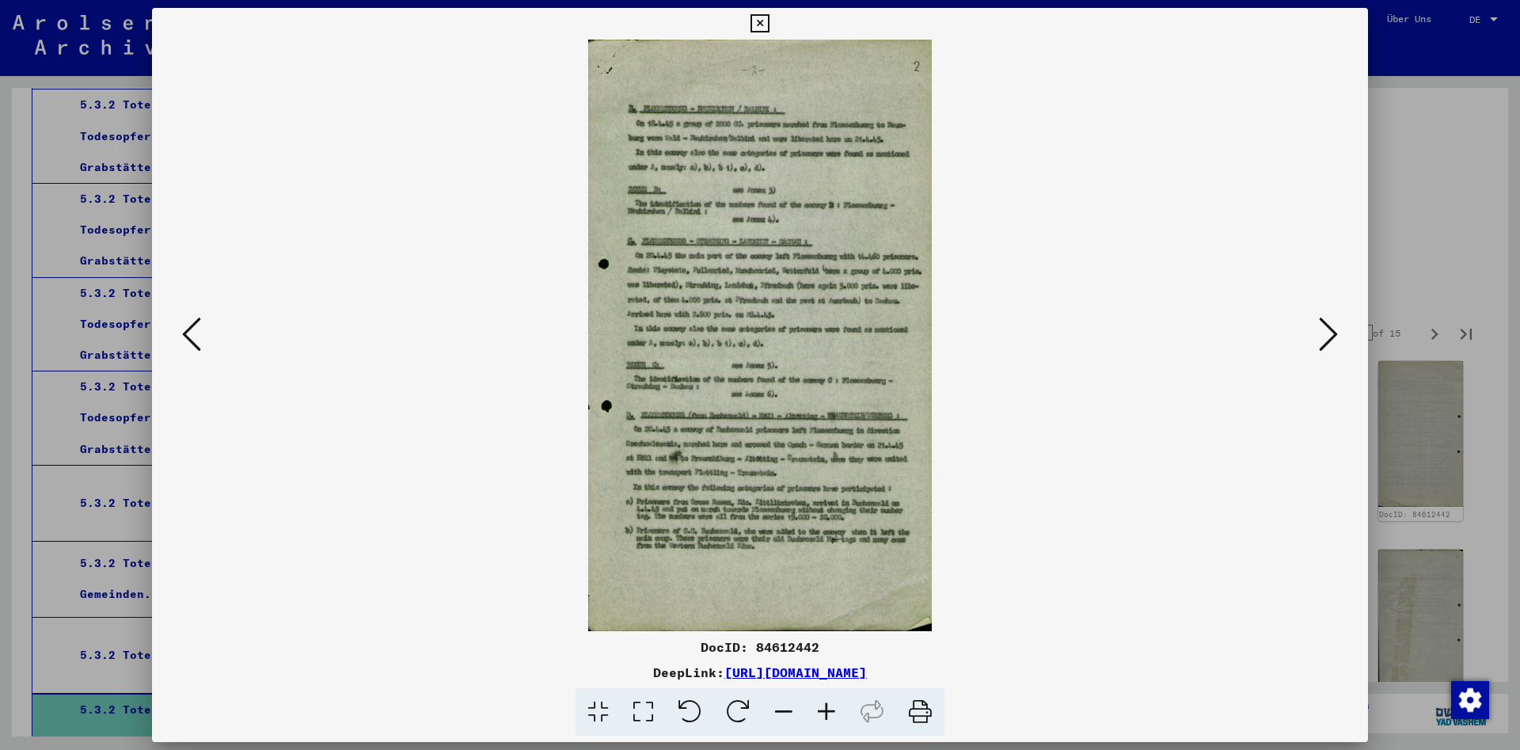
click at [1332, 335] on icon at bounding box center [1328, 334] width 19 height 38
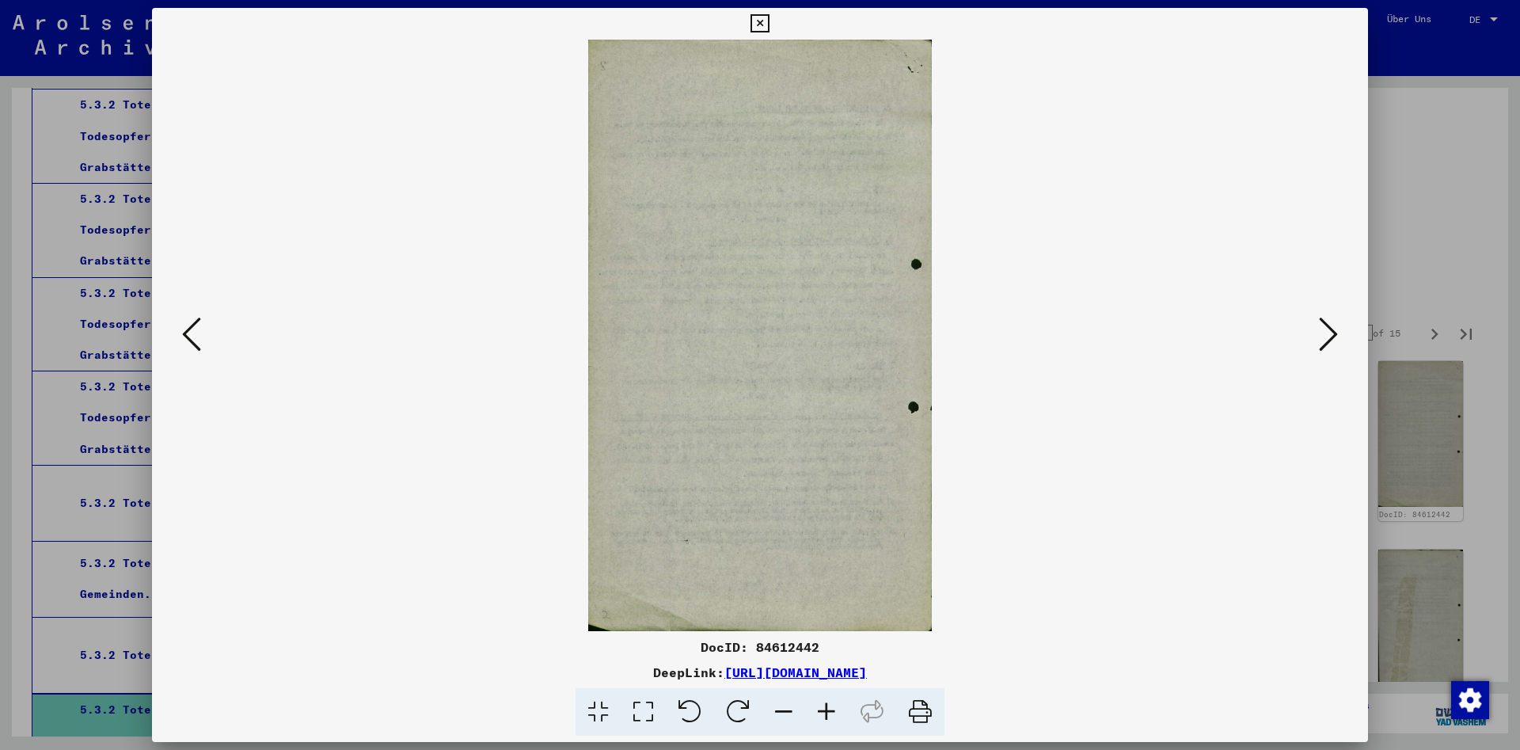
click at [1332, 335] on icon at bounding box center [1328, 334] width 19 height 38
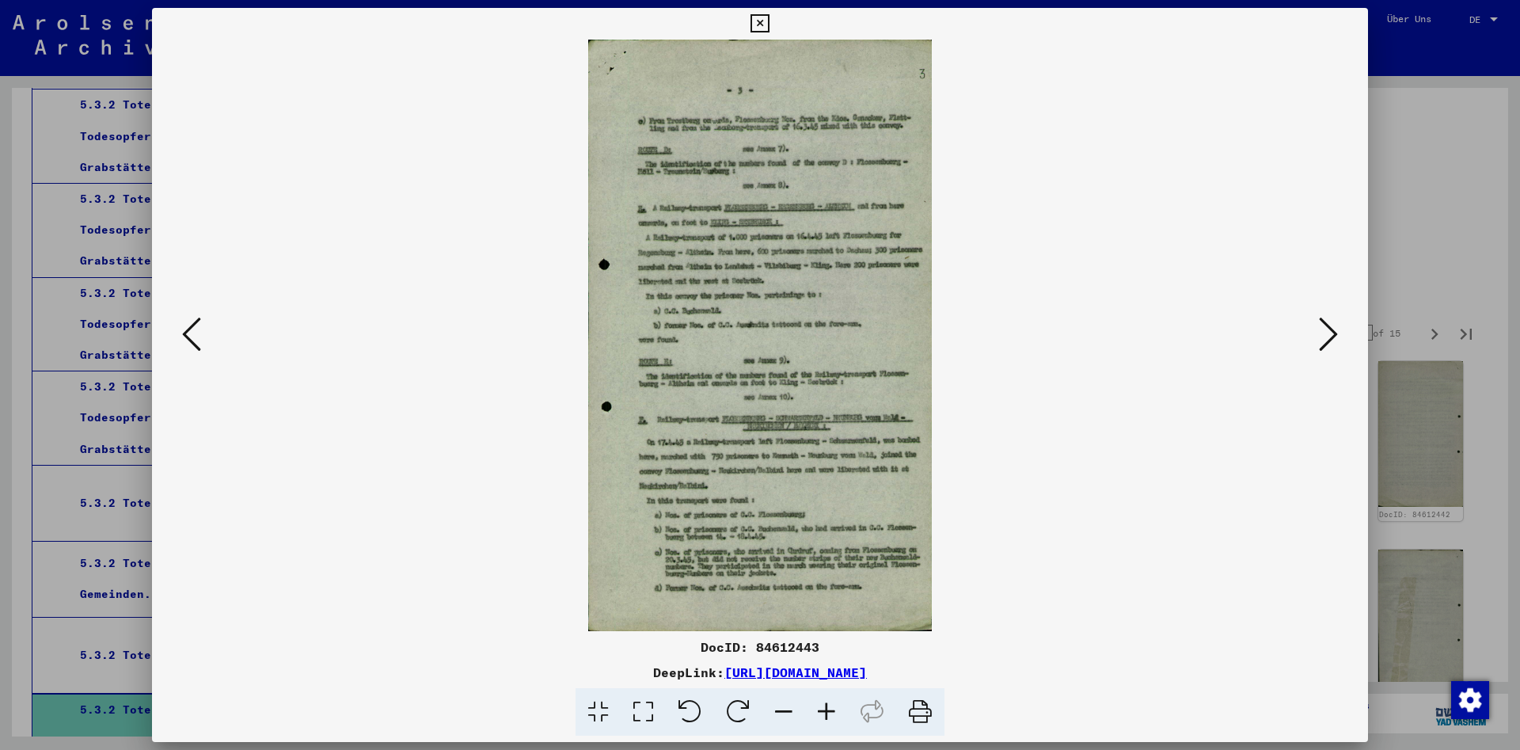
click at [1332, 335] on icon at bounding box center [1328, 334] width 19 height 38
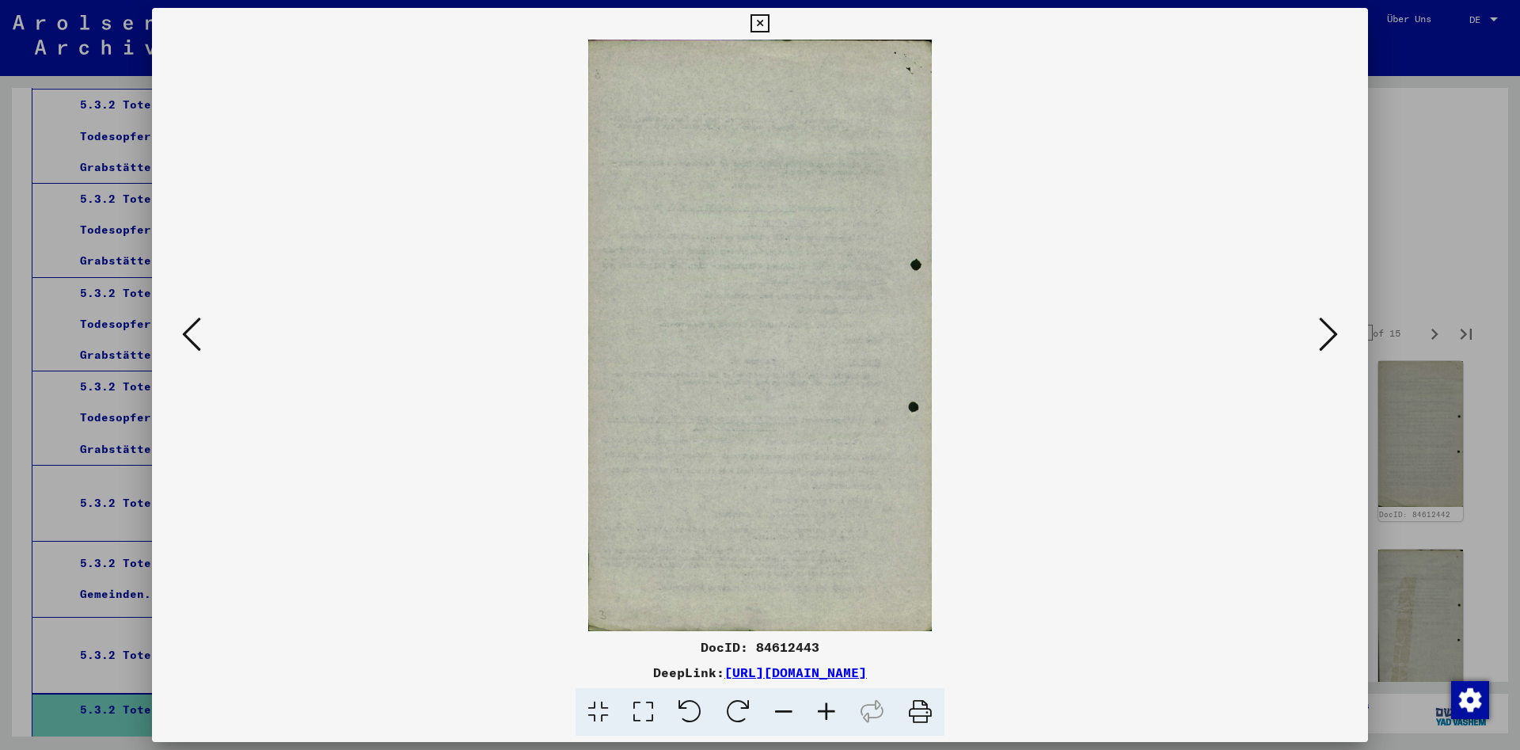
click at [769, 19] on icon at bounding box center [759, 23] width 18 height 19
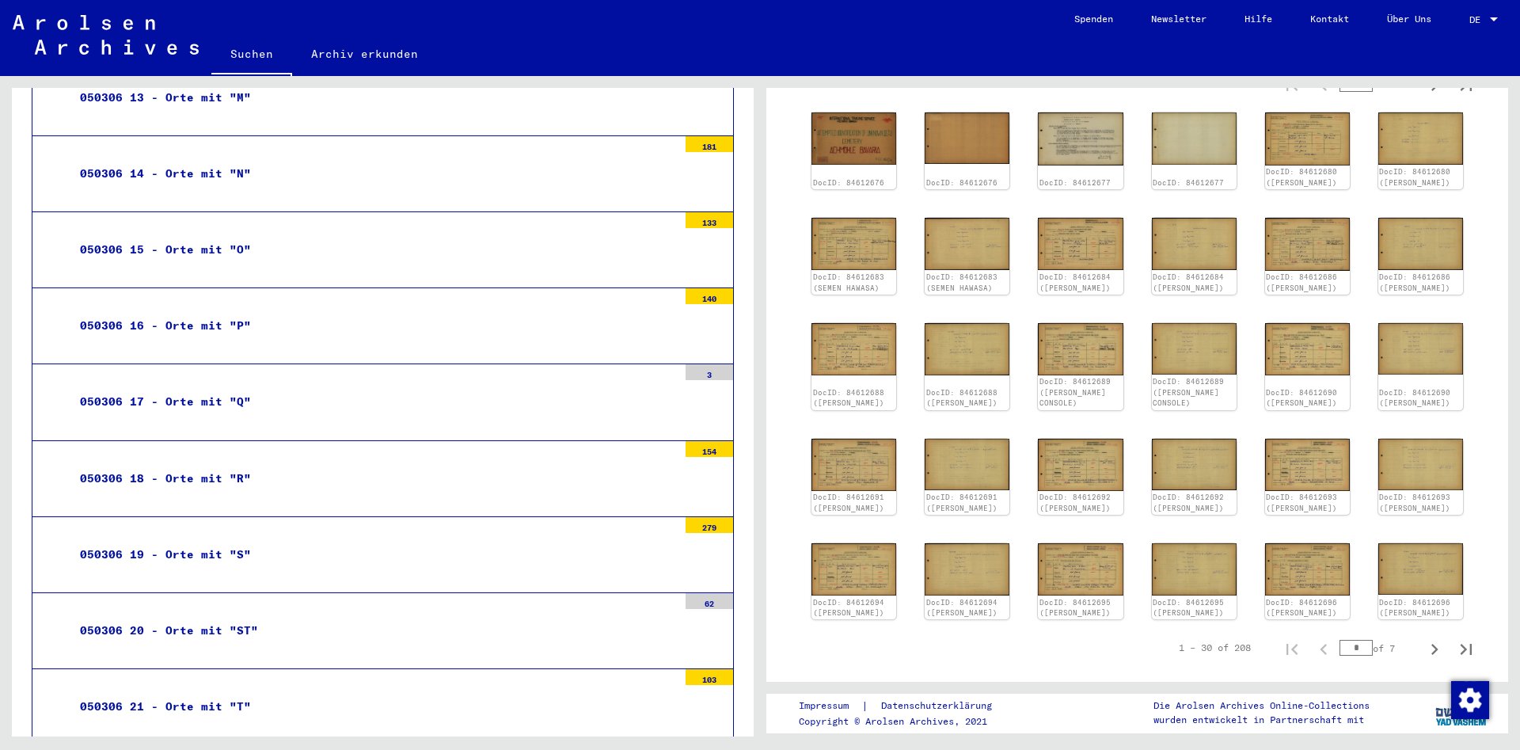
scroll to position [7754, 0]
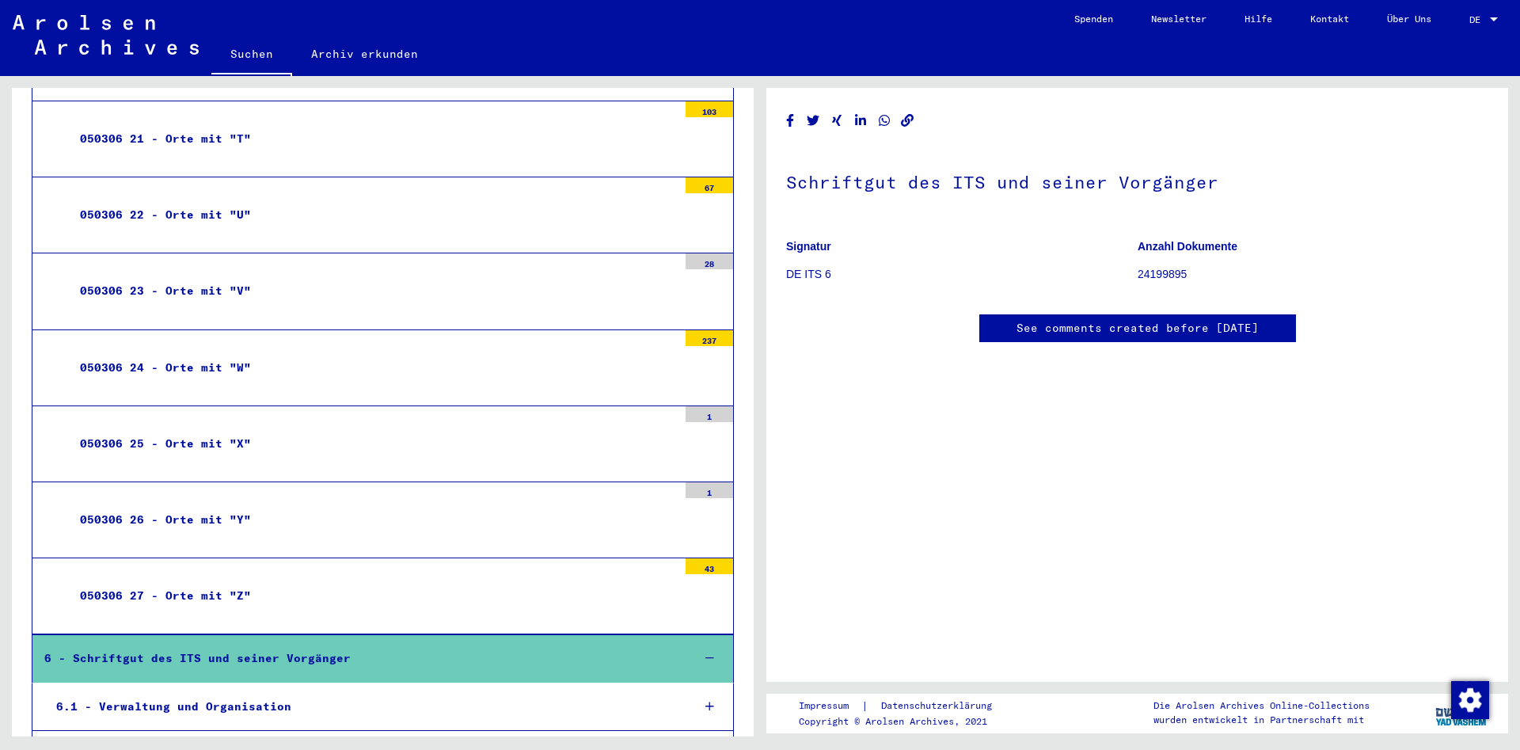
scroll to position [8004, 0]
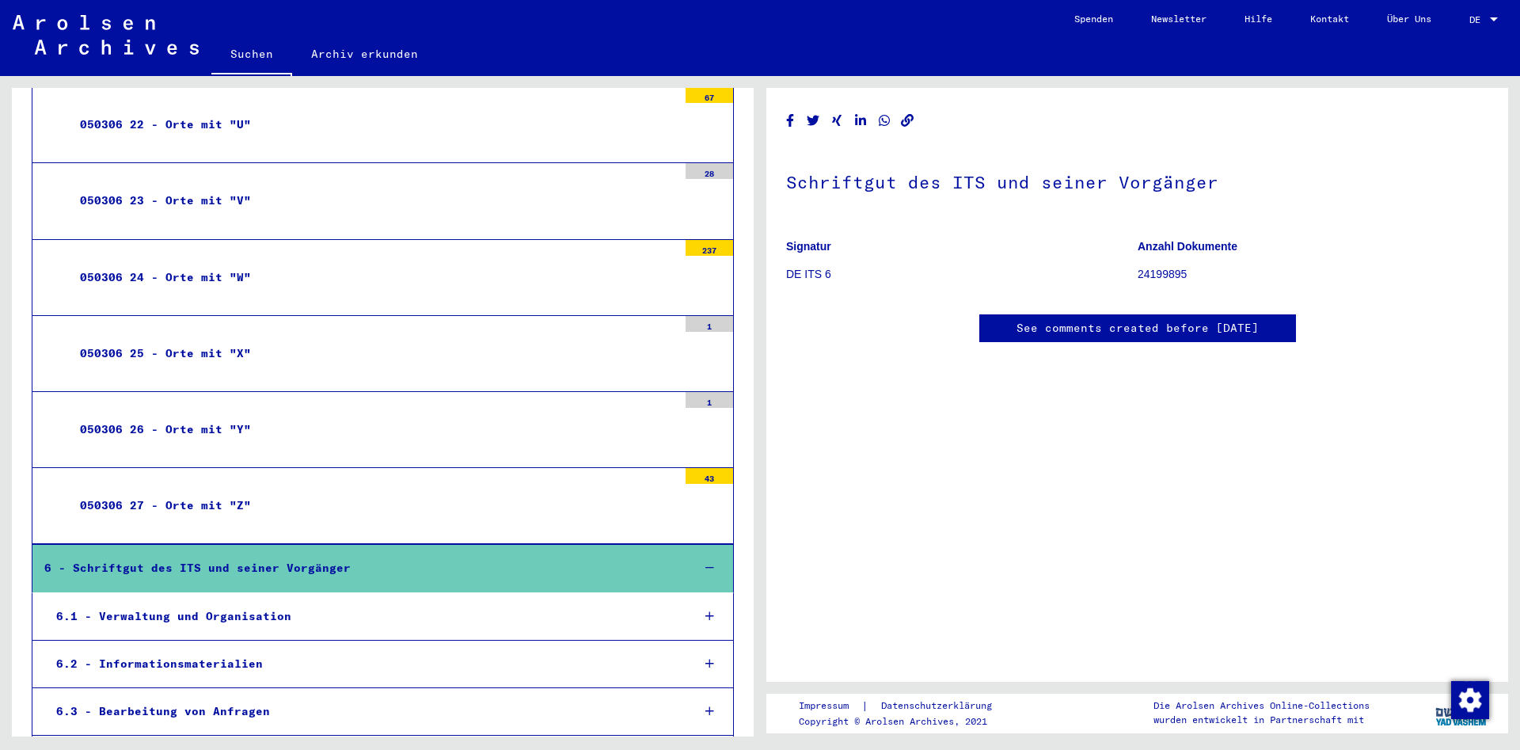
click at [283, 601] on div "6.1 - Verwaltung und Organisation" at bounding box center [361, 616] width 635 height 31
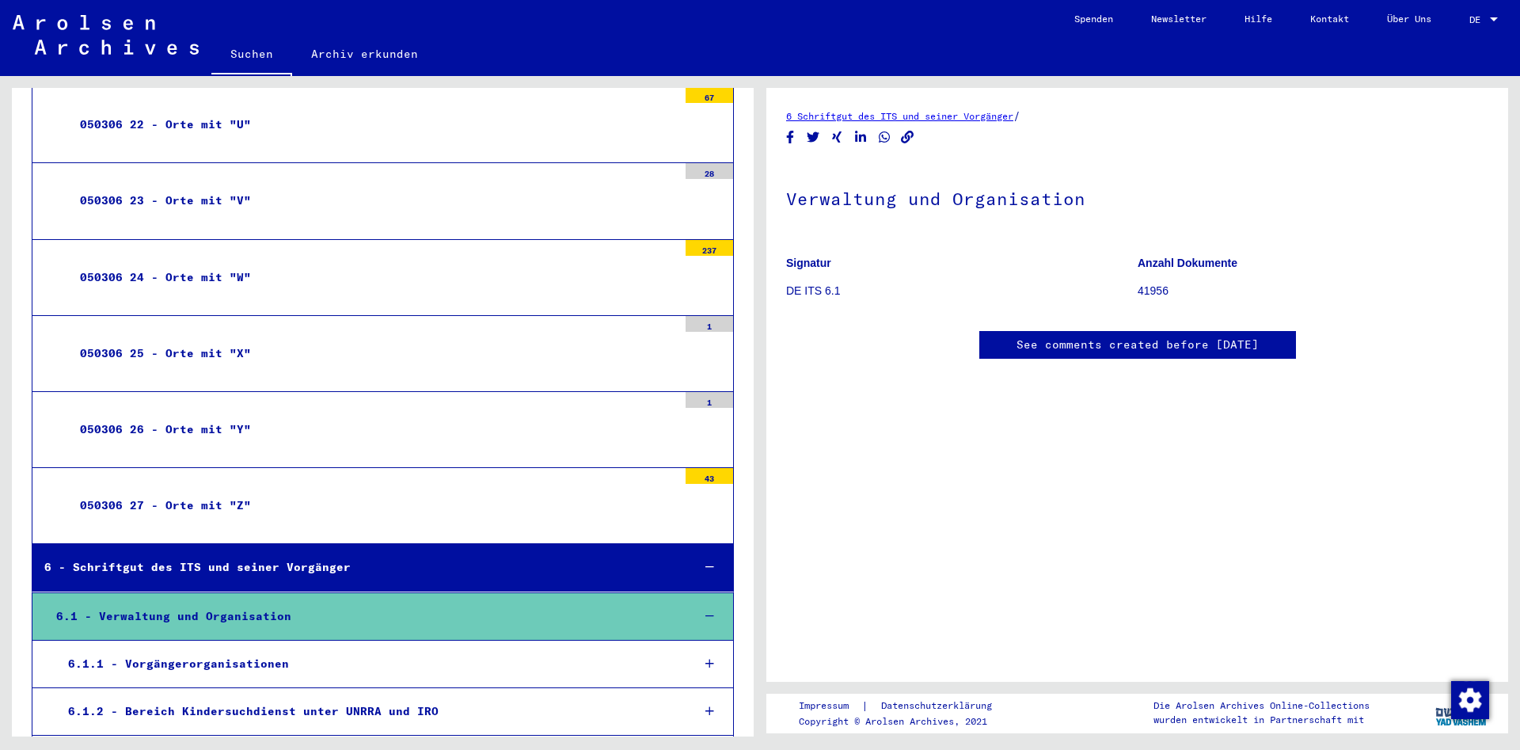
click at [264, 648] on div "6.1.1 - Vorgängerorganisationen" at bounding box center [367, 663] width 623 height 31
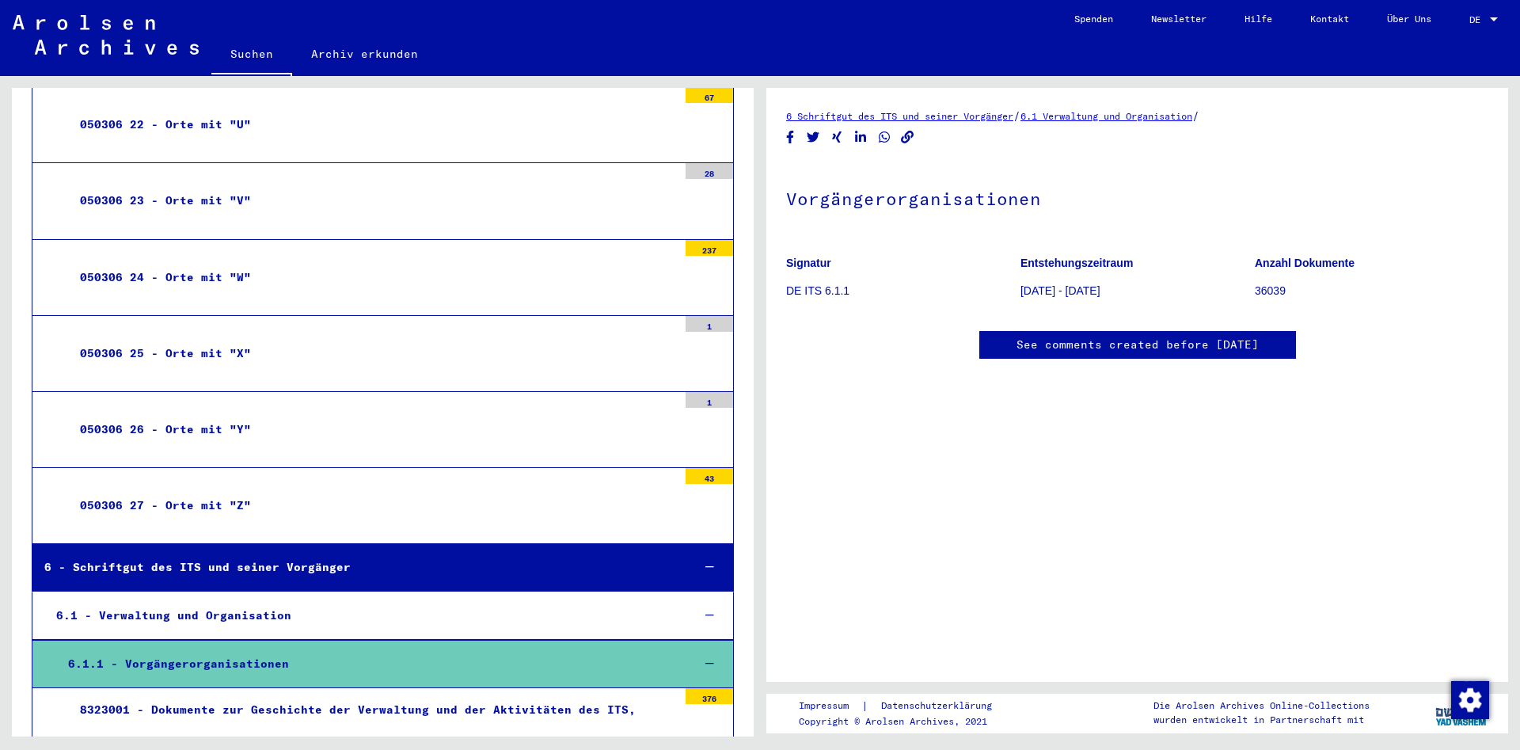
scroll to position [233, 0]
click at [353, 694] on div "8323001 - Dokumente zur Geschichte der Verwaltung und der Aktivitäten des ITS, …" at bounding box center [372, 725] width 609 height 62
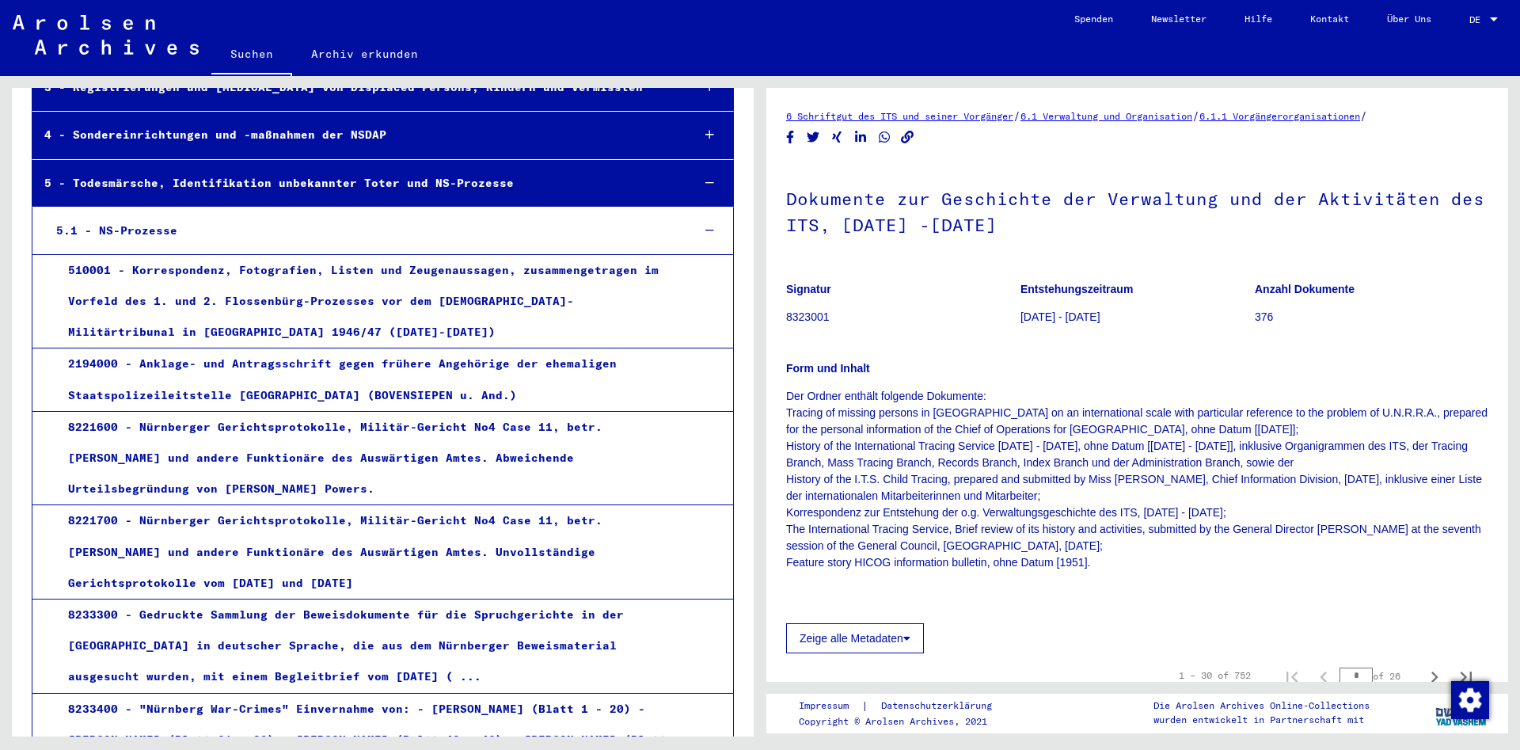
scroll to position [54, 0]
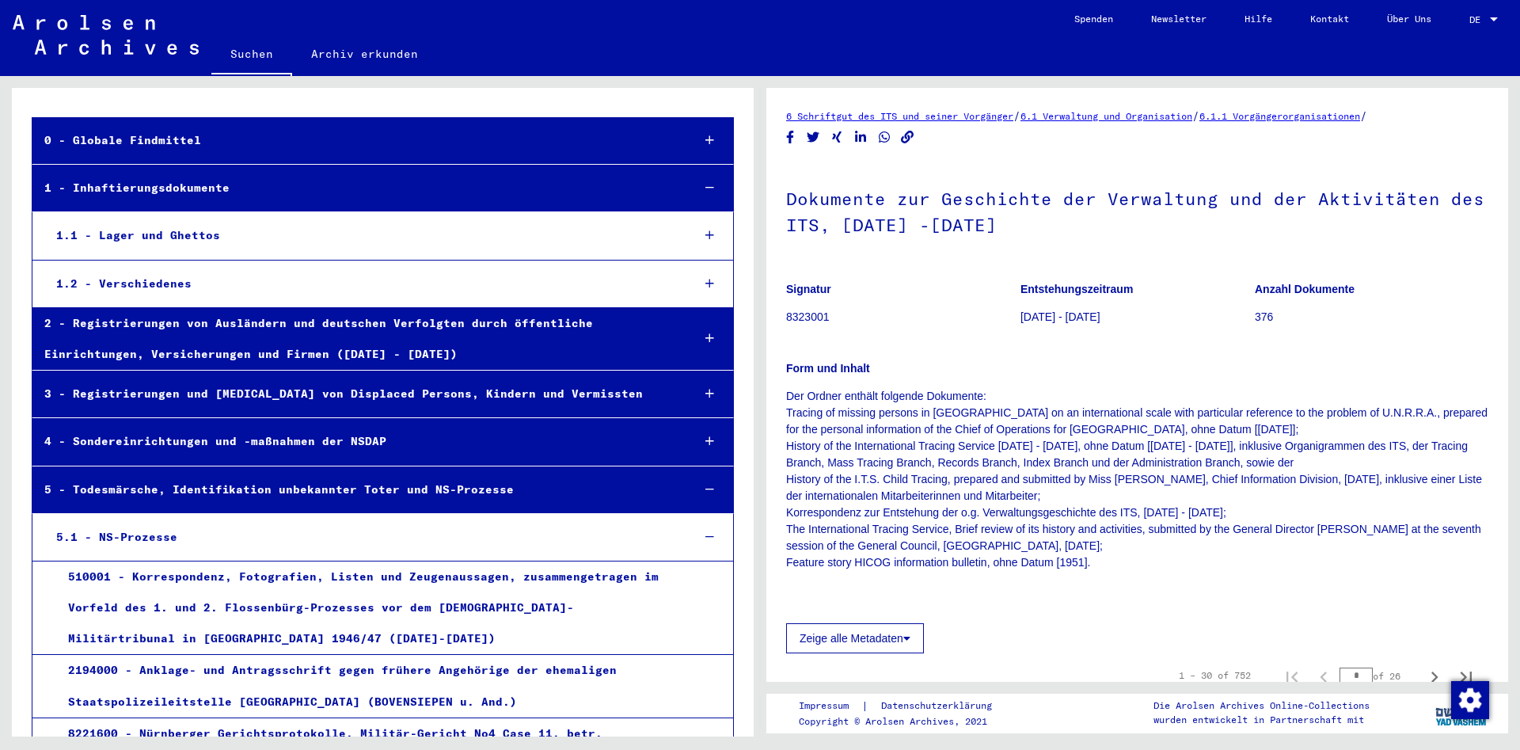
click at [239, 439] on div "4 - Sondereinrichtungen und -maßnahmen der NSDAP" at bounding box center [355, 441] width 647 height 31
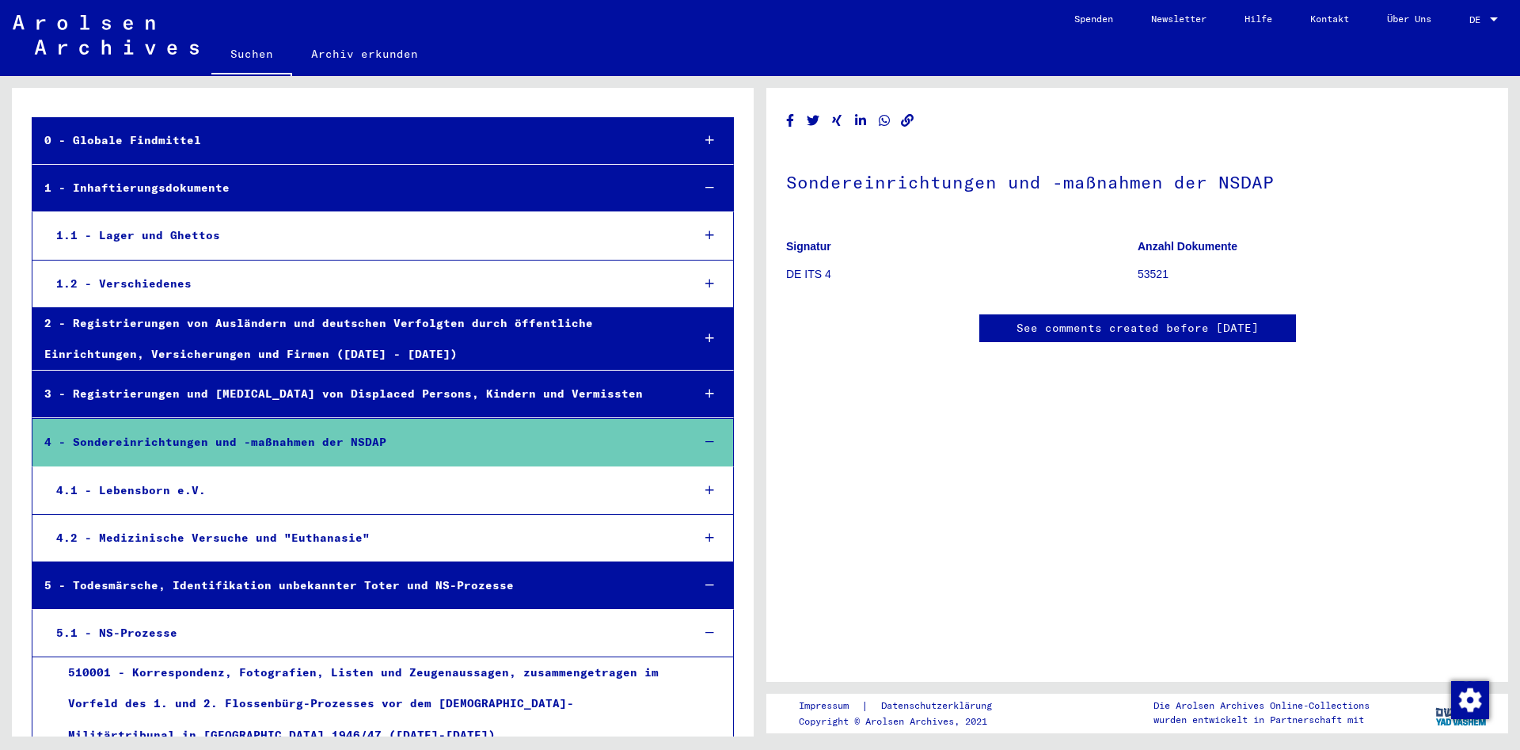
click at [178, 489] on div "4.1 - Lebensborn e.V." at bounding box center [361, 490] width 635 height 31
